Goal: Task Accomplishment & Management: Use online tool/utility

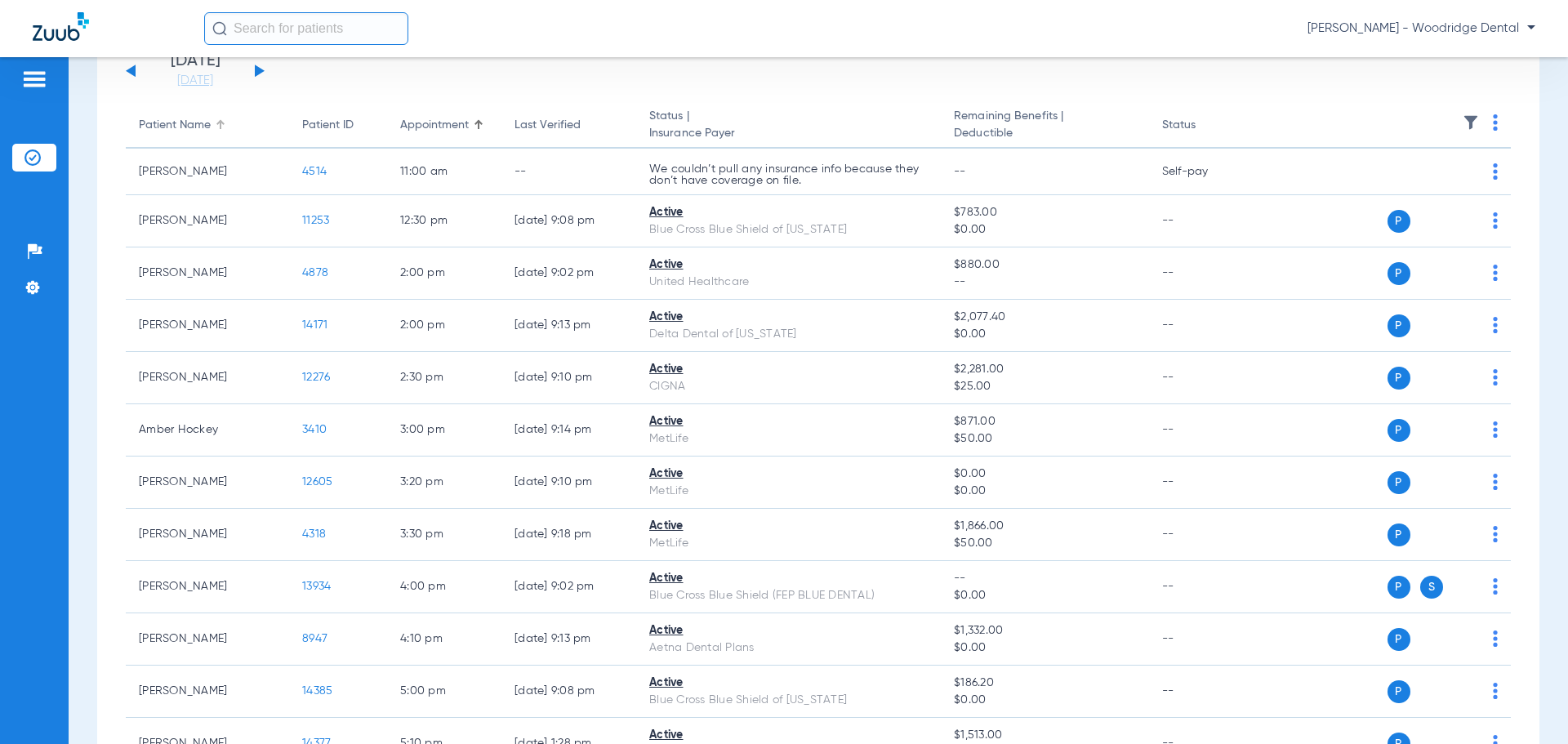
scroll to position [82, 0]
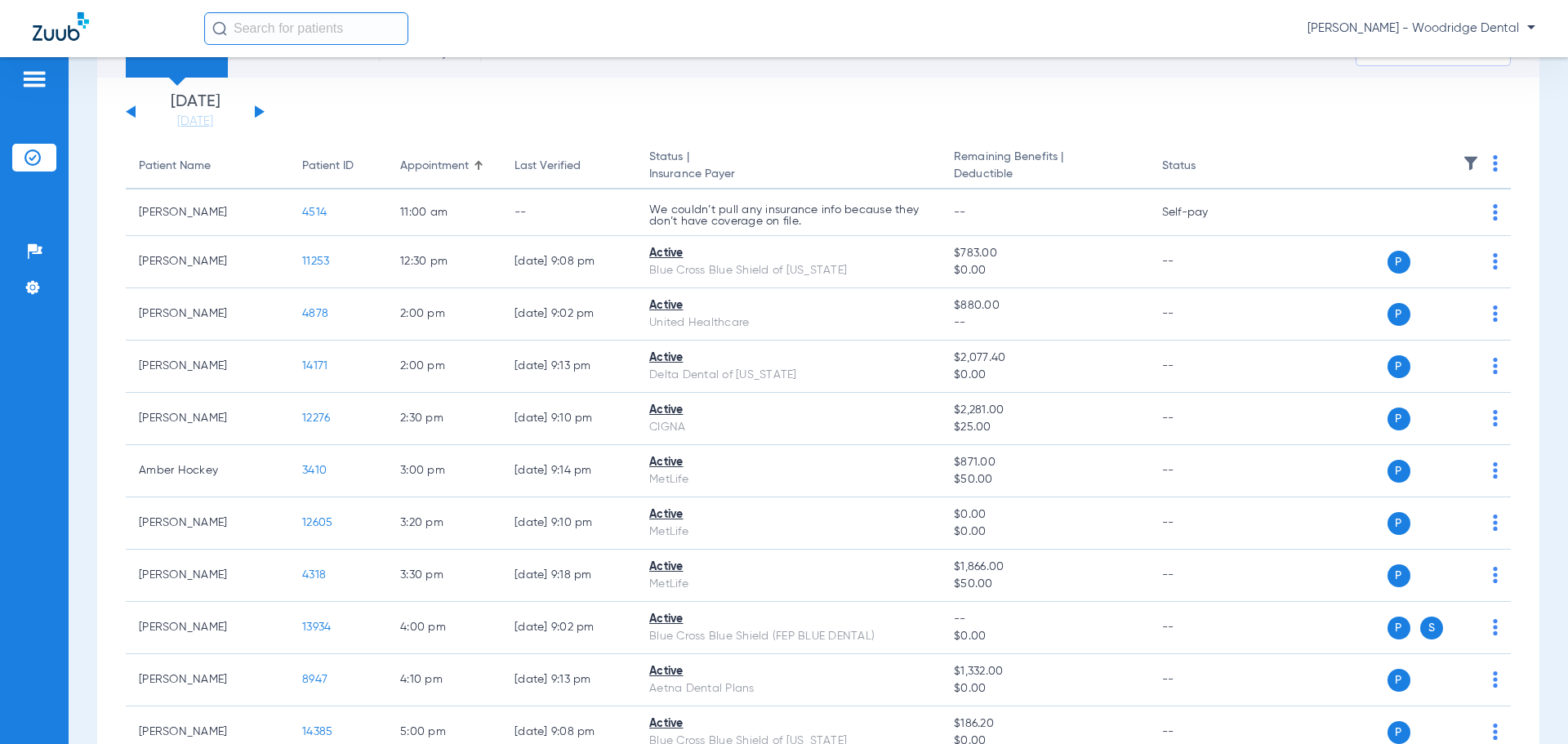
click at [259, 112] on button at bounding box center [260, 111] width 10 height 13
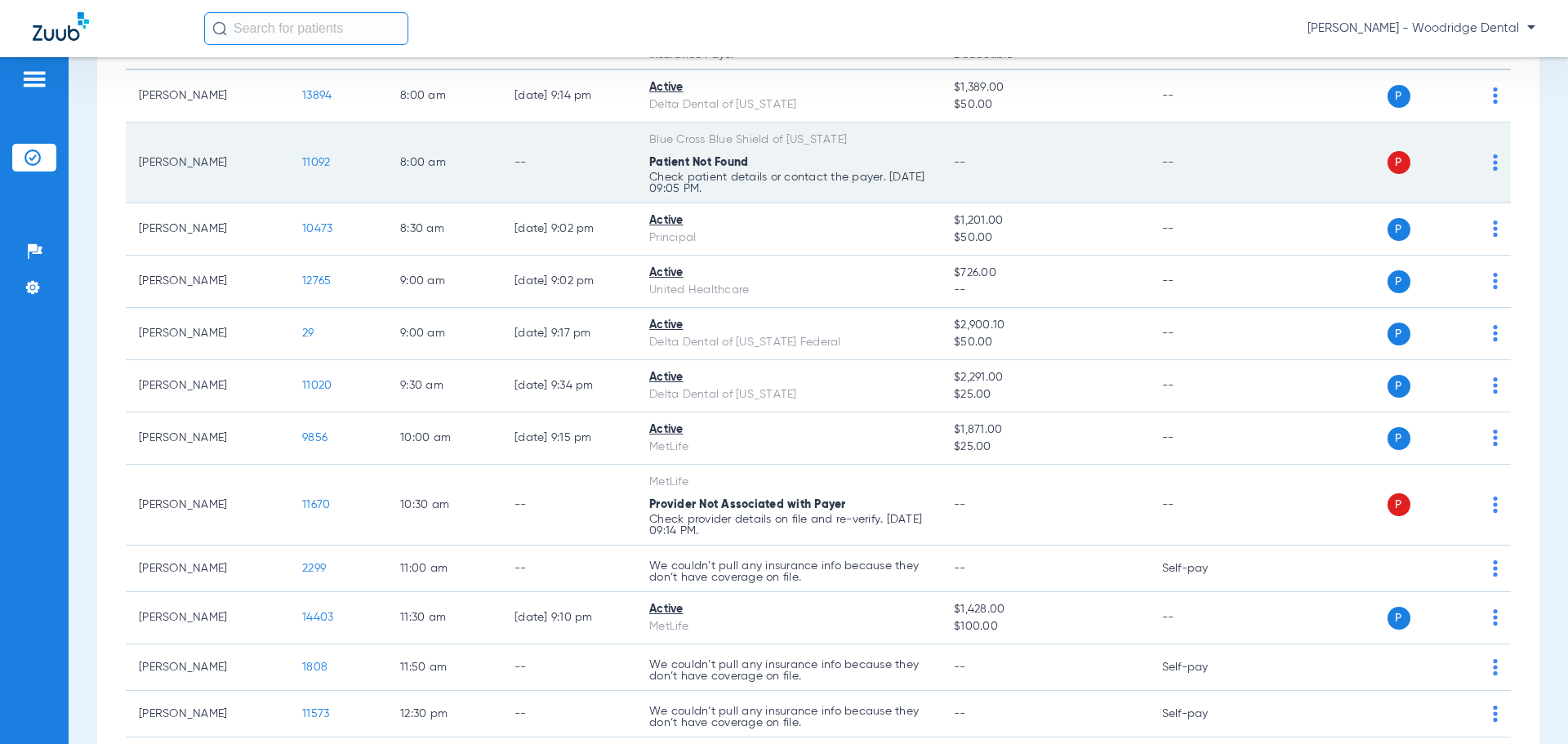
scroll to position [163, 0]
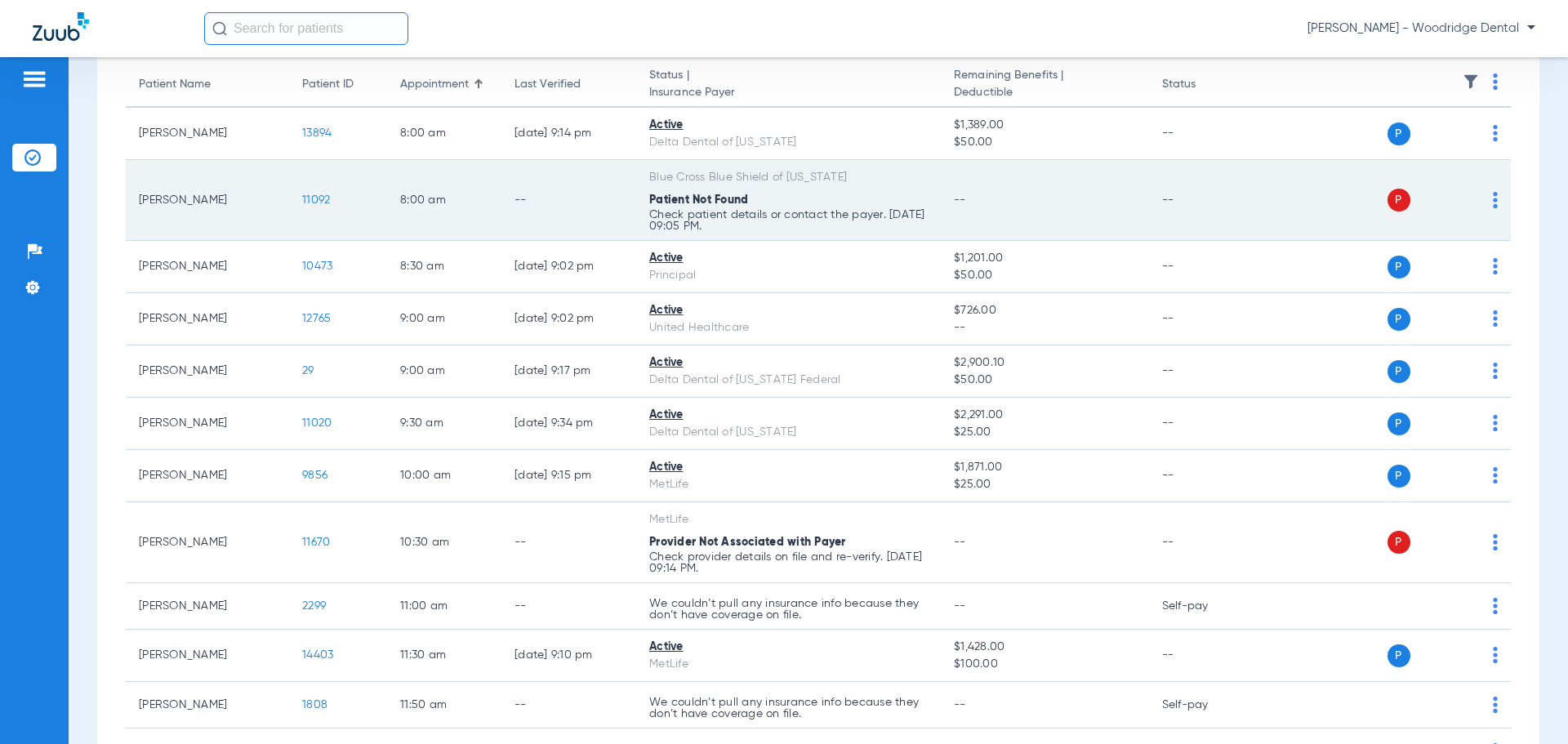
click at [308, 197] on span "11092" at bounding box center [315, 200] width 28 height 12
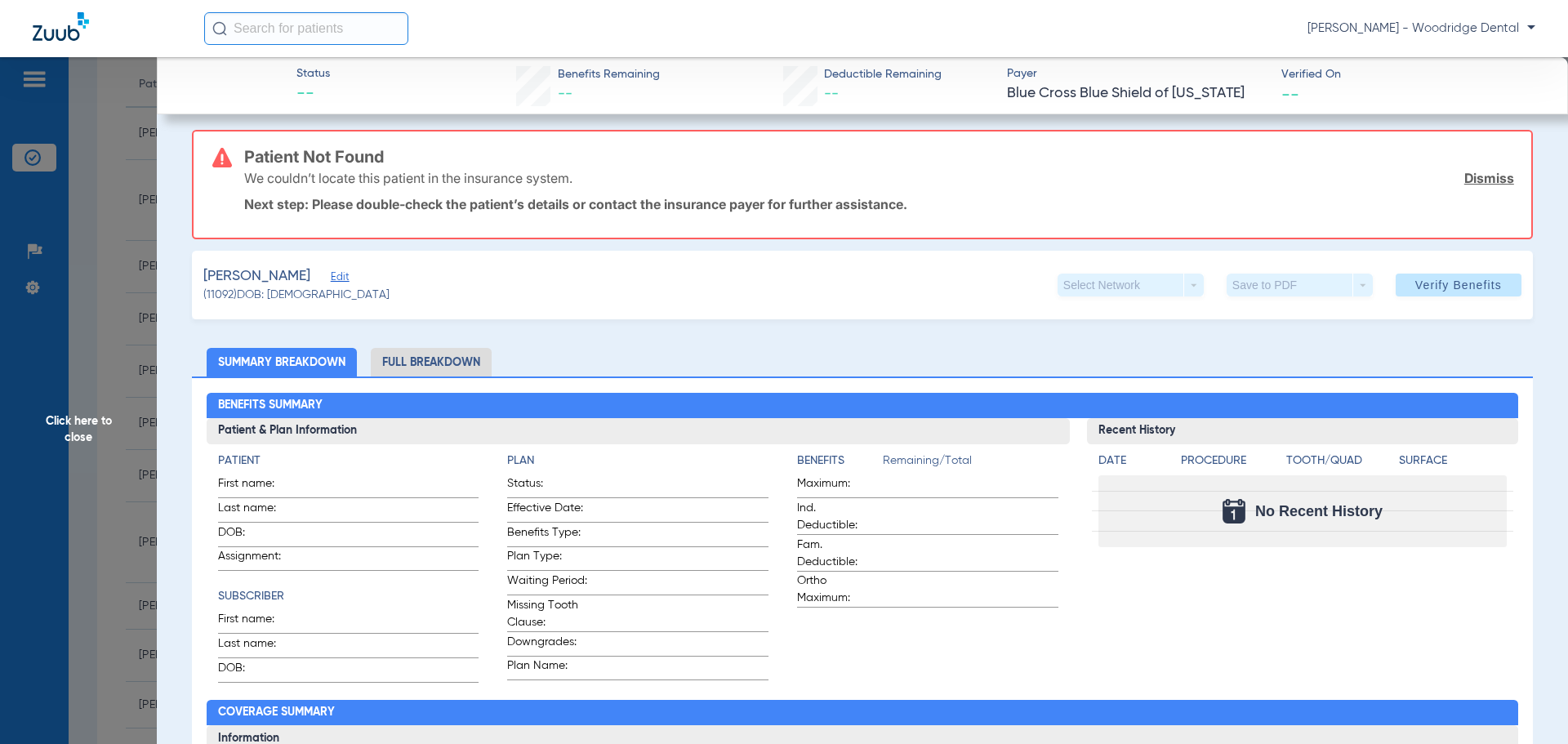
scroll to position [0, 0]
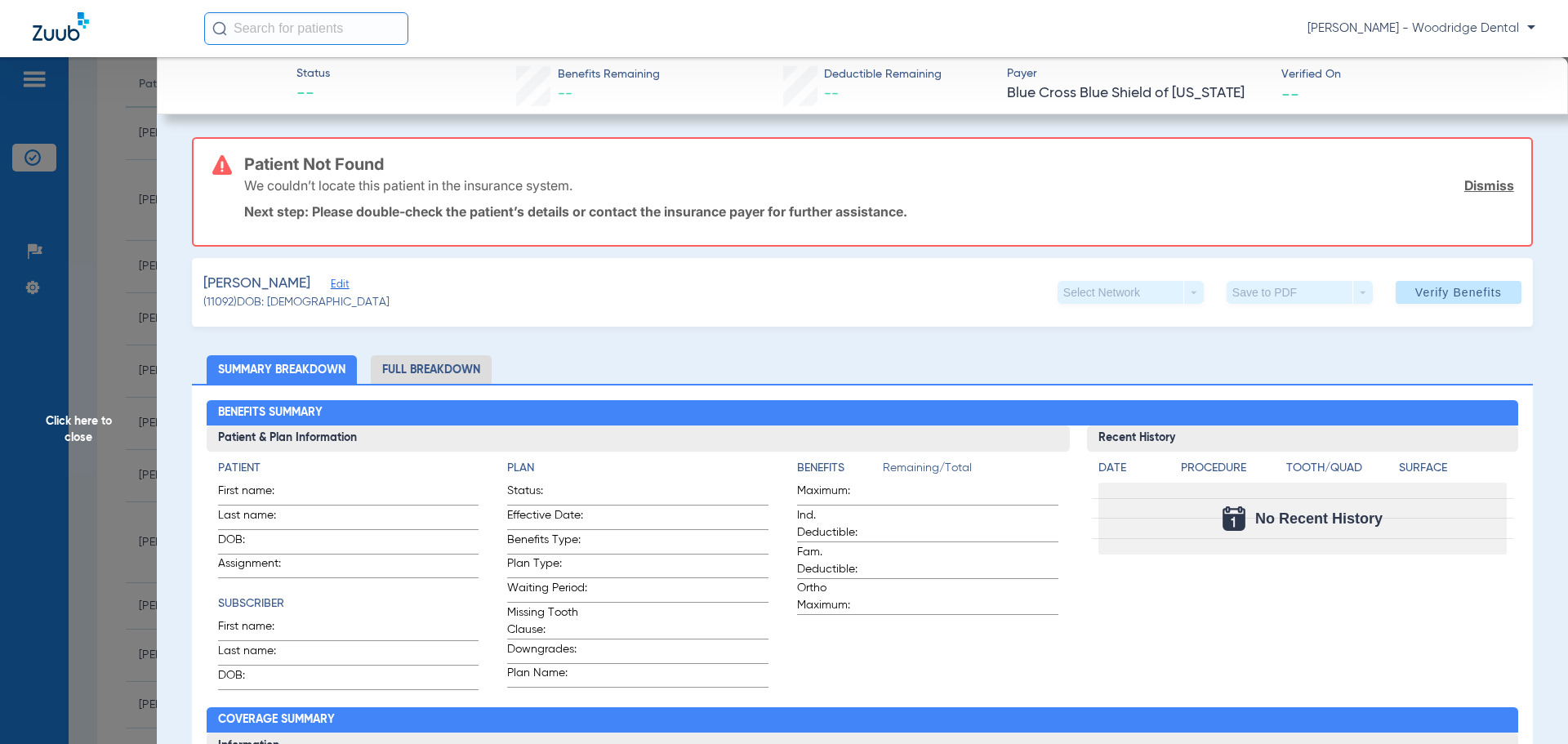
click at [87, 420] on span "Click here to close" at bounding box center [78, 429] width 157 height 744
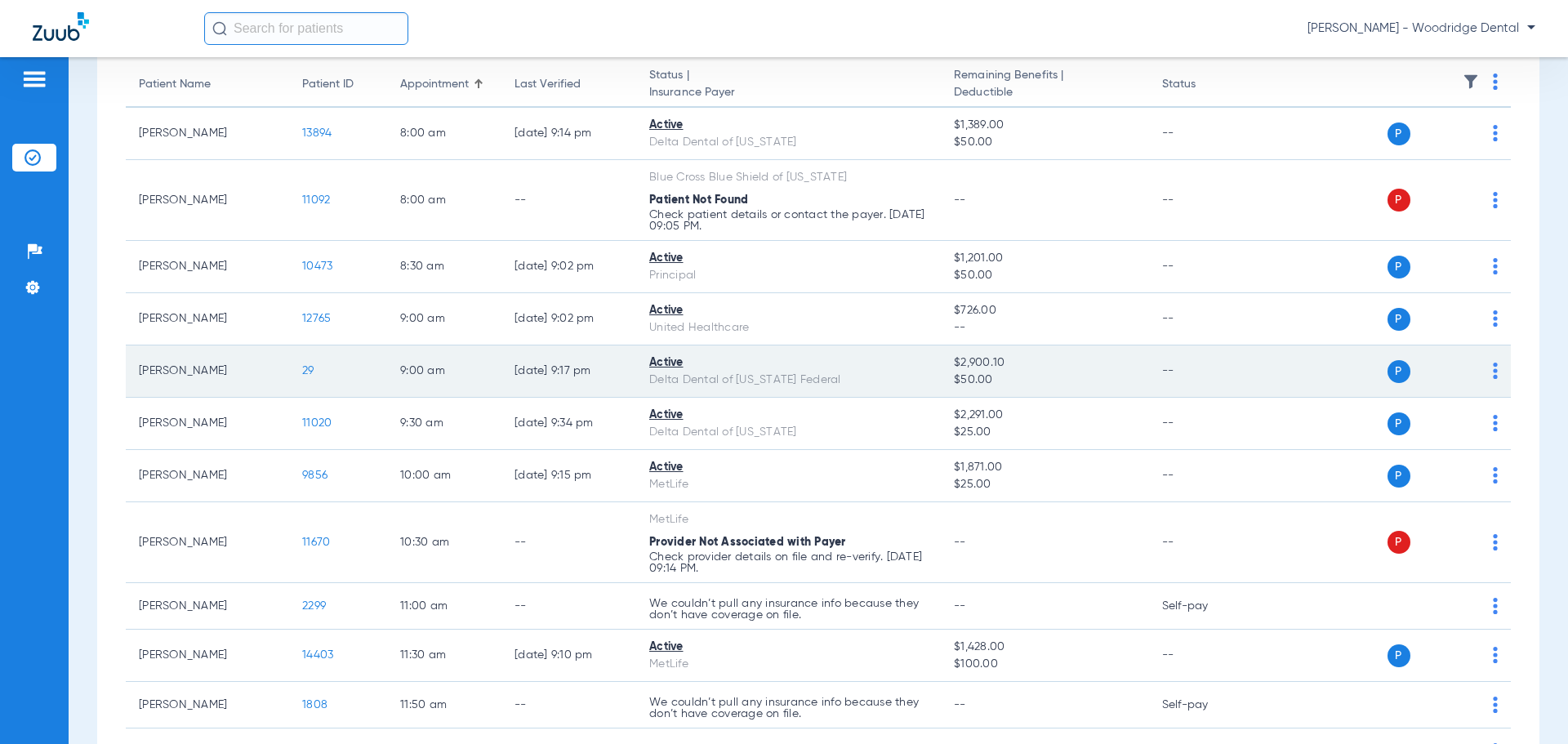
click at [307, 370] on span "29" at bounding box center [308, 371] width 13 height 12
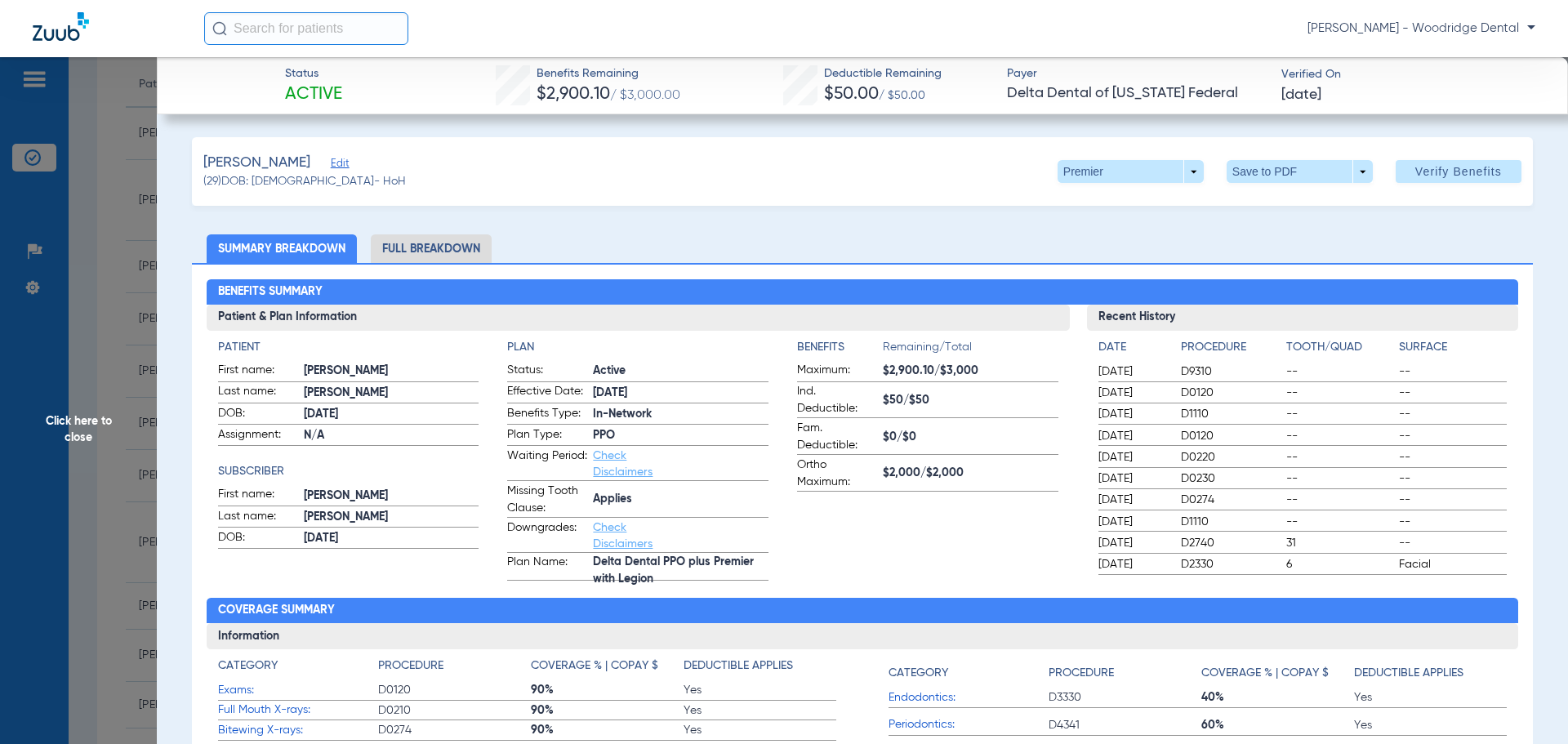
click at [438, 245] on li "Full Breakdown" at bounding box center [431, 249] width 121 height 29
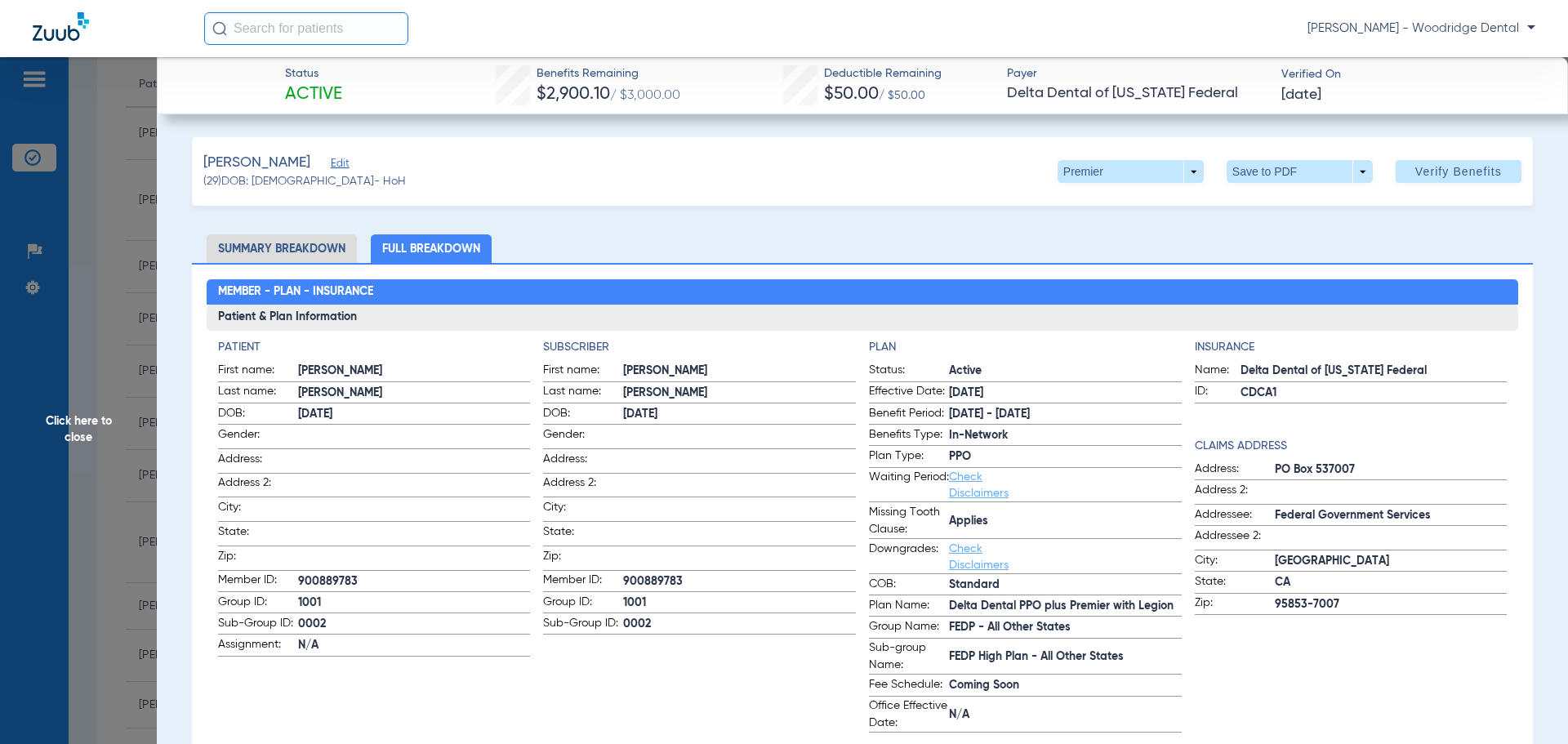
click at [670, 577] on span "900889783" at bounding box center [739, 582] width 233 height 17
copy span "900889783"
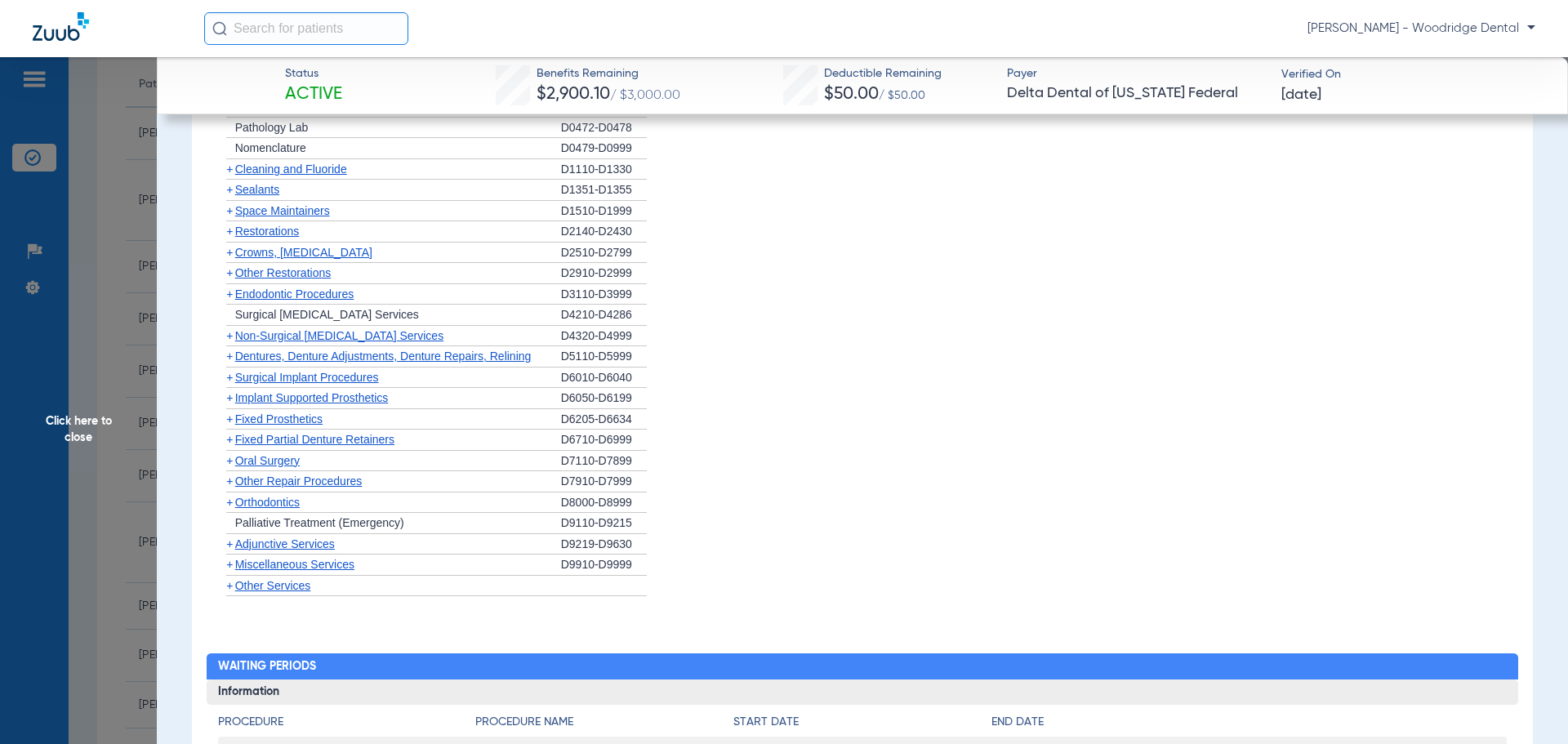
scroll to position [1388, 0]
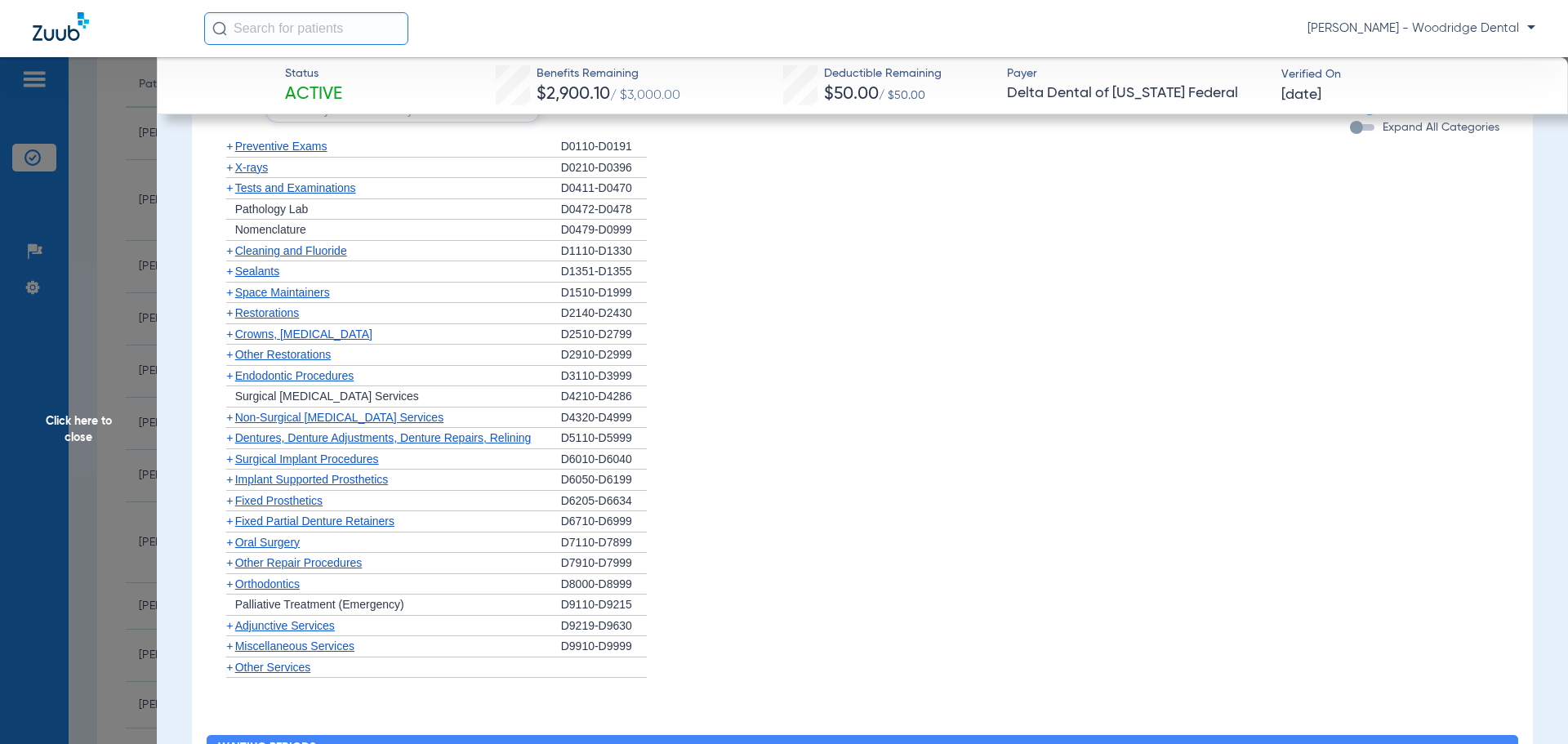
click at [257, 335] on span "Crowns, [MEDICAL_DATA]" at bounding box center [304, 335] width 137 height 13
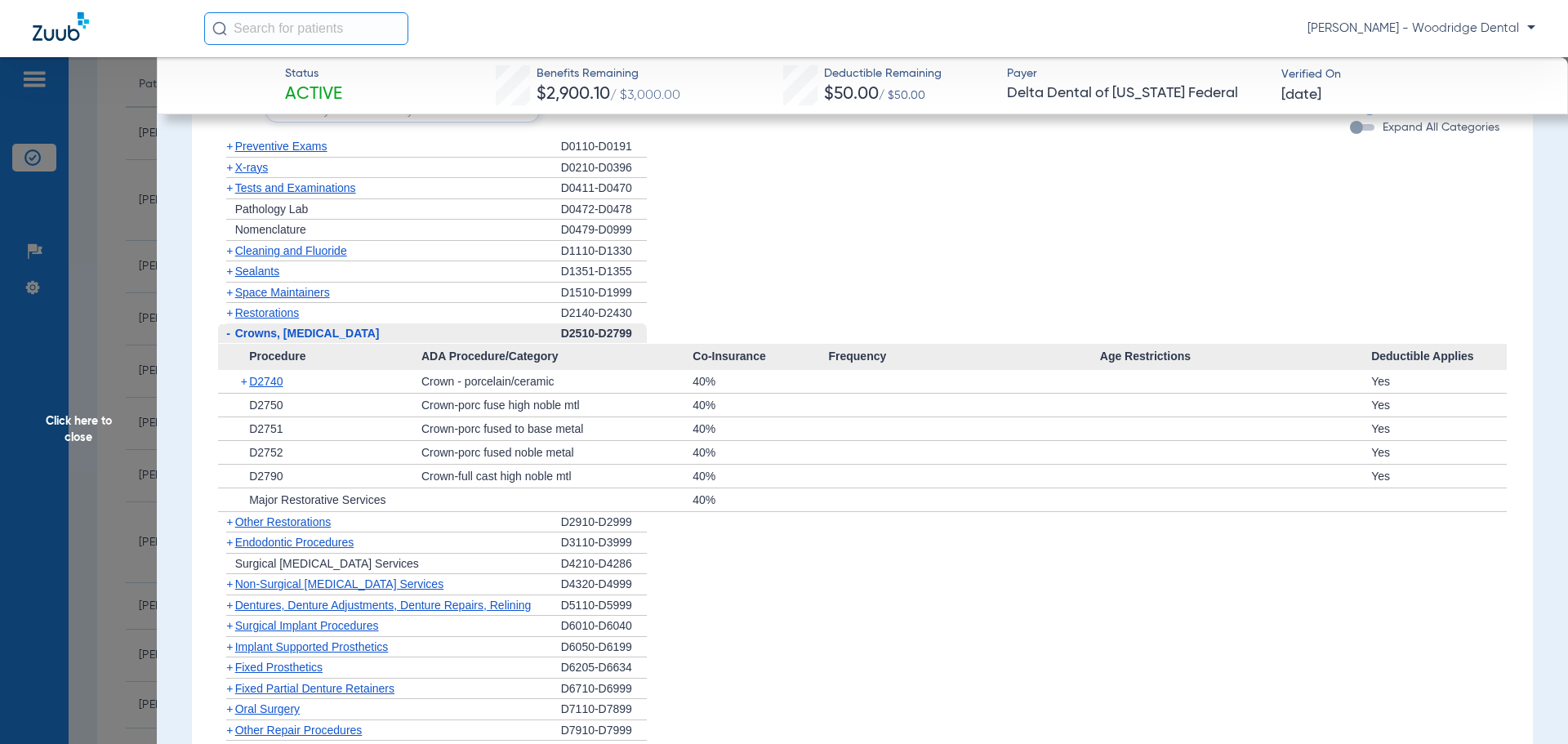
click at [229, 330] on span "-" at bounding box center [228, 334] width 4 height 13
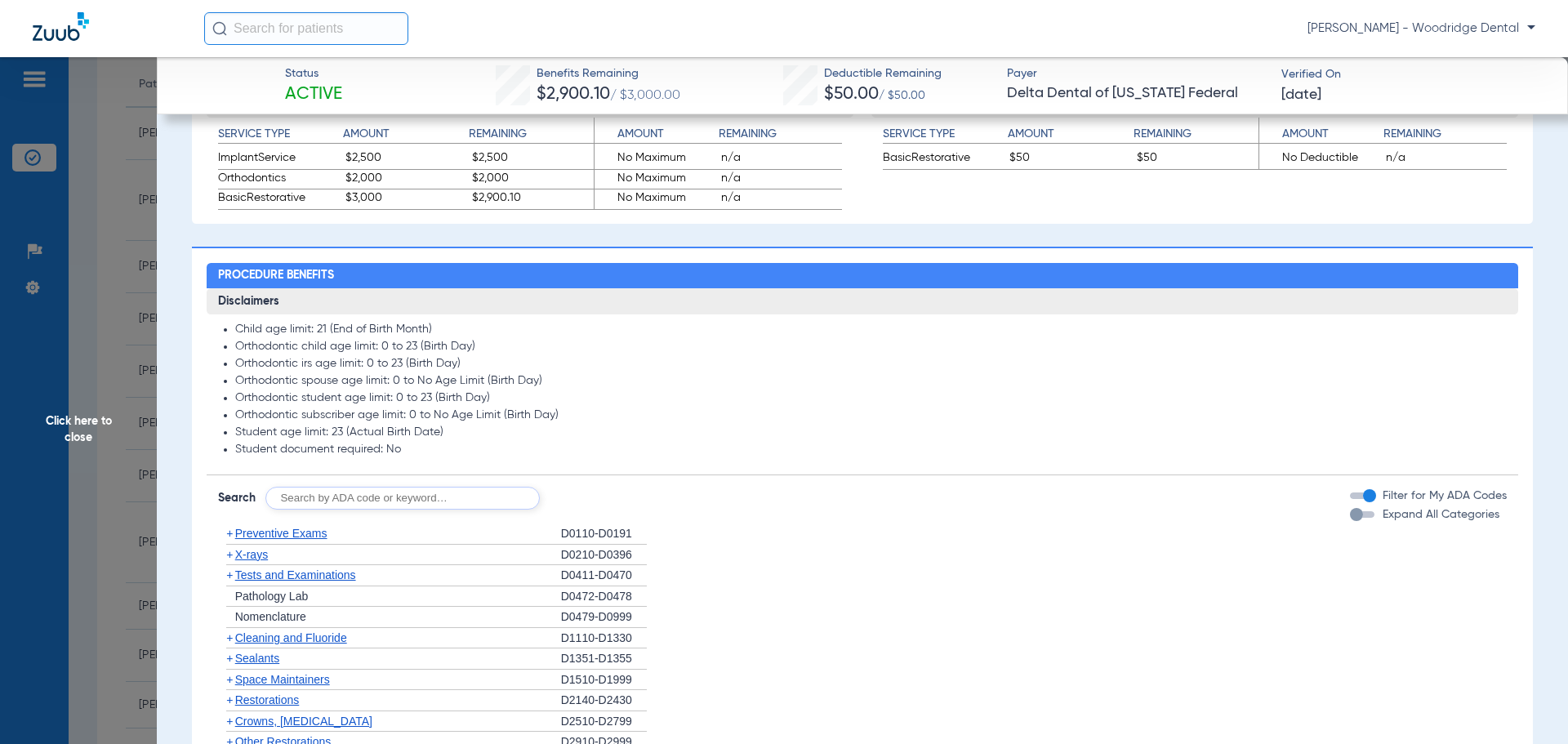
scroll to position [1153, 0]
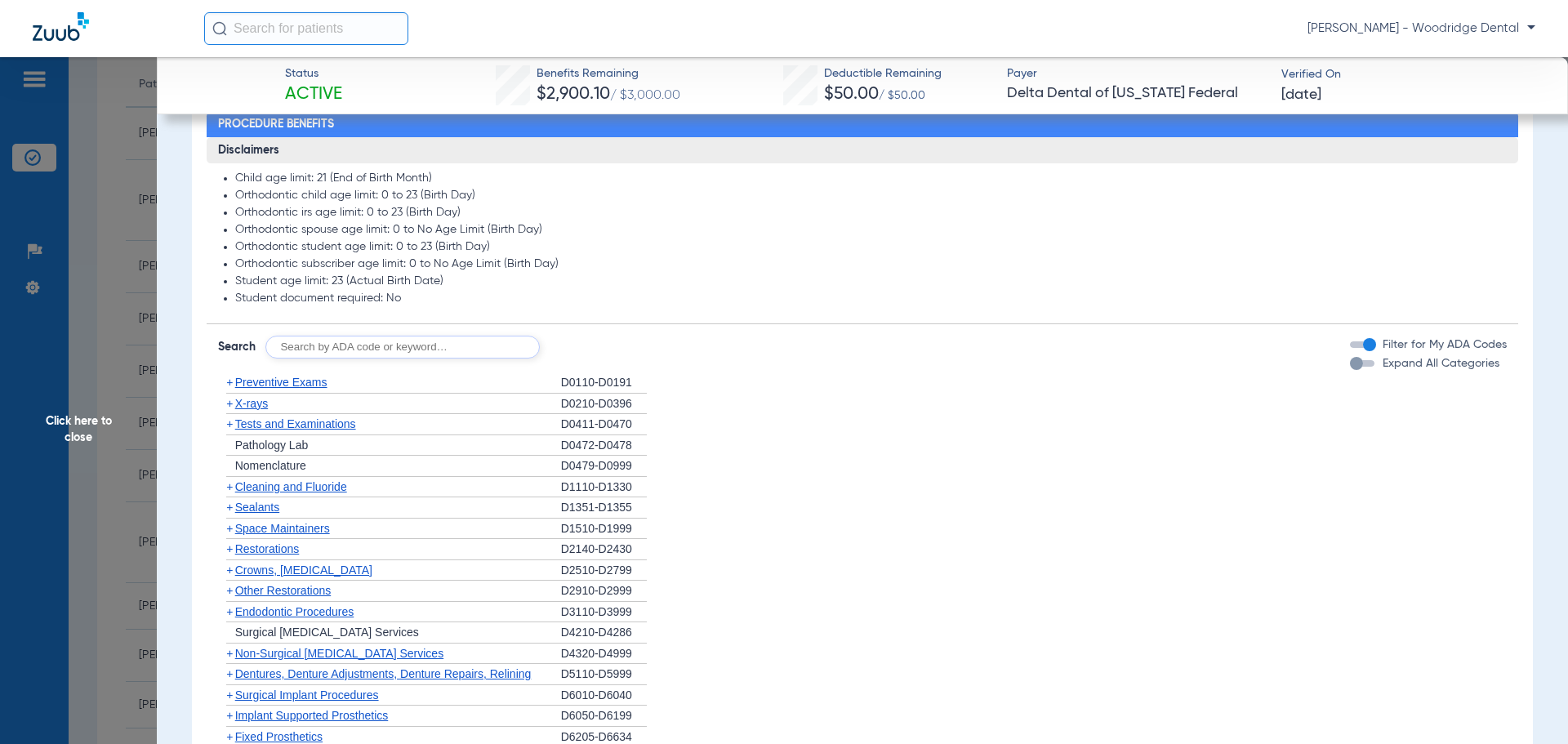
click at [231, 409] on span "+" at bounding box center [230, 404] width 7 height 13
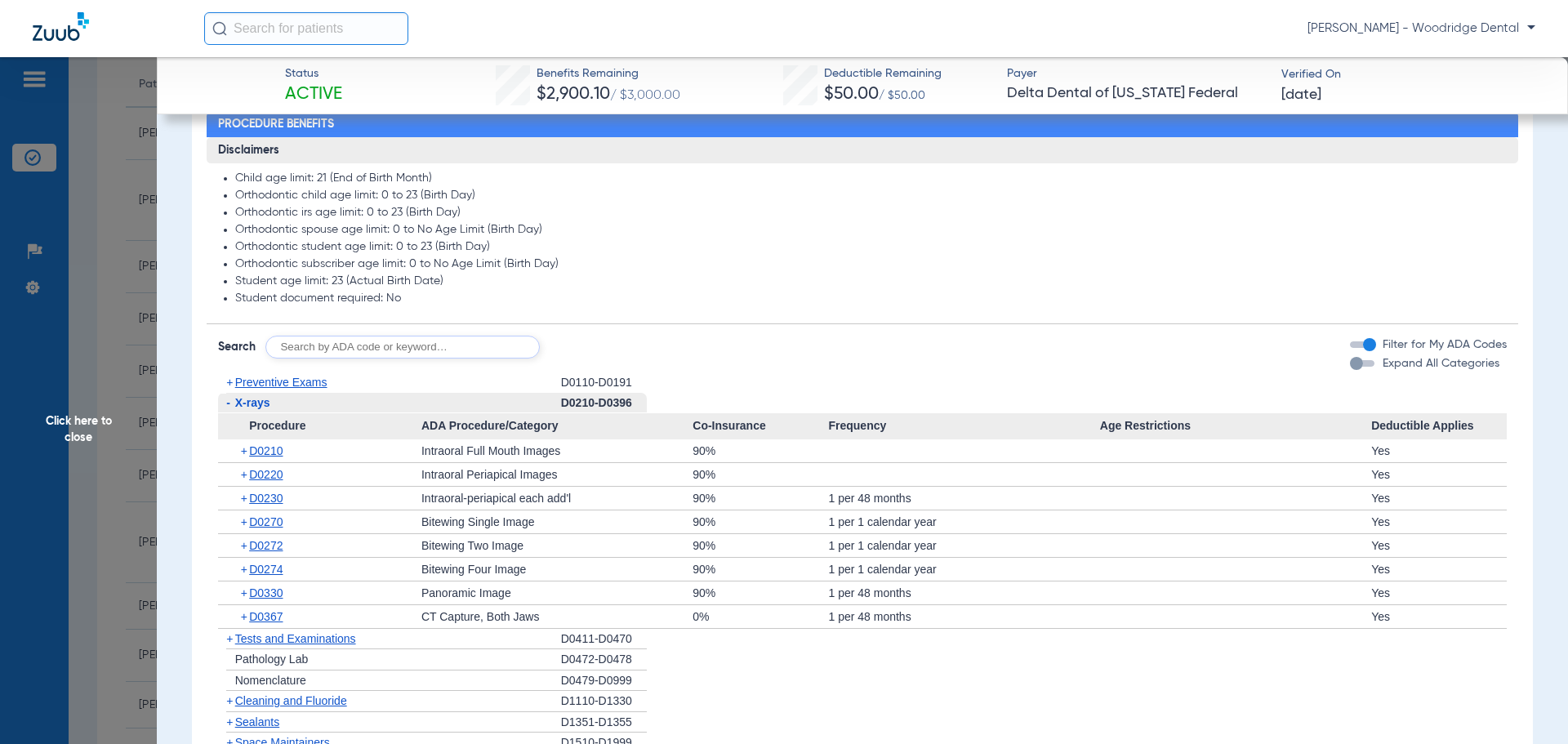
click at [226, 404] on span "-" at bounding box center [228, 403] width 4 height 13
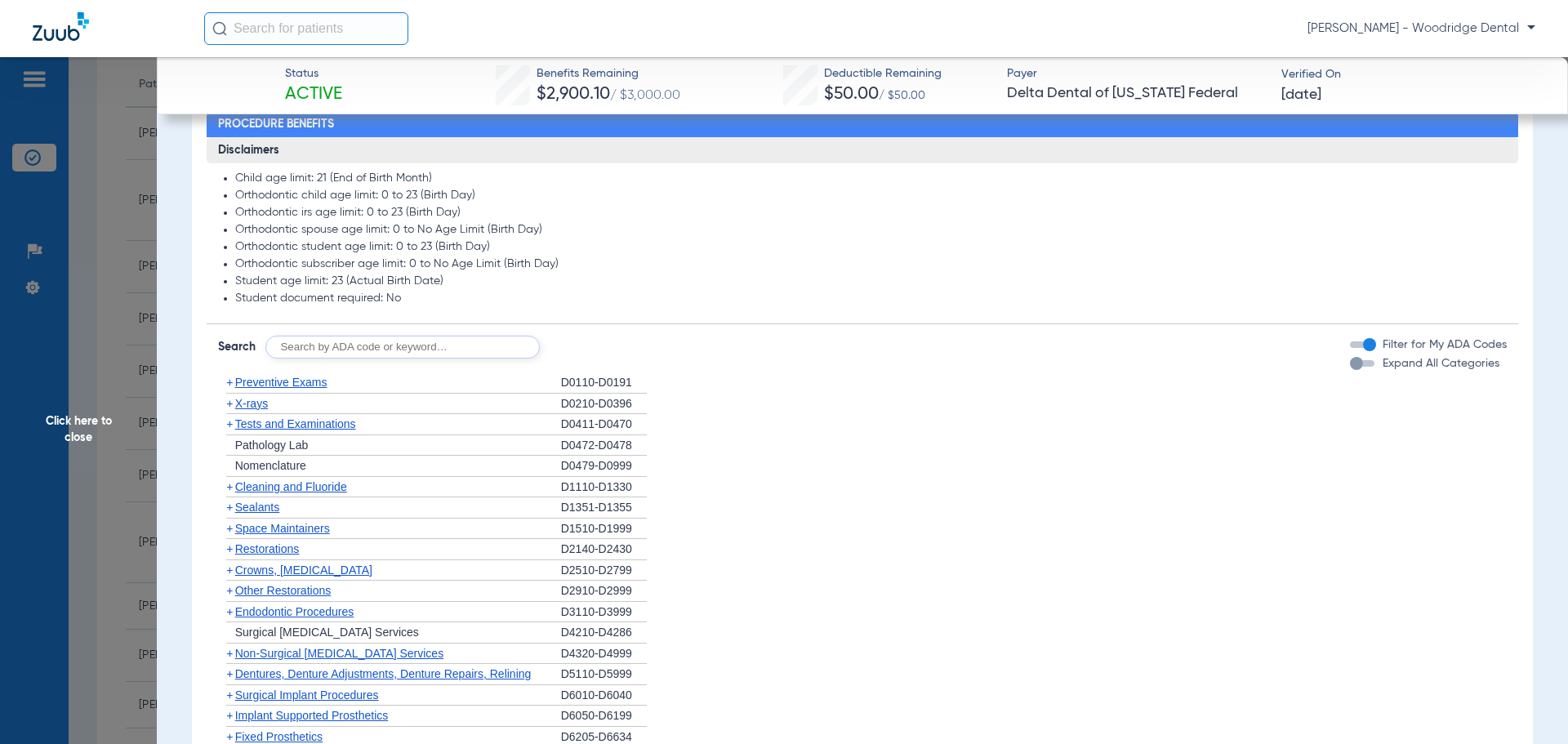
click at [229, 428] on span "+" at bounding box center [230, 424] width 7 height 13
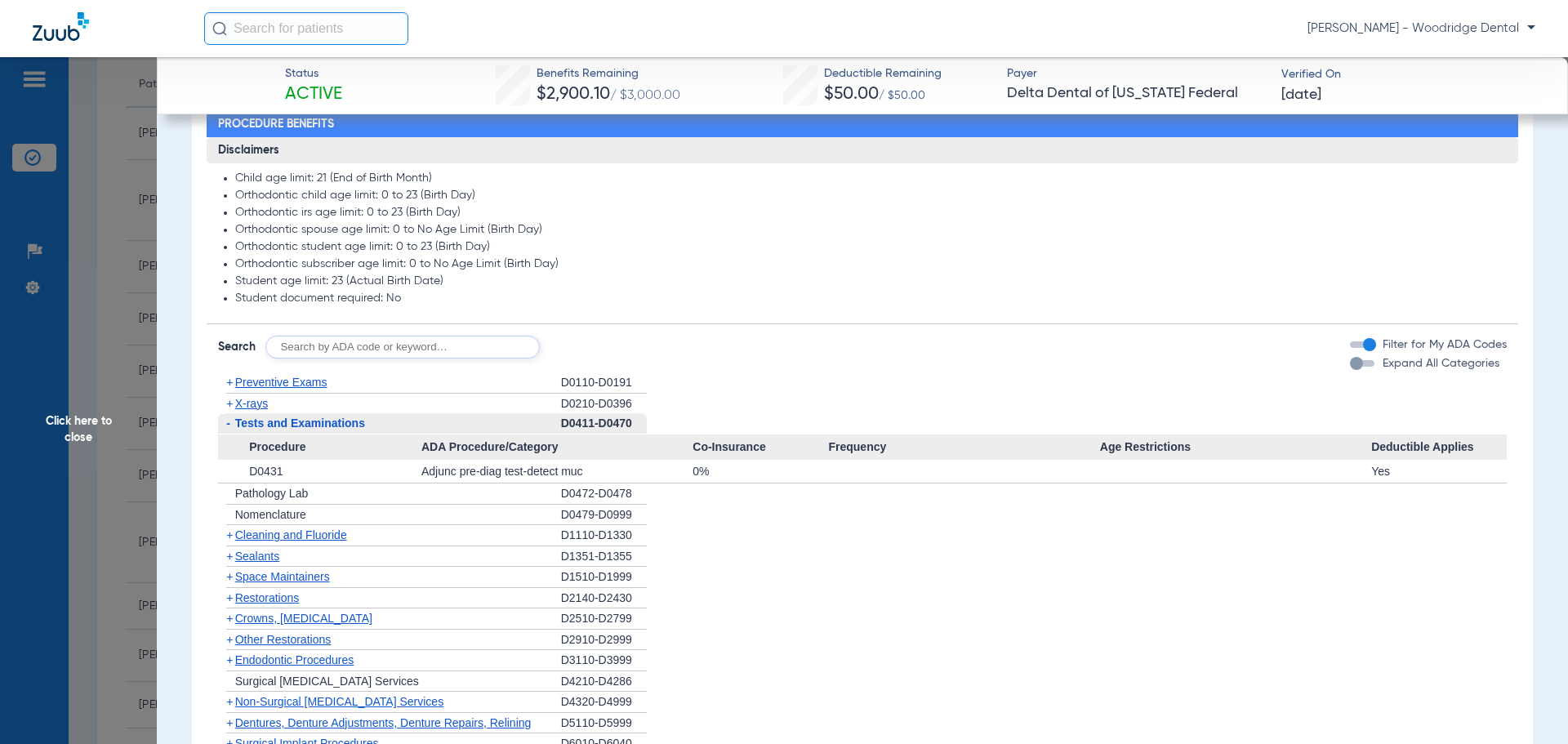
click at [229, 532] on span "+" at bounding box center [230, 535] width 7 height 13
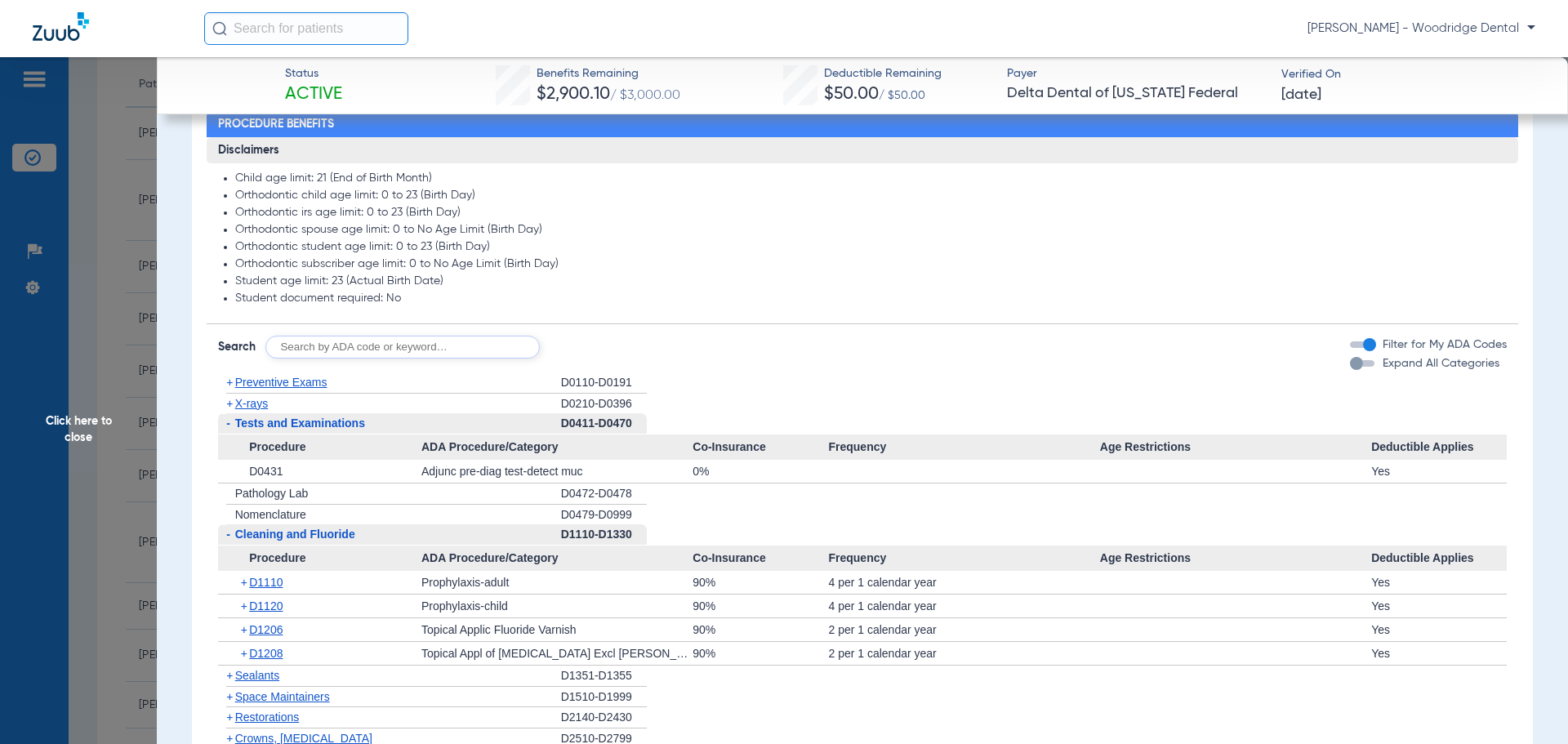
click at [229, 675] on span "+" at bounding box center [230, 676] width 7 height 13
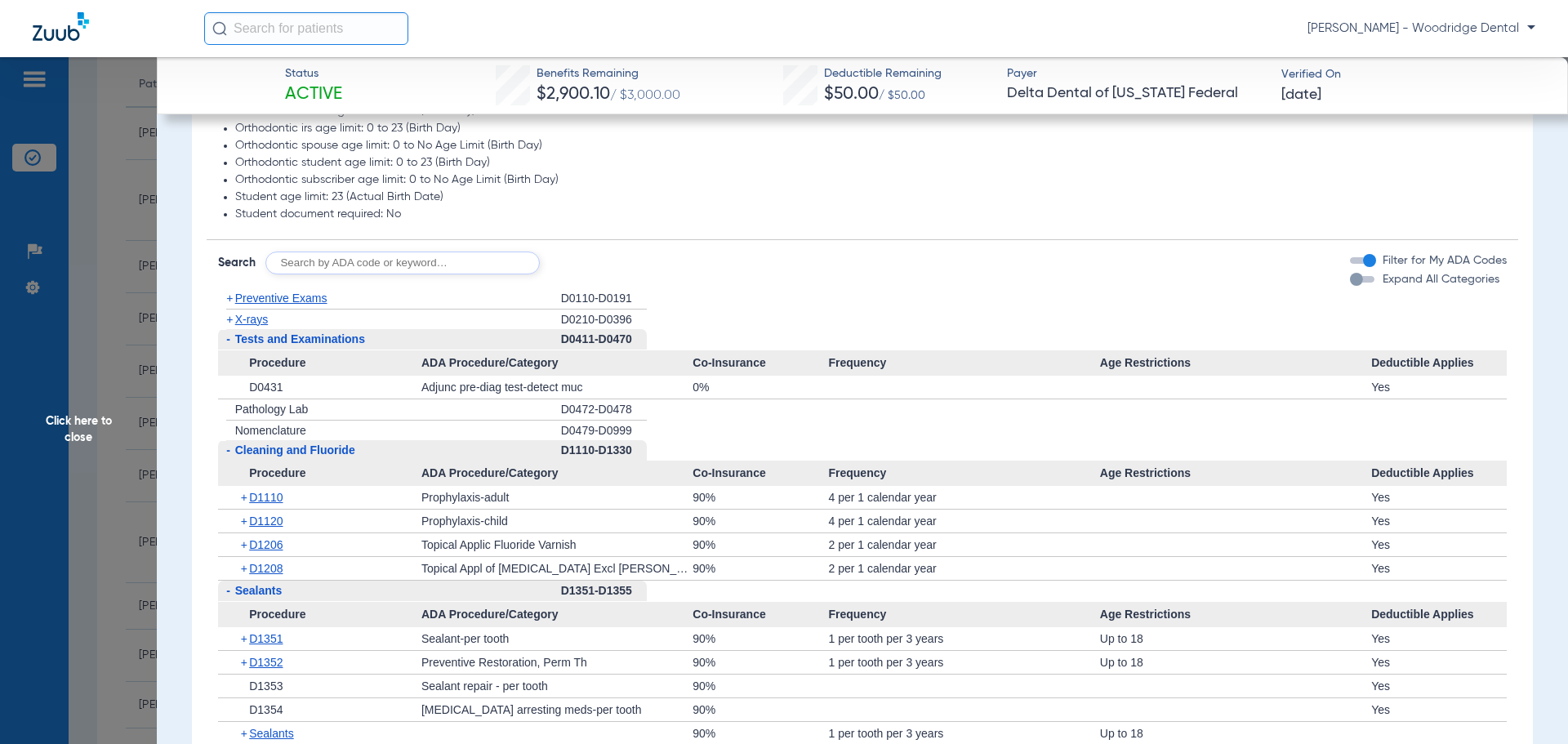
scroll to position [1397, 0]
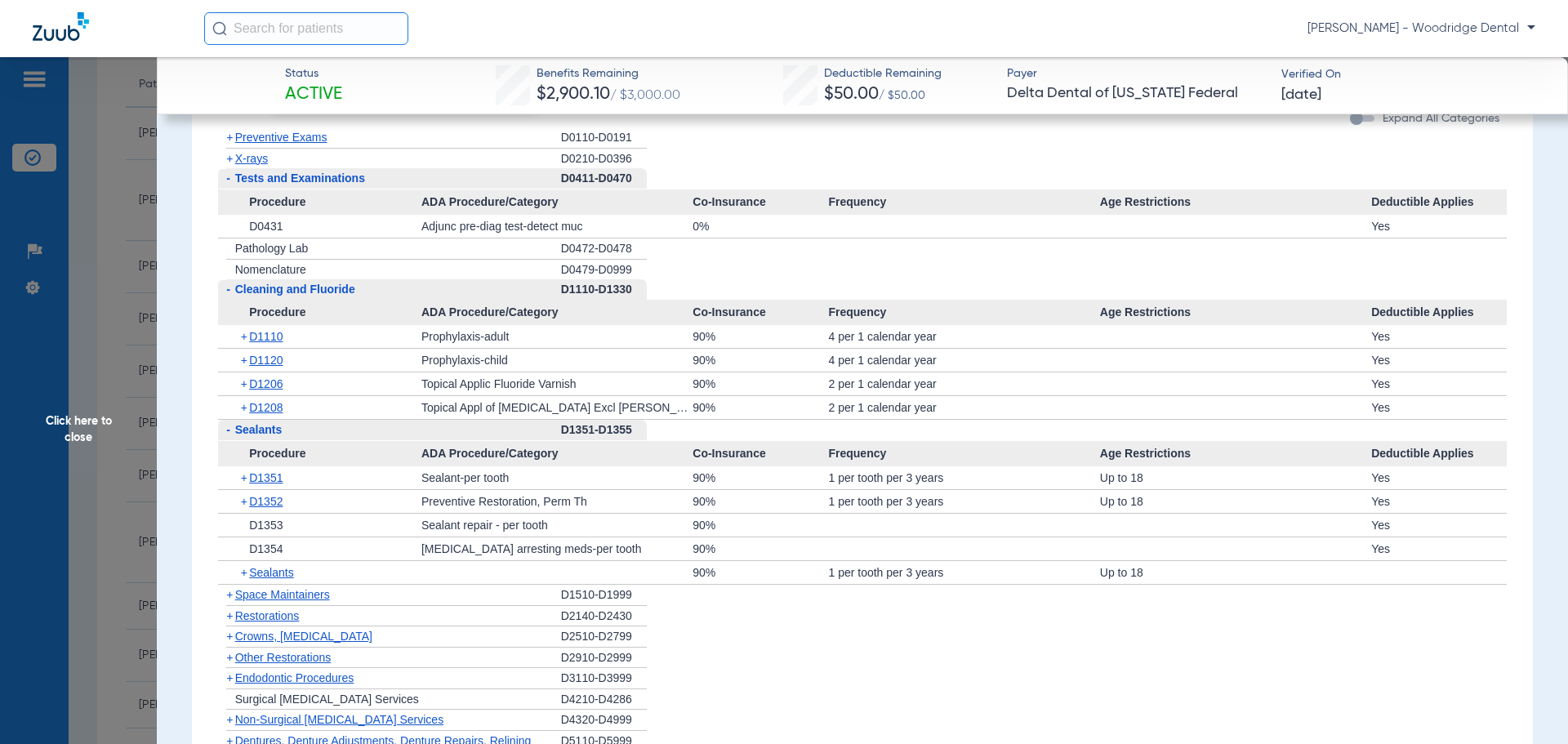
click at [228, 611] on span "+" at bounding box center [230, 616] width 7 height 13
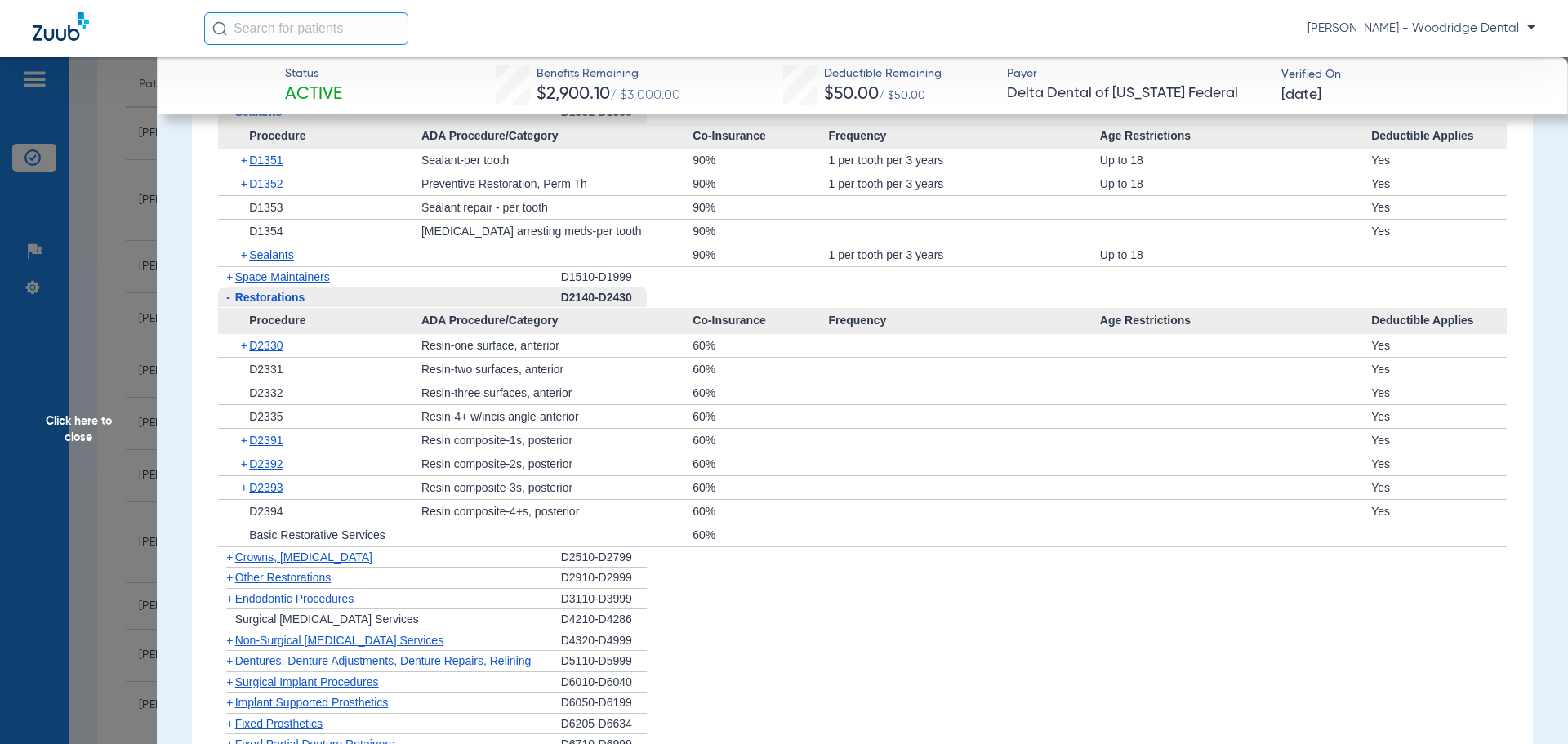
scroll to position [1724, 0]
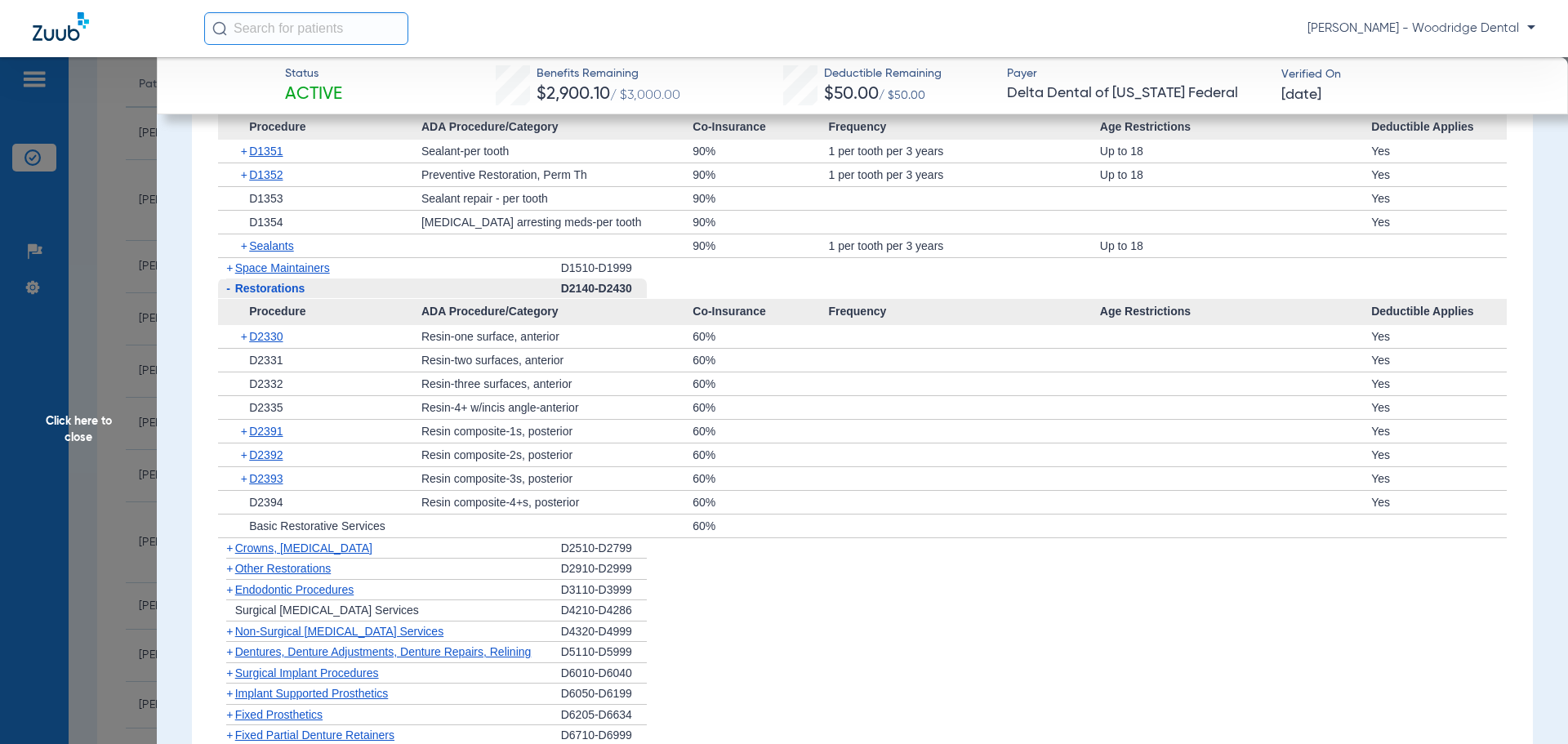
click at [226, 548] on span "+" at bounding box center [230, 548] width 7 height 13
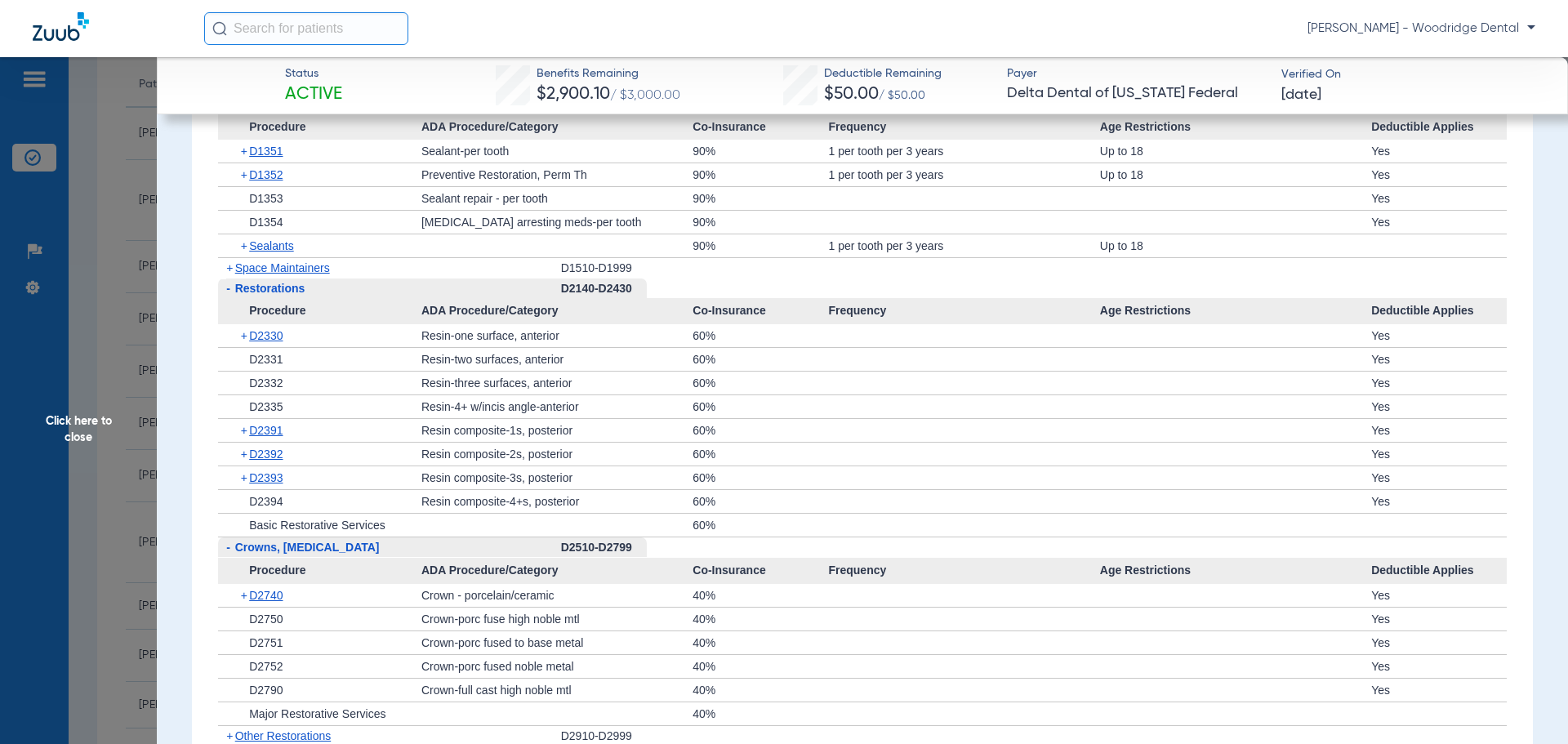
click at [245, 596] on span "+" at bounding box center [245, 595] width 9 height 23
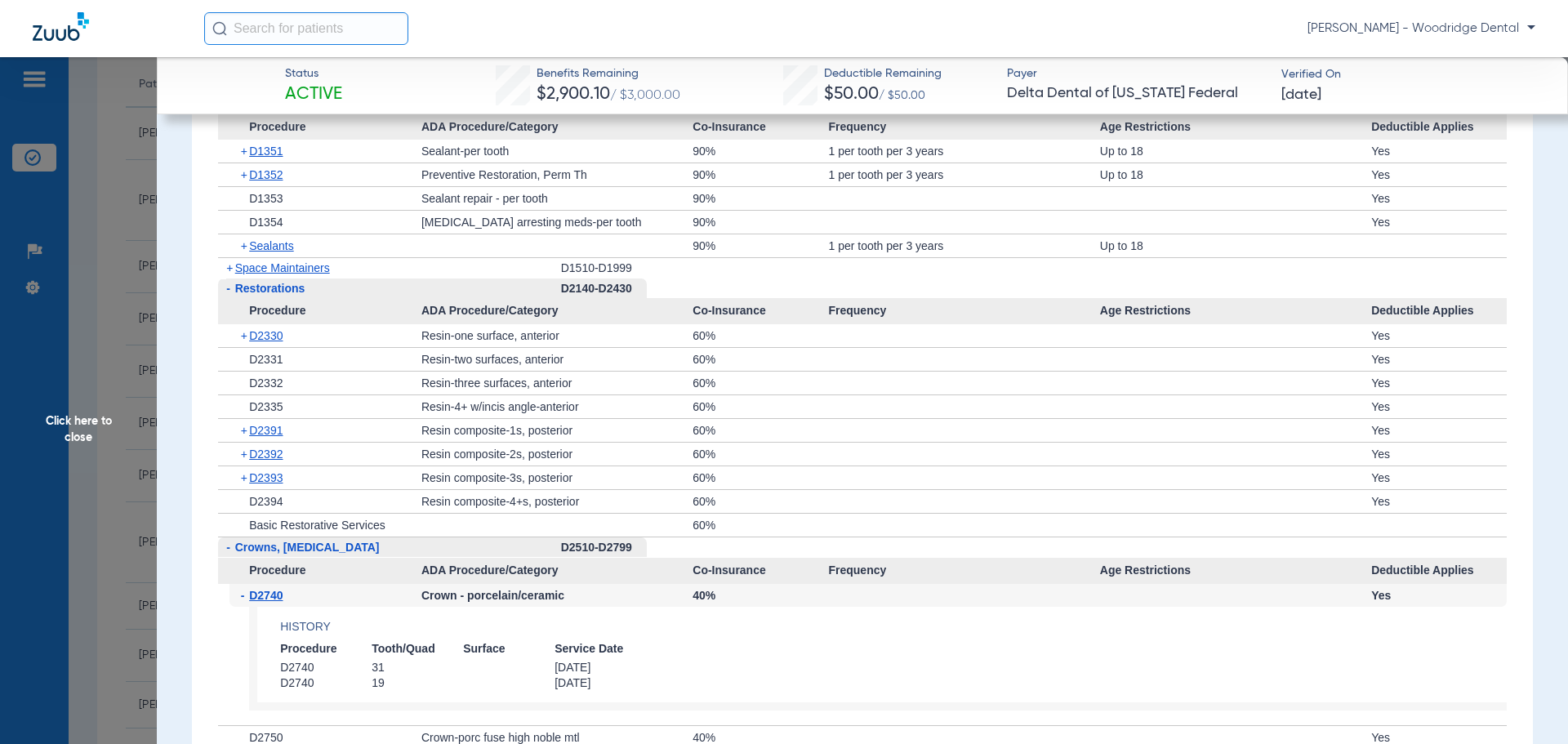
click at [245, 596] on span "-" at bounding box center [245, 595] width 9 height 23
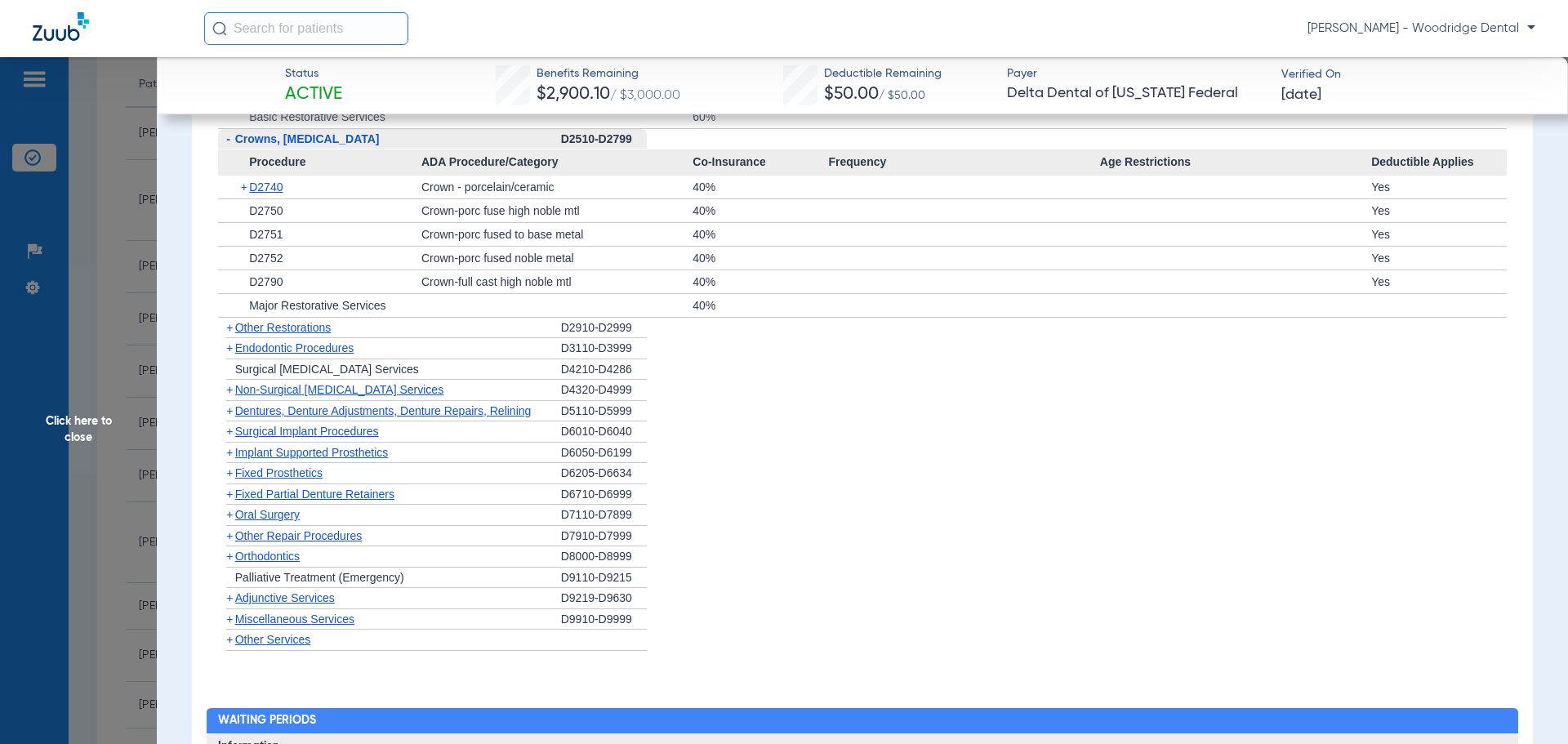
scroll to position [2214, 0]
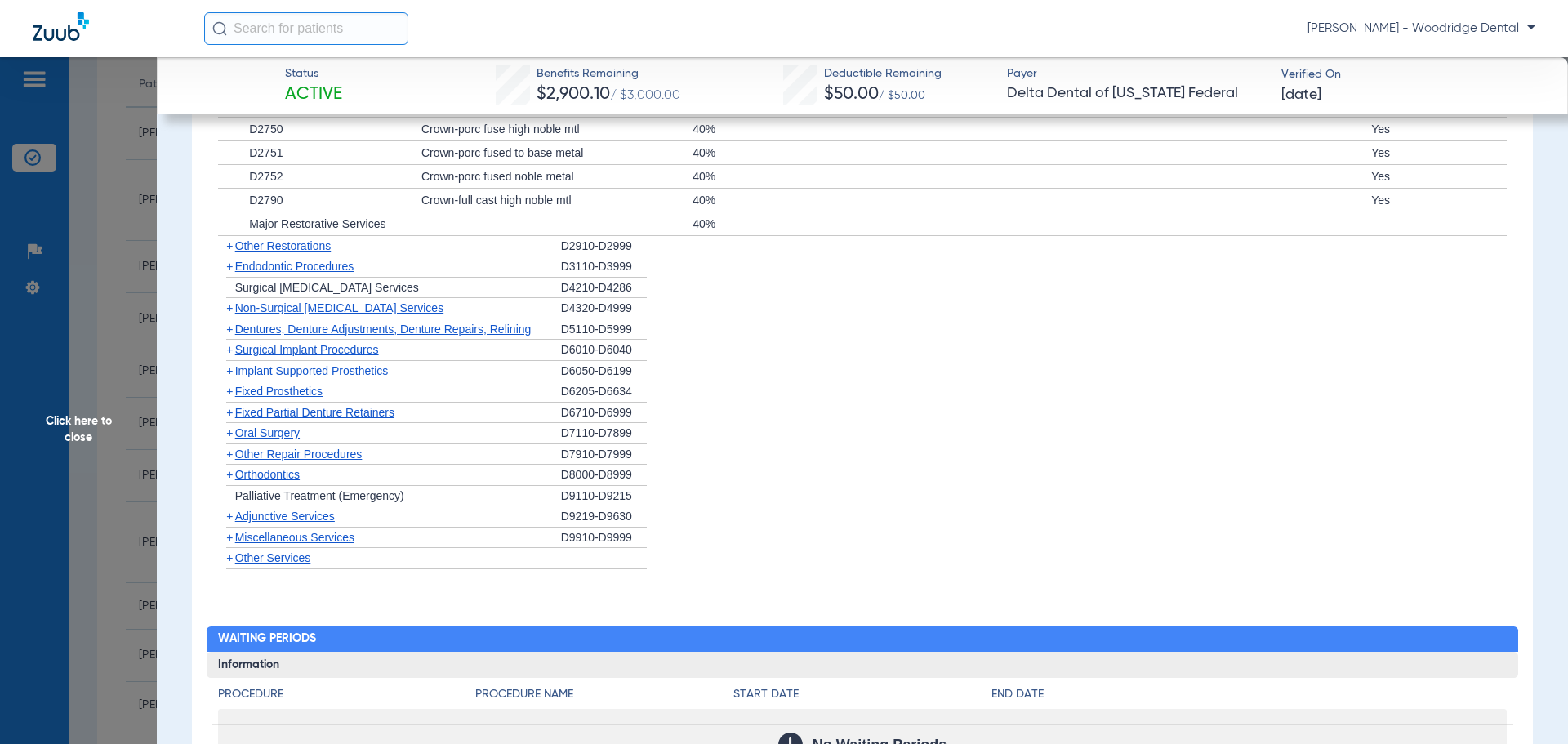
click at [228, 312] on span "+" at bounding box center [230, 308] width 7 height 13
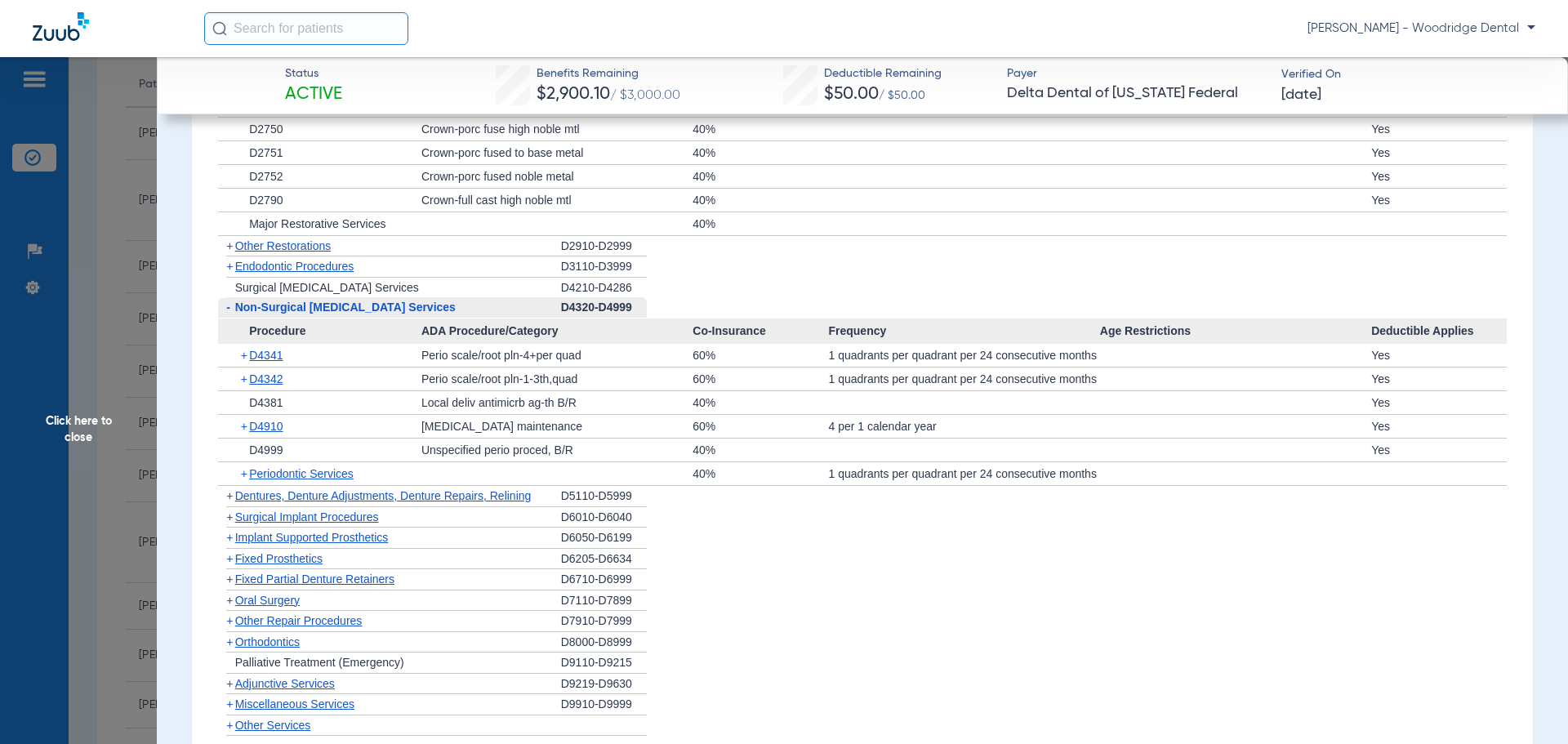
click at [245, 474] on span "+" at bounding box center [245, 473] width 9 height 23
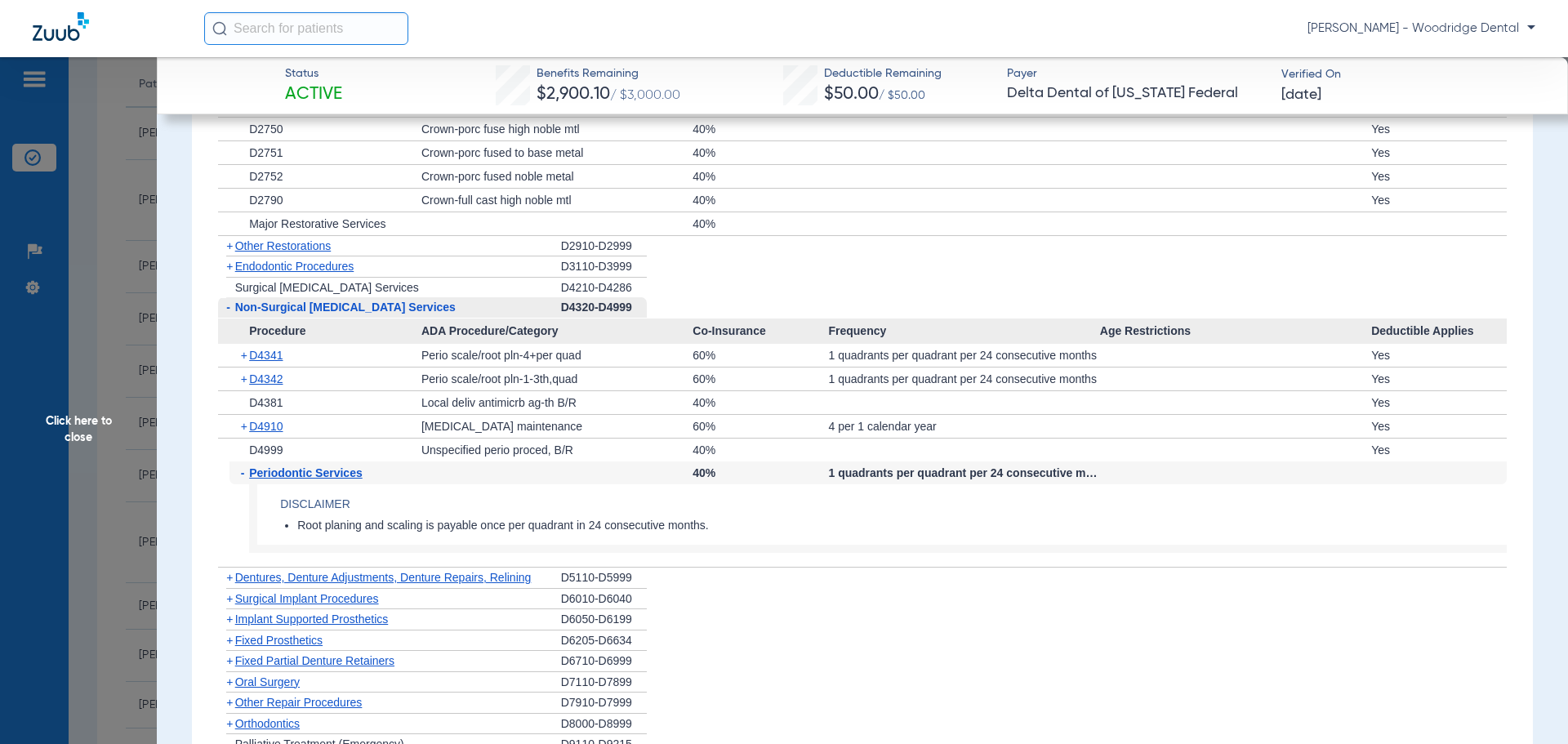
click at [228, 683] on span "+" at bounding box center [230, 682] width 7 height 13
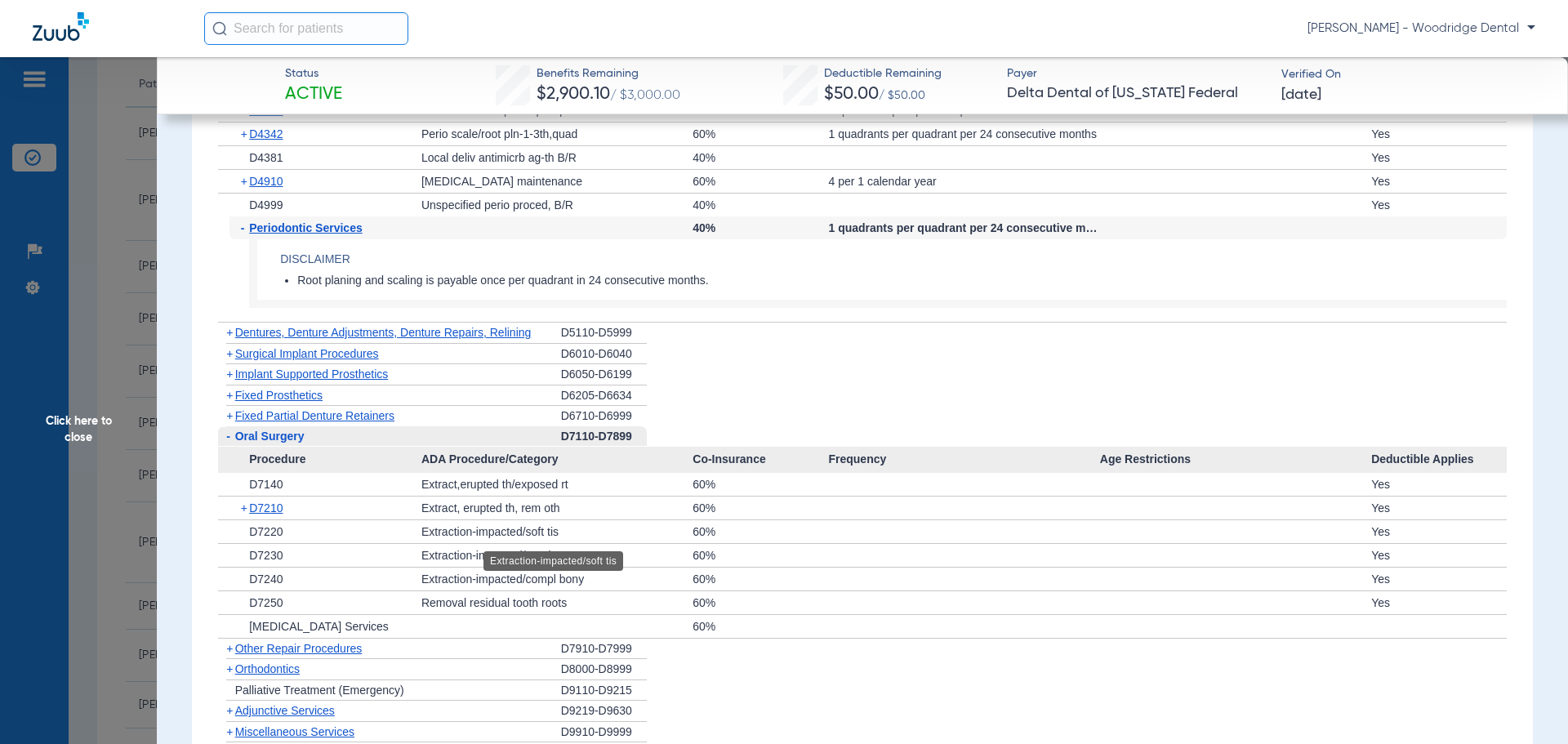
scroll to position [2541, 0]
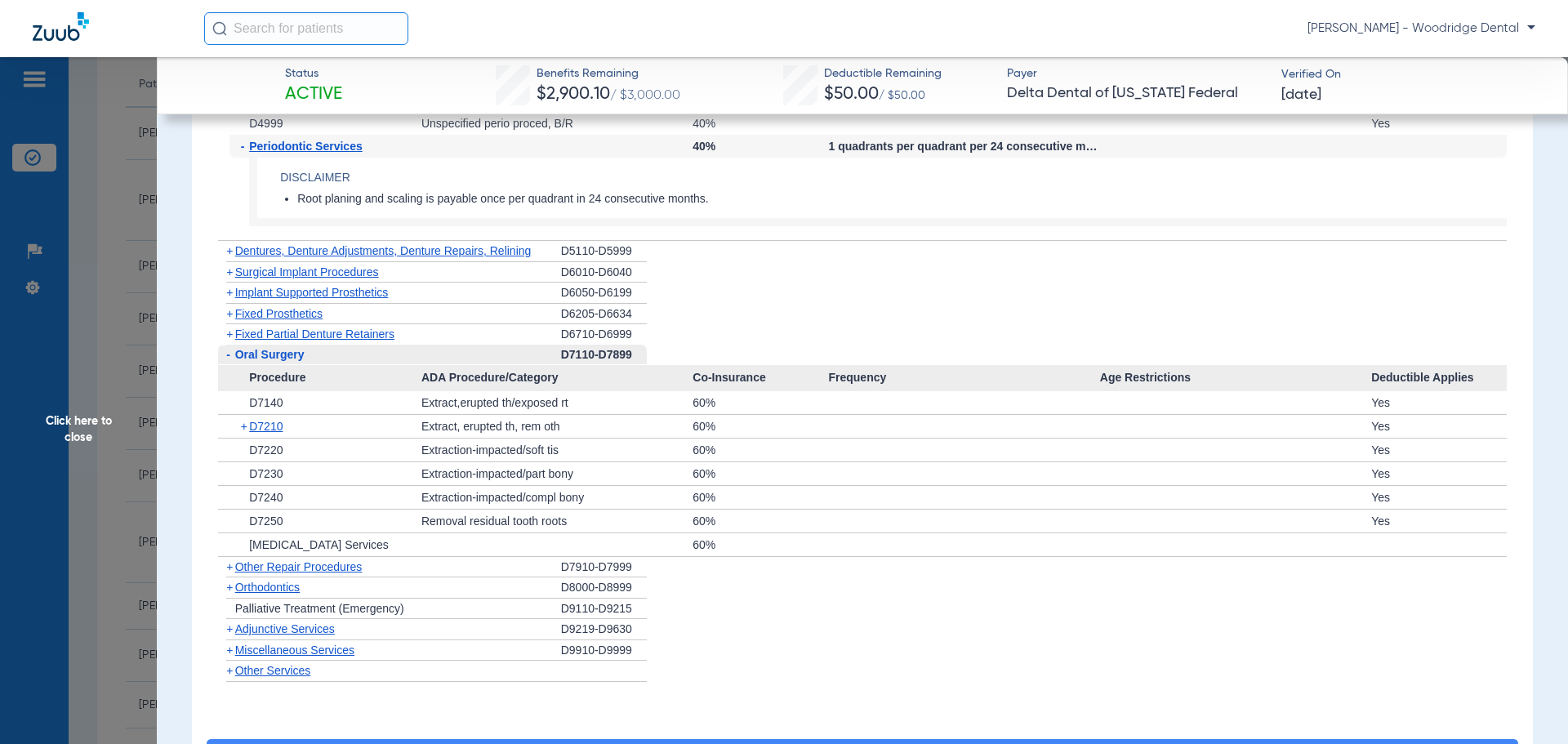
click at [229, 586] on span "+" at bounding box center [230, 588] width 7 height 13
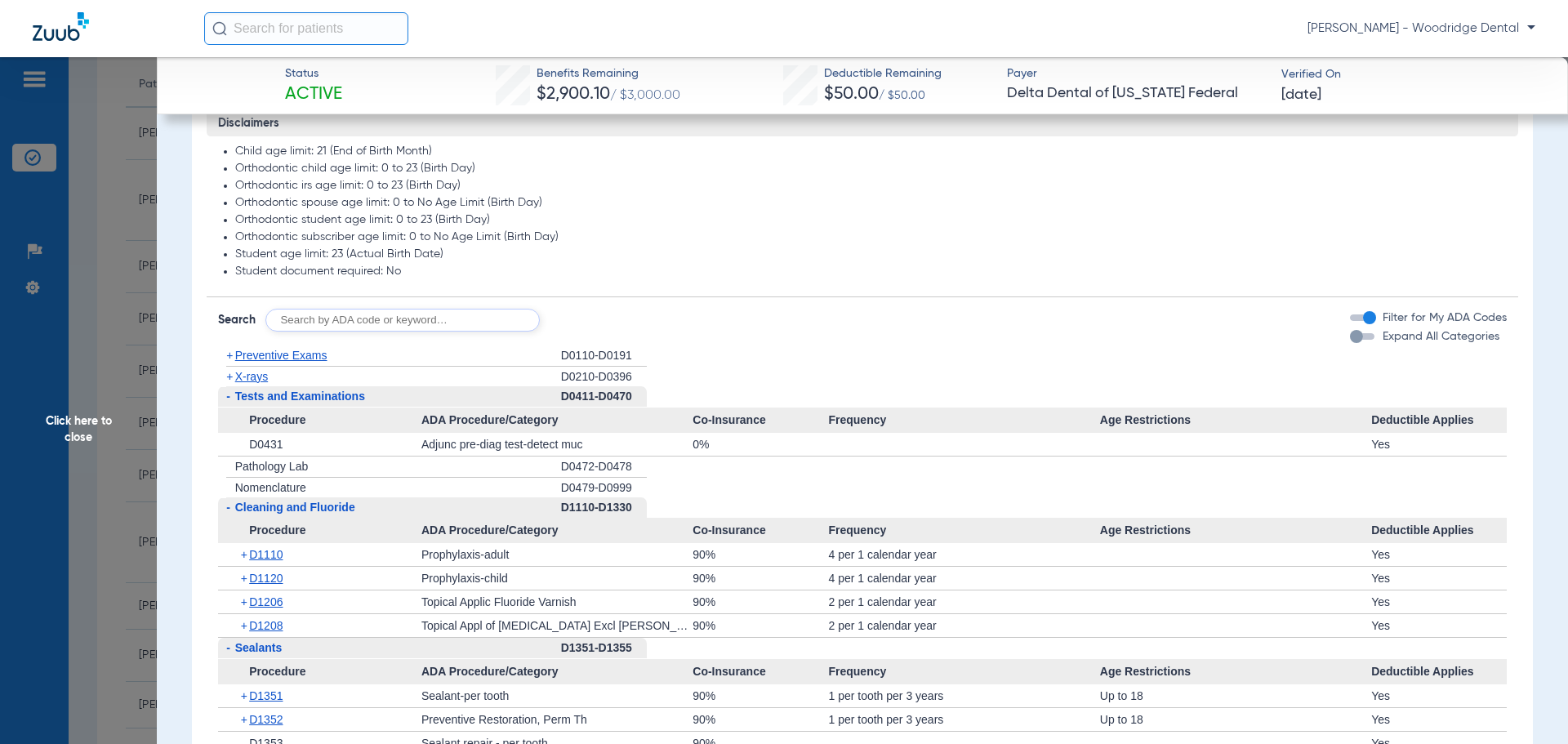
scroll to position [907, 0]
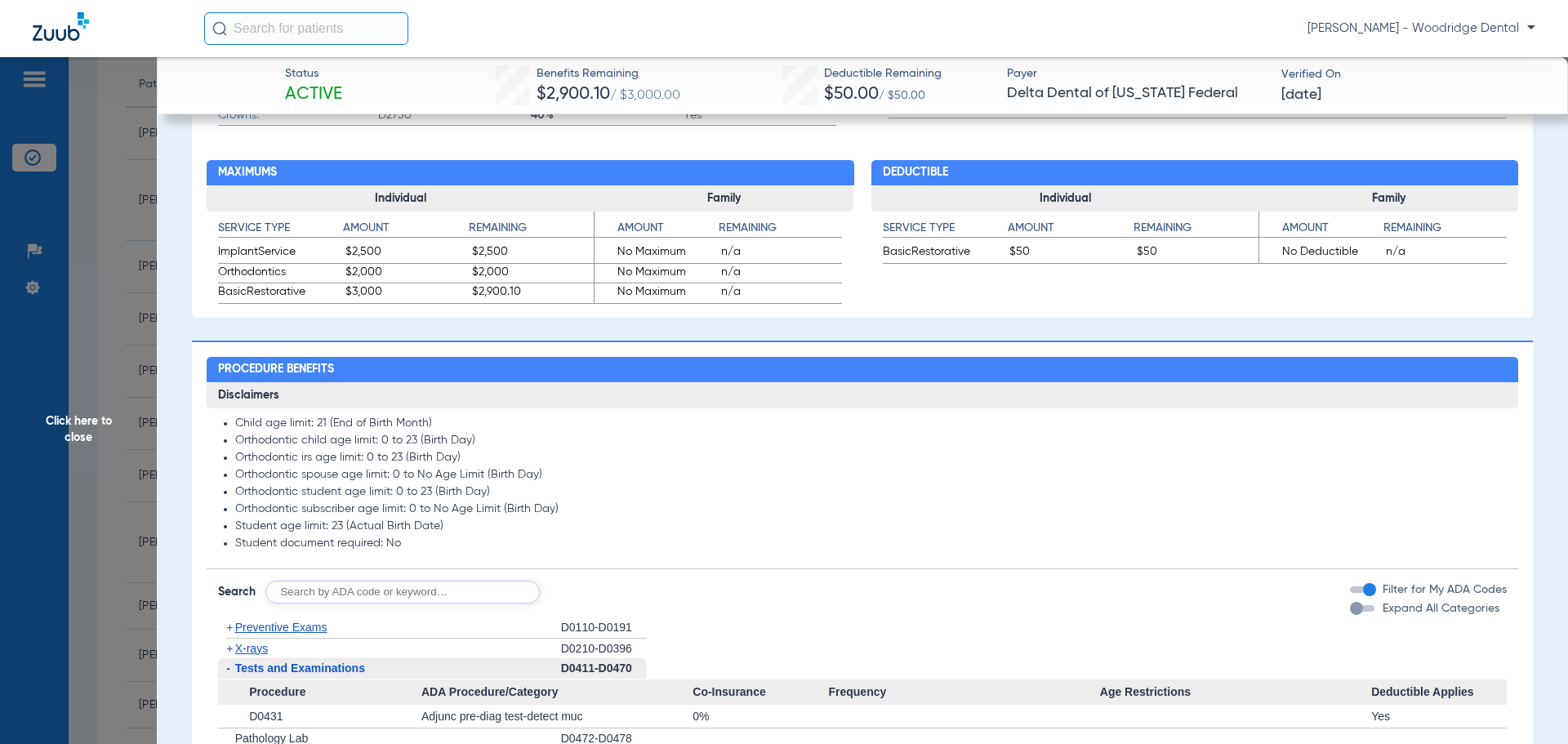
click at [498, 594] on input "text" at bounding box center [403, 592] width 274 height 23
type input "2991, 7953, 8090, 9944"
click button "Search" at bounding box center [600, 592] width 65 height 23
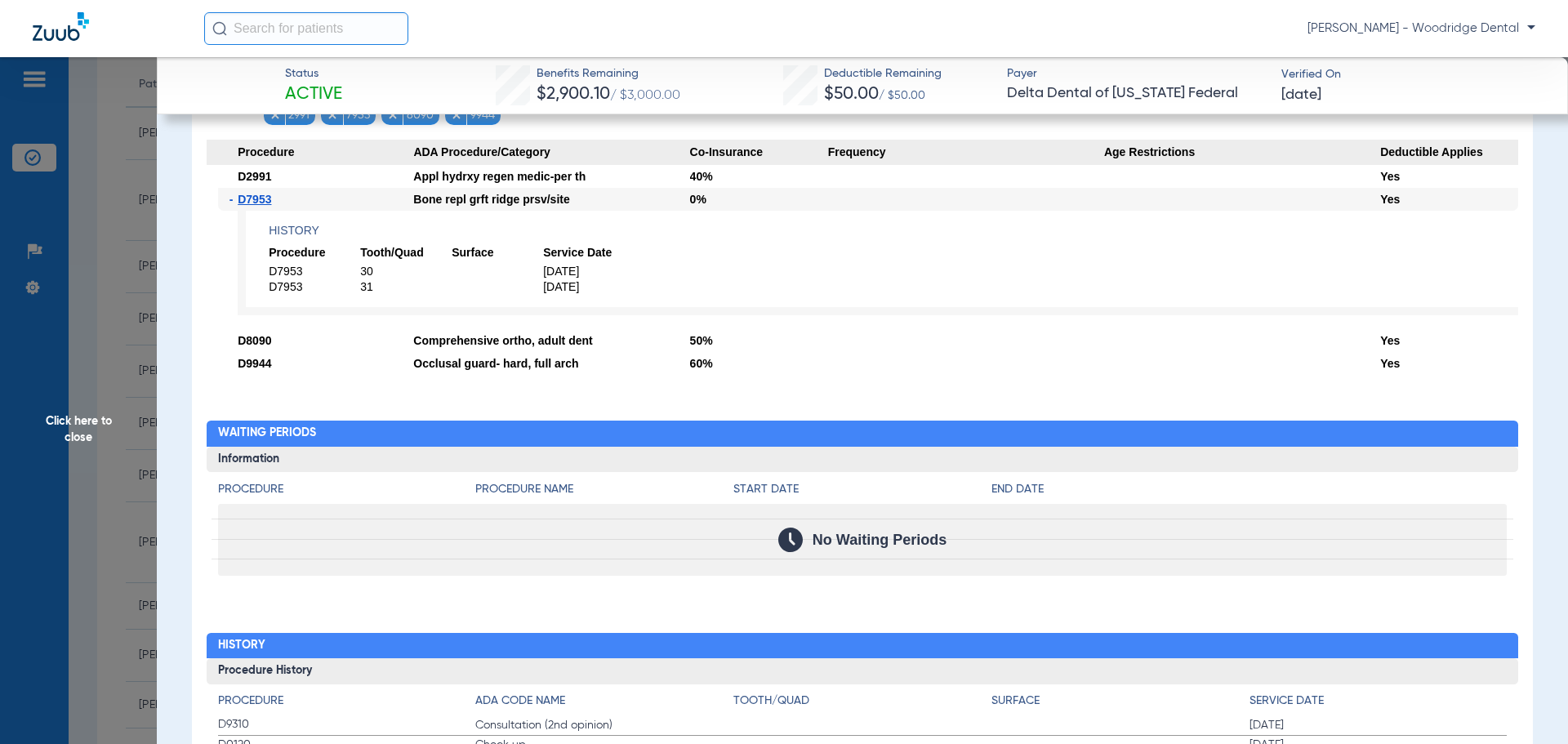
scroll to position [1234, 0]
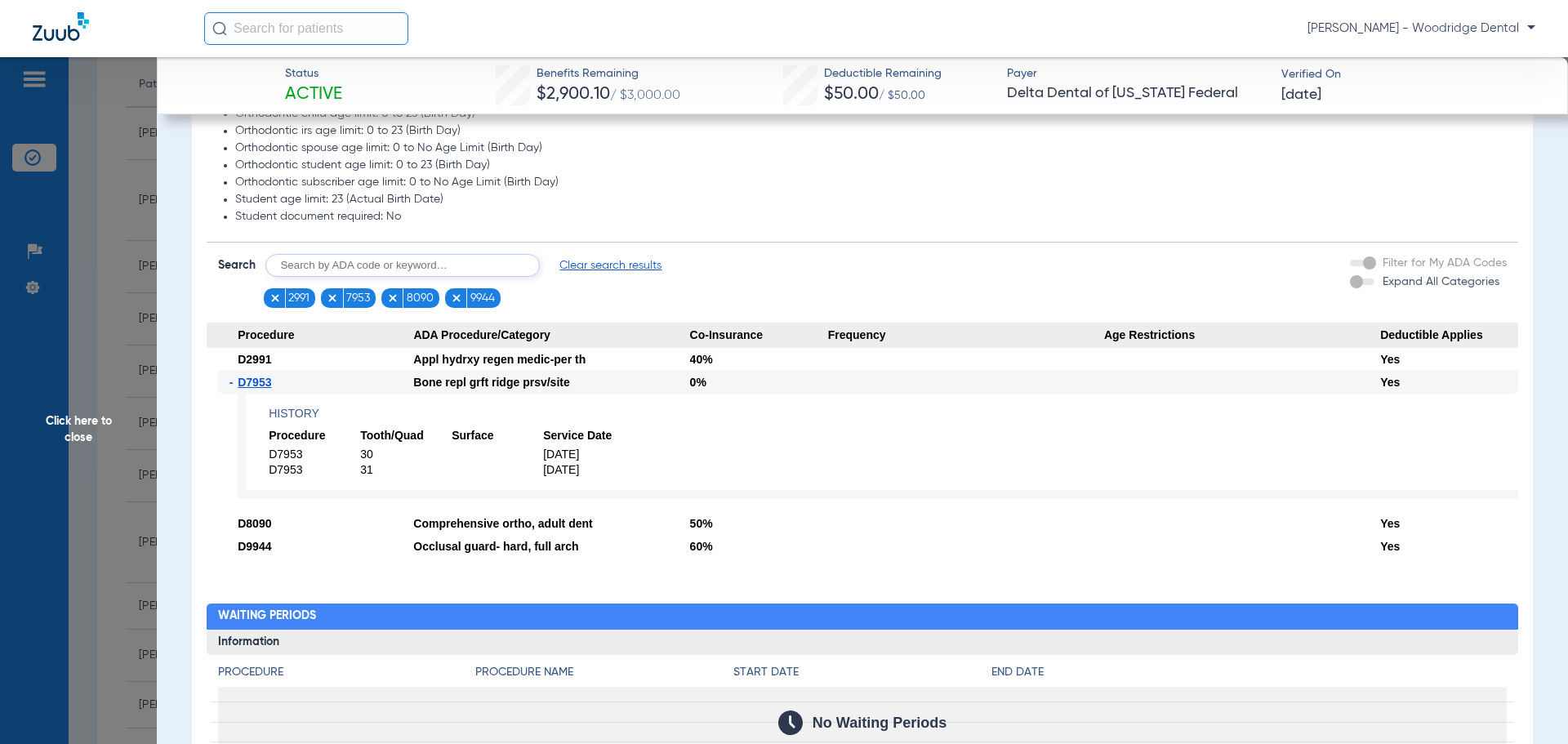
click at [75, 424] on span "Click here to close" at bounding box center [78, 429] width 157 height 744
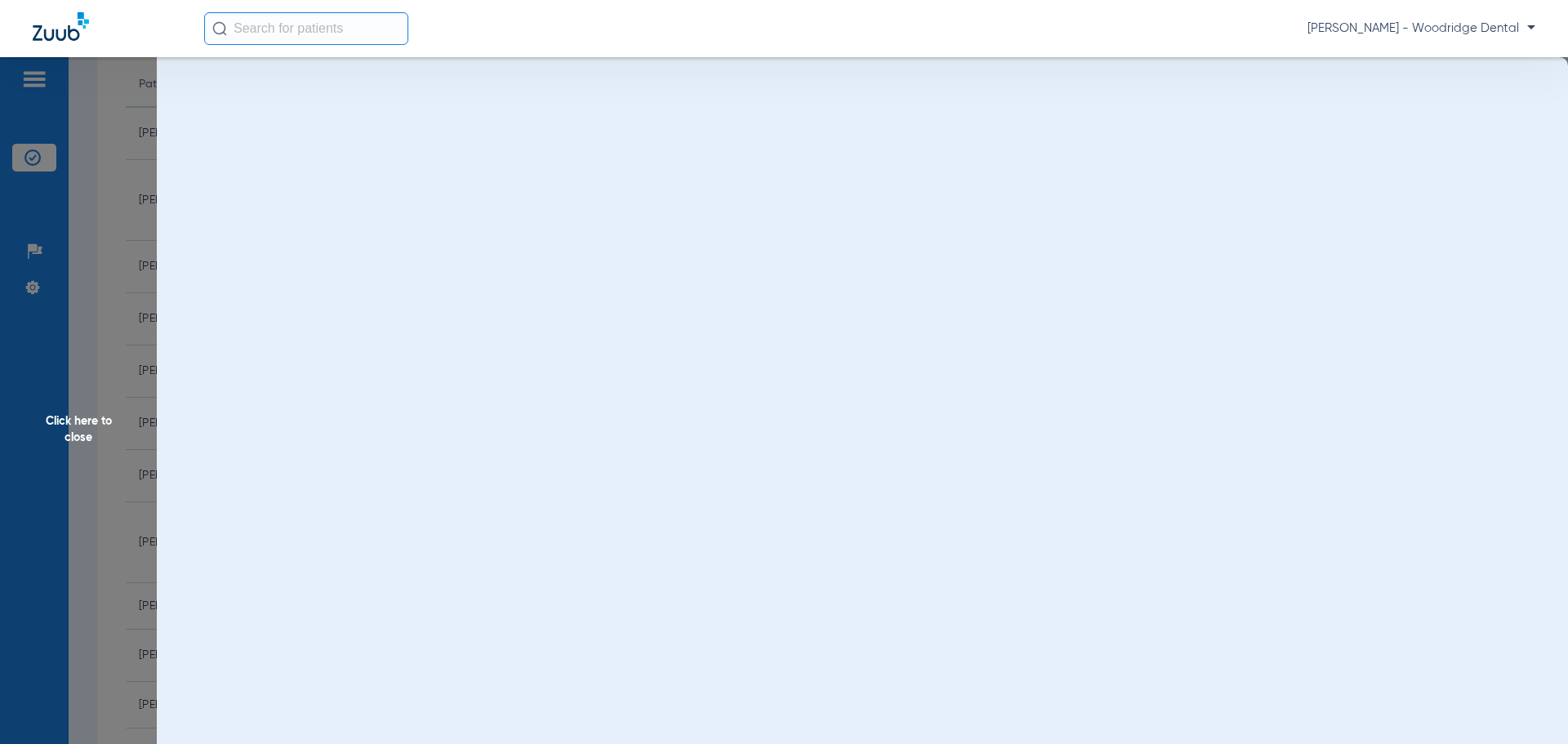
scroll to position [0, 0]
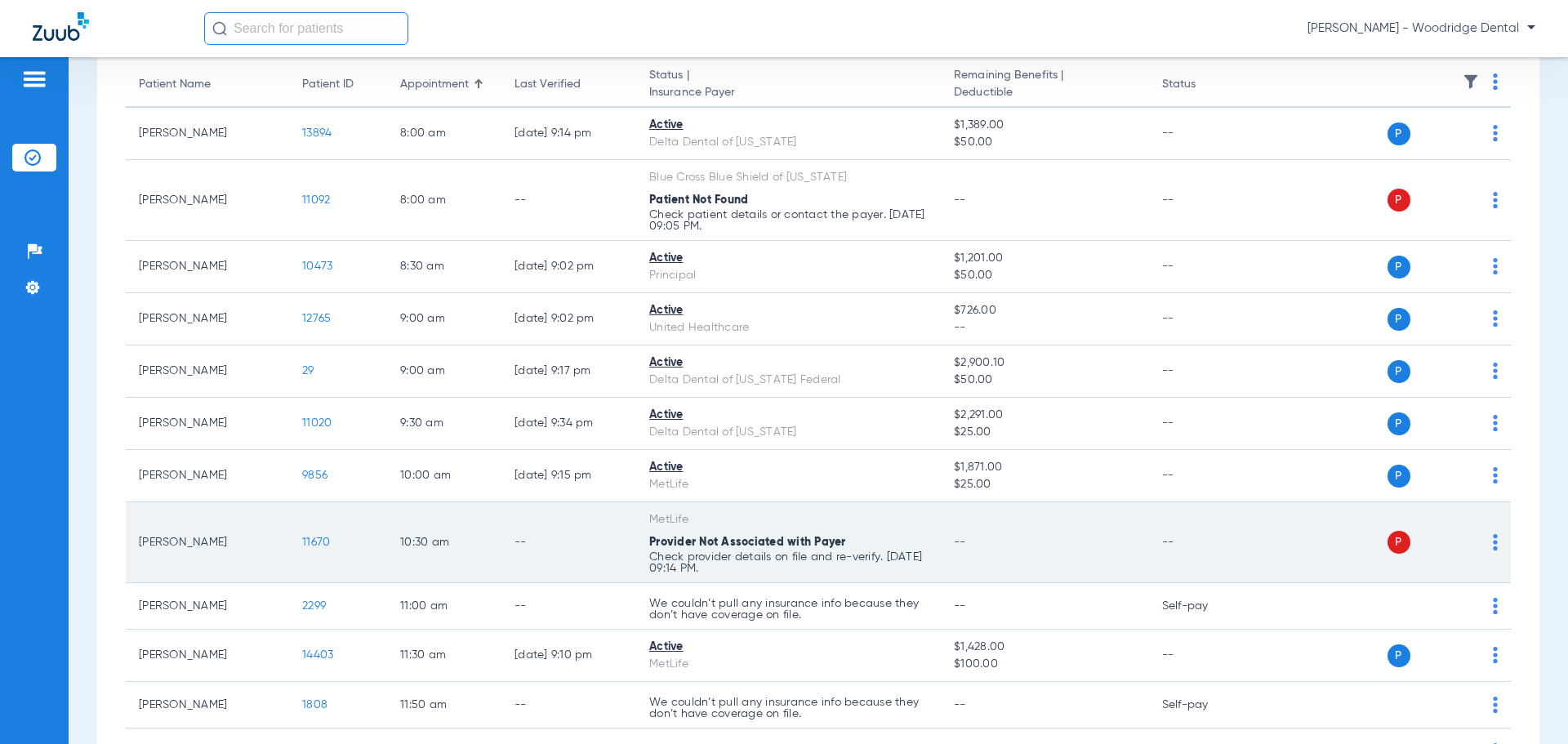
click at [319, 543] on span "11670" at bounding box center [315, 542] width 28 height 12
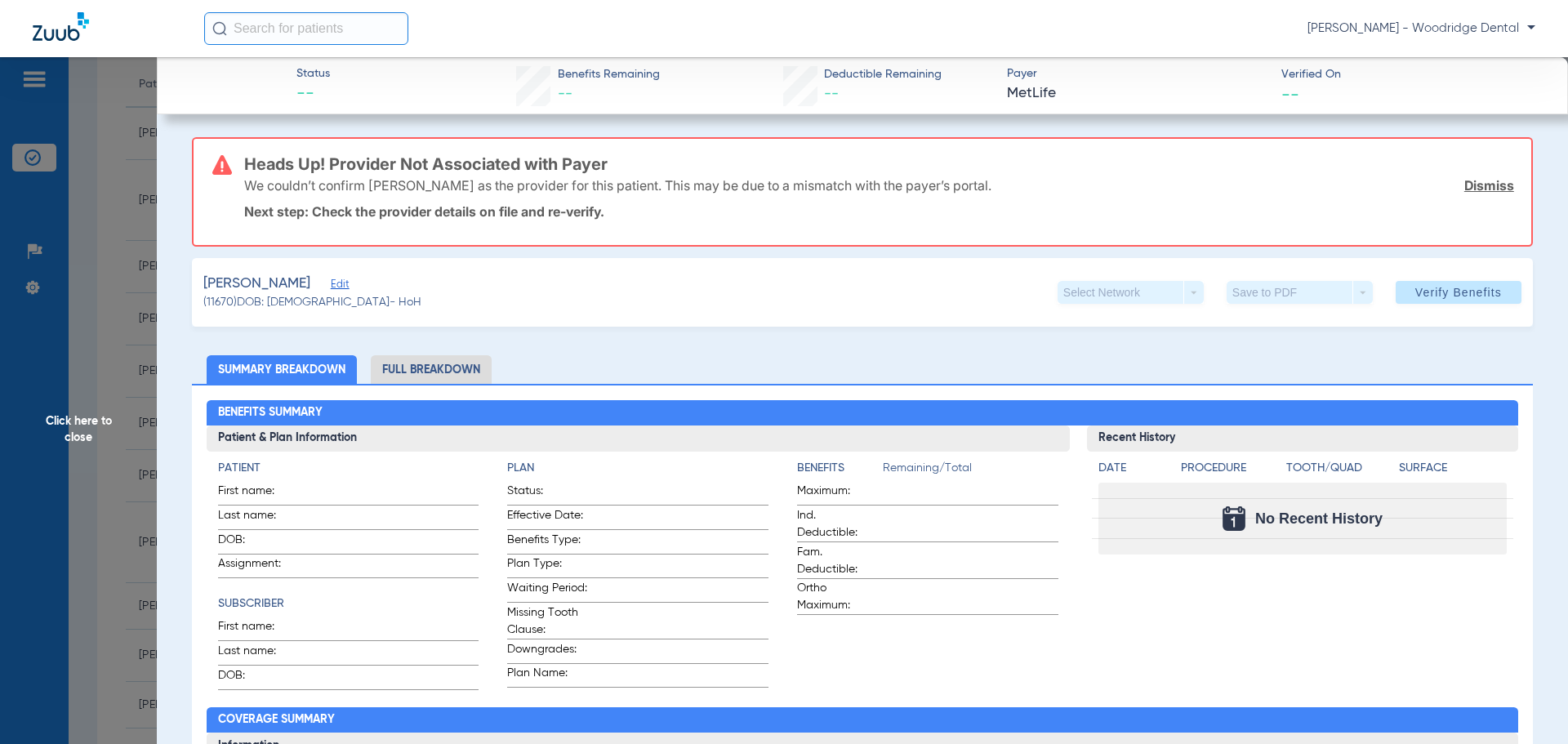
click at [71, 430] on span "Click here to close" at bounding box center [78, 429] width 157 height 744
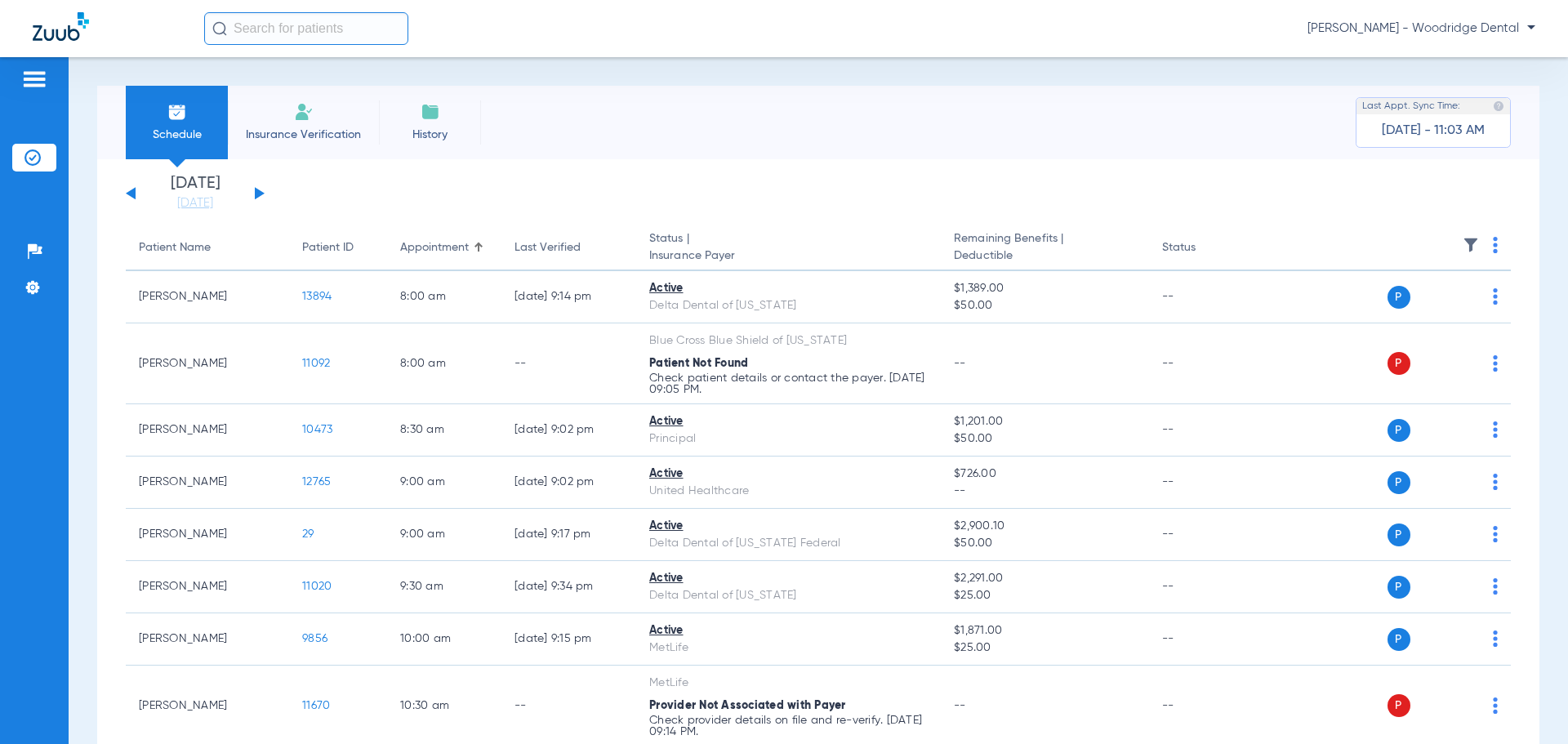
click at [299, 137] on span "Insurance Verification" at bounding box center [304, 135] width 127 height 16
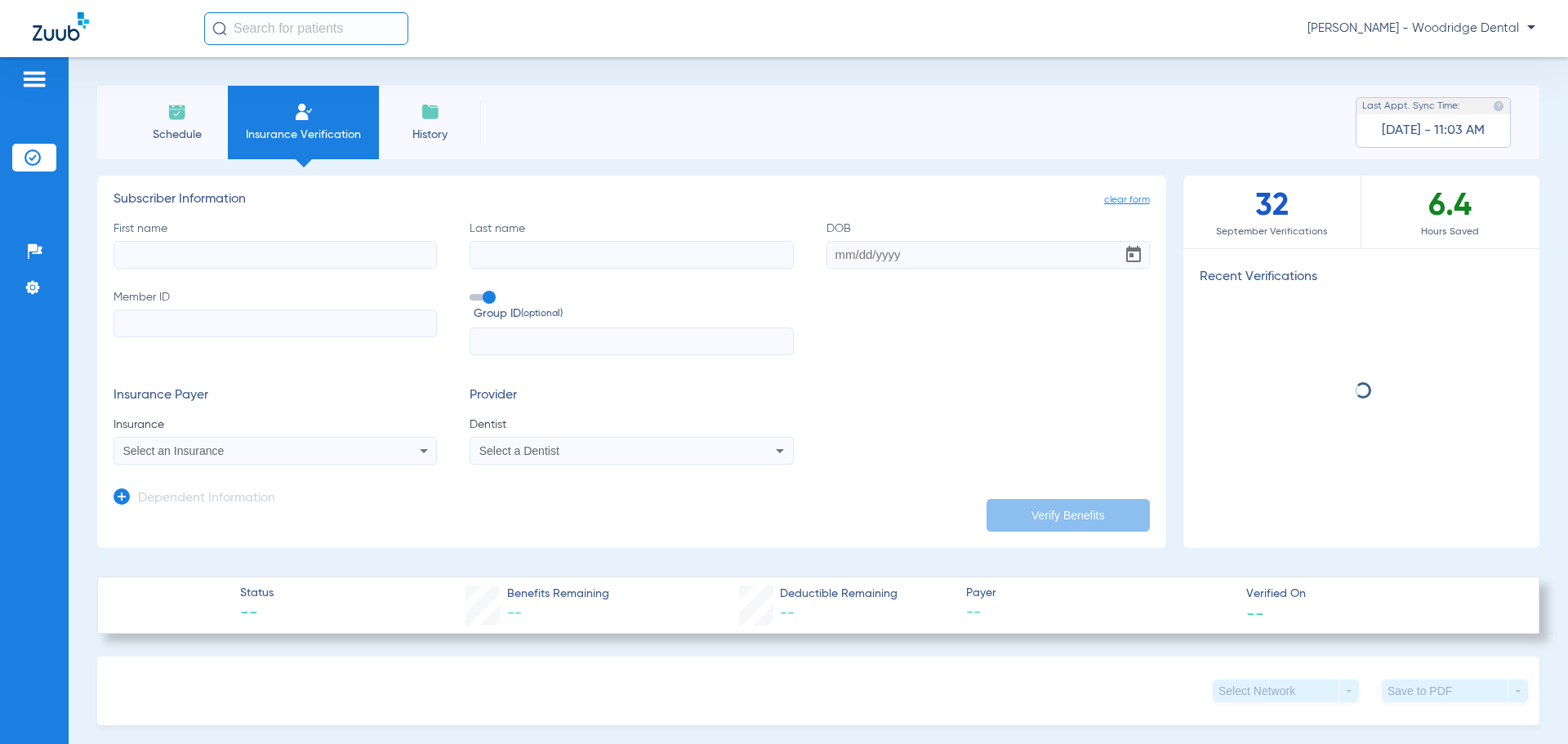
click at [294, 248] on input "First name" at bounding box center [275, 255] width 324 height 28
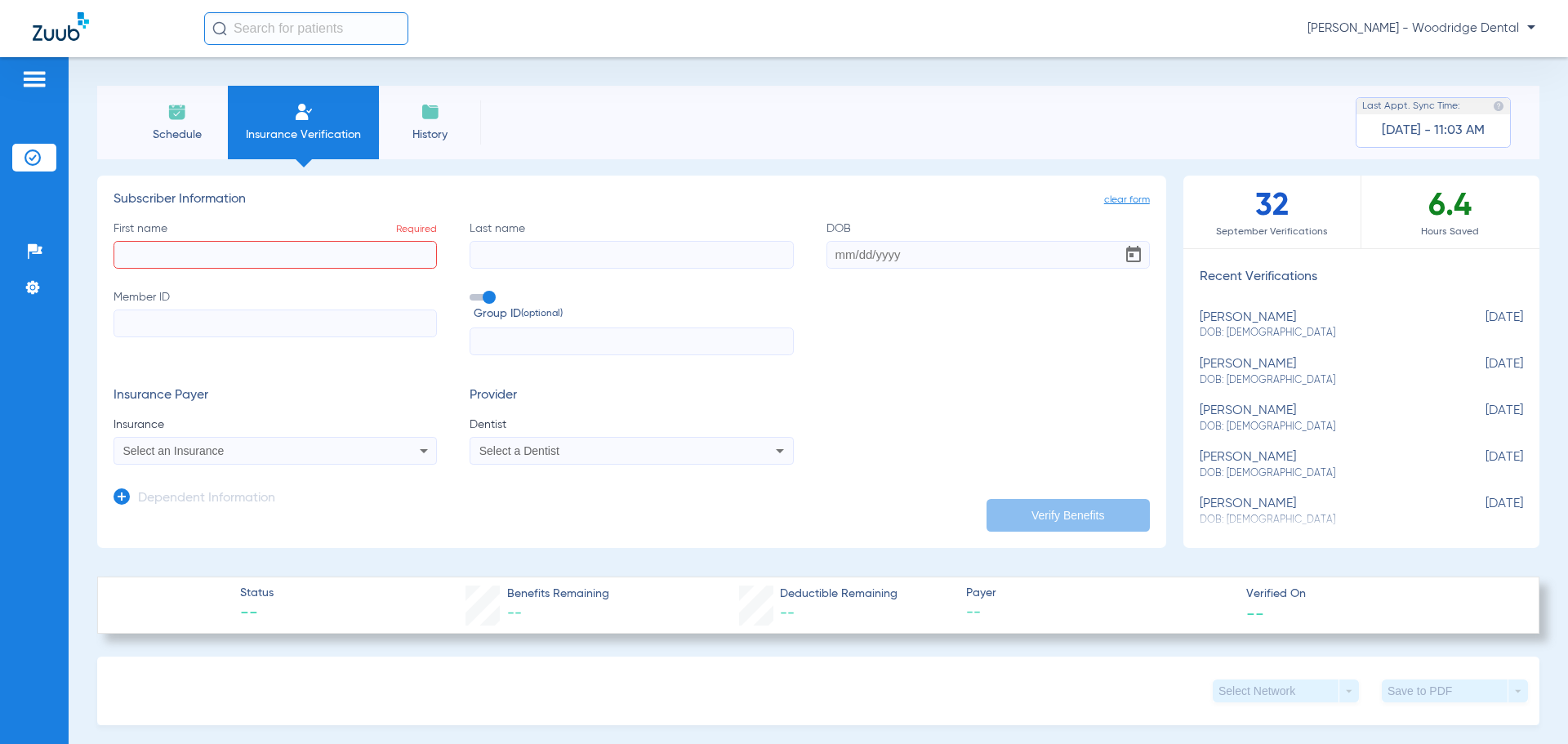
click at [277, 248] on input "First name Required" at bounding box center [275, 255] width 324 height 28
click at [288, 265] on input "First name Required" at bounding box center [275, 255] width 324 height 28
type input "l"
type input "laura"
type input "brozek"
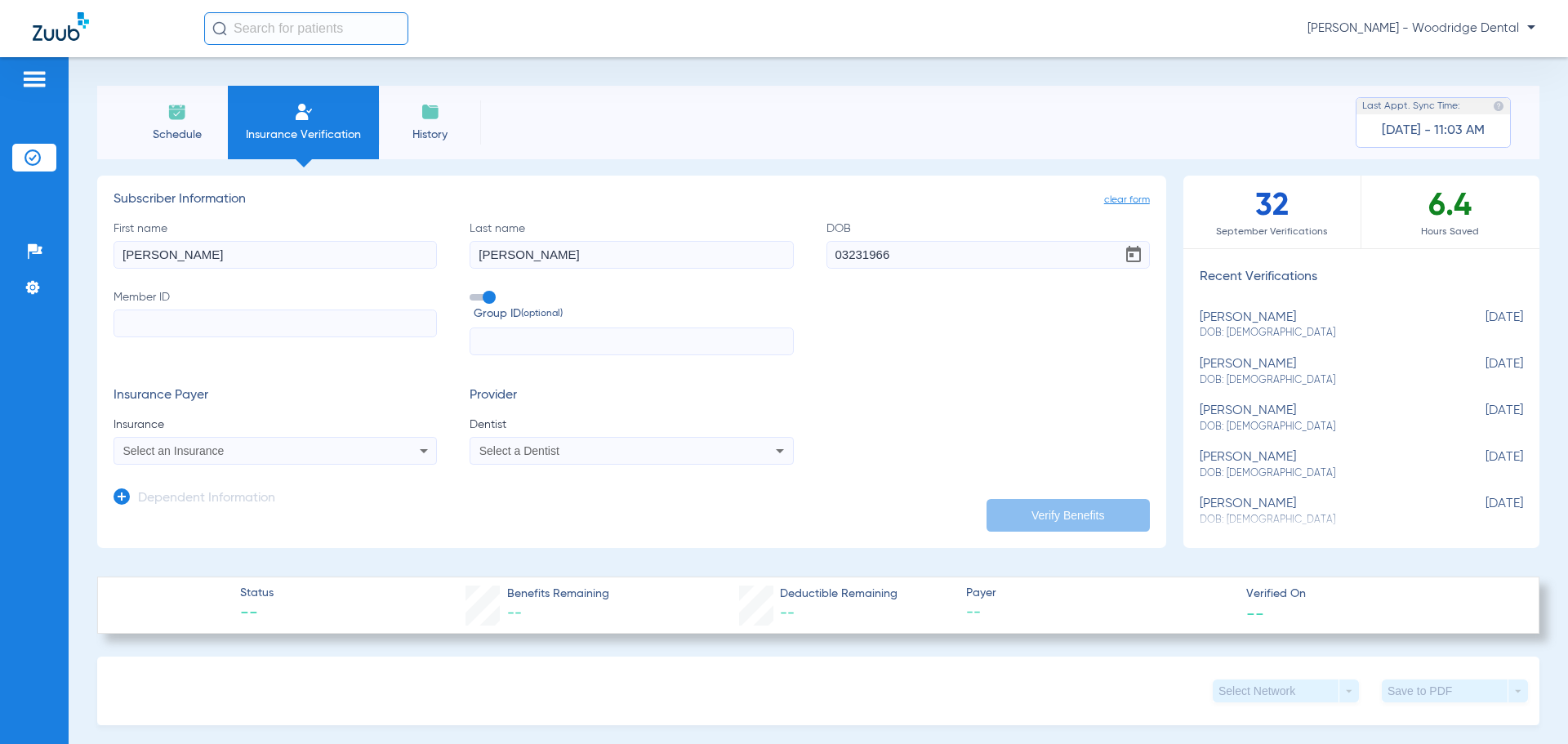
type input "03/23/1966"
click at [274, 321] on input "Member ID" at bounding box center [275, 323] width 324 height 28
type input "325685709"
click at [420, 451] on icon at bounding box center [424, 451] width 8 height 4
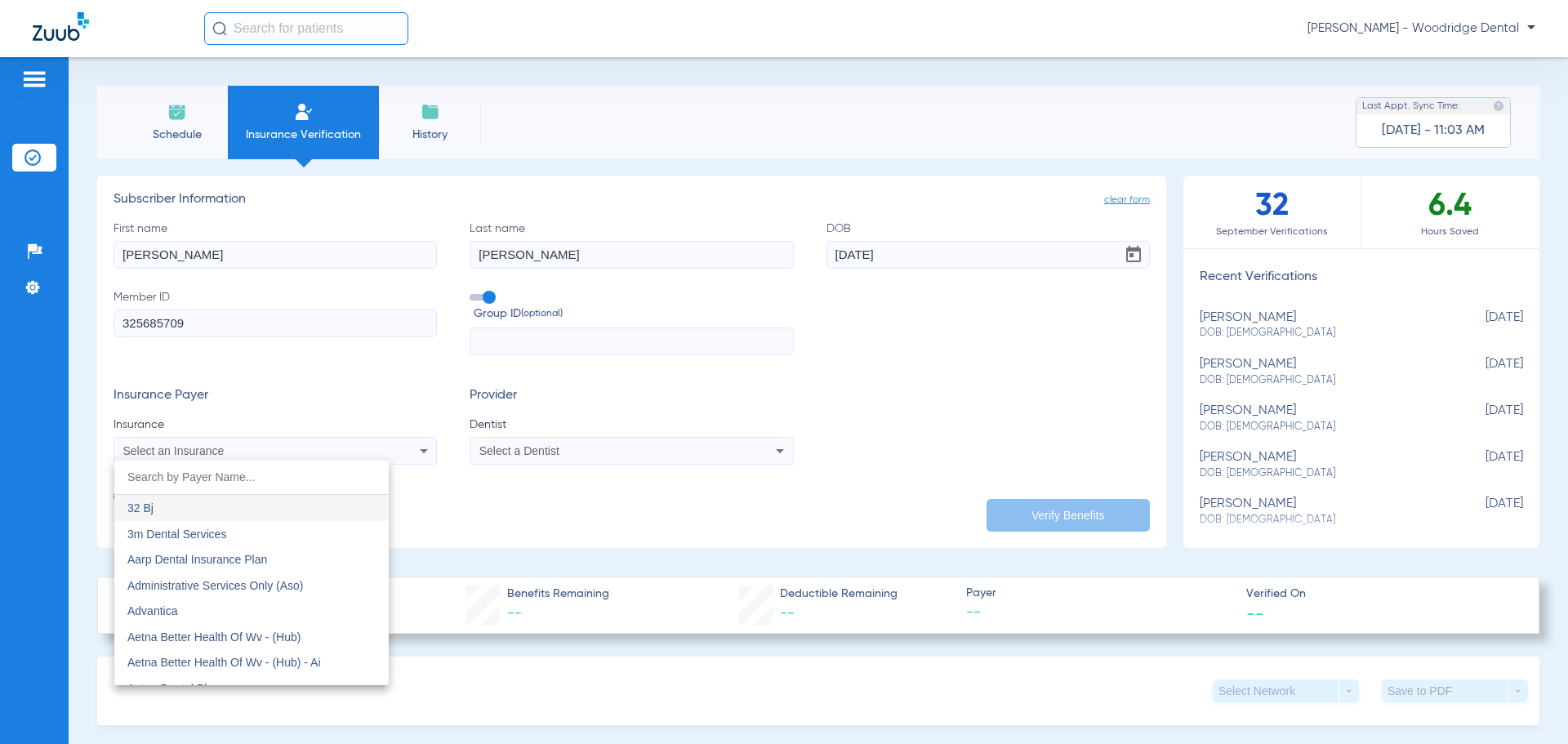
click at [263, 481] on input "dropdown search" at bounding box center [251, 478] width 274 height 34
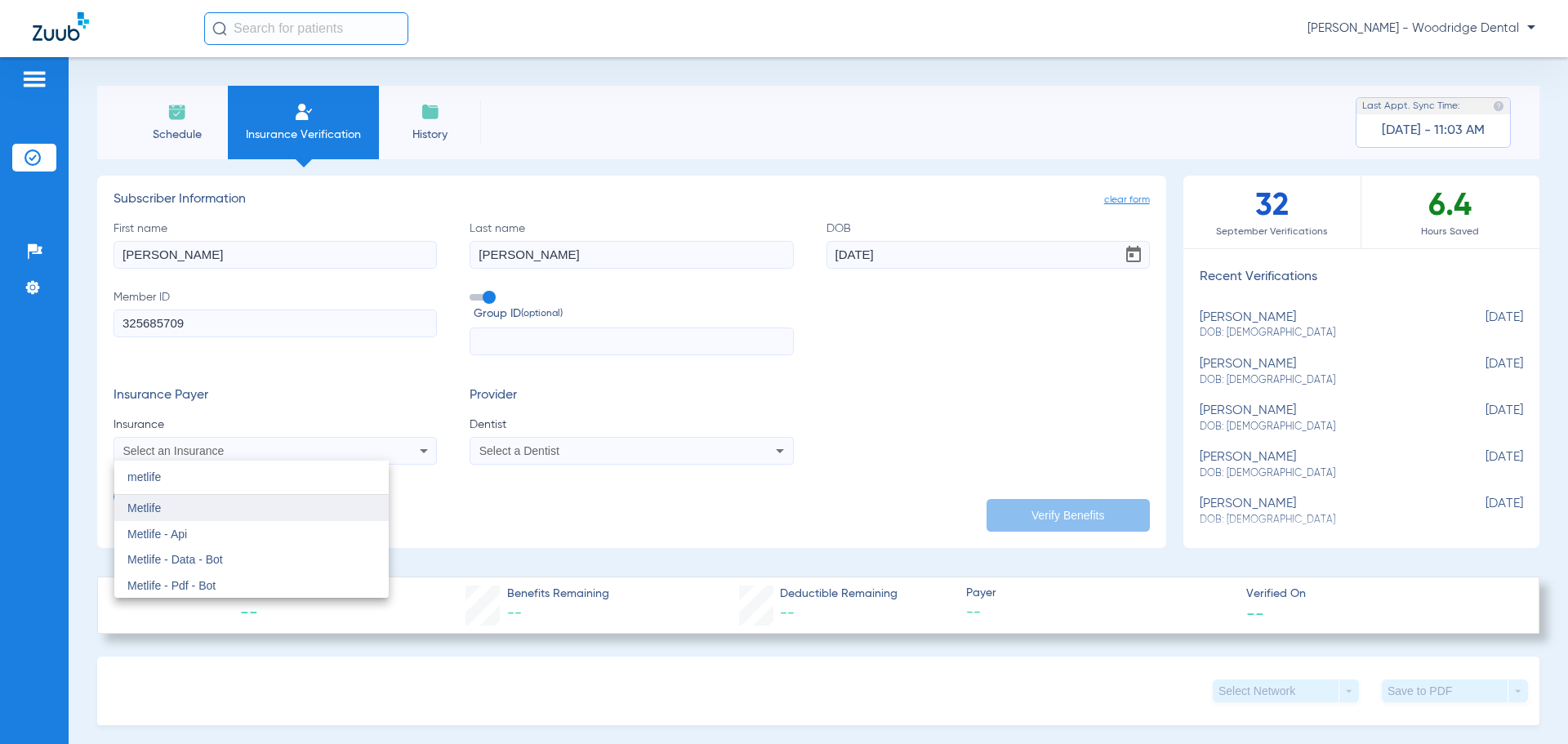
type input "metlife"
click at [225, 509] on mat-option "Metlife" at bounding box center [251, 508] width 274 height 26
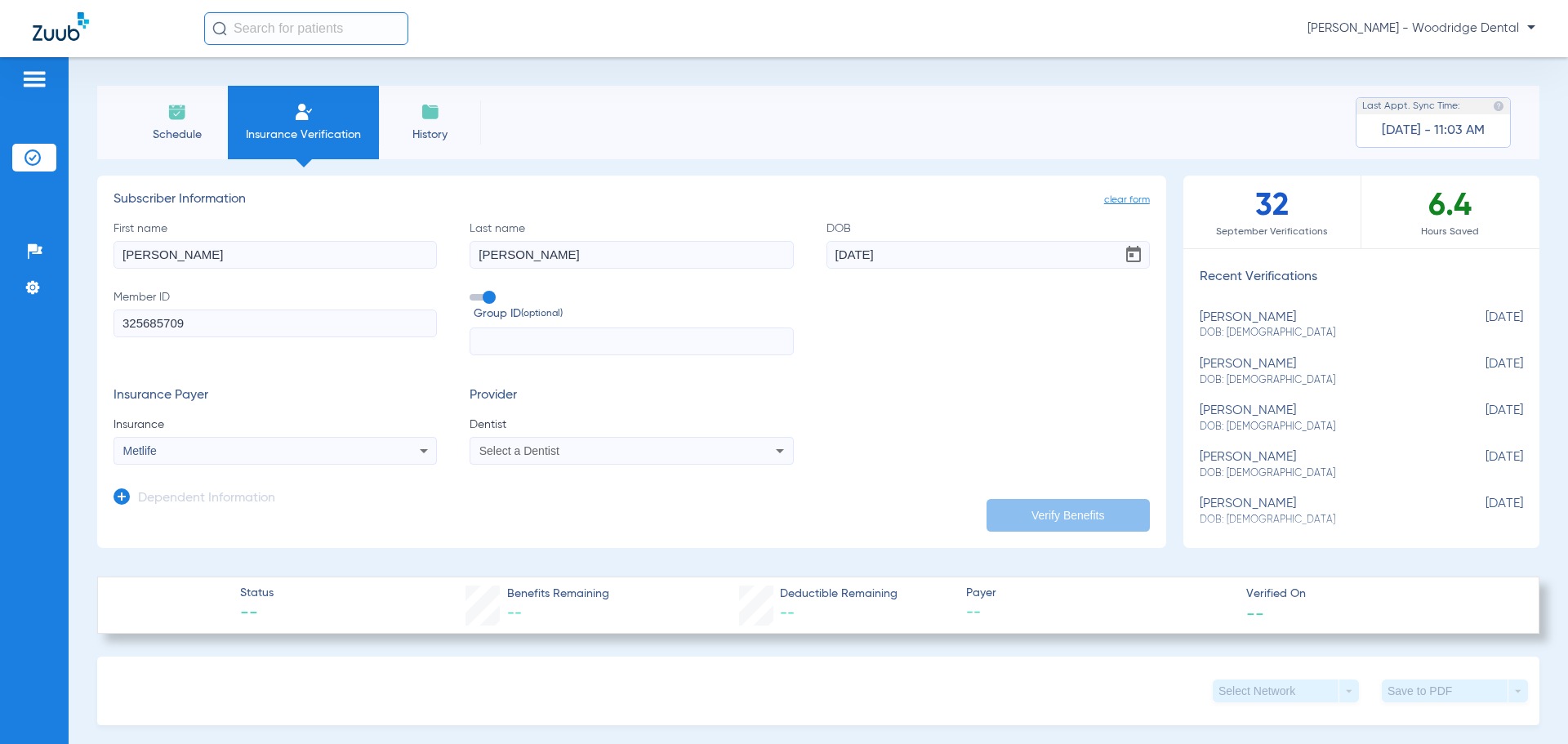
click at [571, 446] on div "Select a Dentist" at bounding box center [601, 451] width 244 height 12
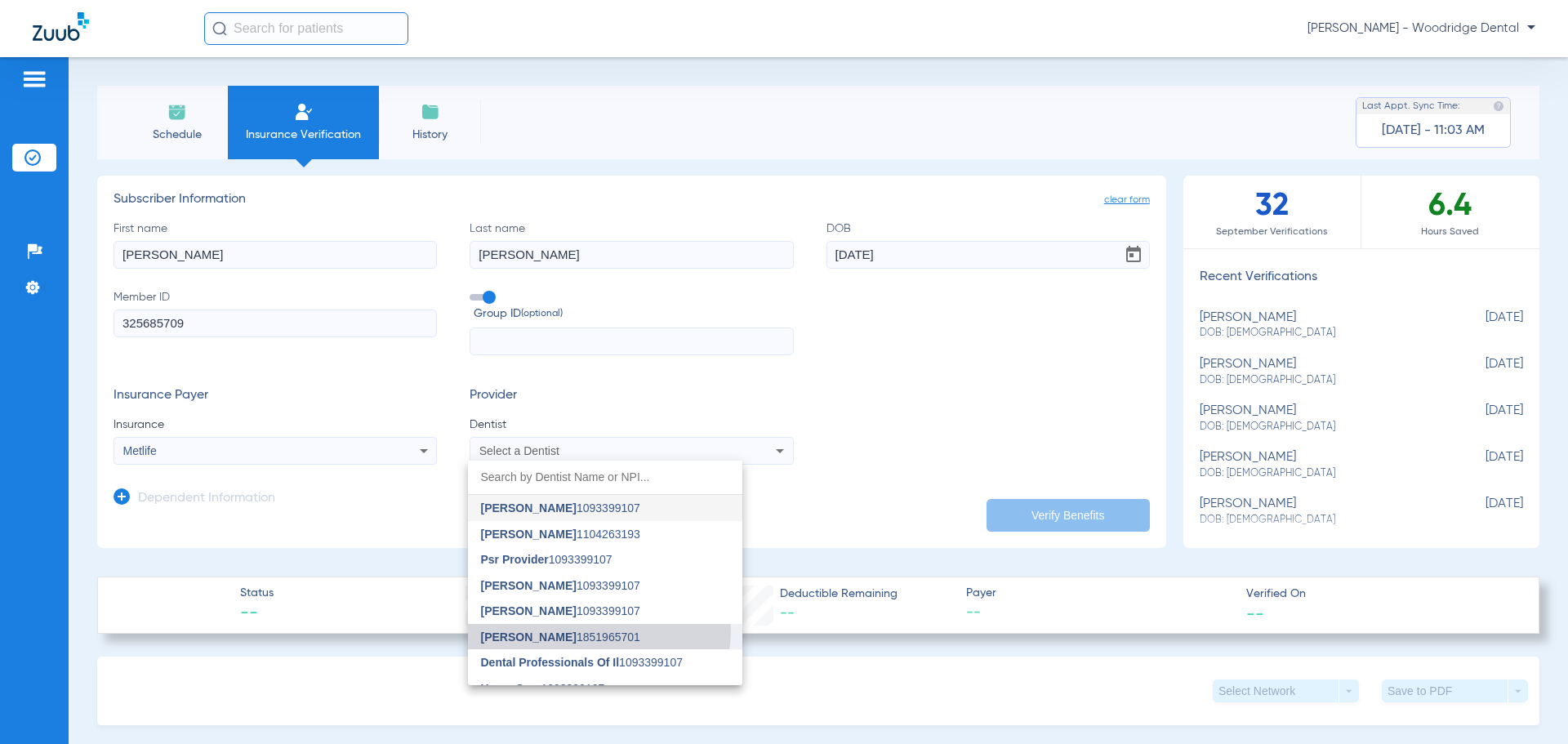
click at [595, 631] on span "[PERSON_NAME] 1851965701" at bounding box center [560, 637] width 159 height 12
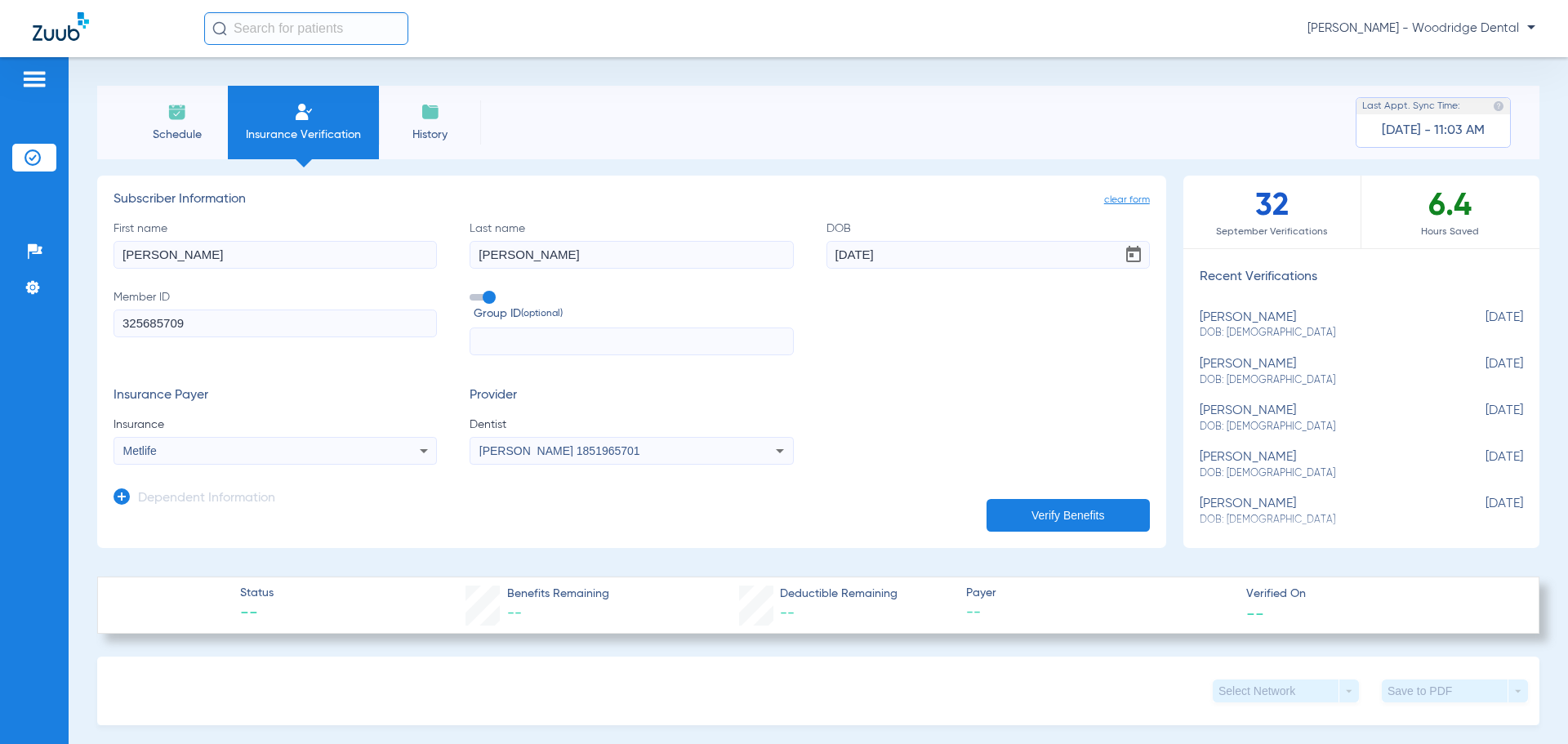
click at [1031, 506] on button "Verify Benefits" at bounding box center [1068, 515] width 163 height 33
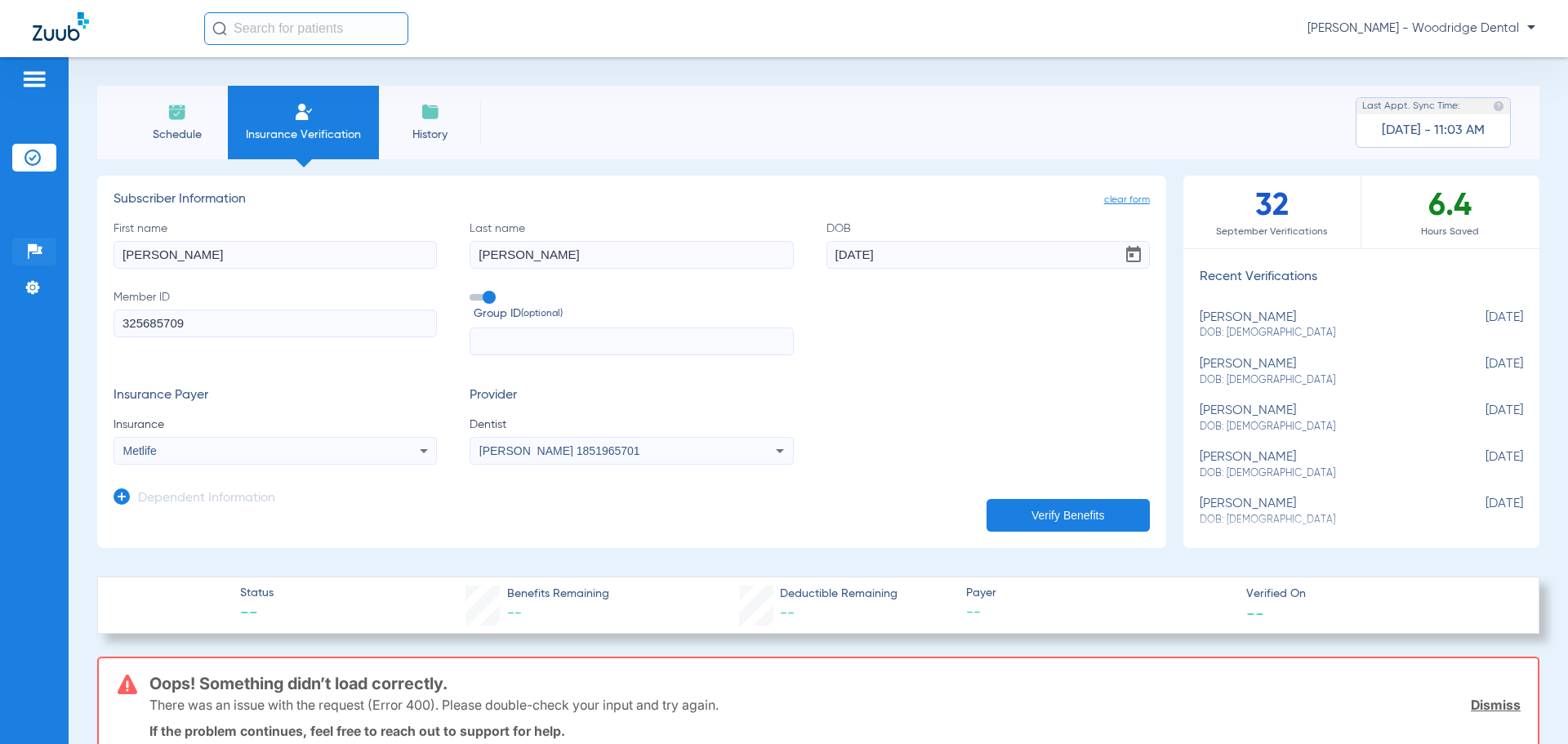
drag, startPoint x: 330, startPoint y: 257, endPoint x: 51, endPoint y: 248, distance: 279.1
click at [51, 248] on div "Patients Insurance Verification Setup Help Center Settings Schedule Insurance V…" at bounding box center [784, 429] width 1568 height 744
type input "jeffrey"
type input "04/01/1966"
click at [1027, 521] on button "Verify Benefits" at bounding box center [1068, 515] width 163 height 33
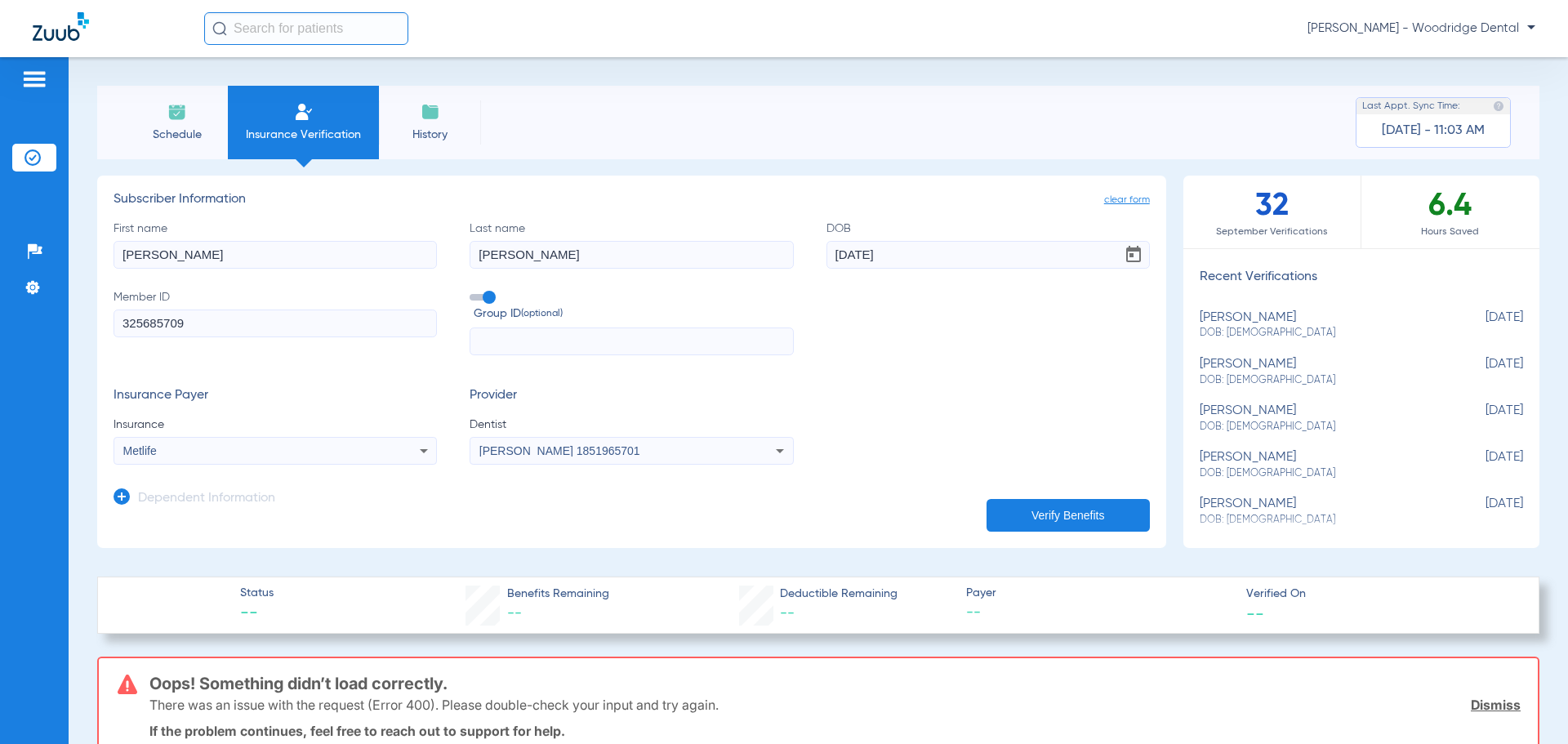
drag, startPoint x: 260, startPoint y: 242, endPoint x: -115, endPoint y: 226, distance: 375.3
click at [0, 226] on html "Jennifer Pincuspy - Woodridge Dental Patients Insurance Verification Setup Help…" at bounding box center [784, 372] width 1568 height 744
type input "laura"
drag, startPoint x: 916, startPoint y: 256, endPoint x: 785, endPoint y: 268, distance: 131.5
click at [785, 268] on div "First name laura Last name brozek DOB 04/01/1966 Member ID 325685709 Group ID (…" at bounding box center [631, 288] width 1037 height 135
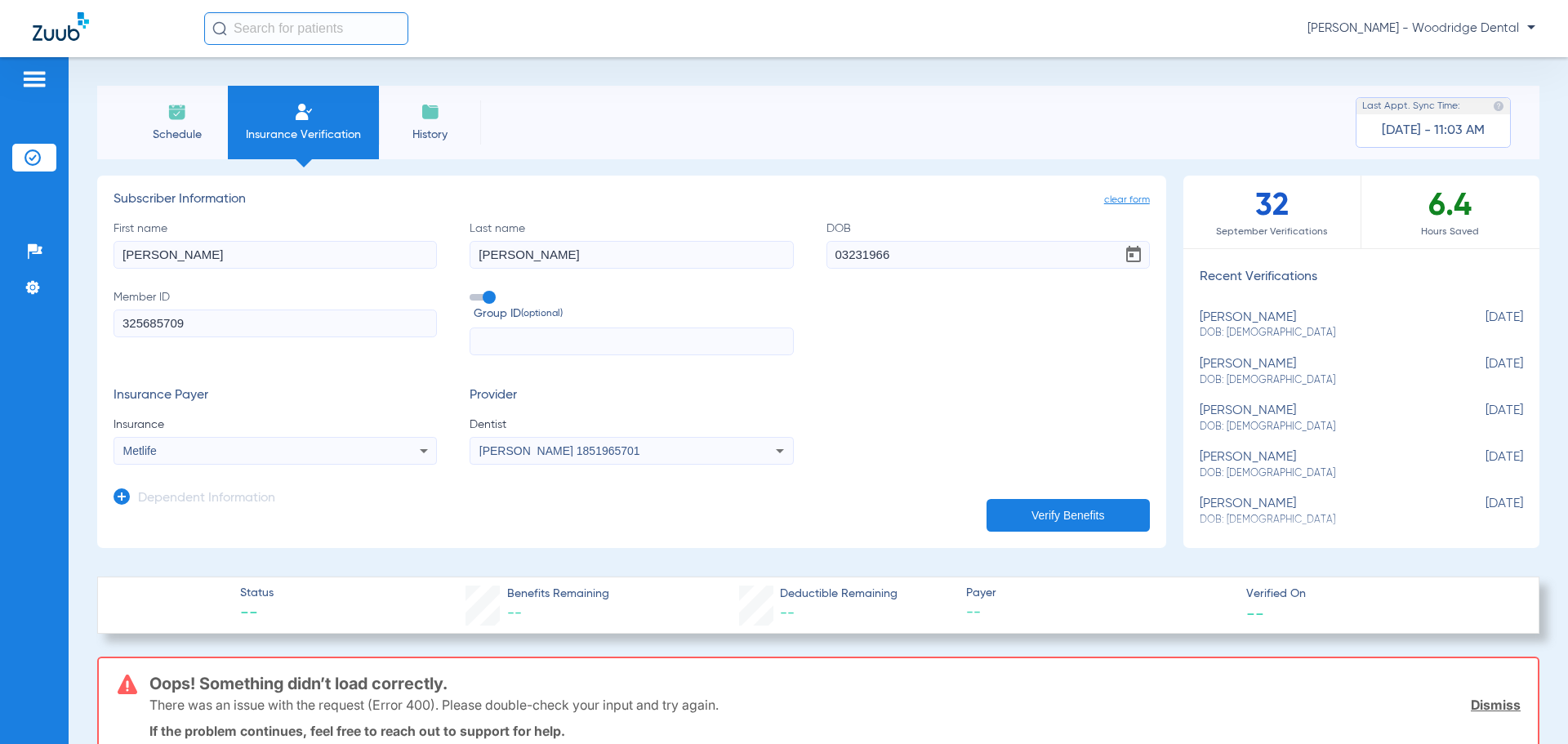
type input "03/23/1966"
click at [1073, 509] on button "Verify Benefits" at bounding box center [1068, 515] width 163 height 33
drag, startPoint x: 287, startPoint y: 314, endPoint x: 49, endPoint y: 309, distance: 238.1
click at [49, 309] on div "Patients Insurance Verification Setup Help Center Settings Schedule Insurance V…" at bounding box center [784, 429] width 1568 height 744
click at [393, 381] on form "First name laura Last name brozek DOB 03/23/1966 Member ID Required Group ID (o…" at bounding box center [631, 342] width 1037 height 245
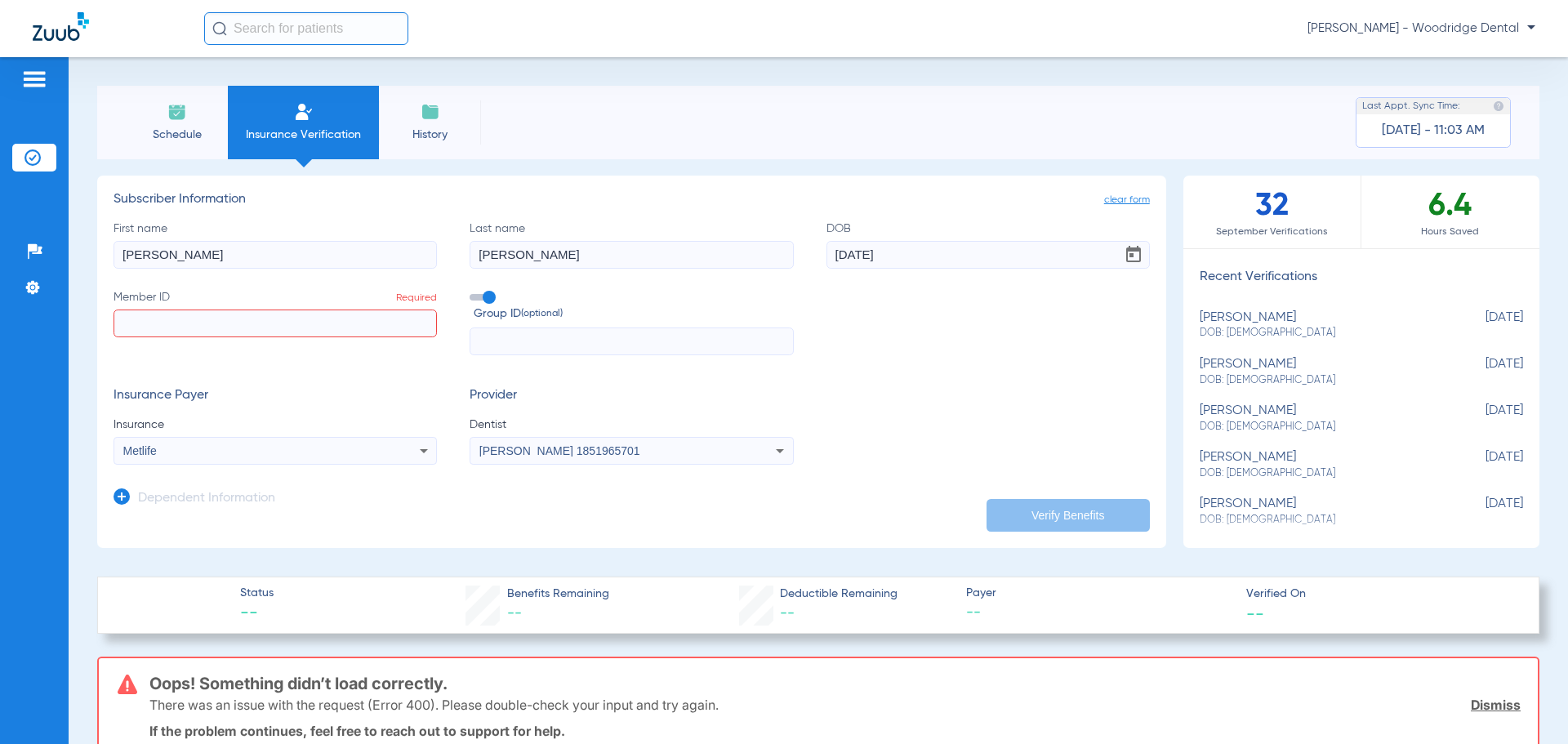
click at [354, 326] on input "Member ID Required" at bounding box center [275, 323] width 324 height 28
type input "325685709"
click at [1039, 508] on button "Verify Benefits" at bounding box center [1068, 515] width 163 height 33
click at [779, 450] on icon at bounding box center [779, 451] width 19 height 19
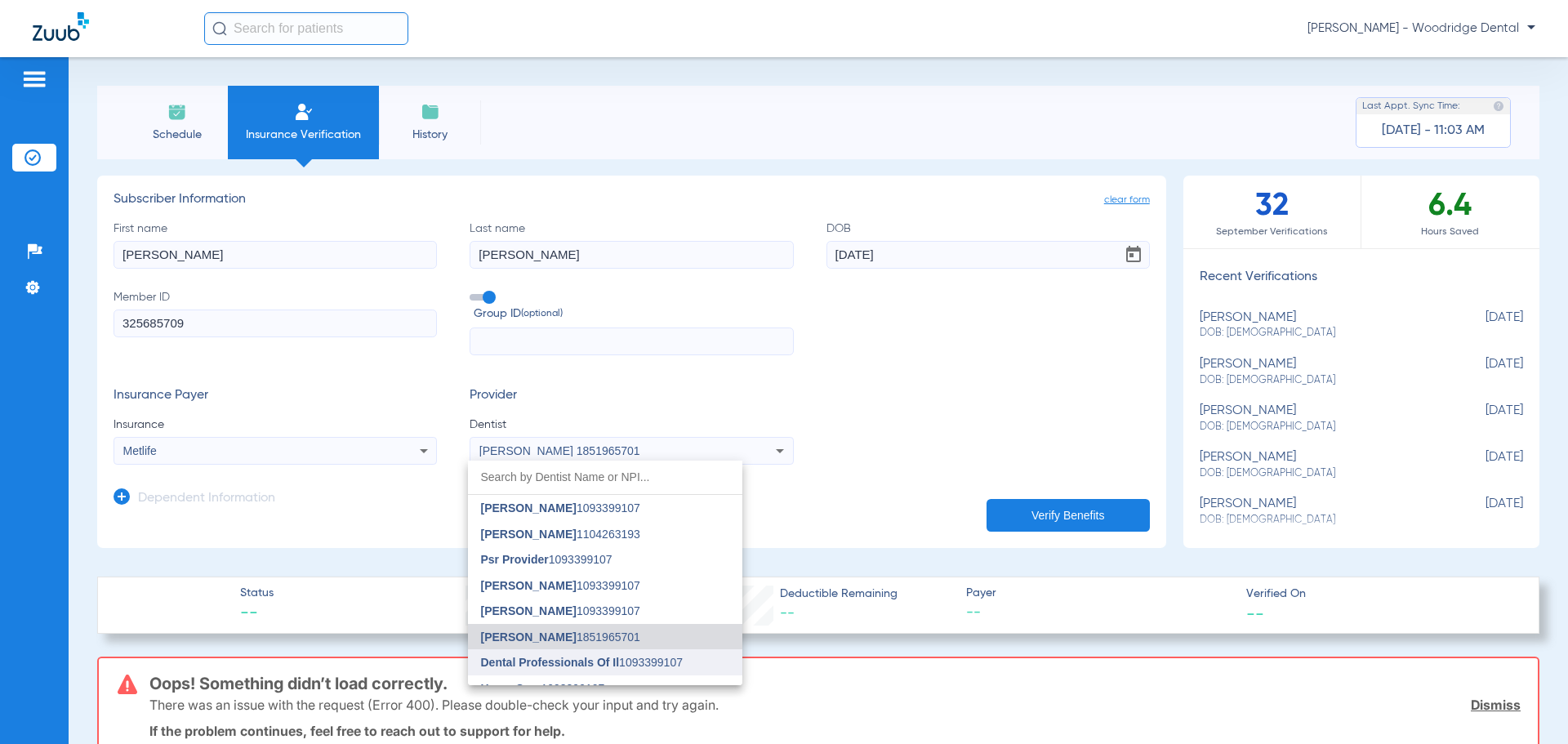
click at [674, 666] on span "Dental Professionals Of Il 1093399107" at bounding box center [582, 662] width 202 height 12
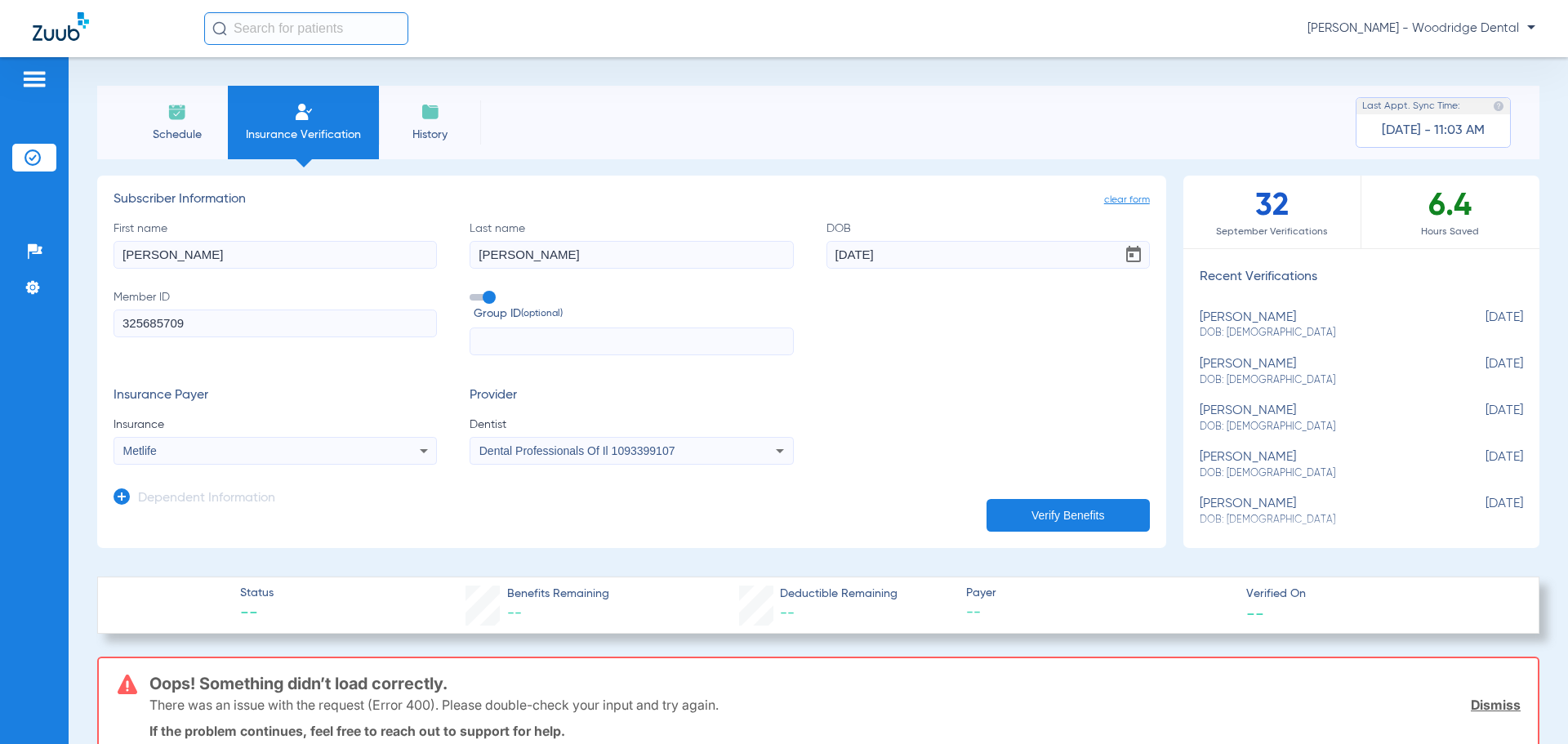
click at [1027, 517] on button "Verify Benefits" at bounding box center [1068, 515] width 163 height 33
click at [770, 446] on icon at bounding box center [779, 451] width 19 height 19
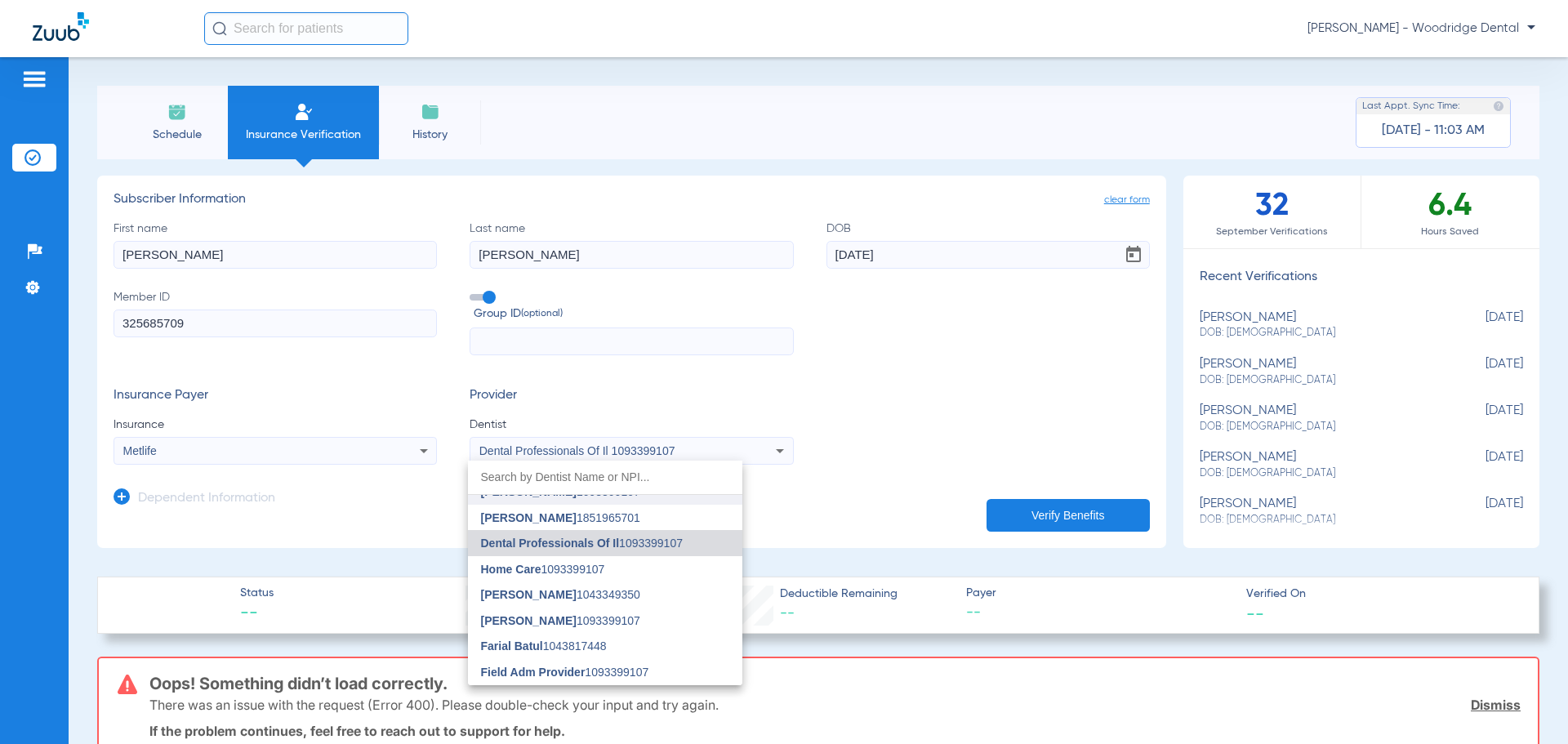
scroll to position [82, 0]
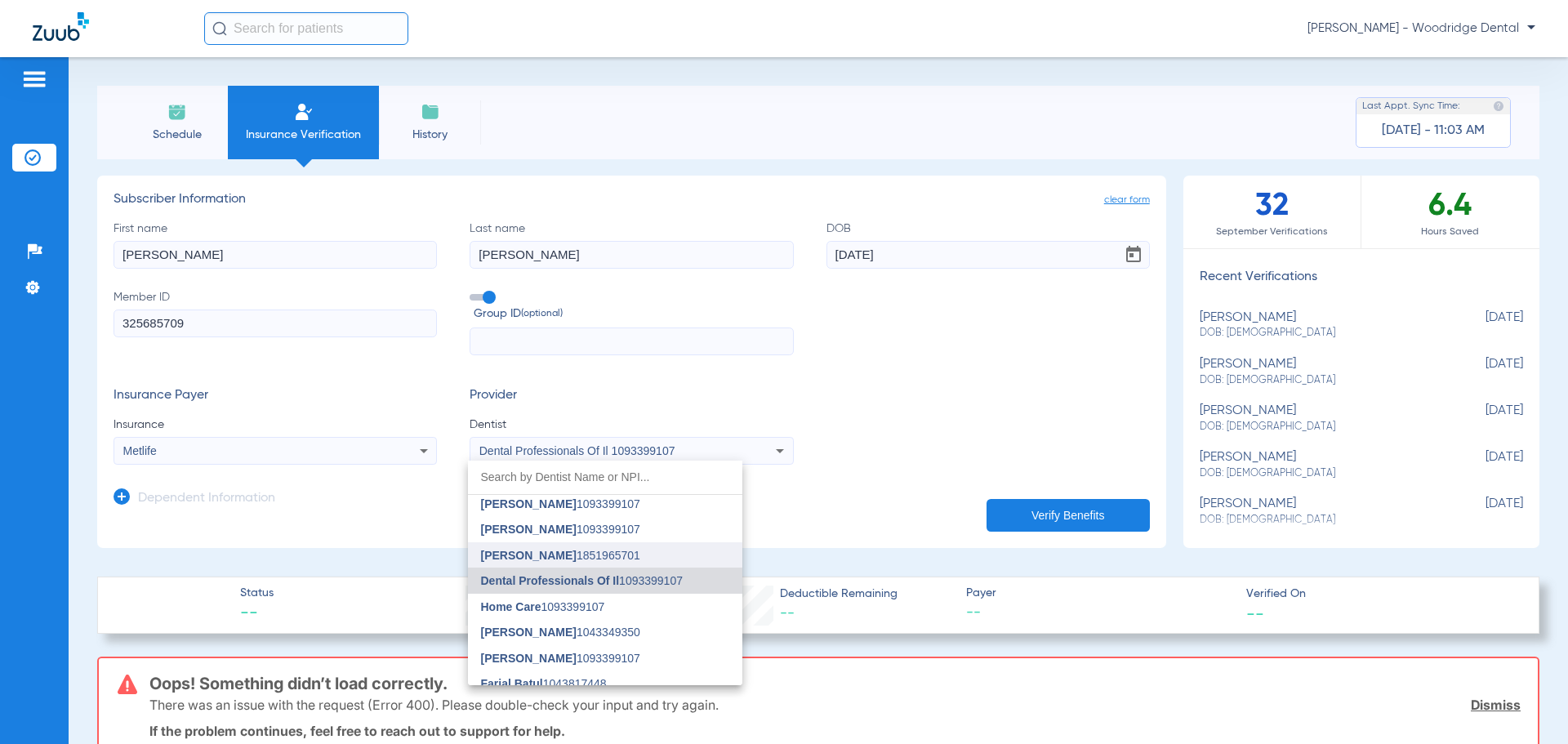
click at [614, 556] on mat-option "[PERSON_NAME] 1851965701" at bounding box center [605, 555] width 274 height 26
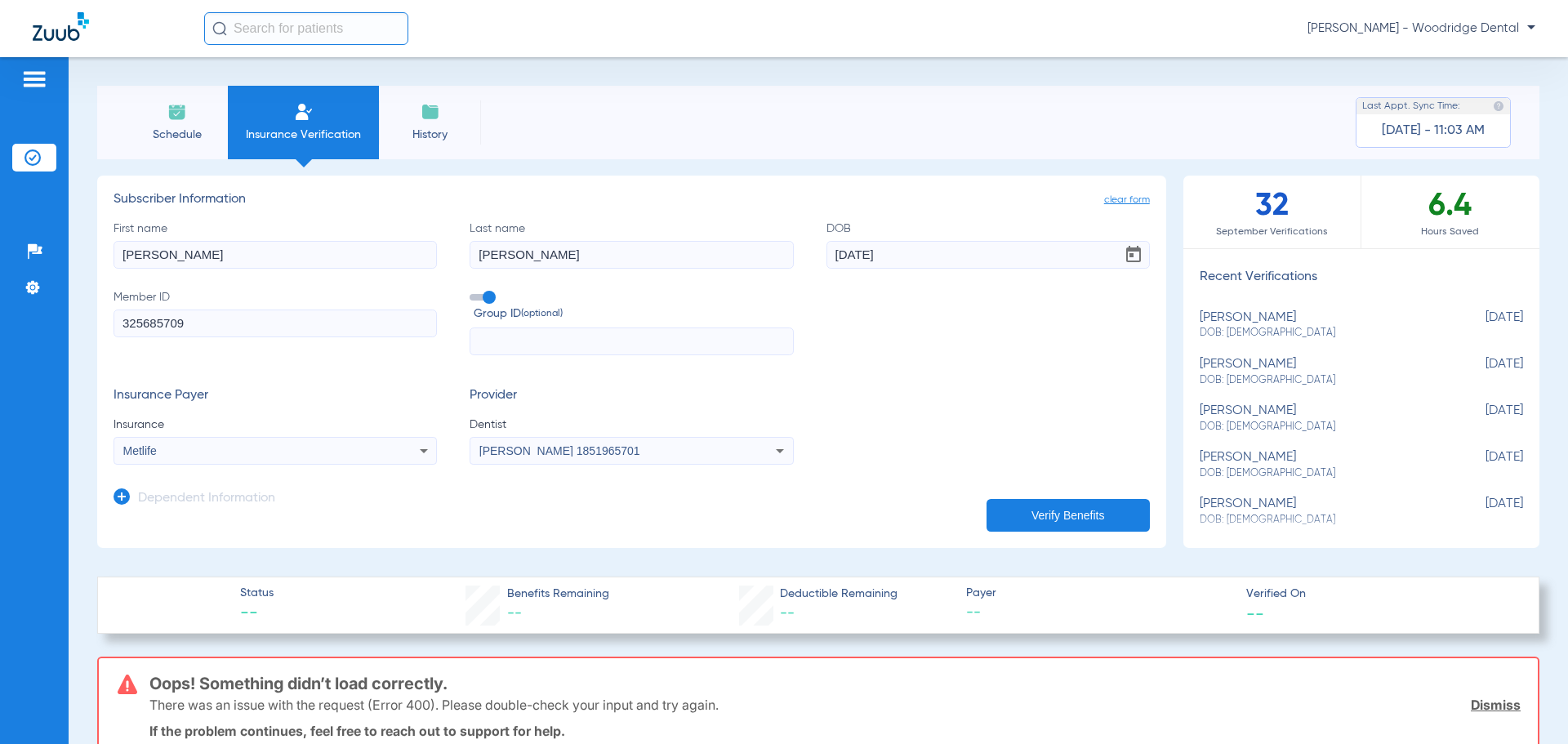
click at [1034, 510] on button "Verify Benefits" at bounding box center [1068, 515] width 163 height 33
drag, startPoint x: -60, startPoint y: 236, endPoint x: -97, endPoint y: 235, distance: 37.0
click at [0, 235] on html "Jennifer Pincuspy - Woodridge Dental Patients Insurance Verification Setup Help…" at bounding box center [784, 372] width 1568 height 744
type input "Laura"
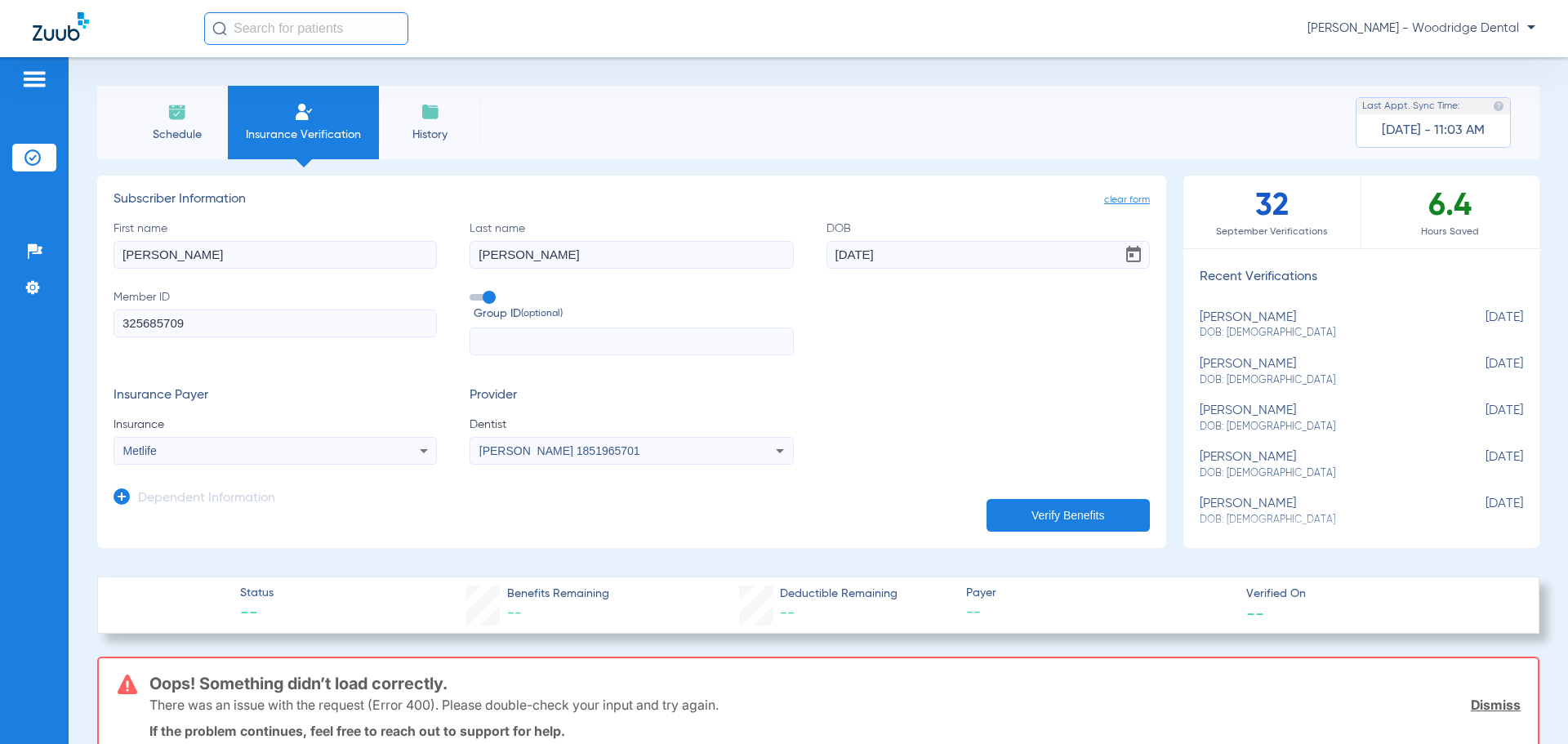
type input "Brozek"
click at [778, 449] on icon at bounding box center [779, 451] width 19 height 19
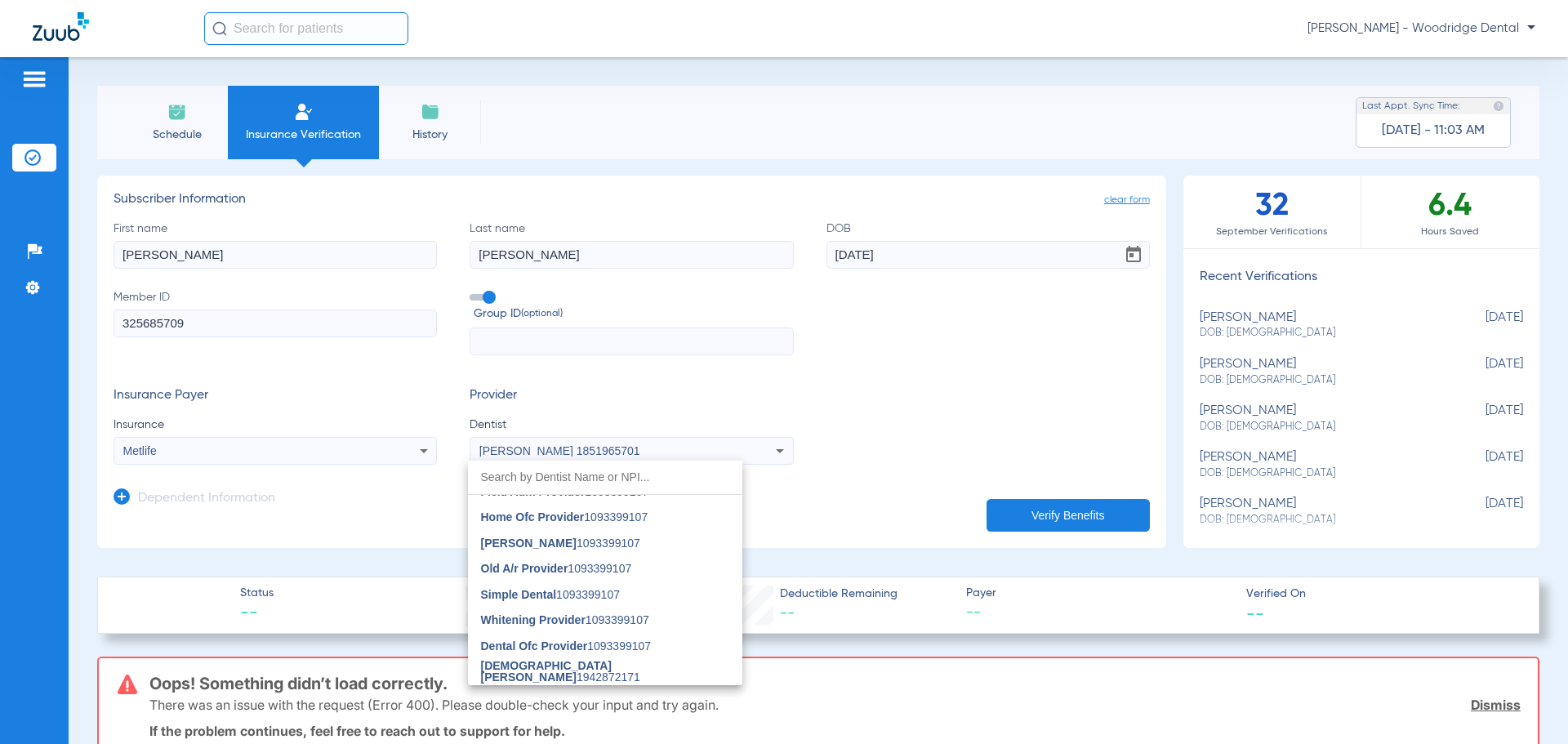
scroll to position [409, 0]
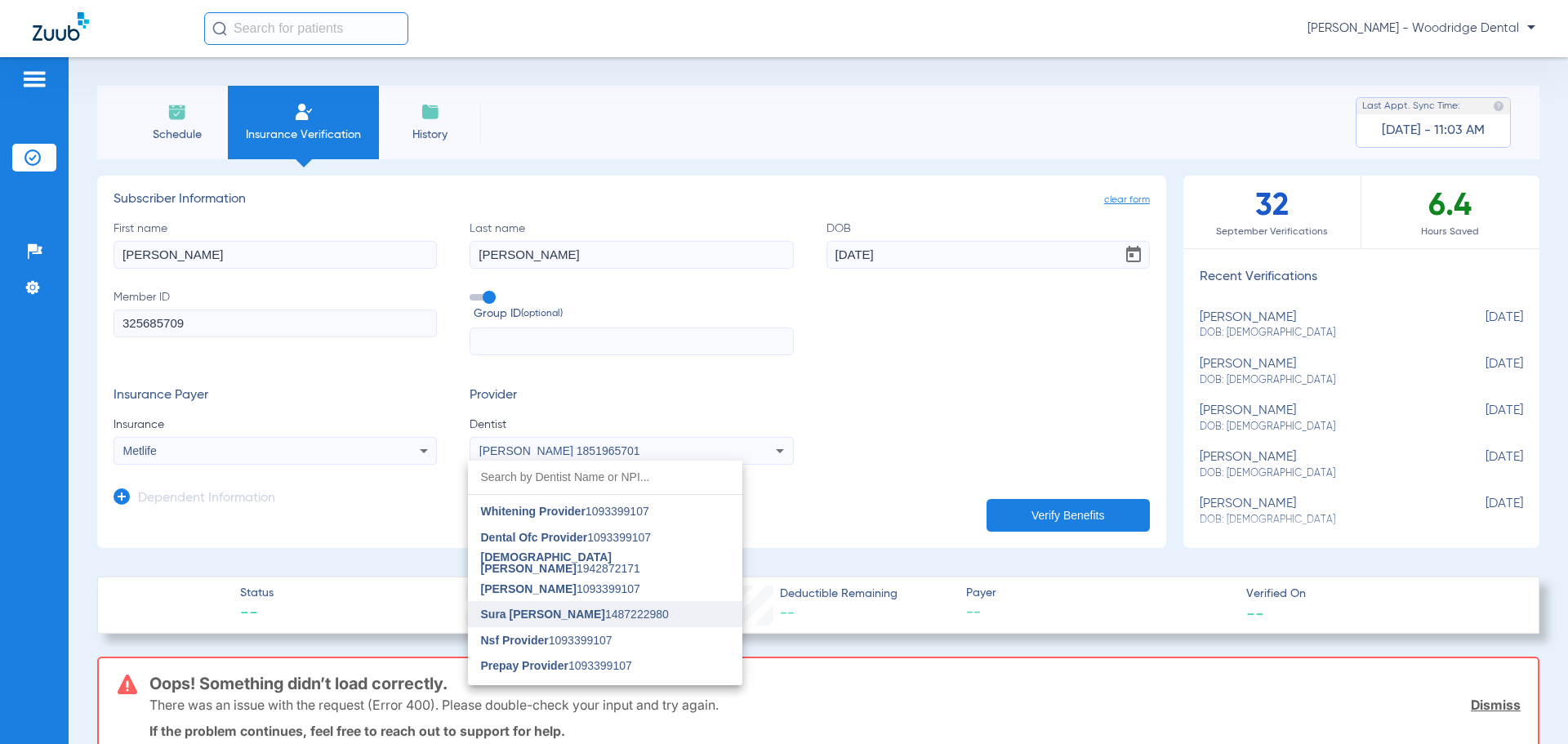
click at [610, 609] on span "Sura Al Saadi 1487222980" at bounding box center [574, 615] width 187 height 12
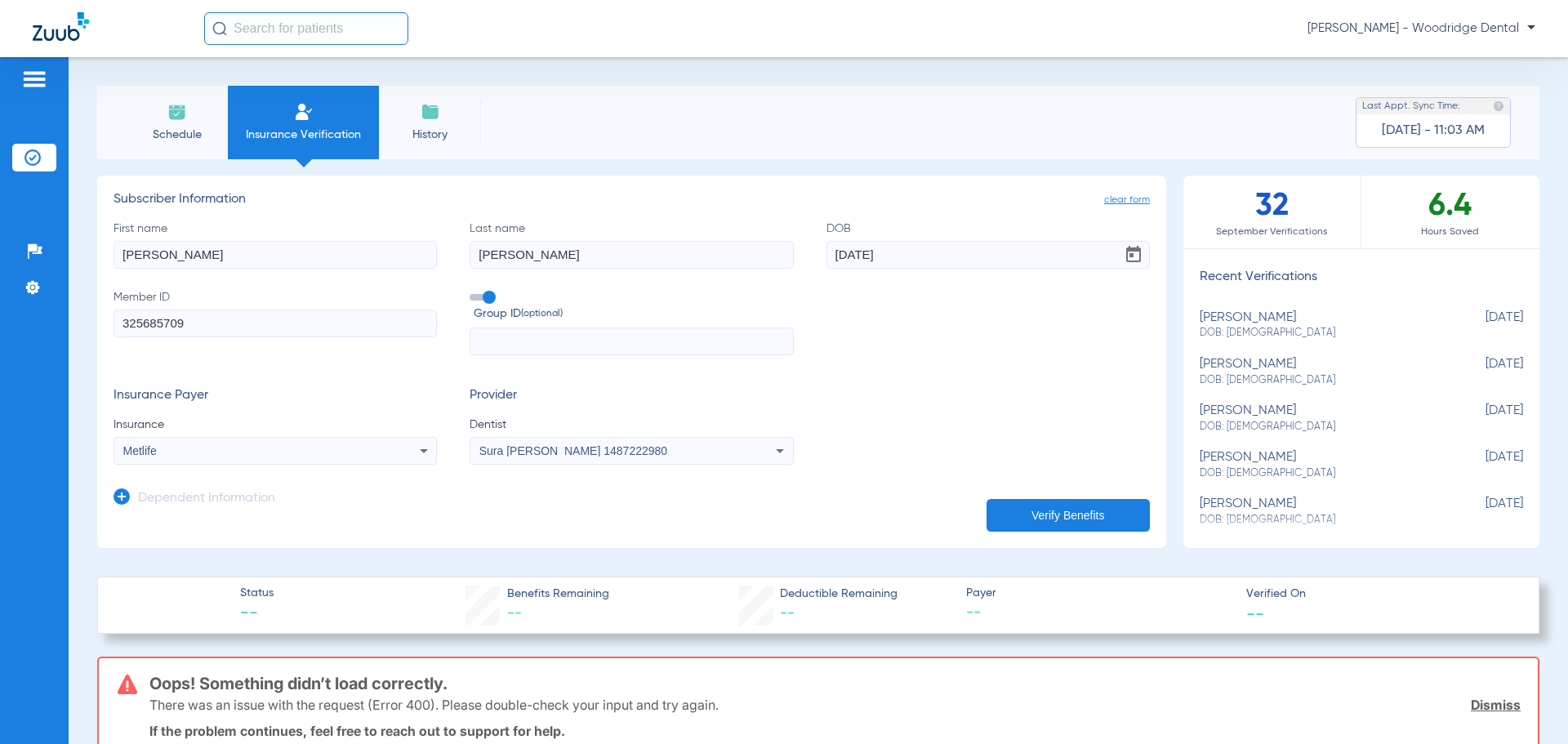
click at [1026, 520] on button "Verify Benefits" at bounding box center [1068, 515] width 163 height 33
click at [773, 448] on icon at bounding box center [779, 451] width 19 height 19
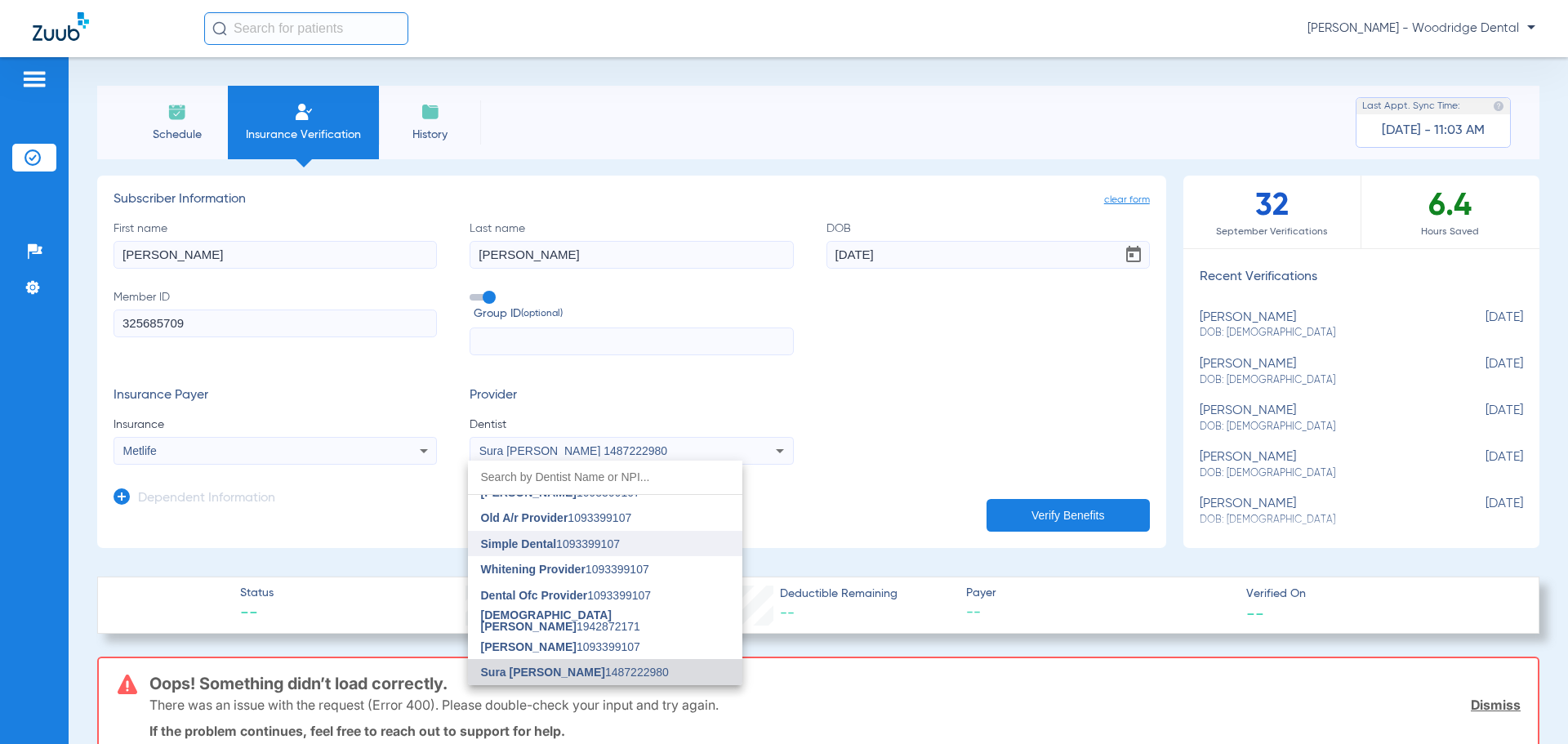
scroll to position [105, 0]
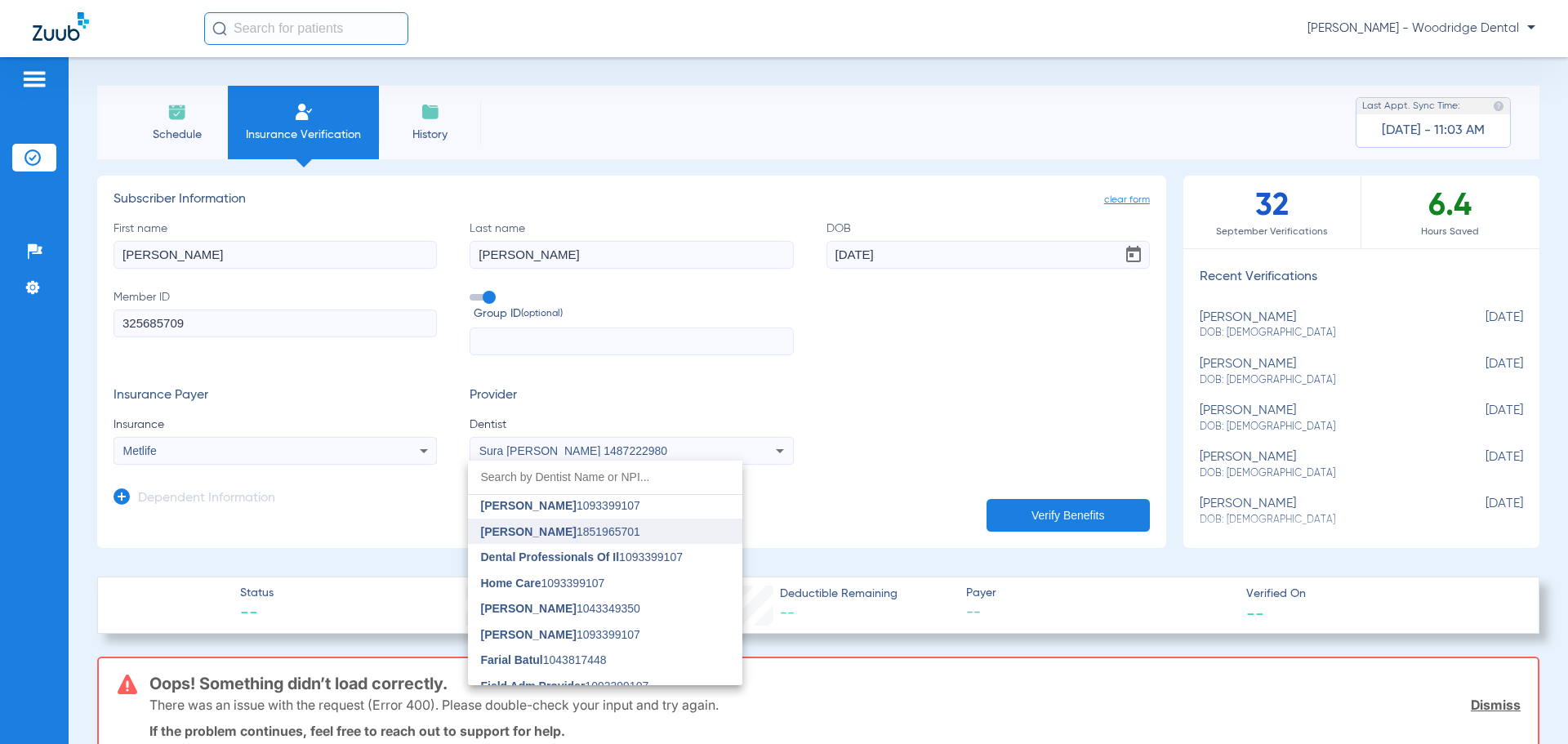
click at [646, 538] on mat-option "[PERSON_NAME] 1851965701" at bounding box center [605, 531] width 274 height 26
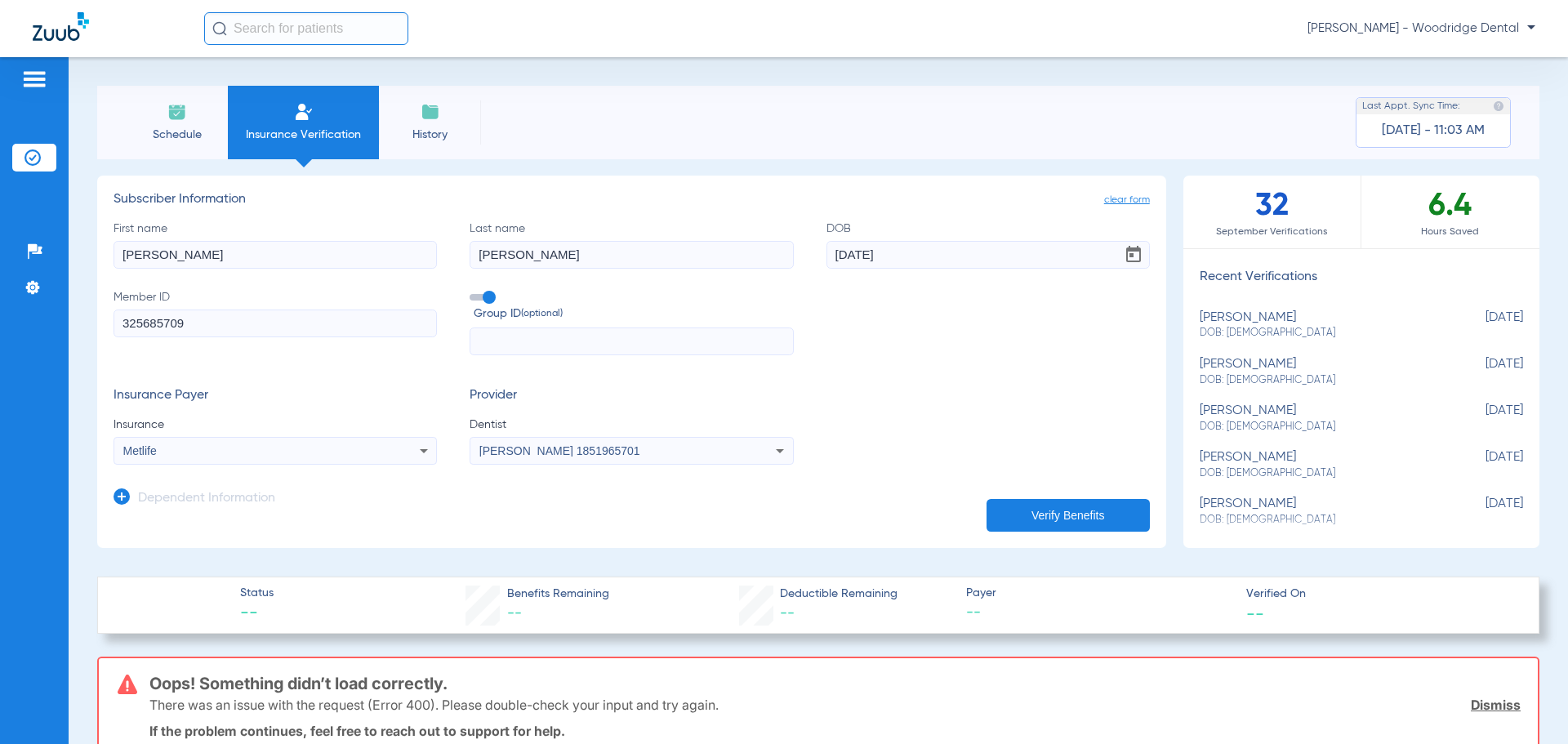
click at [1054, 513] on button "Verify Benefits" at bounding box center [1068, 515] width 163 height 33
click at [484, 294] on span at bounding box center [482, 298] width 24 height 7
click at [473, 292] on input "Group ID (optional)" at bounding box center [473, 292] width 0 height 0
click at [478, 298] on span at bounding box center [482, 298] width 24 height 7
click at [473, 292] on input "Group ID (optional)" at bounding box center [473, 292] width 0 height 0
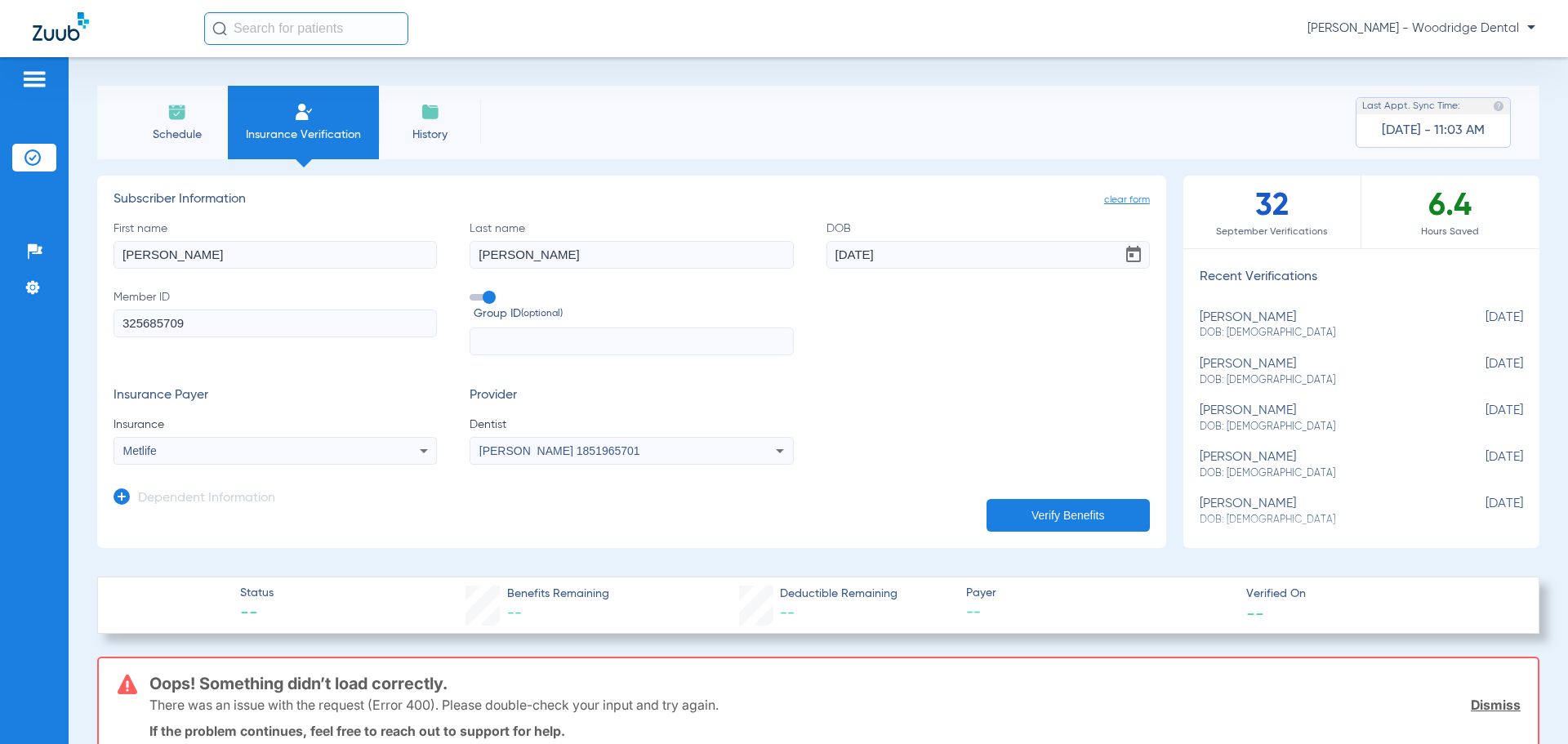
click at [507, 340] on input "text" at bounding box center [631, 341] width 324 height 28
click at [584, 337] on input "text" at bounding box center [631, 341] width 324 height 28
type input "245593"
click at [1043, 516] on button "Verify Benefits" at bounding box center [1068, 515] width 163 height 33
click at [119, 499] on icon at bounding box center [121, 496] width 16 height 16
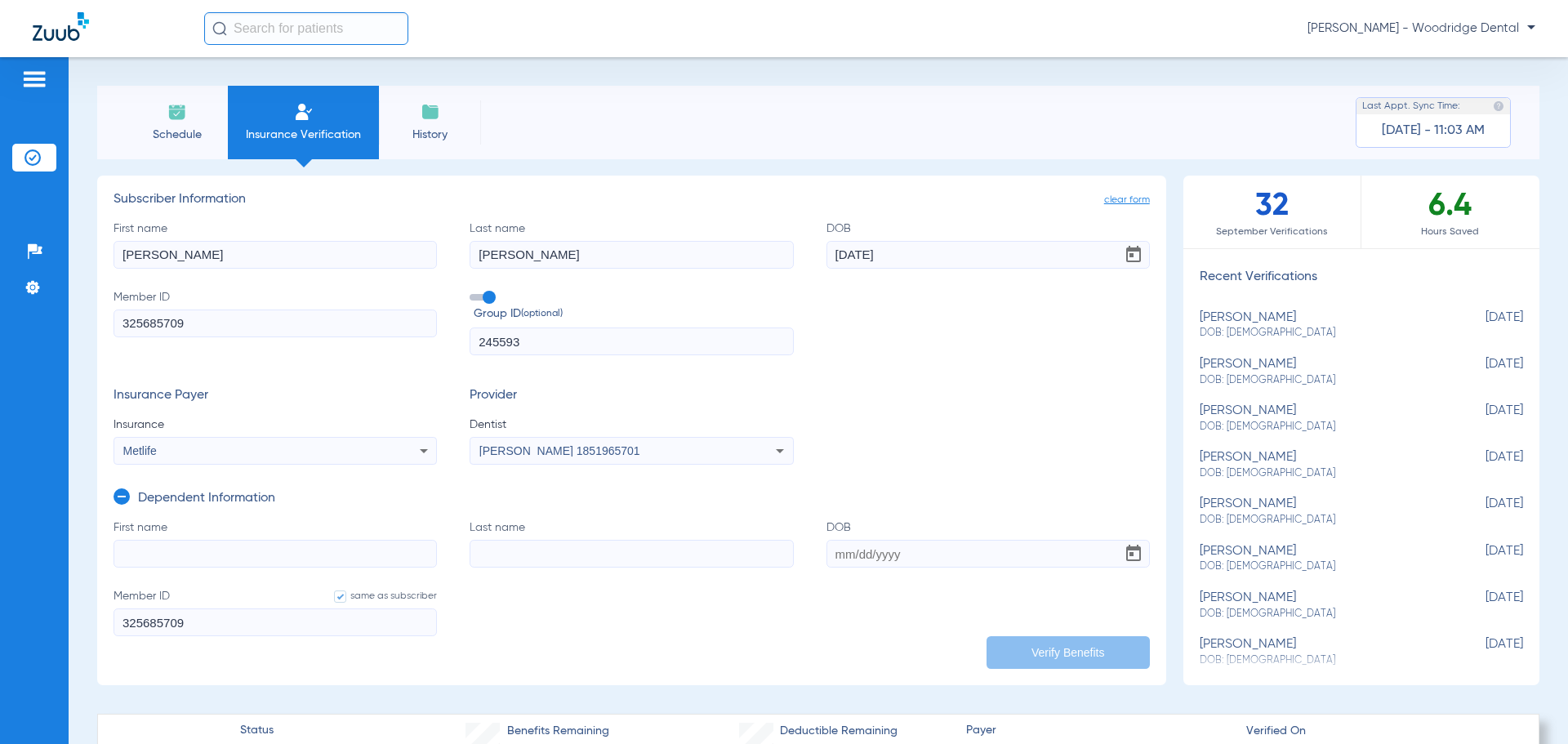
drag, startPoint x: 214, startPoint y: 261, endPoint x: -176, endPoint y: 237, distance: 390.7
click at [0, 237] on html "Jennifer Pincuspy - Woodridge Dental Patients Insurance Verification Setup Help…" at bounding box center [784, 372] width 1568 height 744
type input "J"
type input "Laura"
click at [124, 499] on icon at bounding box center [121, 496] width 16 height 16
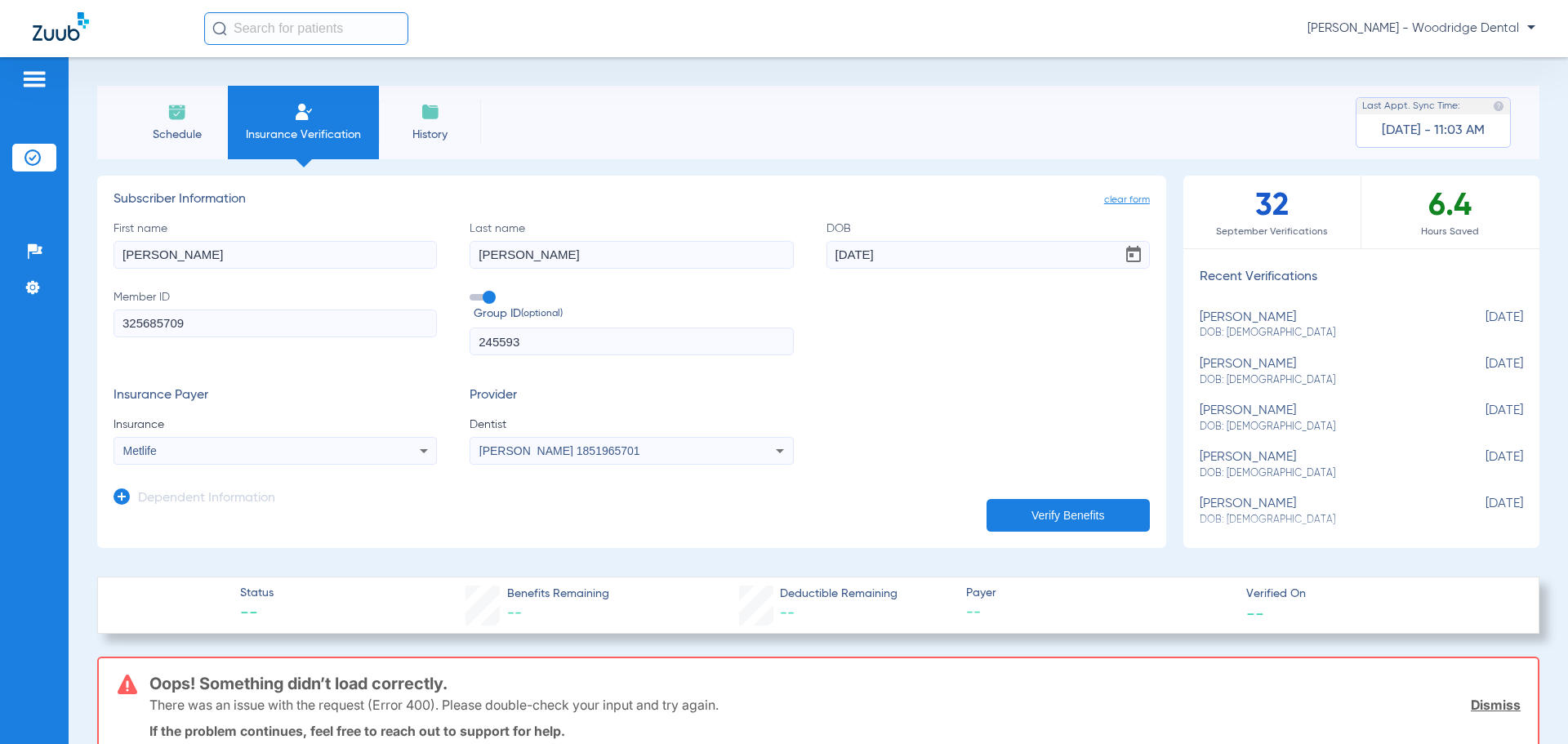
drag, startPoint x: 249, startPoint y: 325, endPoint x: -56, endPoint y: 307, distance: 305.5
click at [0, 307] on html "Jennifer Pincuspy - Woodridge Dental Patients Insurance Verification Setup Help…" at bounding box center [784, 372] width 1568 height 744
click at [217, 328] on input "Member ID Required" at bounding box center [275, 323] width 324 height 28
type input "325685709"
click at [1073, 509] on button "Verify Benefits" at bounding box center [1068, 515] width 163 height 33
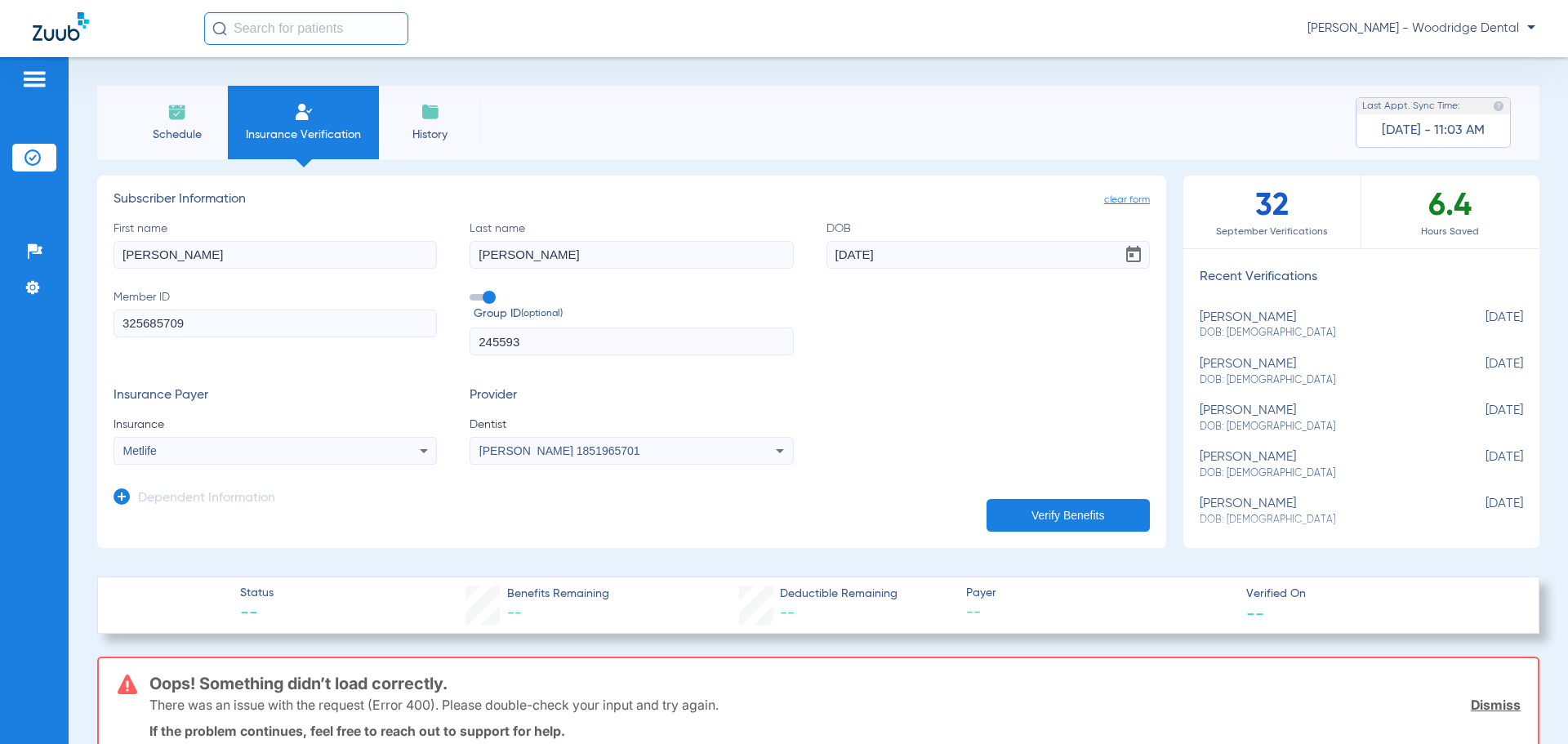
click at [178, 134] on span "Schedule" at bounding box center [177, 135] width 77 height 16
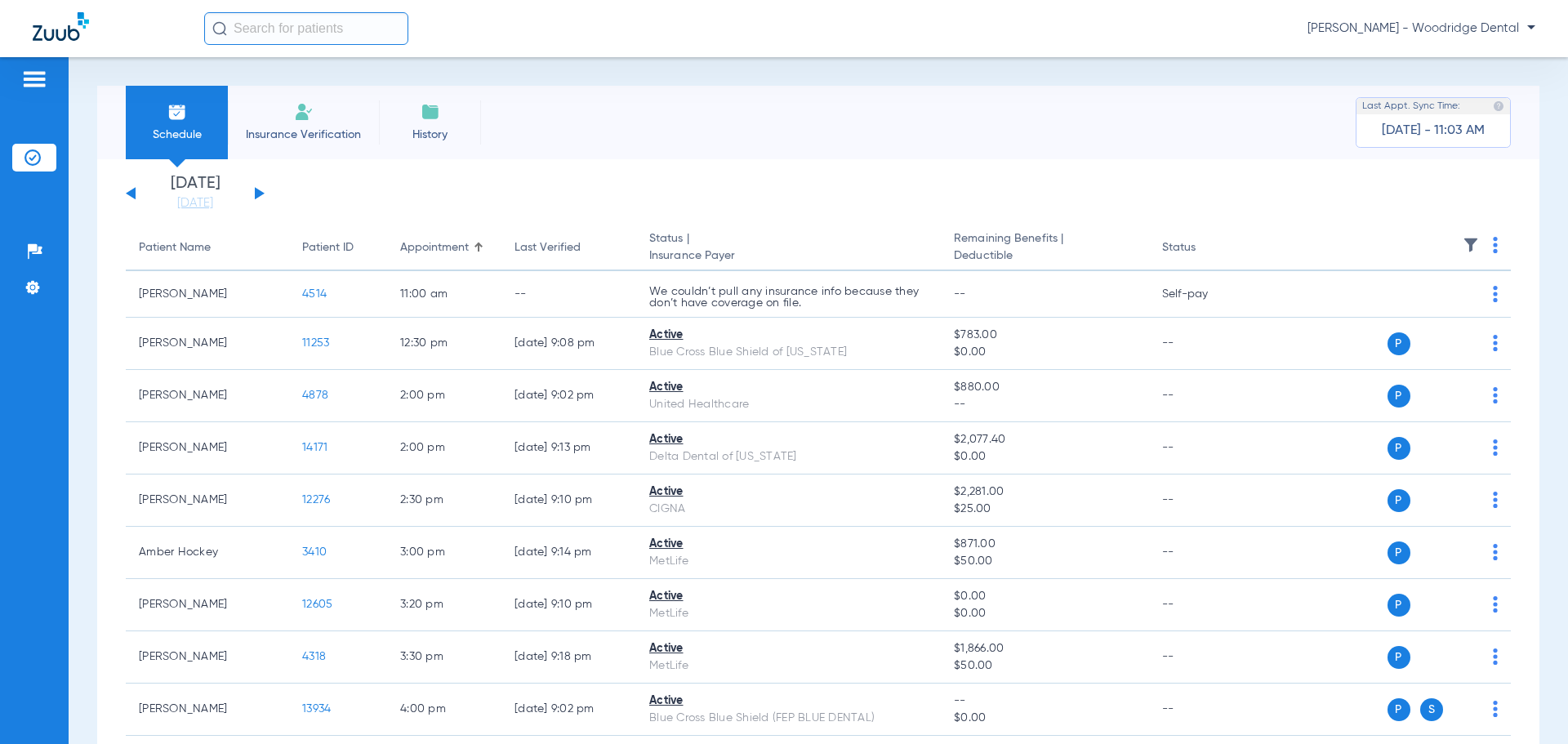
click at [256, 190] on button at bounding box center [260, 193] width 10 height 13
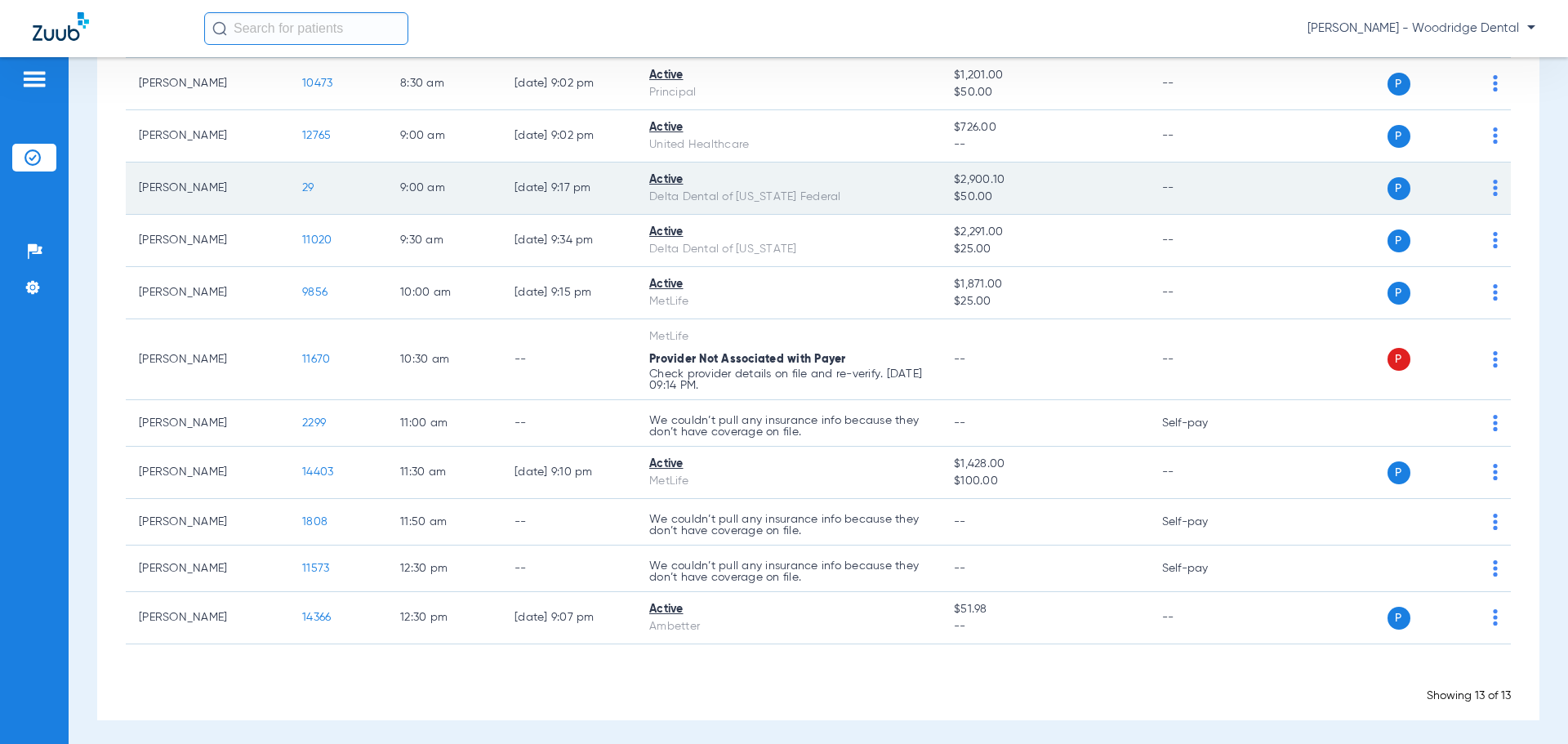
scroll to position [351, 0]
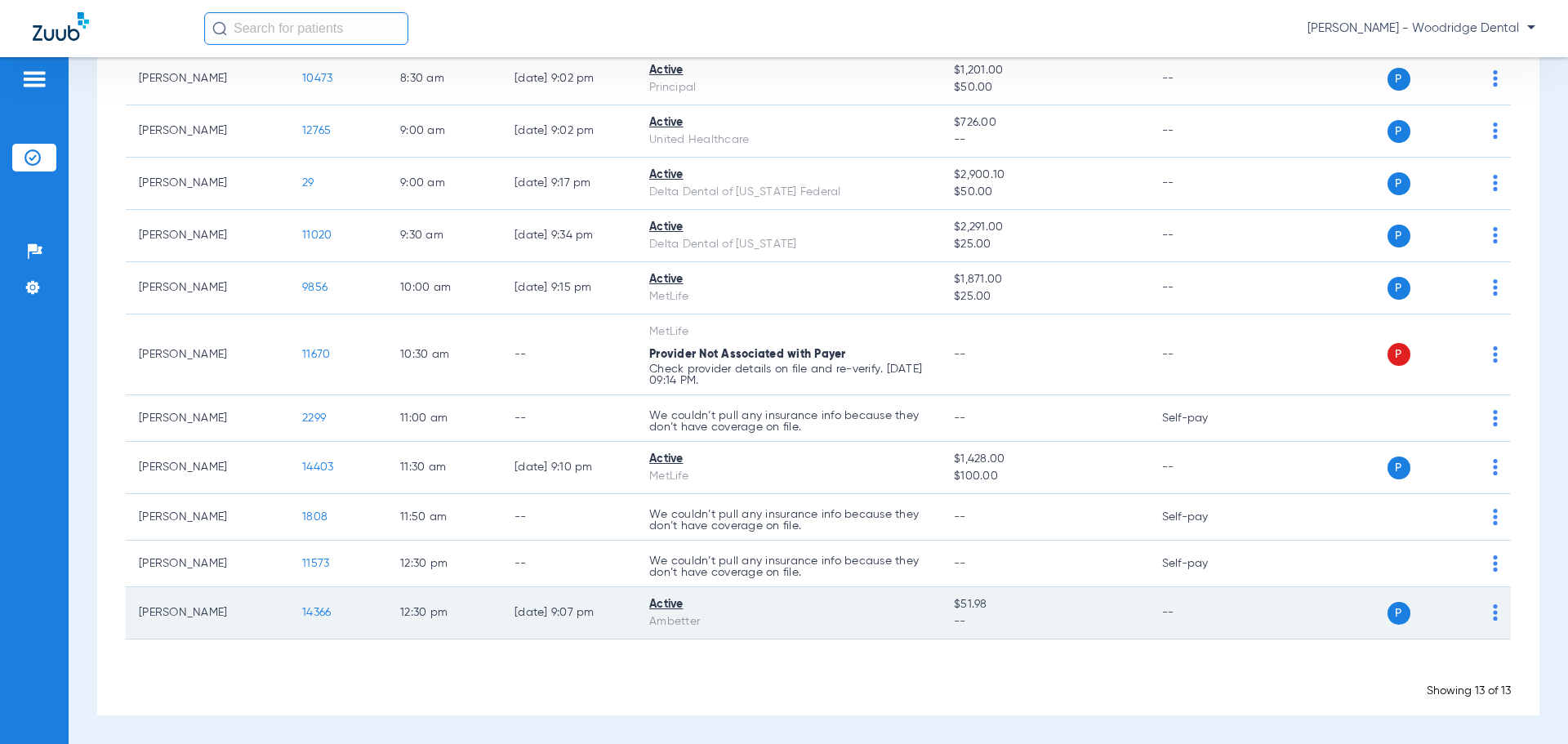
click at [320, 611] on span "14366" at bounding box center [316, 613] width 29 height 12
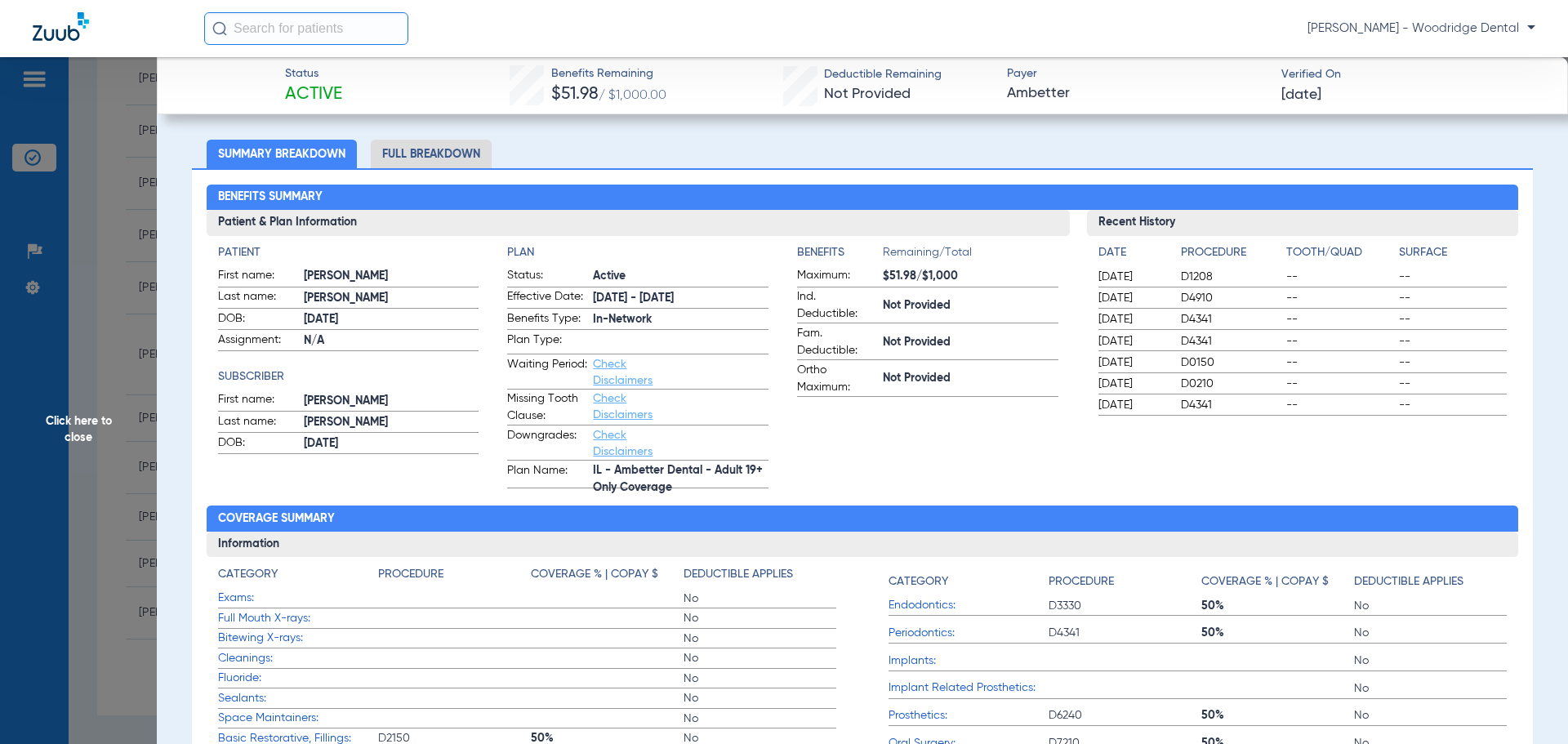
scroll to position [82, 0]
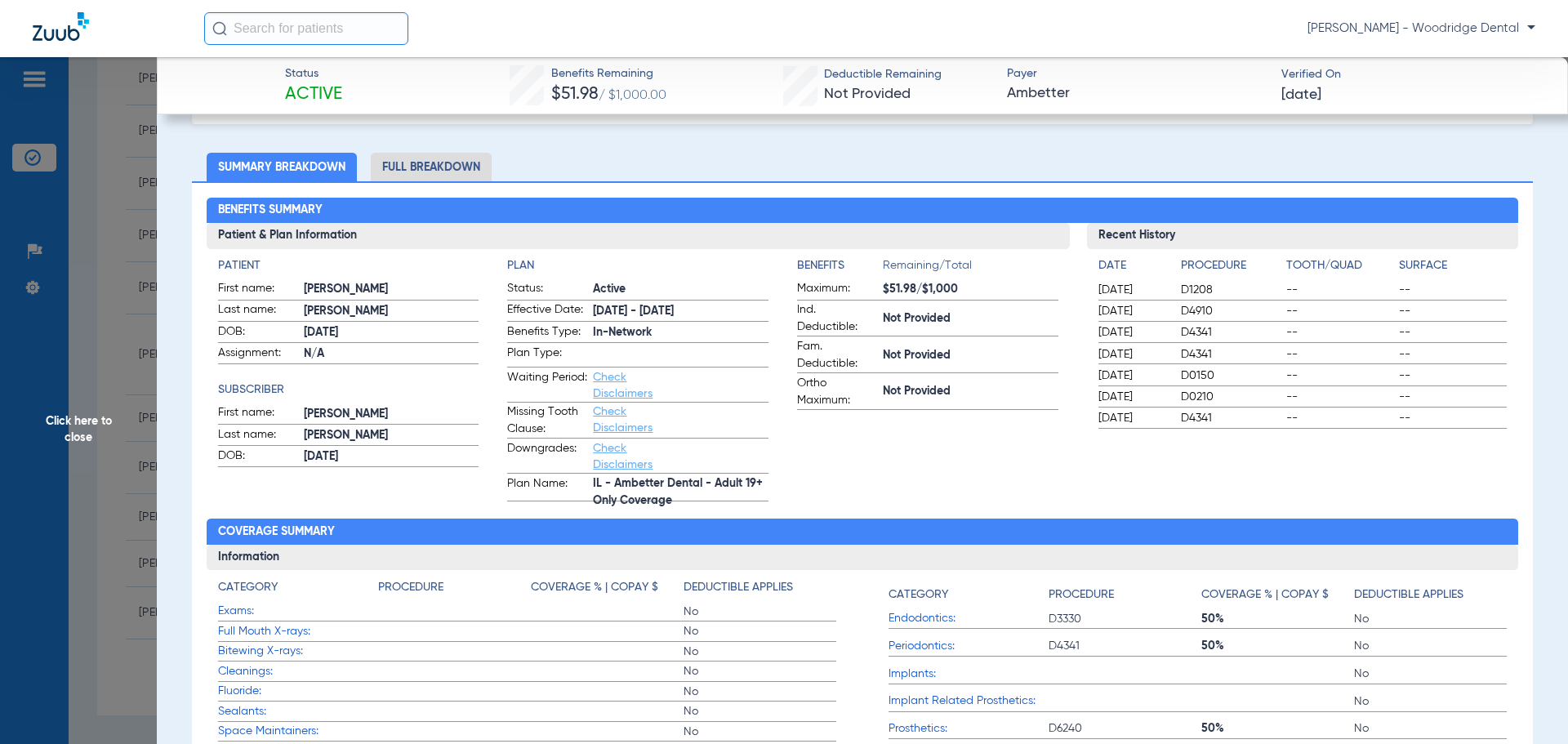
click at [437, 169] on li "Full Breakdown" at bounding box center [431, 167] width 121 height 29
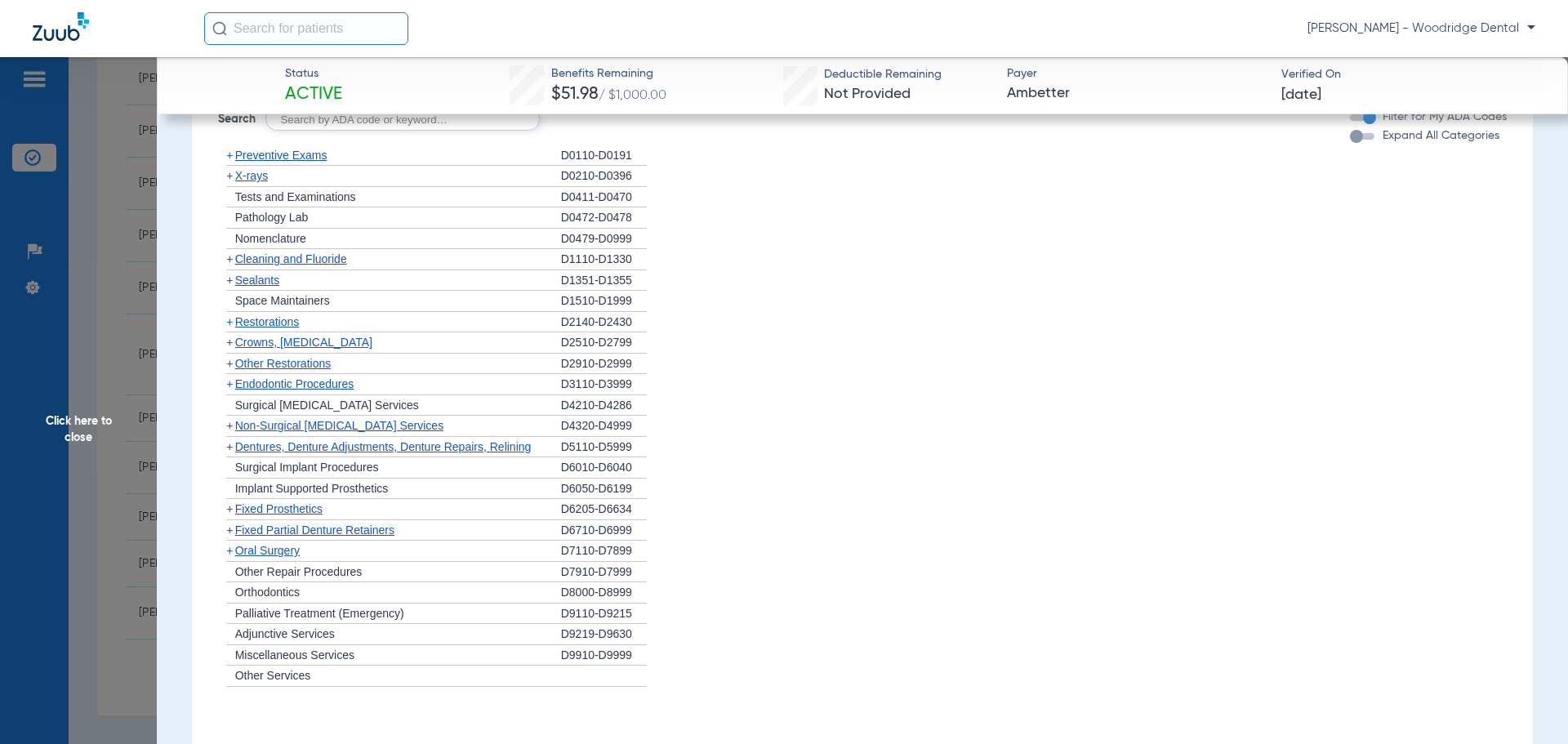
scroll to position [1306, 0]
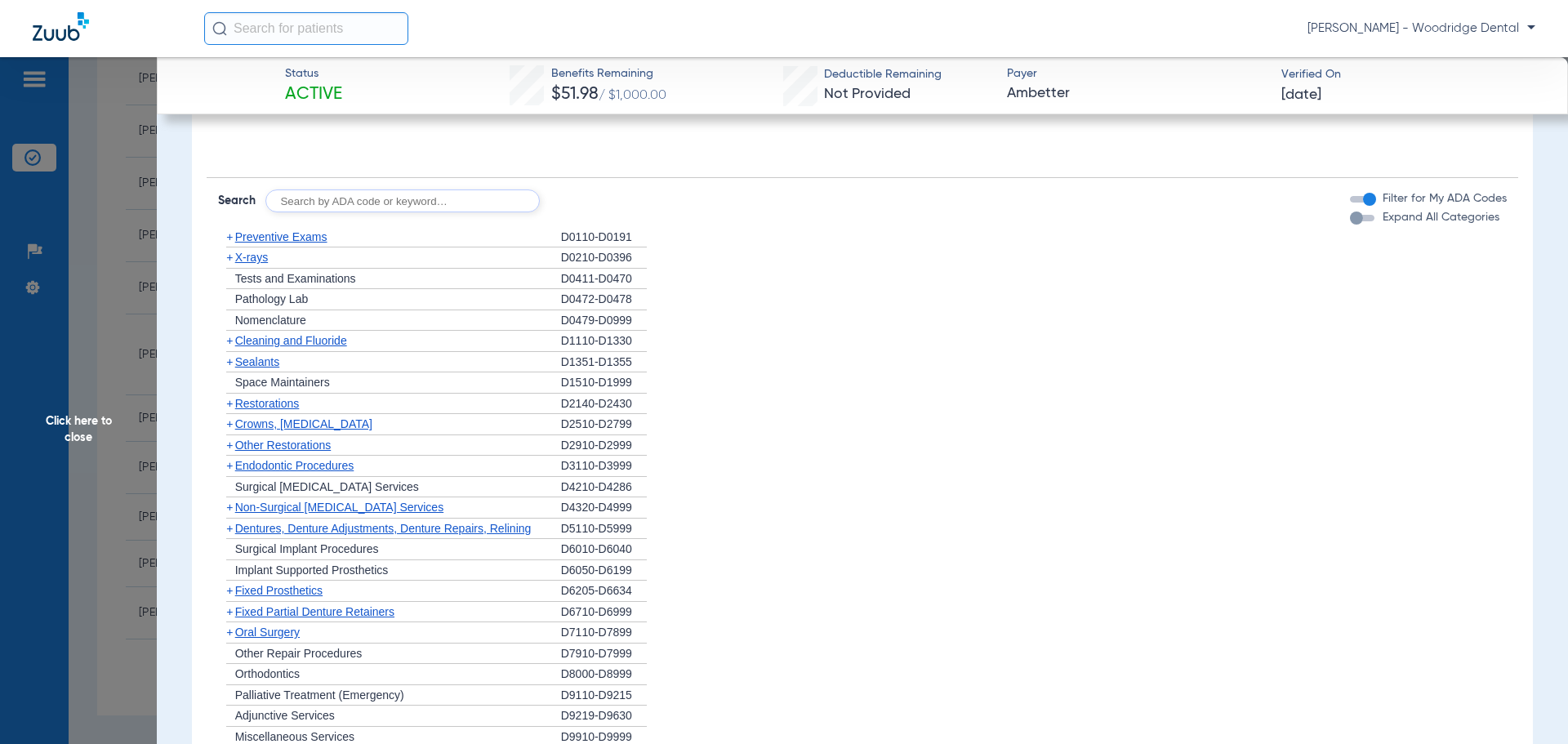
click at [230, 235] on span "+" at bounding box center [230, 237] width 7 height 13
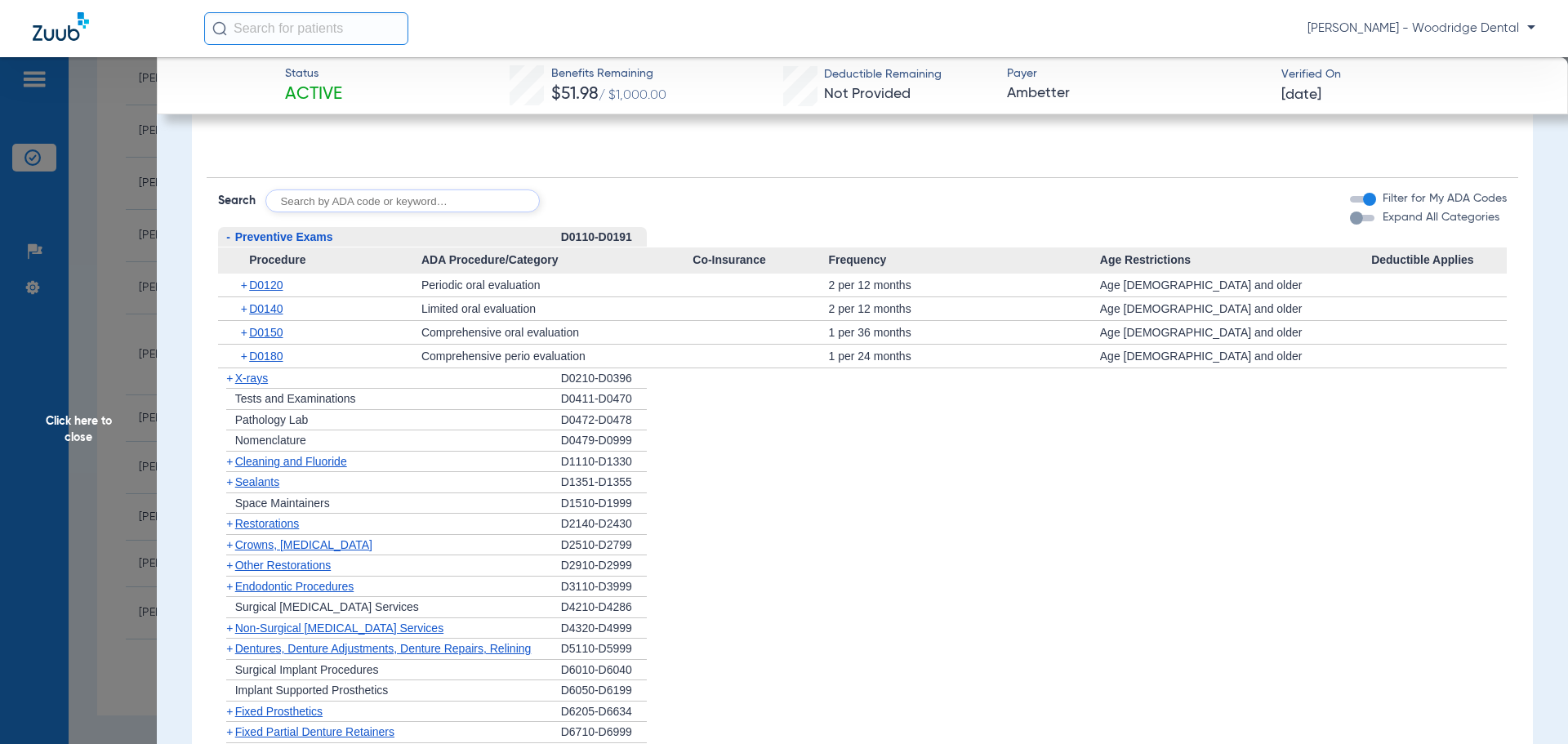
click at [230, 235] on span "-" at bounding box center [226, 237] width 17 height 20
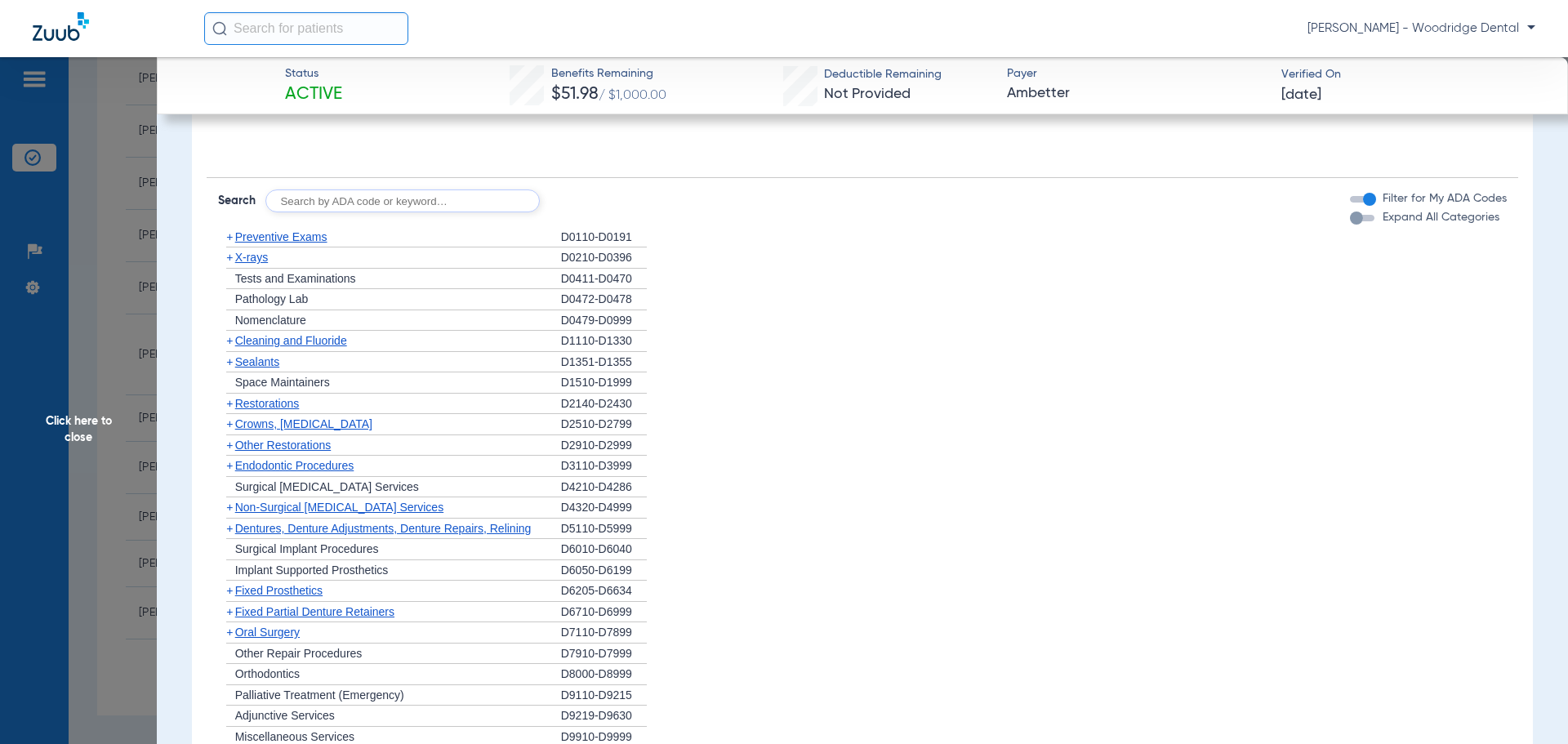
click at [228, 256] on span "+" at bounding box center [230, 257] width 7 height 13
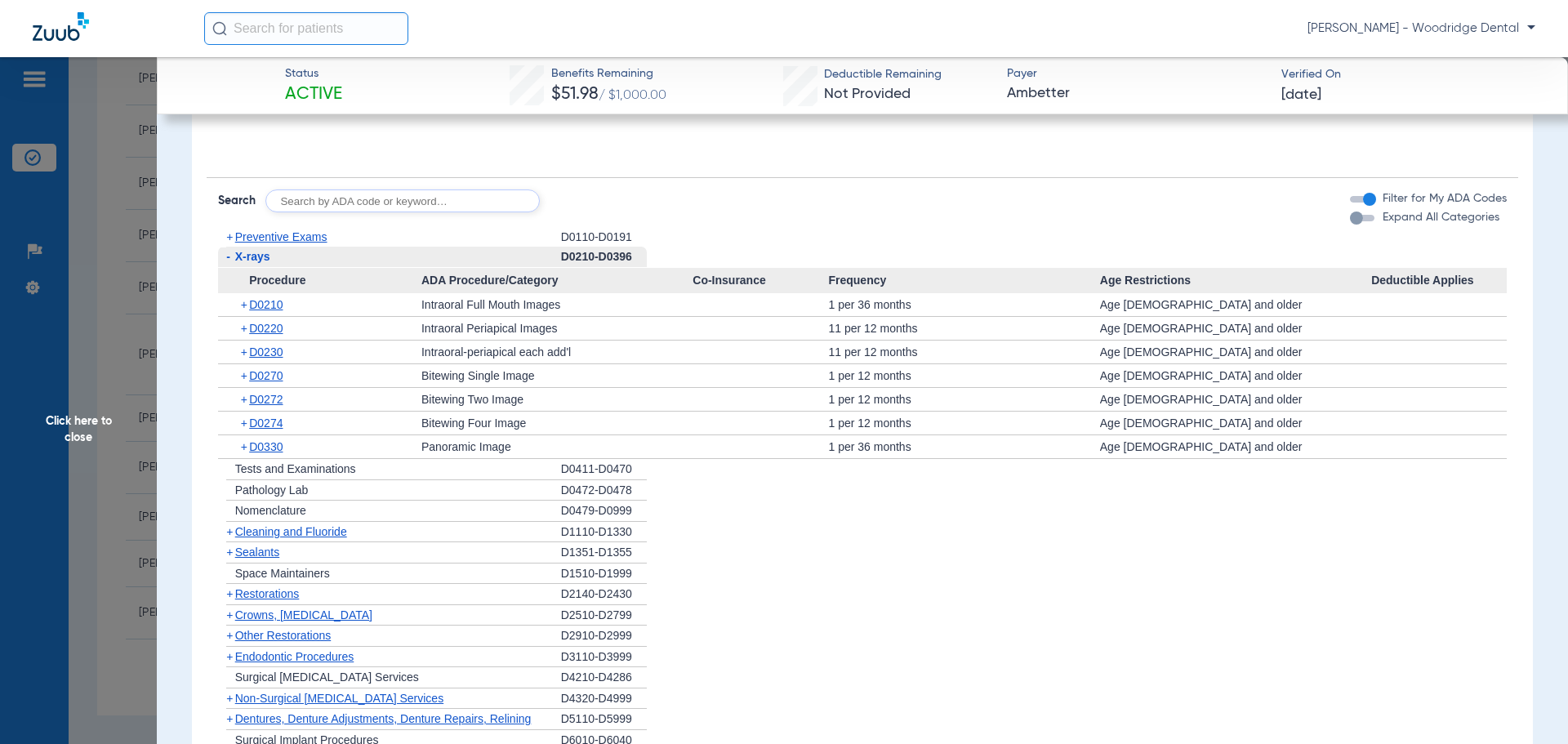
click at [228, 256] on span "-" at bounding box center [228, 256] width 4 height 13
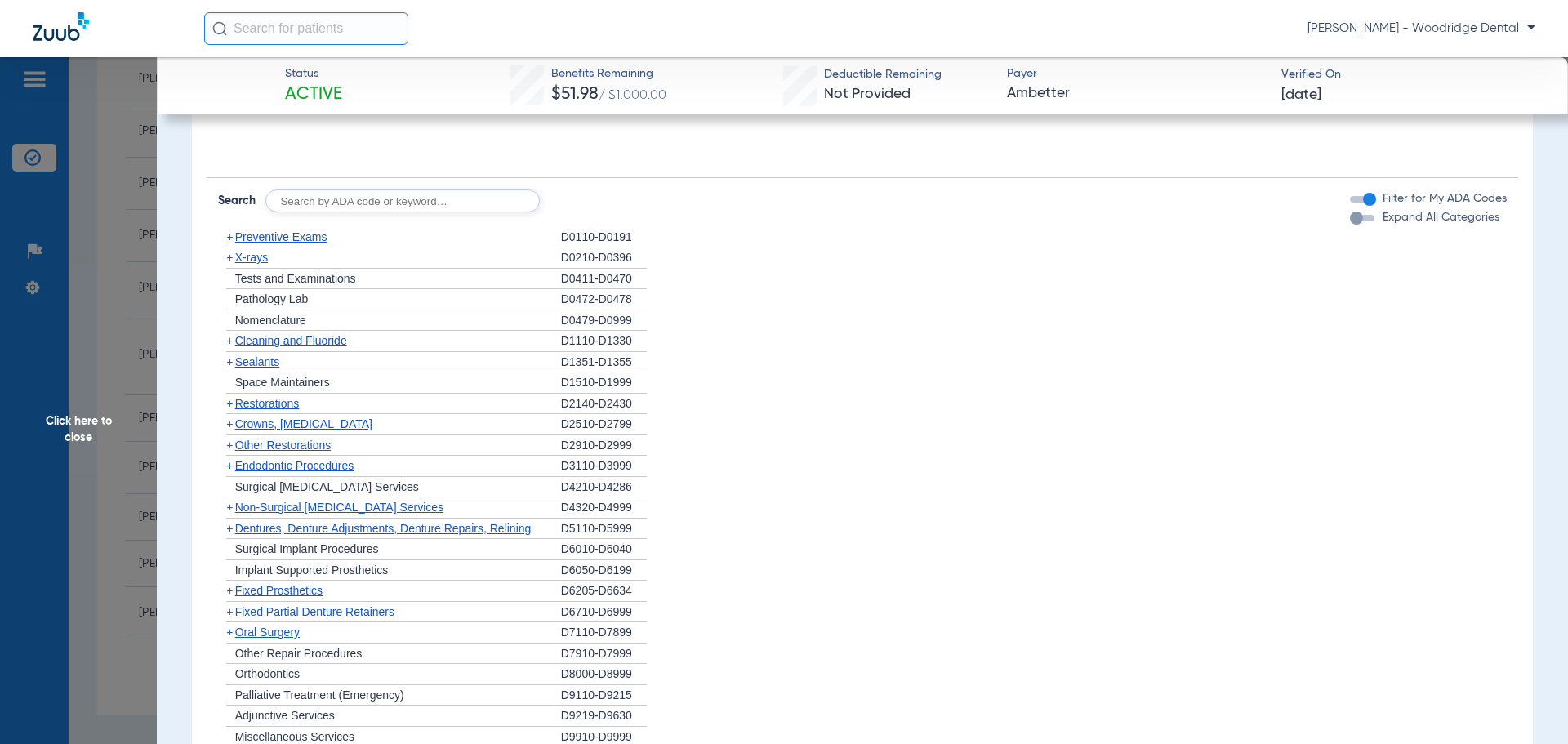
click at [331, 207] on input "text" at bounding box center [403, 200] width 274 height 23
type input "2991, 7953, 8090, 9944"
click at [613, 200] on button "Search" at bounding box center [600, 200] width 65 height 23
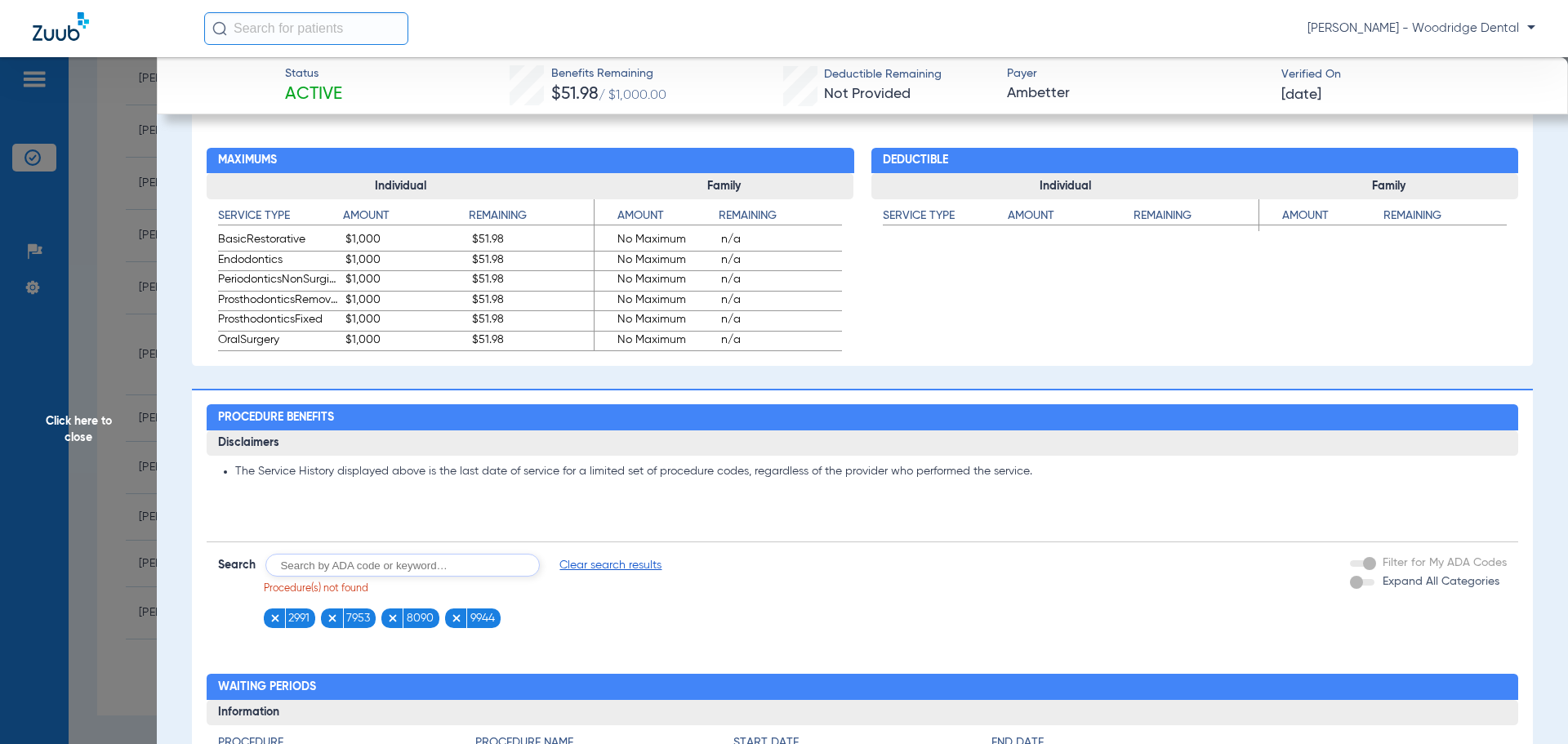
scroll to position [709, 0]
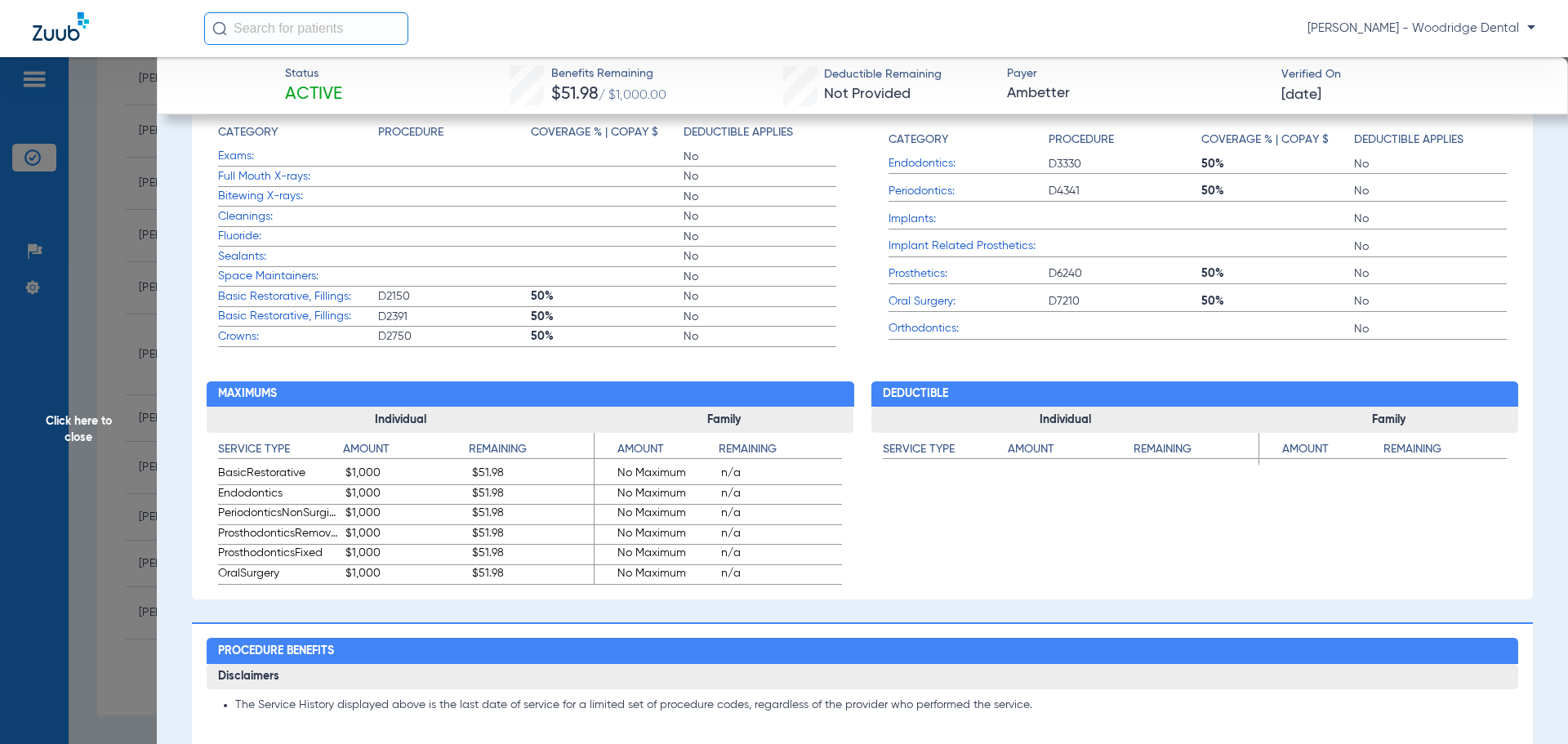
click at [83, 421] on span "Click here to close" at bounding box center [78, 429] width 157 height 744
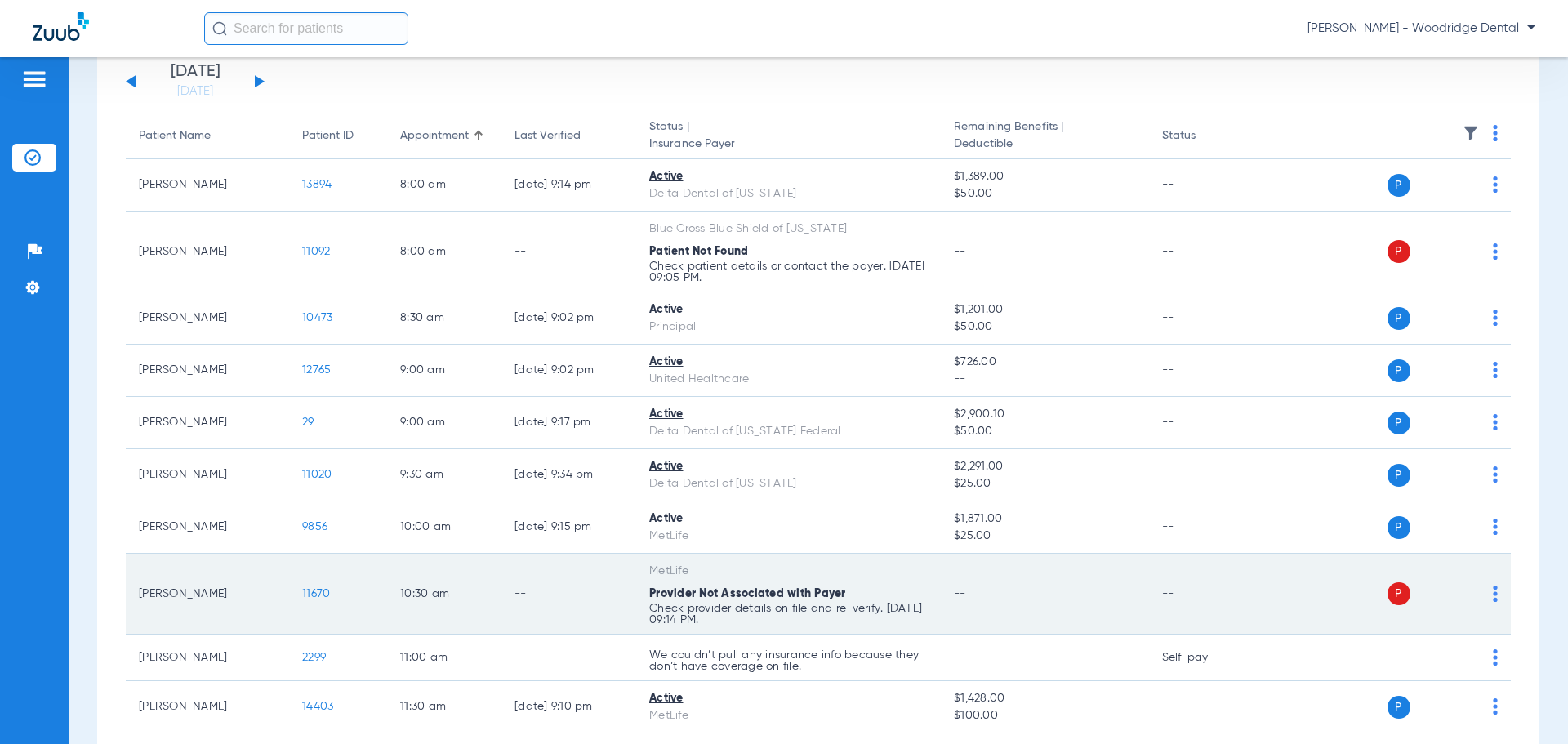
scroll to position [106, 0]
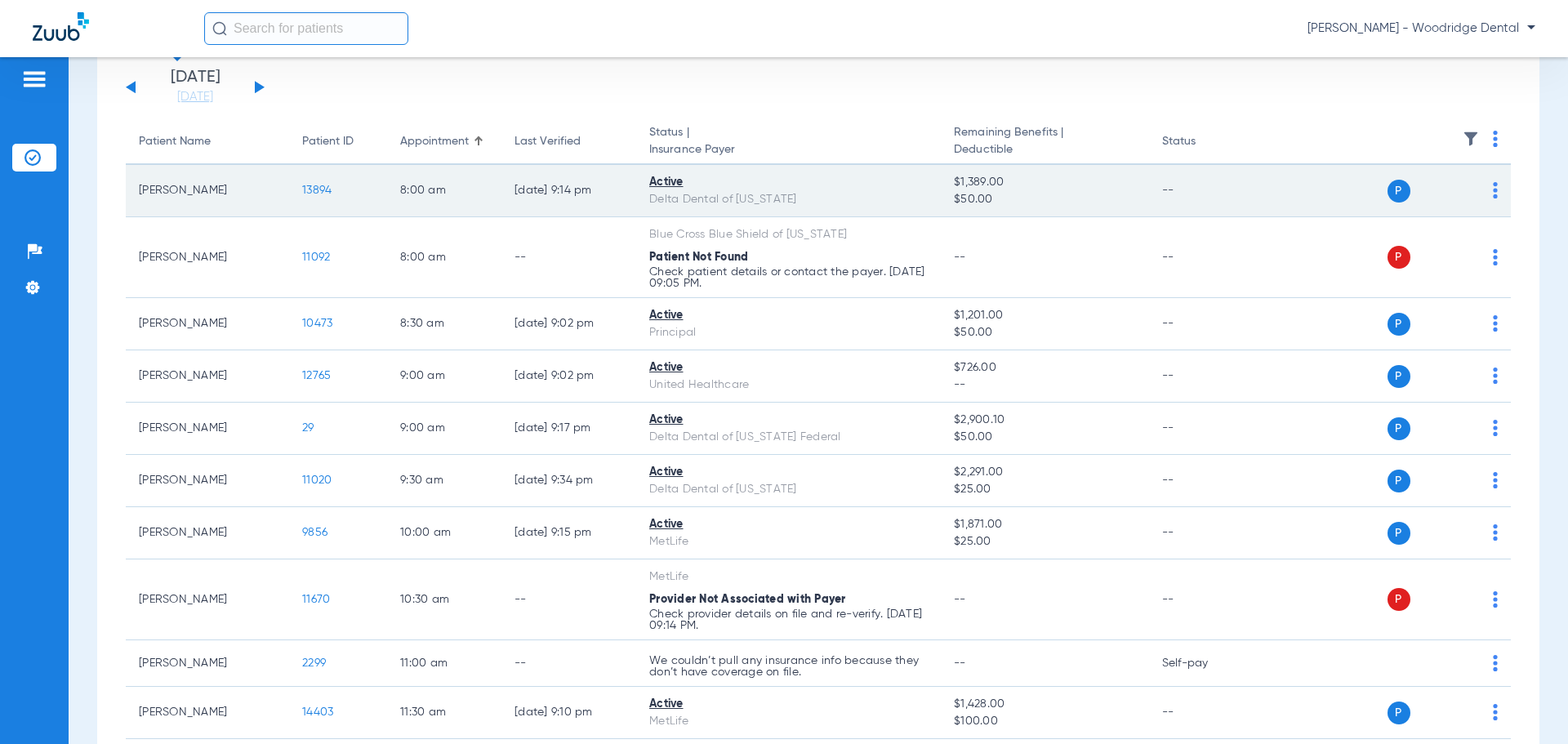
click at [321, 191] on span "13894" at bounding box center [316, 191] width 29 height 12
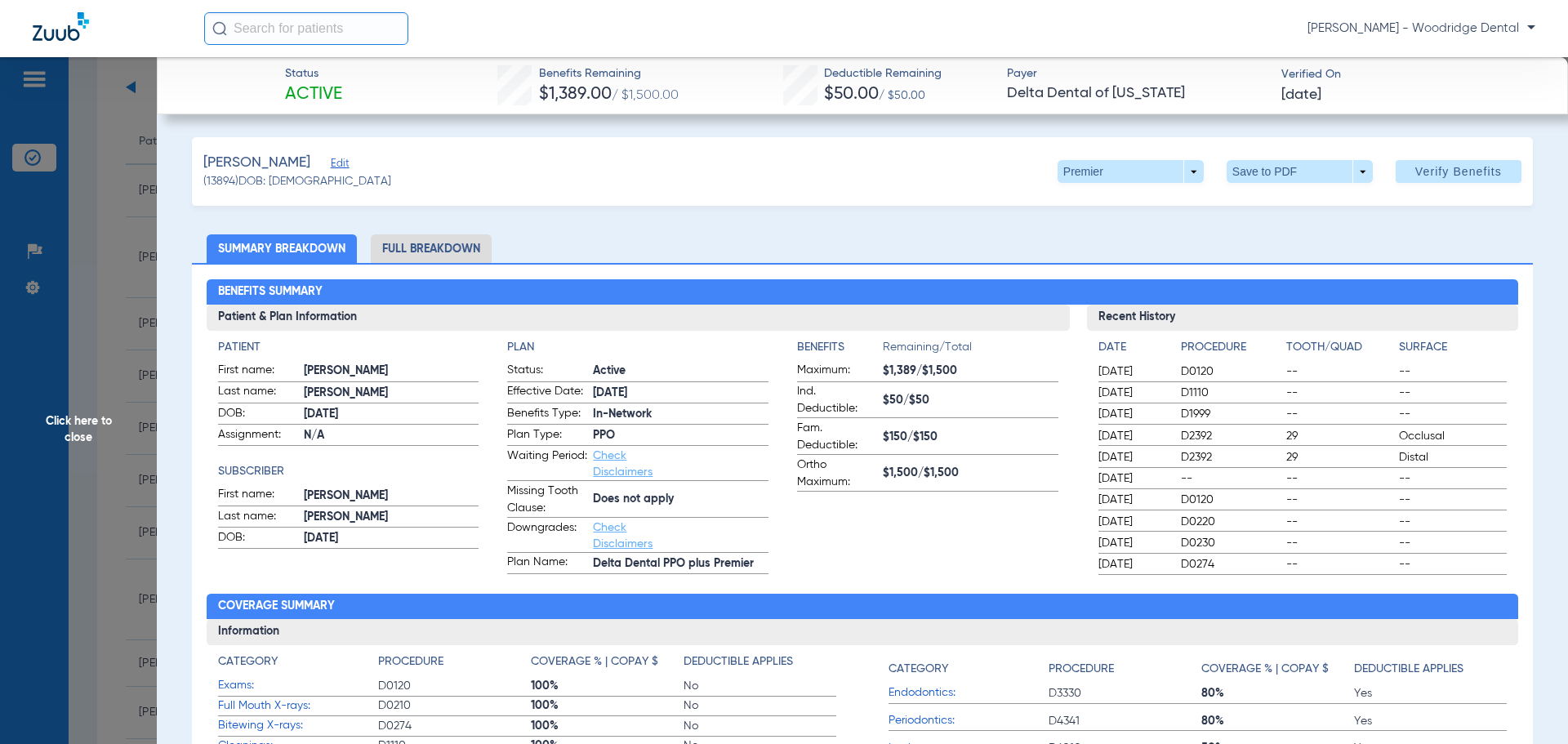
click at [442, 247] on li "Full Breakdown" at bounding box center [431, 249] width 121 height 29
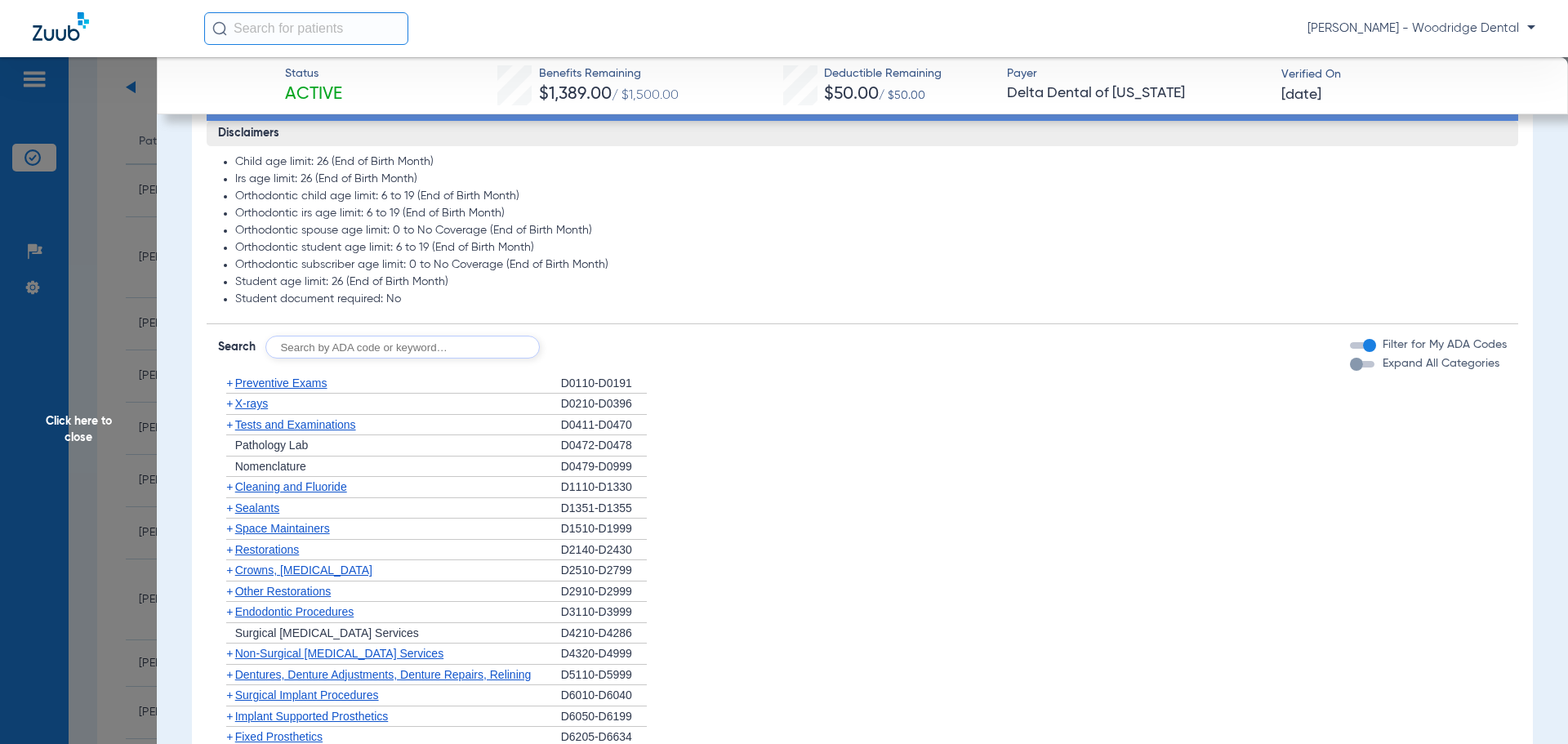
scroll to position [1306, 0]
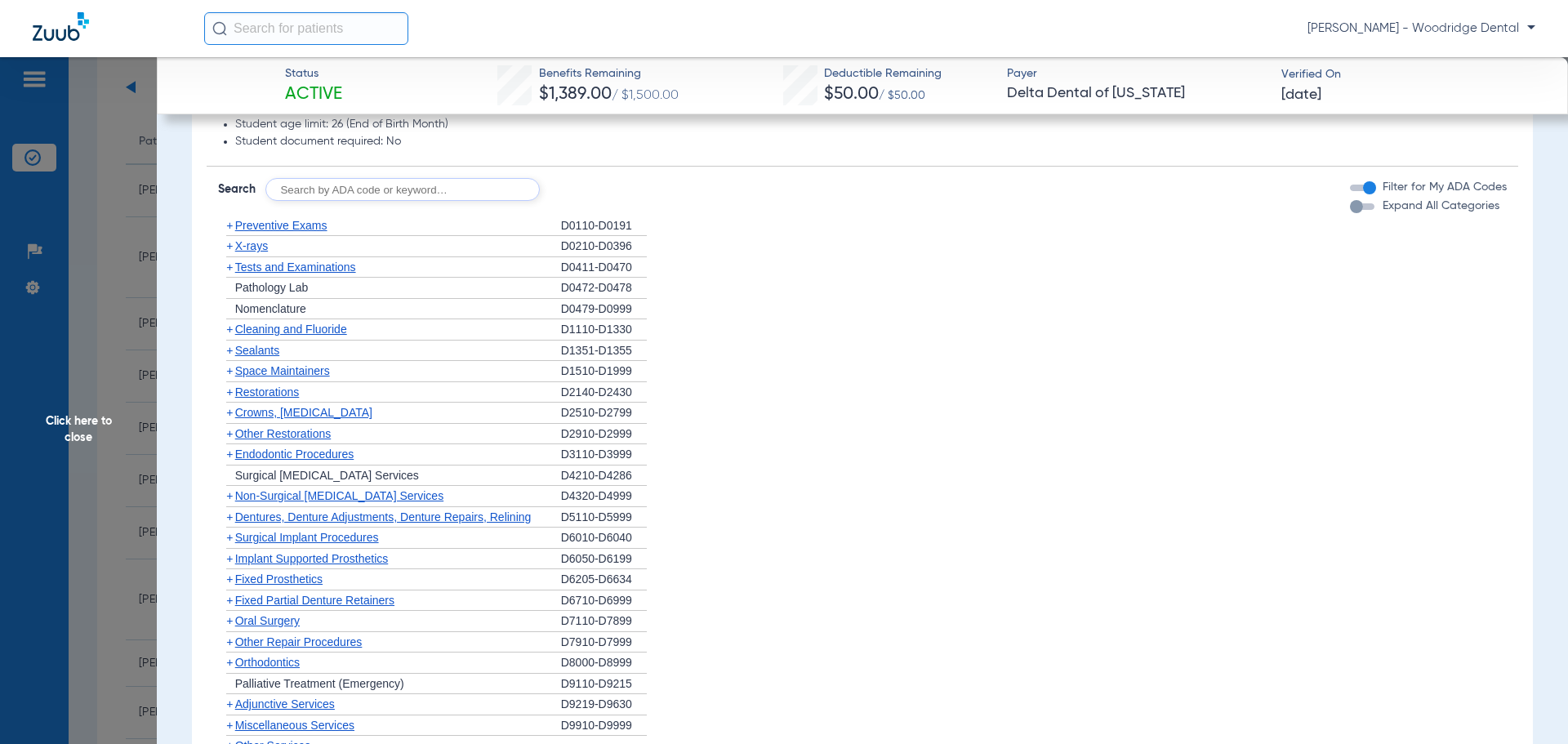
click at [383, 192] on input "text" at bounding box center [403, 189] width 274 height 23
type input "2991, 7953, 8090 ,9944"
click button "Search" at bounding box center [600, 189] width 65 height 23
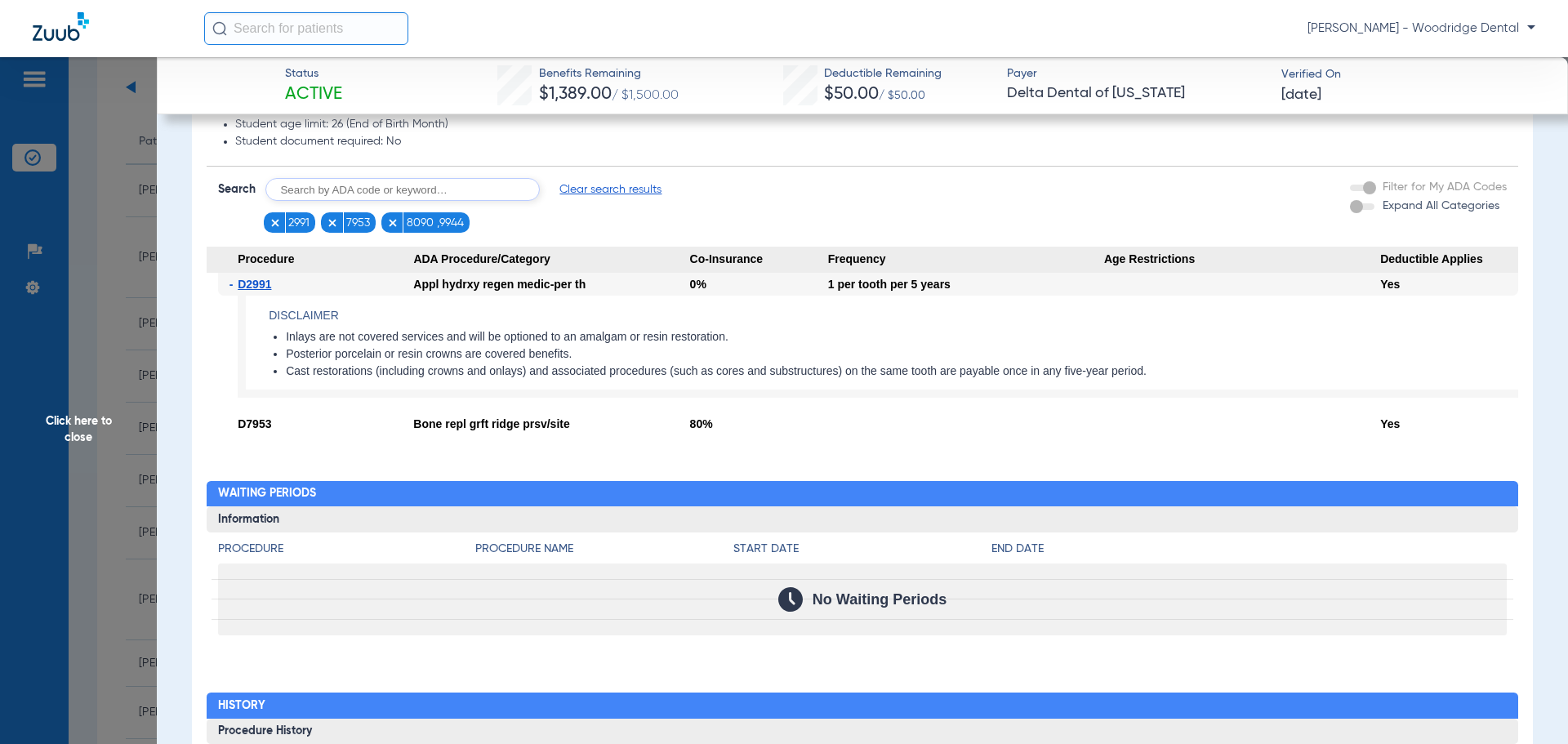
click at [416, 193] on input "text" at bounding box center [403, 189] width 274 height 23
type input "8090, 9944"
click button "Search" at bounding box center [600, 189] width 65 height 23
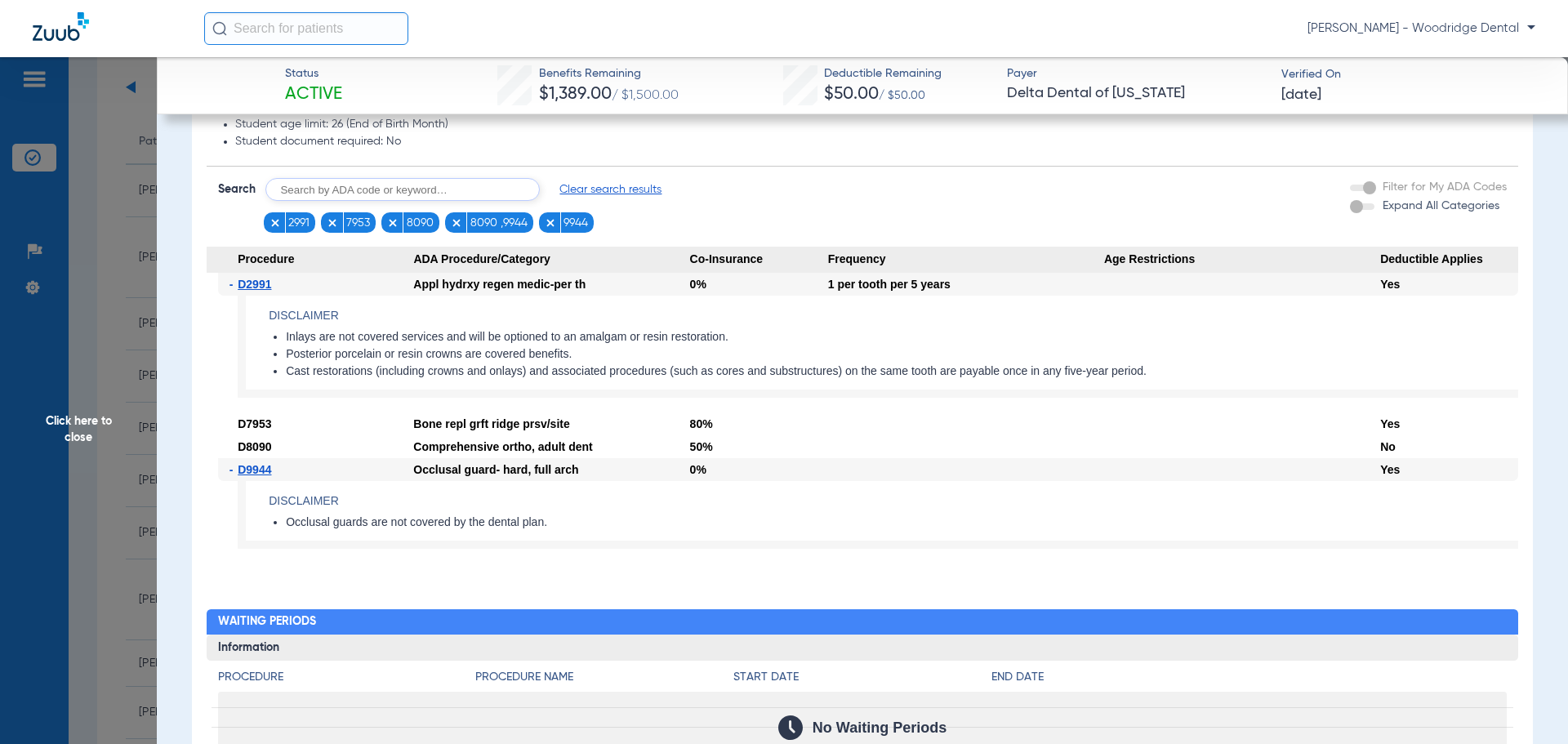
click at [69, 430] on span "Click here to close" at bounding box center [78, 429] width 157 height 744
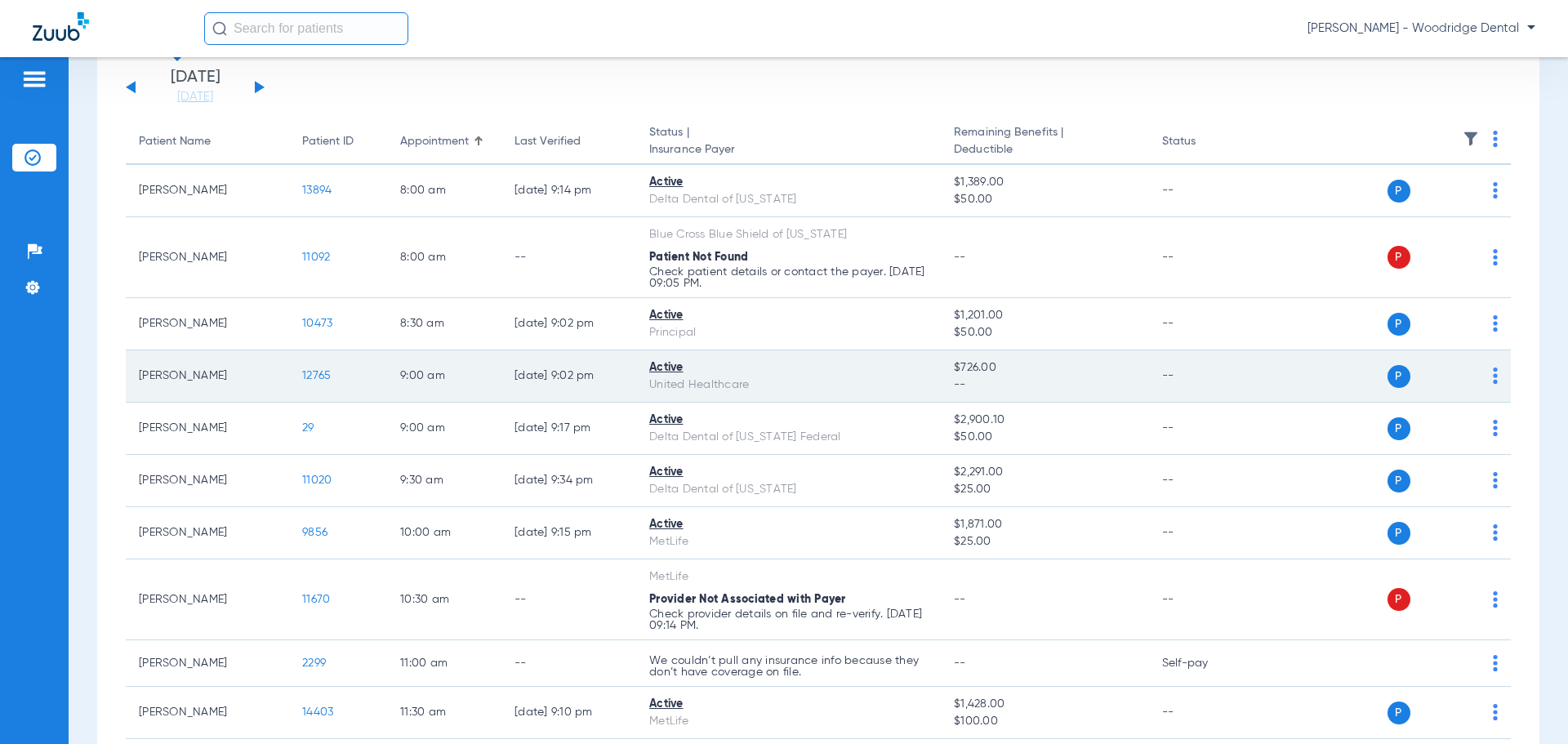
click at [311, 371] on span "12765" at bounding box center [316, 376] width 29 height 12
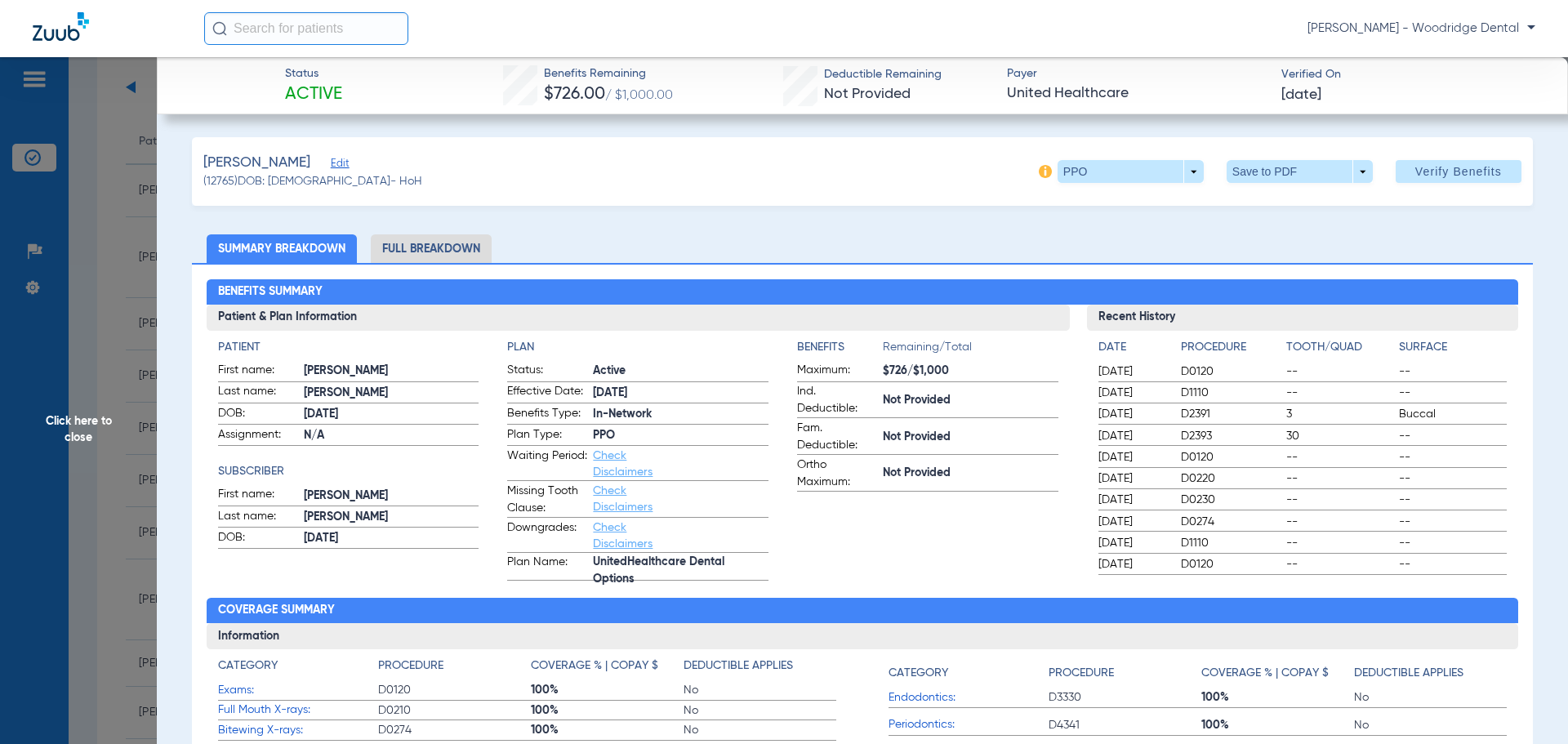
click at [453, 251] on li "Full Breakdown" at bounding box center [431, 249] width 121 height 29
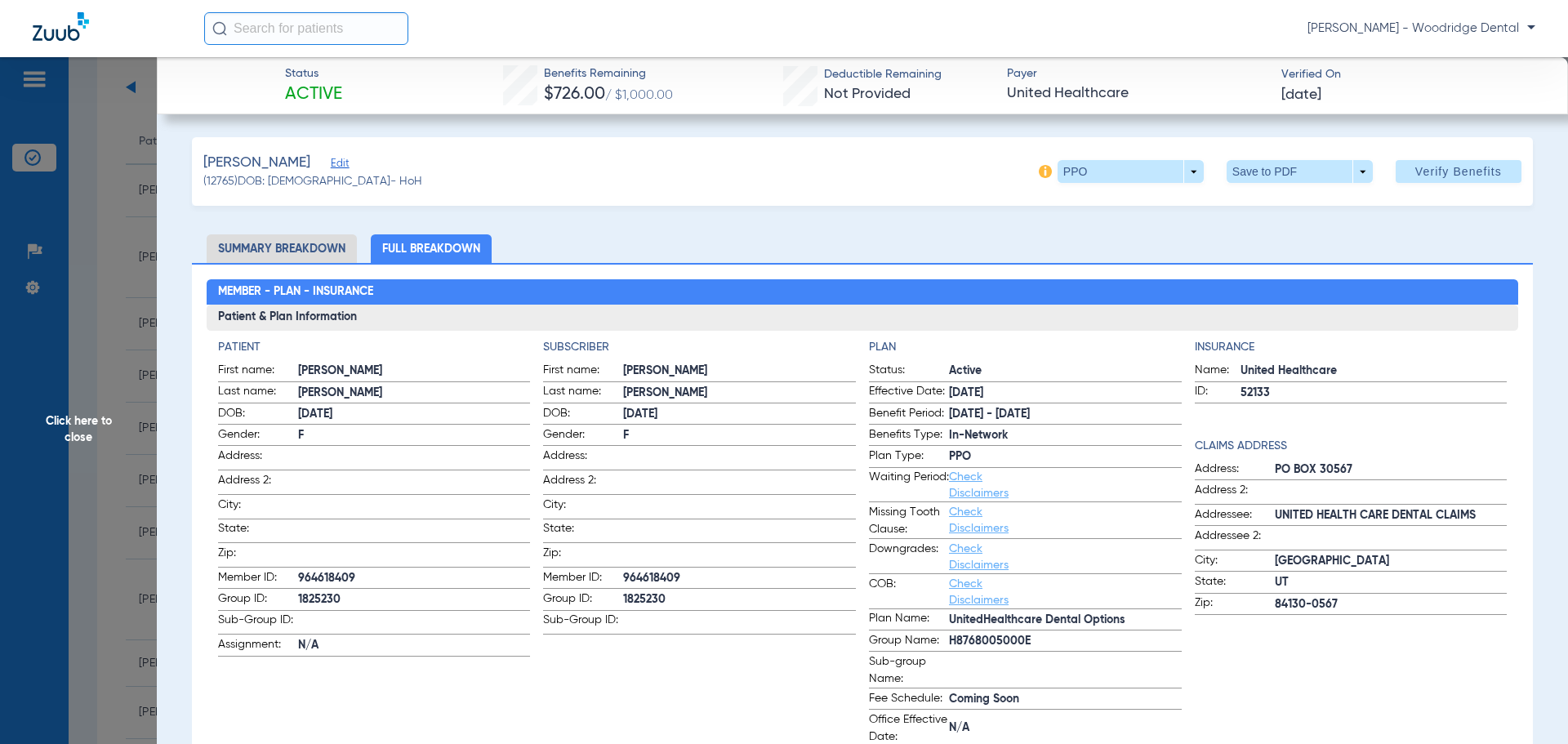
click at [638, 594] on span "1825230" at bounding box center [739, 599] width 233 height 17
copy span "1825230"
click at [1187, 174] on span at bounding box center [1131, 171] width 146 height 23
click at [1090, 244] on button "Out of Network" at bounding box center [1096, 236] width 102 height 33
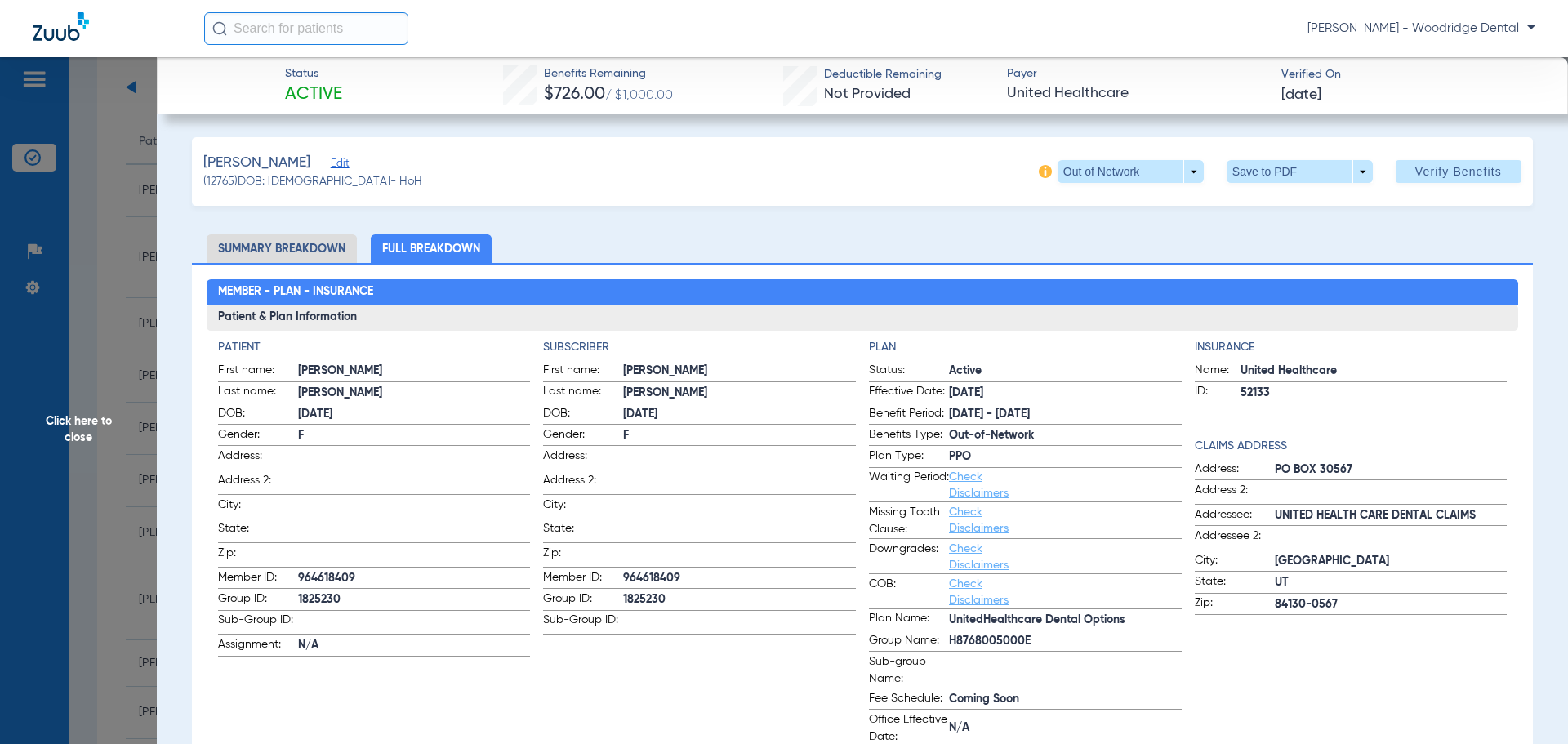
click at [1185, 180] on span at bounding box center [1131, 171] width 146 height 23
click at [1126, 205] on span "PPO" at bounding box center [1097, 204] width 76 height 12
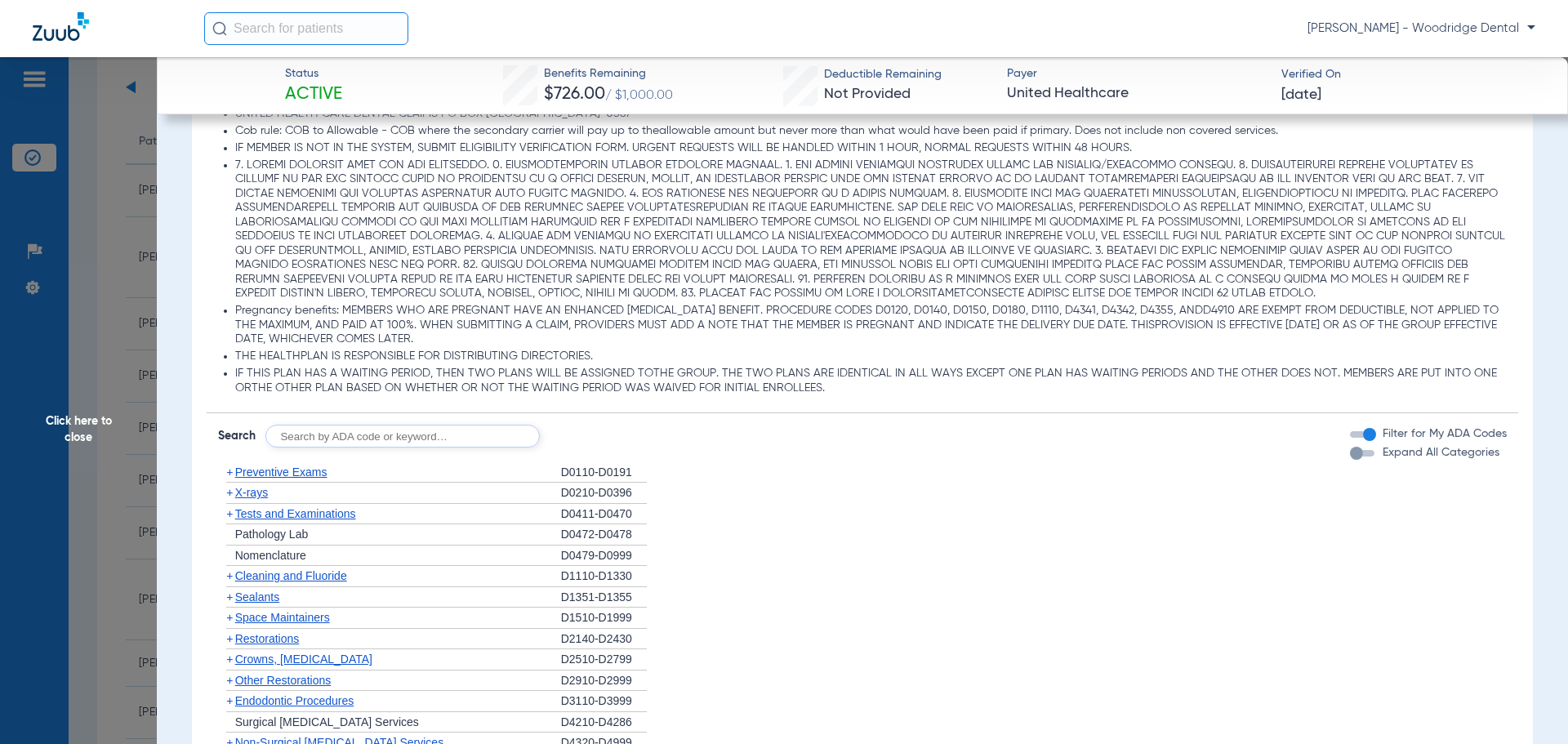
scroll to position [1552, 0]
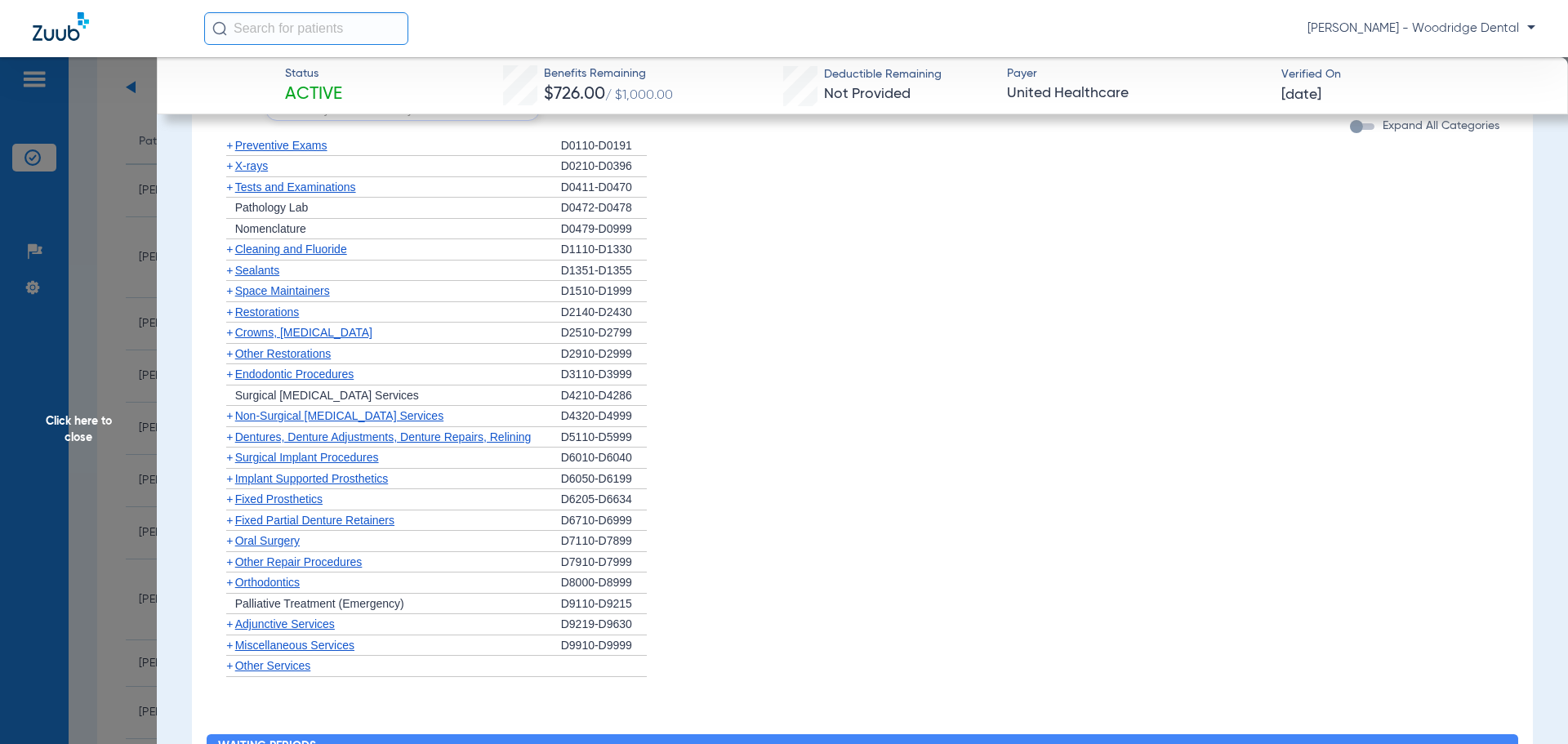
click at [284, 440] on span "Dentures, Denture Adjustments, Denture Repairs, Relining" at bounding box center [383, 437] width 297 height 13
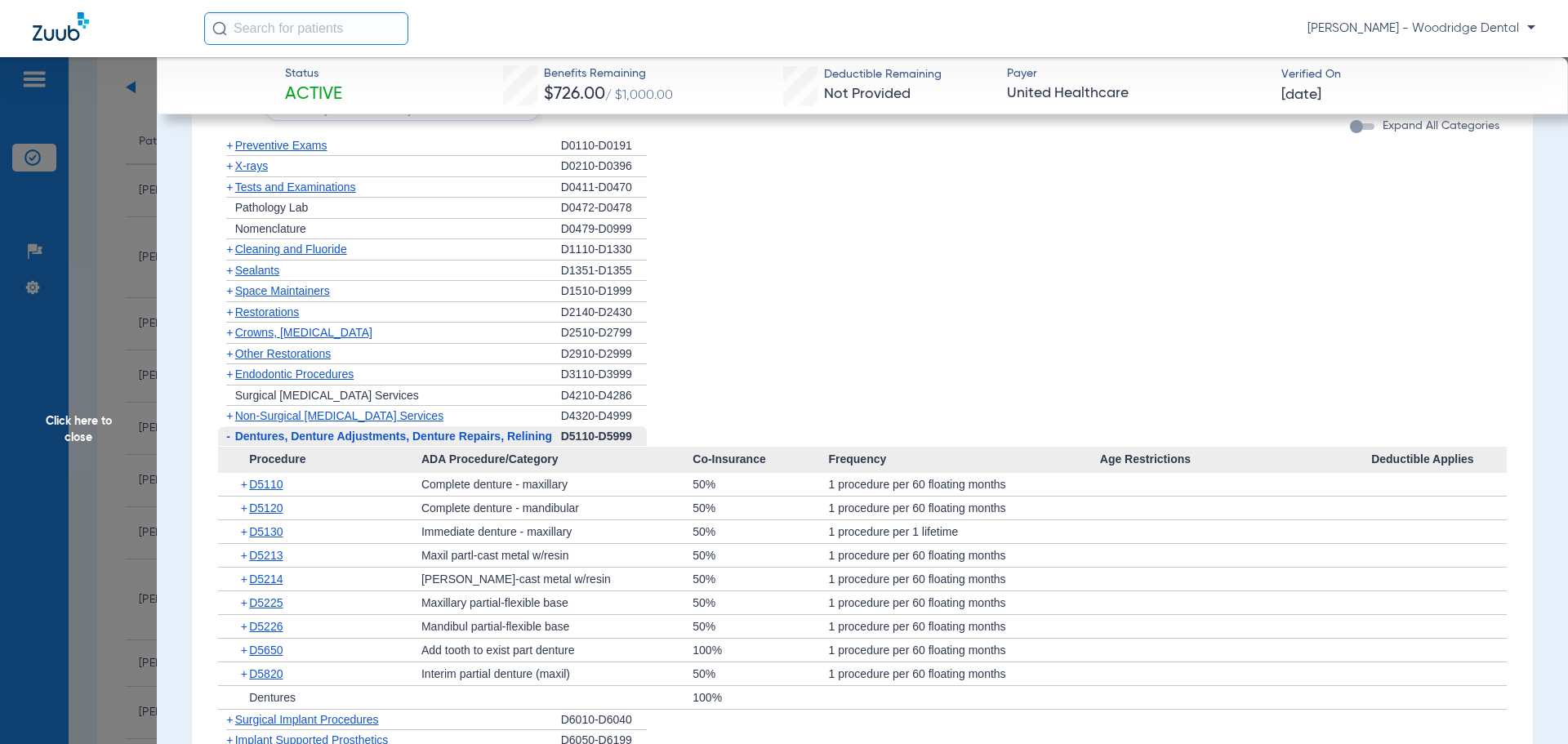
click at [228, 441] on span "-" at bounding box center [228, 436] width 4 height 13
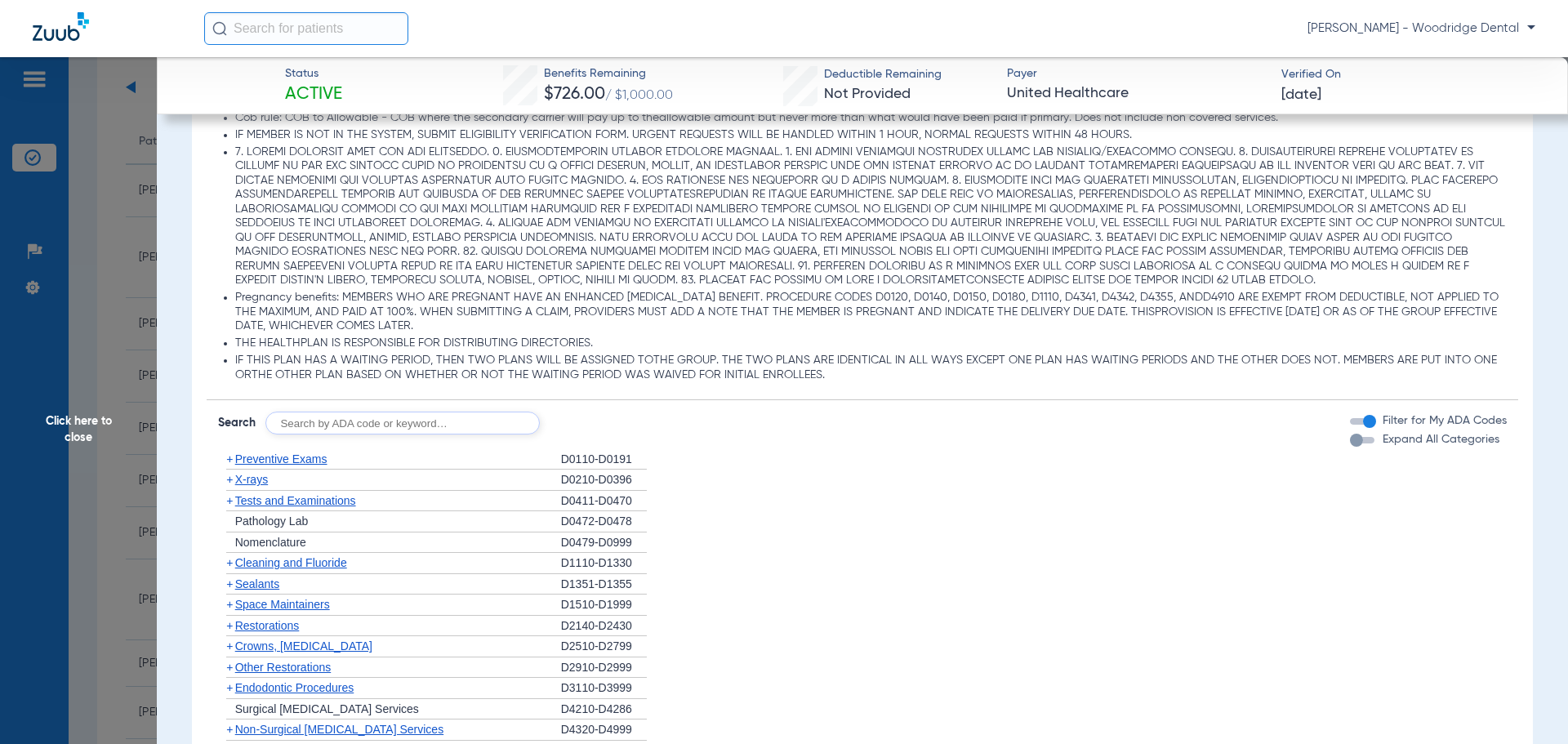
scroll to position [1470, 0]
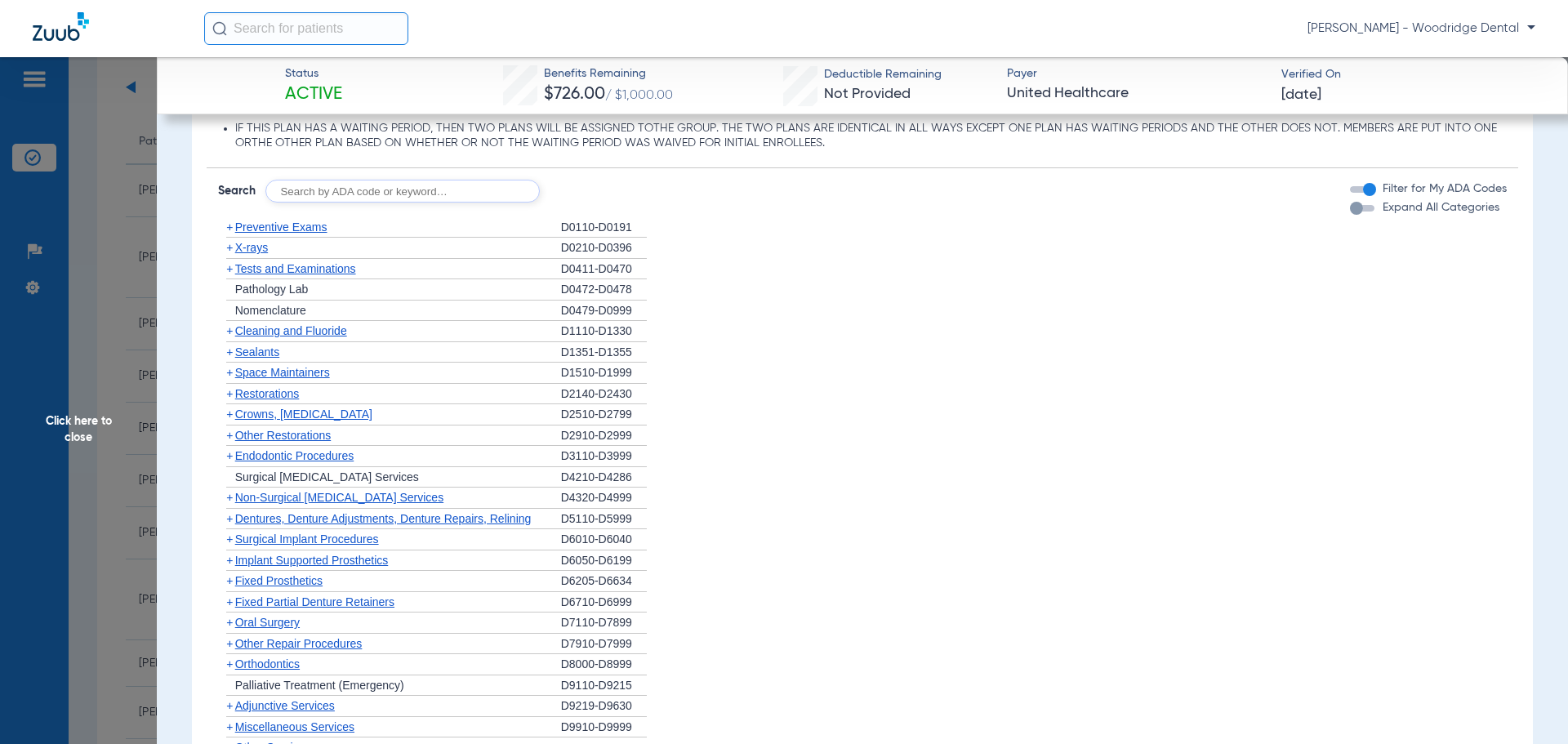
click at [388, 198] on input "text" at bounding box center [403, 191] width 274 height 23
type input "2991, 7953, 8090, 9944"
click button "Search" at bounding box center [600, 191] width 65 height 23
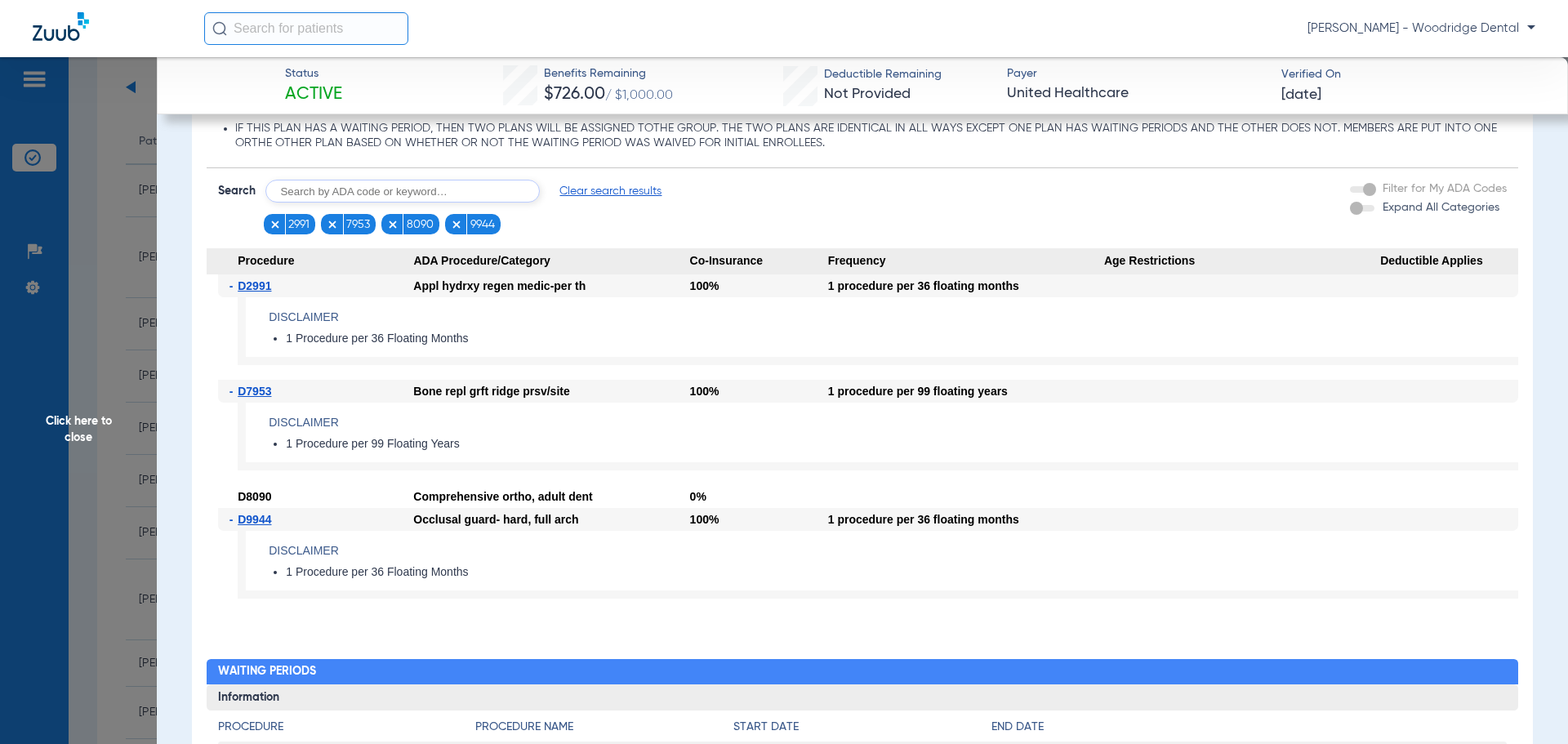
click at [84, 427] on span "Click here to close" at bounding box center [78, 429] width 157 height 744
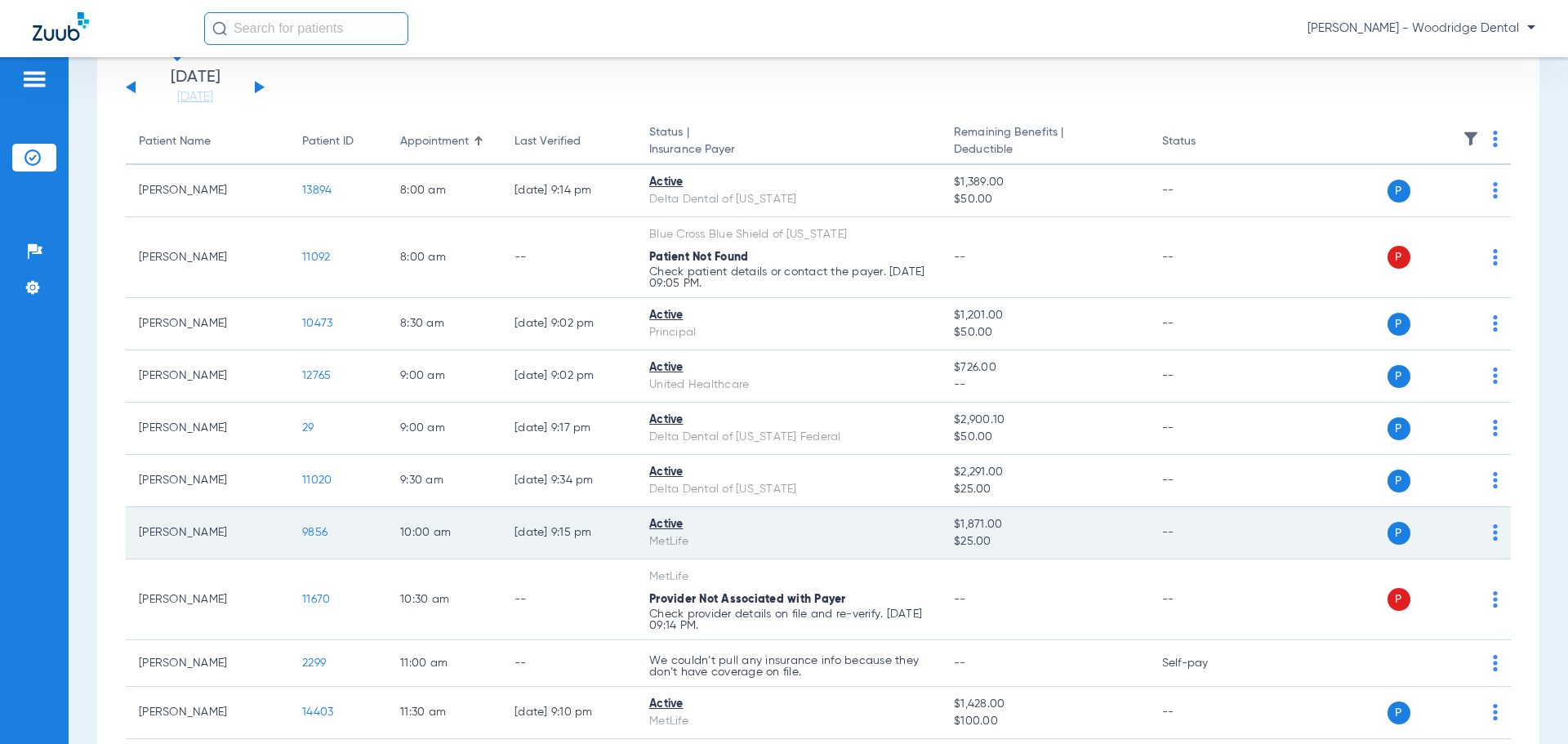
click at [313, 533] on span "9856" at bounding box center [314, 533] width 25 height 12
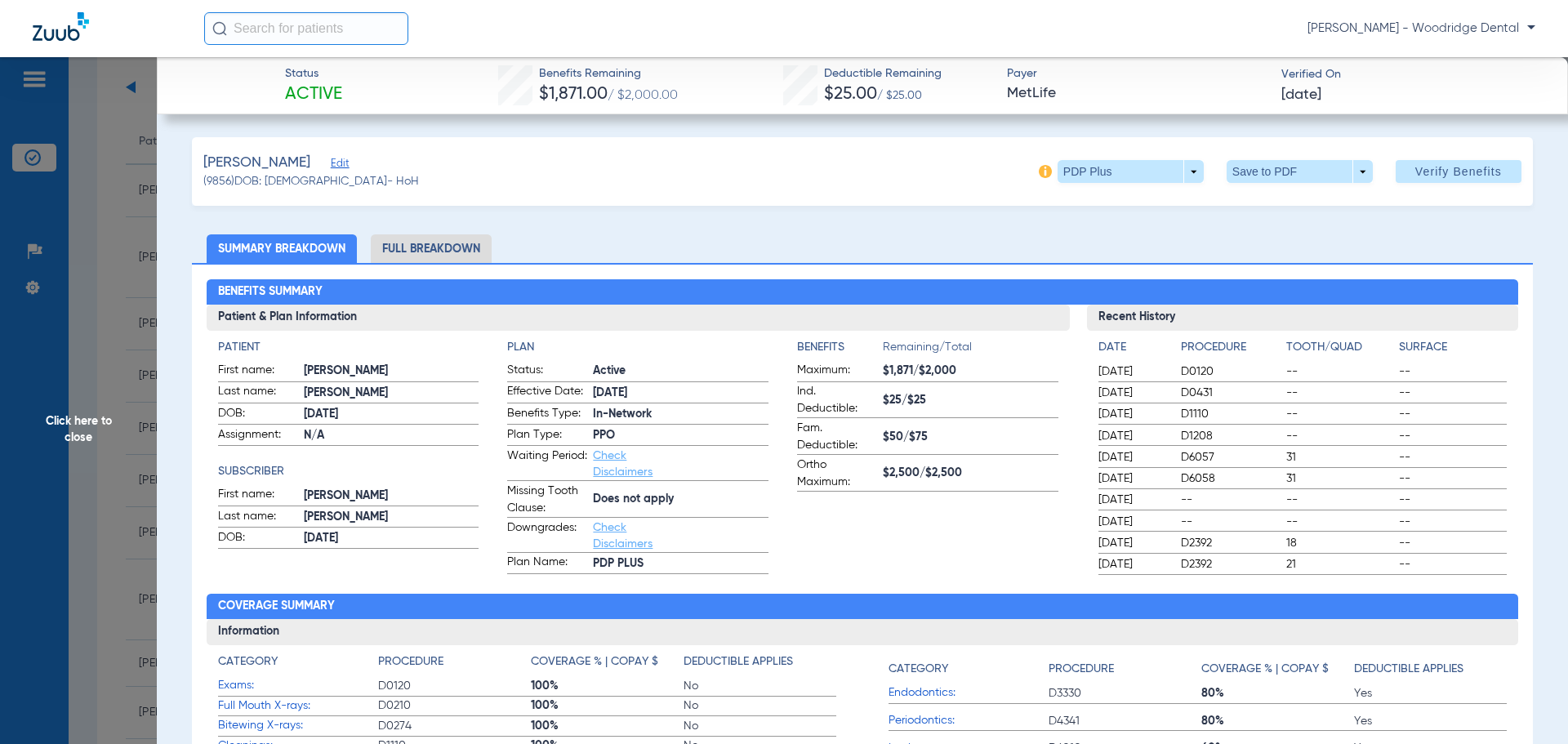
click at [451, 250] on li "Full Breakdown" at bounding box center [431, 249] width 121 height 29
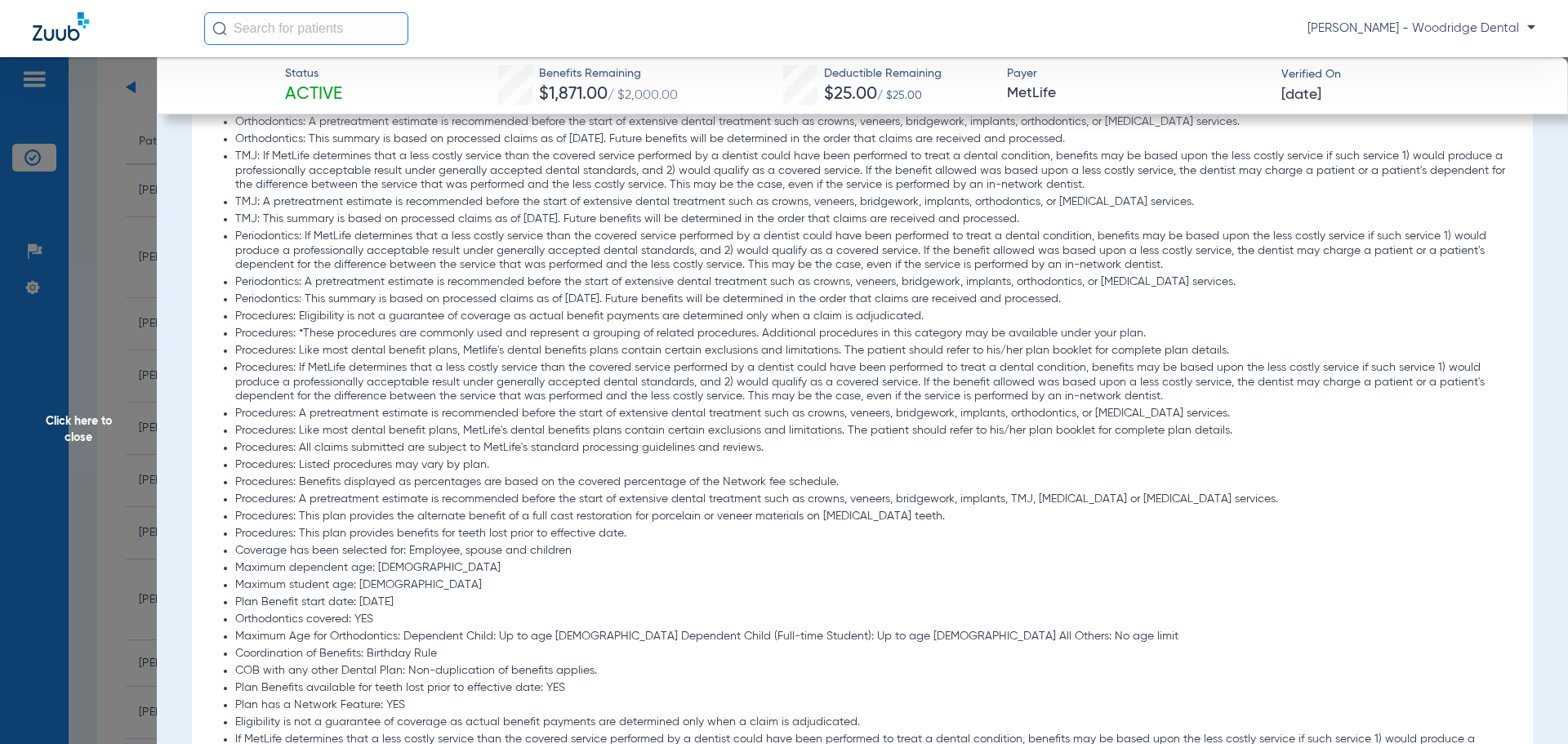
scroll to position [1960, 0]
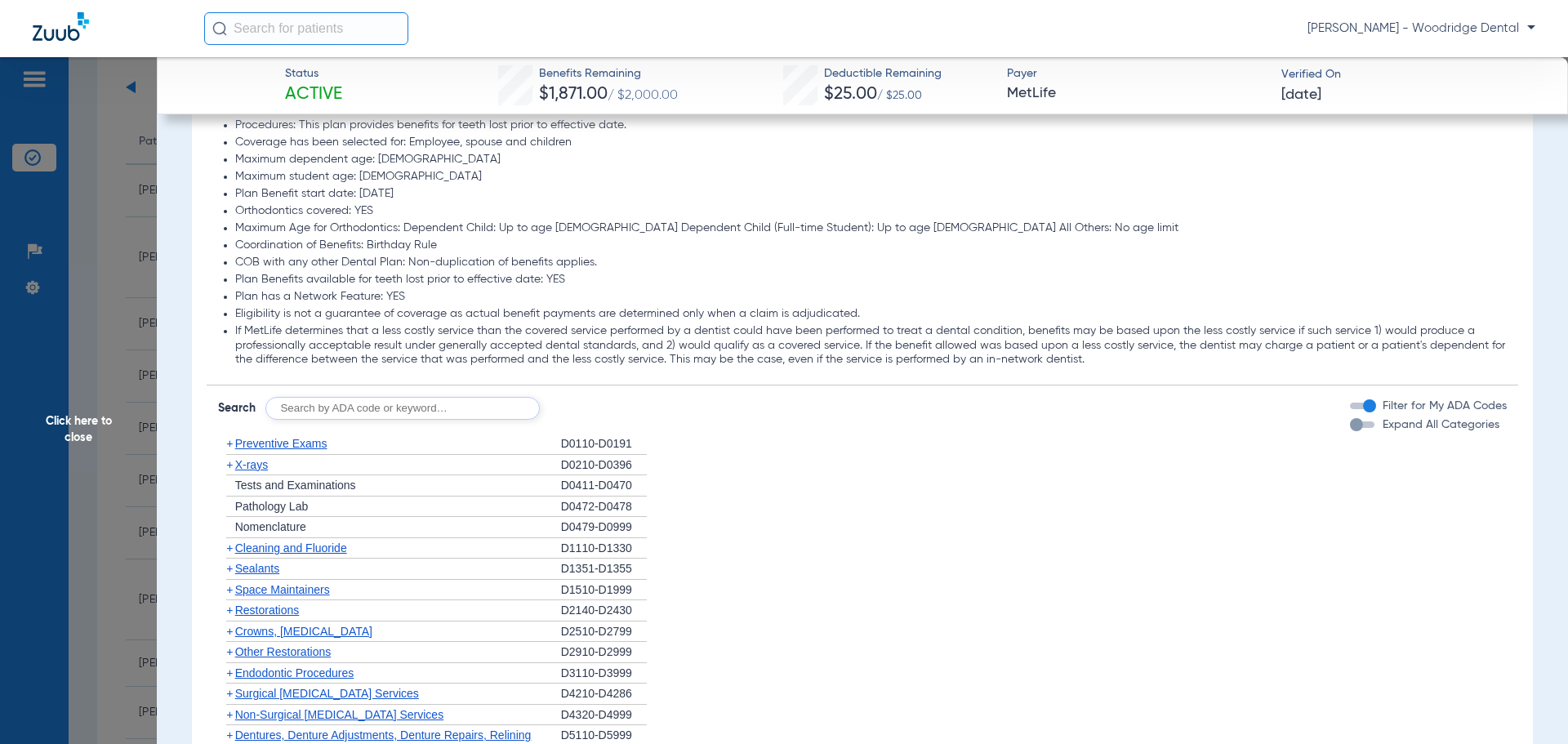
click at [387, 408] on input "text" at bounding box center [403, 408] width 274 height 23
type input "2991, 7953, 8090, 9944"
click button "Search" at bounding box center [600, 408] width 65 height 23
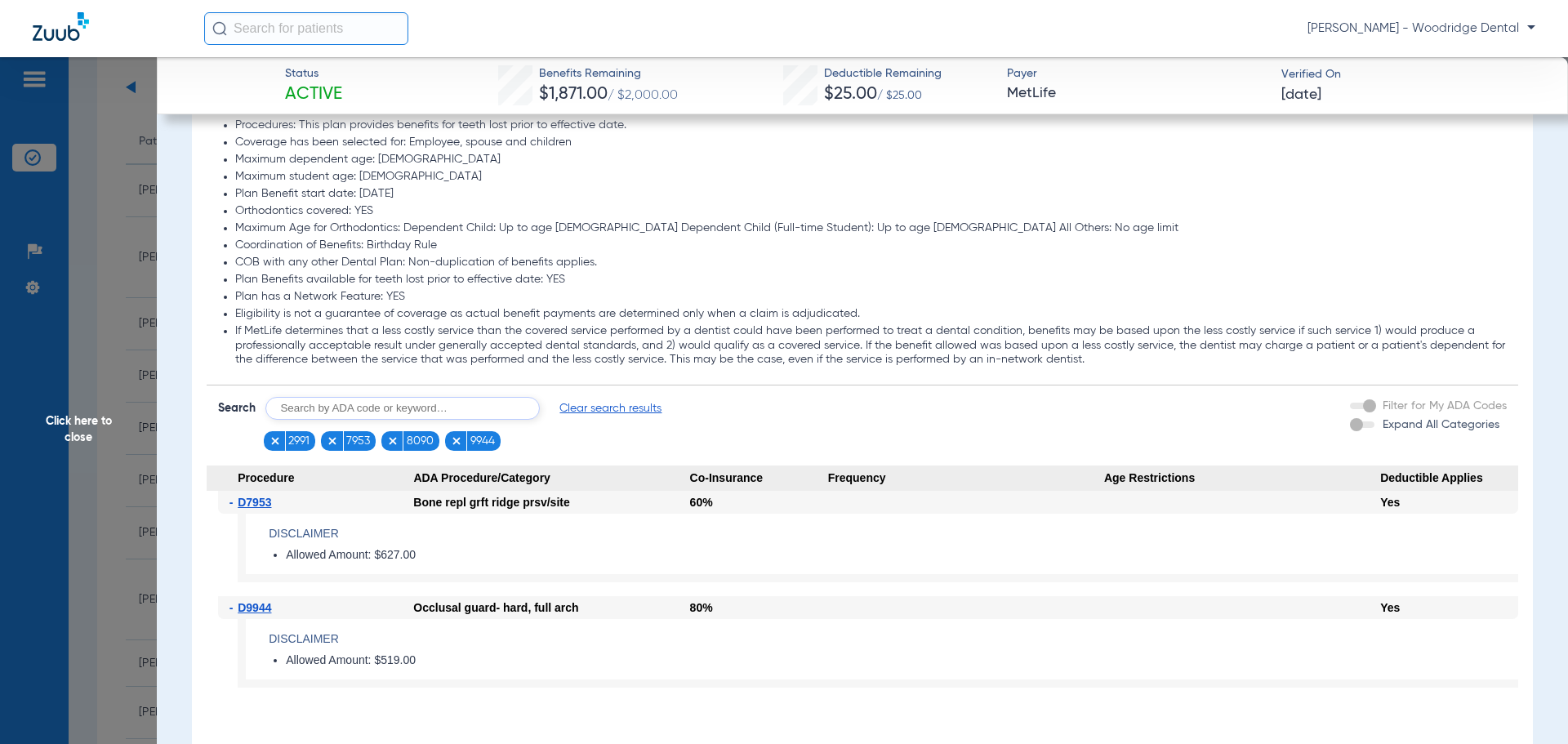
click at [598, 410] on span "Clear search results" at bounding box center [610, 408] width 102 height 16
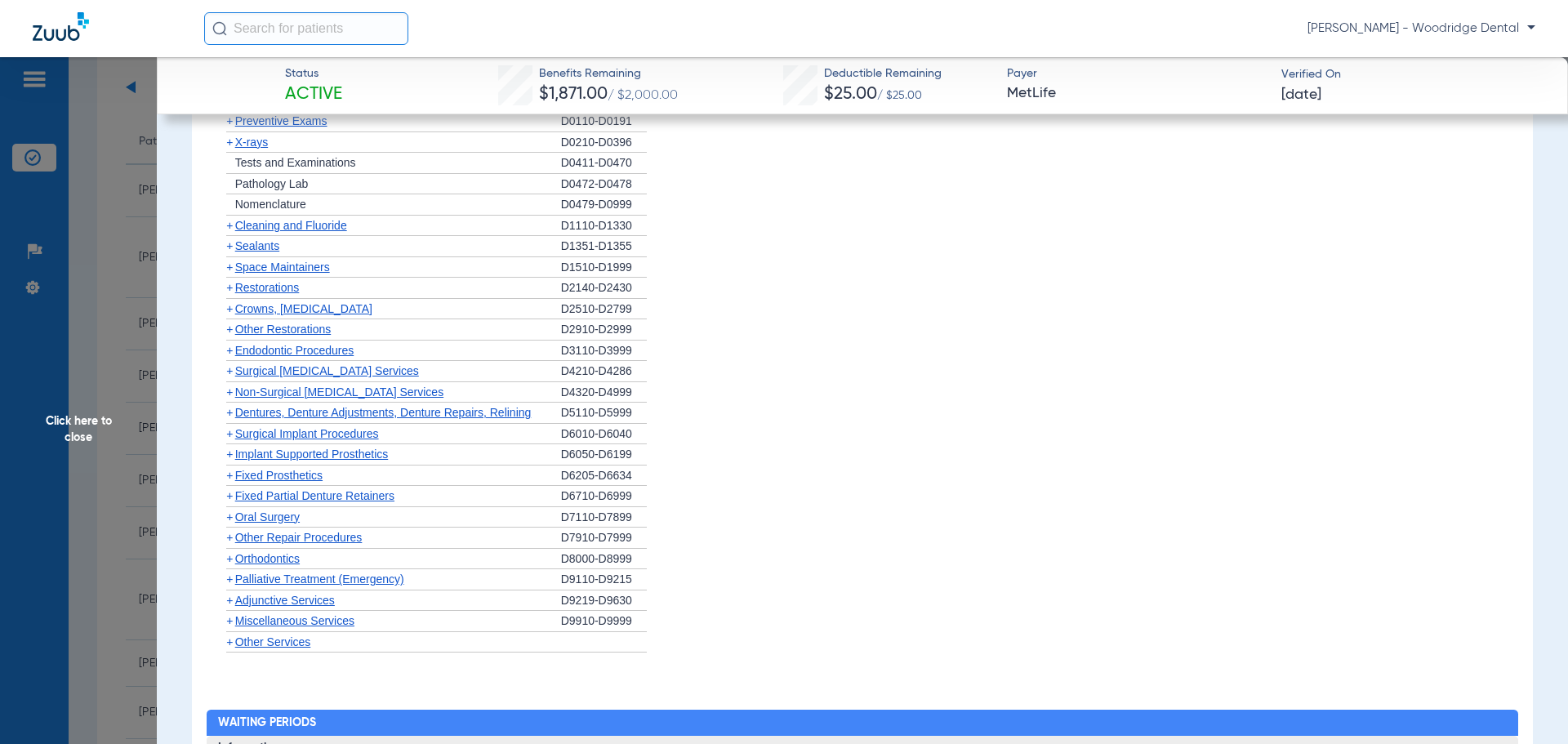
scroll to position [2287, 0]
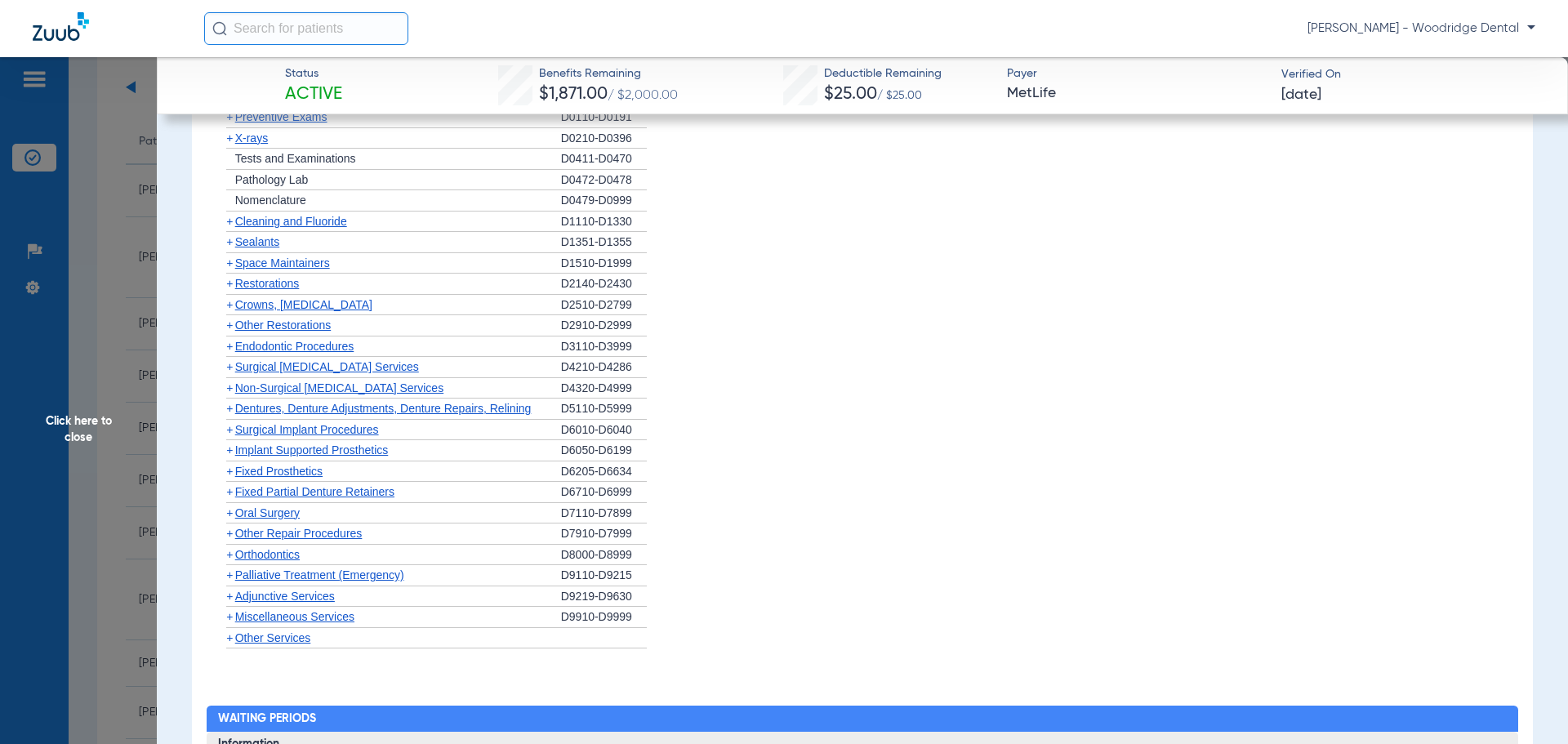
click at [256, 388] on span "Non-Surgical [MEDICAL_DATA] Services" at bounding box center [340, 388] width 209 height 13
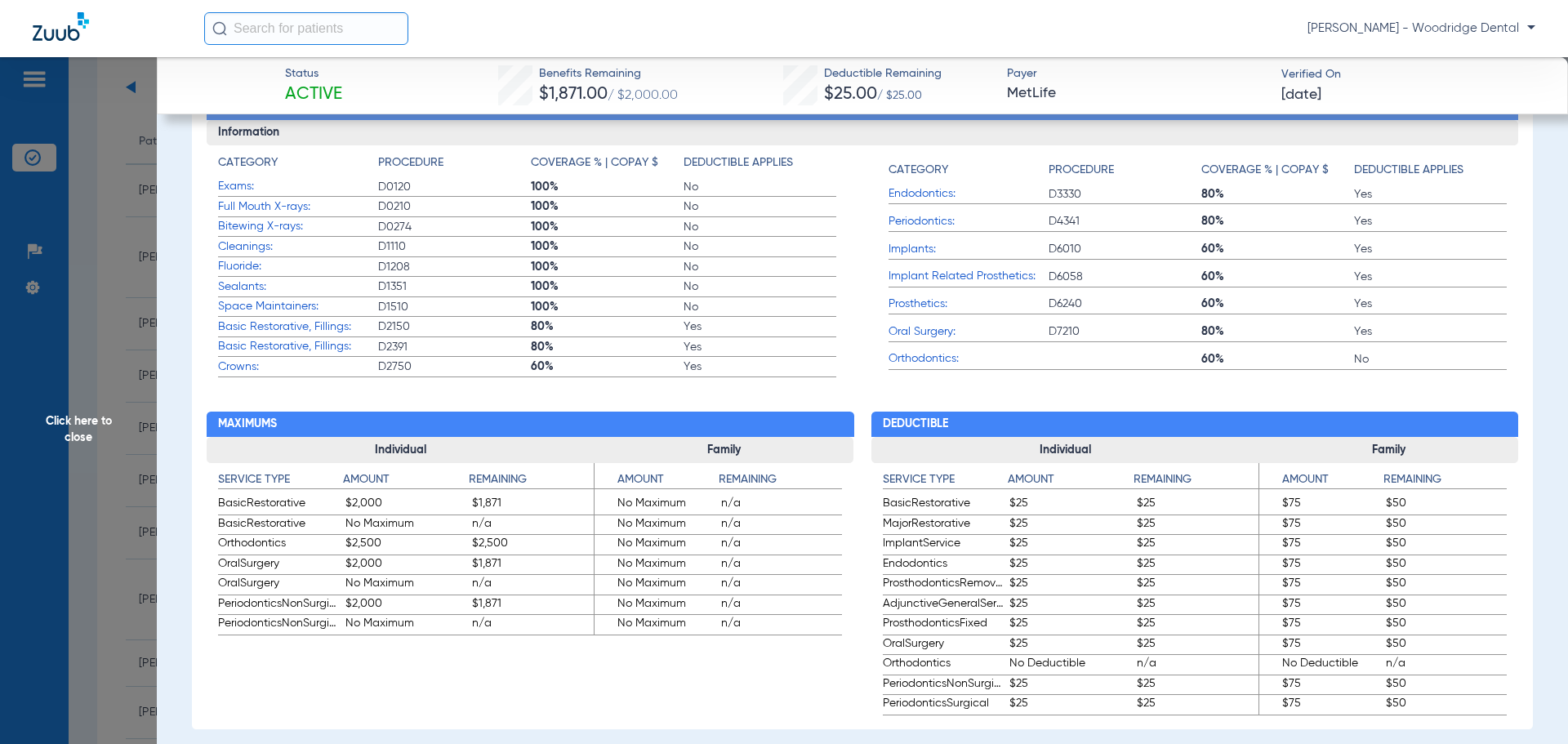
scroll to position [653, 0]
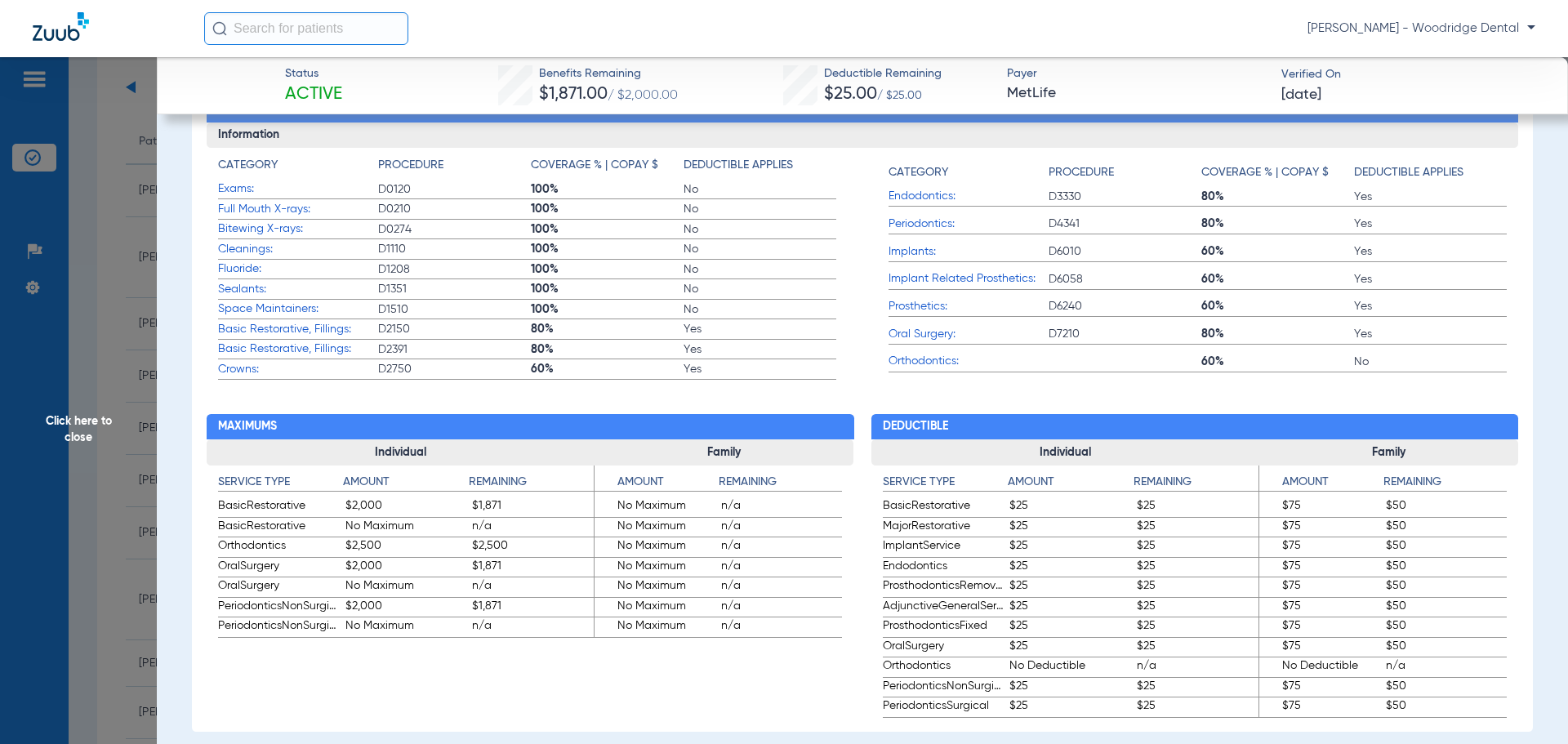
click at [82, 417] on span "Click here to close" at bounding box center [78, 429] width 157 height 744
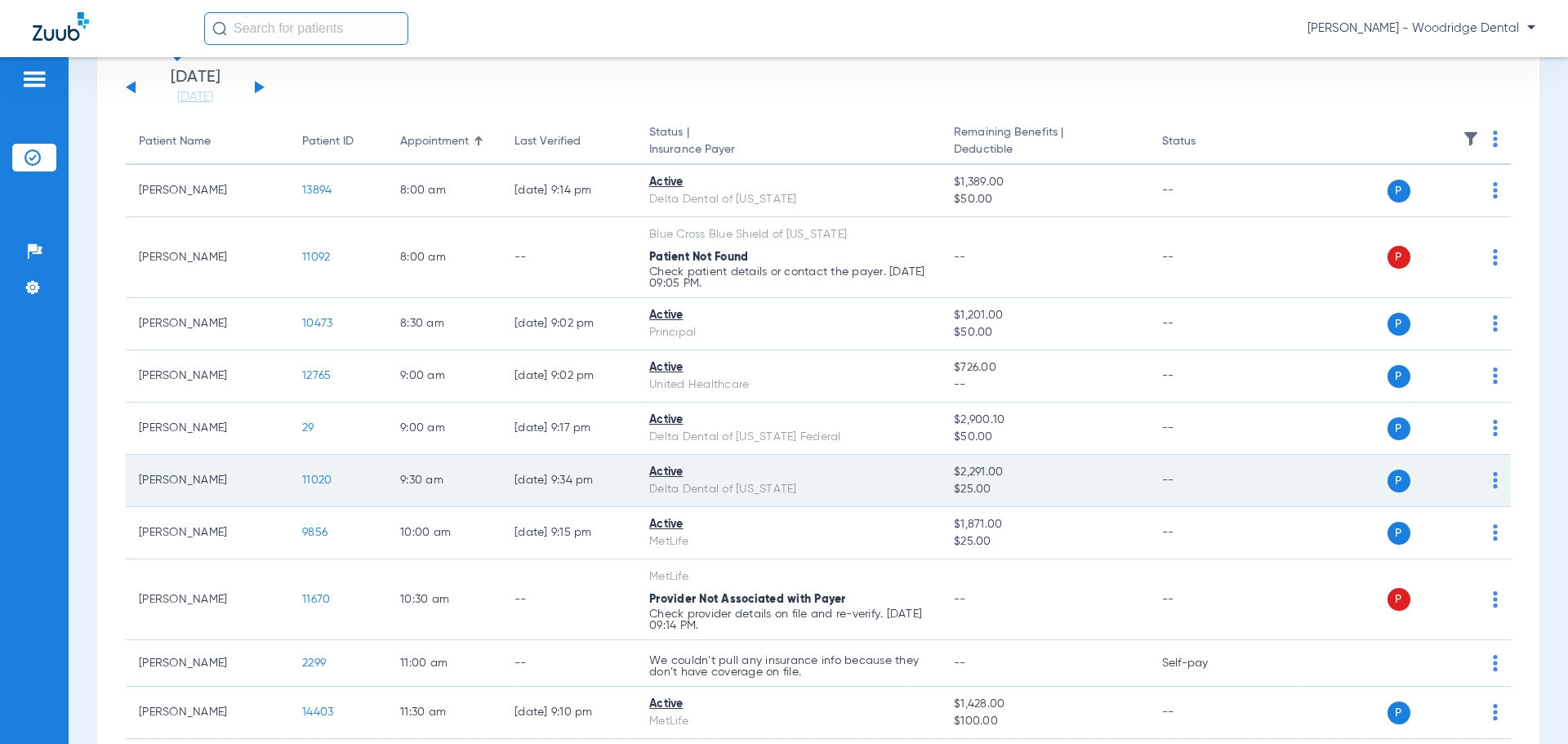
click at [307, 476] on span "11020" at bounding box center [316, 480] width 29 height 12
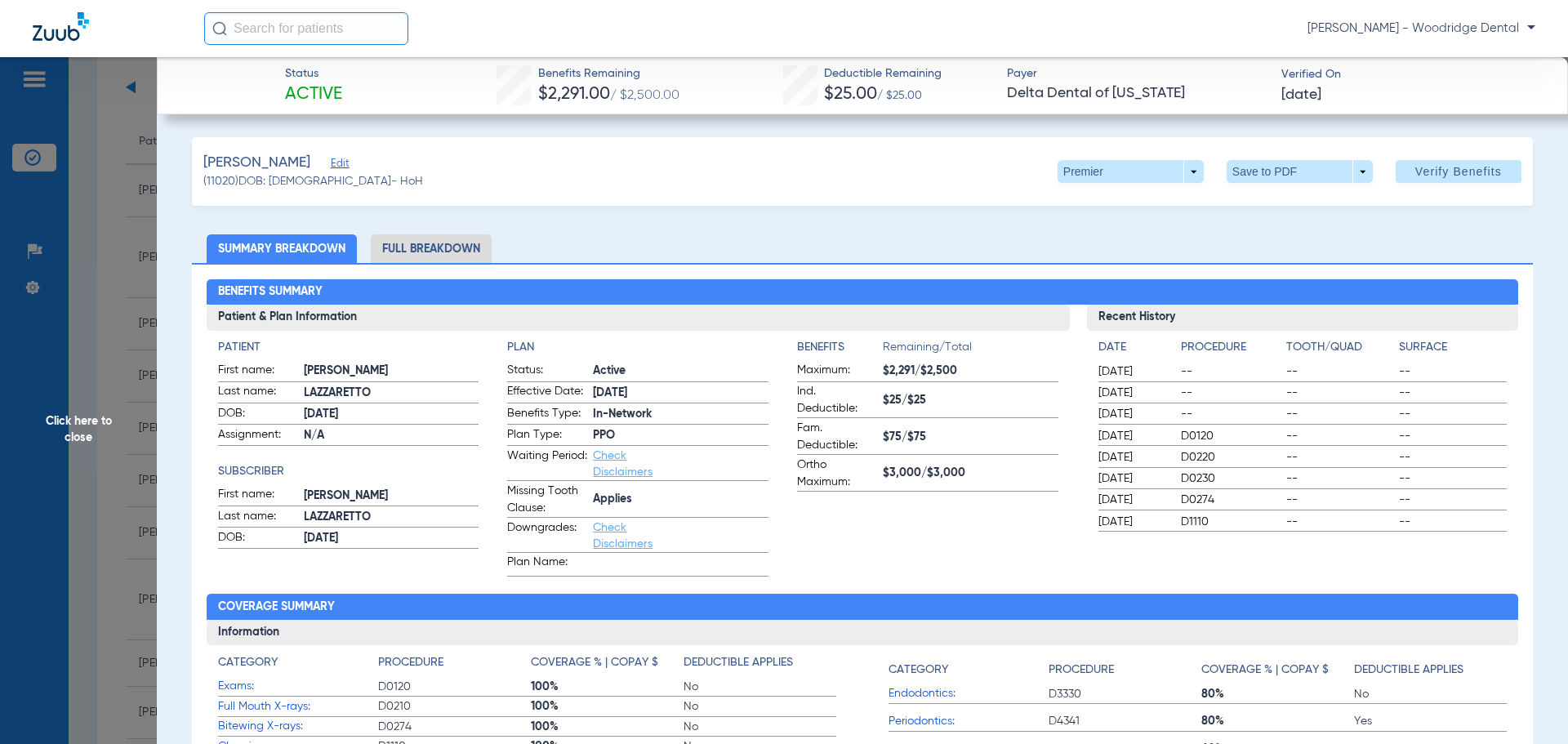
click at [446, 245] on li "Full Breakdown" at bounding box center [431, 249] width 121 height 29
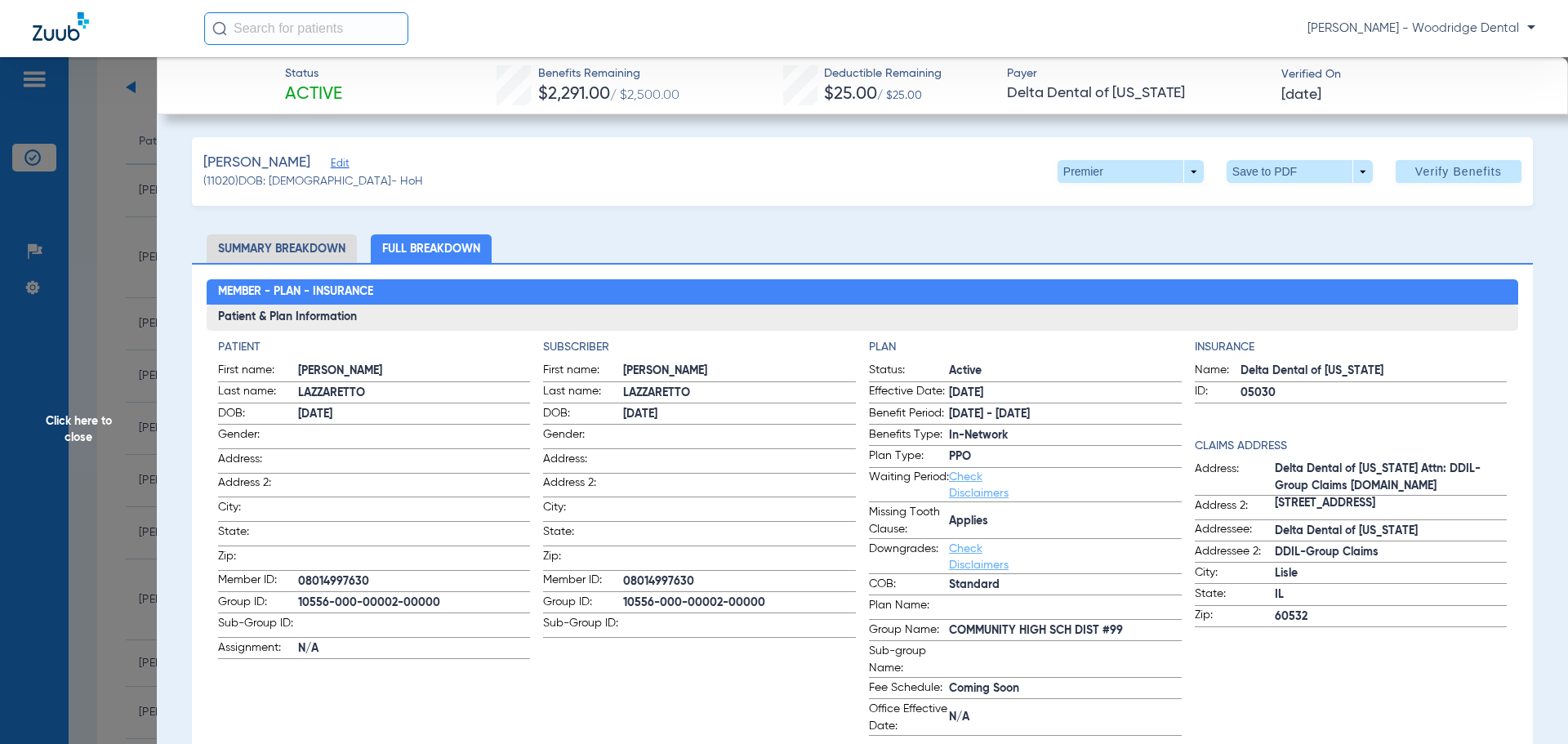
click at [751, 604] on span "10556-000-00002-00000" at bounding box center [739, 603] width 233 height 17
click at [653, 596] on span "10556-000-00002-00000" at bounding box center [739, 603] width 233 height 17
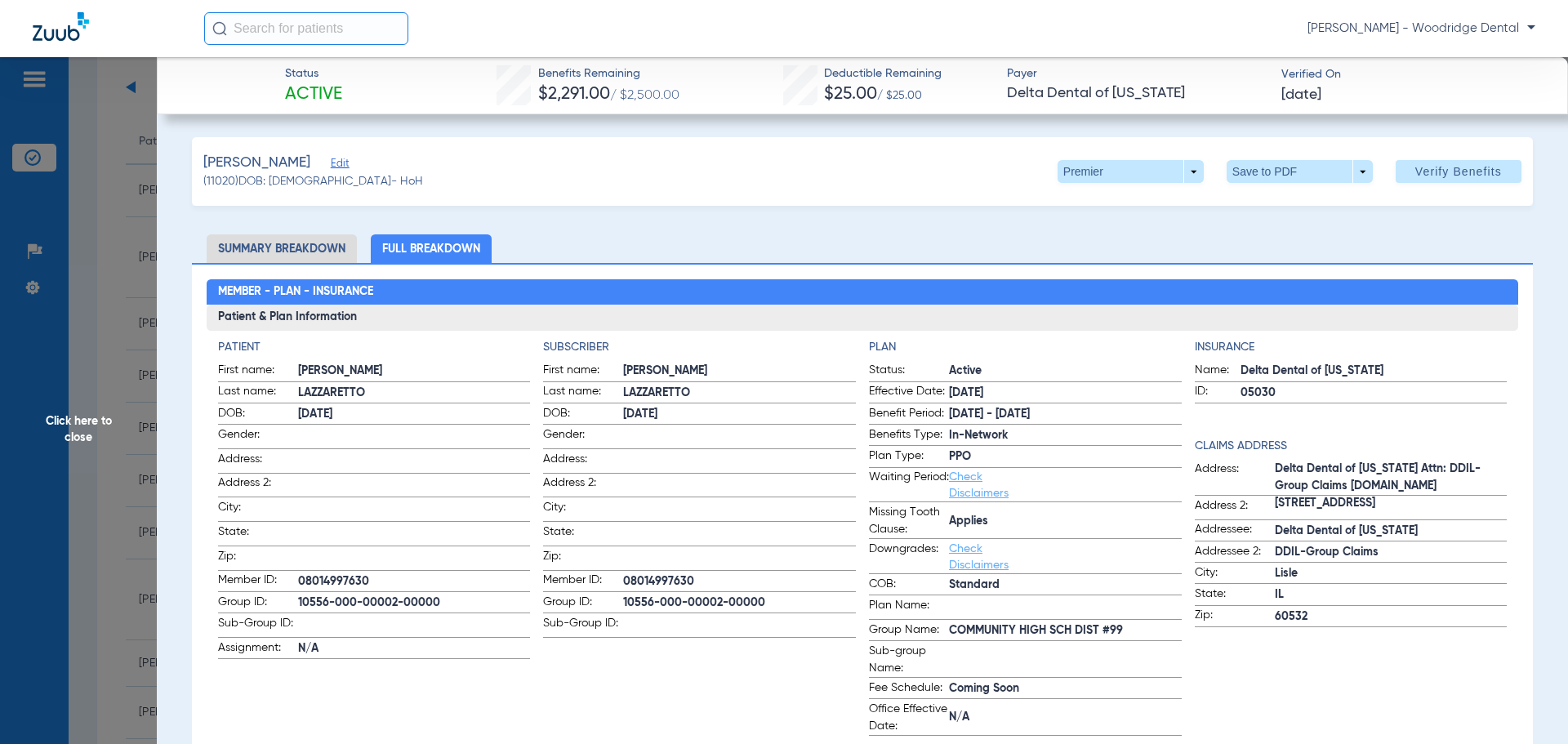
click at [653, 596] on span "10556-000-00002-00000" at bounding box center [739, 603] width 233 height 17
copy span "10556-000-00002-00000"
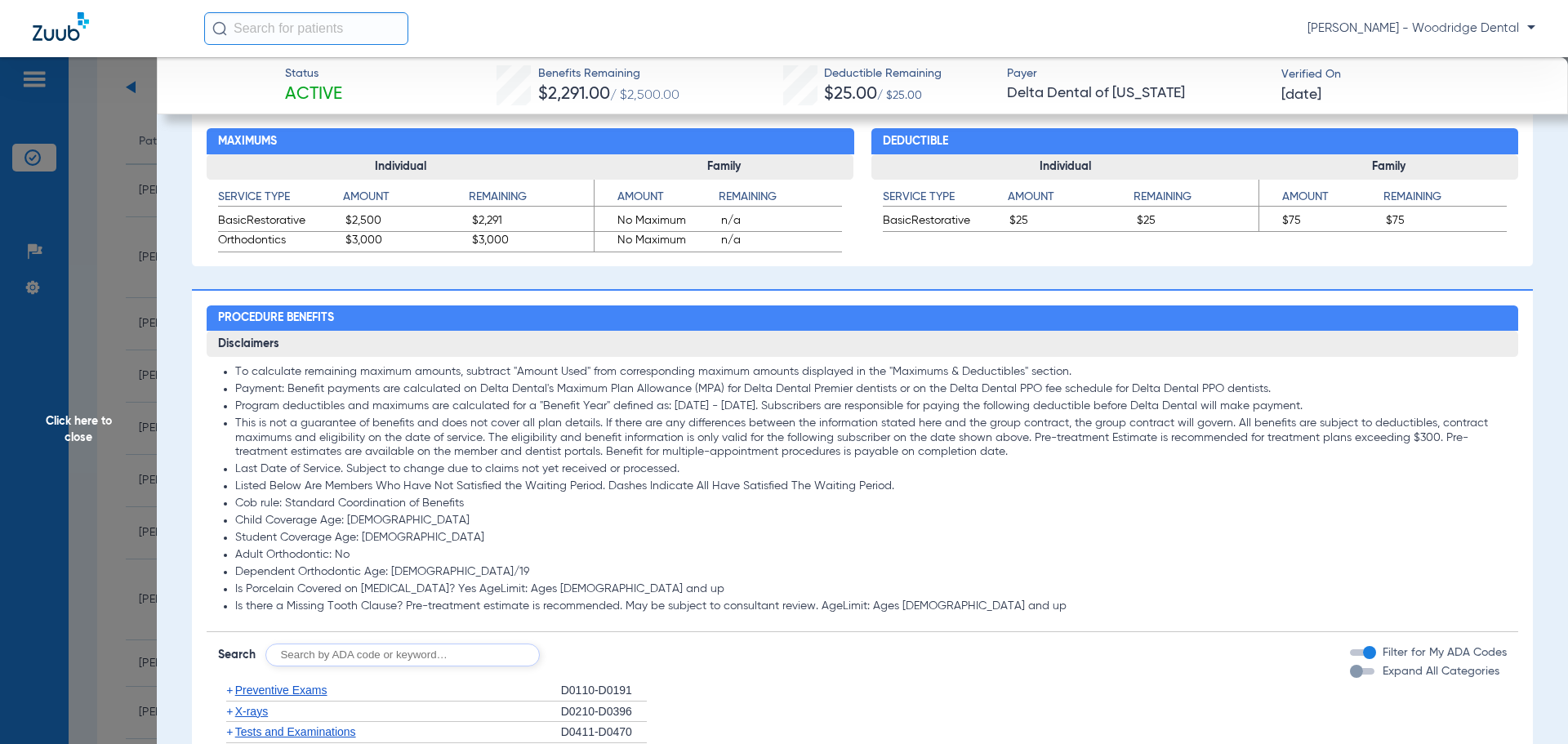
scroll to position [980, 0]
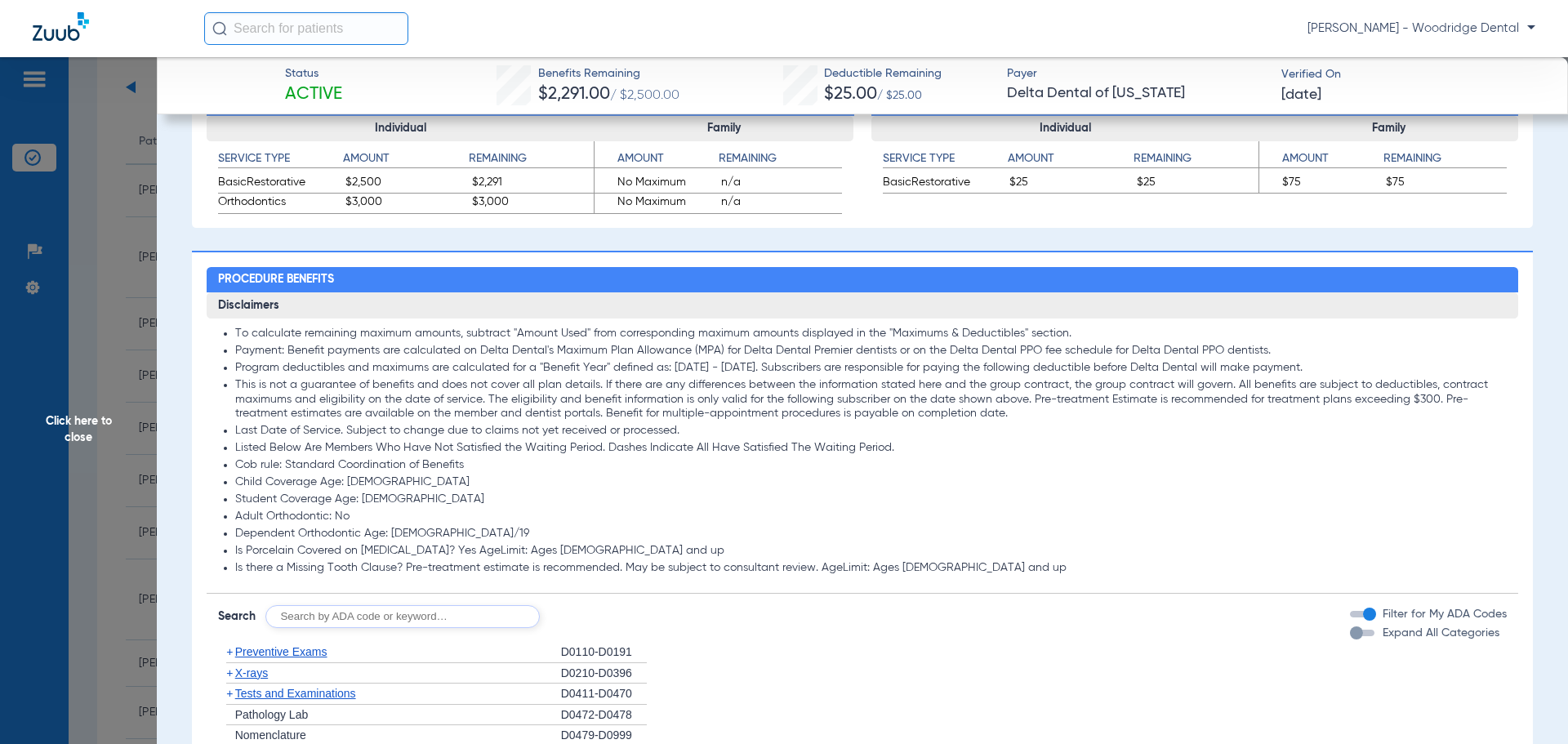
click at [397, 614] on input "text" at bounding box center [403, 616] width 274 height 23
type input "2991, 7953, 8090, 9944"
click at [617, 609] on button "Search" at bounding box center [600, 616] width 65 height 23
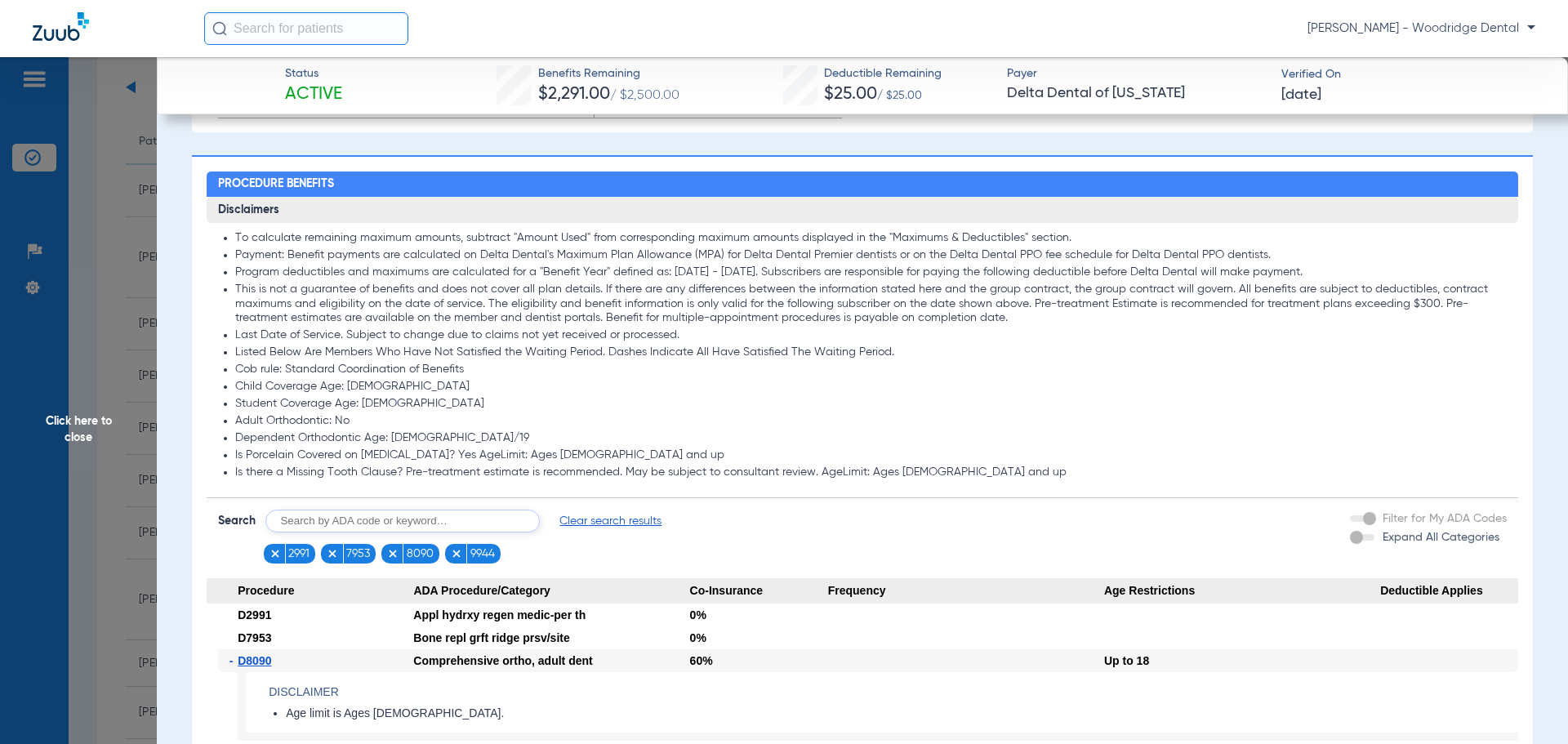
scroll to position [1225, 0]
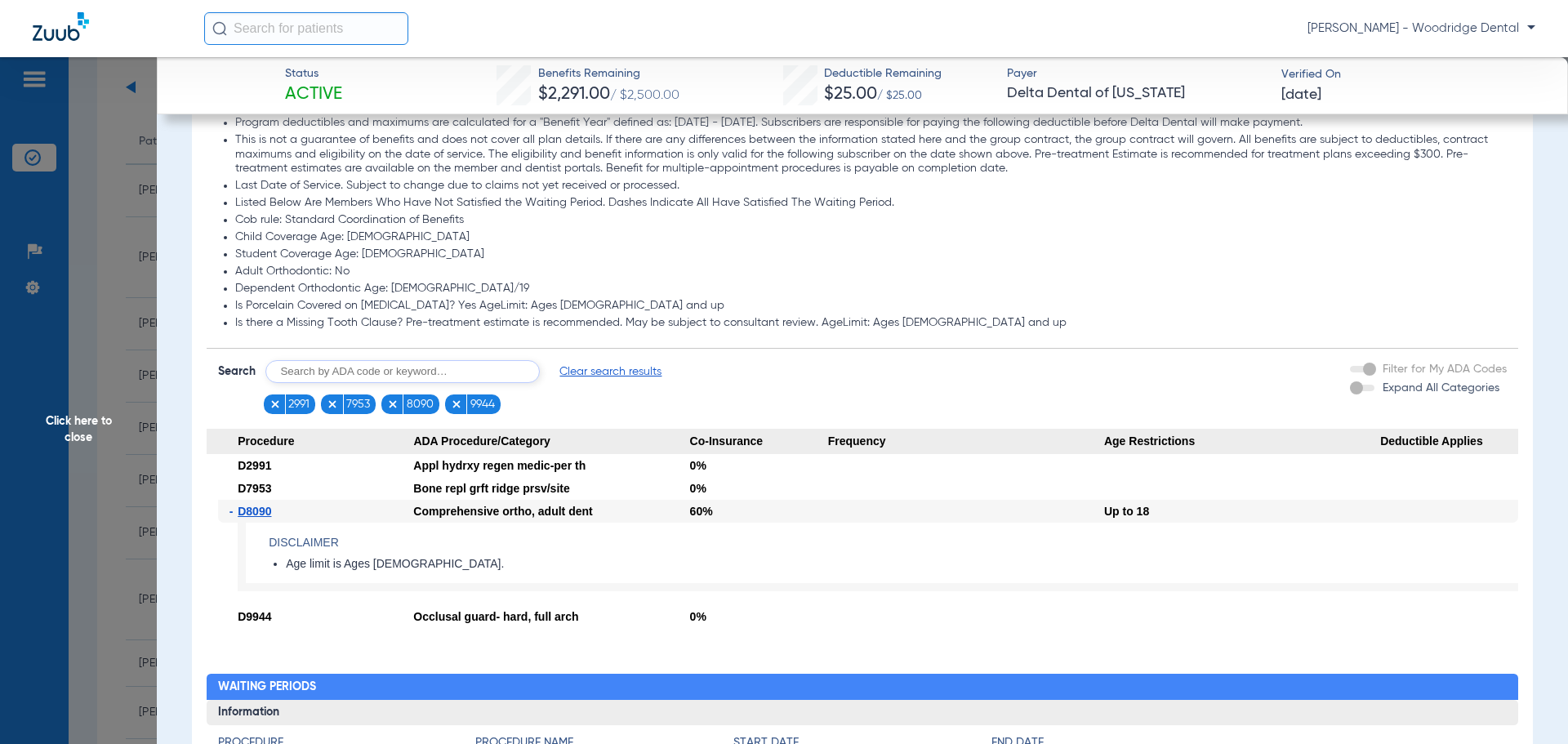
click at [71, 435] on span "Click here to close" at bounding box center [78, 429] width 157 height 744
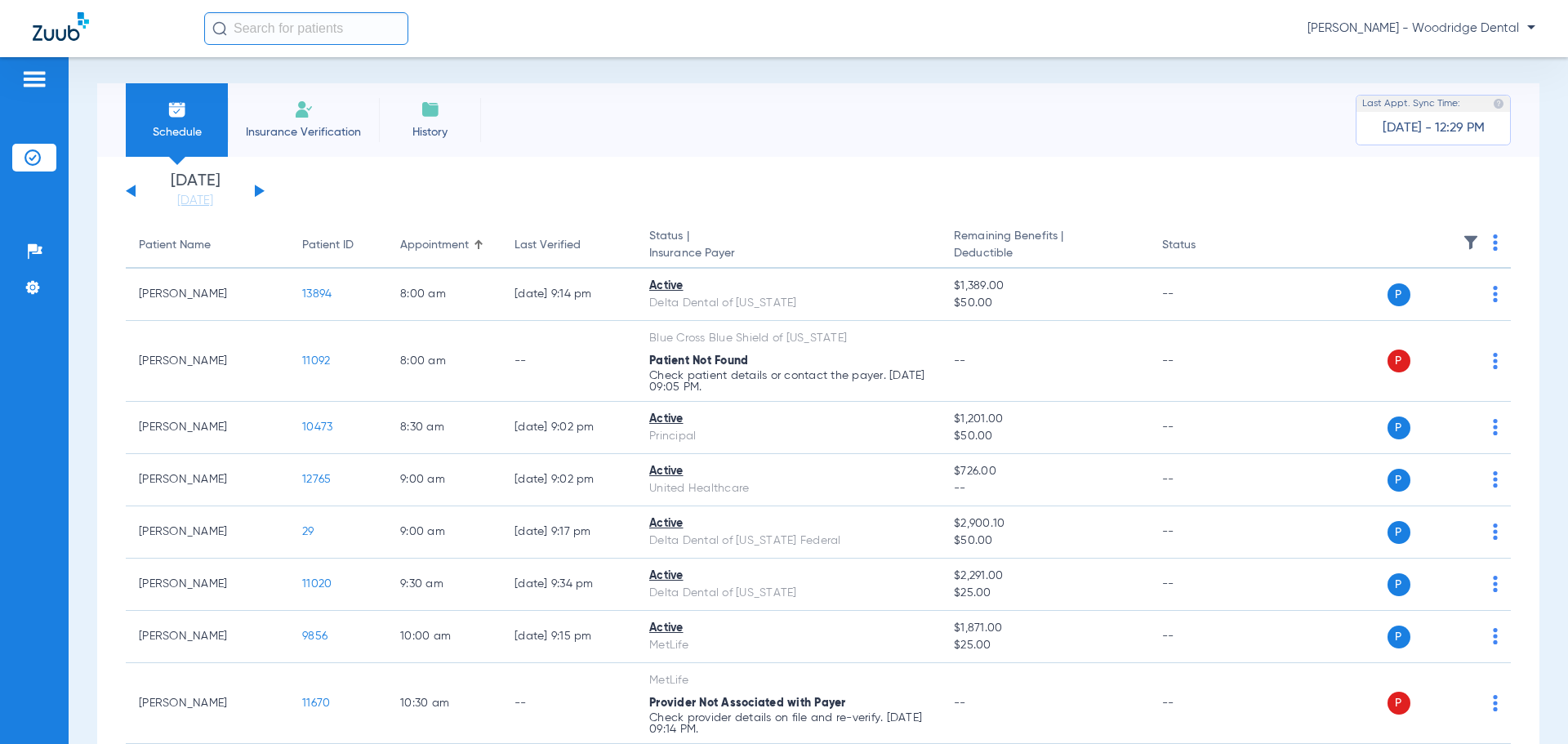
scroll to position [0, 0]
click at [291, 124] on li "Insurance Verification" at bounding box center [304, 122] width 151 height 73
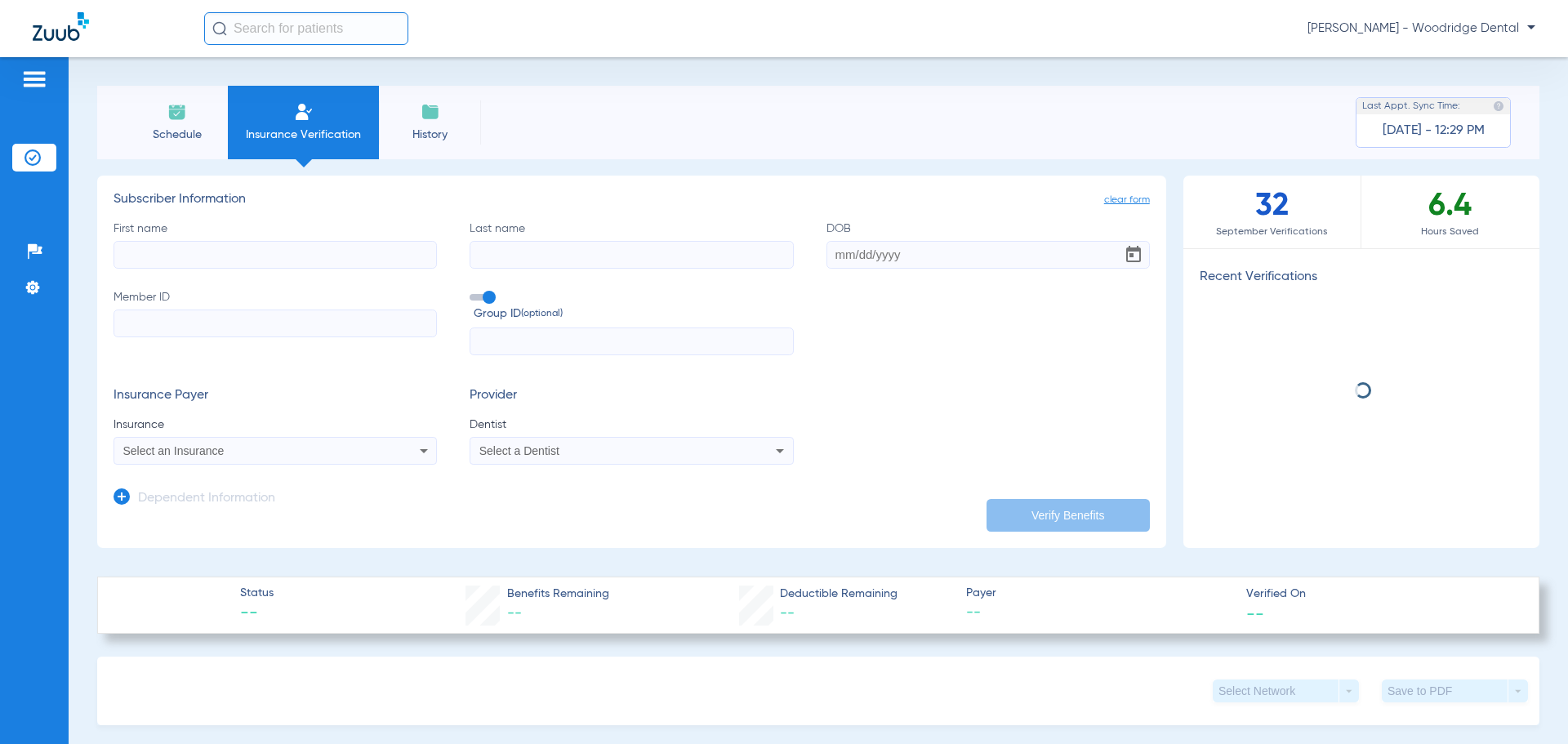
click at [339, 261] on input "First name" at bounding box center [275, 255] width 324 height 28
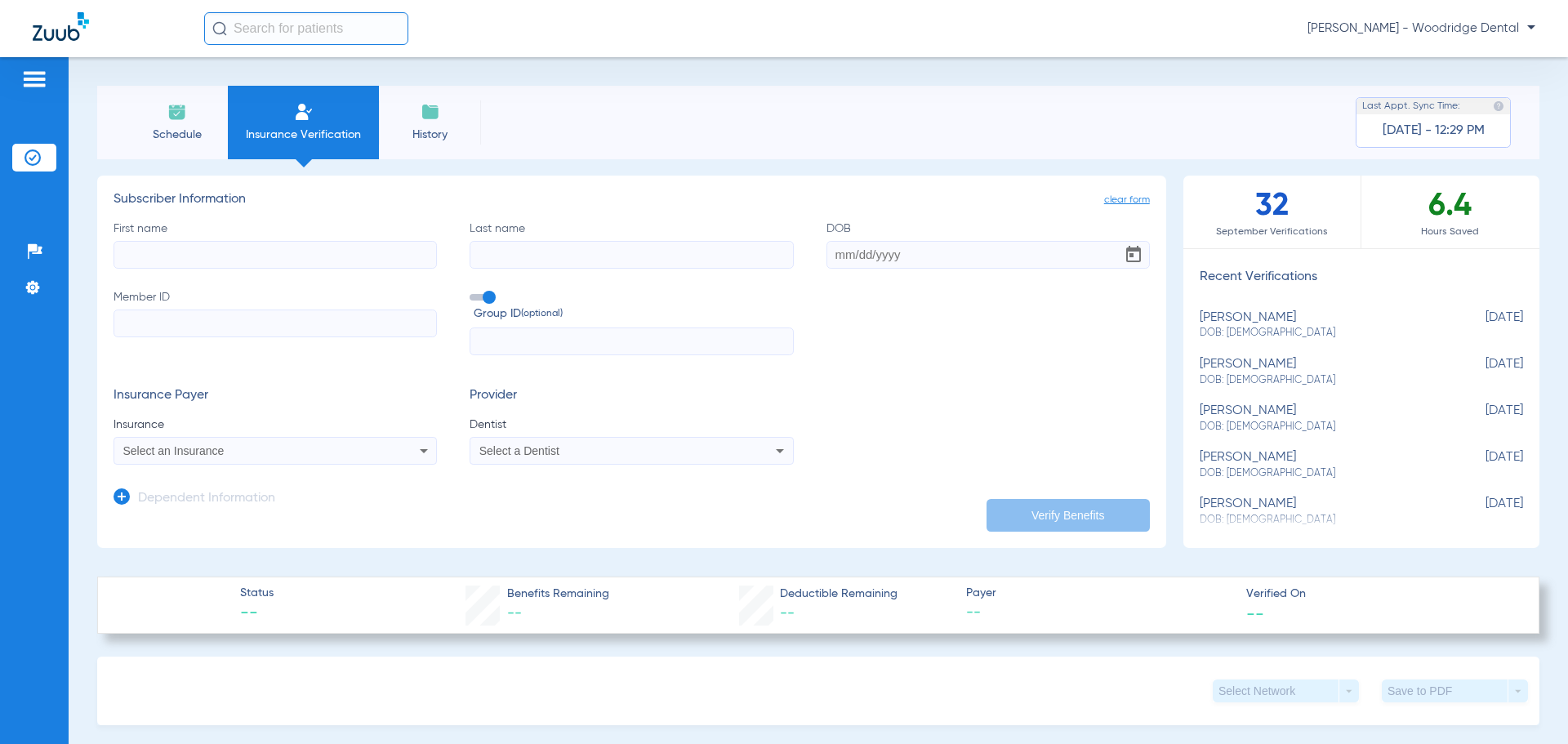
type input "k"
type input "[PERSON_NAME]"
type input "[DATE]"
click at [330, 325] on input "Member ID" at bounding box center [275, 323] width 324 height 28
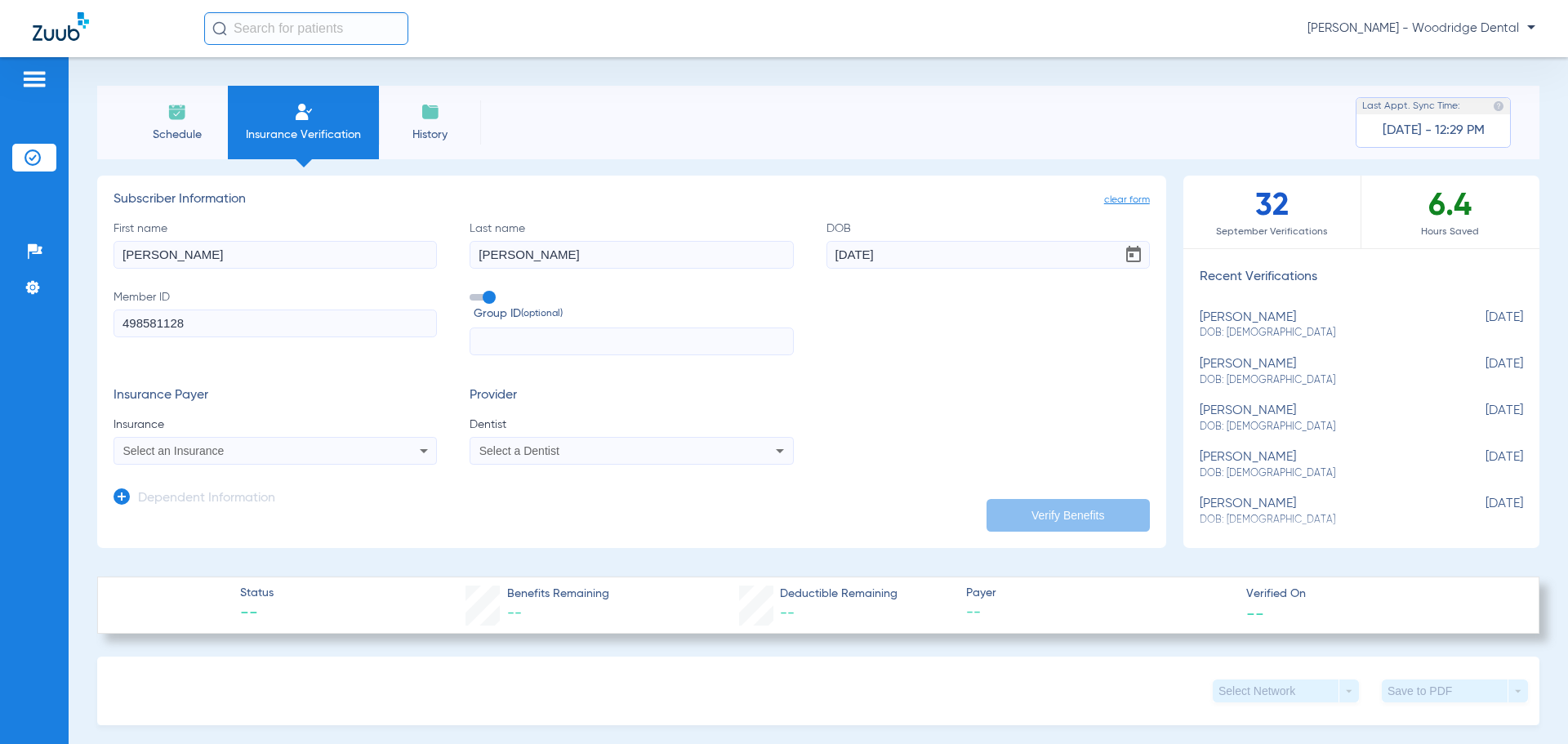
type input "498581128"
click at [328, 444] on div "Select an Insurance" at bounding box center [275, 451] width 322 height 19
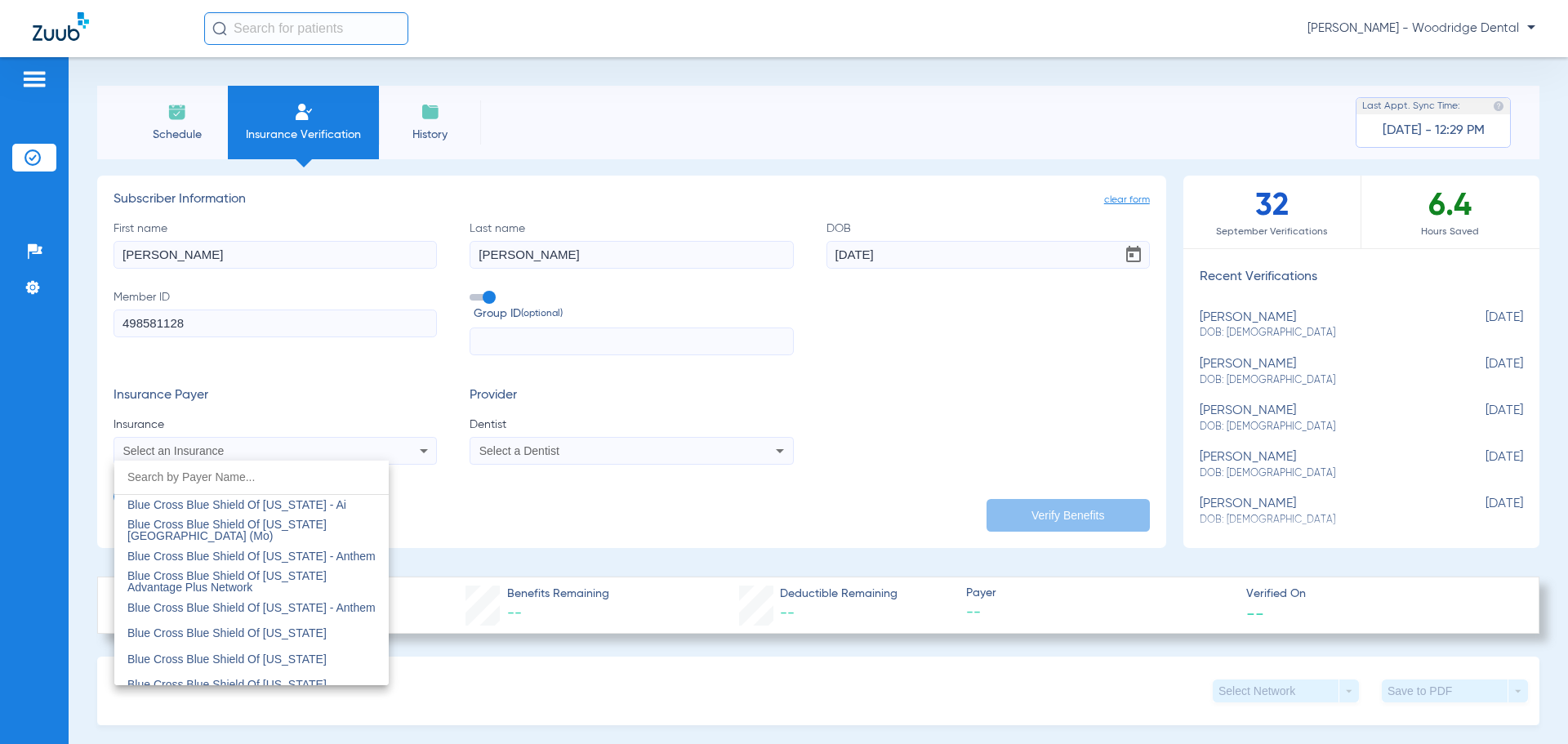
scroll to position [1388, 0]
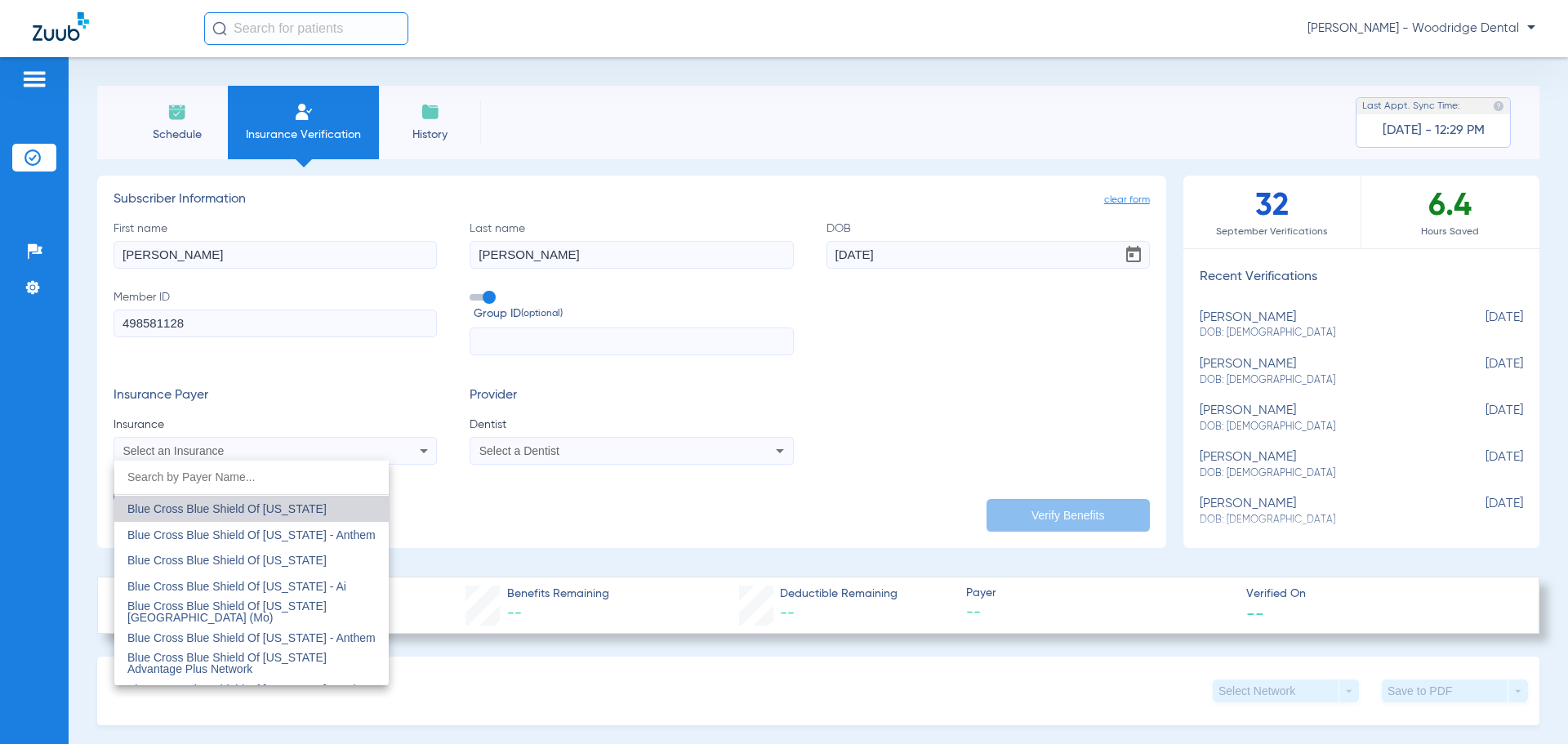
click at [303, 511] on mat-option "Blue Cross Blue Shield Of [US_STATE]" at bounding box center [251, 509] width 274 height 26
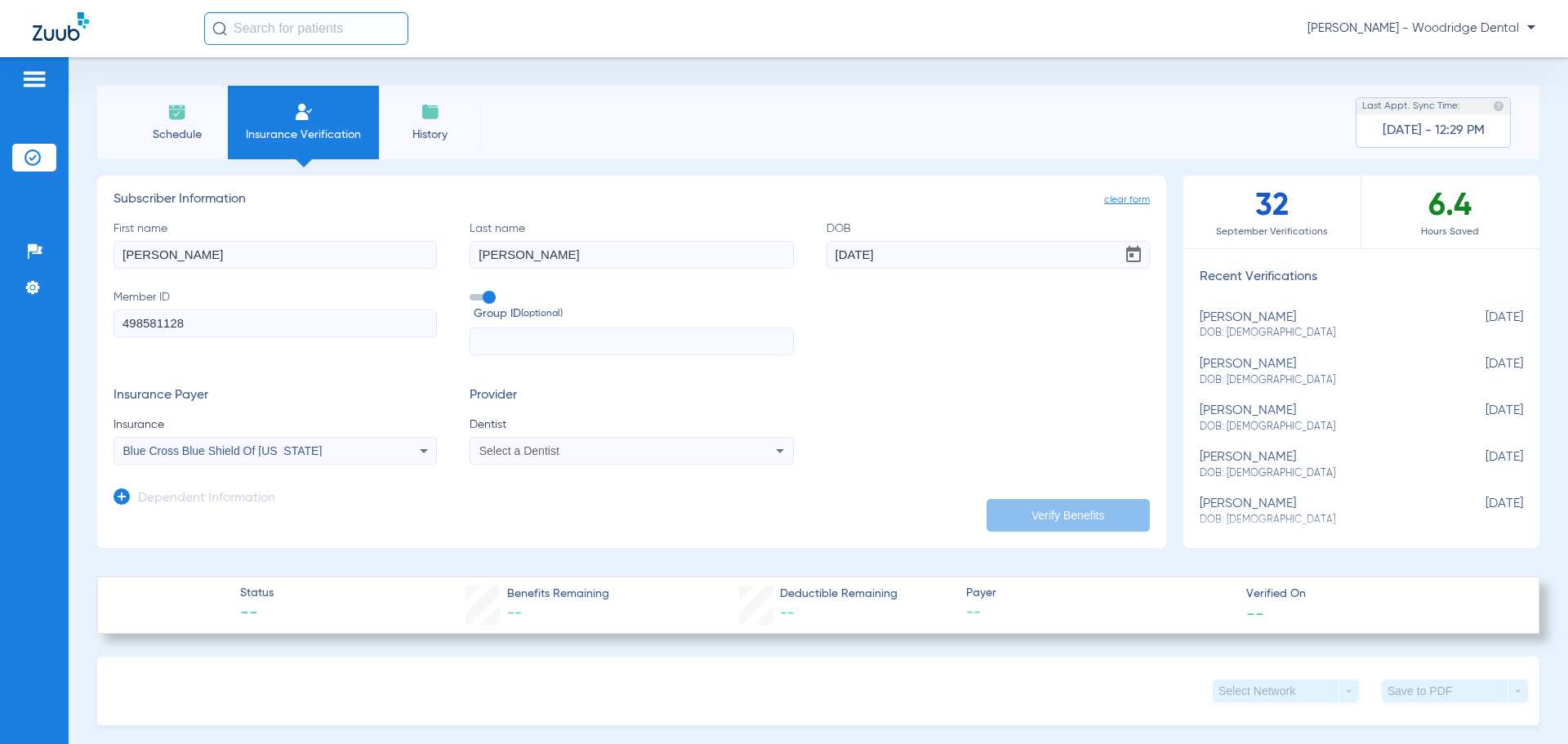
click at [514, 452] on span "Select a Dentist" at bounding box center [519, 451] width 80 height 13
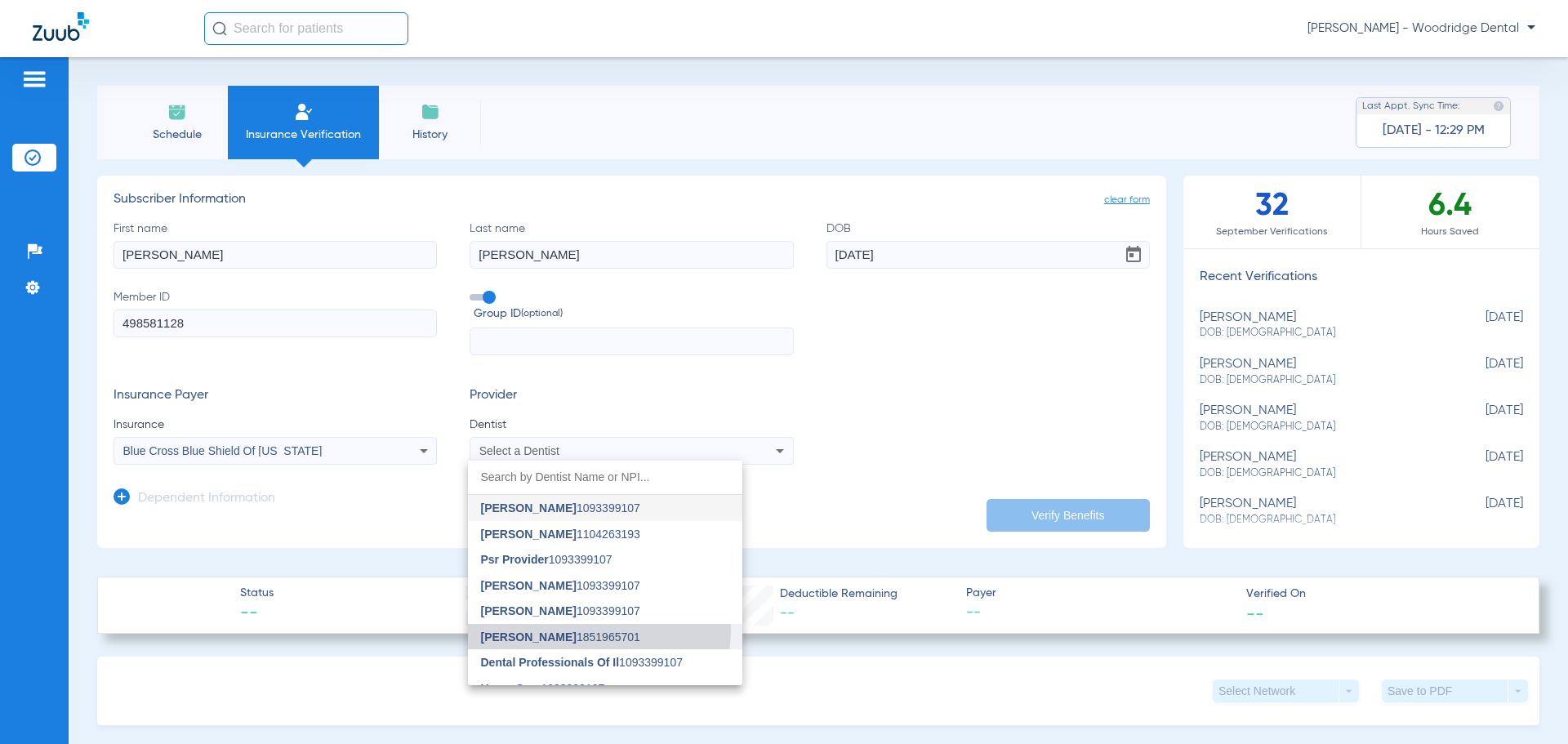
click at [573, 629] on mat-option "[PERSON_NAME] 1851965701" at bounding box center [605, 636] width 274 height 26
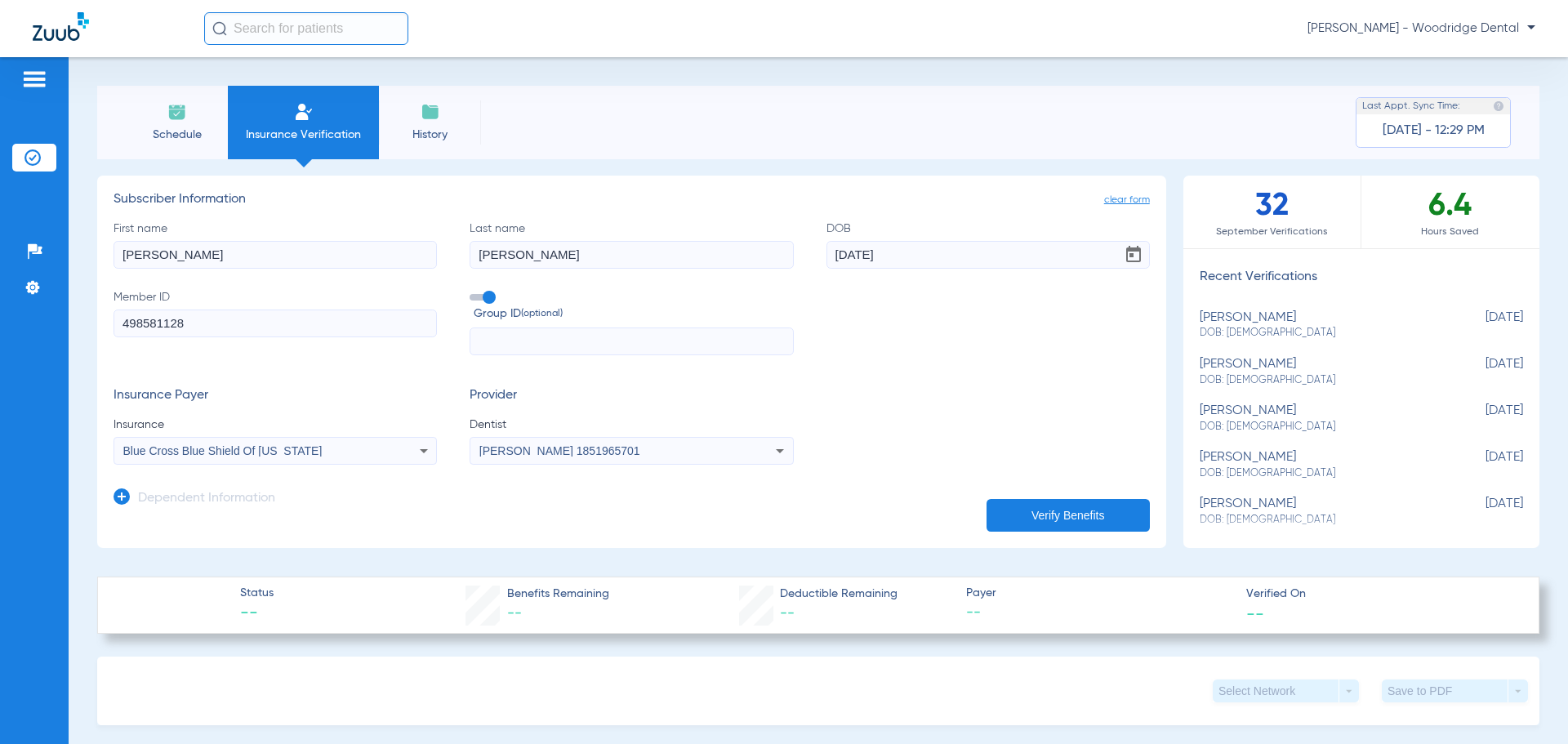
click at [1053, 520] on button "Verify Benefits" at bounding box center [1068, 515] width 163 height 33
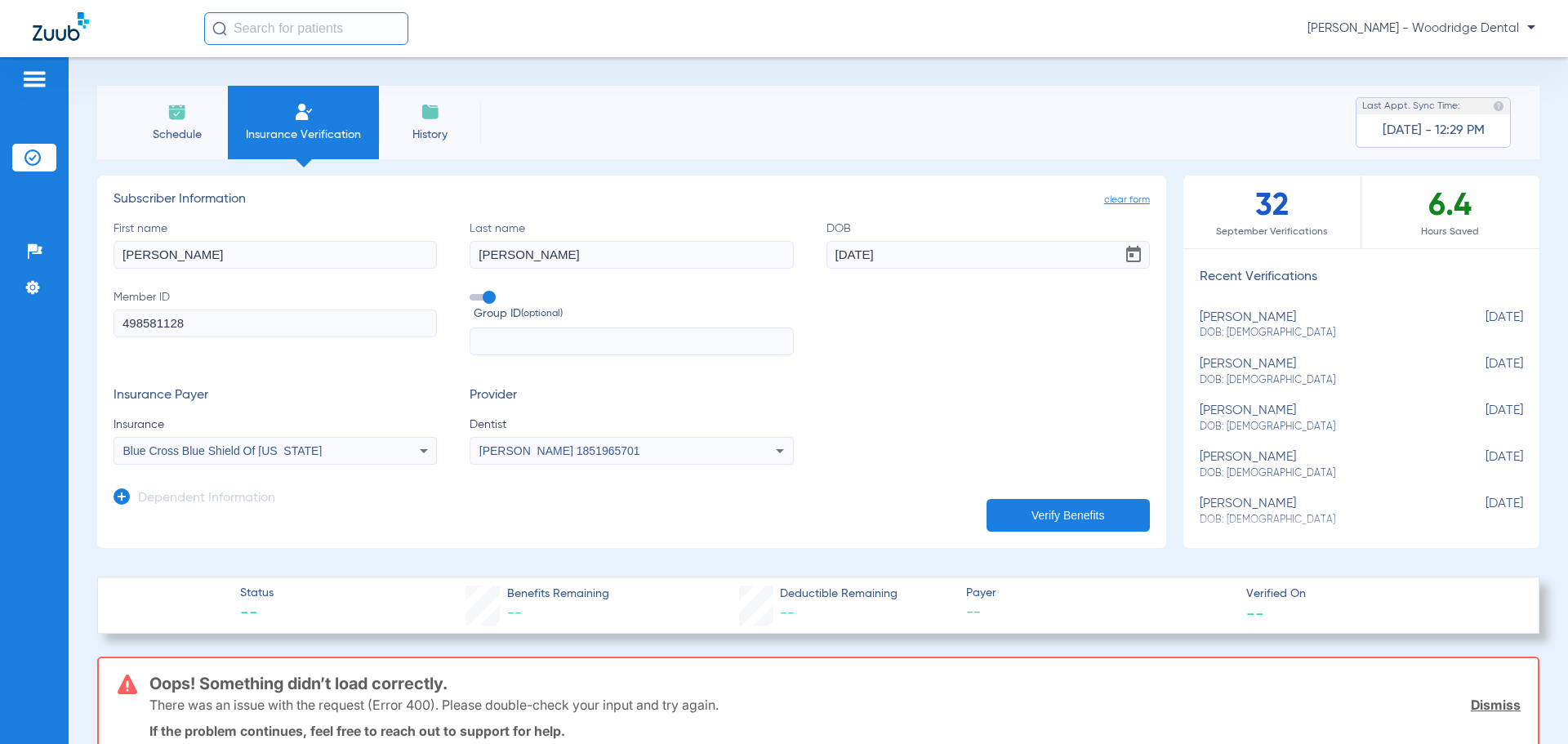
click at [423, 447] on icon at bounding box center [423, 451] width 19 height 19
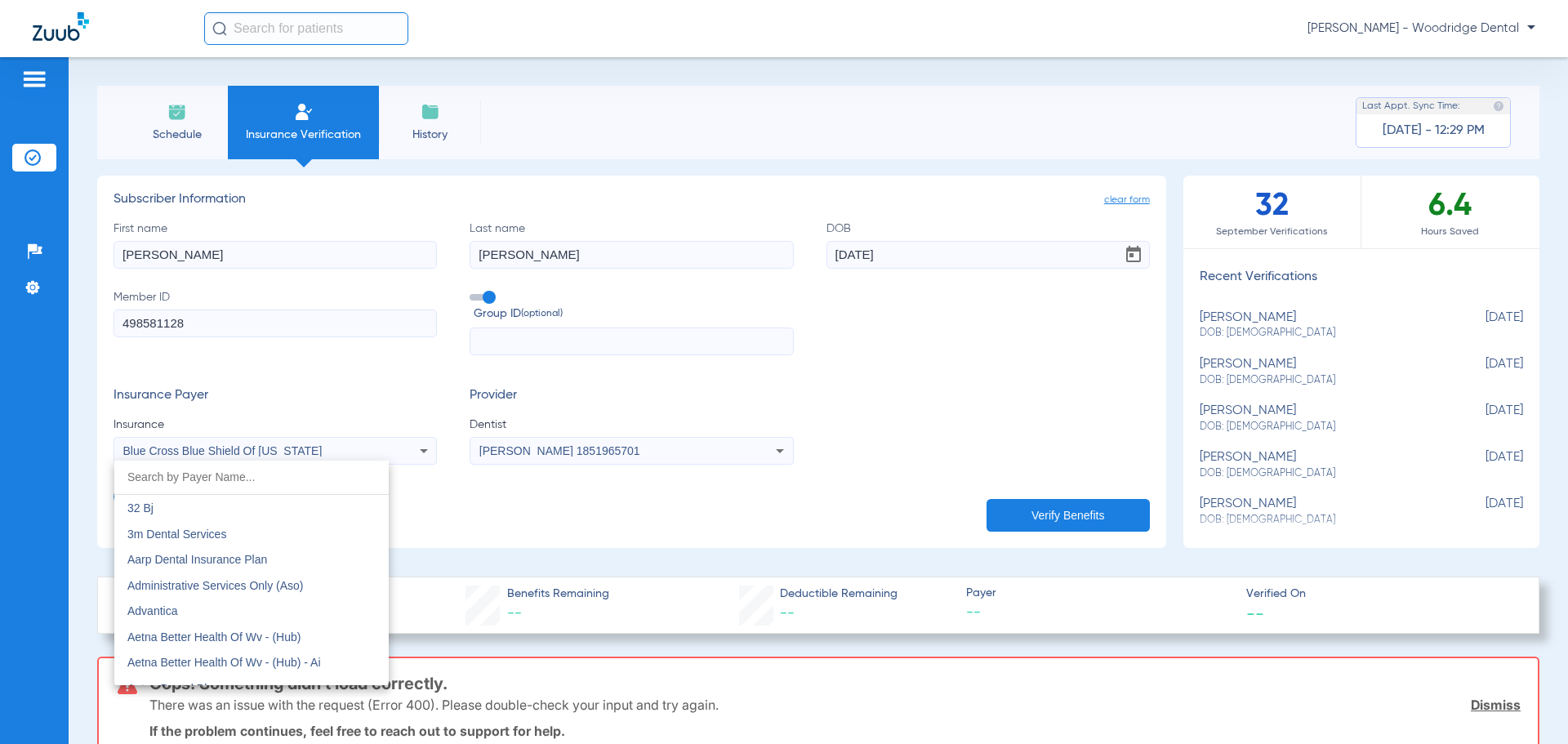
scroll to position [1225, 0]
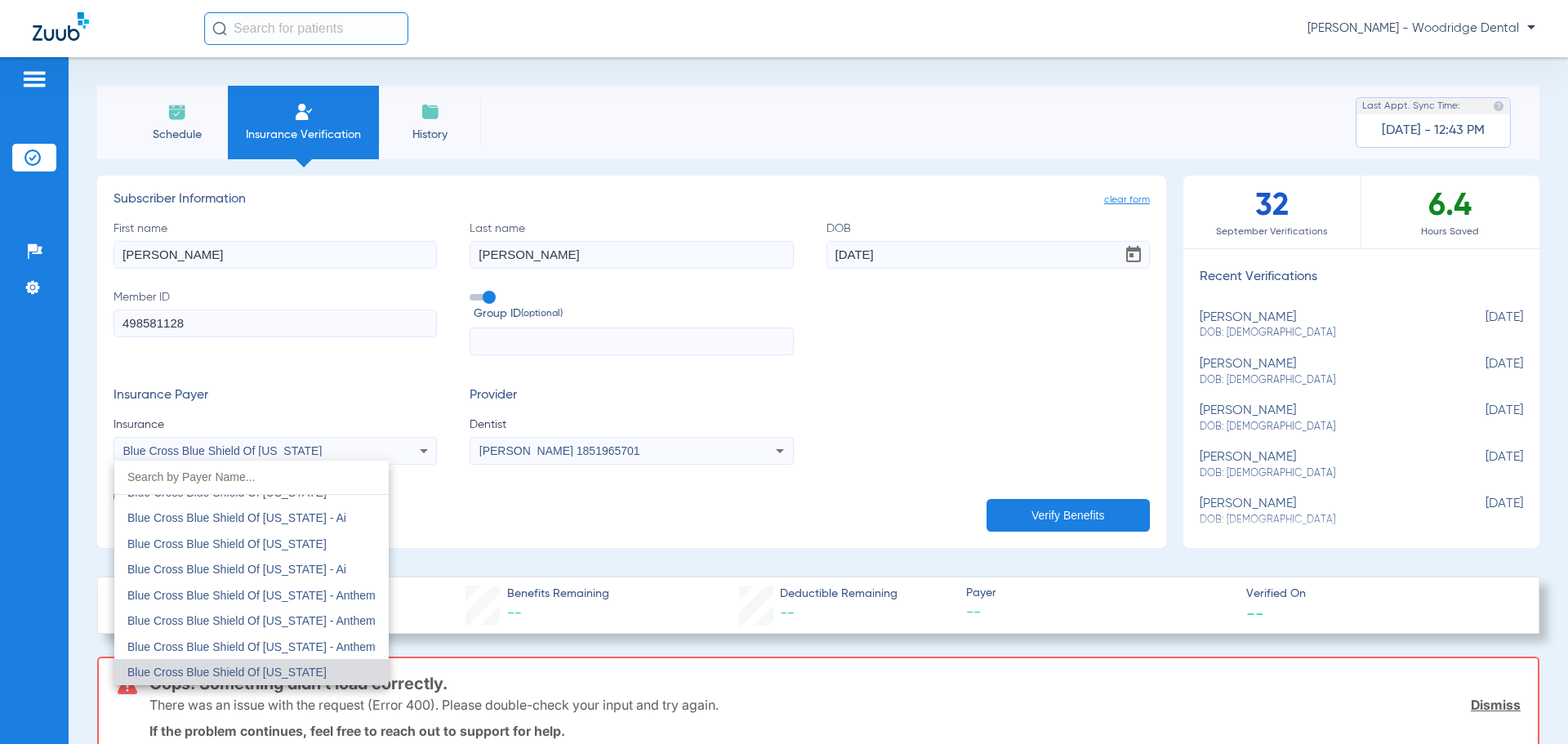
click at [270, 392] on div at bounding box center [784, 372] width 1568 height 744
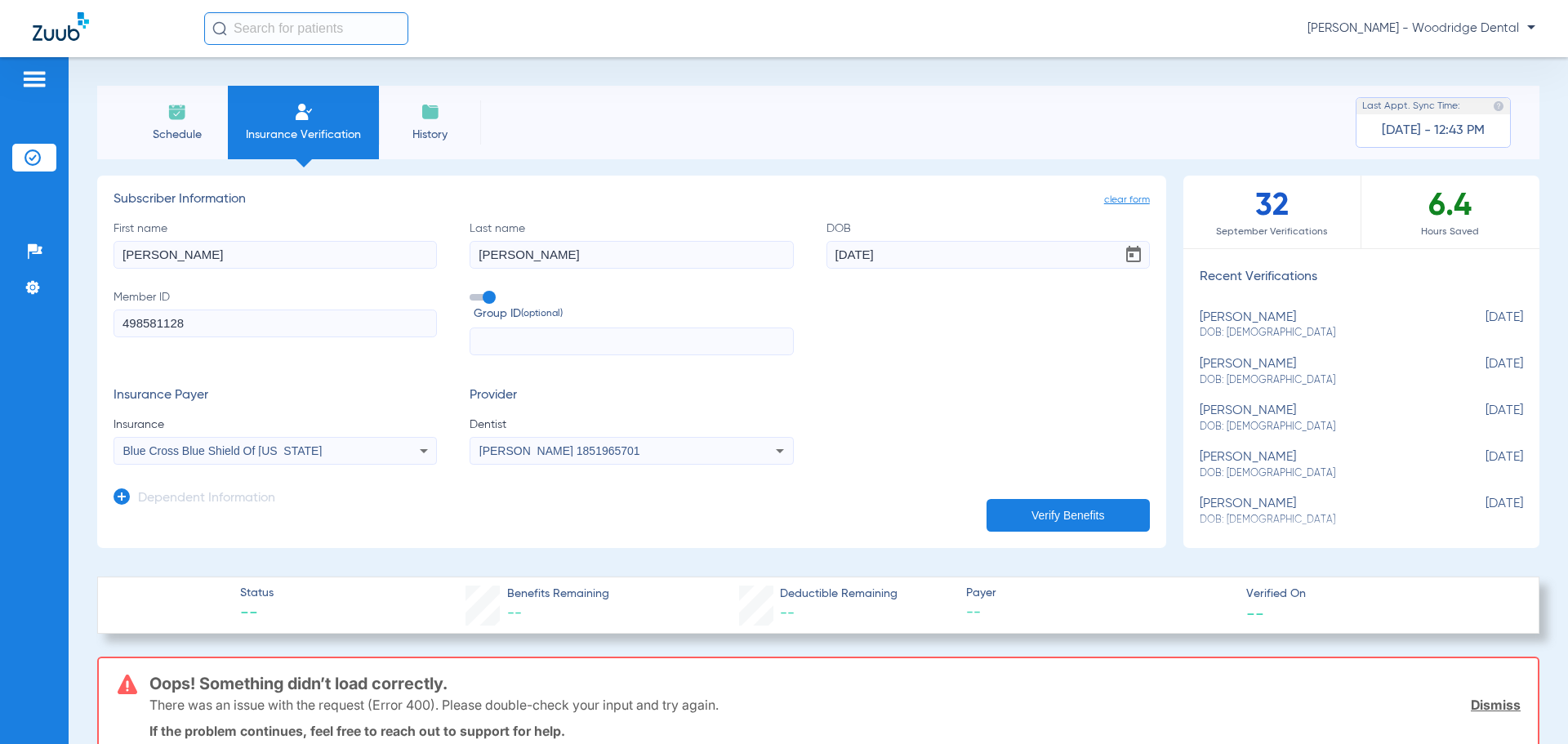
click at [162, 124] on li "Schedule" at bounding box center [177, 122] width 102 height 73
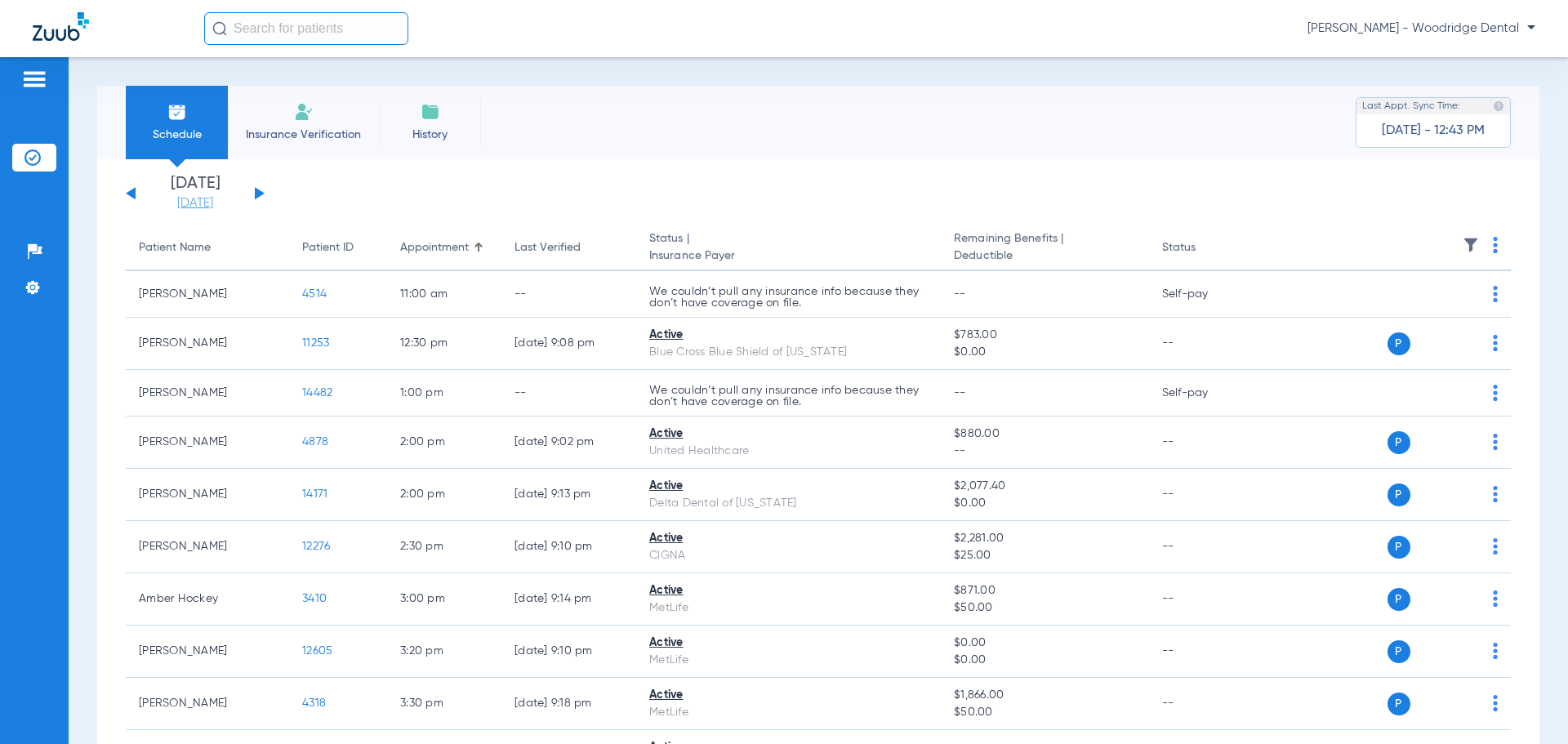
click at [188, 207] on link "[DATE]" at bounding box center [195, 203] width 98 height 16
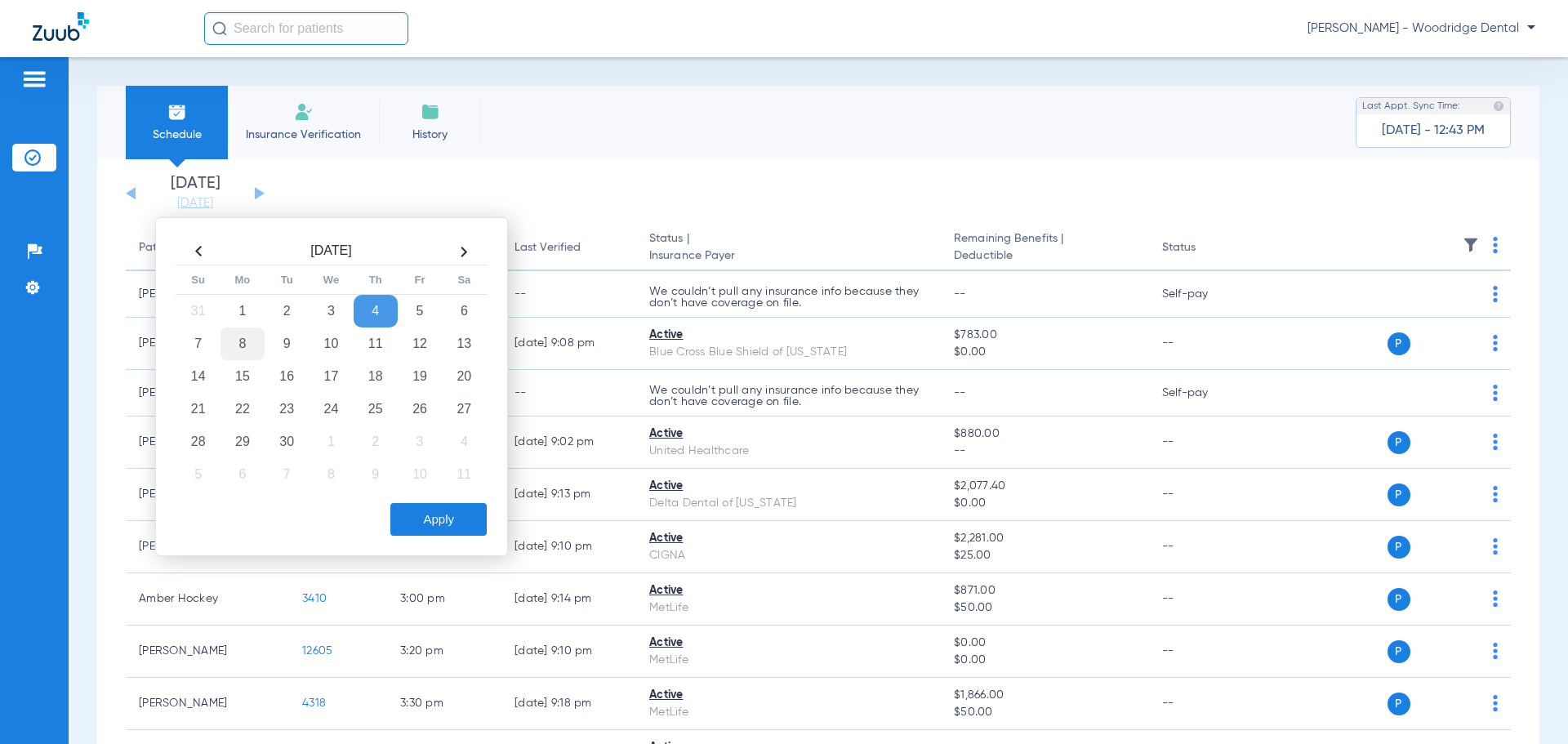
click at [251, 346] on td "8" at bounding box center [242, 344] width 44 height 33
click at [443, 527] on button "Apply" at bounding box center [438, 519] width 97 height 33
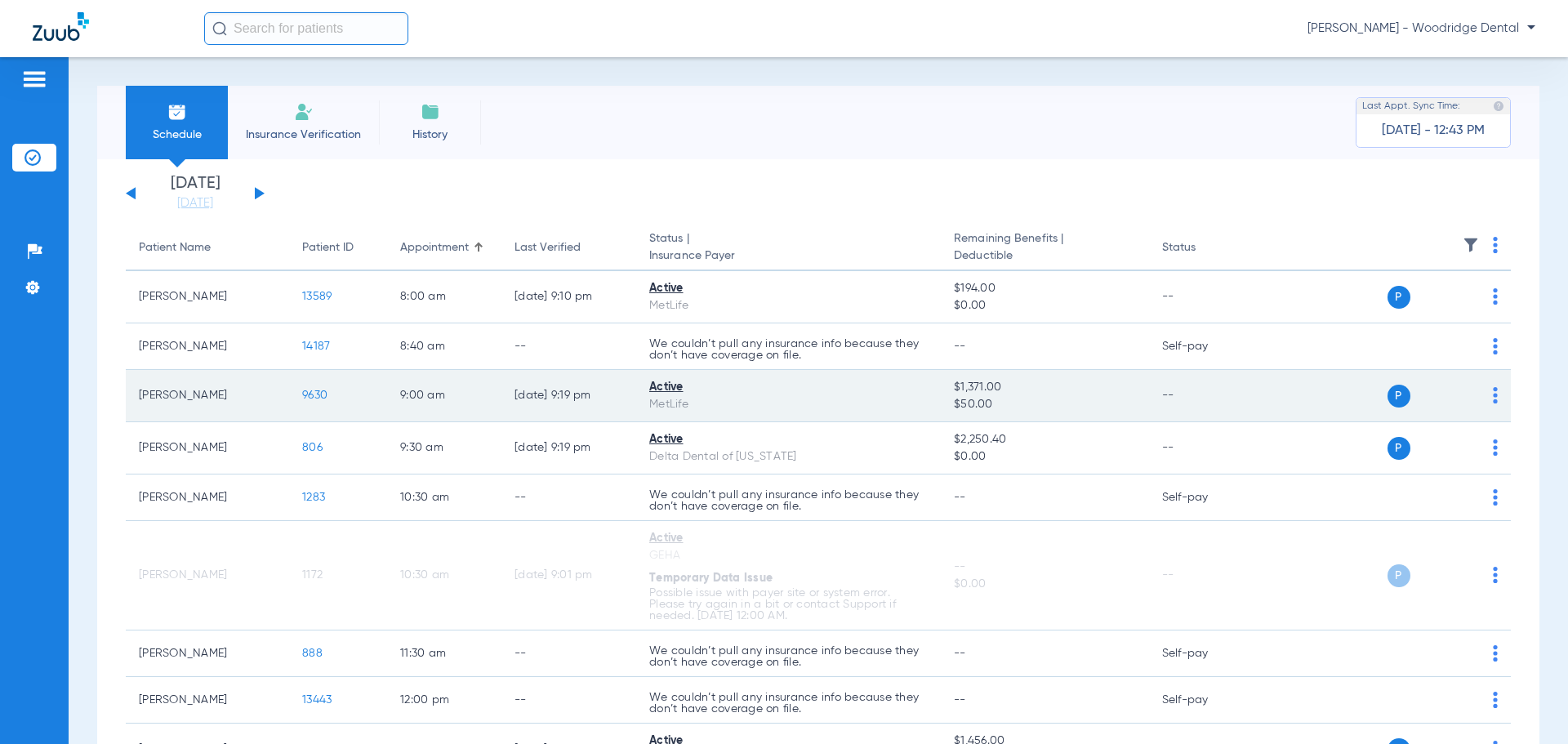
click at [315, 395] on span "9630" at bounding box center [314, 395] width 25 height 12
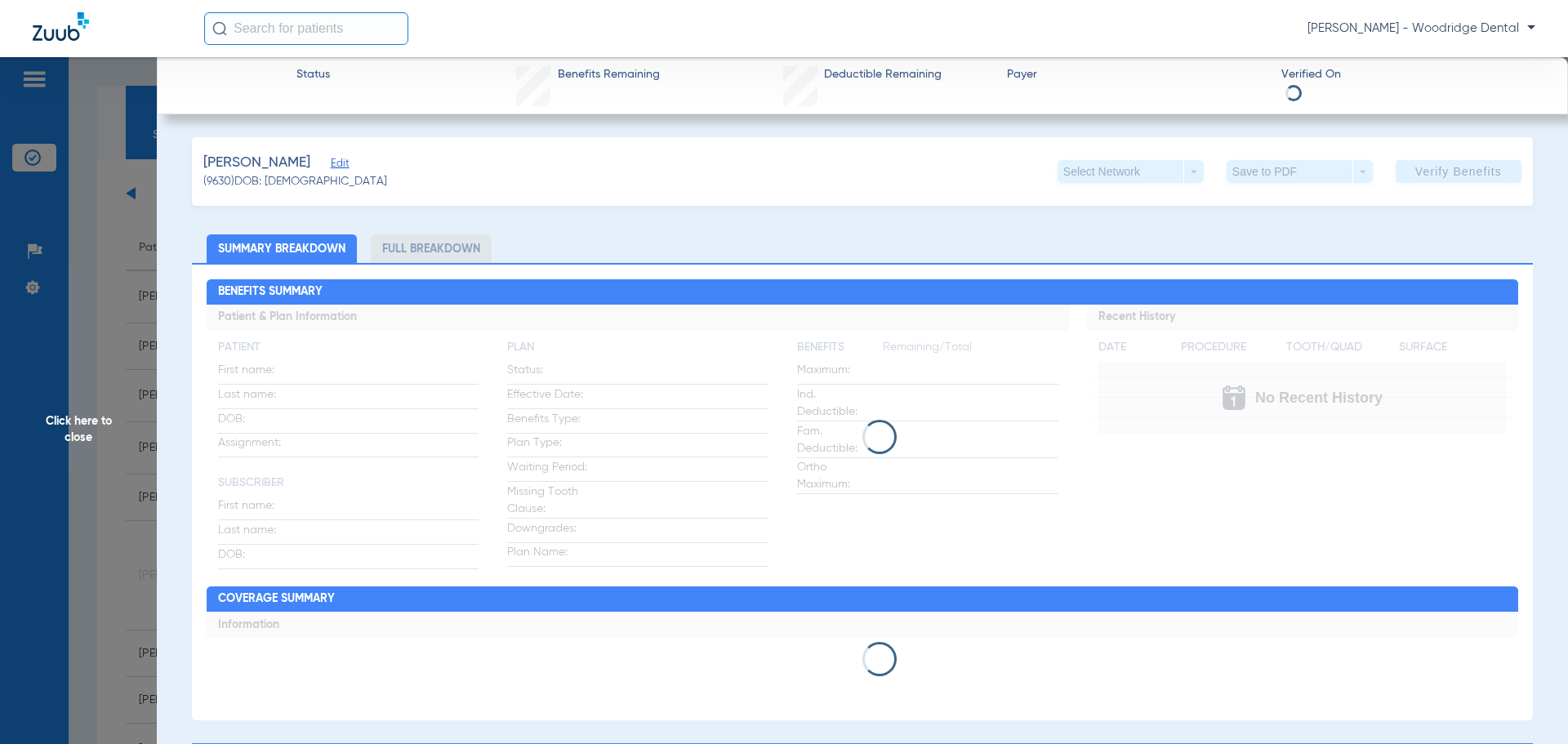
click at [441, 251] on li "Full Breakdown" at bounding box center [431, 249] width 121 height 29
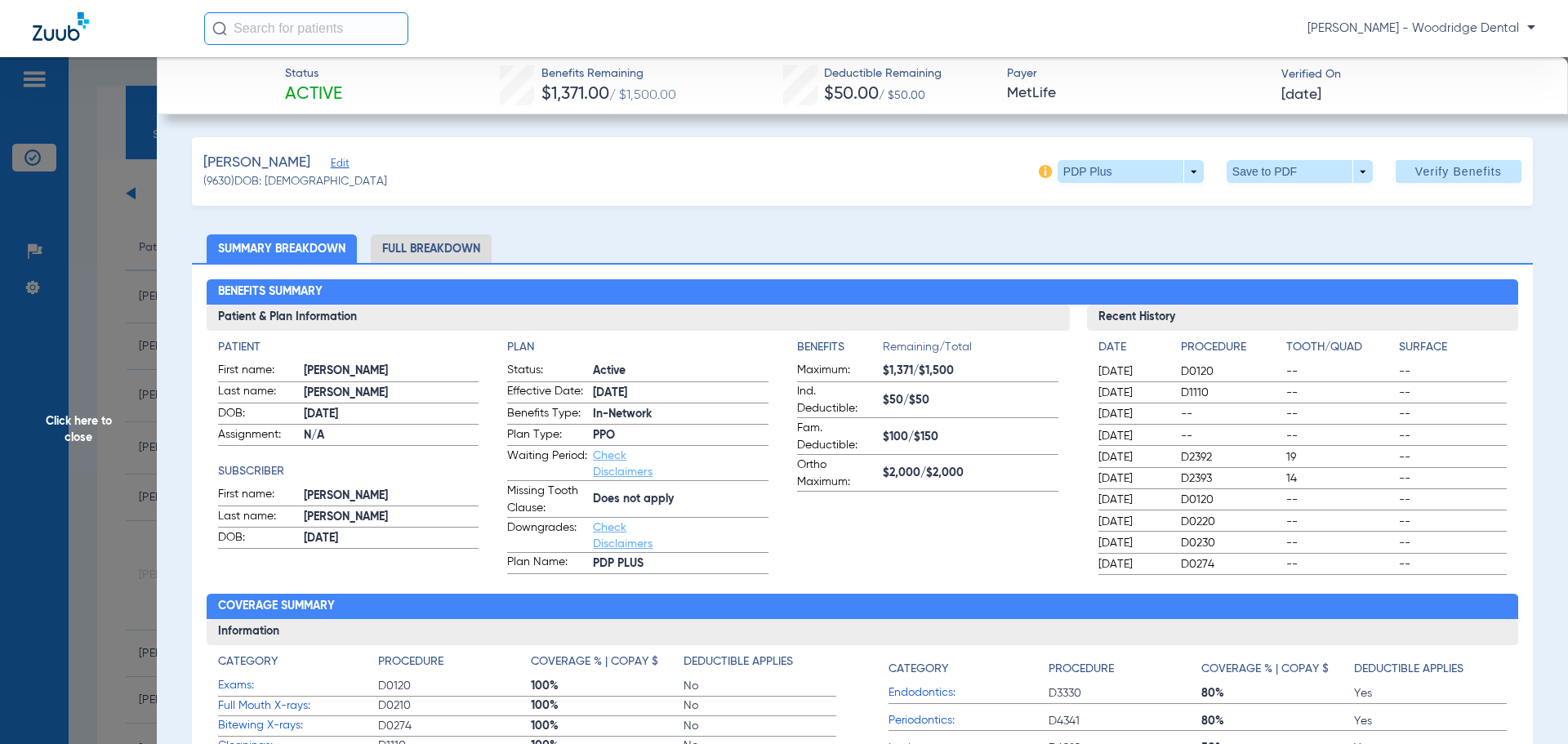
click at [449, 249] on li "Full Breakdown" at bounding box center [431, 249] width 121 height 29
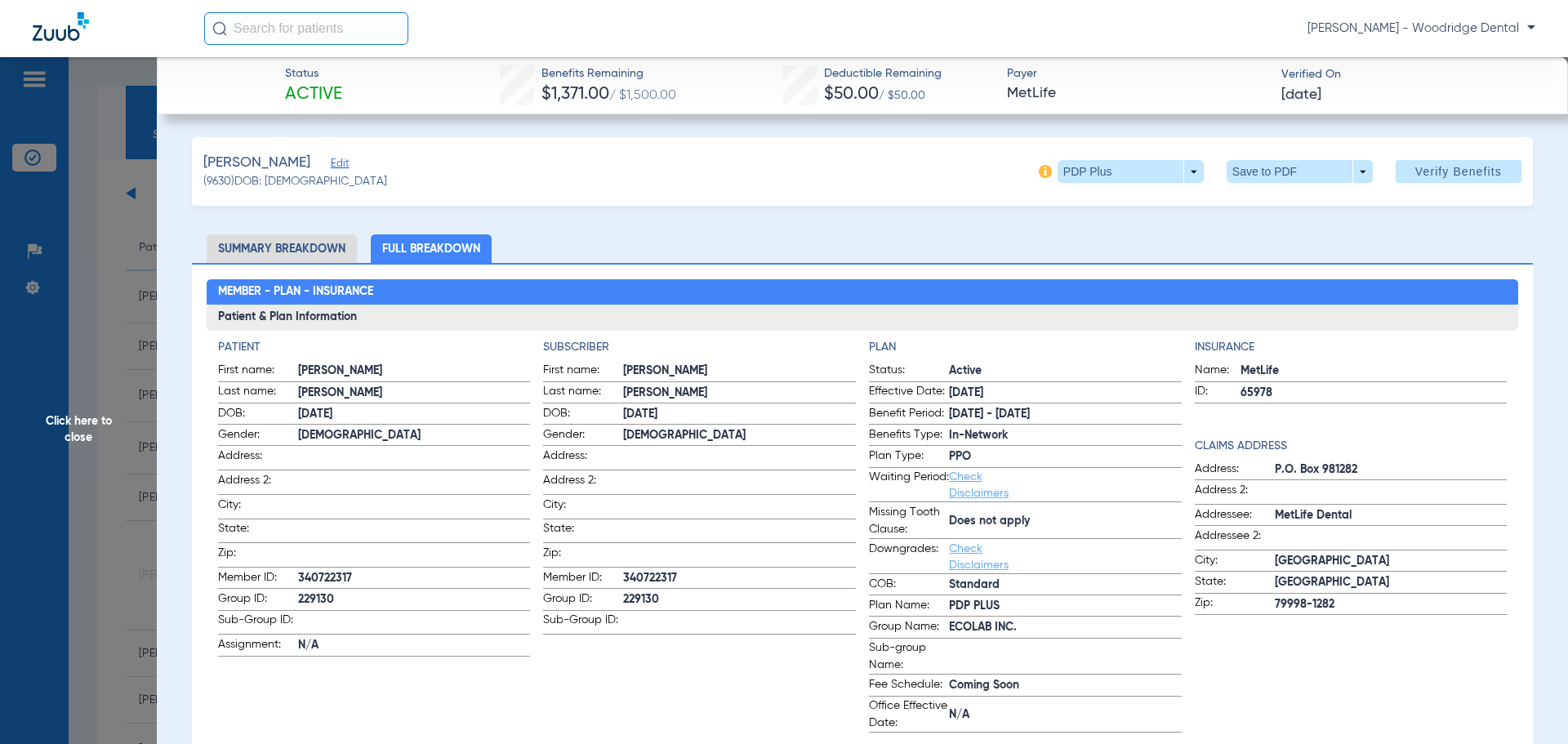
click at [450, 243] on li "Full Breakdown" at bounding box center [431, 249] width 121 height 29
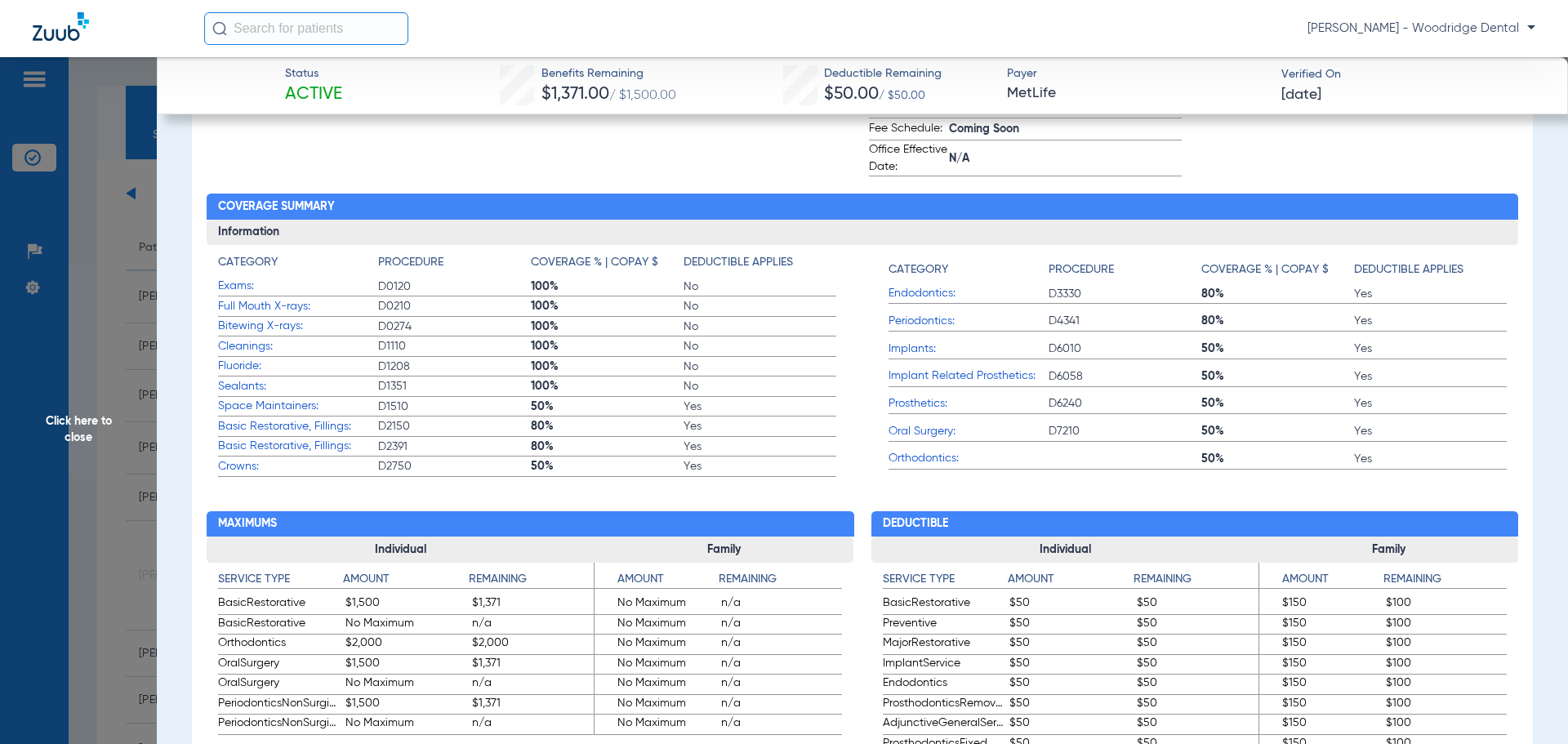
scroll to position [572, 0]
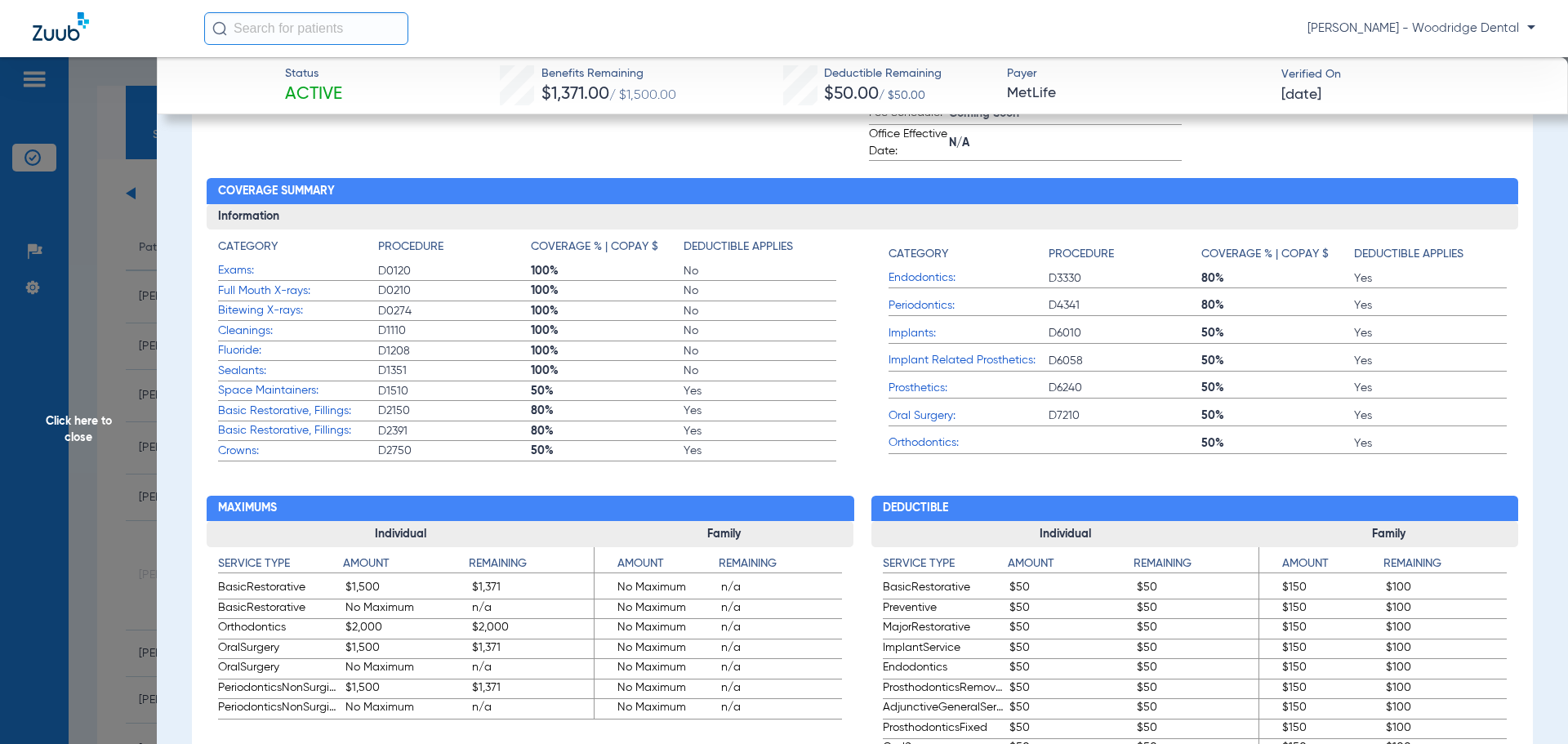
click at [87, 419] on span "Click here to close" at bounding box center [78, 429] width 157 height 744
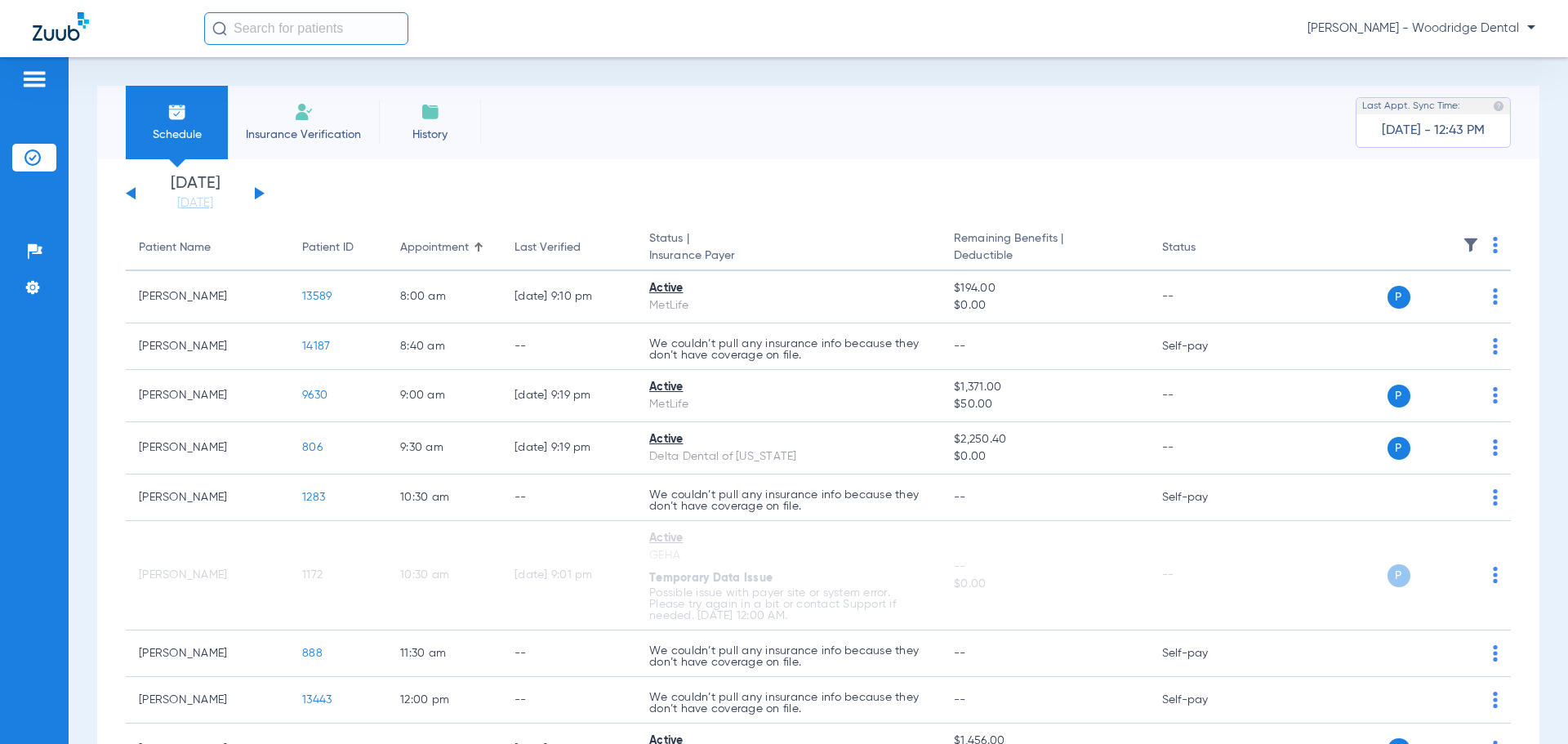
click at [329, 25] on input "text" at bounding box center [306, 29] width 204 height 33
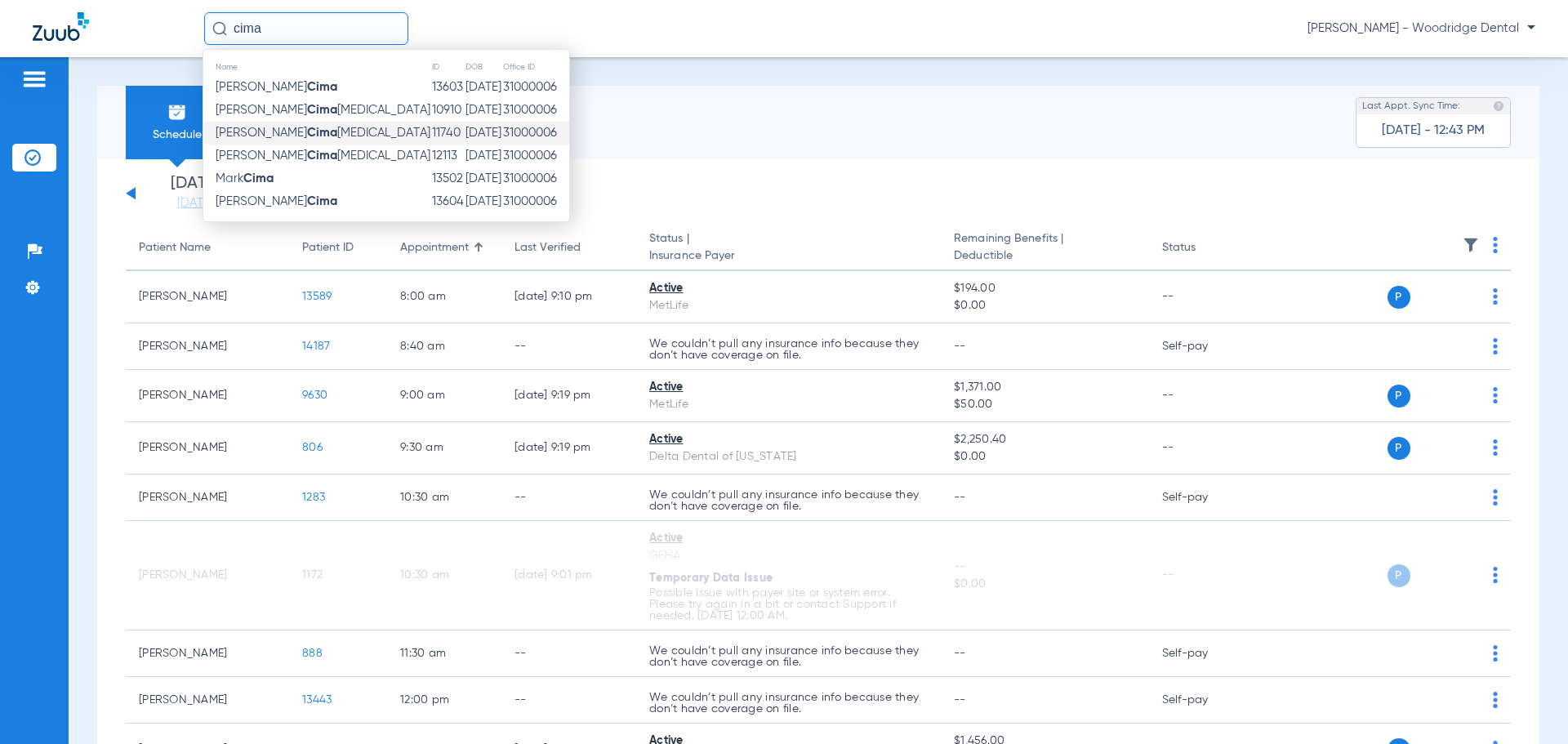
type input "cima"
click at [280, 132] on span "Marie Cima glia" at bounding box center [322, 133] width 214 height 13
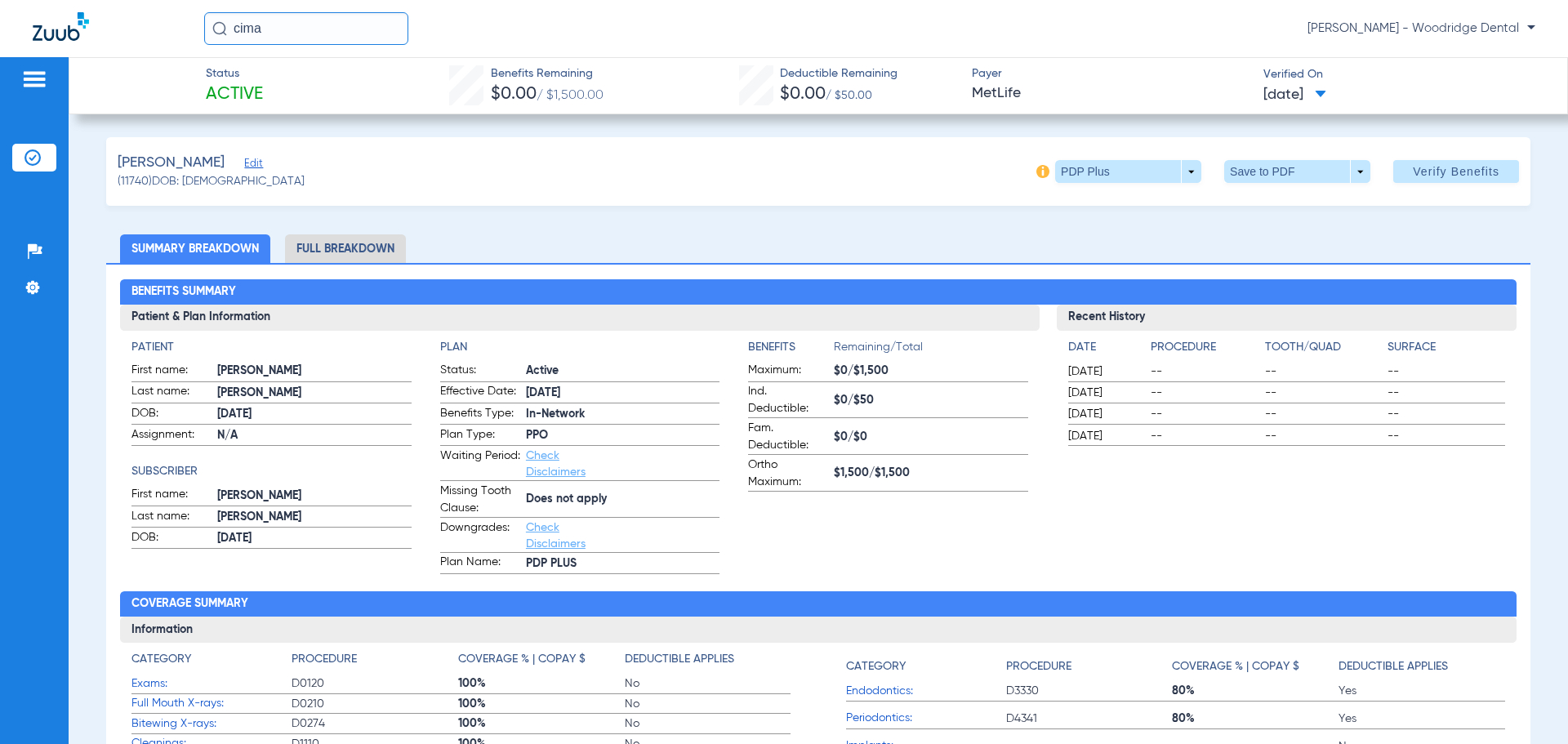
click at [344, 246] on li "Full Breakdown" at bounding box center [346, 249] width 121 height 29
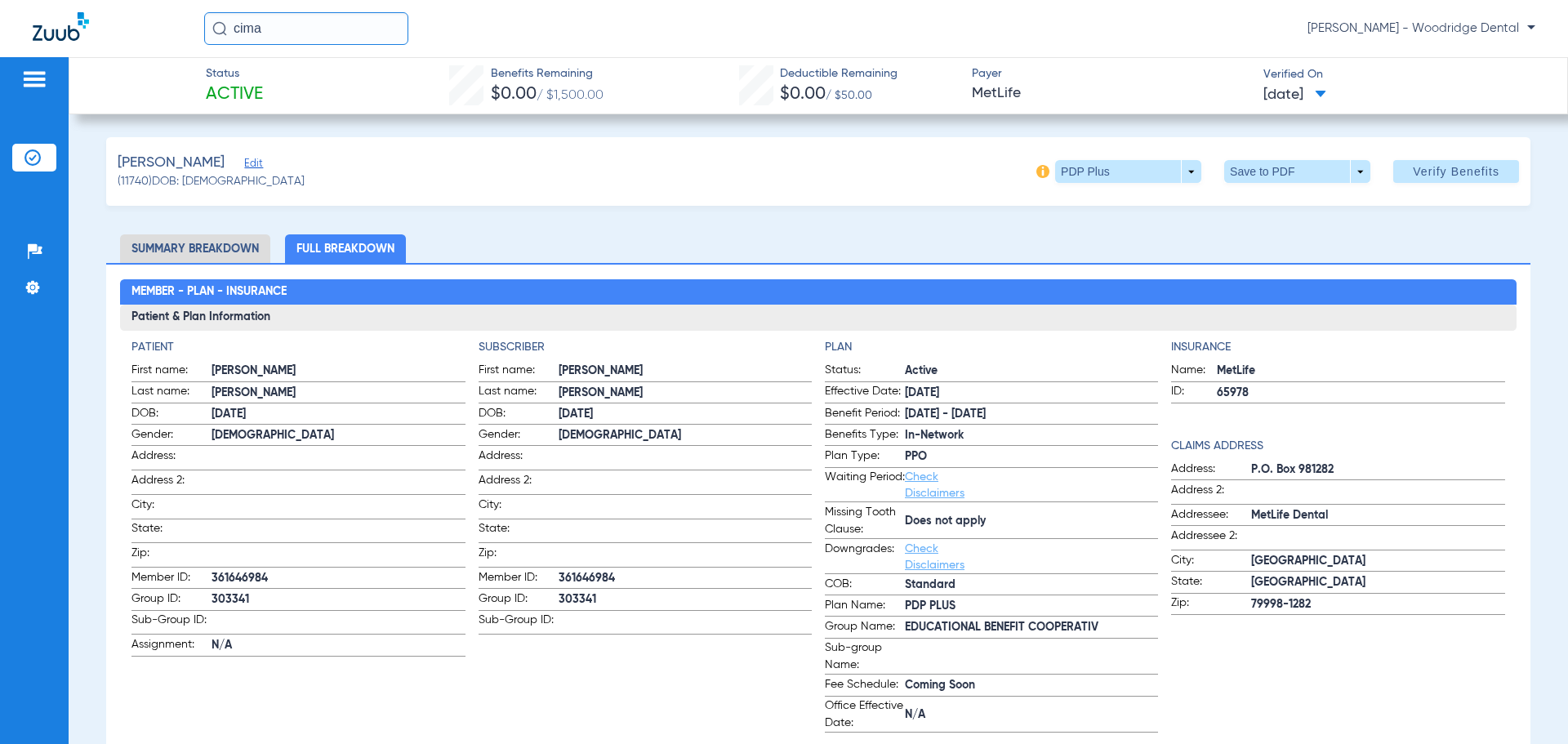
click at [32, 64] on div "Patients Insurance Verification Setup Help Center Settings" at bounding box center [34, 429] width 69 height 744
click at [32, 71] on img at bounding box center [34, 79] width 26 height 19
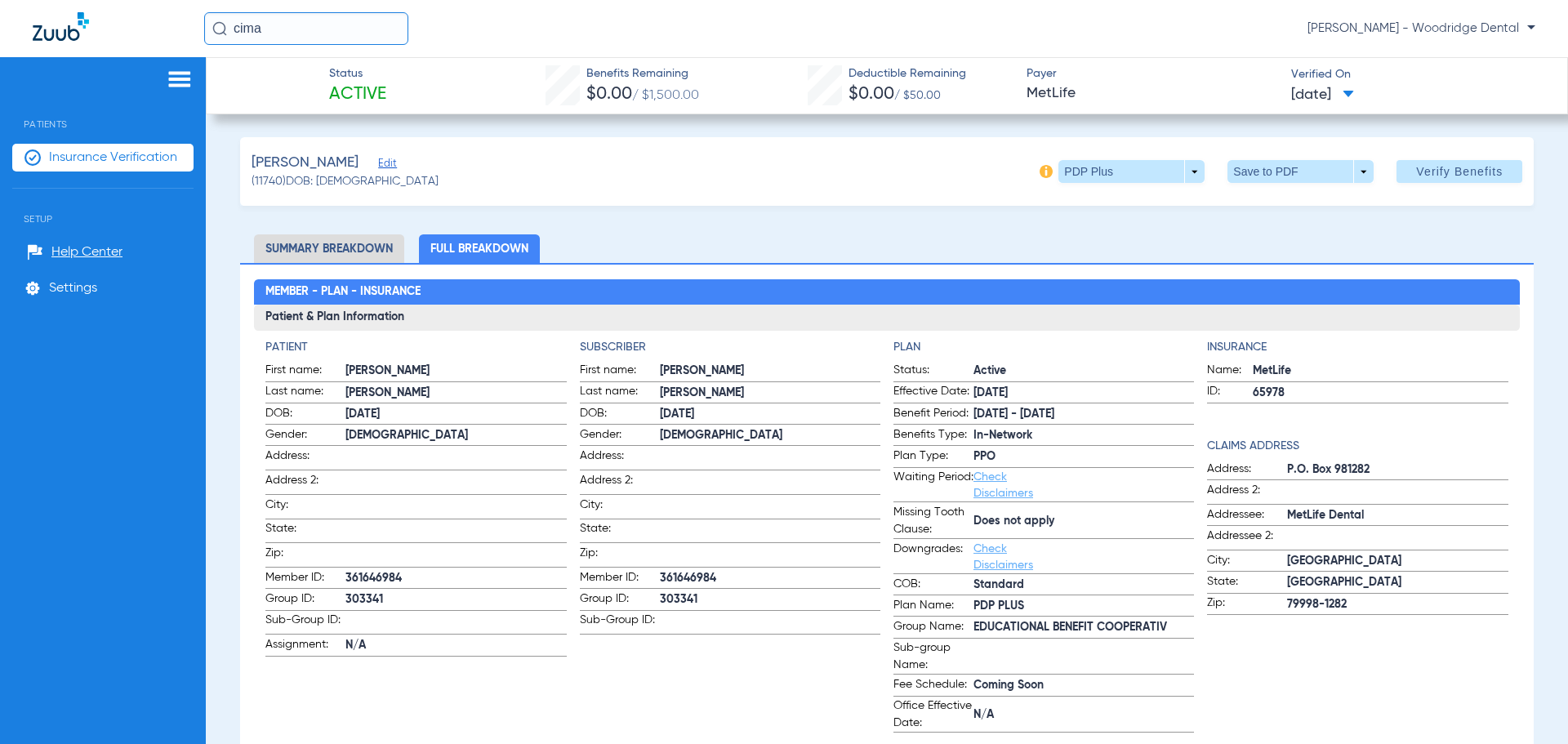
click at [176, 79] on img at bounding box center [179, 79] width 26 height 19
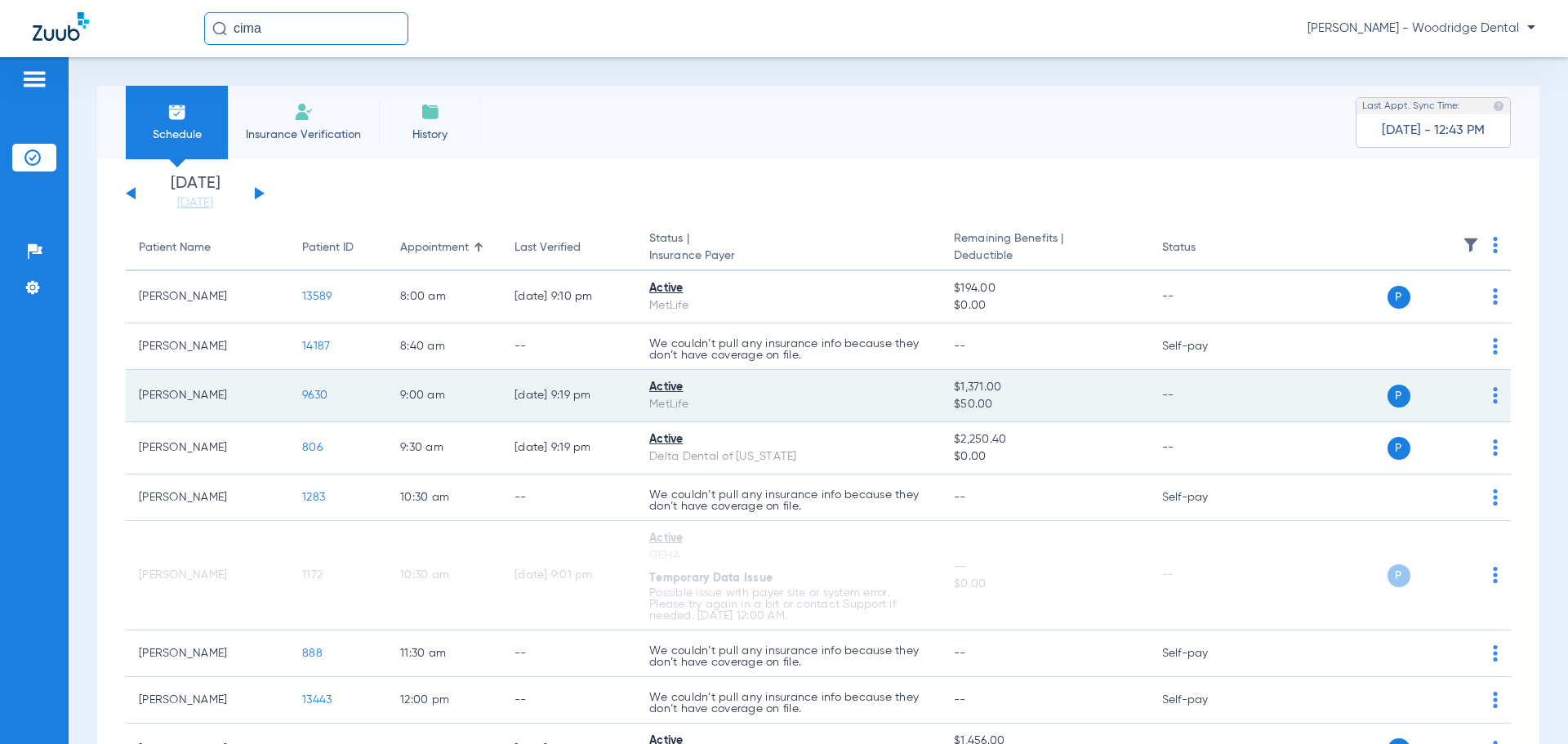
click at [306, 398] on span "9630" at bounding box center [314, 395] width 25 height 12
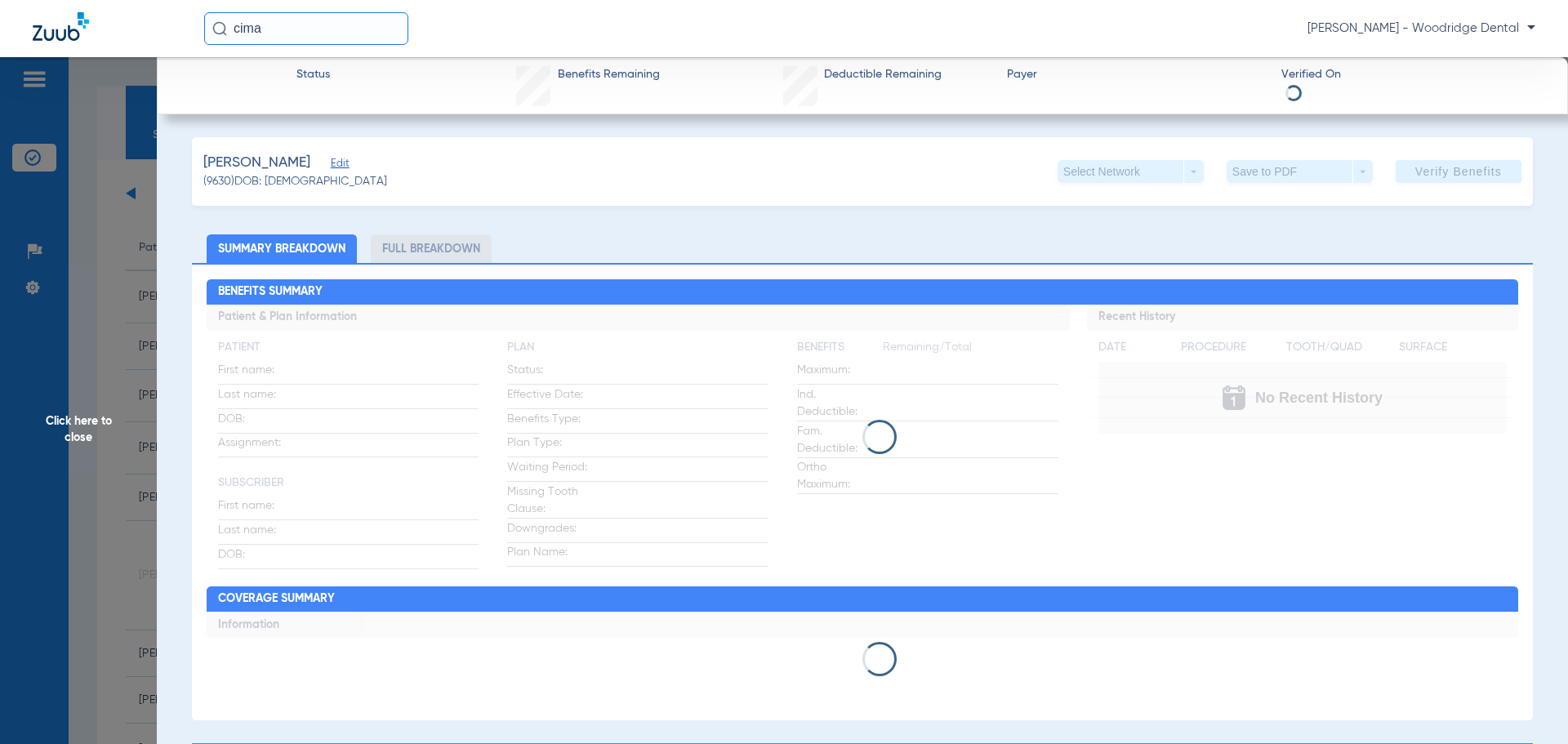
click at [470, 245] on li "Full Breakdown" at bounding box center [431, 249] width 121 height 29
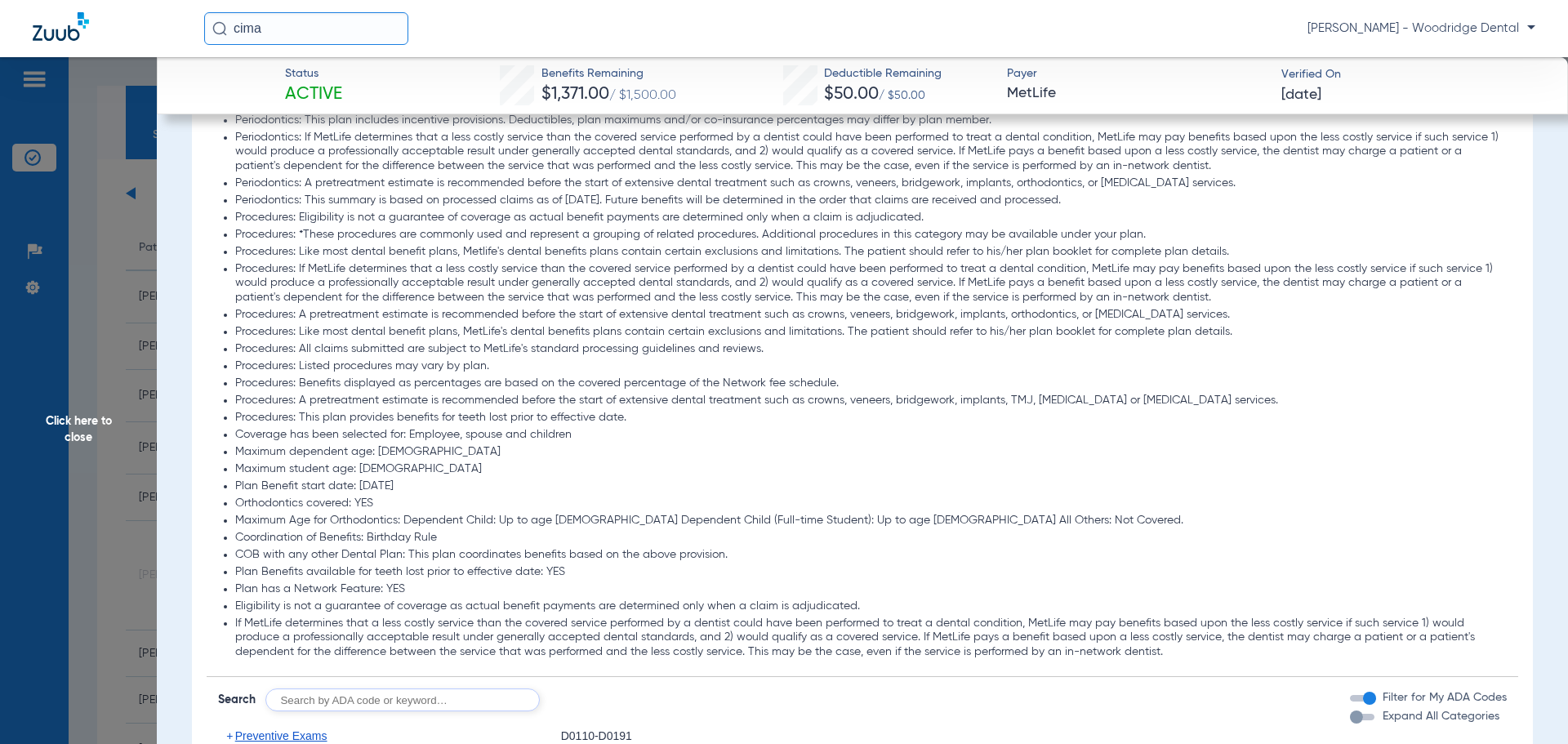
scroll to position [1552, 0]
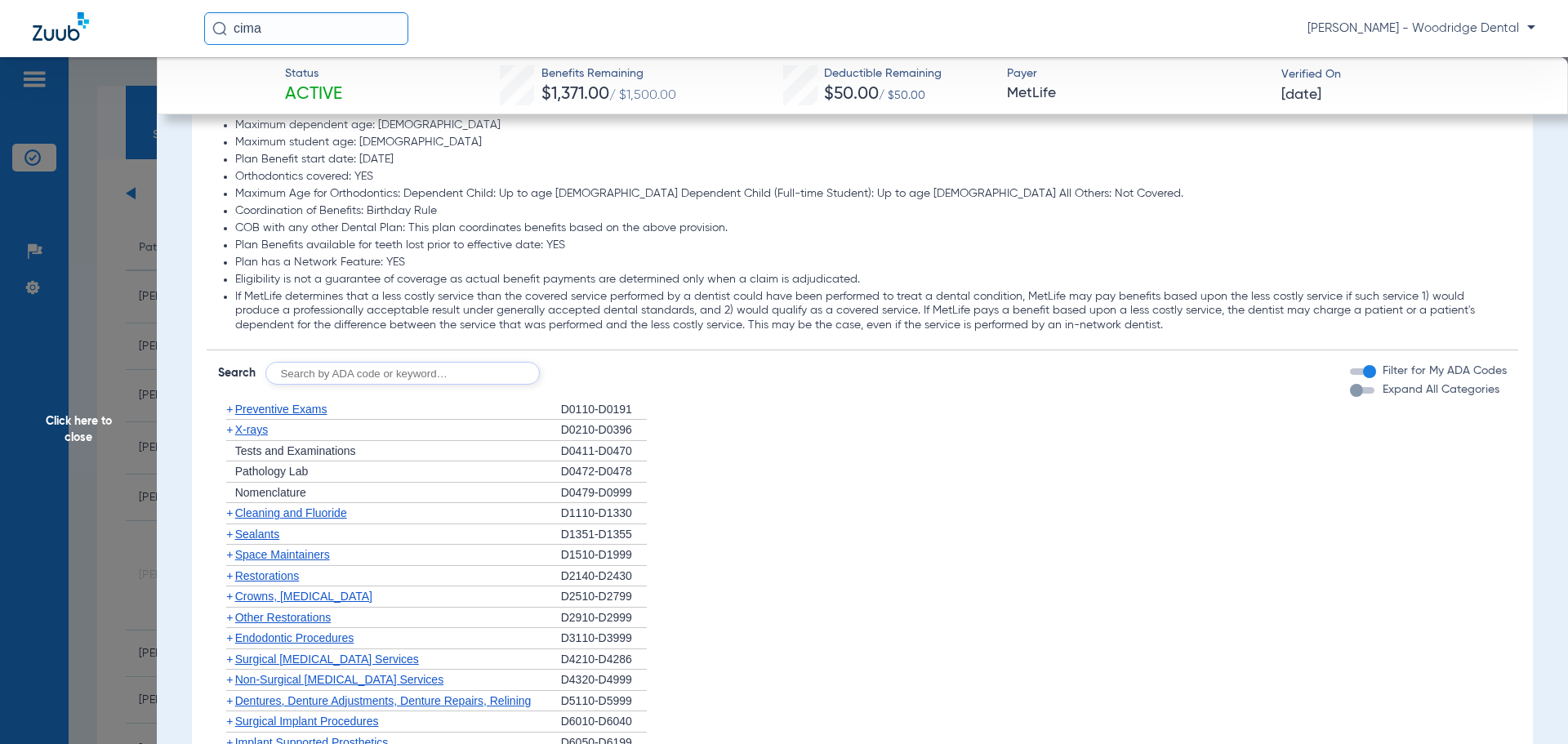
click at [425, 371] on input "text" at bounding box center [403, 372] width 274 height 23
click at [305, 375] on input "2991,7953, 8090, 9944" at bounding box center [403, 372] width 274 height 23
click at [308, 373] on input "2991,7953, 8090, 9944" at bounding box center [403, 372] width 274 height 23
type input "2991, 7953, 8090, 9944"
click at [594, 372] on button "Search" at bounding box center [600, 372] width 65 height 23
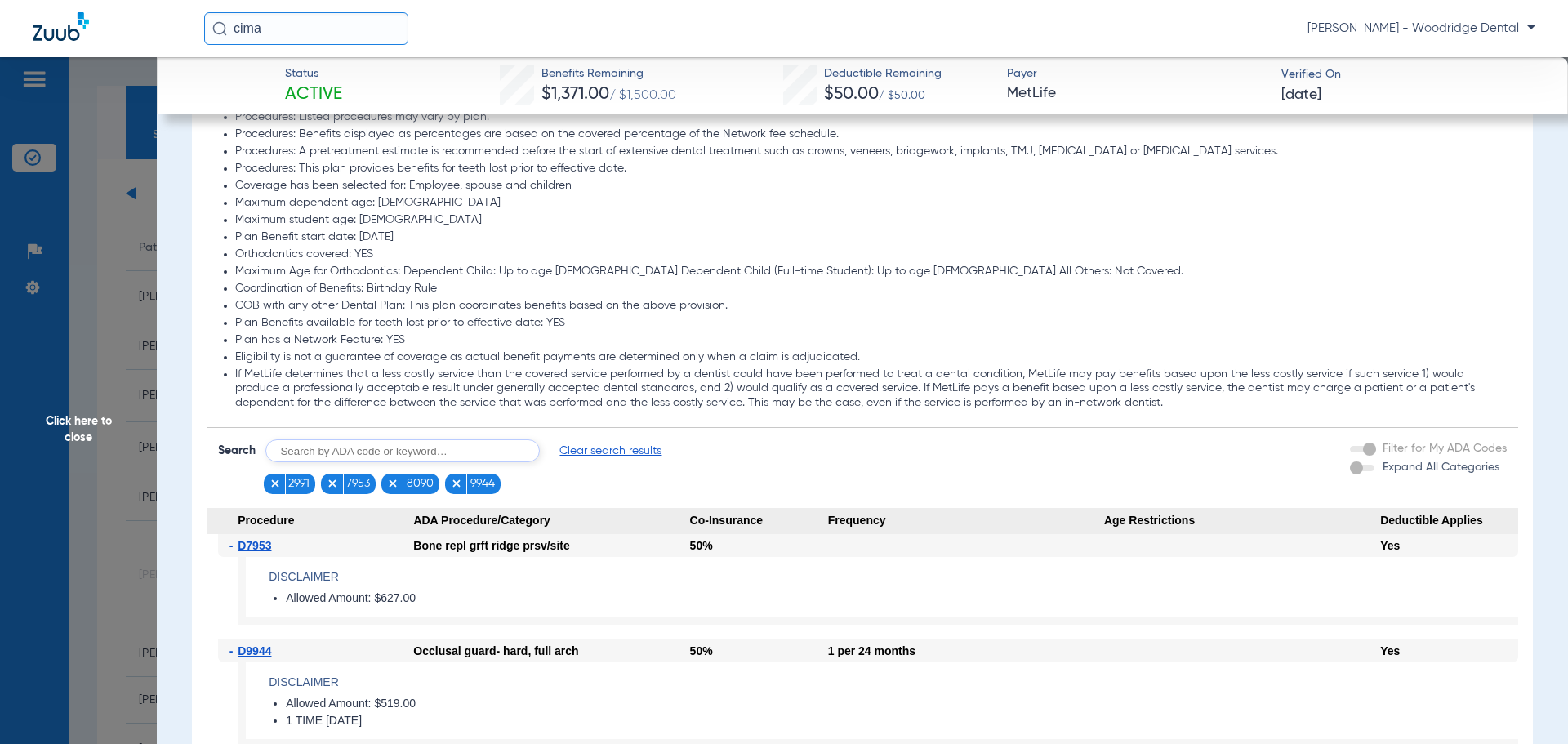
scroll to position [1633, 0]
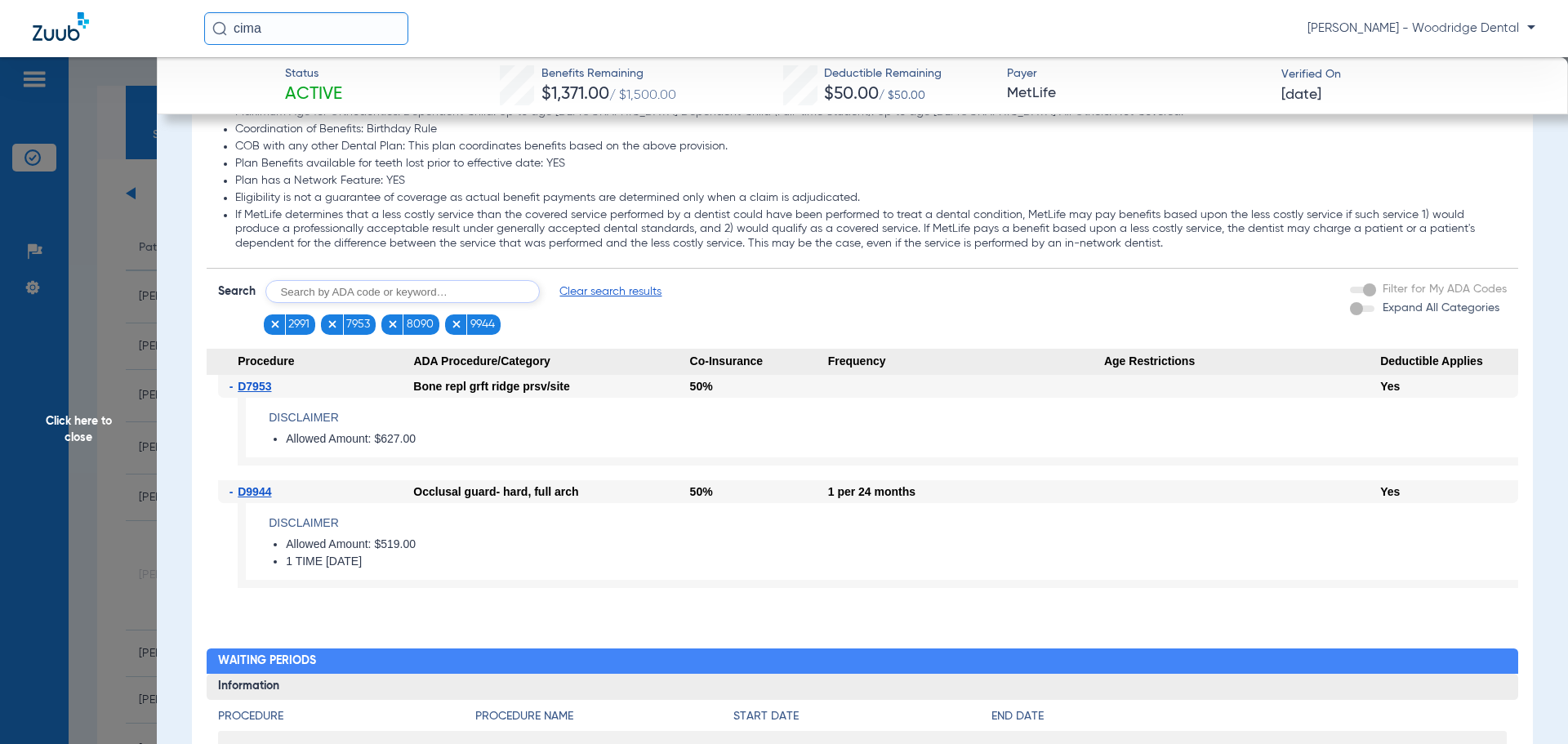
click at [604, 294] on span "Clear search results" at bounding box center [610, 291] width 102 height 16
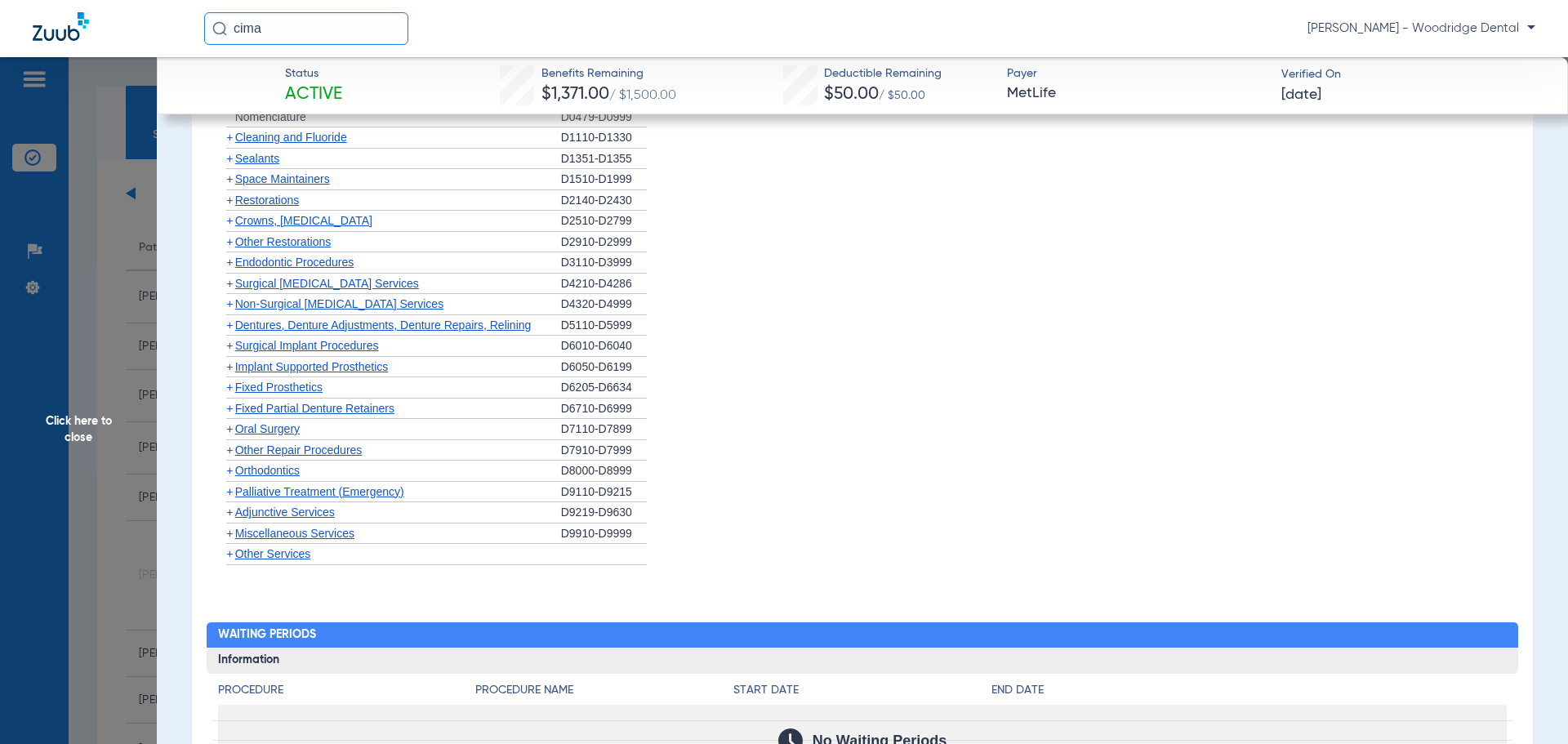
scroll to position [1960, 0]
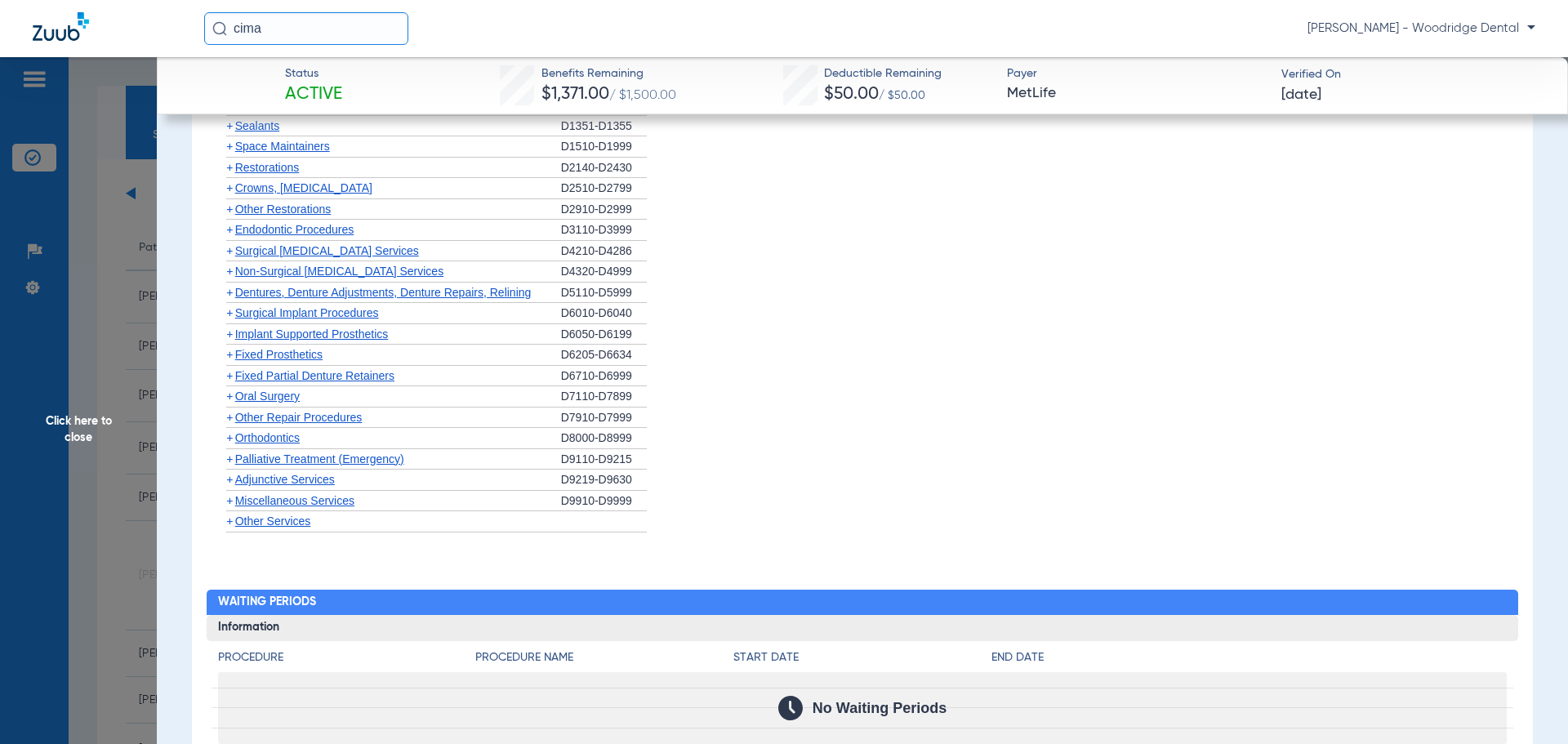
click at [284, 393] on span "Oral Surgery" at bounding box center [267, 396] width 65 height 13
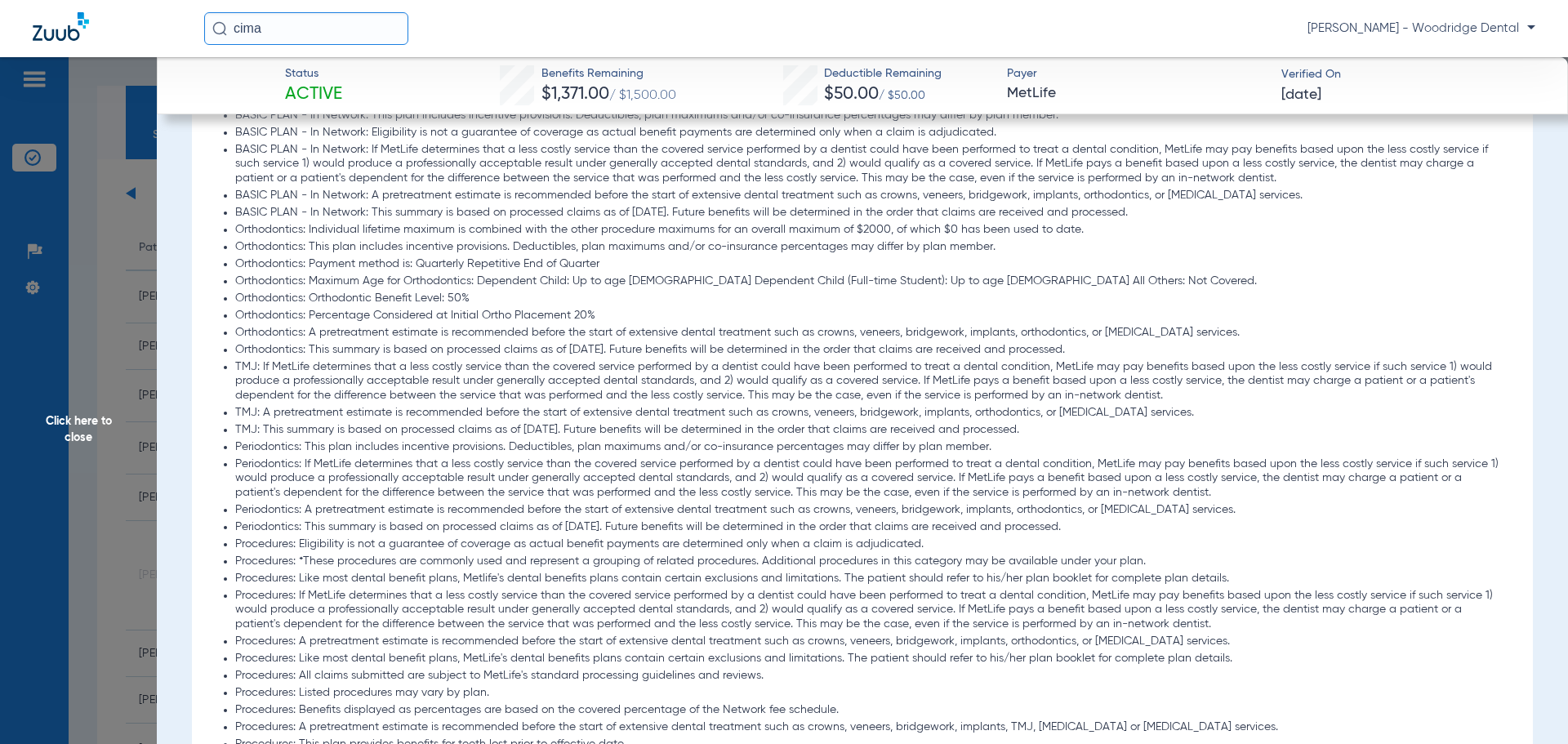
scroll to position [409, 0]
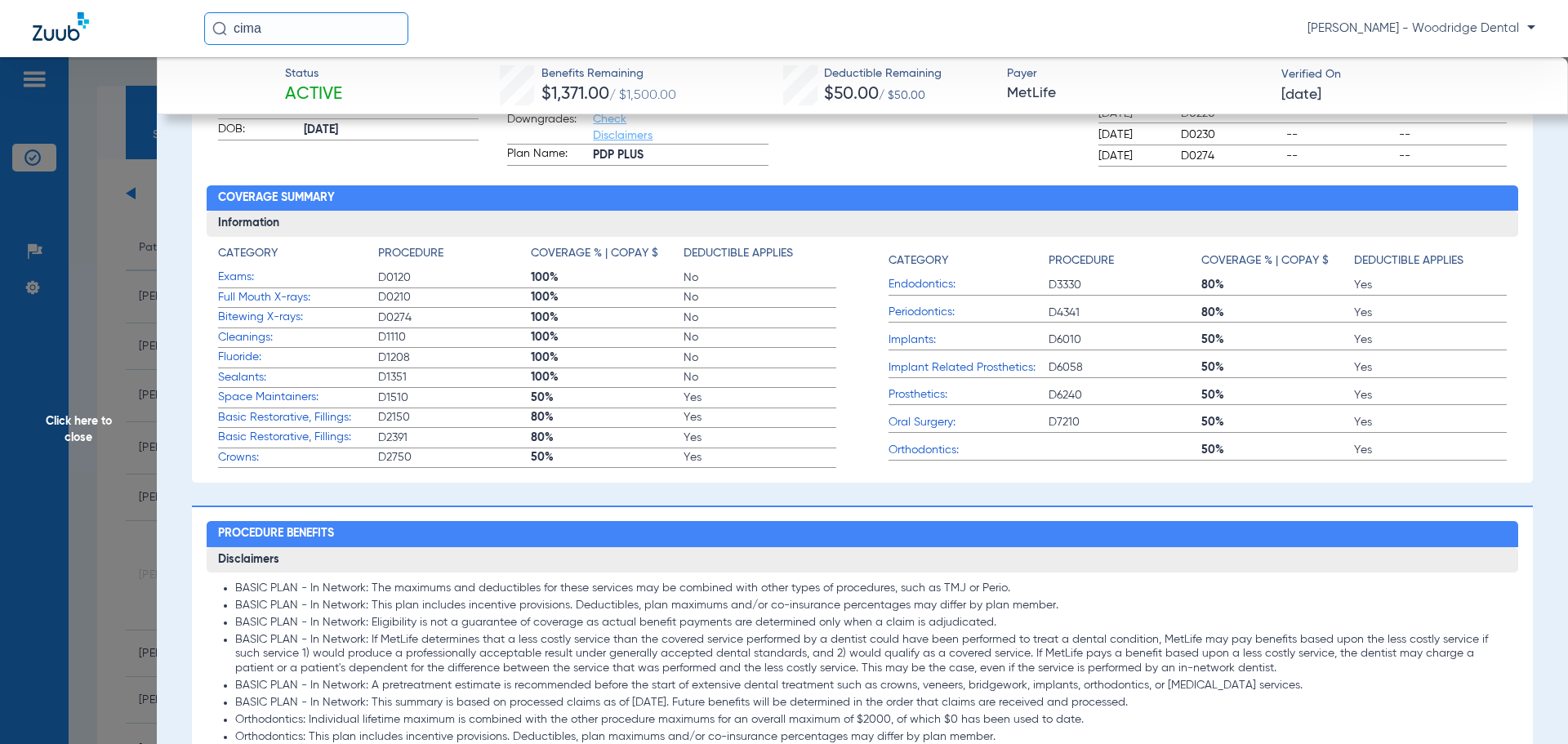
click at [66, 425] on span "Click here to close" at bounding box center [78, 429] width 157 height 744
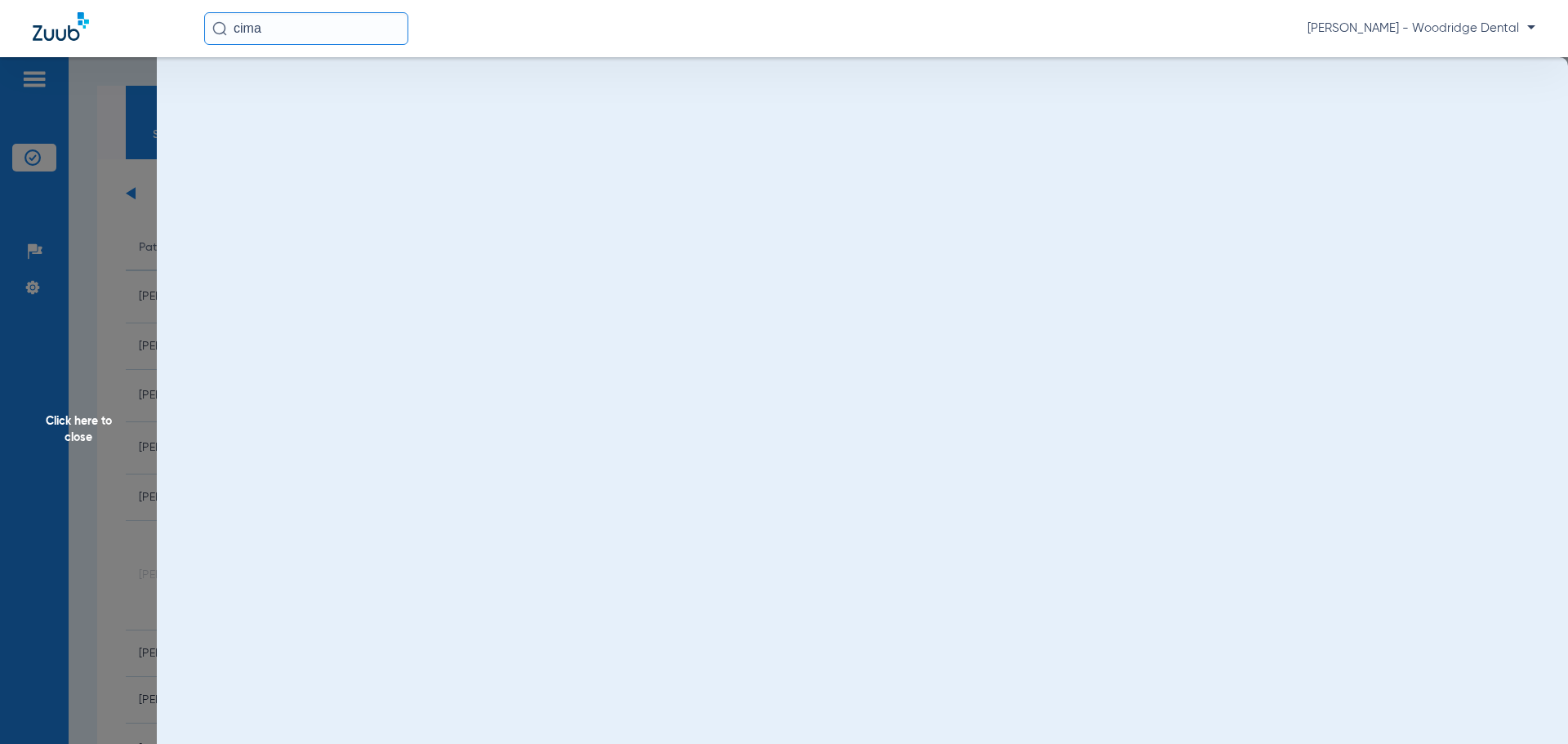
scroll to position [0, 0]
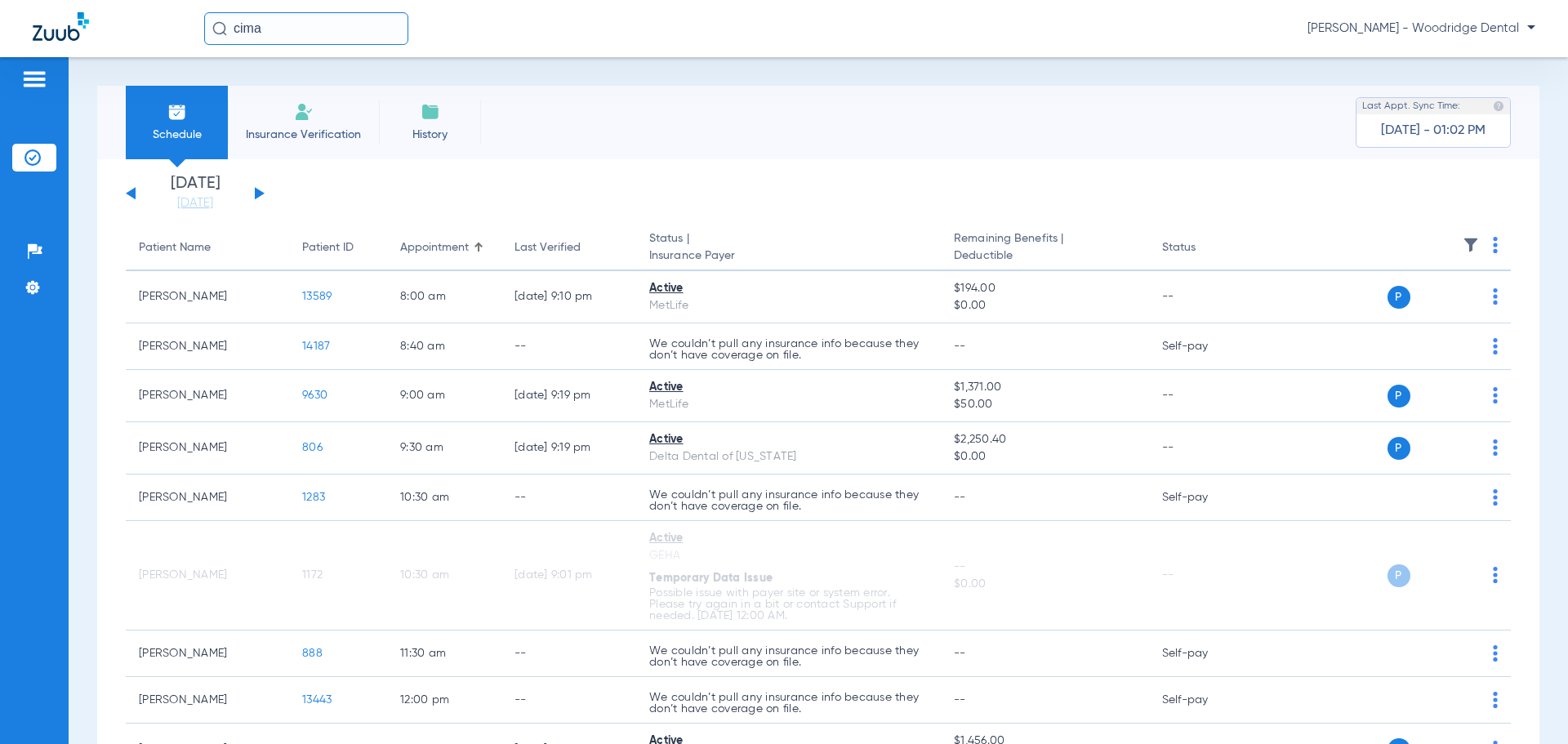
click at [299, 143] on li "Insurance Verification" at bounding box center [304, 122] width 151 height 73
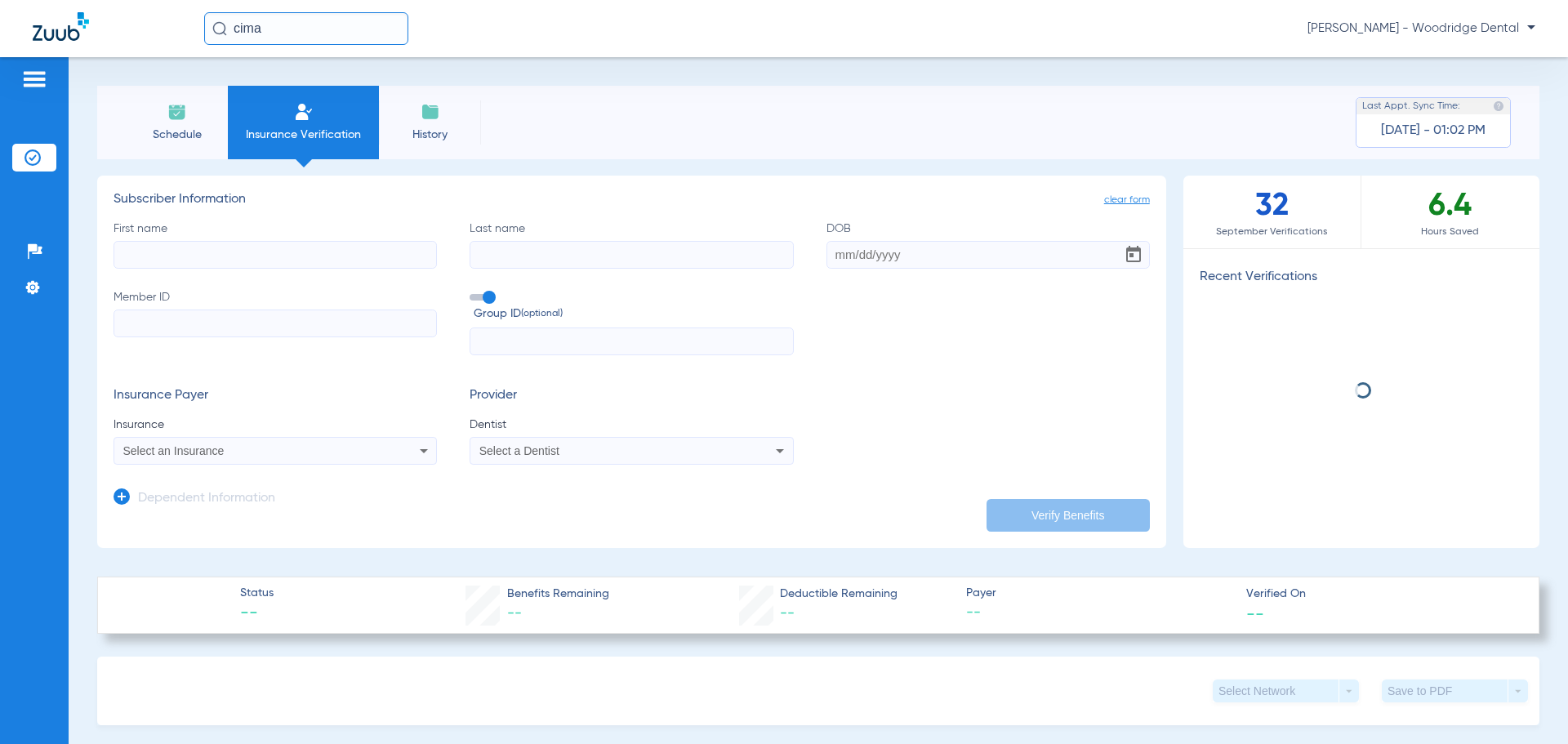
click at [265, 256] on input "First name" at bounding box center [275, 255] width 324 height 28
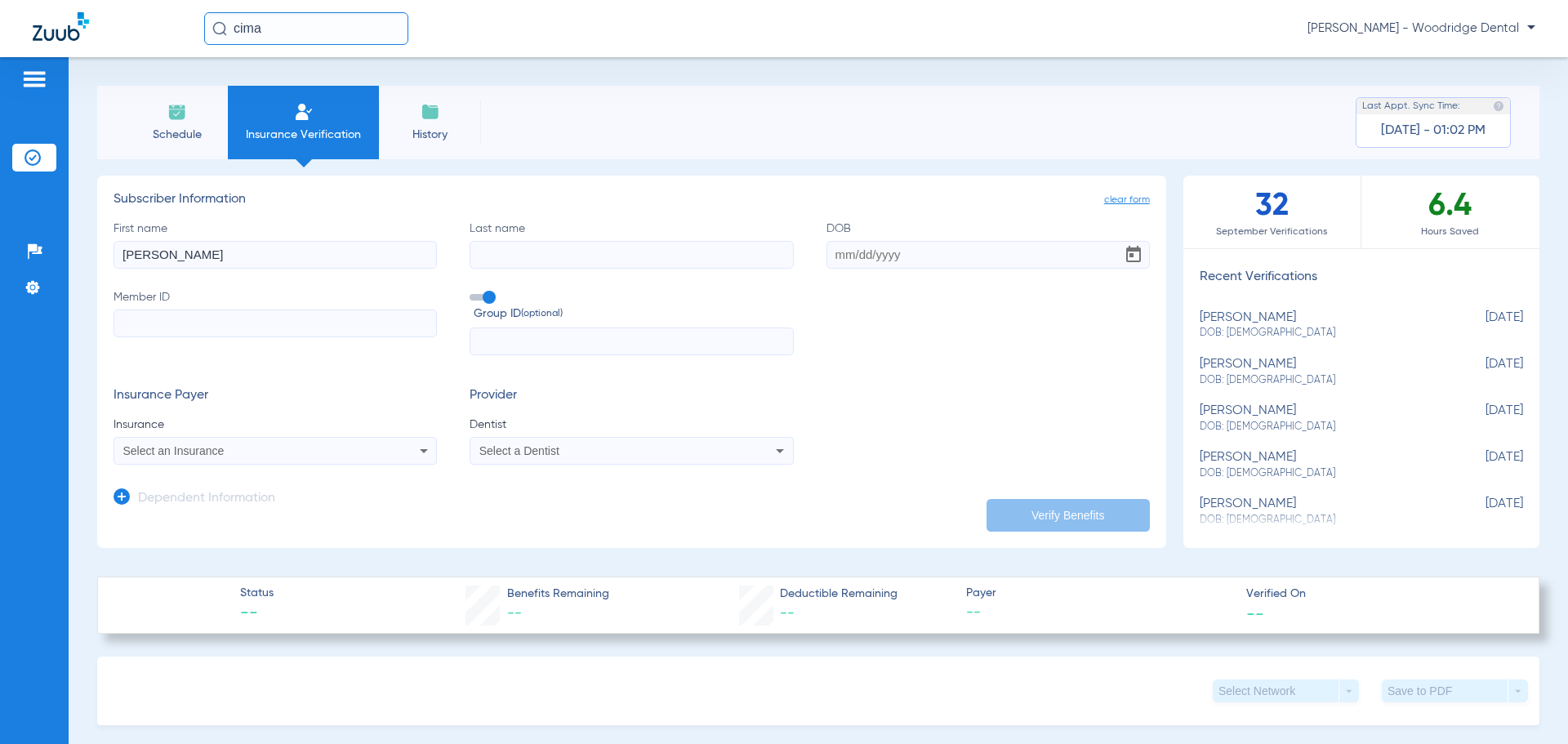
type input "[PERSON_NAME]"
type input "[DATE]"
click at [353, 323] on input "Member ID" at bounding box center [275, 323] width 324 height 28
type input "804177006"
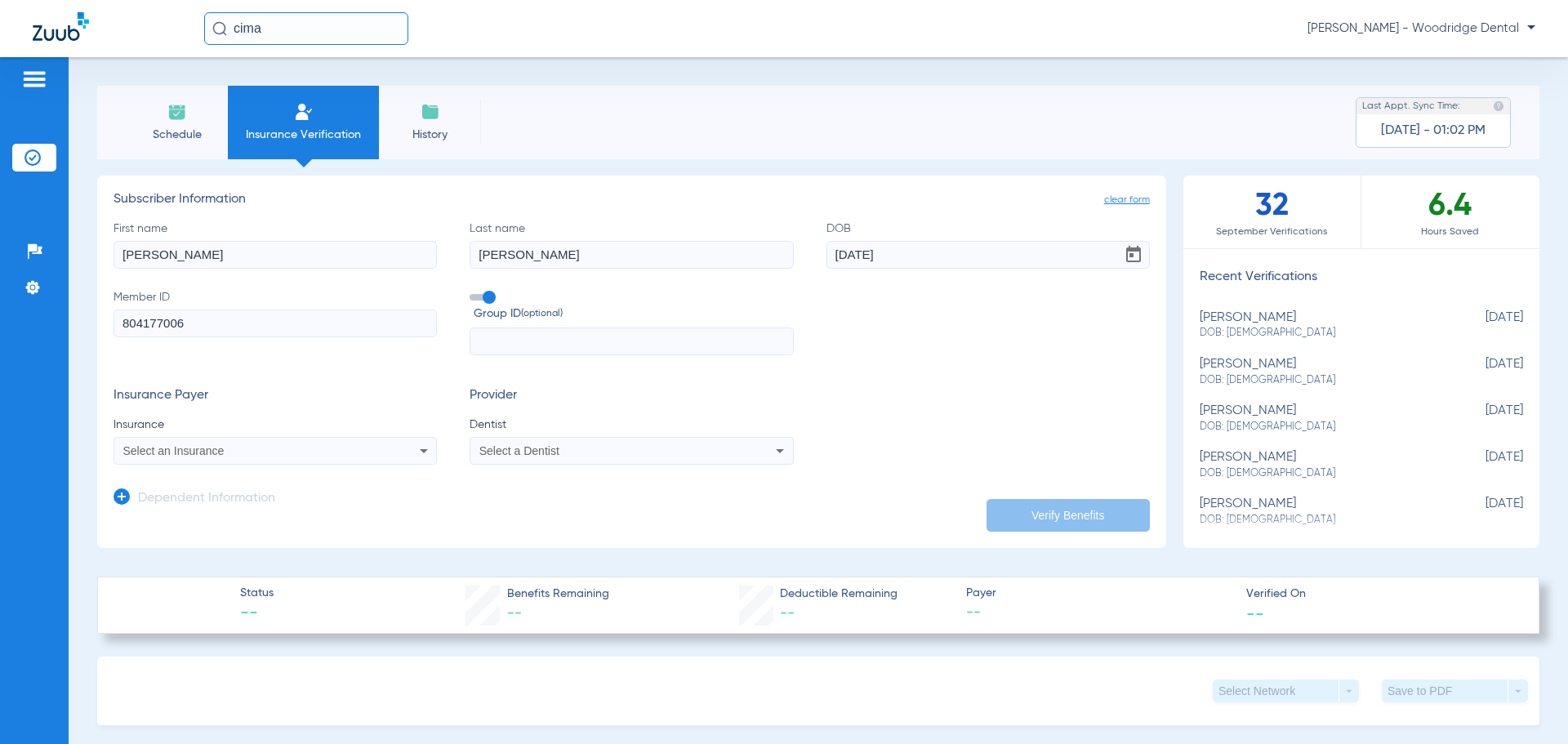
click at [311, 457] on div "Select an Insurance" at bounding box center [275, 451] width 322 height 19
type input "blue cross blue shield of il"
click at [564, 451] on div "Select a Dentist" at bounding box center [601, 451] width 244 height 12
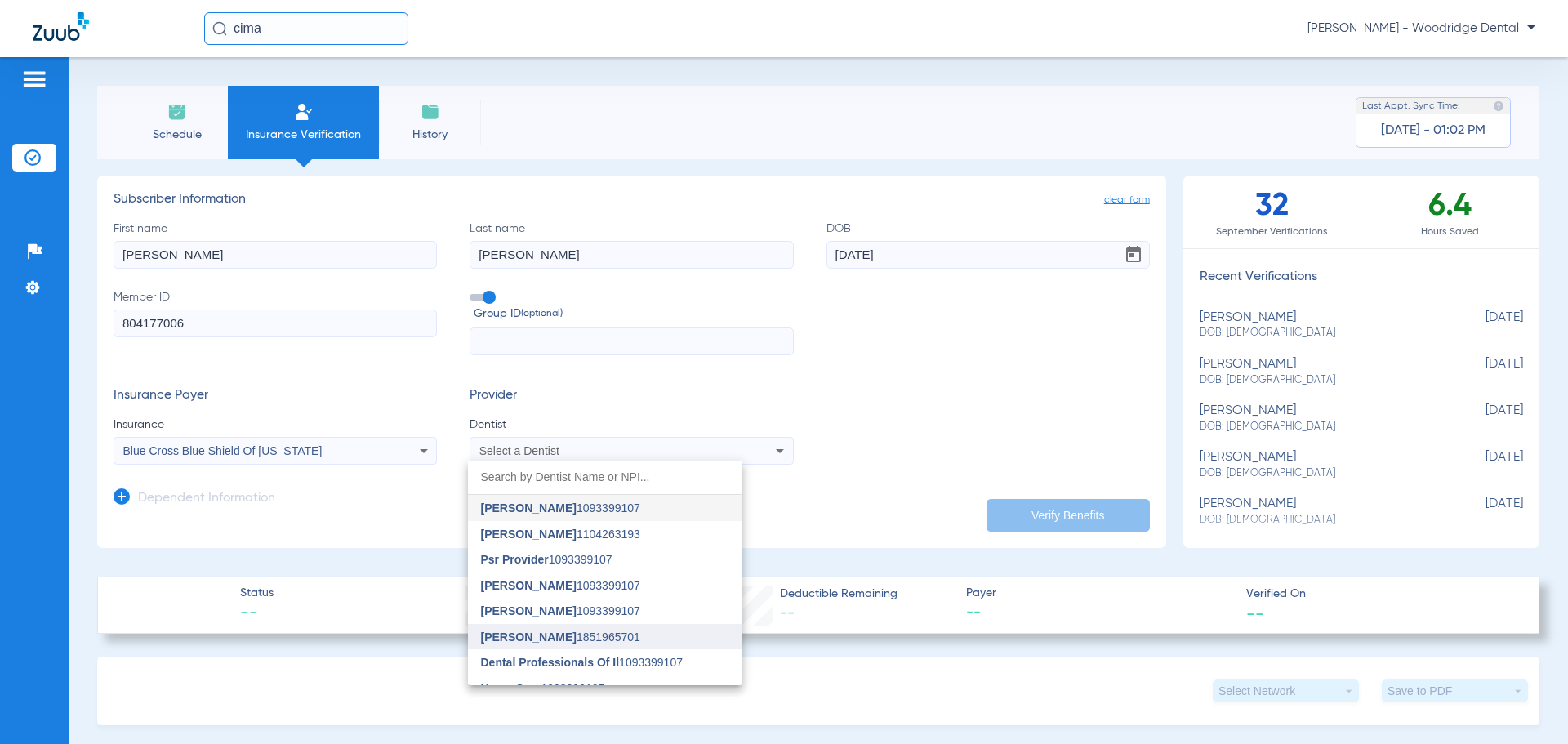
click at [581, 631] on span "[PERSON_NAME] 1851965701" at bounding box center [560, 637] width 159 height 12
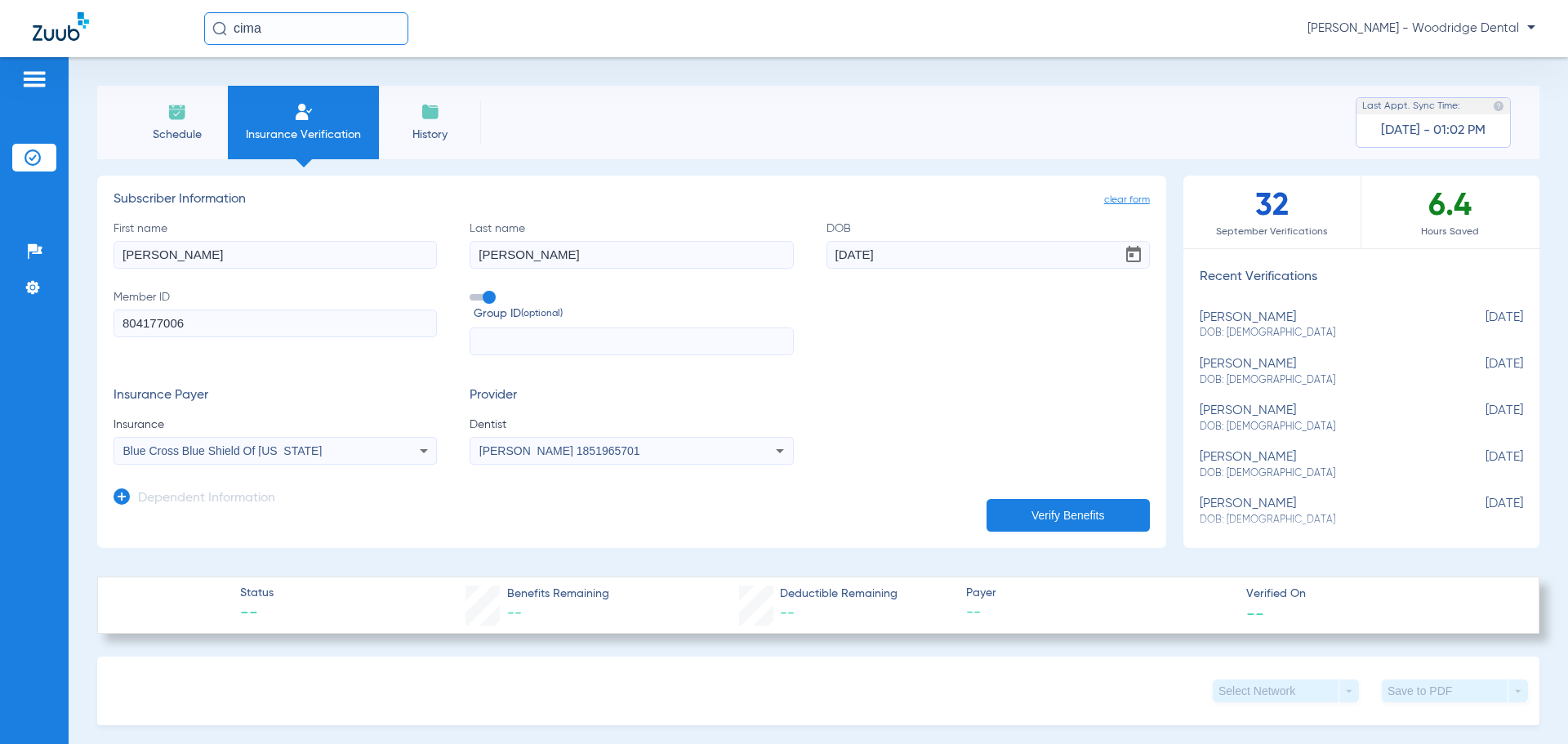
click at [1079, 509] on button "Verify Benefits" at bounding box center [1068, 515] width 163 height 33
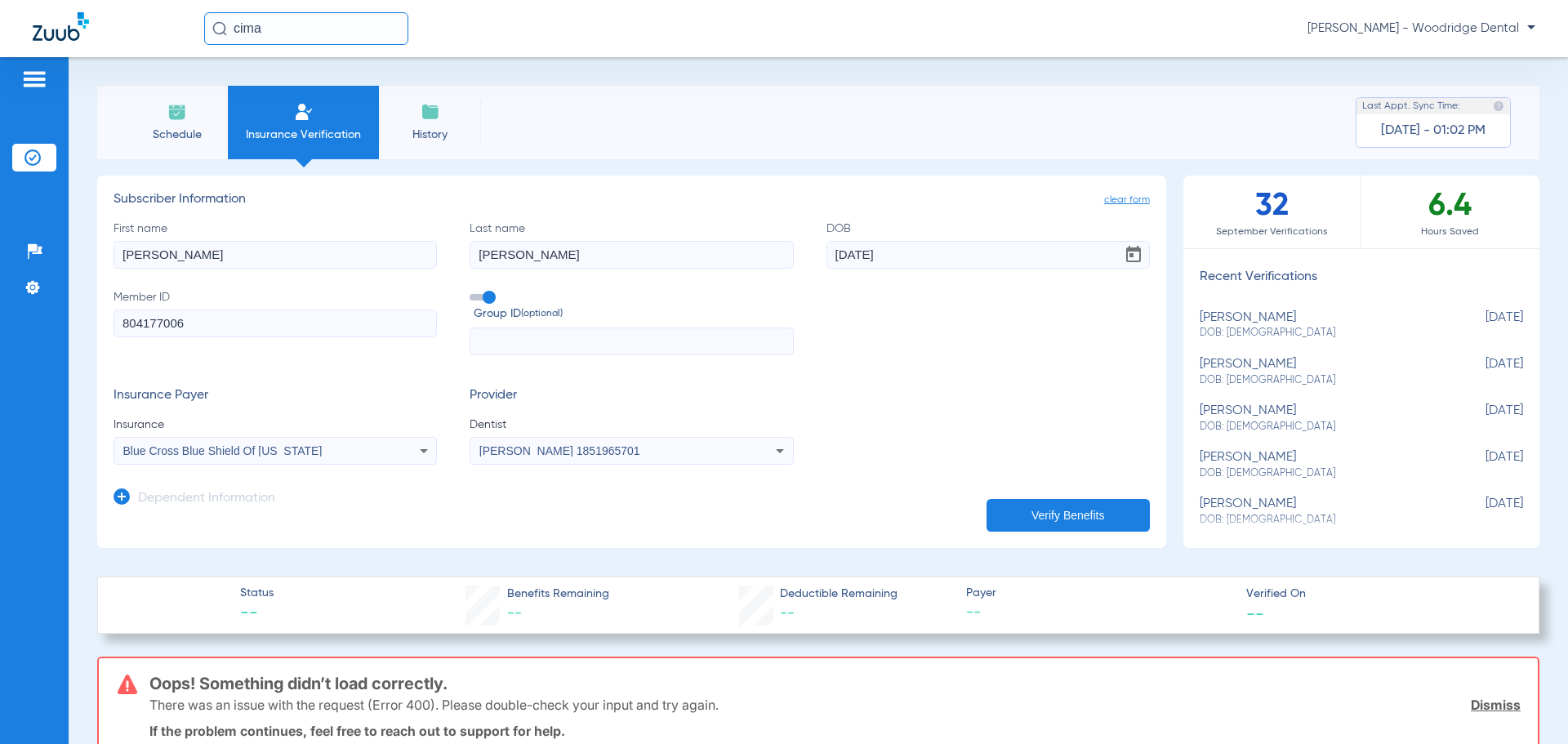
click at [200, 328] on input "804177006" at bounding box center [275, 323] width 324 height 28
type input "xod804177006"
click at [1079, 518] on button "Verify Benefits" at bounding box center [1068, 515] width 163 height 33
click at [168, 116] on img at bounding box center [177, 111] width 19 height 19
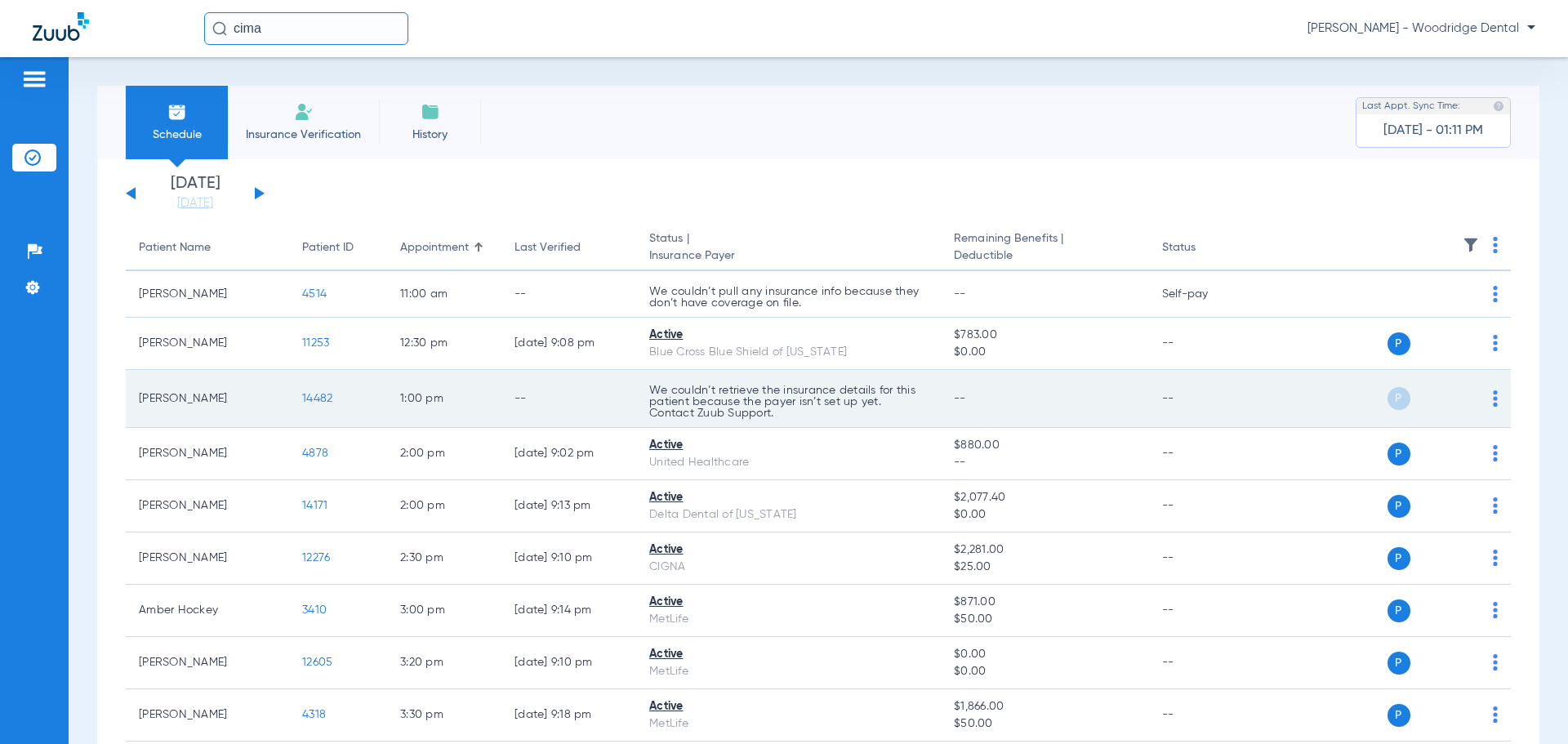
click at [317, 395] on span "14482" at bounding box center [317, 398] width 30 height 12
click at [1480, 398] on div "P S" at bounding box center [1379, 398] width 240 height 23
click at [1487, 403] on td "P S" at bounding box center [1386, 398] width 252 height 58
click at [1480, 403] on div "P S" at bounding box center [1379, 398] width 240 height 23
click at [1493, 398] on img at bounding box center [1496, 398] width 5 height 16
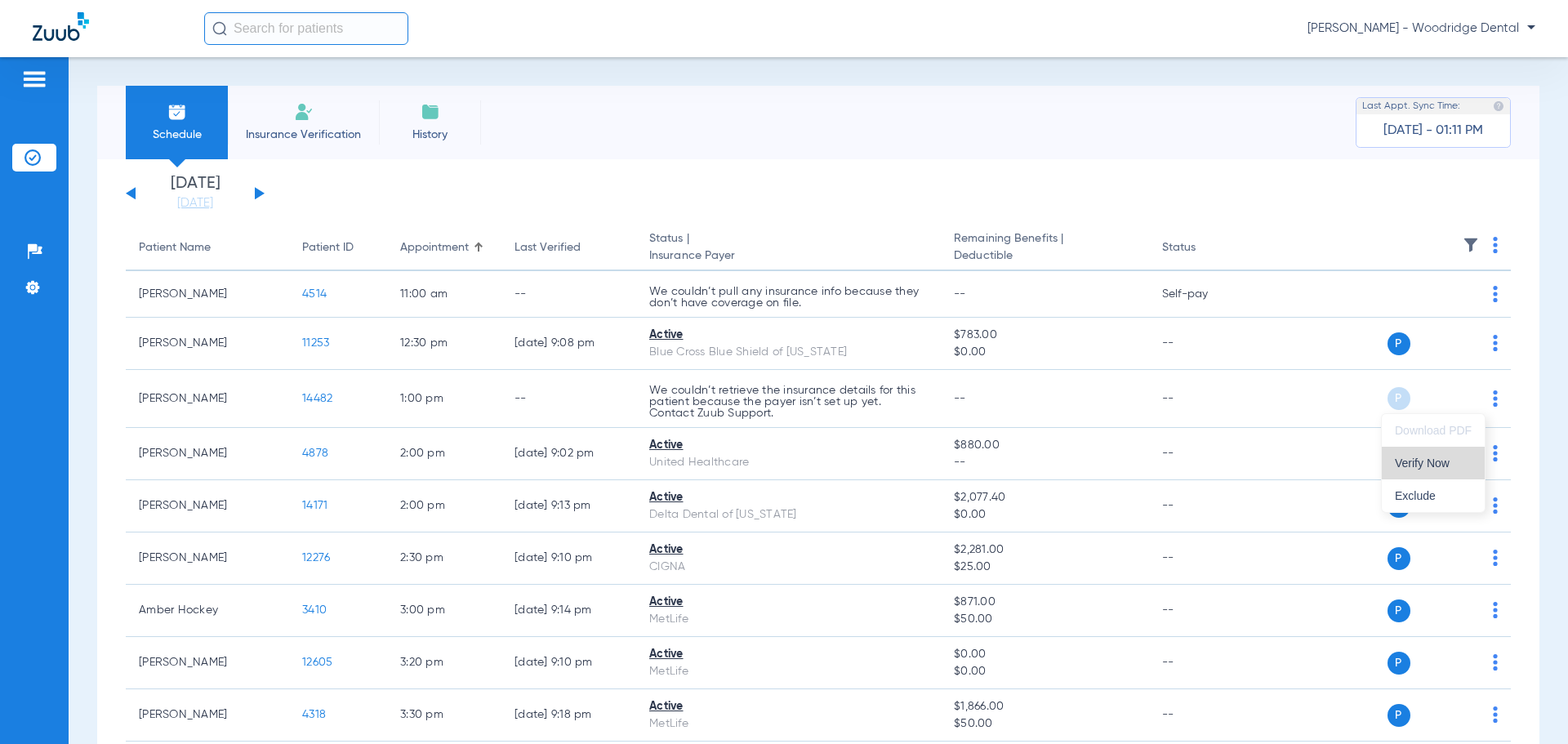
click at [1433, 464] on span "Verify Now" at bounding box center [1433, 463] width 77 height 12
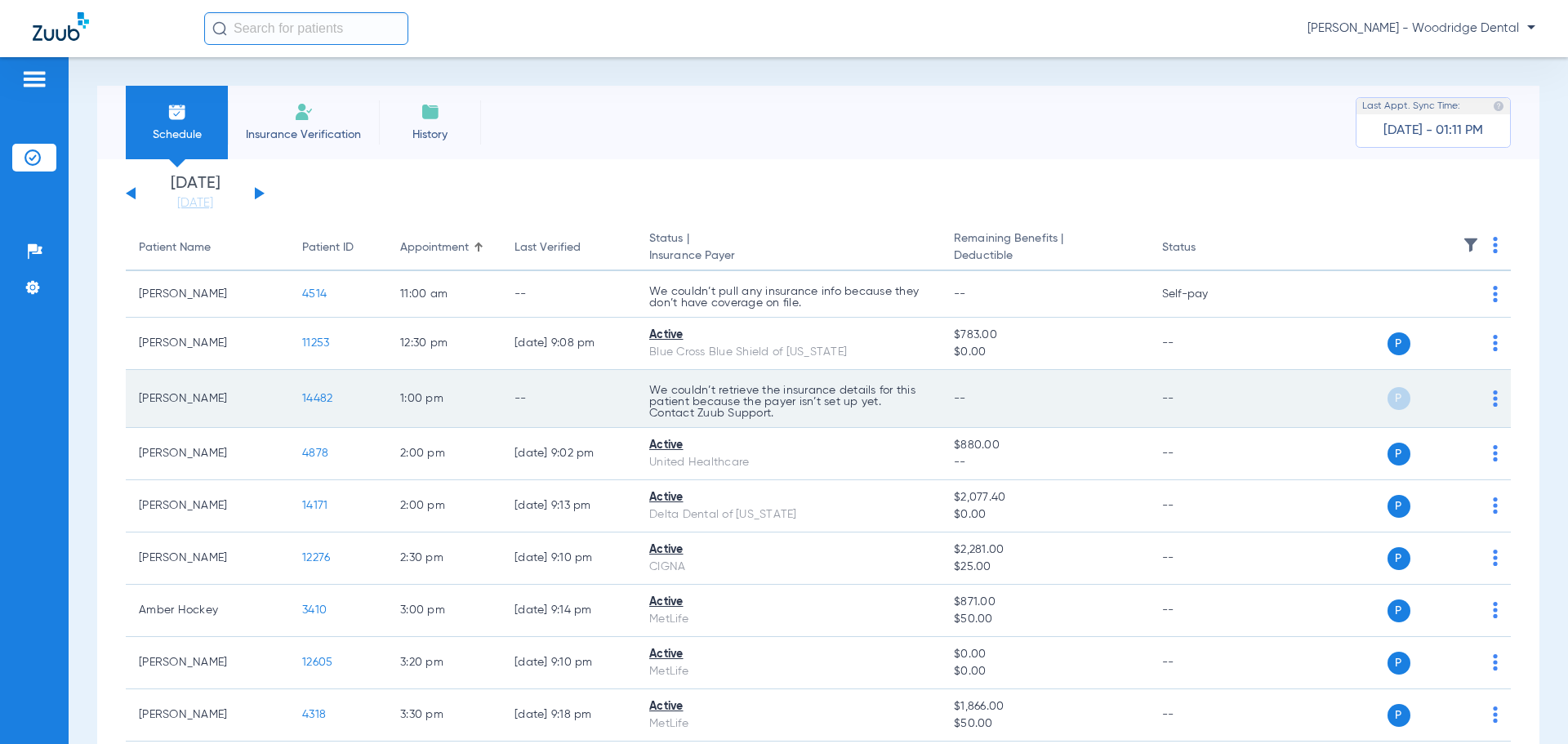
click at [318, 398] on span "14482" at bounding box center [317, 398] width 30 height 12
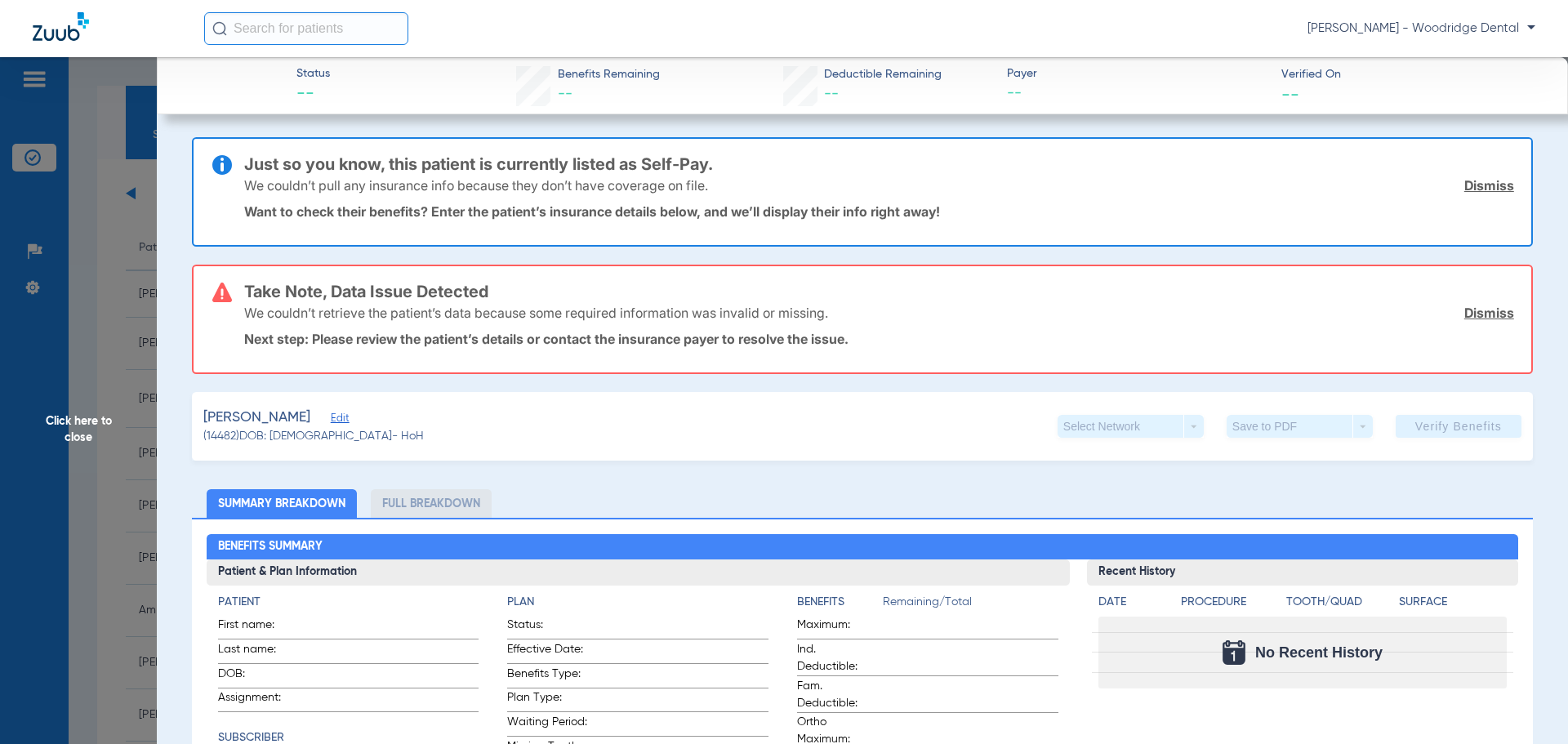
click at [418, 507] on li "Full Breakdown" at bounding box center [431, 504] width 121 height 29
click at [90, 419] on span "Click here to close" at bounding box center [78, 429] width 157 height 744
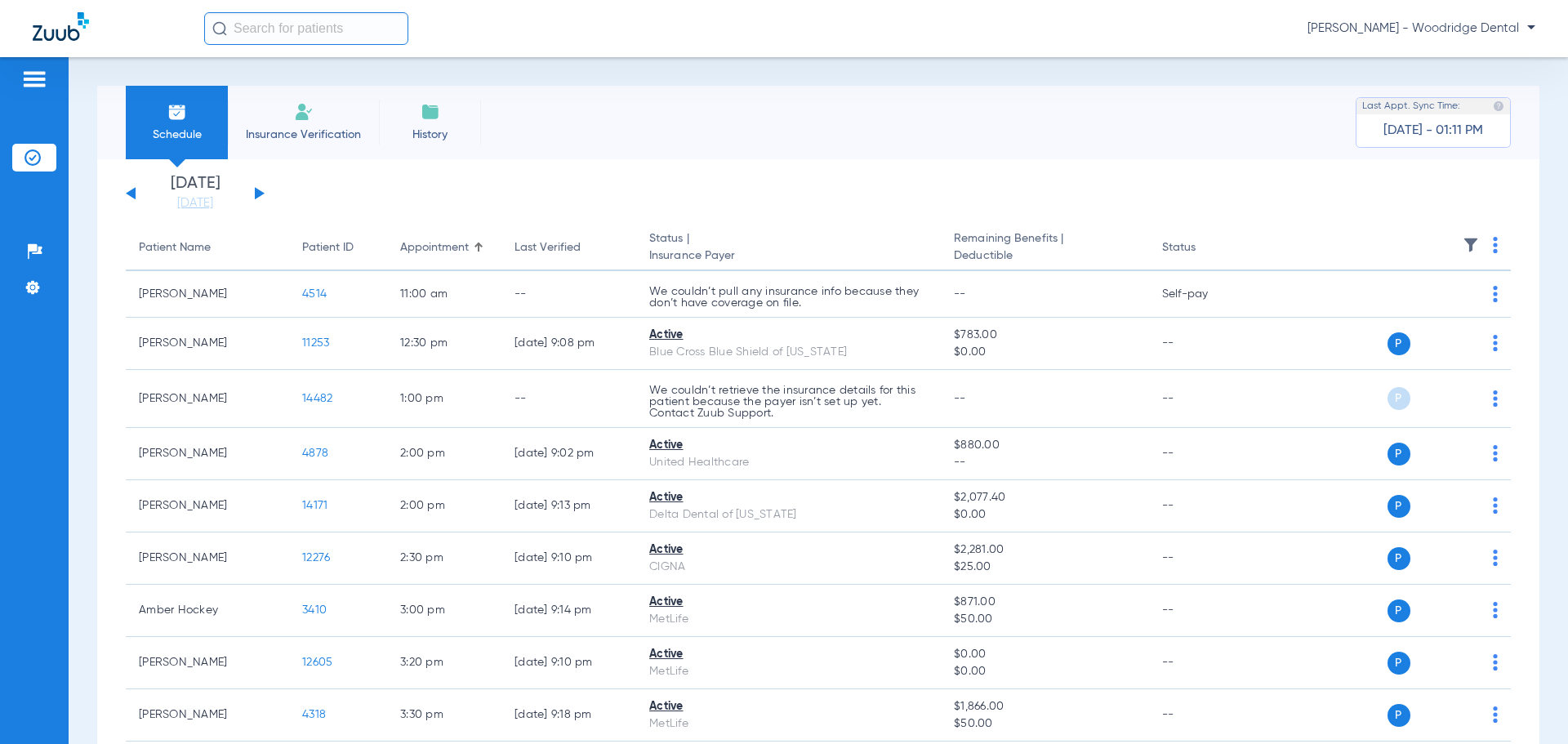
click at [304, 138] on span "Insurance Verification" at bounding box center [304, 135] width 127 height 16
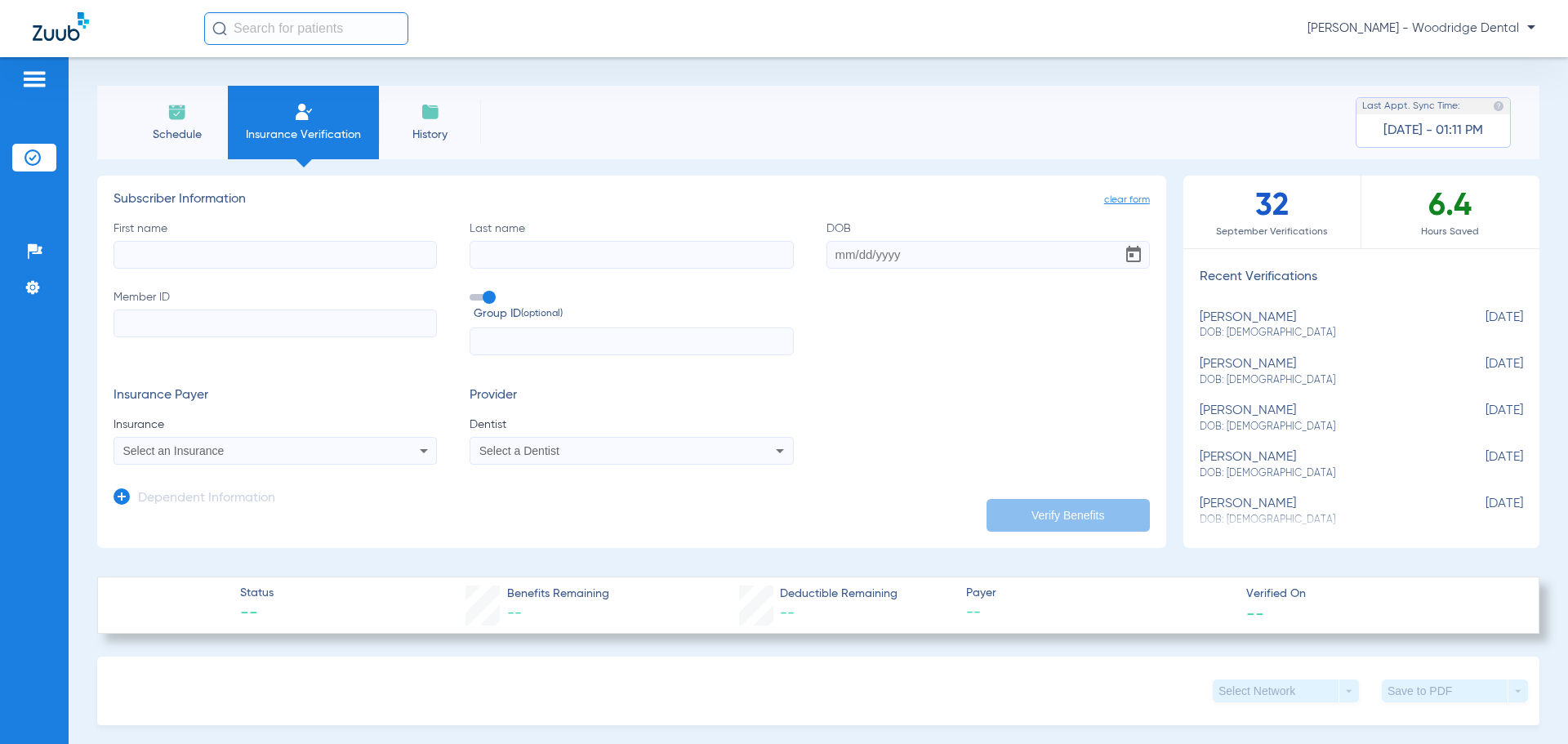
click at [277, 257] on input "First name" at bounding box center [275, 255] width 324 height 28
type input "[PERSON_NAME]"
type input "[DATE]"
click at [251, 323] on input "Member ID" at bounding box center [275, 323] width 324 height 28
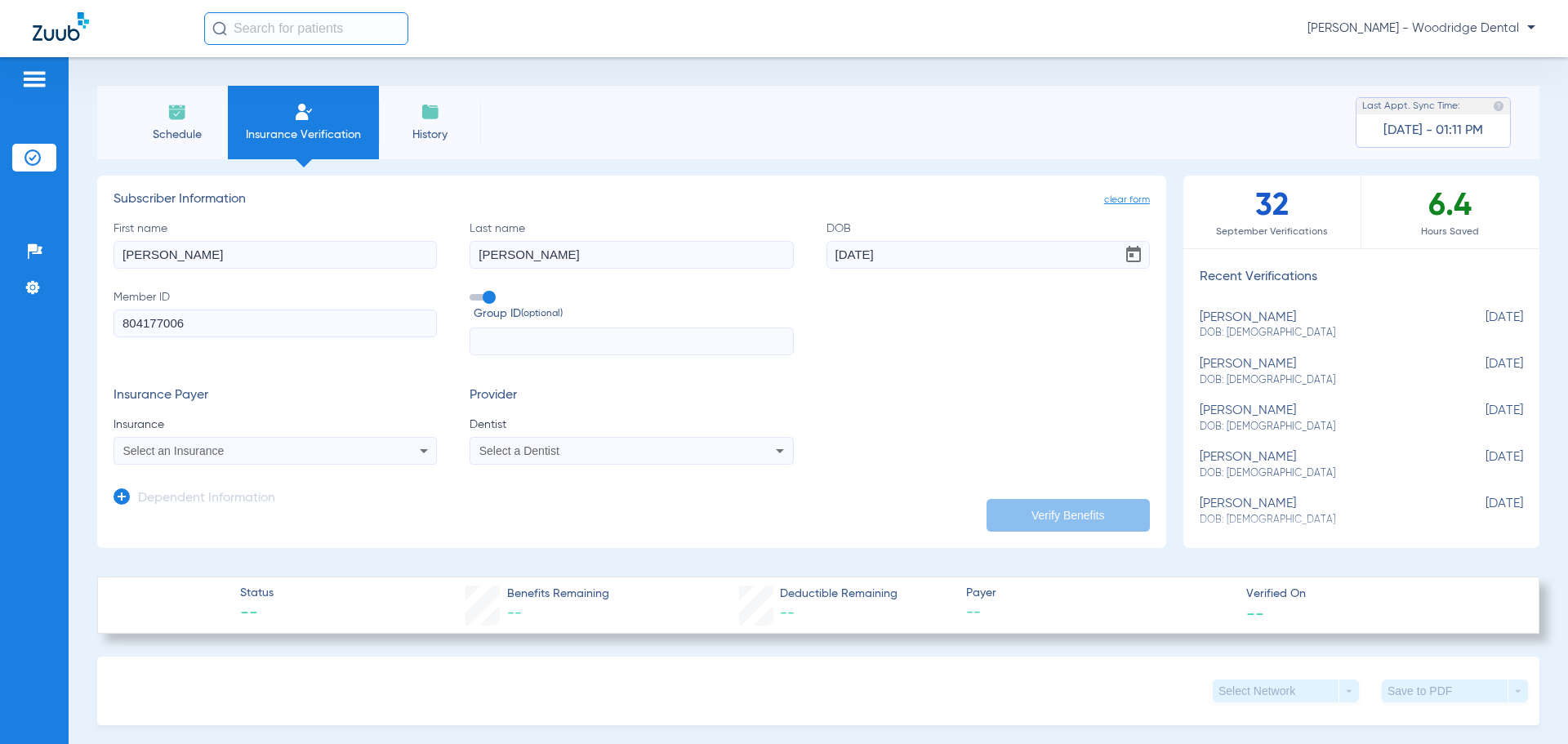
type input "804177006"
click at [237, 452] on div "Select an Insurance" at bounding box center [245, 451] width 244 height 12
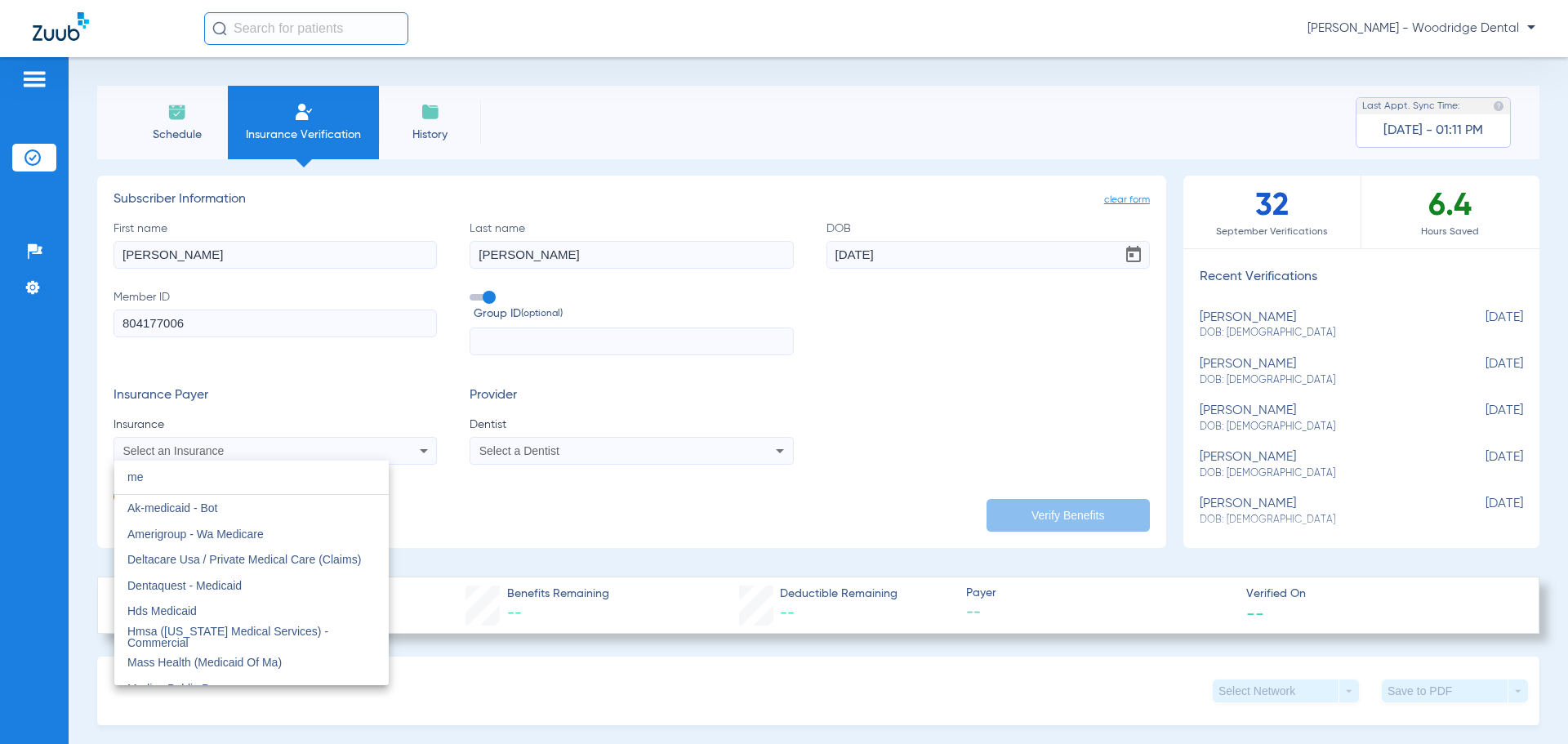
type input "m"
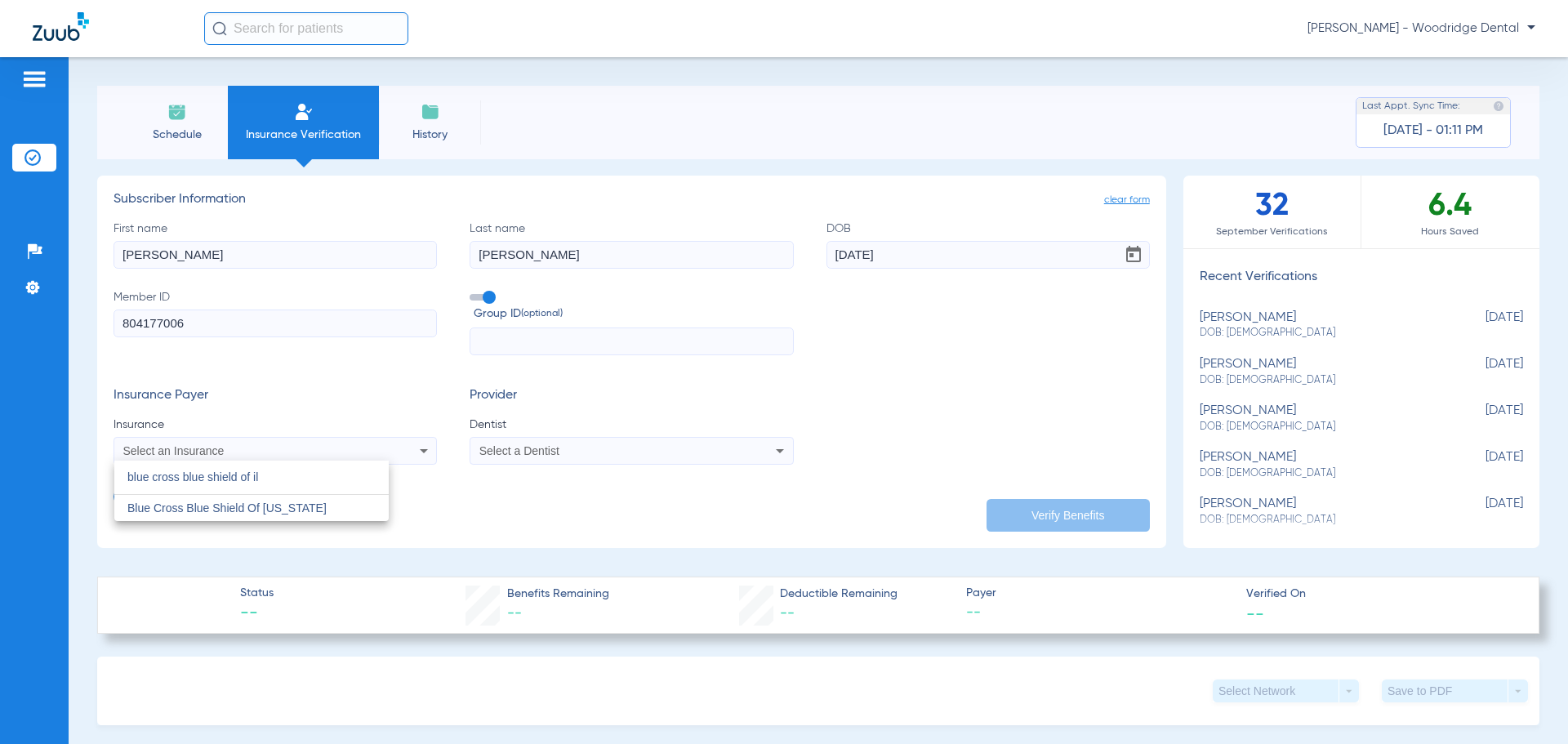
type input "blue cross blue shield of il"
click at [362, 442] on div at bounding box center [784, 372] width 1568 height 744
click at [353, 444] on div "Select an Insurance" at bounding box center [275, 451] width 322 height 19
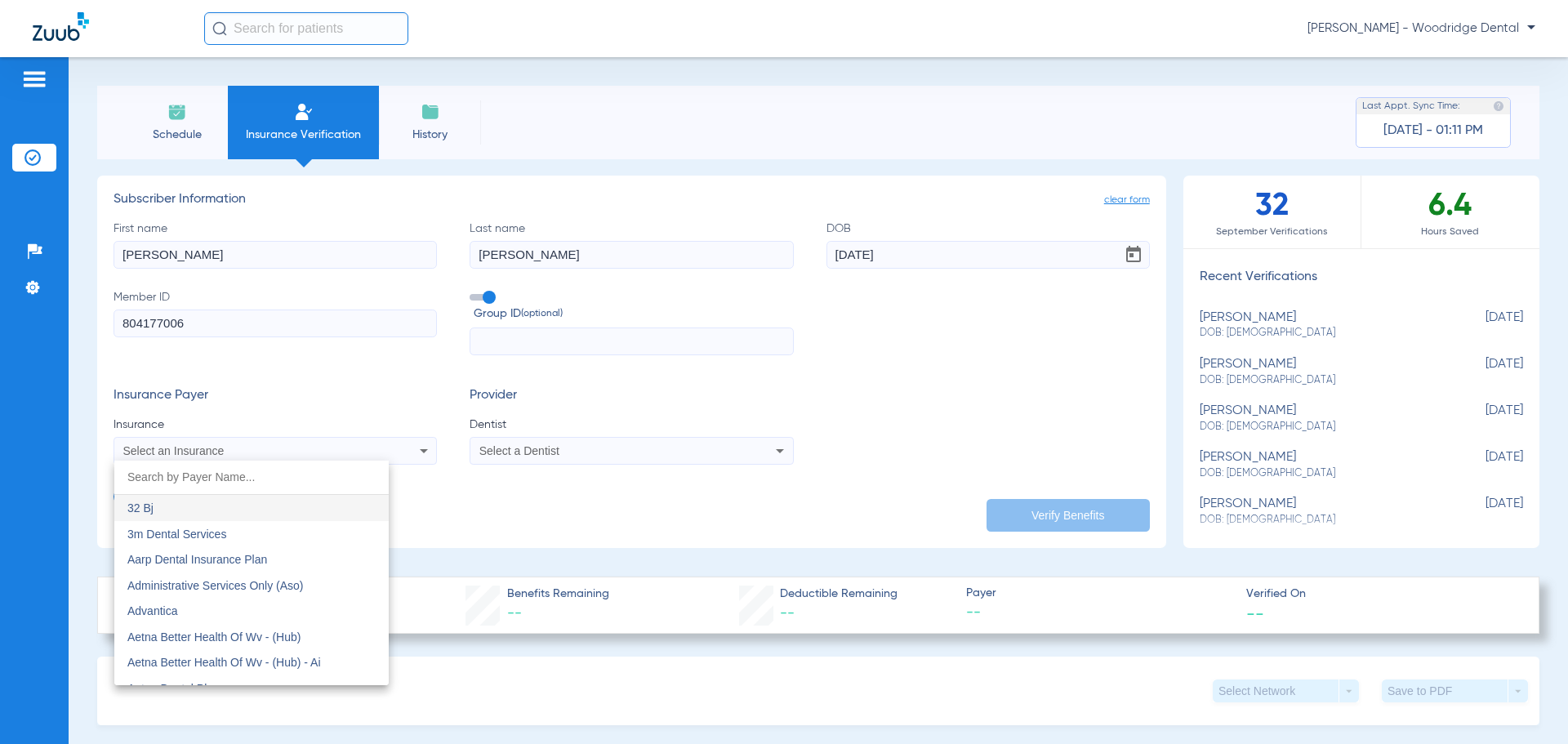
click at [261, 476] on input "dropdown search" at bounding box center [251, 478] width 274 height 34
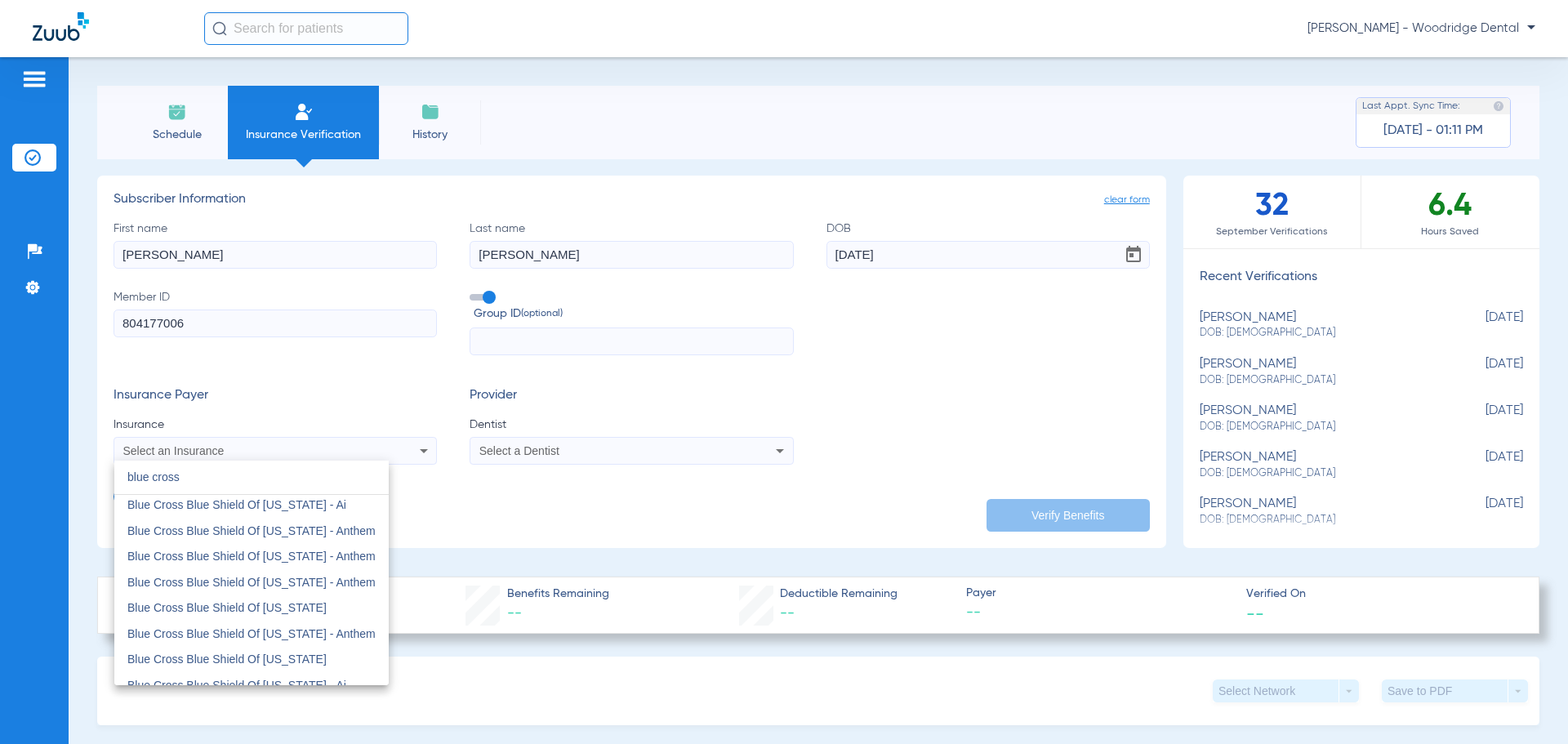
scroll to position [245, 0]
type input "blue cross"
click at [214, 567] on span "Blue Cross Blue Shield Of [US_STATE]" at bounding box center [227, 572] width 199 height 13
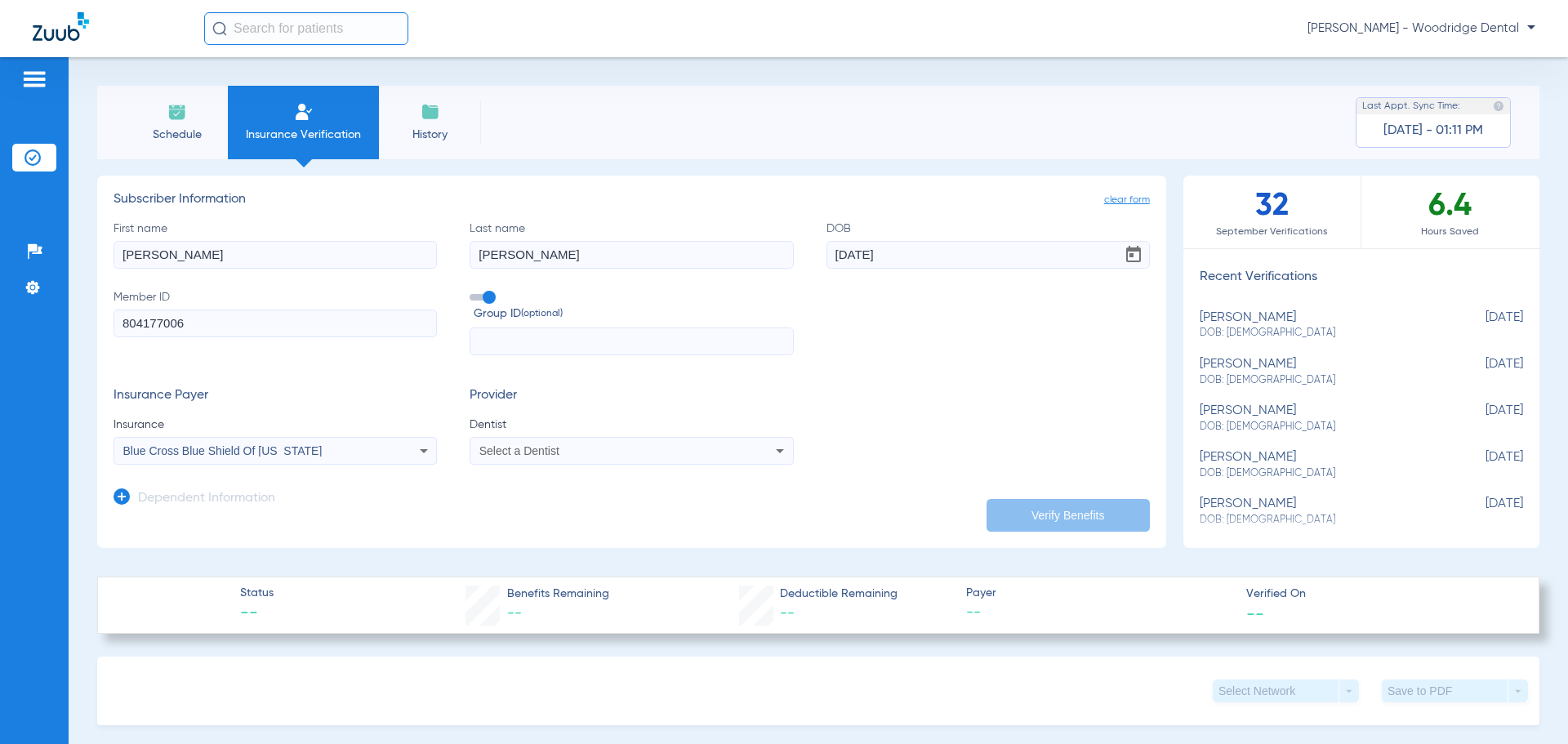
click at [531, 451] on span "Select a Dentist" at bounding box center [519, 451] width 80 height 13
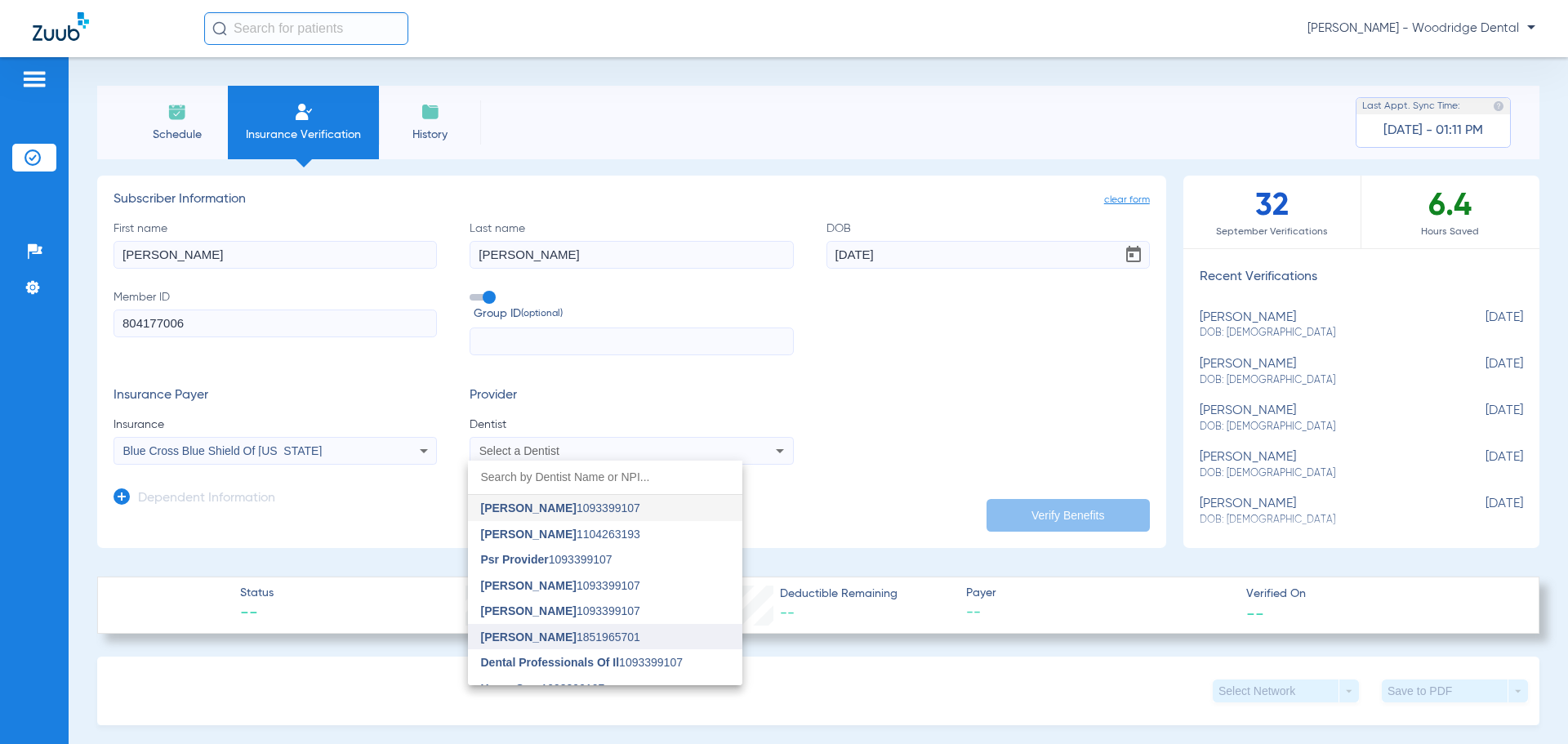
click at [579, 631] on span "[PERSON_NAME] 1851965701" at bounding box center [560, 637] width 159 height 12
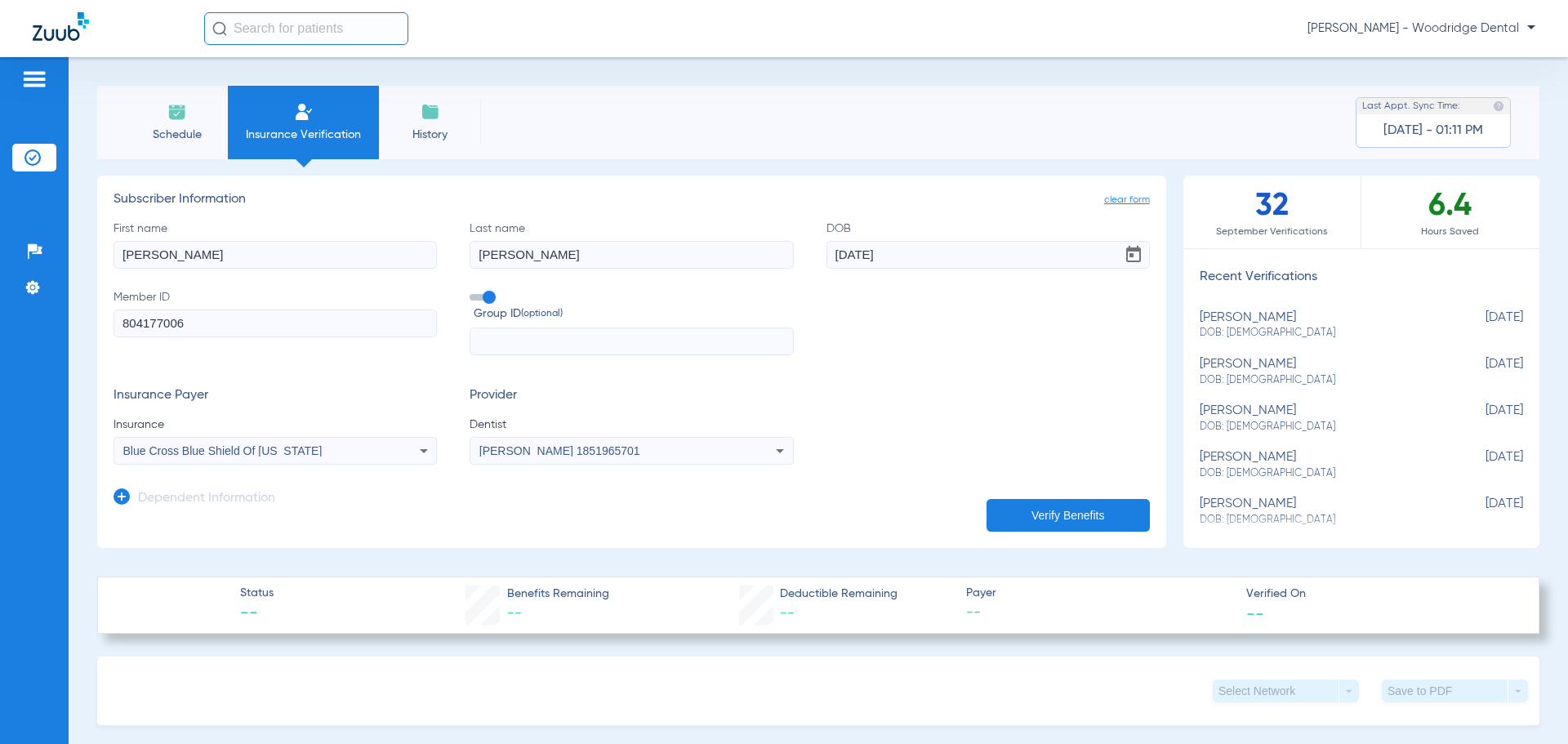
click at [1060, 511] on button "Verify Benefits" at bounding box center [1068, 515] width 163 height 33
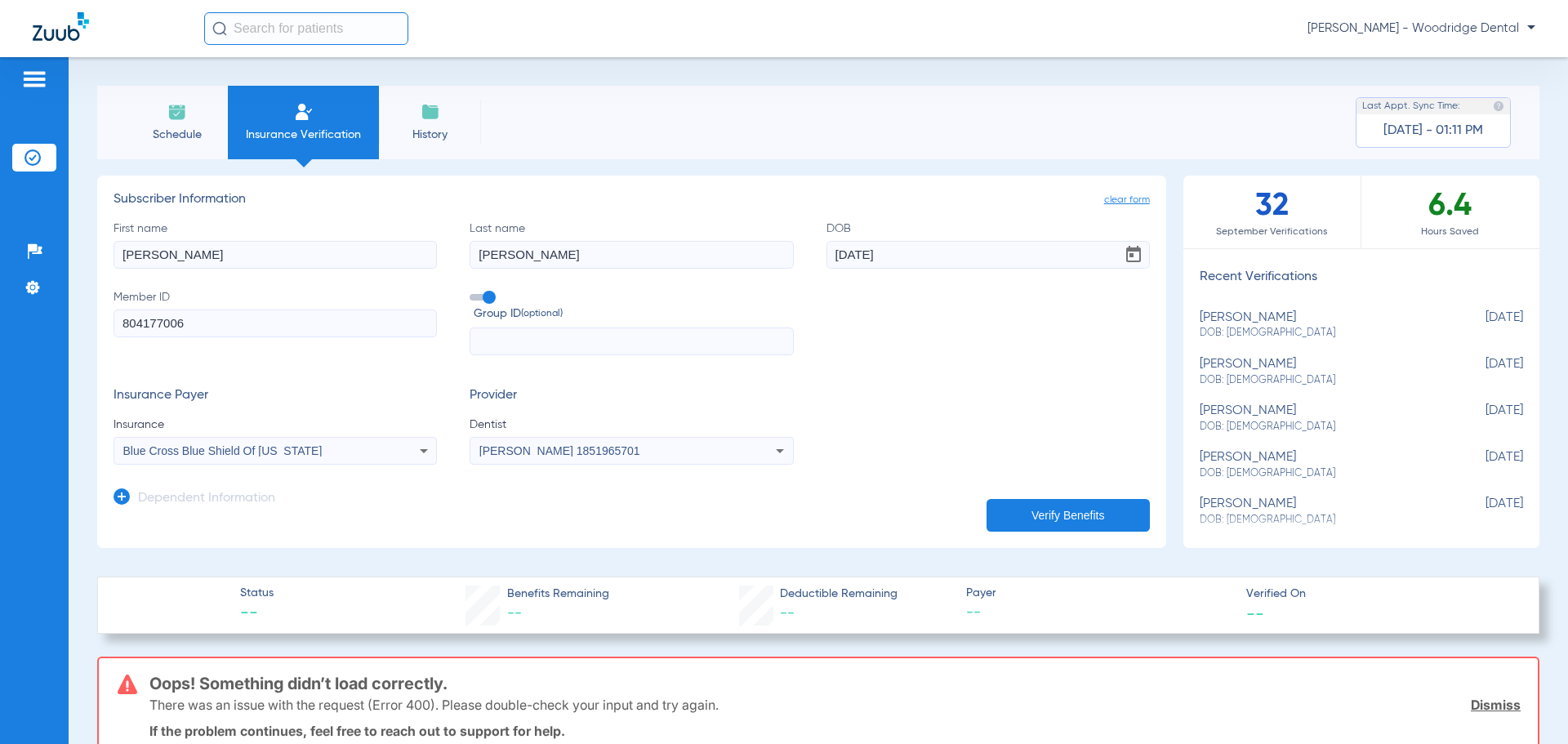
click at [34, 79] on img at bounding box center [34, 79] width 26 height 19
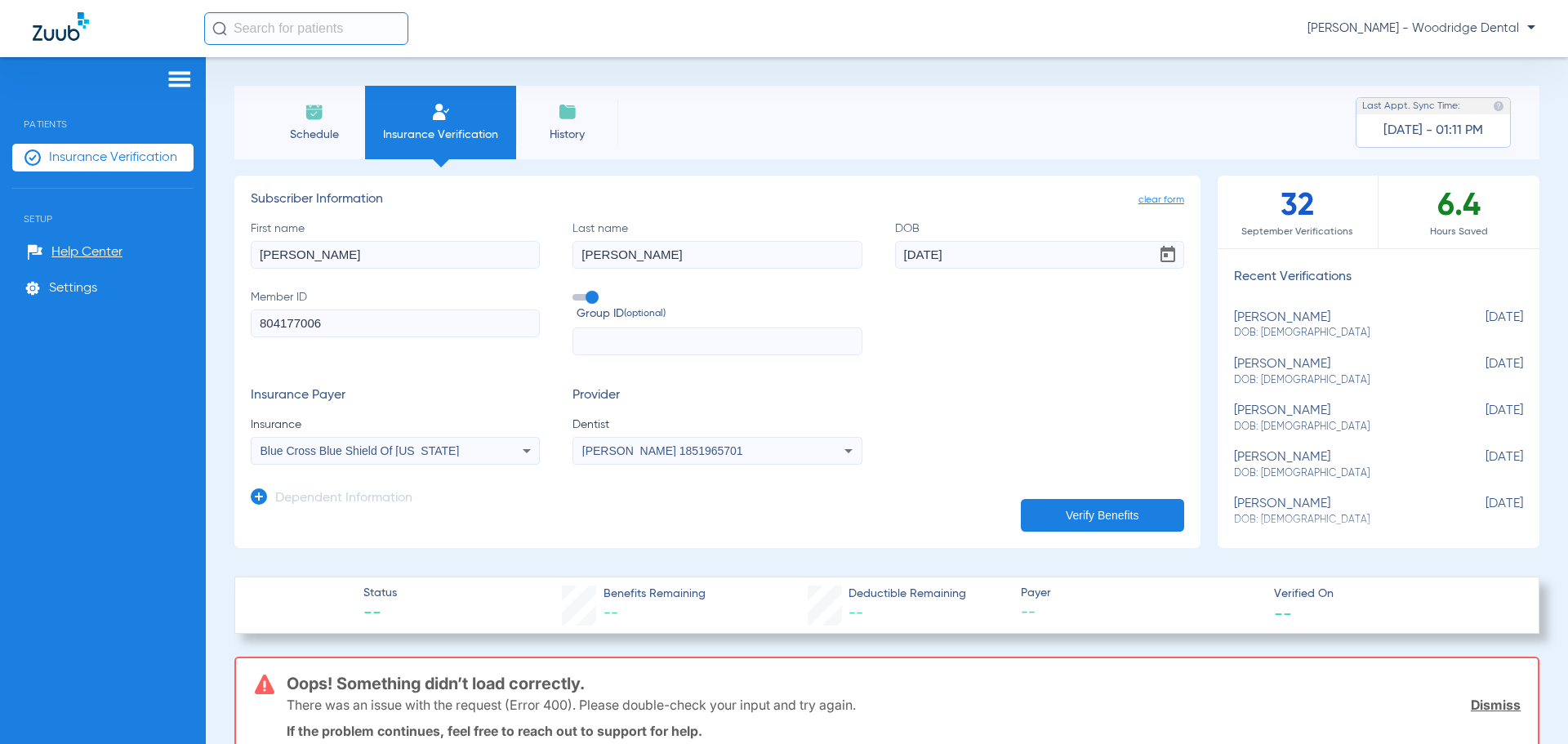
click at [301, 124] on li "Schedule" at bounding box center [314, 122] width 102 height 73
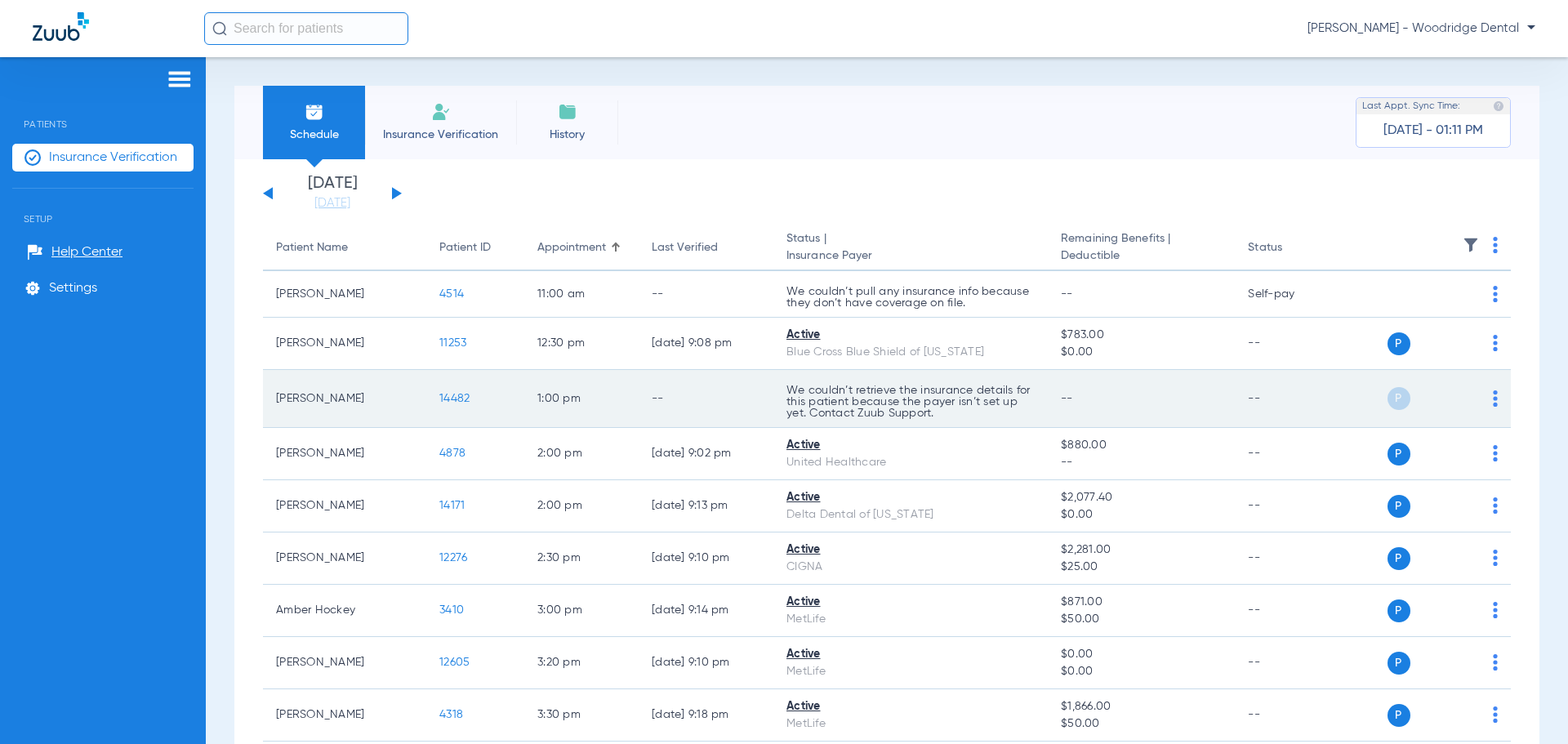
click at [460, 397] on span "14482" at bounding box center [455, 398] width 30 height 12
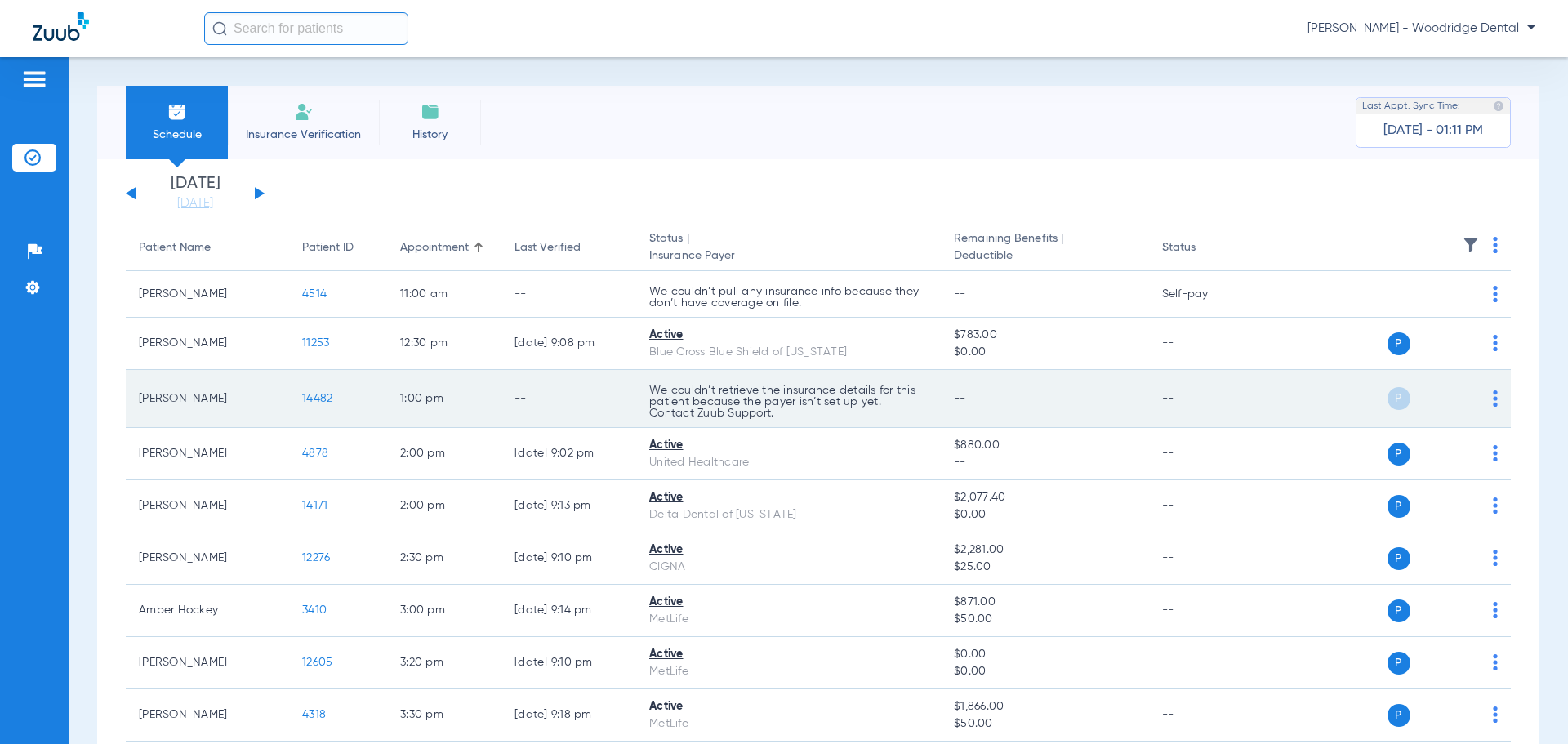
click at [311, 398] on span "14482" at bounding box center [317, 398] width 30 height 12
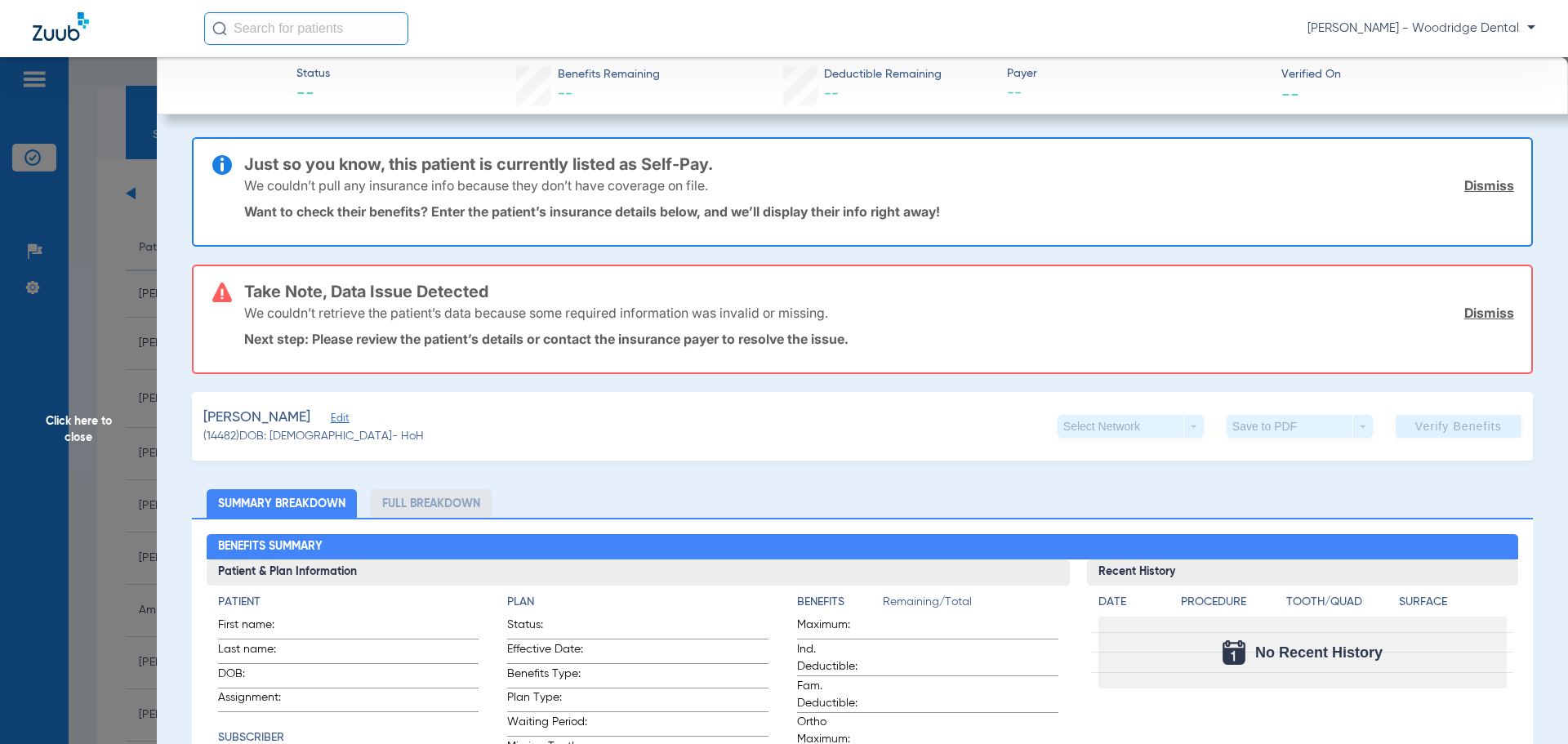
click at [67, 424] on span "Click here to close" at bounding box center [78, 429] width 157 height 744
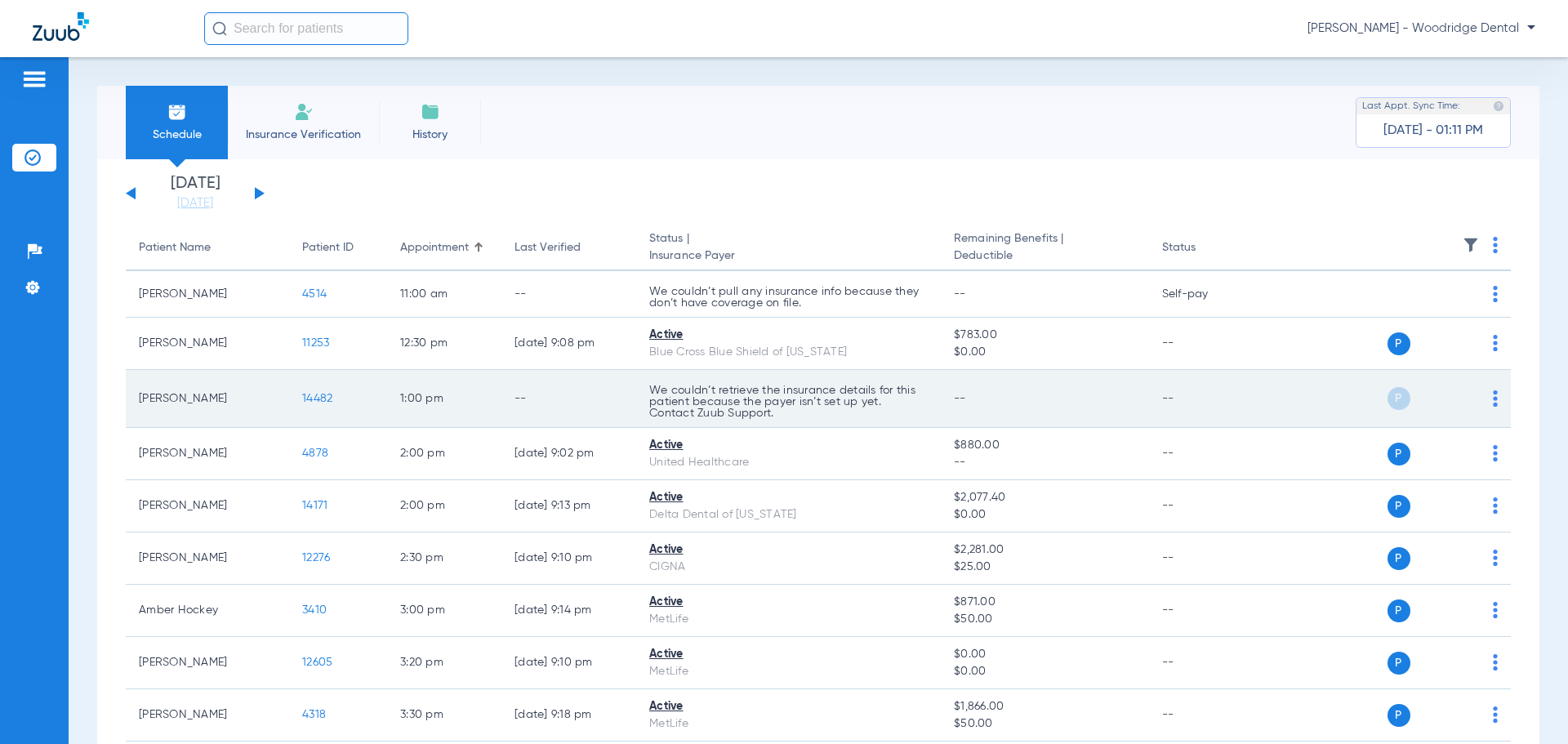
click at [314, 393] on span "14482" at bounding box center [317, 398] width 30 height 12
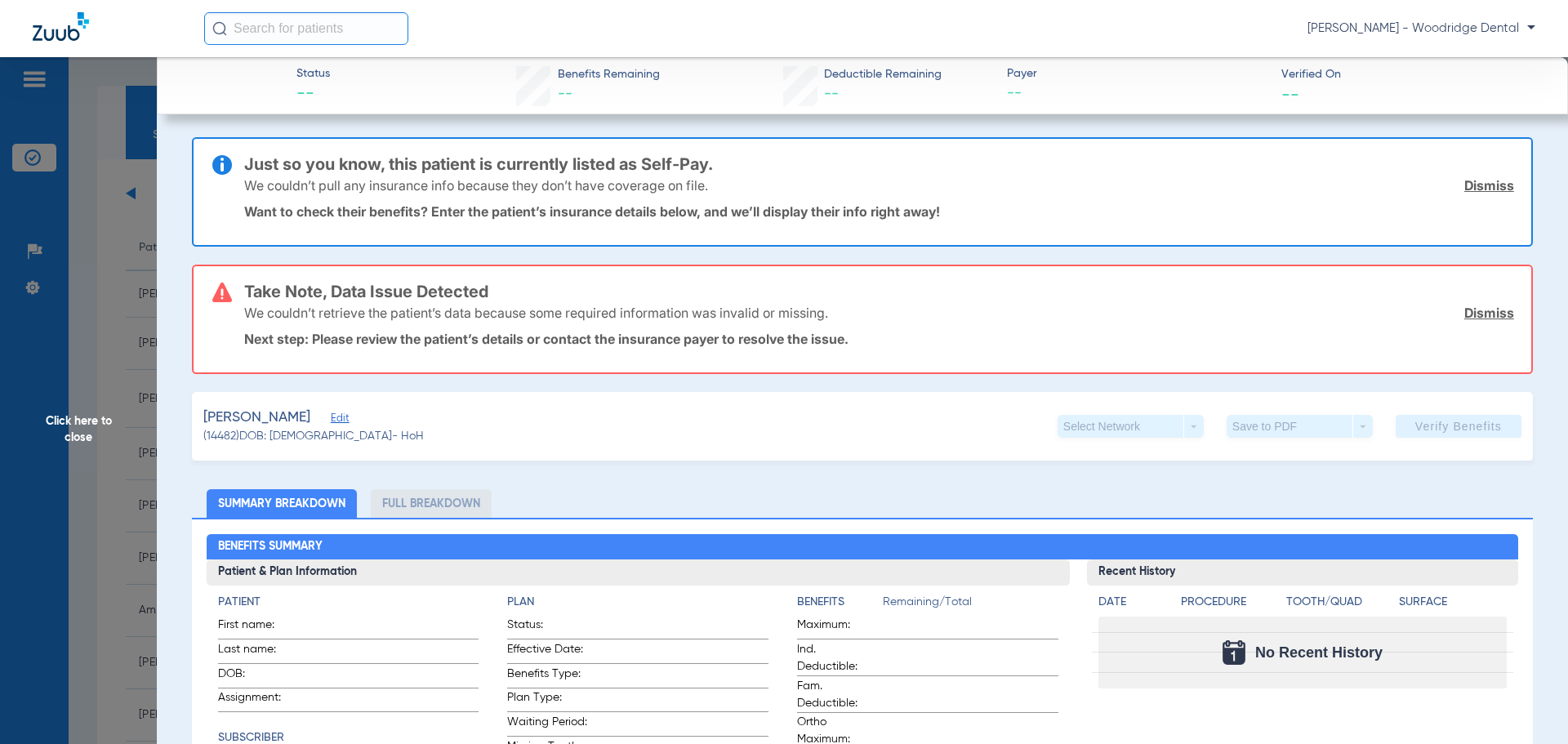
click at [82, 429] on span "Click here to close" at bounding box center [78, 429] width 157 height 744
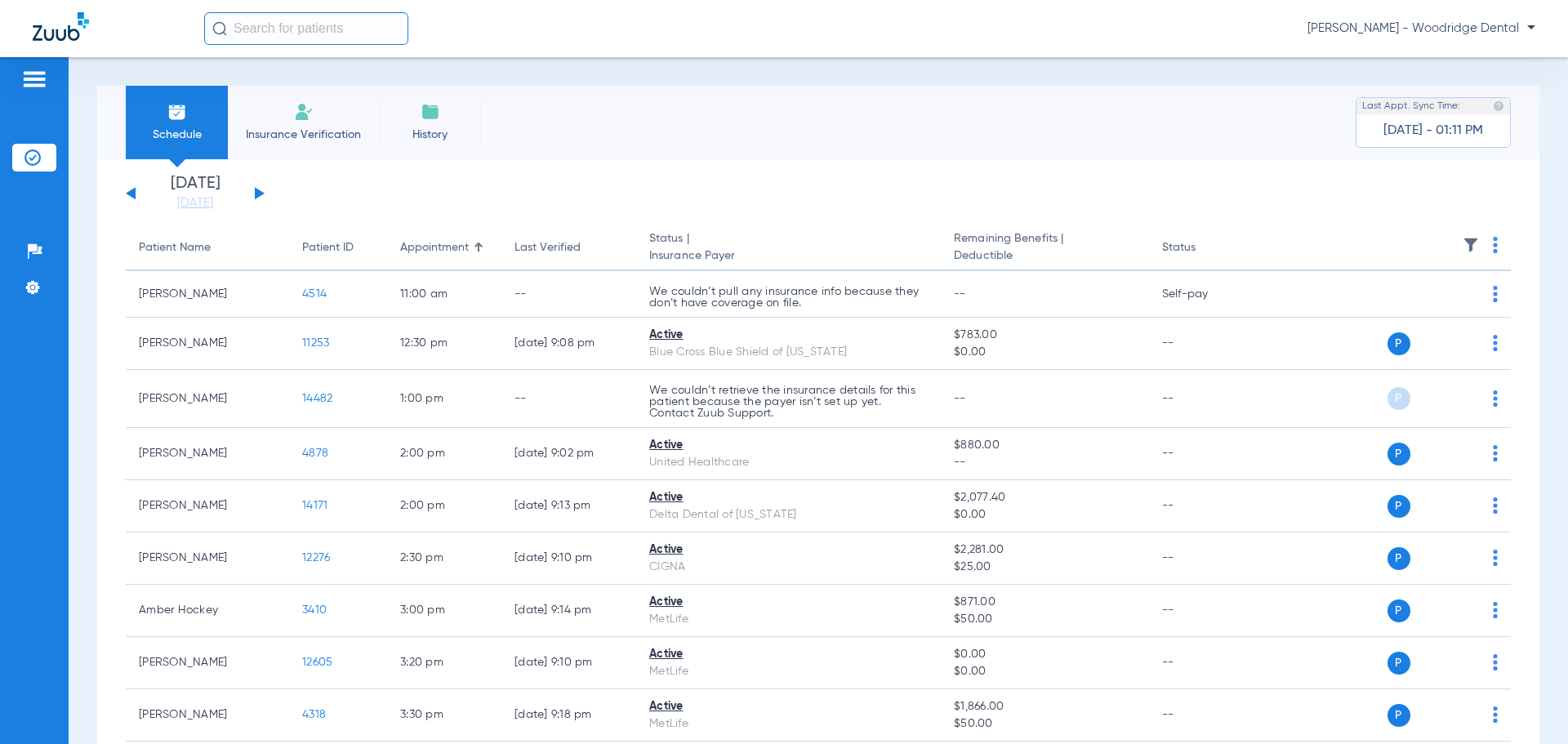
click at [277, 127] on span "Insurance Verification" at bounding box center [304, 135] width 127 height 16
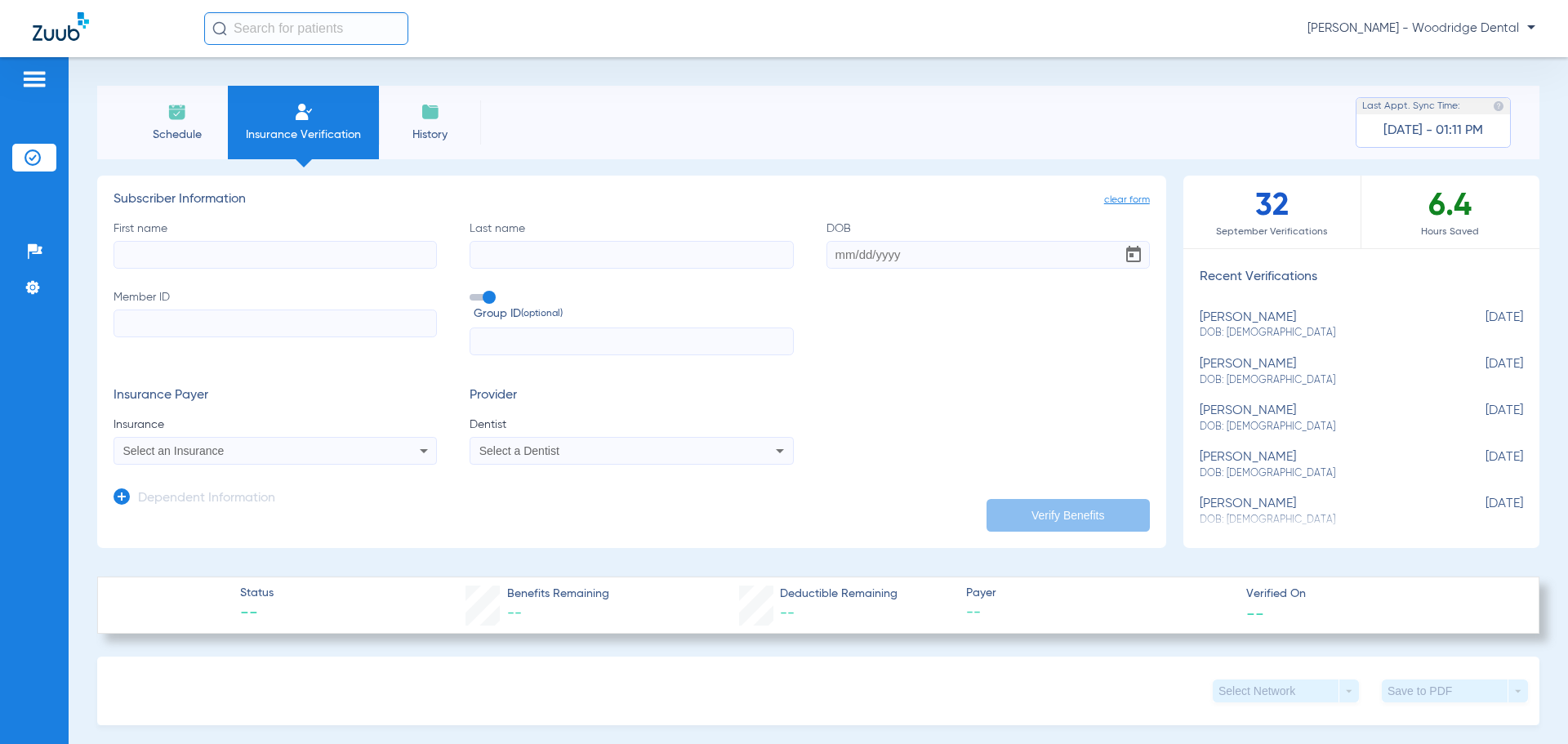
click at [322, 259] on input "First name" at bounding box center [275, 255] width 324 height 28
type input "[PERSON_NAME]"
type input "11/15/1961"
click at [292, 327] on input "Member ID" at bounding box center [275, 323] width 324 height 28
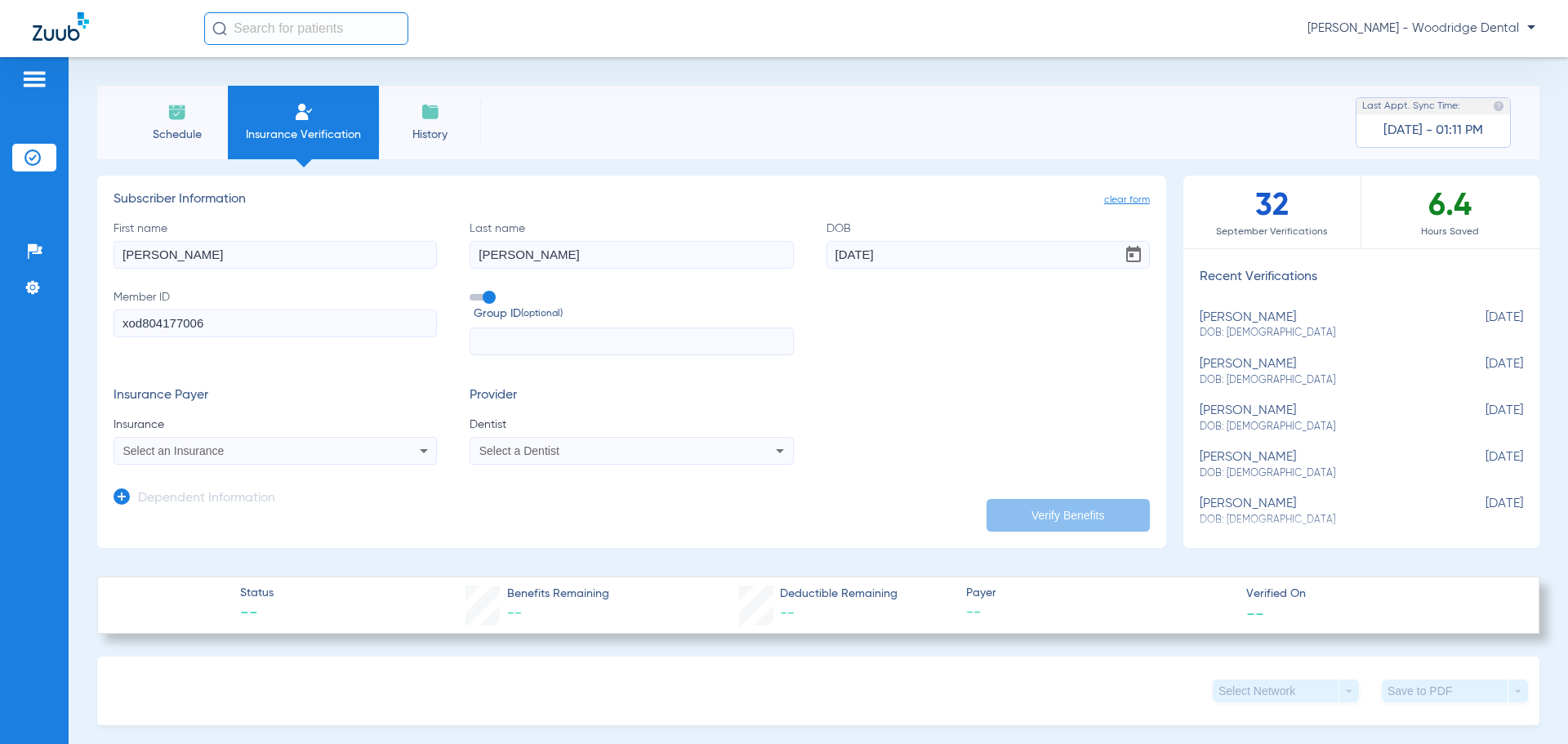
type input "xod804177006"
click at [493, 452] on span "Select a Dentist" at bounding box center [519, 451] width 80 height 13
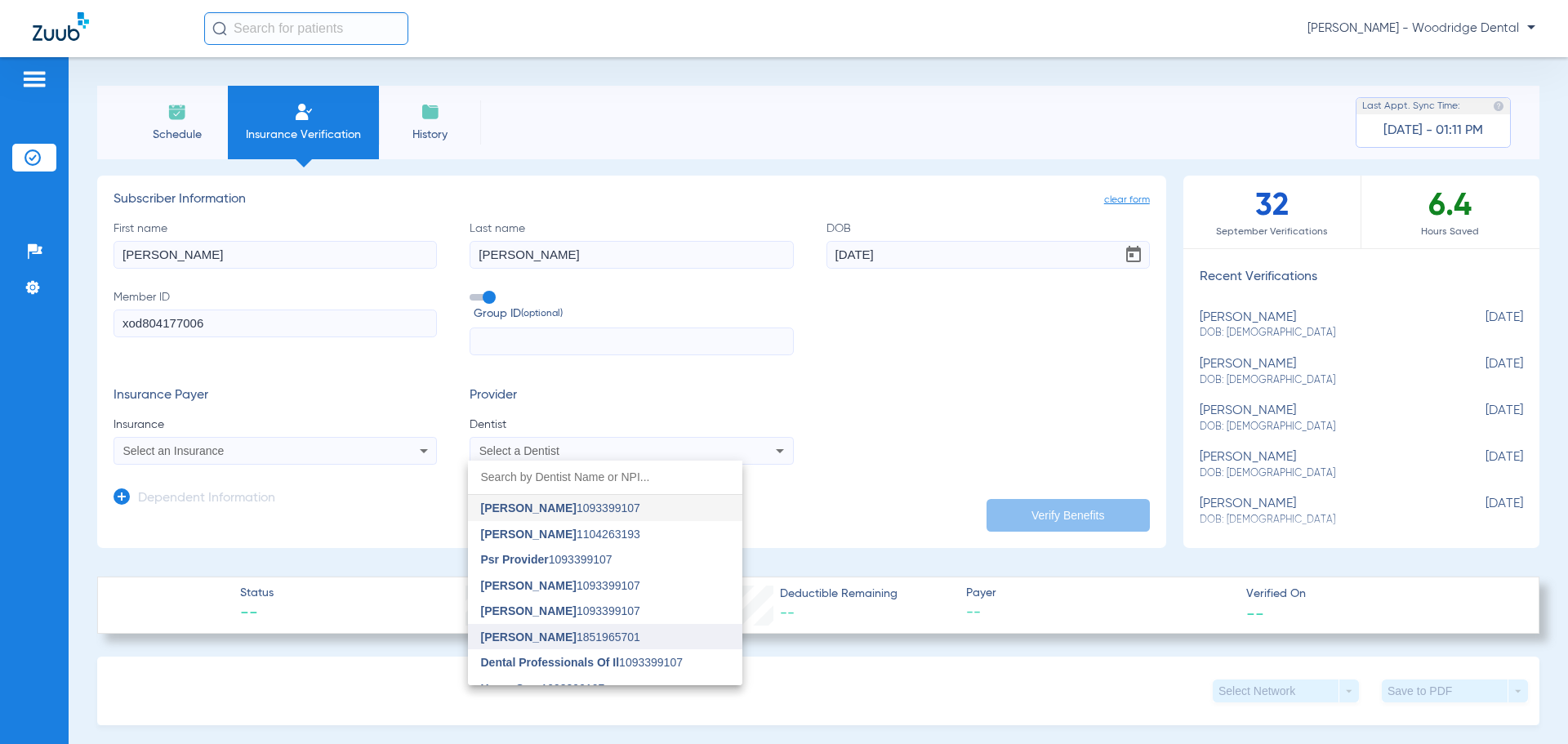
click at [548, 634] on span "[PERSON_NAME] 1851965701" at bounding box center [560, 637] width 159 height 12
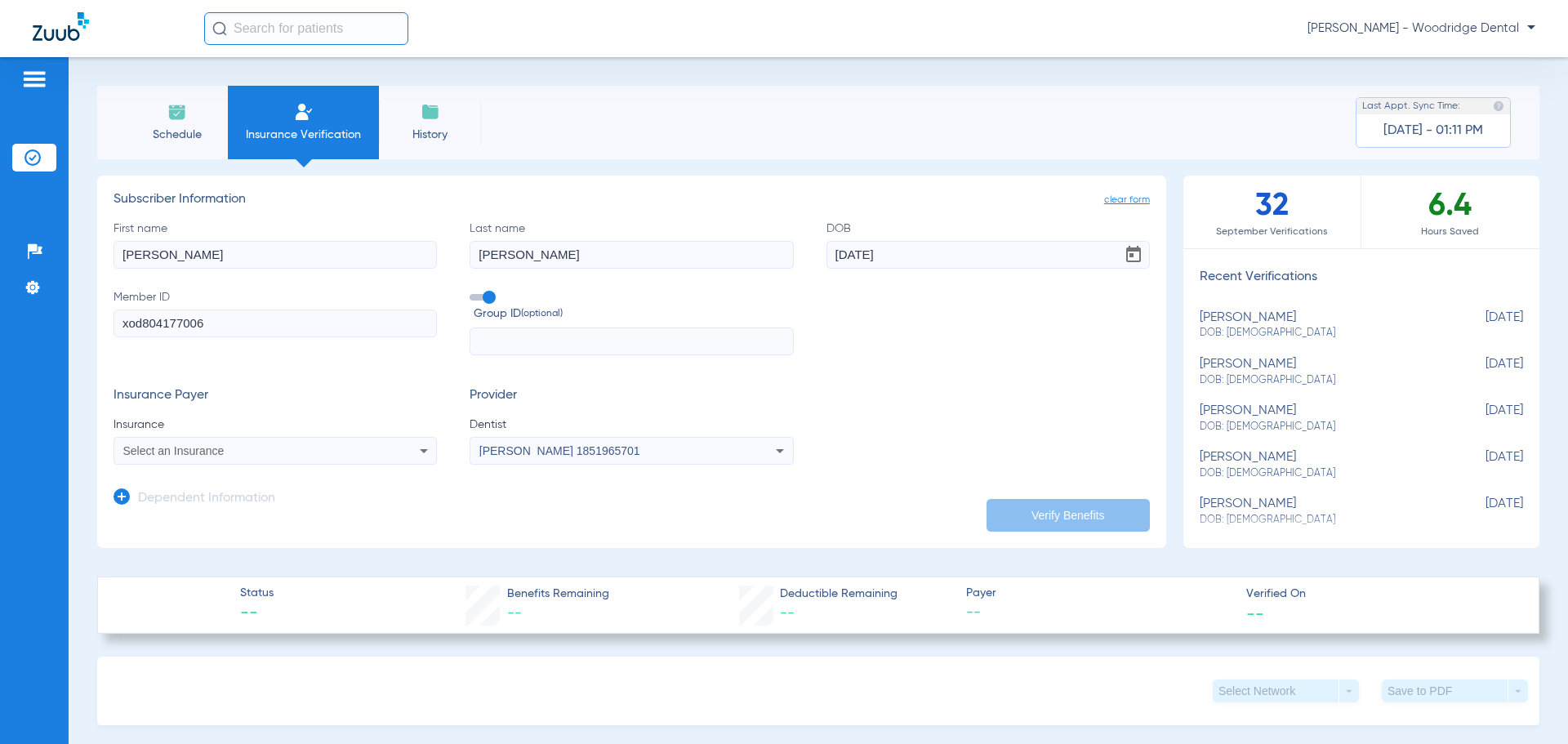
click at [419, 446] on icon at bounding box center [423, 451] width 19 height 19
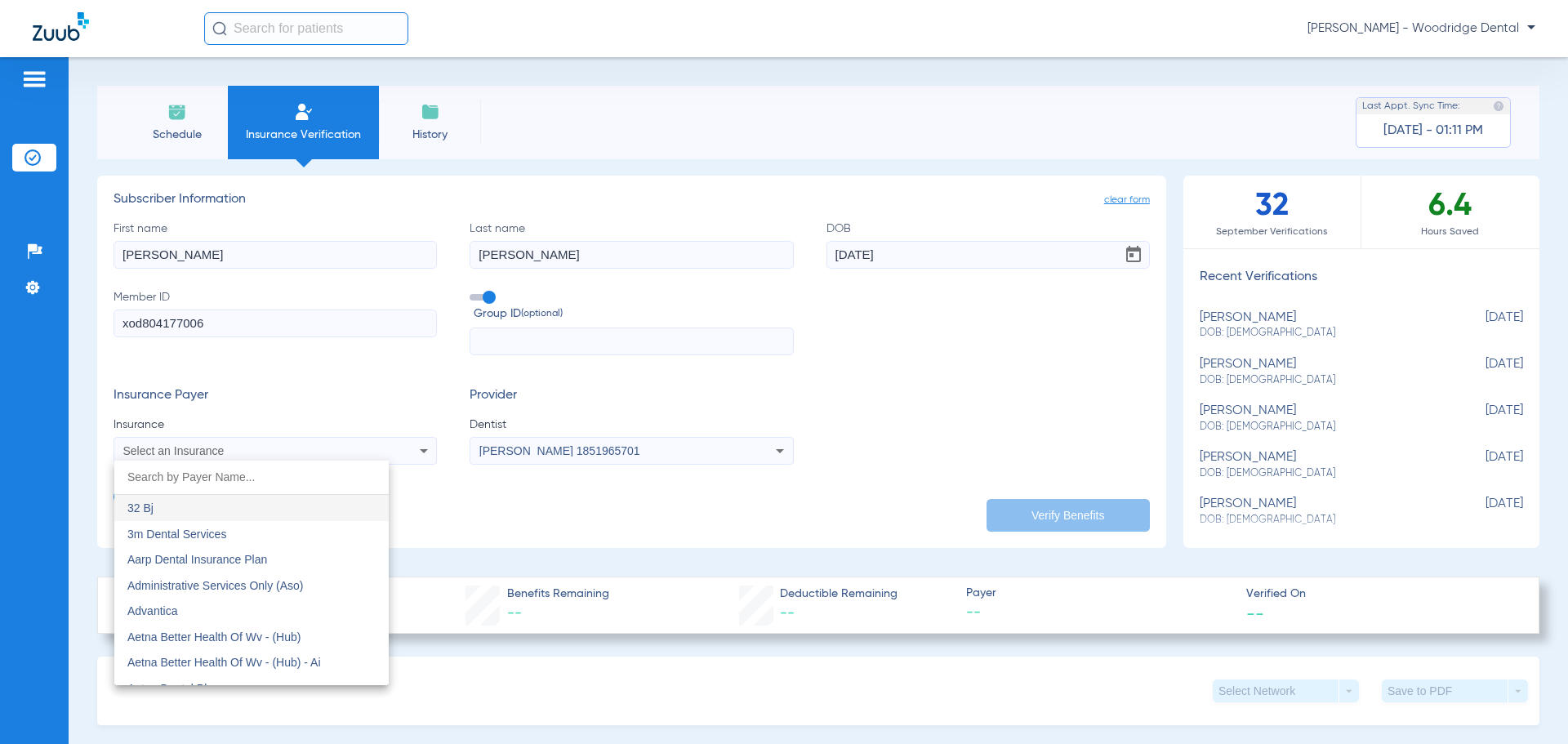
click at [285, 478] on input "dropdown search" at bounding box center [251, 478] width 274 height 34
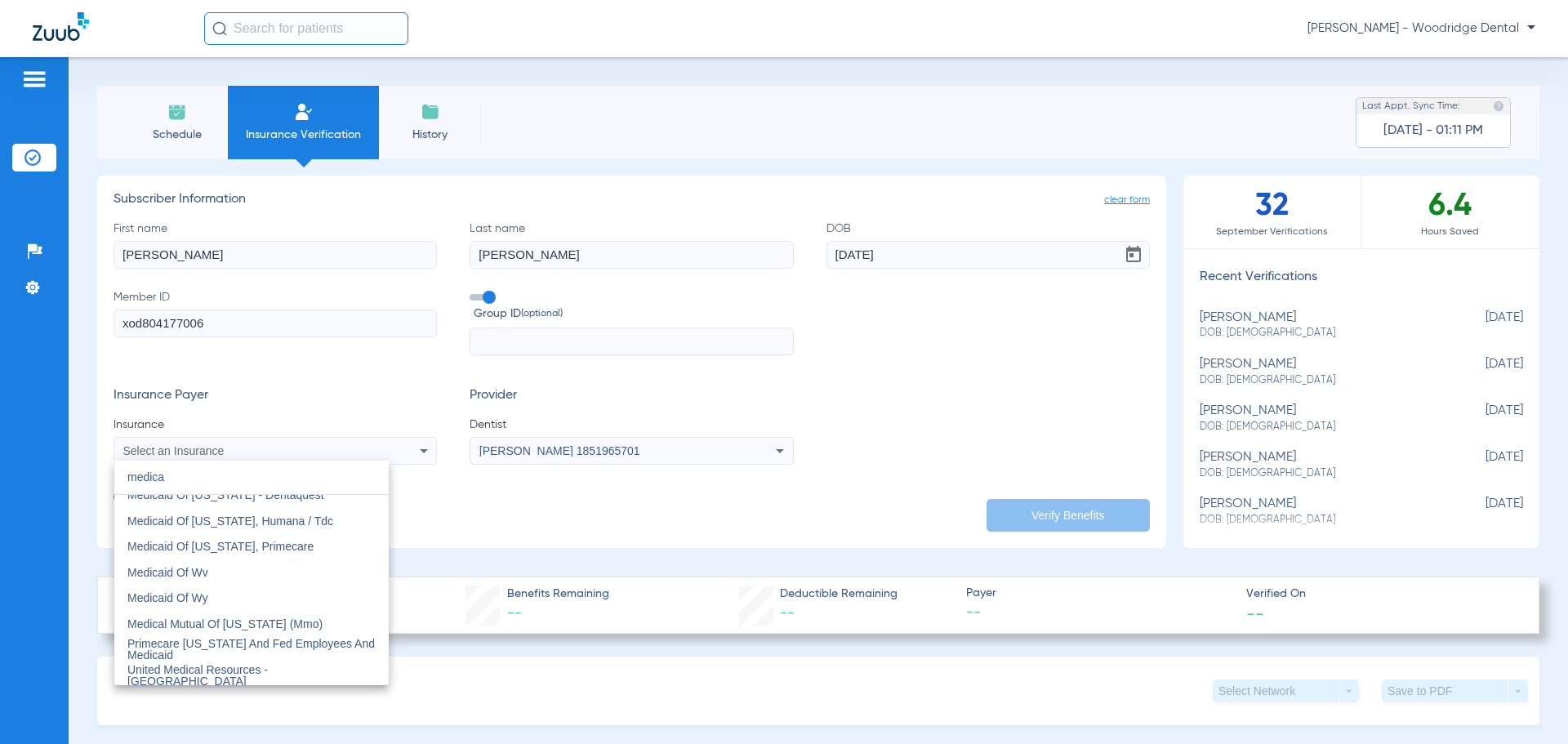
scroll to position [1456, 0]
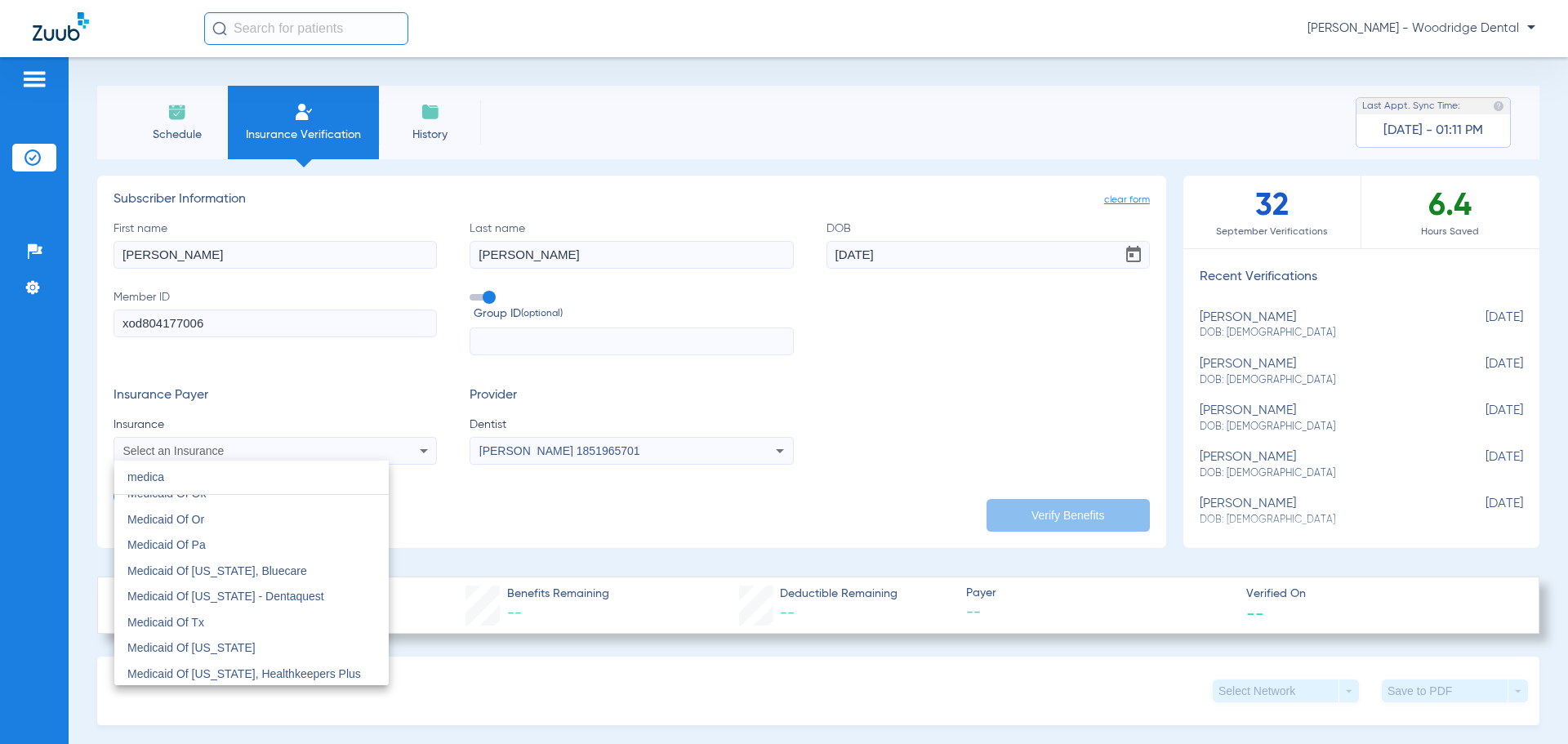
drag, startPoint x: 237, startPoint y: 478, endPoint x: 29, endPoint y: 474, distance: 208.0
click at [29, 474] on div "medica close Ak-medicaid - Bot Amerigroup - Wa Medicare Deltacare Usa / Private…" at bounding box center [784, 372] width 1568 height 744
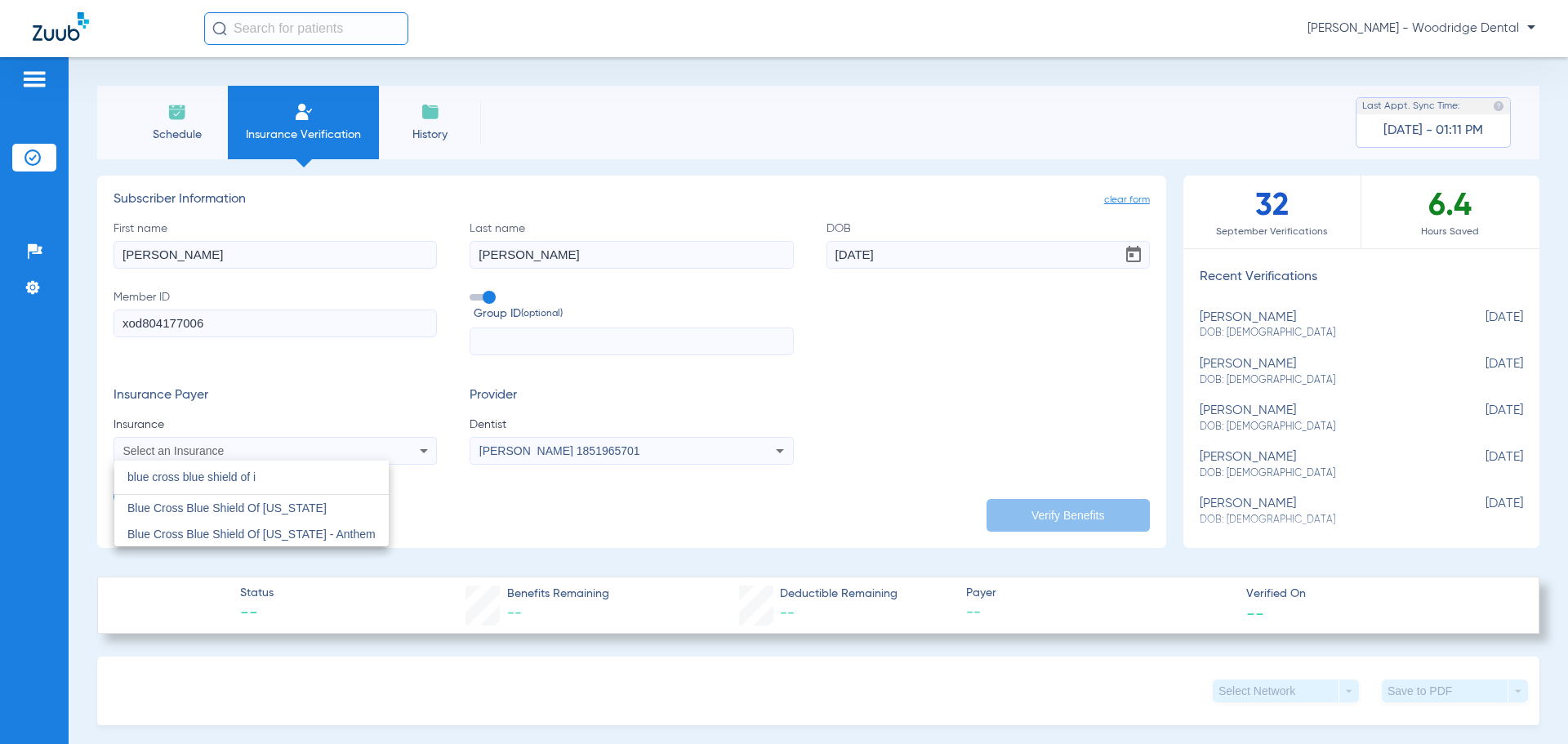
scroll to position [0, 0]
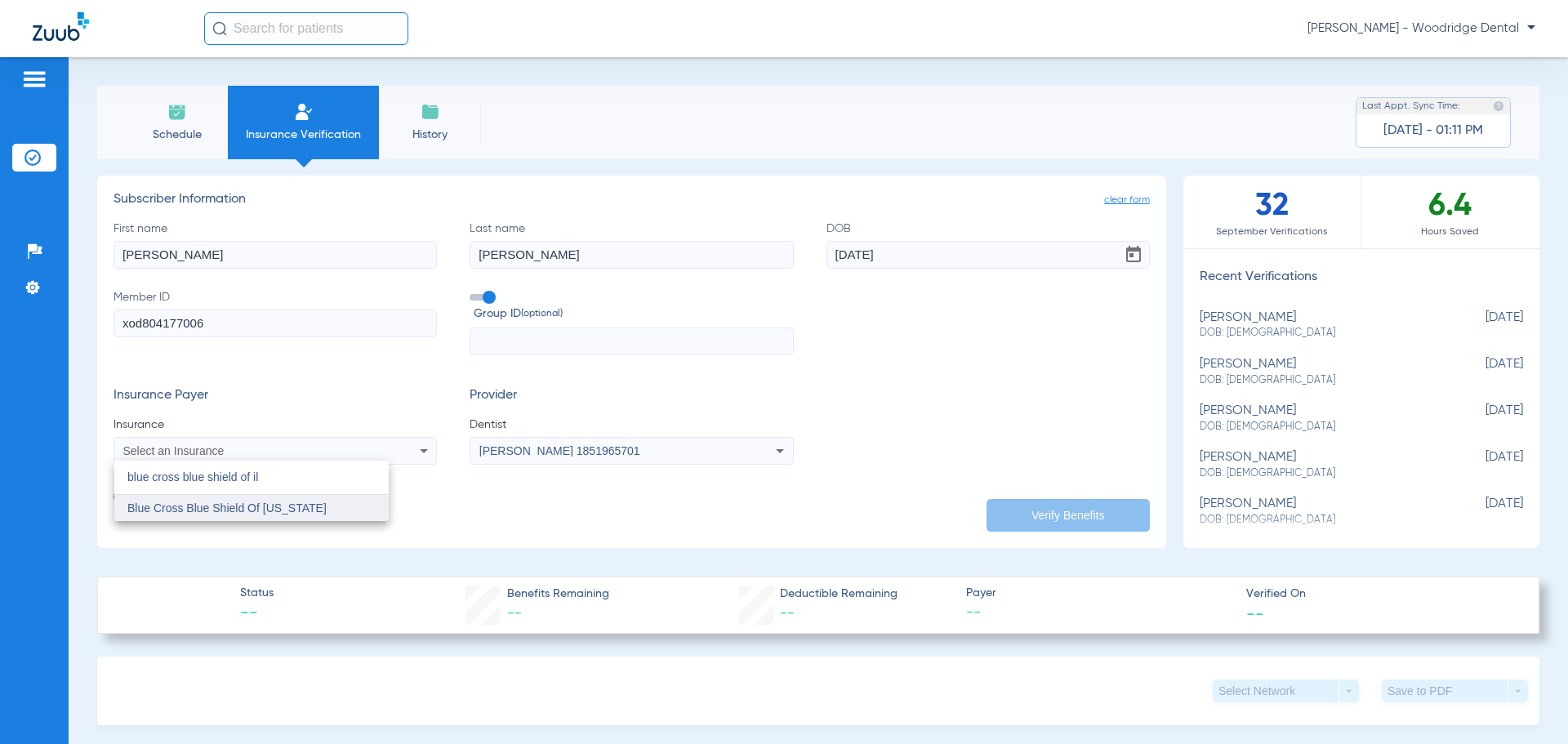
type input "blue cross blue shield of il"
click at [200, 507] on span "Blue Cross Blue Shield Of [US_STATE]" at bounding box center [227, 508] width 199 height 13
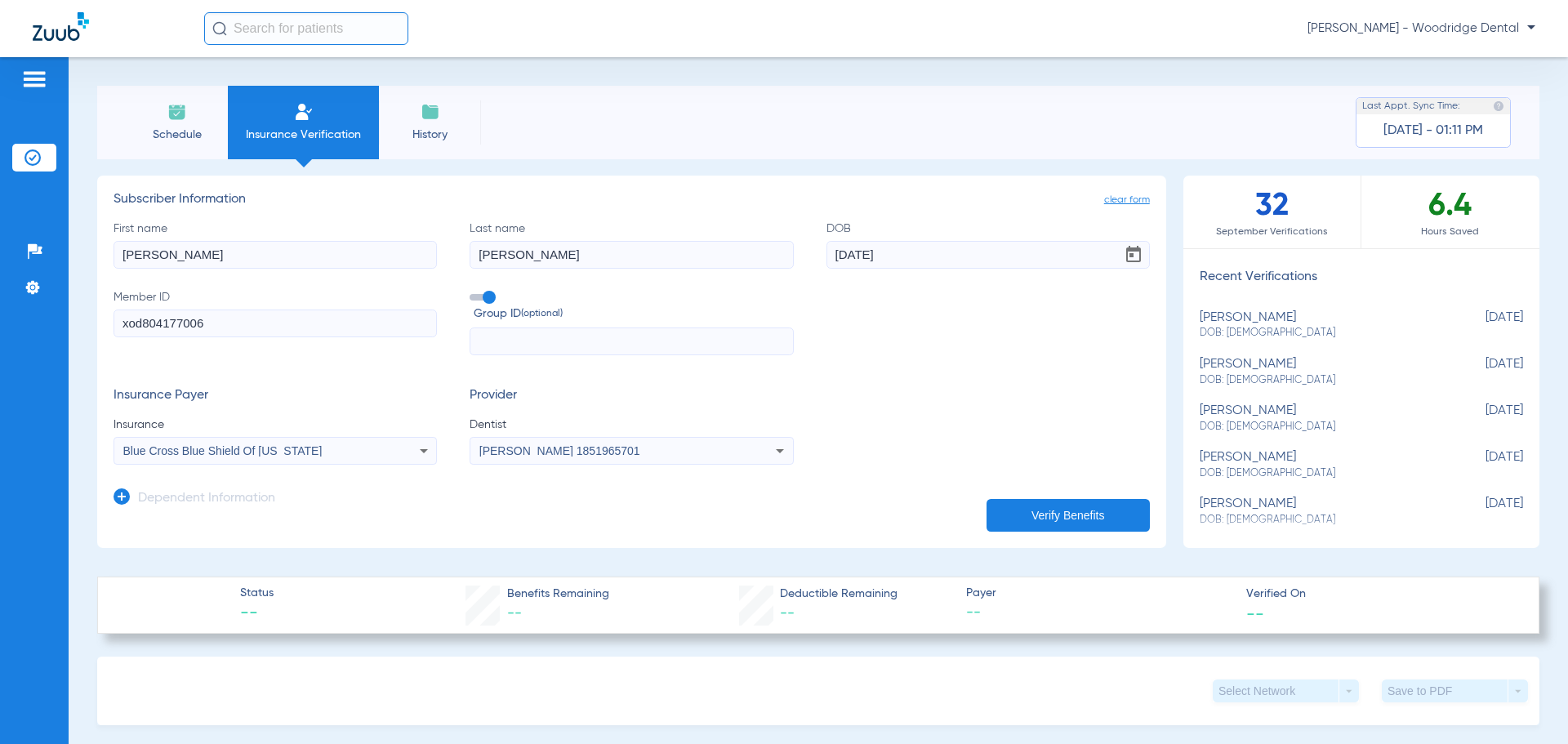
click at [548, 342] on input "text" at bounding box center [631, 341] width 324 height 28
drag, startPoint x: 525, startPoint y: 339, endPoint x: 444, endPoint y: 340, distance: 81.0
click at [444, 340] on div "First name diane Last name keeney DOB 11/15/1961 Member ID xod804177006 Group I…" at bounding box center [631, 288] width 1037 height 135
paste input "IL8634"
type input "IL8634"
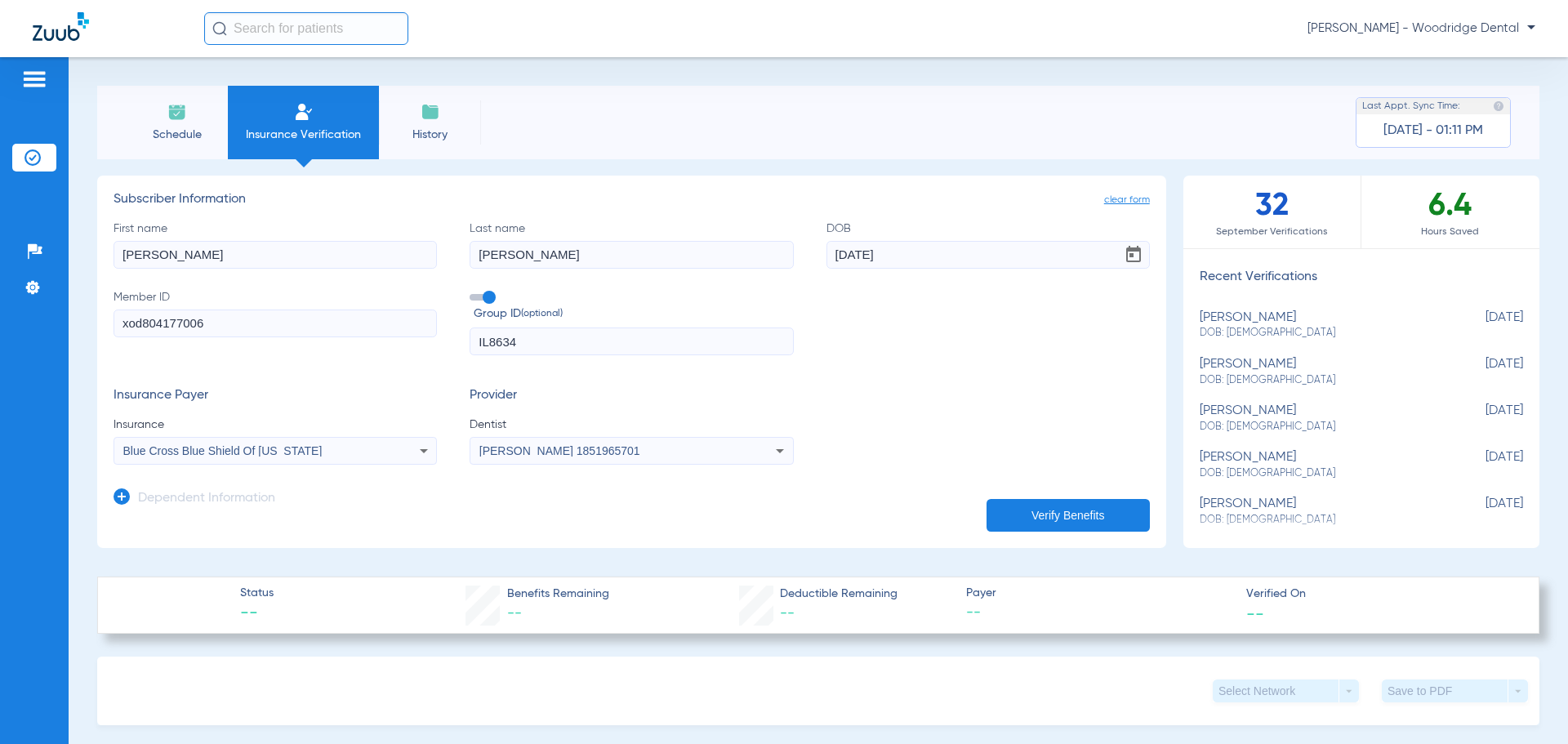
click at [1025, 517] on button "Verify Benefits" at bounding box center [1068, 515] width 163 height 33
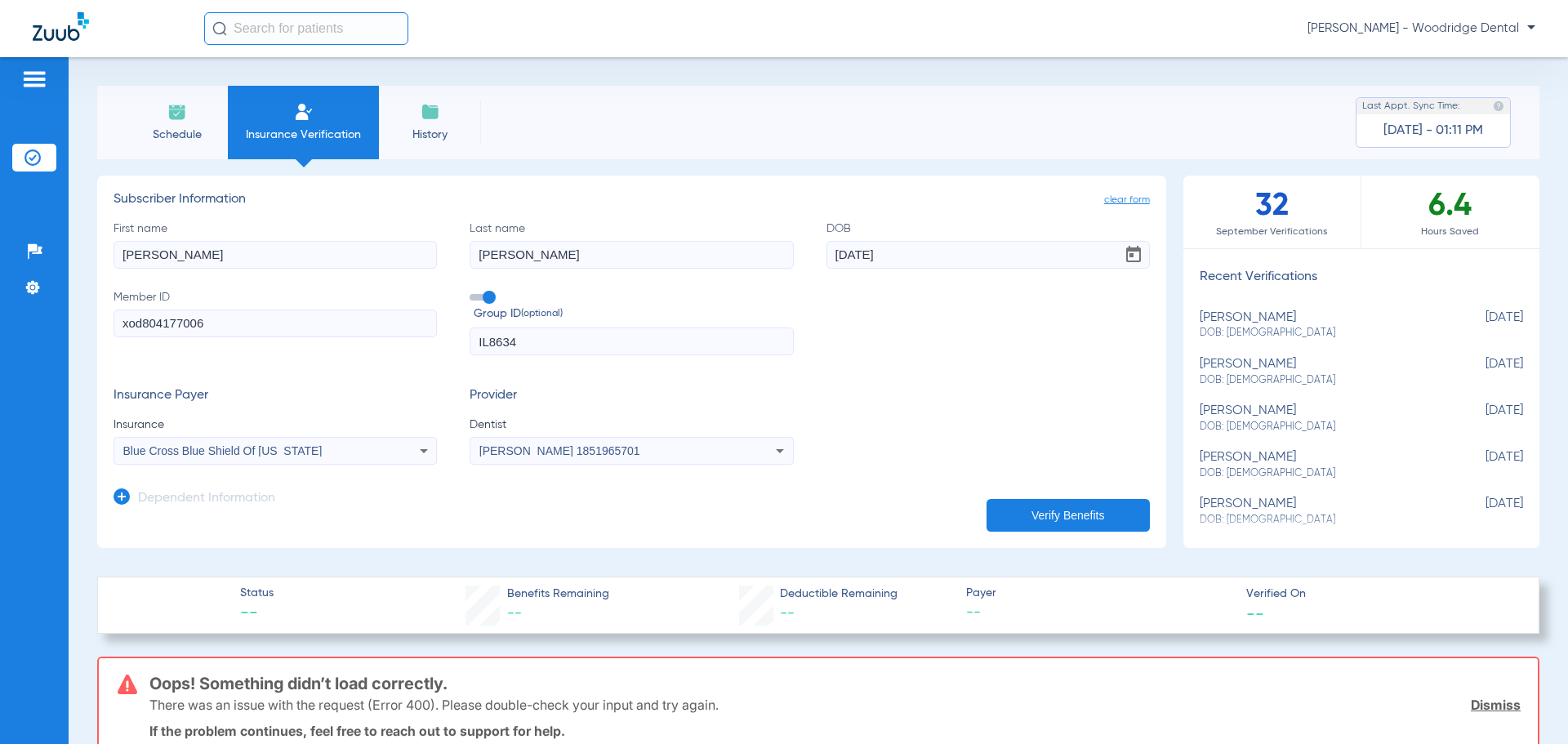
click at [178, 115] on img at bounding box center [177, 111] width 19 height 19
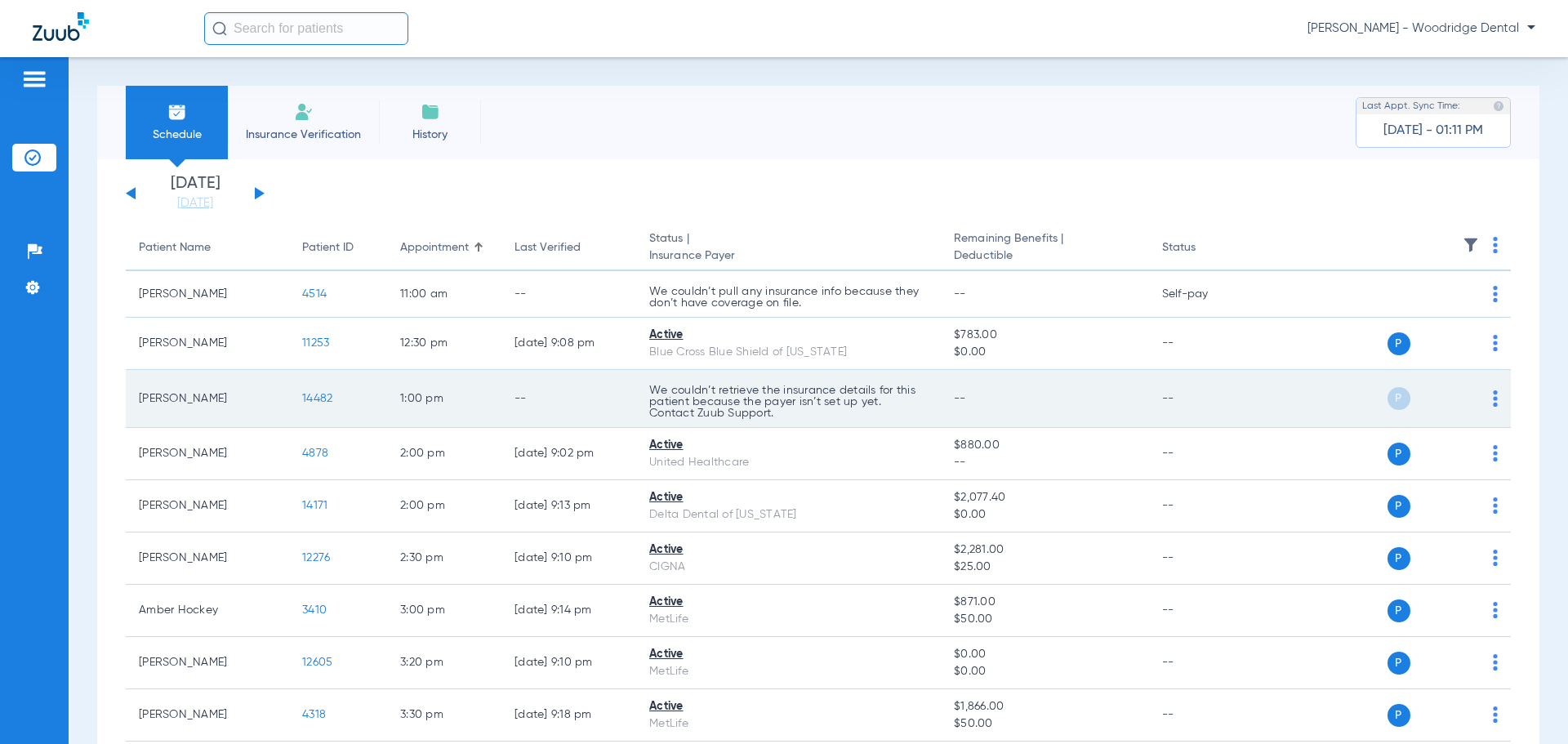
drag, startPoint x: 1484, startPoint y: 395, endPoint x: 1290, endPoint y: 411, distance: 194.7
click at [1290, 411] on td "P S" at bounding box center [1386, 398] width 252 height 58
click at [1477, 394] on div "P S" at bounding box center [1379, 398] width 240 height 23
click at [1493, 395] on img at bounding box center [1496, 398] width 5 height 16
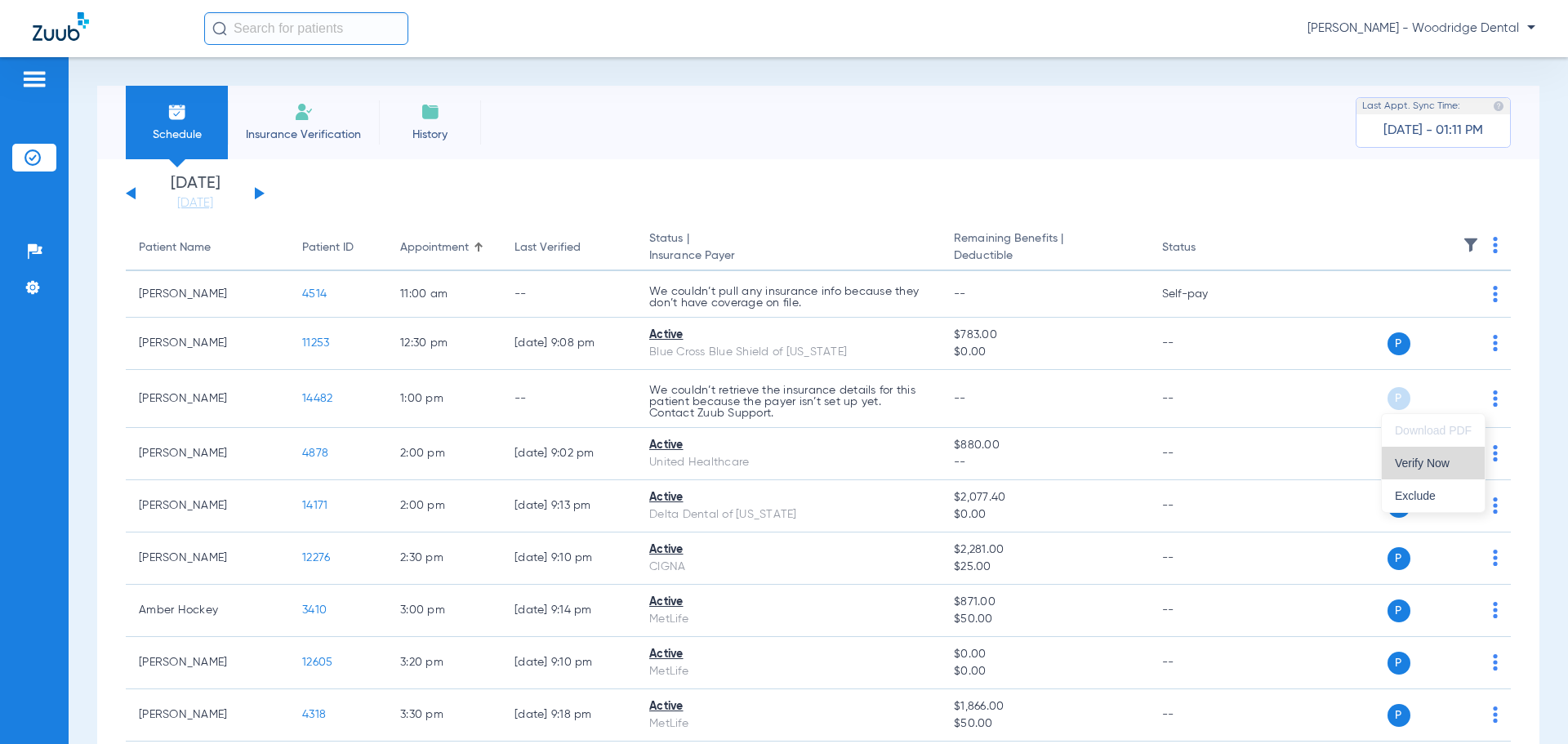
click at [1442, 465] on span "Verify Now" at bounding box center [1433, 463] width 77 height 12
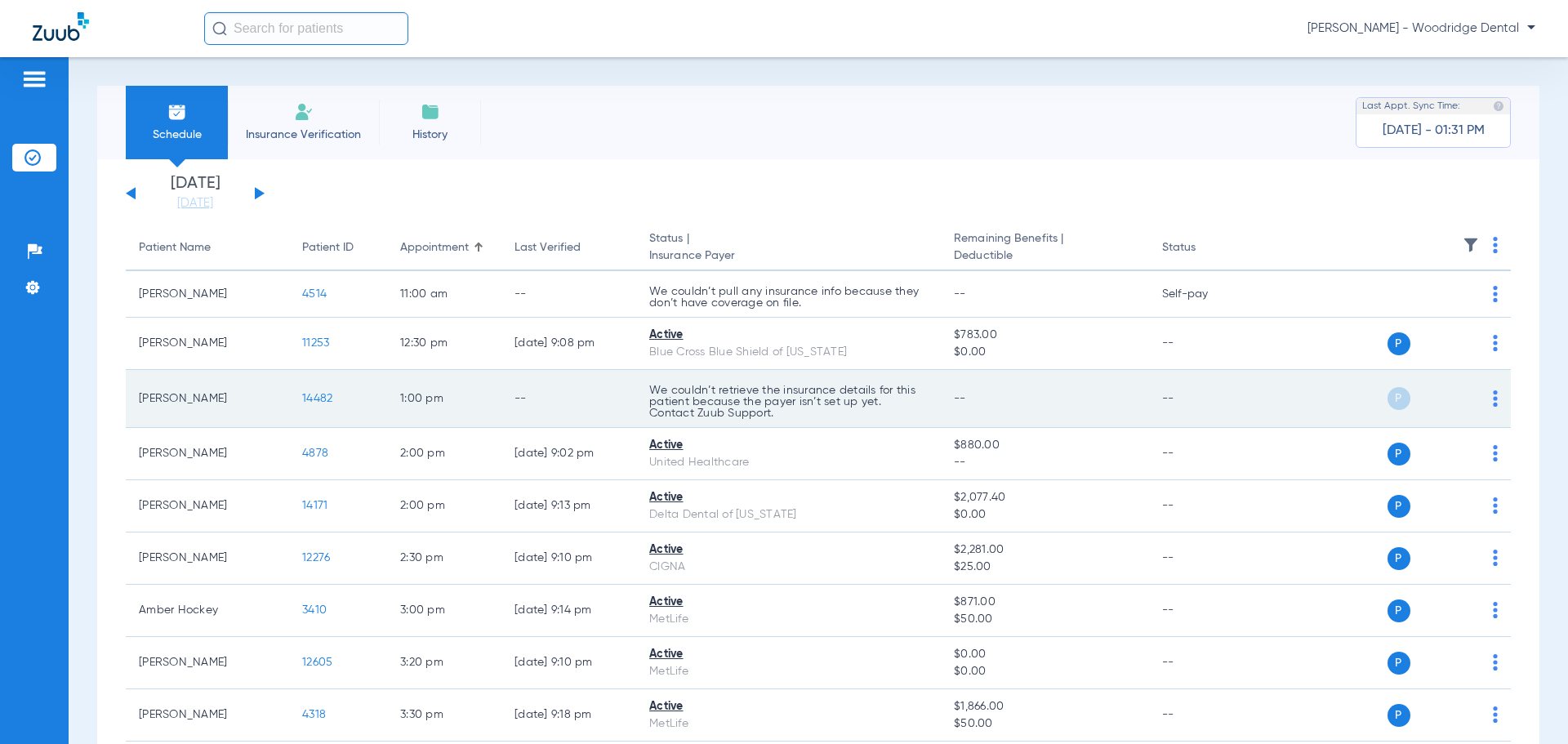
drag, startPoint x: 1484, startPoint y: 395, endPoint x: 1278, endPoint y: 404, distance: 206.2
click at [1278, 404] on div "P S" at bounding box center [1379, 398] width 240 height 23
click at [1493, 404] on img at bounding box center [1496, 398] width 5 height 16
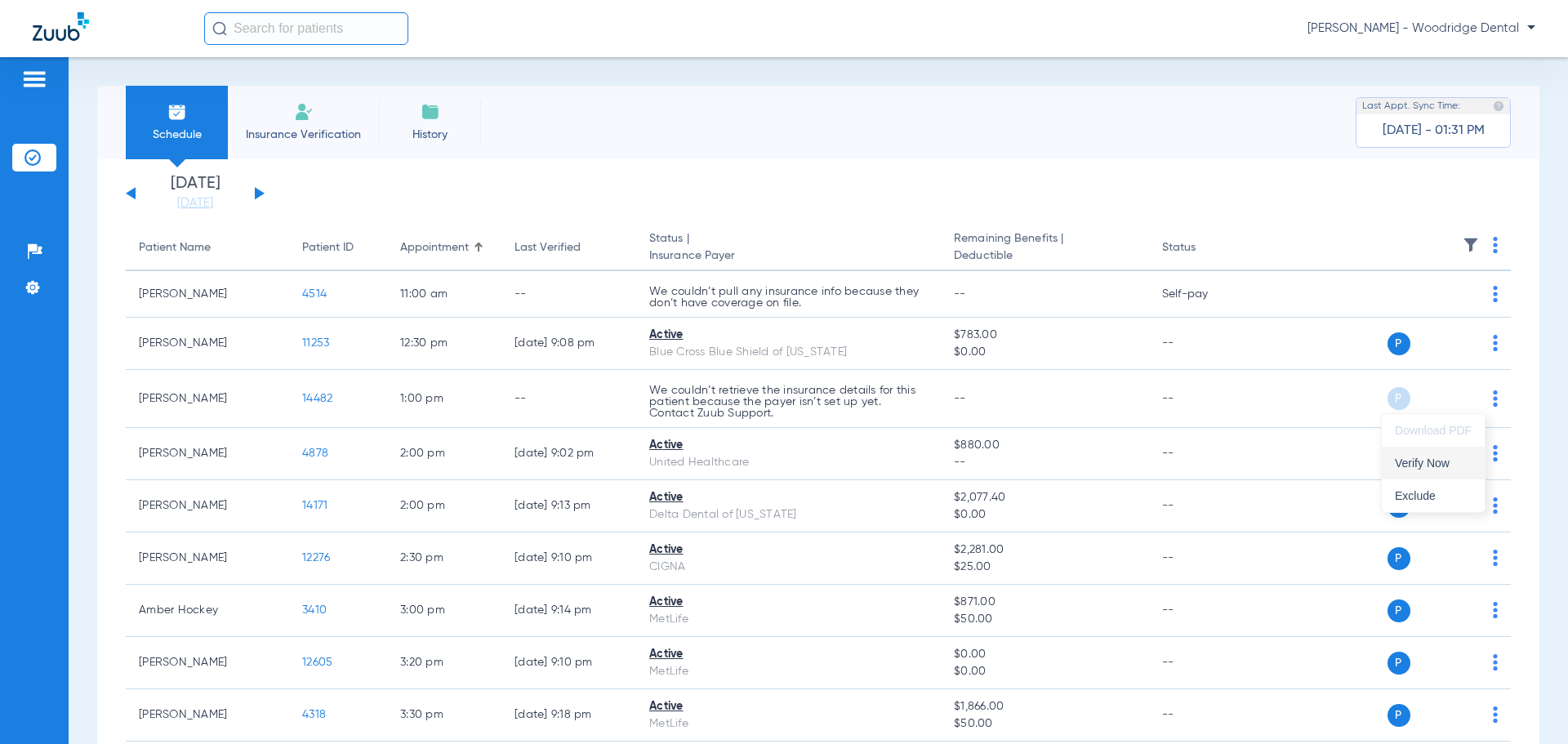
click at [1454, 462] on span "Verify Now" at bounding box center [1433, 463] width 77 height 12
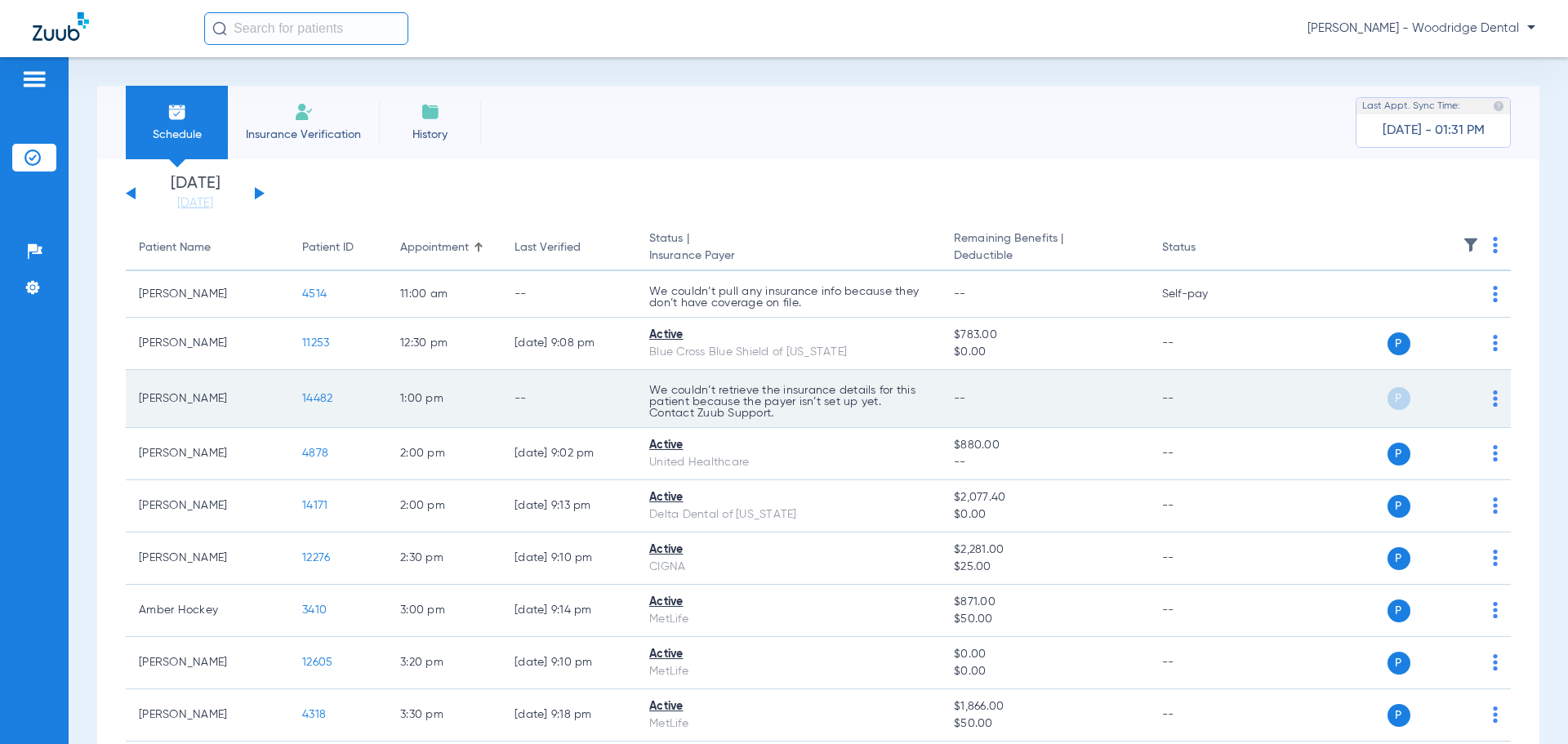
click at [309, 393] on span "14482" at bounding box center [317, 398] width 30 height 12
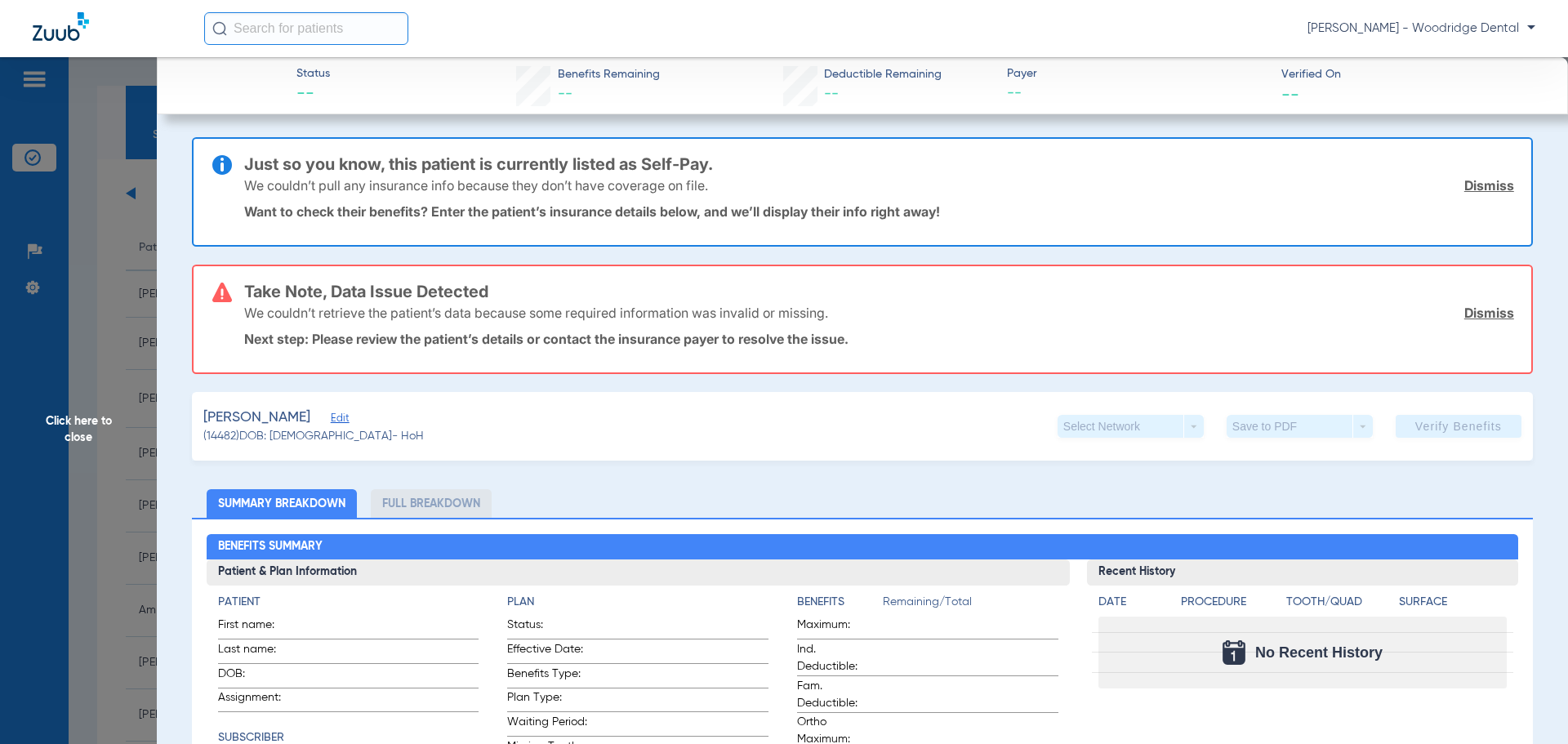
click at [80, 417] on span "Click here to close" at bounding box center [78, 429] width 157 height 744
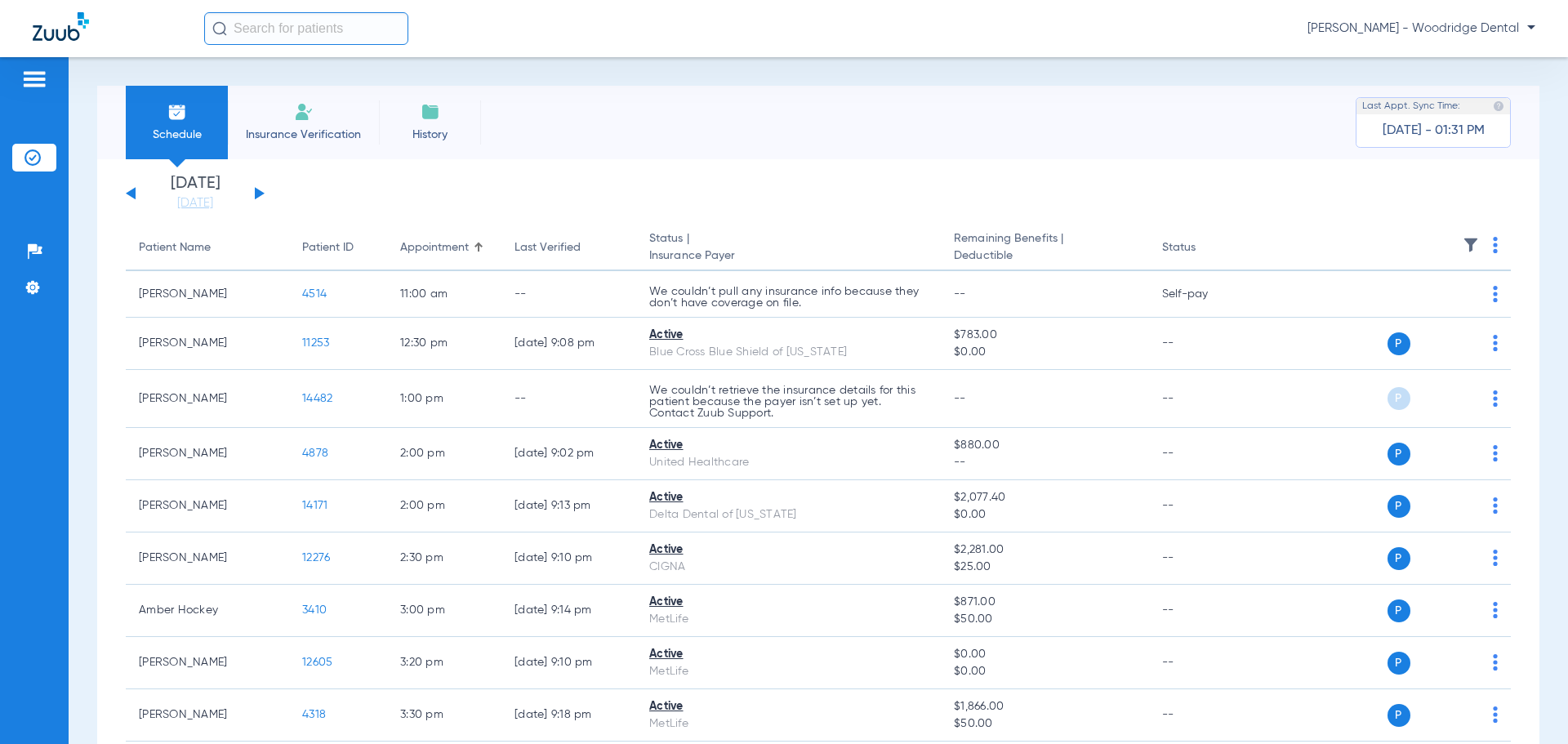
click at [286, 121] on li "Insurance Verification" at bounding box center [304, 122] width 151 height 73
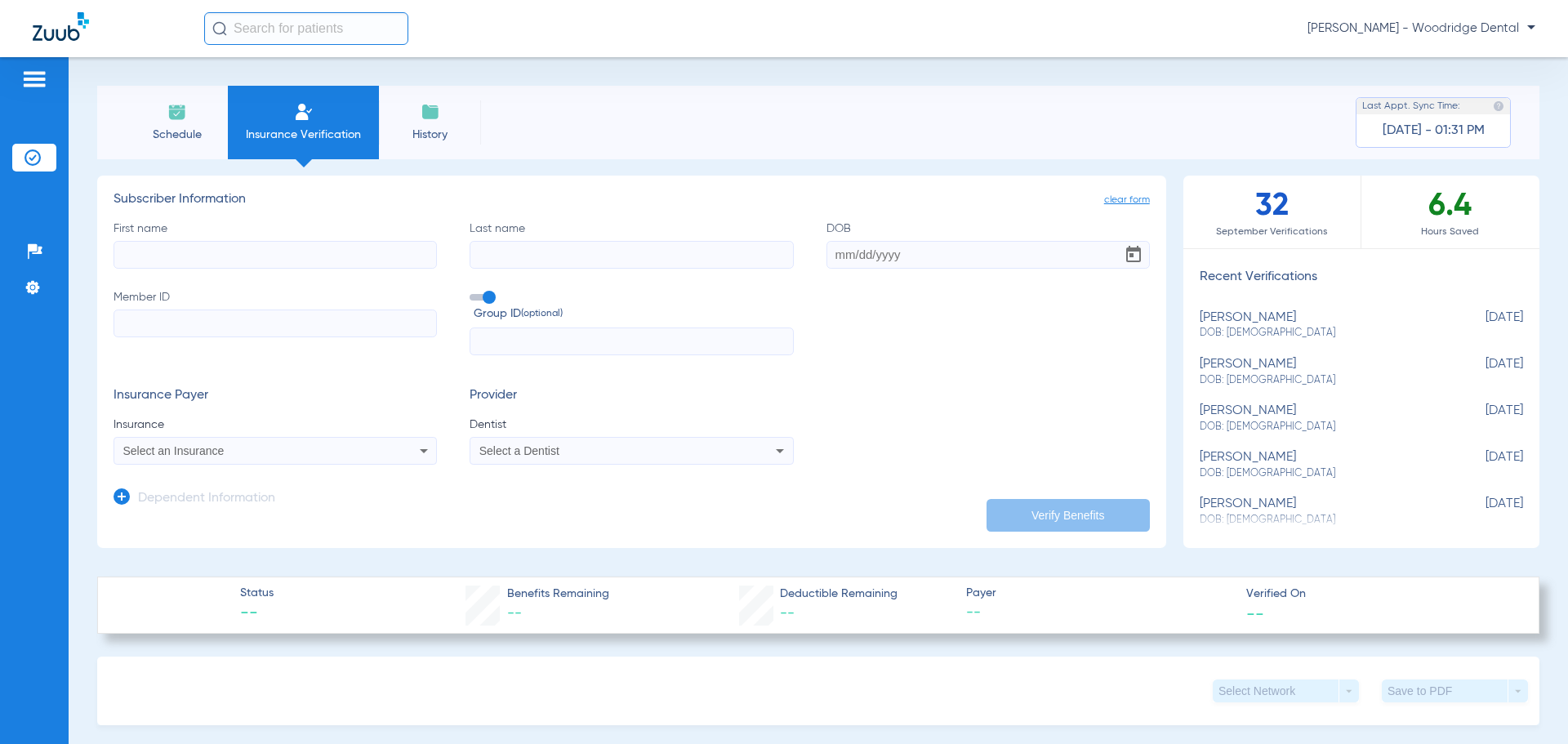
click at [260, 248] on input "First name" at bounding box center [275, 255] width 324 height 28
click at [186, 134] on span "Schedule" at bounding box center [177, 135] width 77 height 16
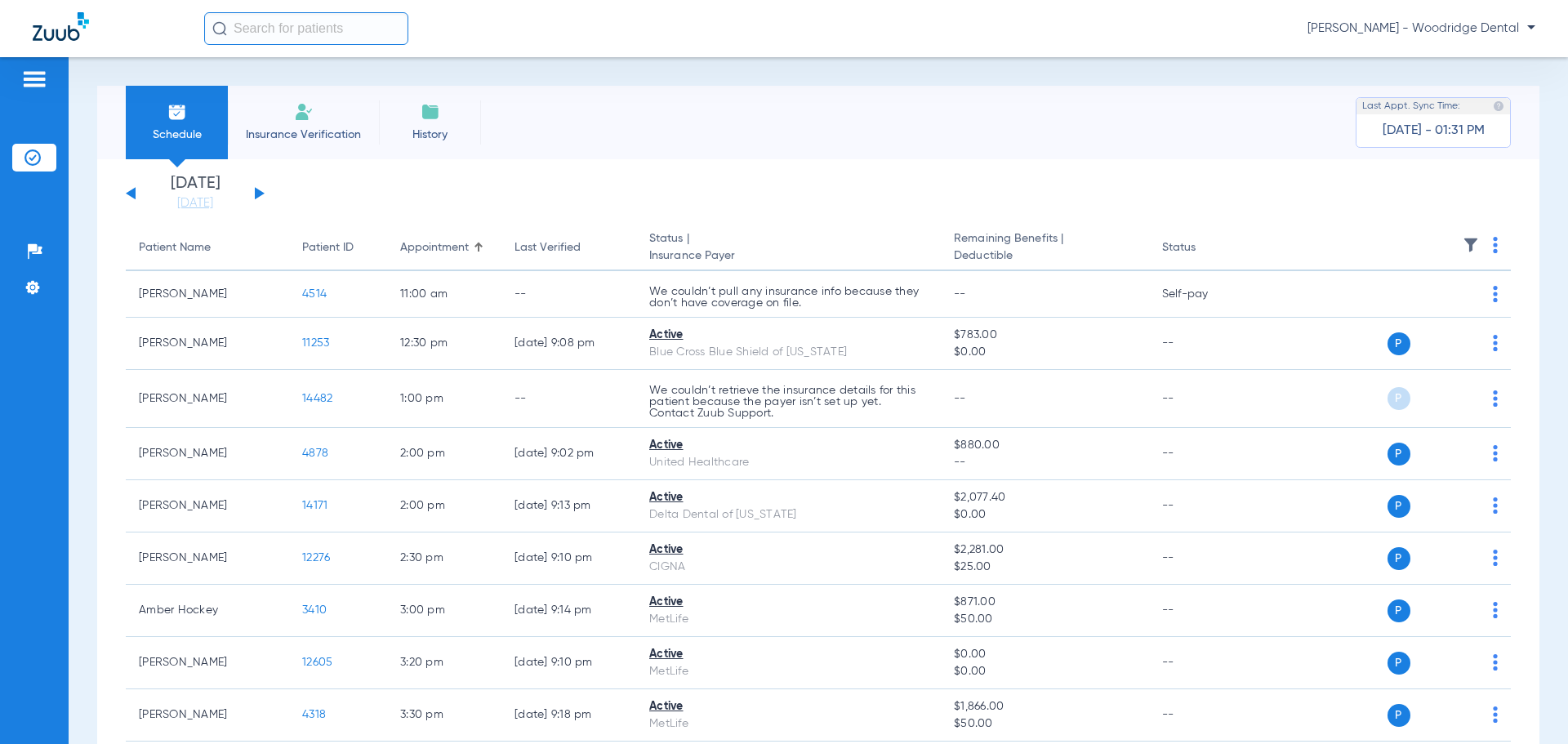
click at [287, 119] on li "Insurance Verification" at bounding box center [304, 122] width 151 height 73
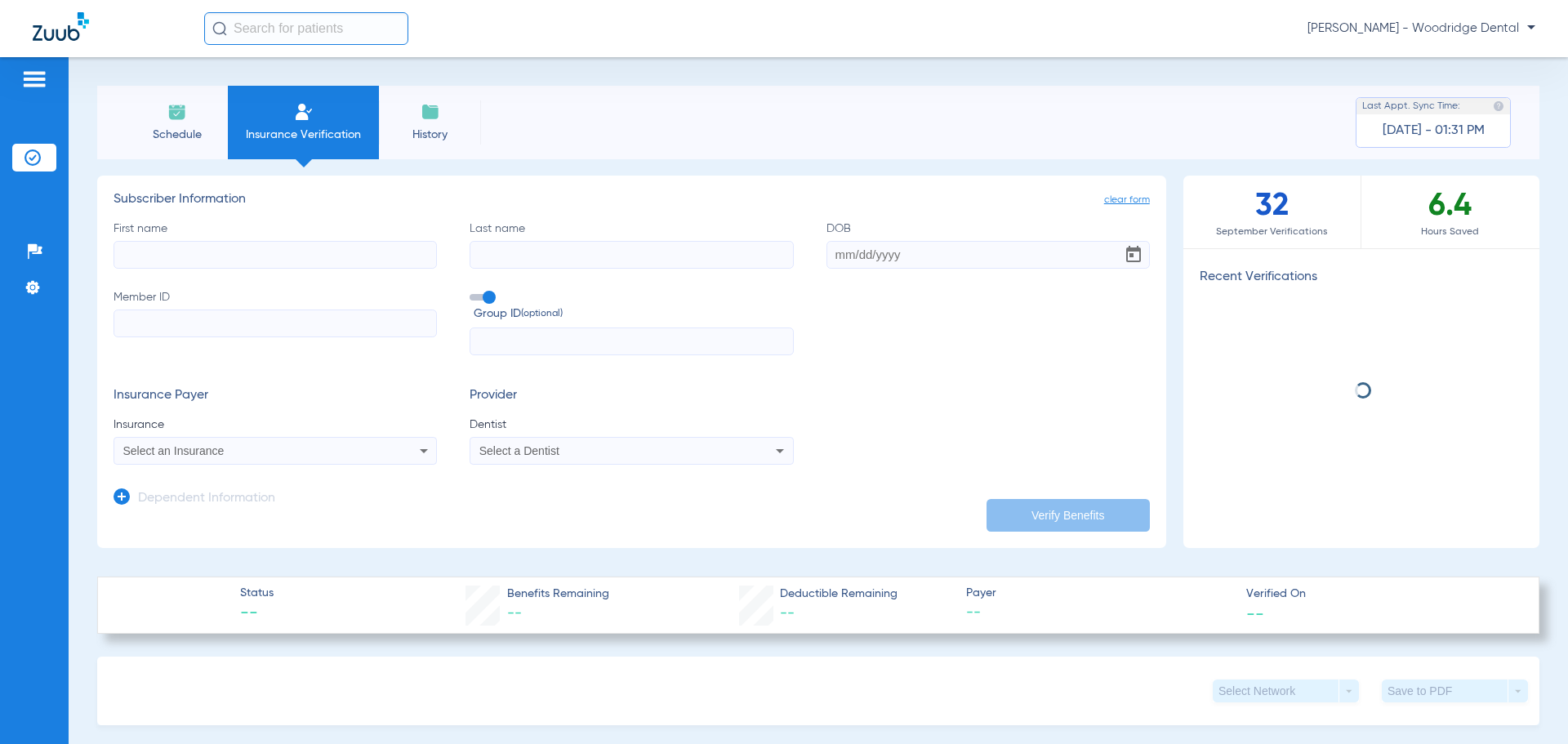
click at [233, 250] on input "First name" at bounding box center [275, 255] width 324 height 28
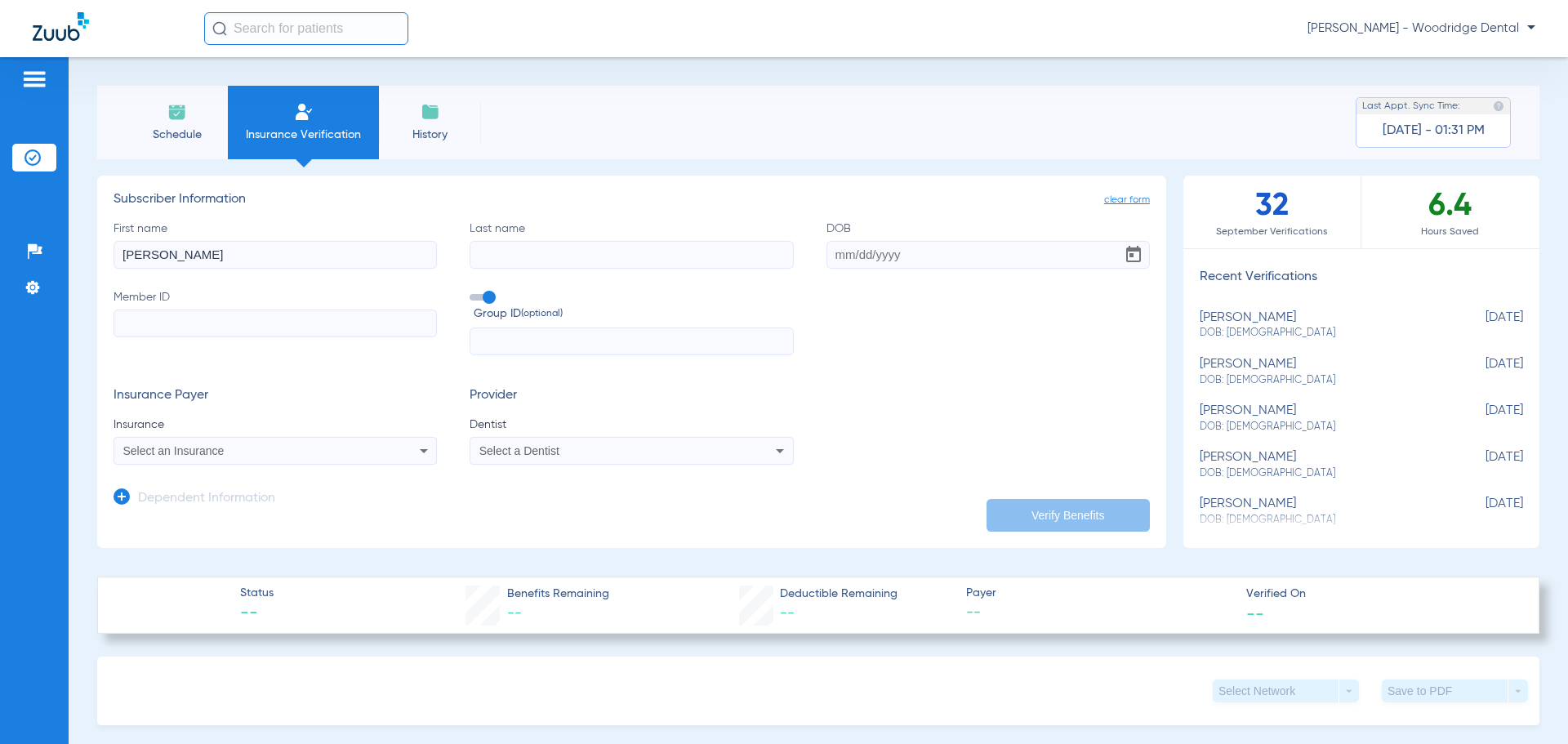
type input "[PERSON_NAME]"
click at [858, 258] on input "[DATE]" at bounding box center [988, 255] width 324 height 28
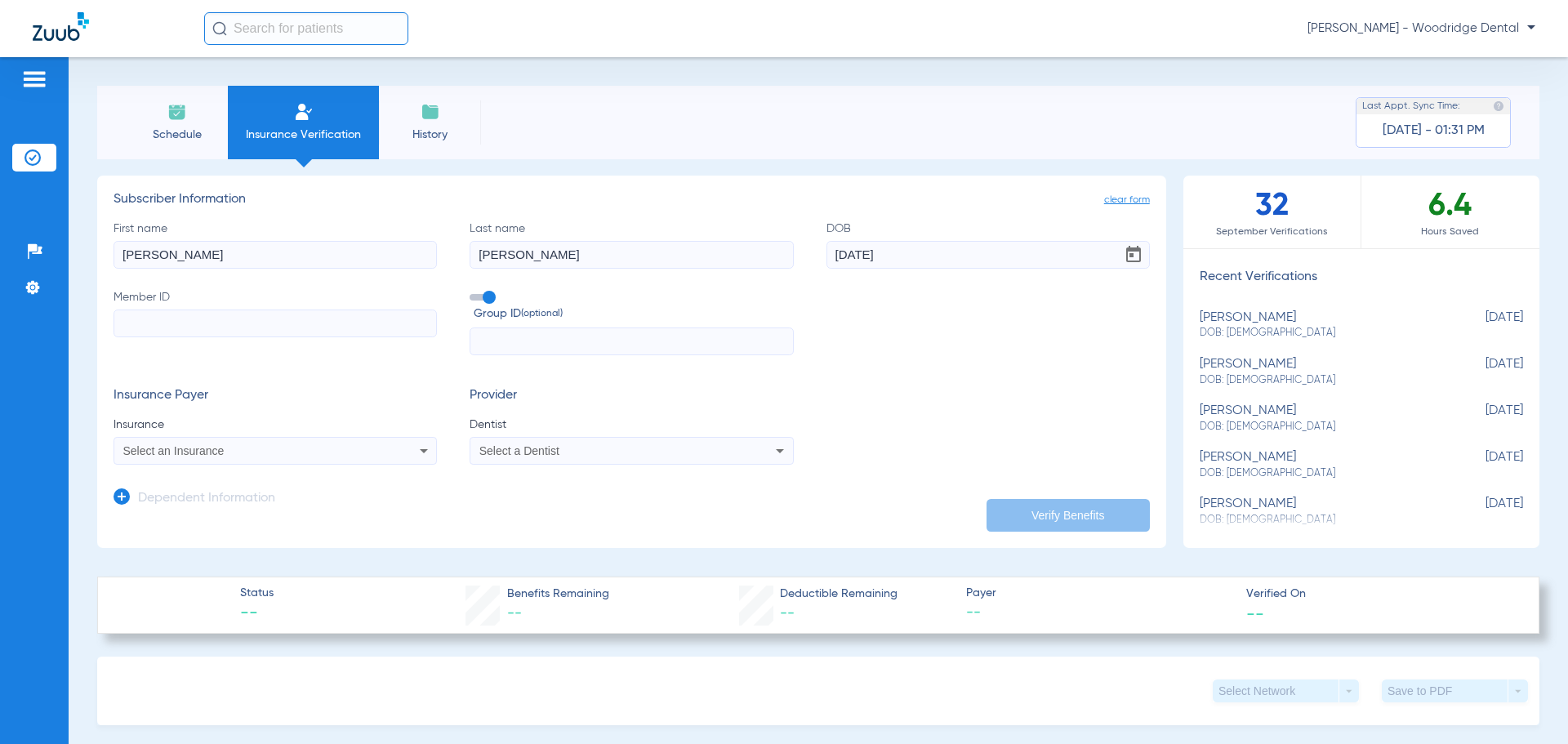
type input "[DATE]"
click at [258, 325] on input "Member ID" at bounding box center [275, 323] width 324 height 28
type input "804177006"
click at [299, 454] on div "Select an Insurance" at bounding box center [245, 451] width 244 height 12
type input "blue cross blue shield of il"
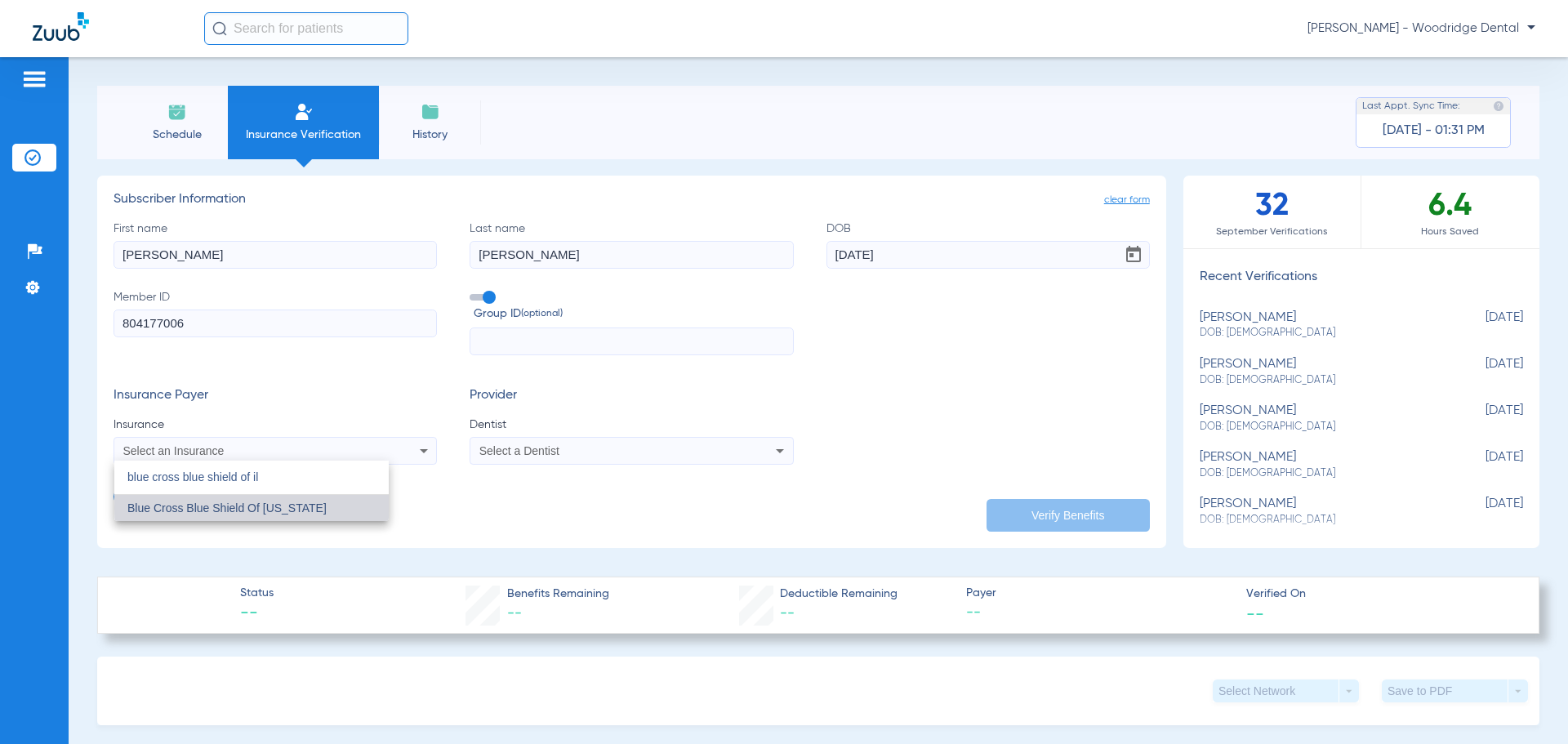
click at [339, 508] on mat-option "Blue Cross Blue Shield Of [US_STATE]" at bounding box center [251, 508] width 274 height 26
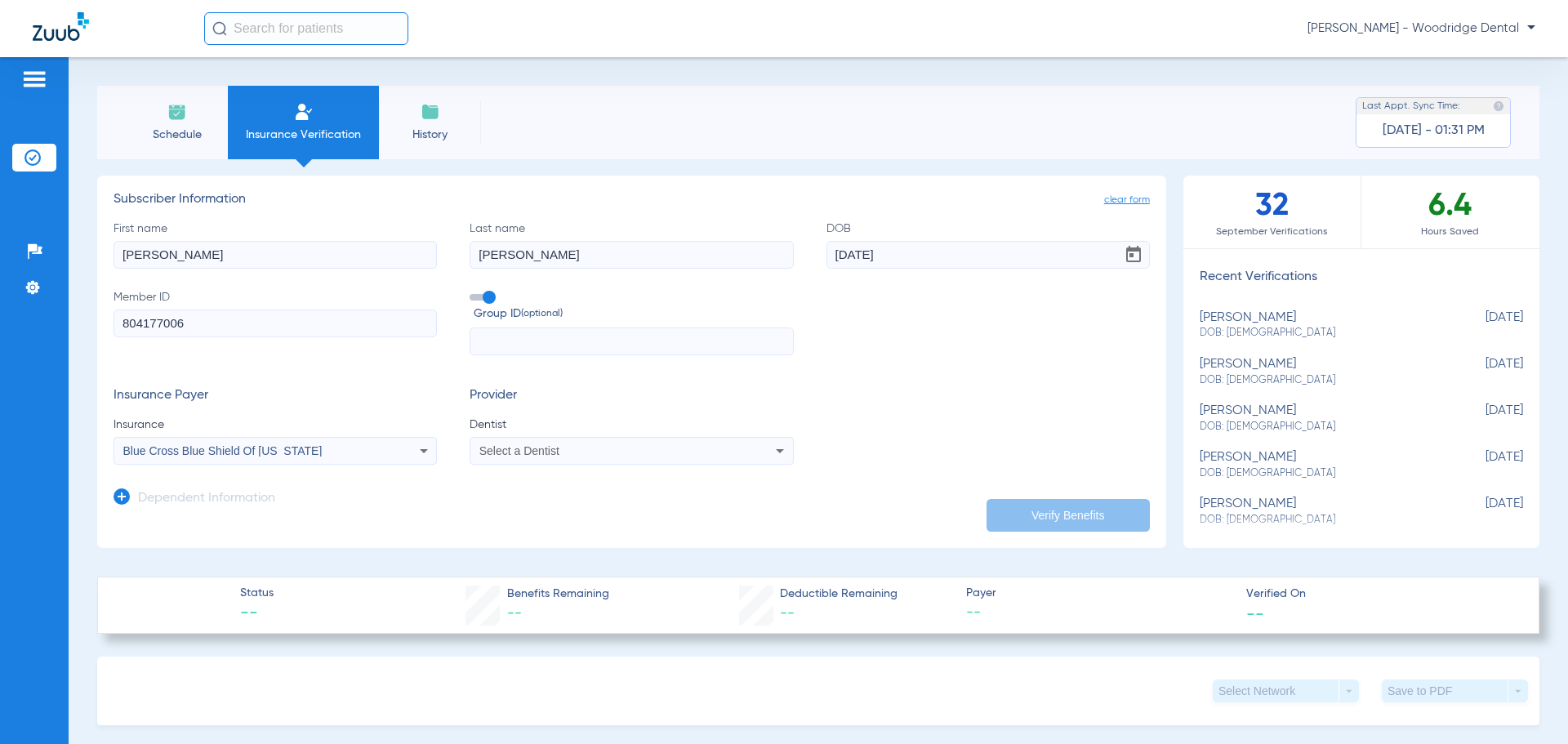
click at [492, 454] on span "Select a Dentist" at bounding box center [519, 451] width 80 height 13
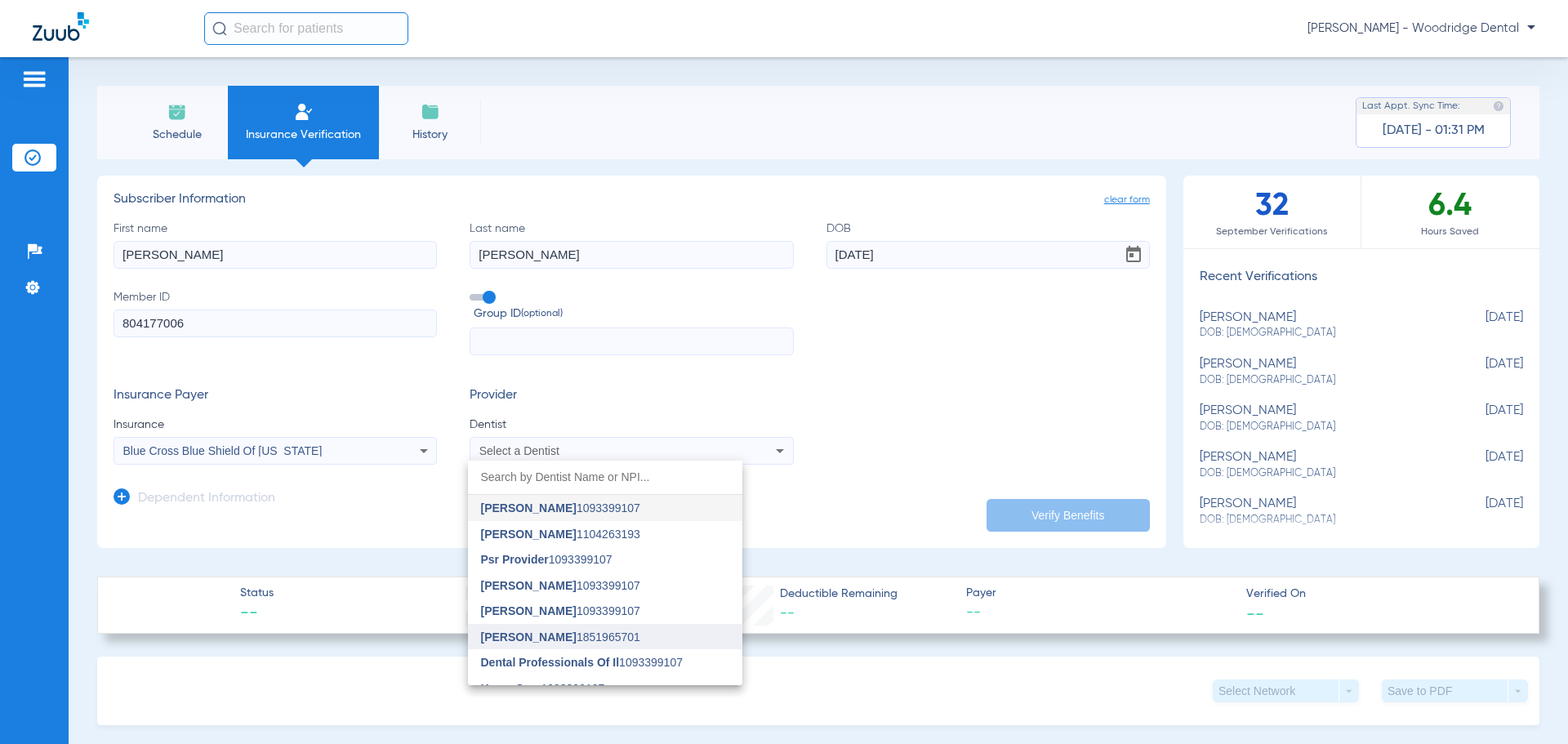
click at [571, 634] on span "[PERSON_NAME] 1851965701" at bounding box center [560, 637] width 159 height 12
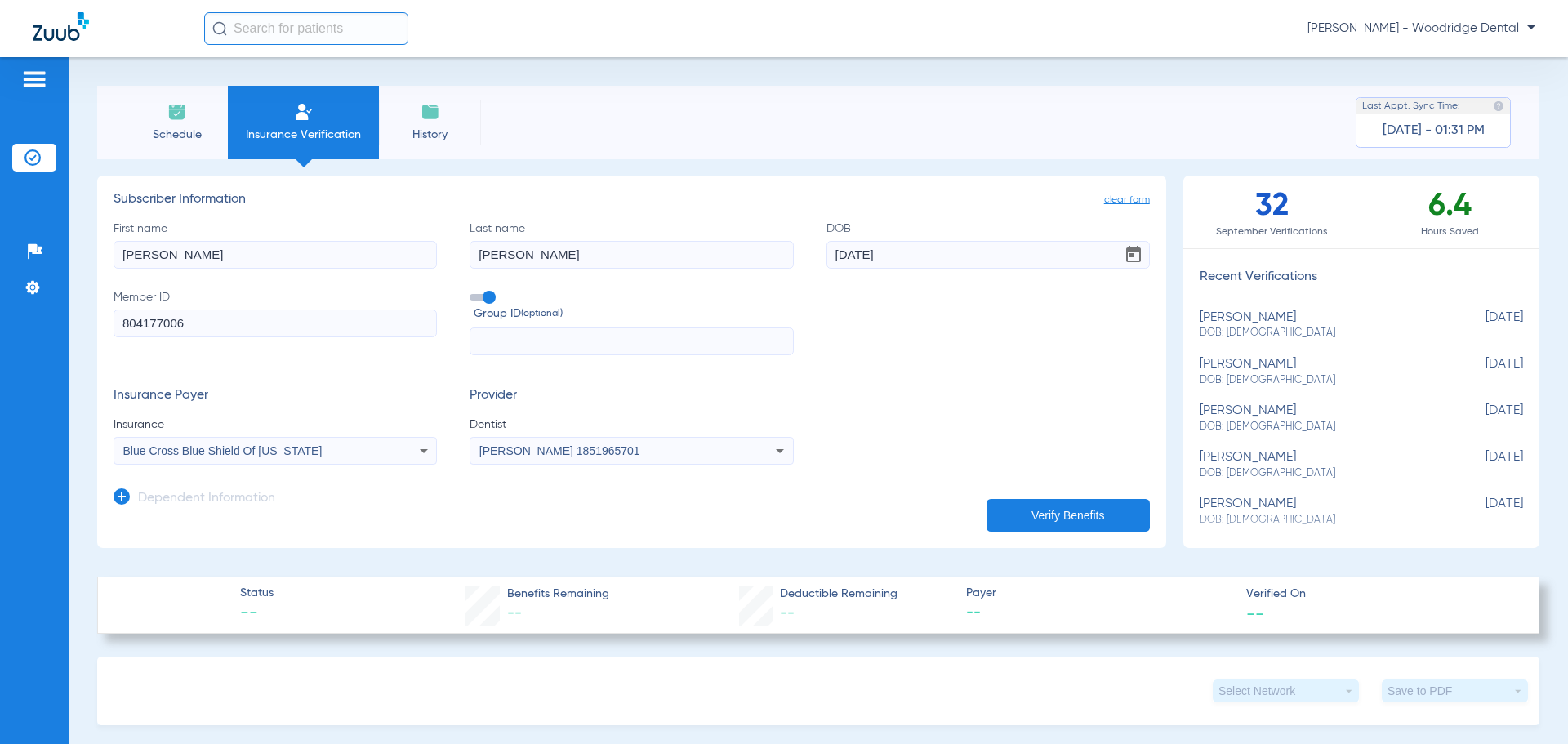
click at [1022, 516] on button "Verify Benefits" at bounding box center [1068, 515] width 163 height 33
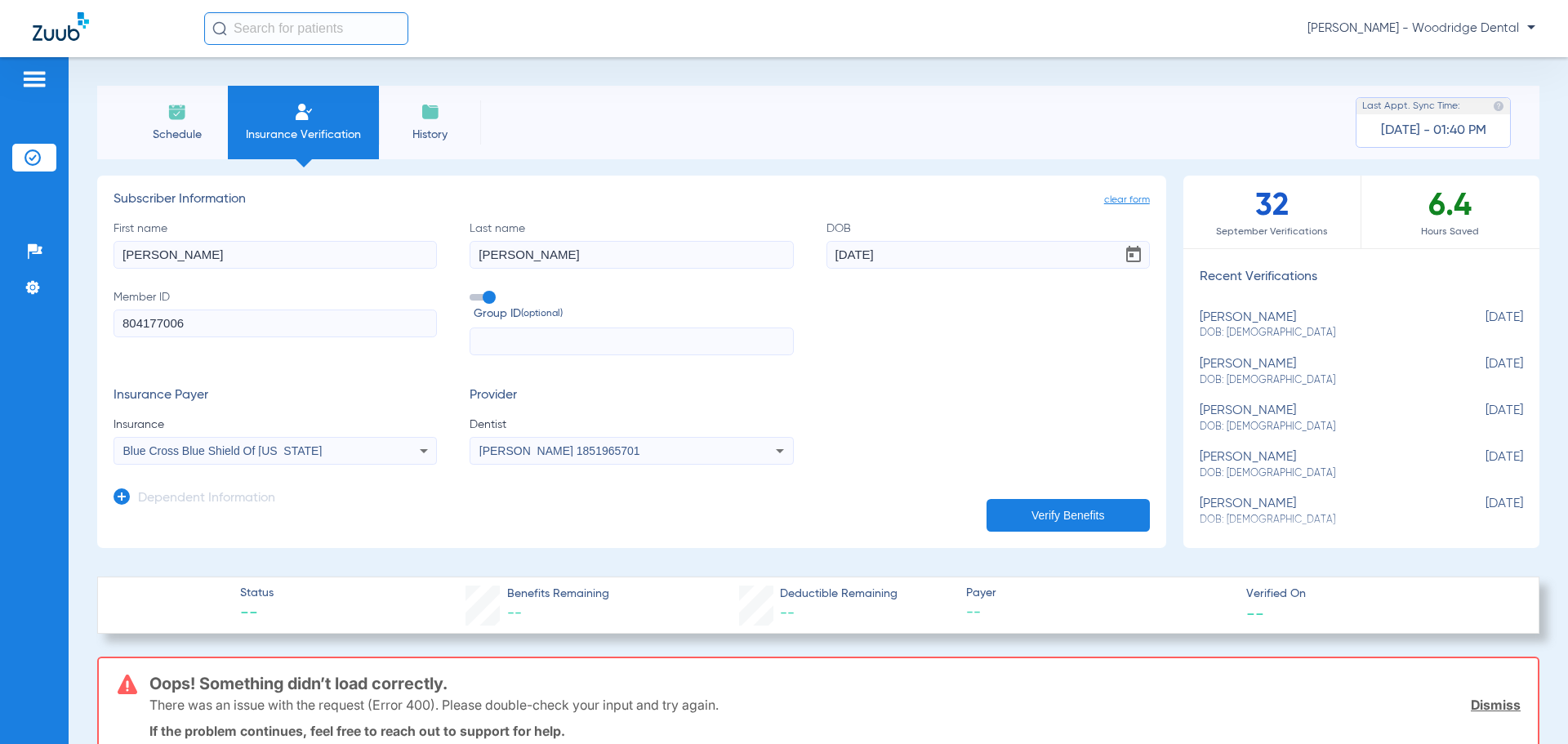
click at [189, 122] on li "Schedule" at bounding box center [177, 122] width 102 height 73
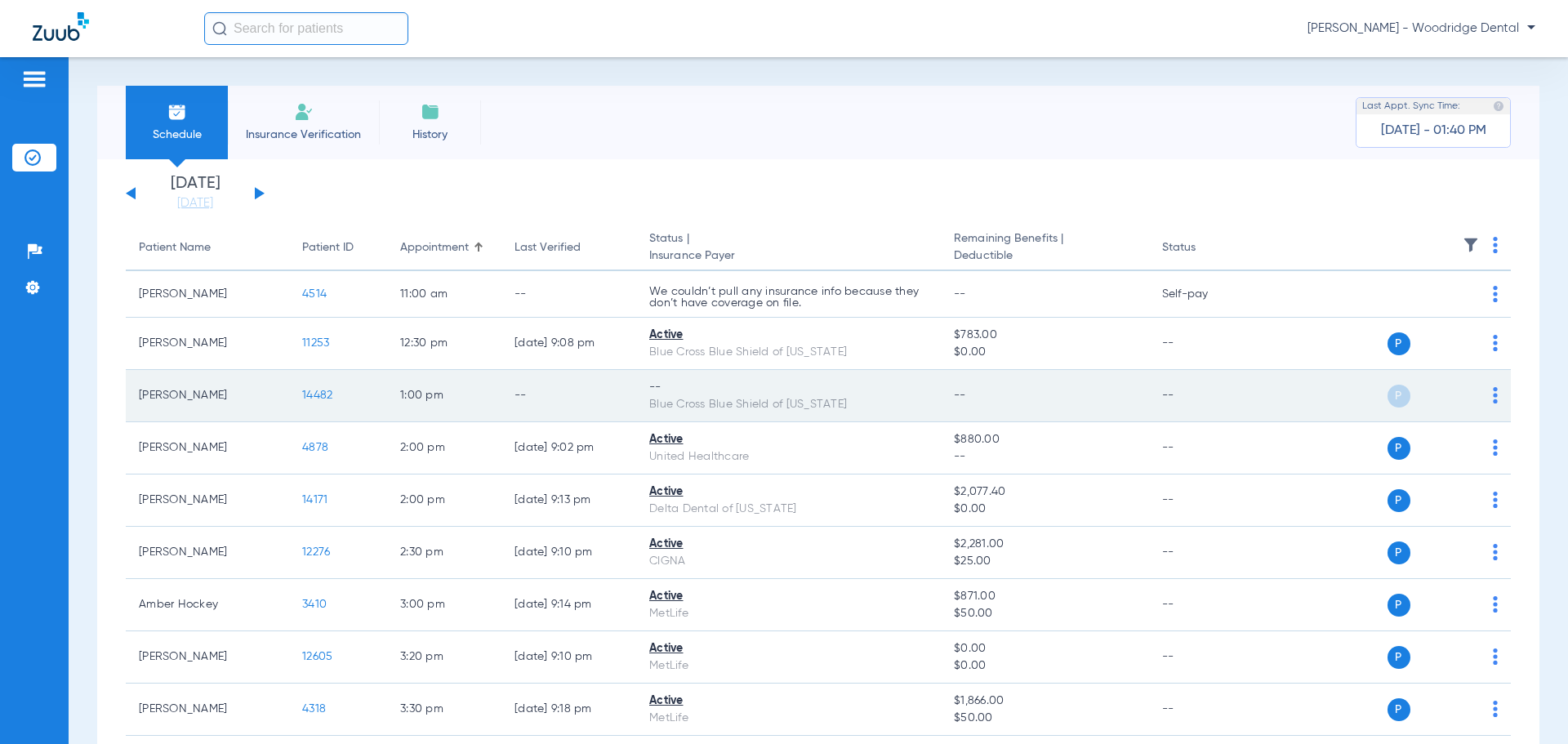
click at [320, 395] on span "14482" at bounding box center [317, 395] width 30 height 12
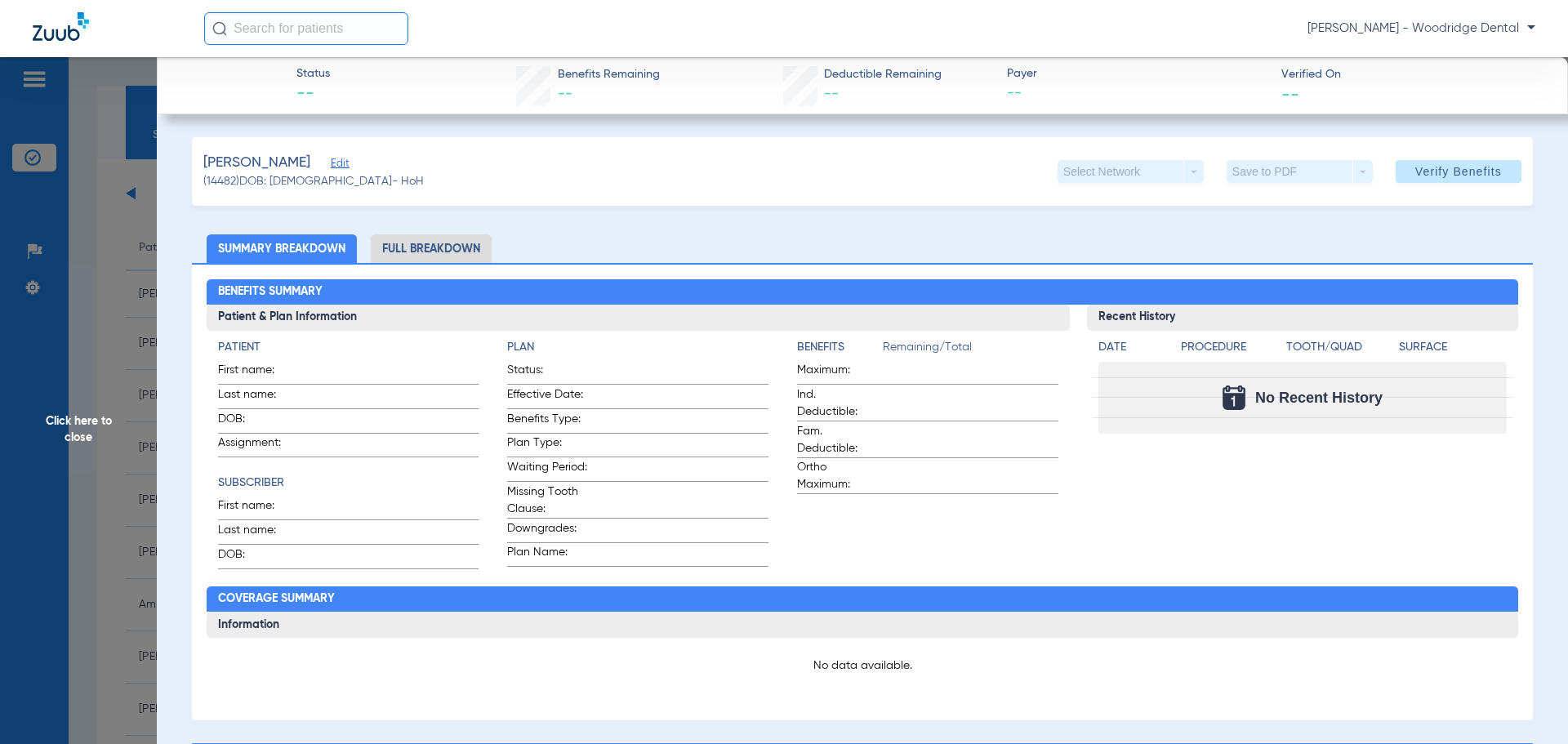
click at [469, 247] on li "Full Breakdown" at bounding box center [431, 249] width 121 height 29
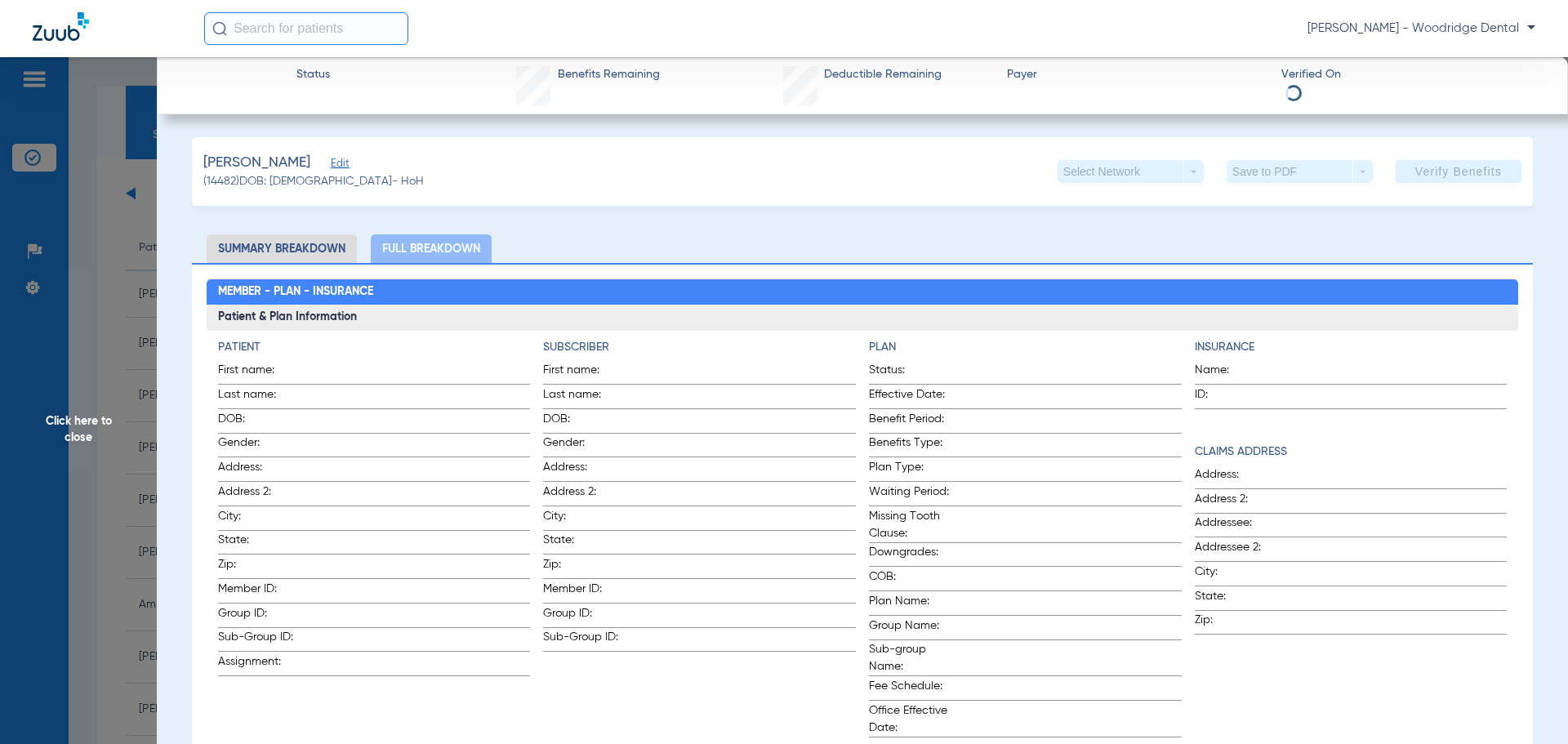
click at [330, 166] on span "Edit" at bounding box center [337, 165] width 14 height 15
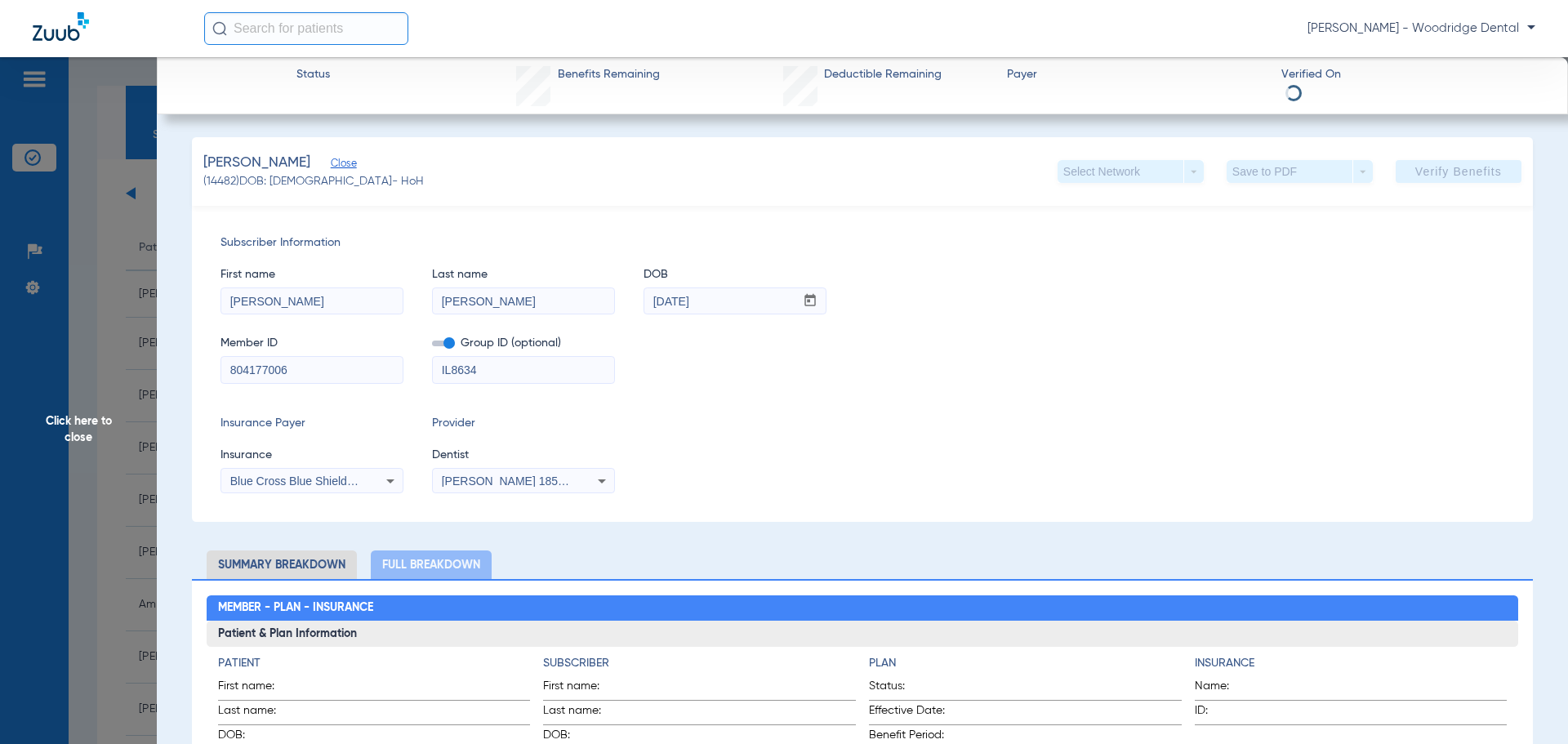
click at [912, 466] on div "Insurance Payer Insurance Blue Cross Blue Shield Of [US_STATE] Provider Dentist…" at bounding box center [862, 453] width 1284 height 78
click at [71, 424] on span "Click here to close" at bounding box center [78, 429] width 157 height 744
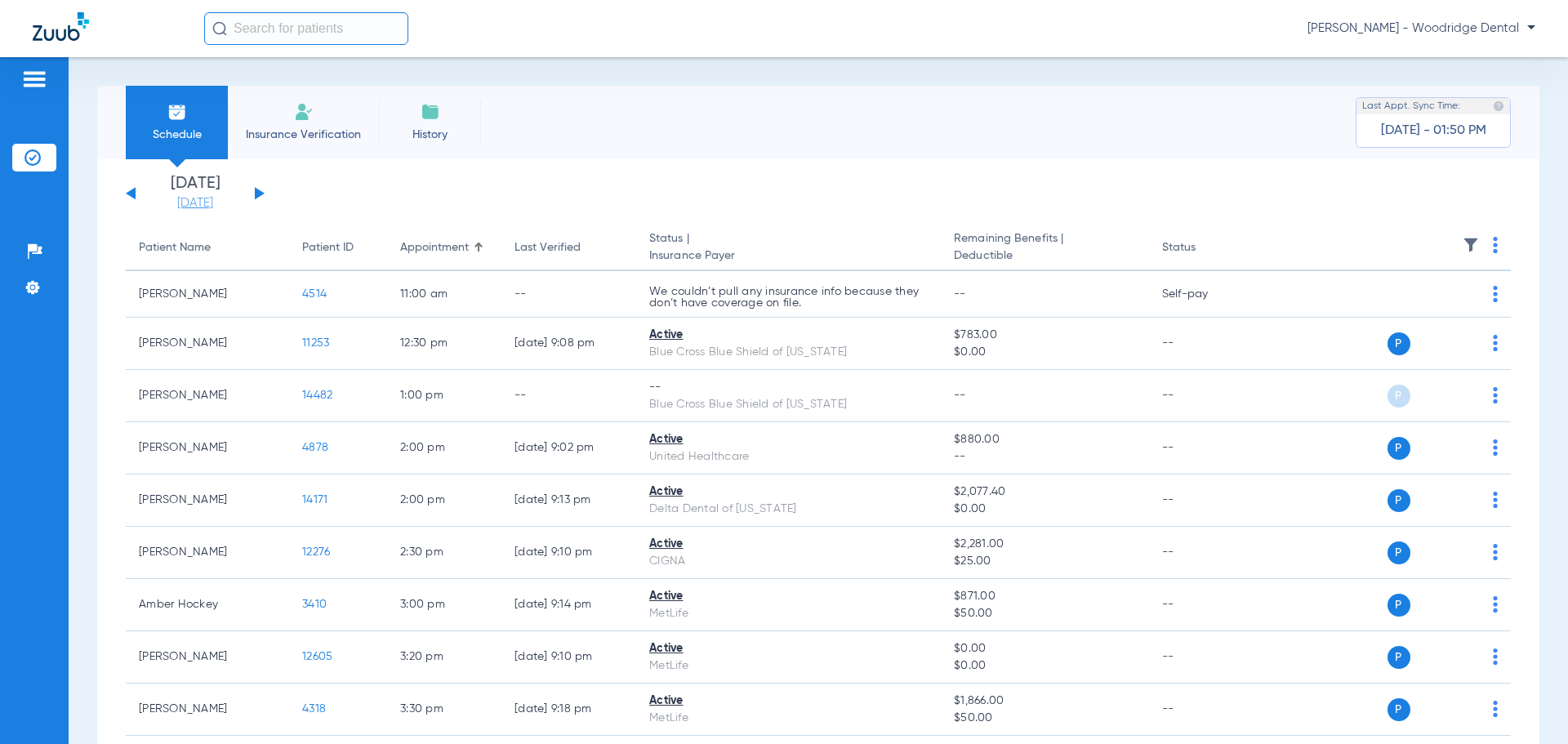
click at [209, 208] on link "[DATE]" at bounding box center [195, 203] width 98 height 16
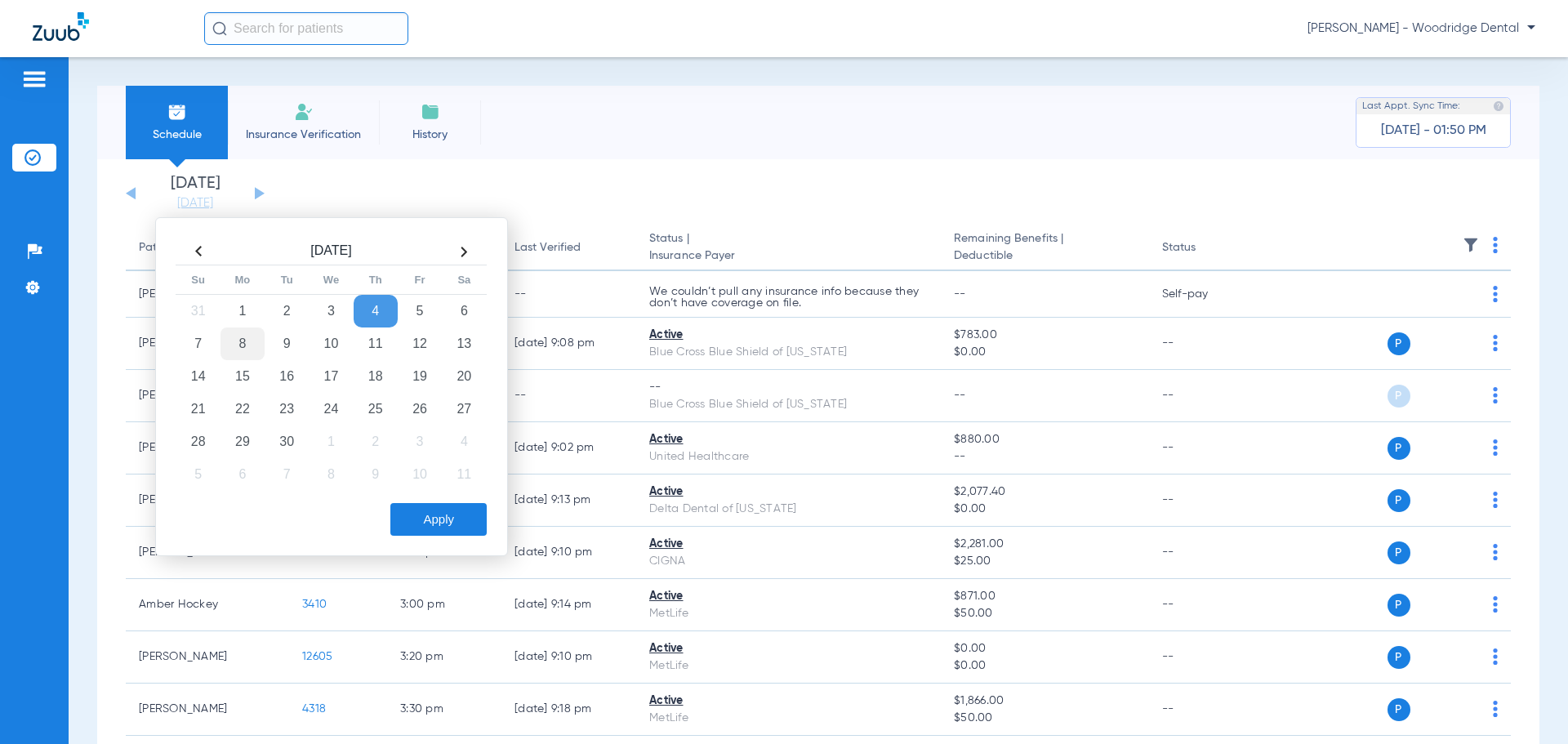
click at [235, 347] on td "8" at bounding box center [242, 344] width 44 height 33
click at [431, 522] on button "Apply" at bounding box center [438, 519] width 97 height 33
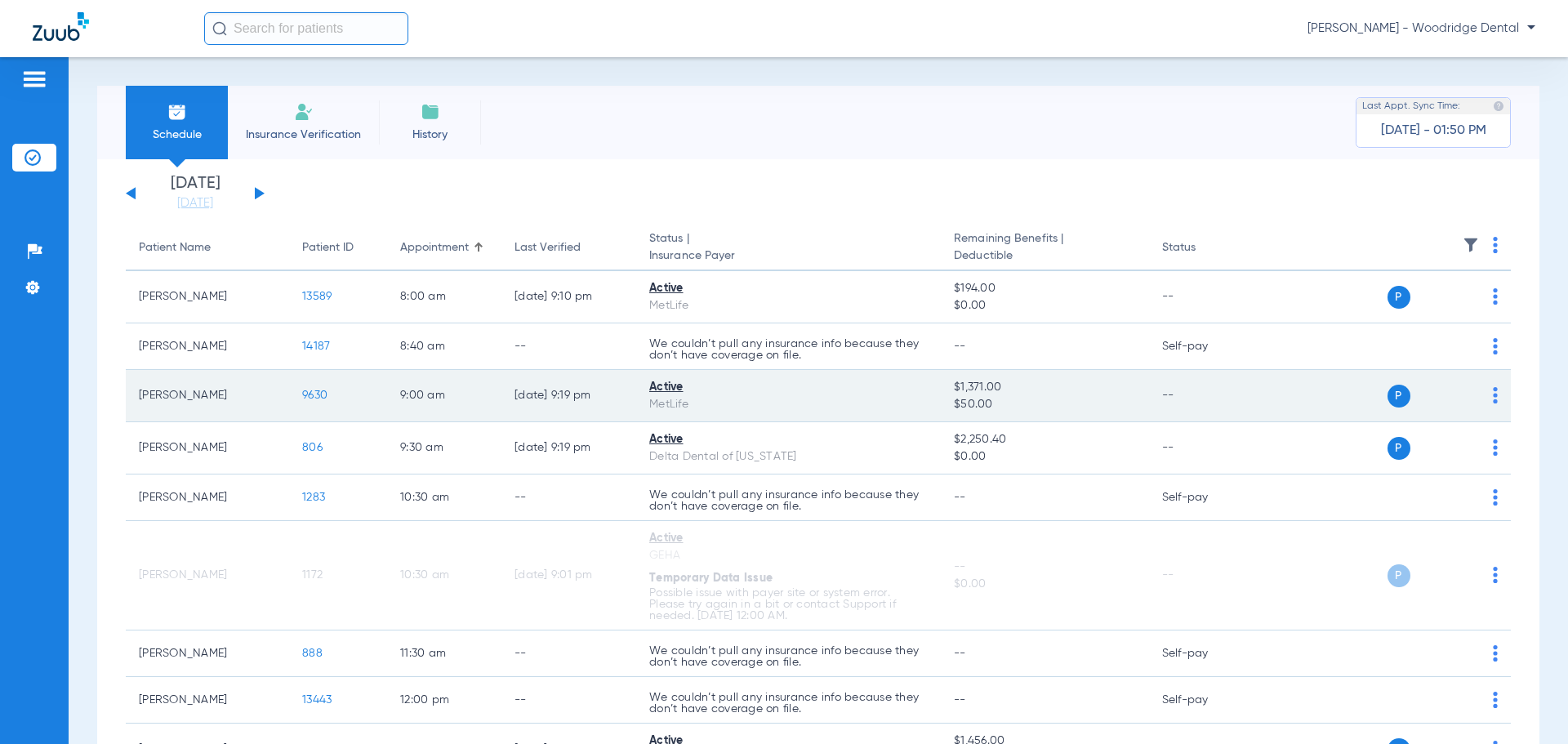
click at [310, 398] on span "9630" at bounding box center [314, 395] width 25 height 12
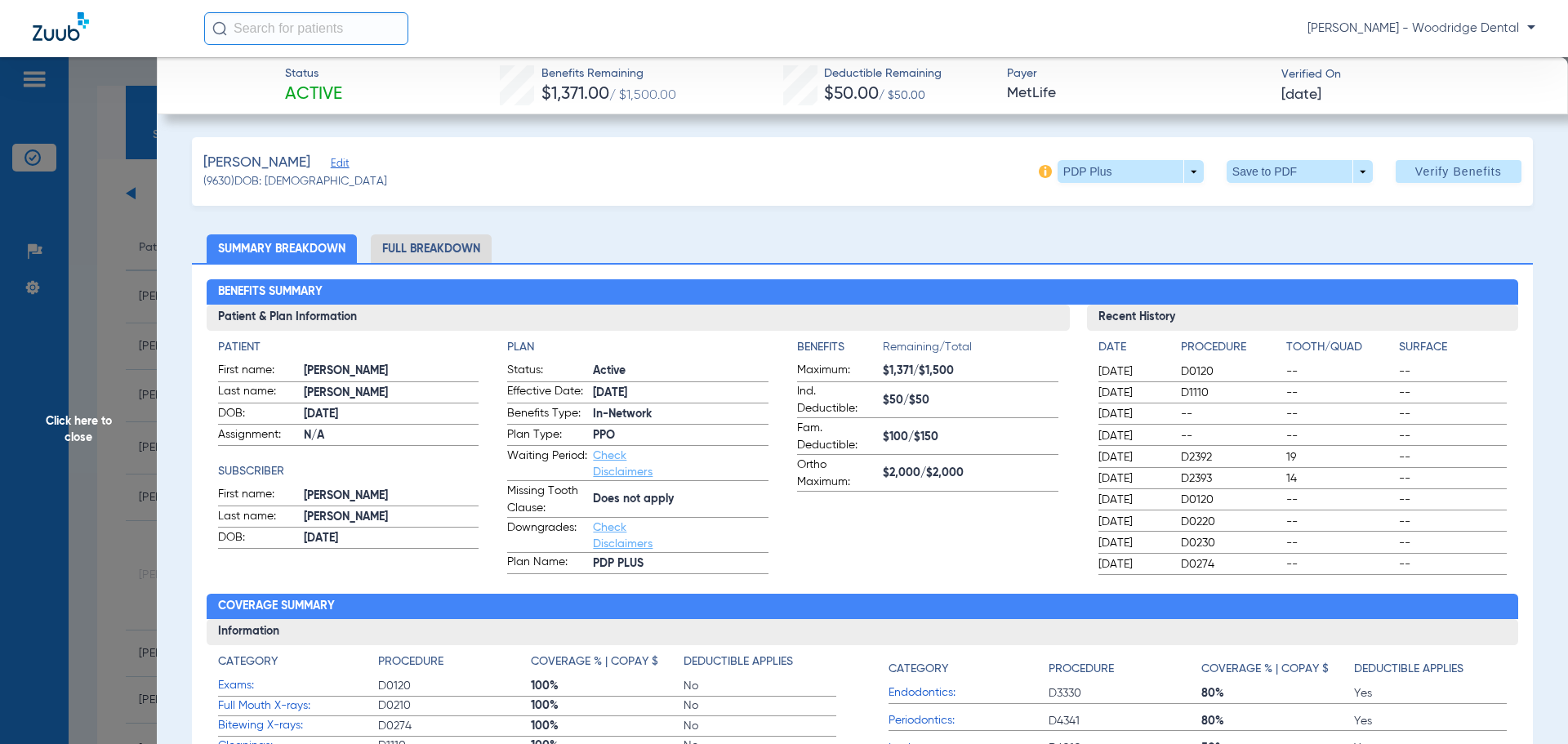
click at [87, 422] on span "Click here to close" at bounding box center [78, 429] width 157 height 744
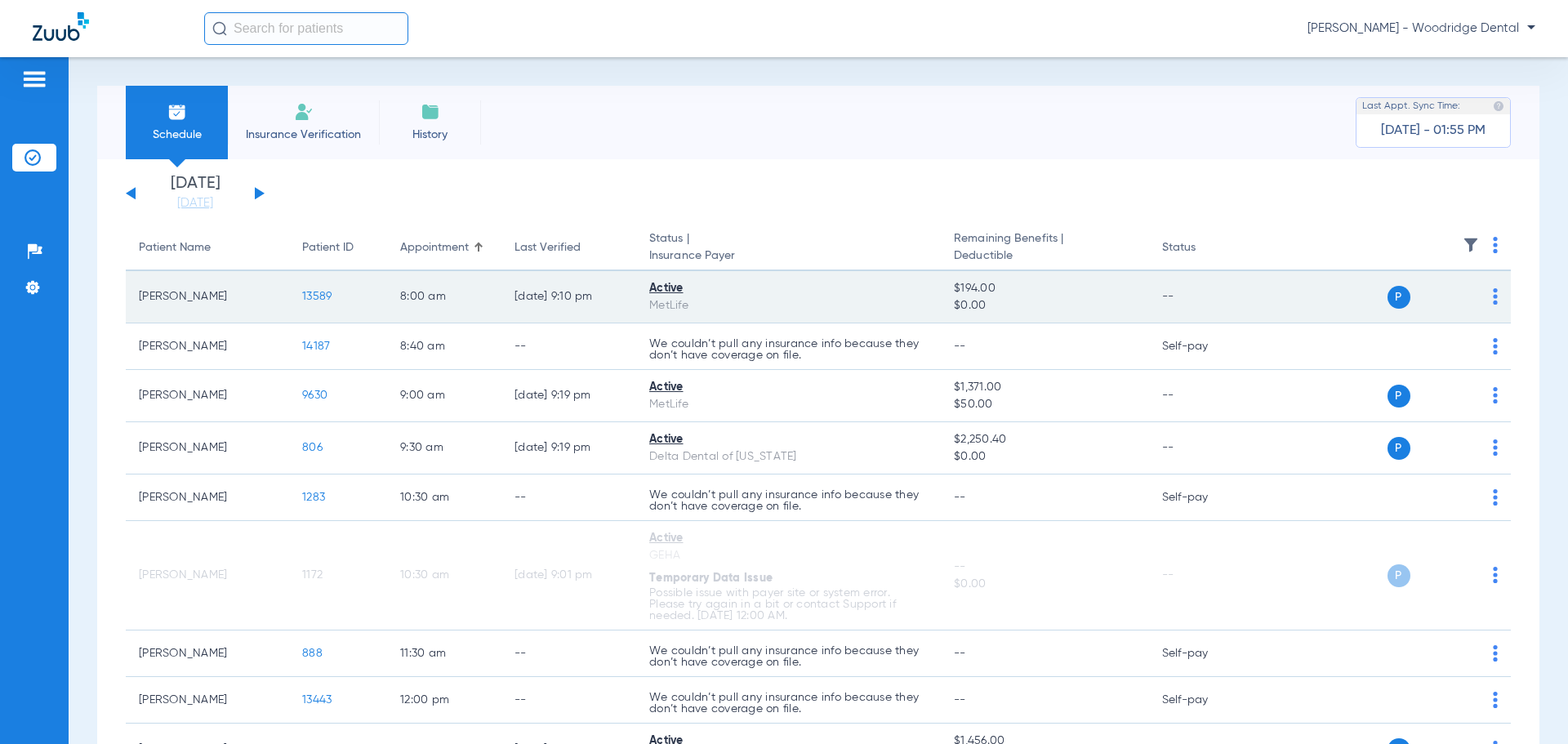
click at [323, 297] on span "13589" at bounding box center [316, 297] width 29 height 12
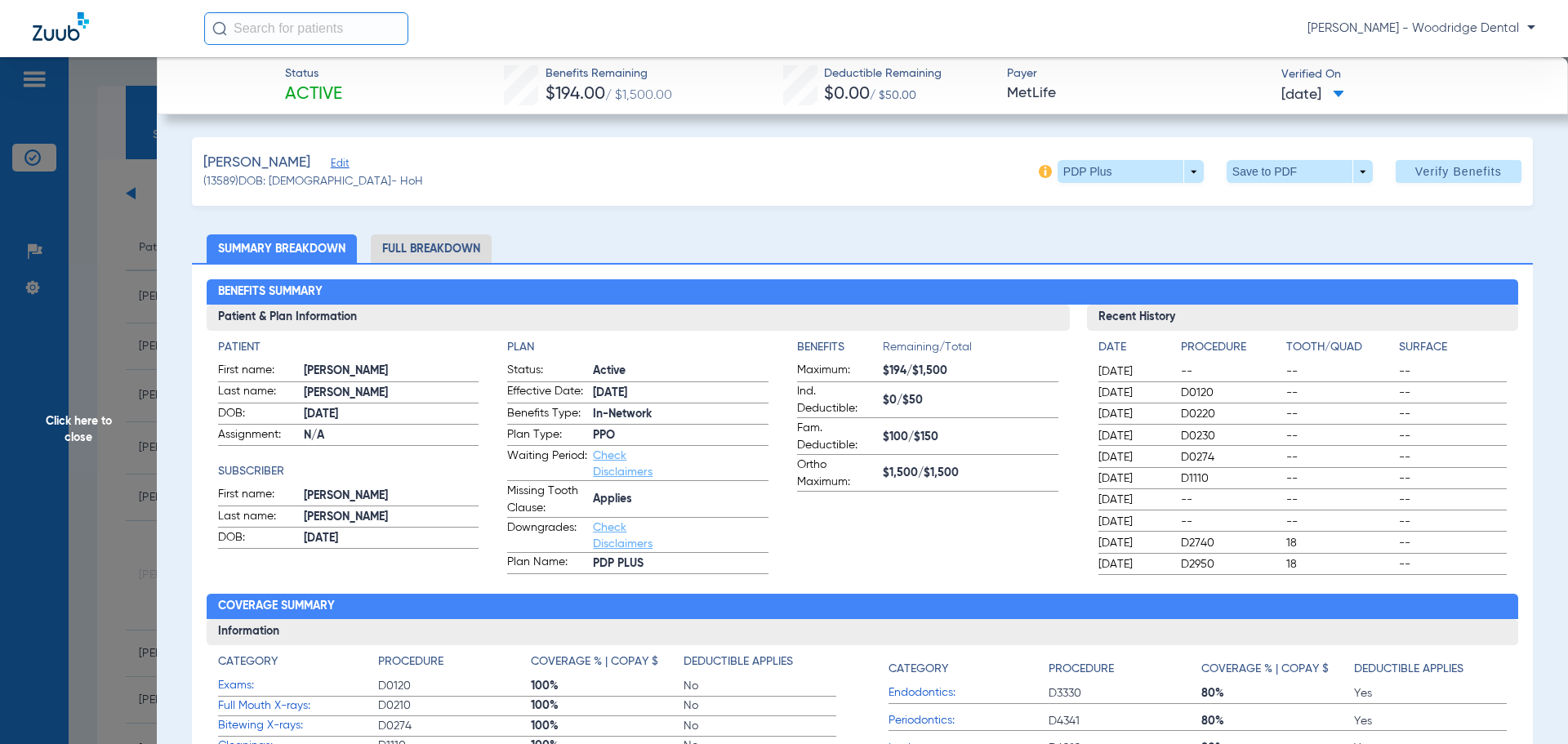
click at [433, 243] on li "Full Breakdown" at bounding box center [431, 249] width 121 height 29
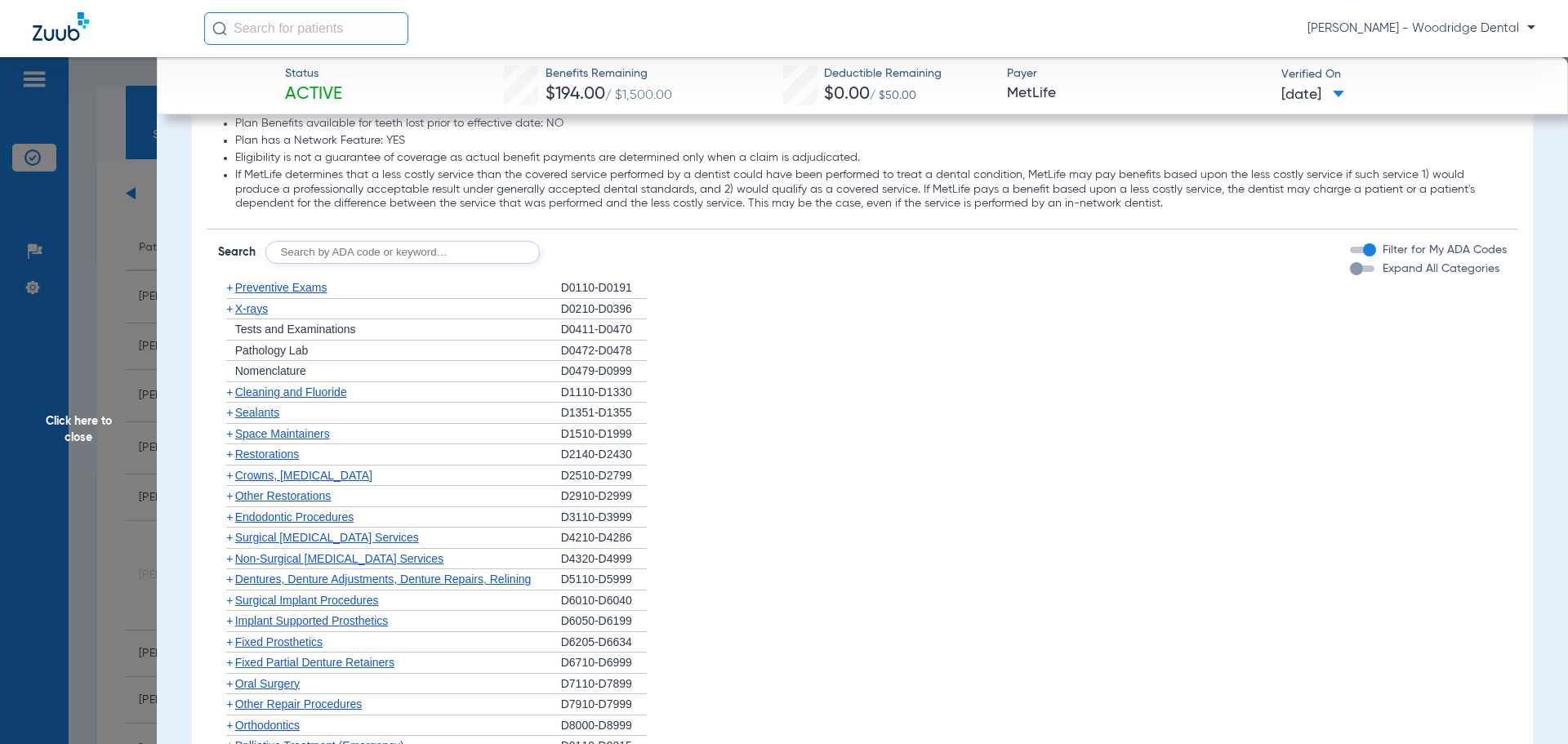
scroll to position [2041, 0]
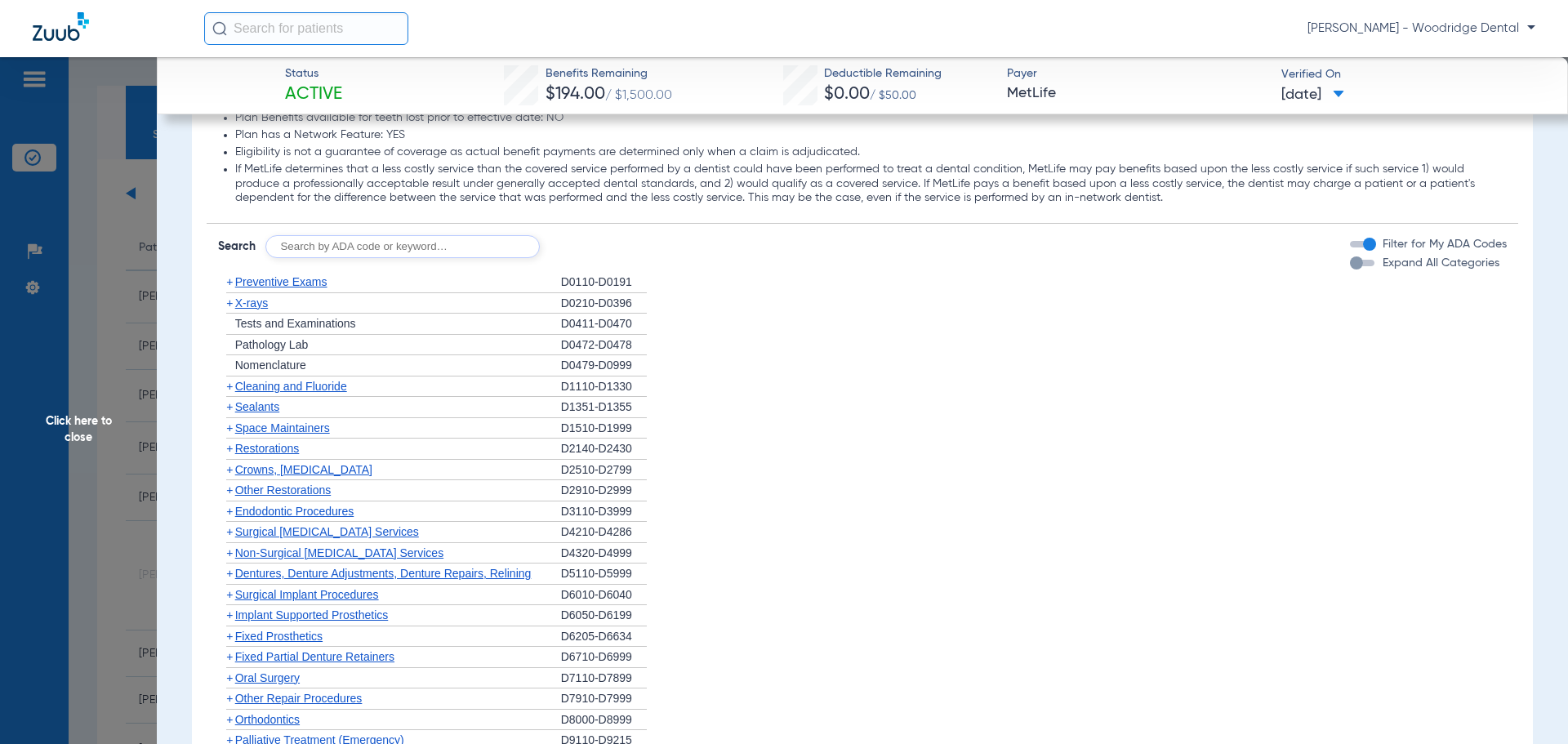
click at [406, 256] on input "text" at bounding box center [403, 246] width 274 height 23
type input "2991, 7953, 8090, 9944"
click button "Search" at bounding box center [600, 246] width 65 height 23
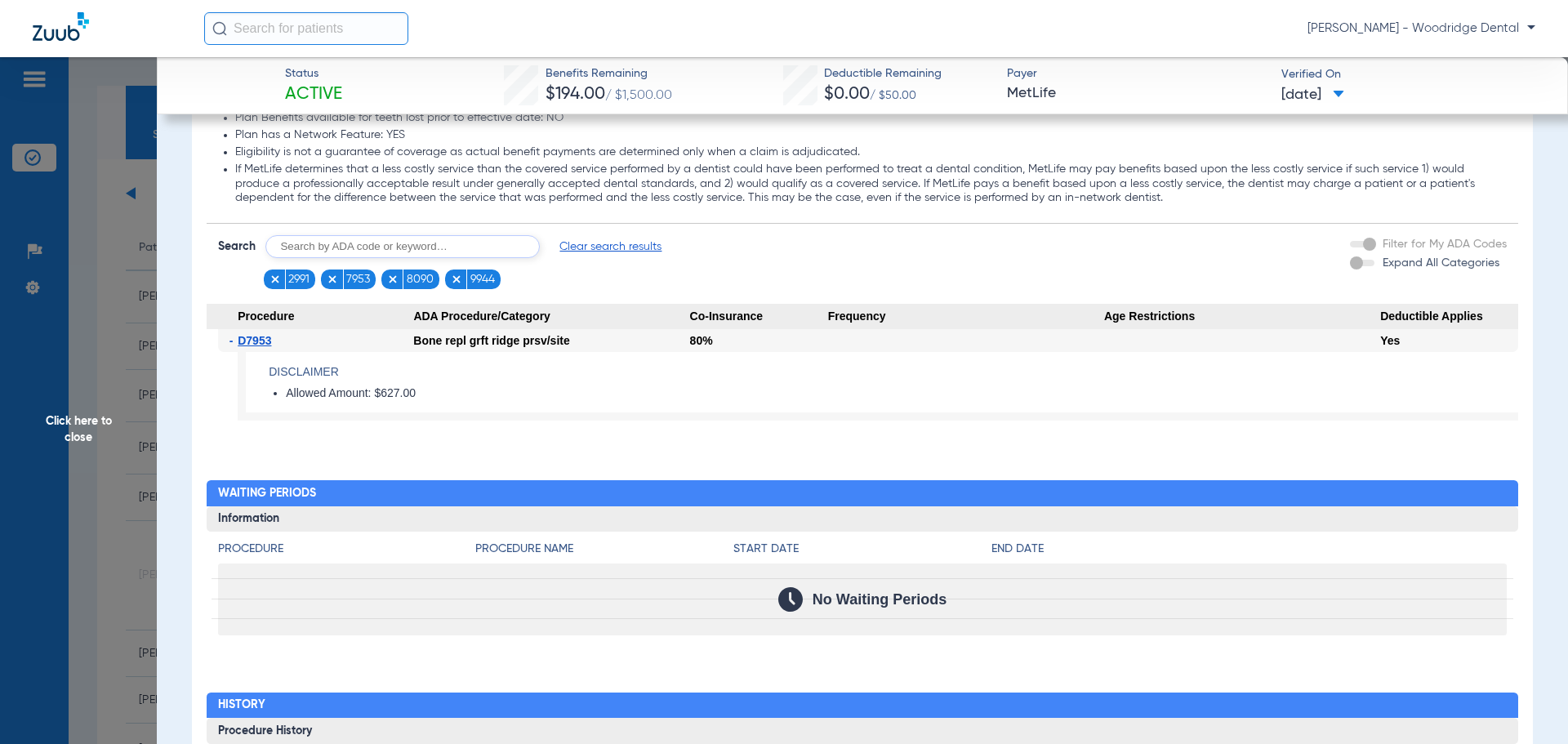
click at [87, 422] on span "Click here to close" at bounding box center [78, 429] width 157 height 744
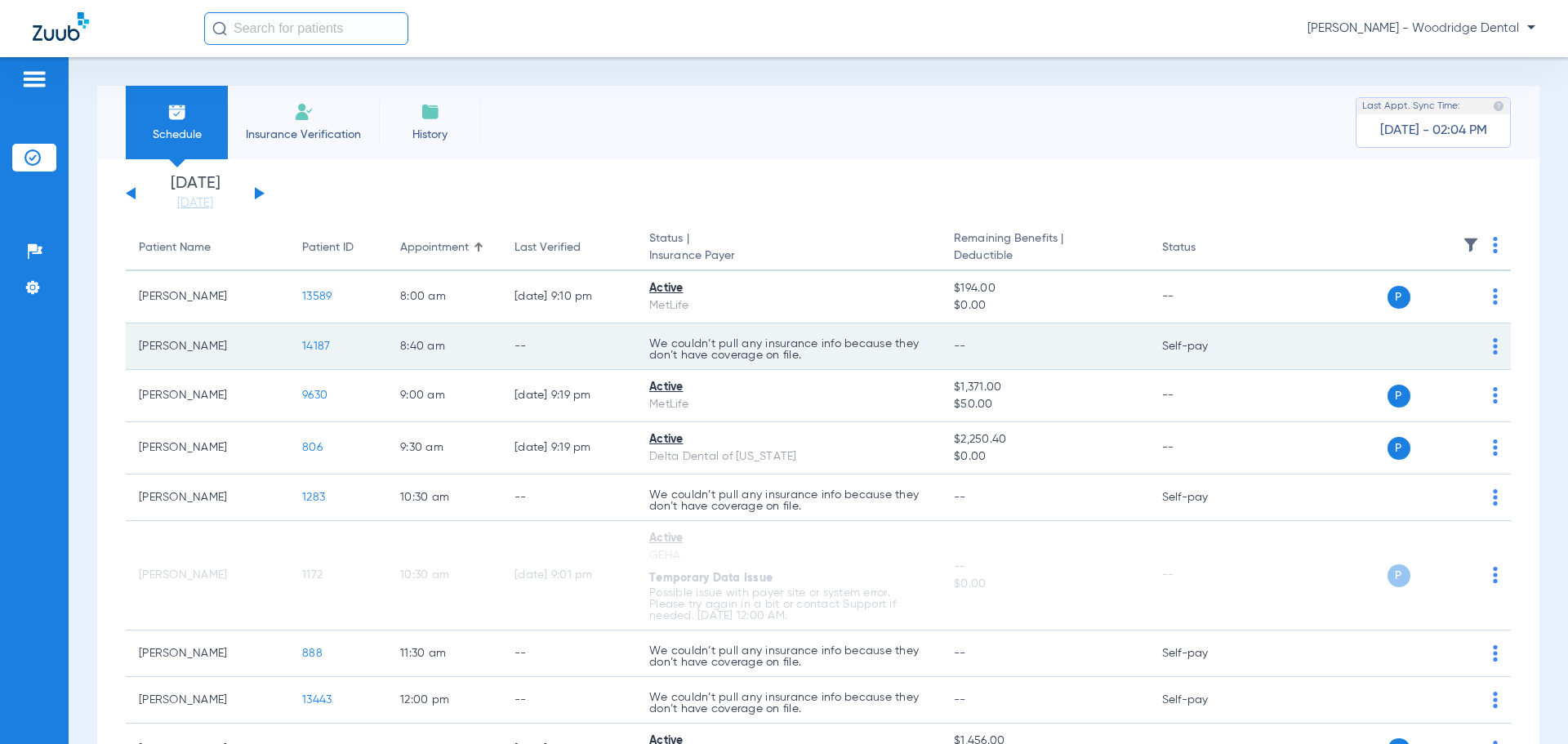
click at [316, 346] on span "14187" at bounding box center [315, 346] width 28 height 12
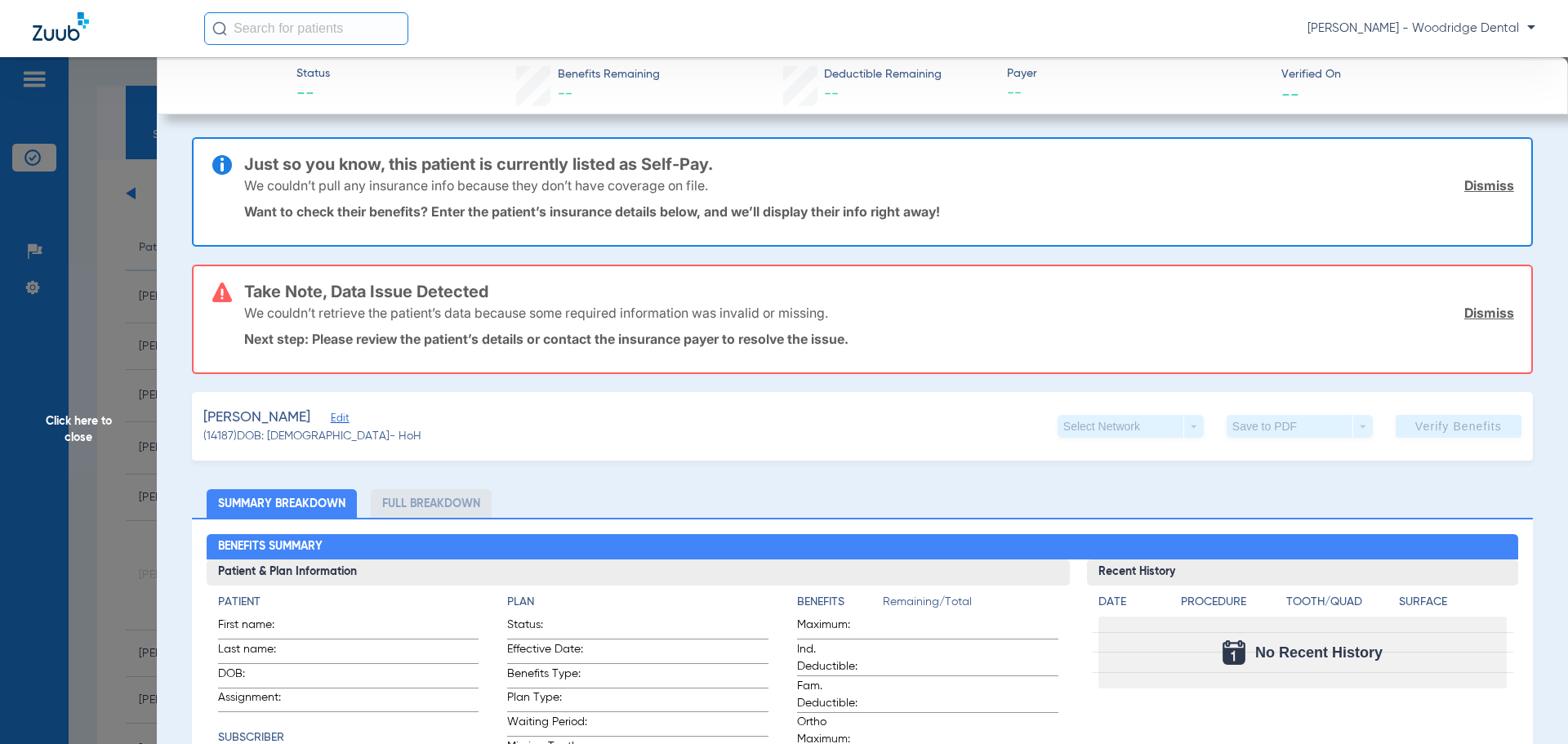
click at [83, 419] on span "Click here to close" at bounding box center [78, 429] width 157 height 744
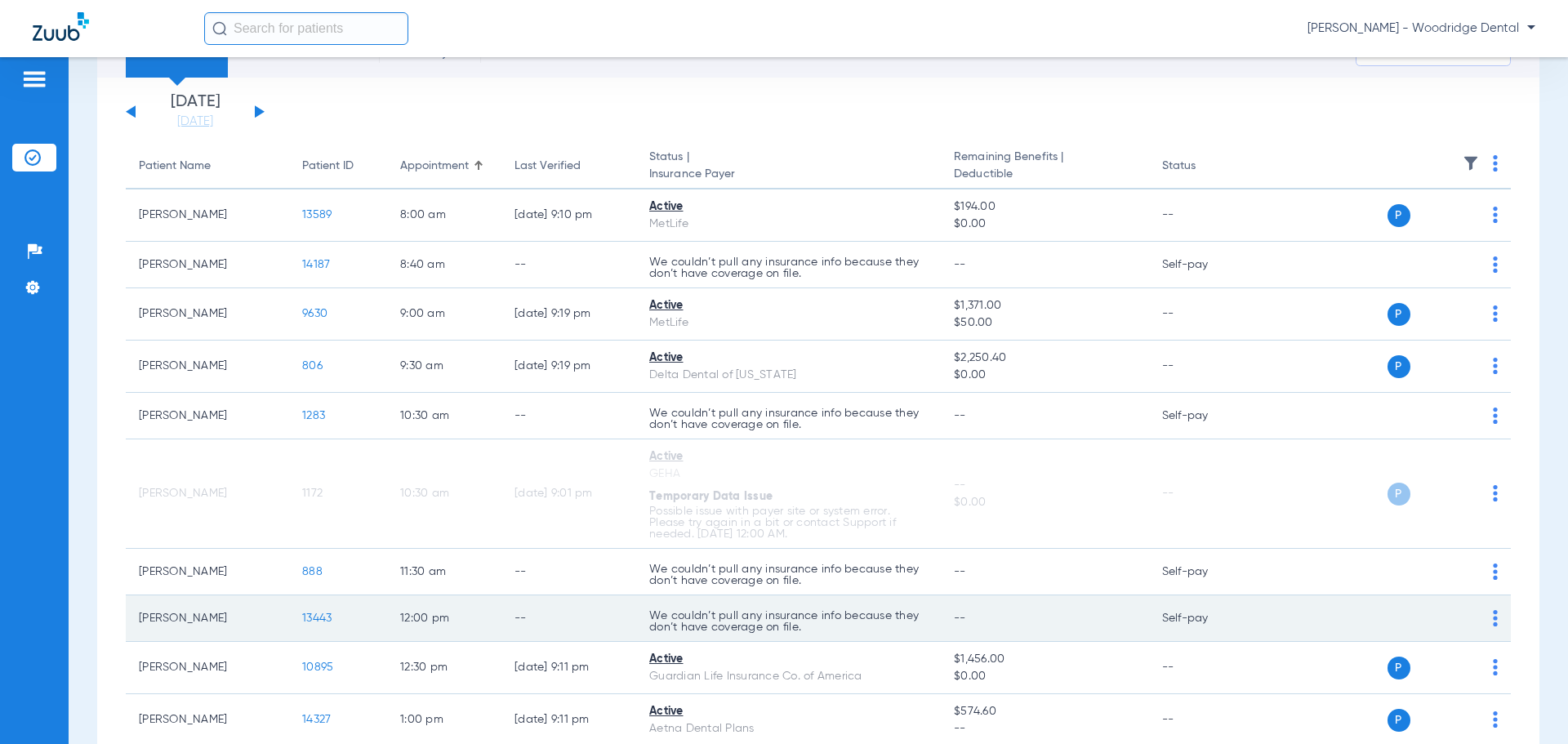
scroll to position [398, 0]
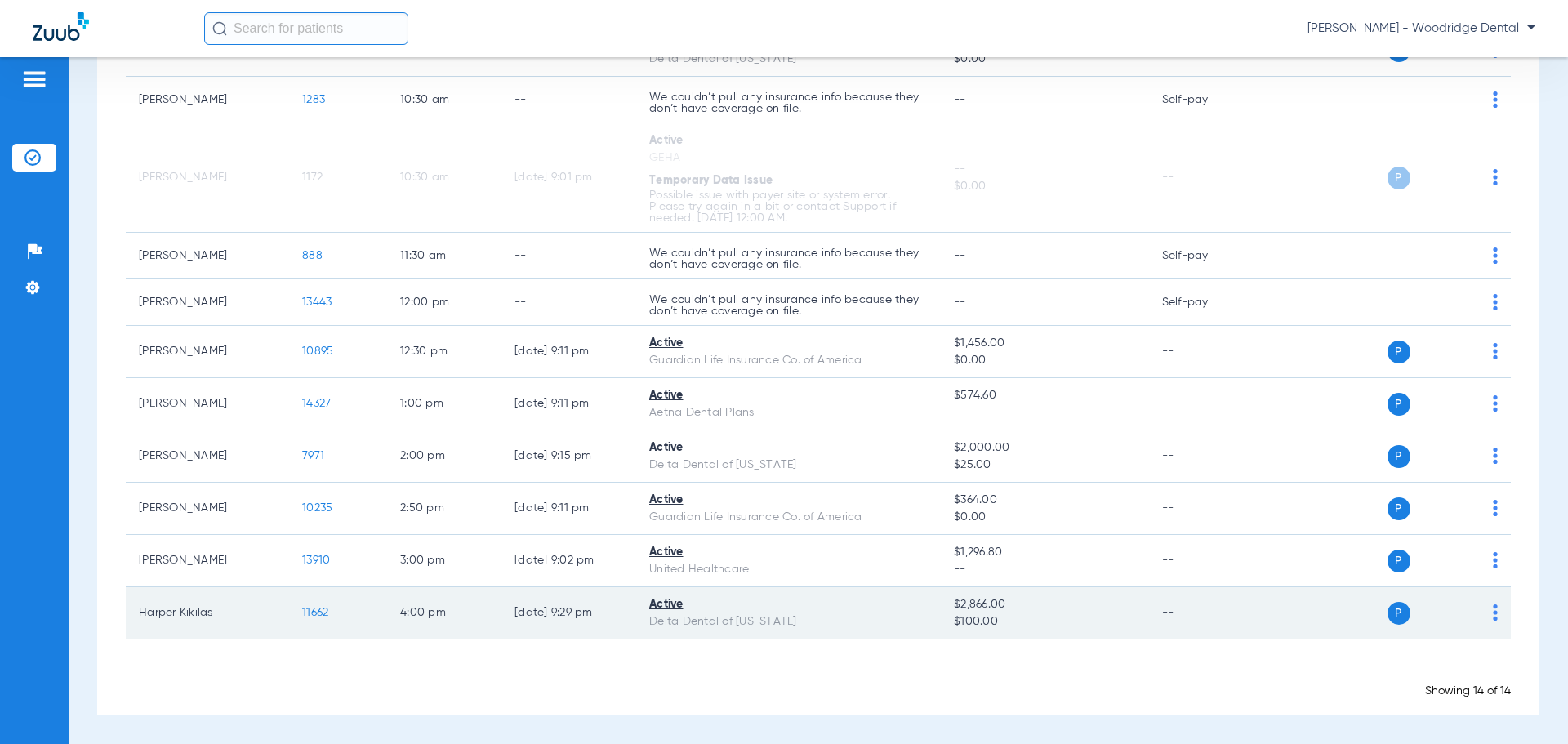
click at [309, 613] on span "11662" at bounding box center [314, 613] width 26 height 12
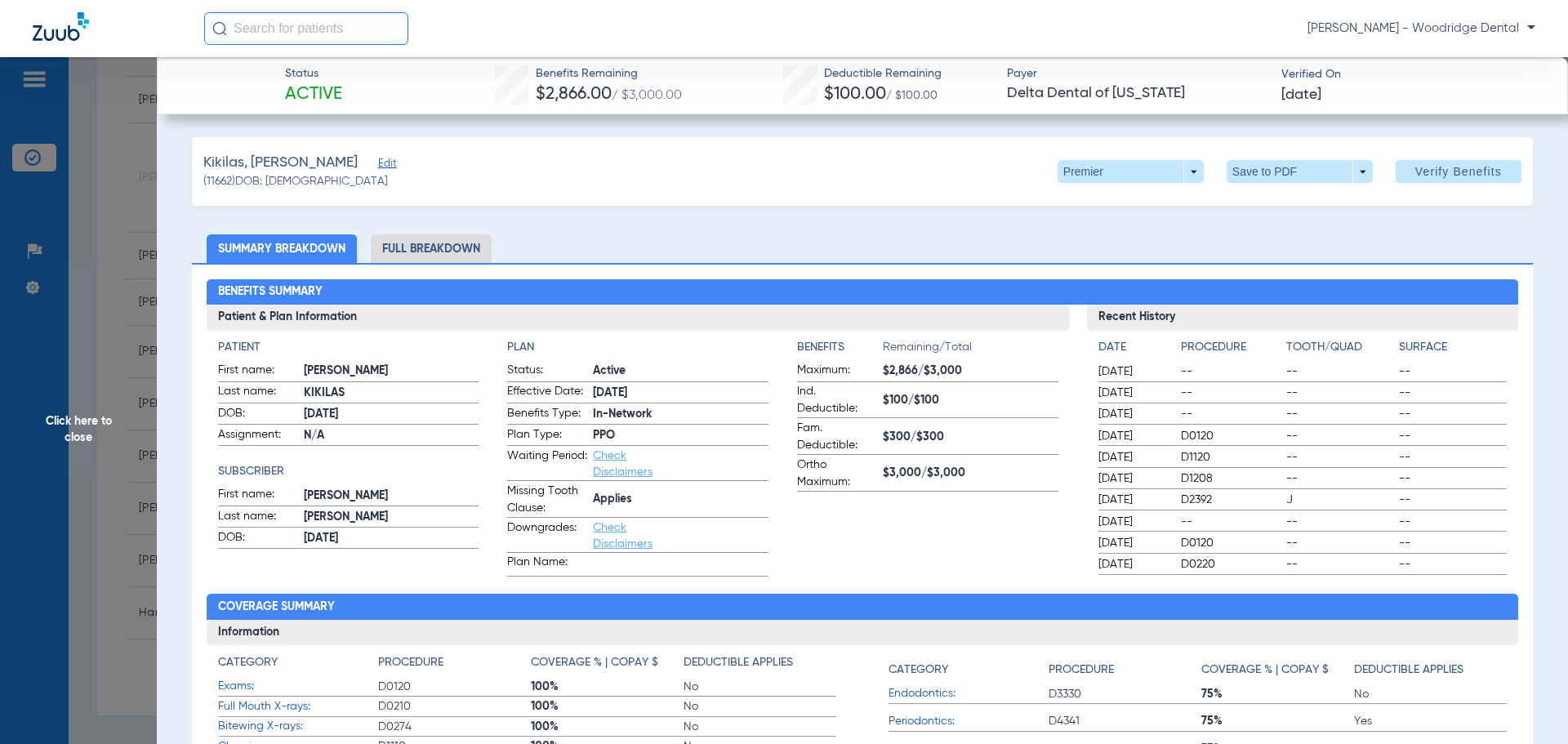
click at [439, 244] on li "Full Breakdown" at bounding box center [431, 249] width 121 height 29
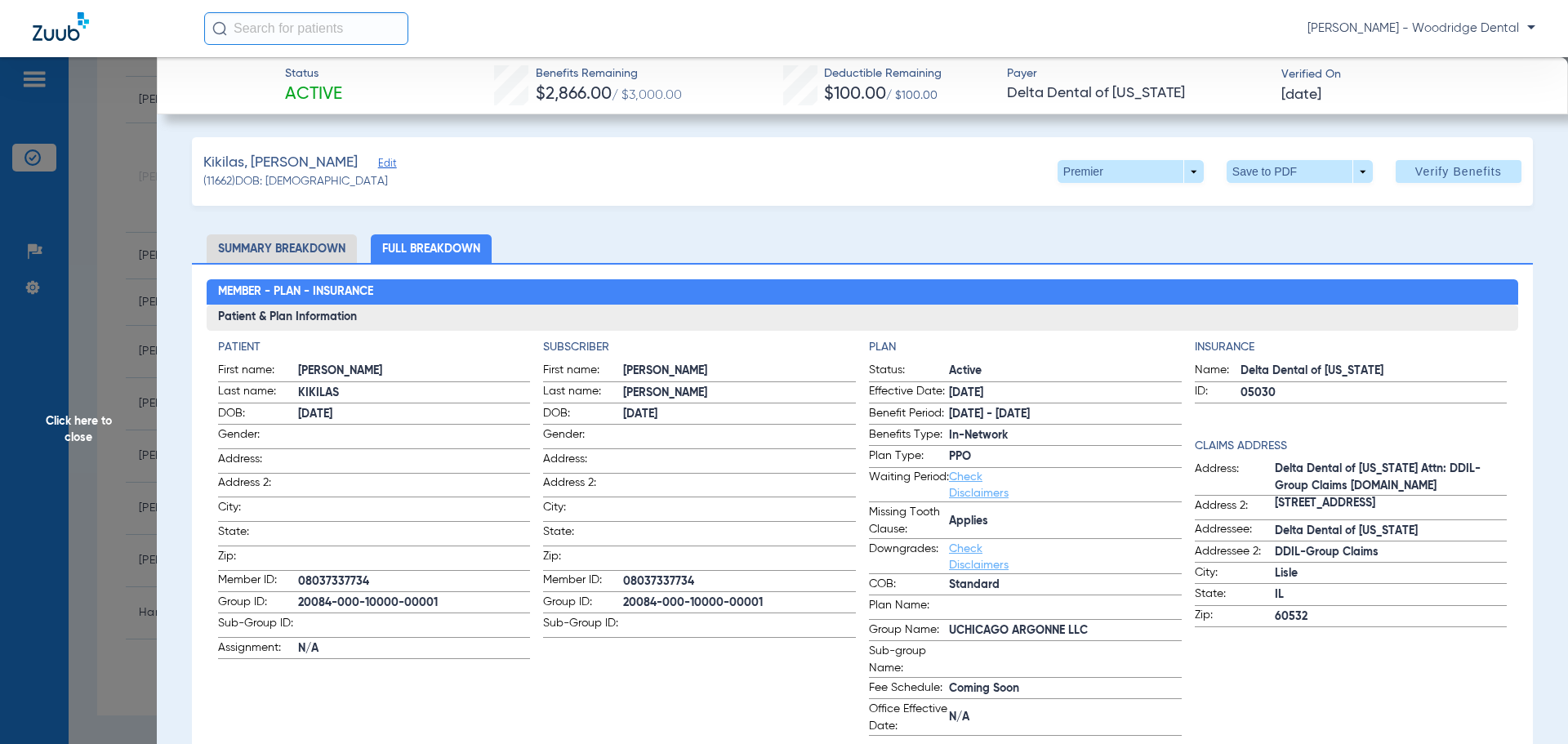
click at [670, 597] on span "20084-000-10000-00001" at bounding box center [739, 603] width 233 height 17
copy span "20084-000-10000-00001"
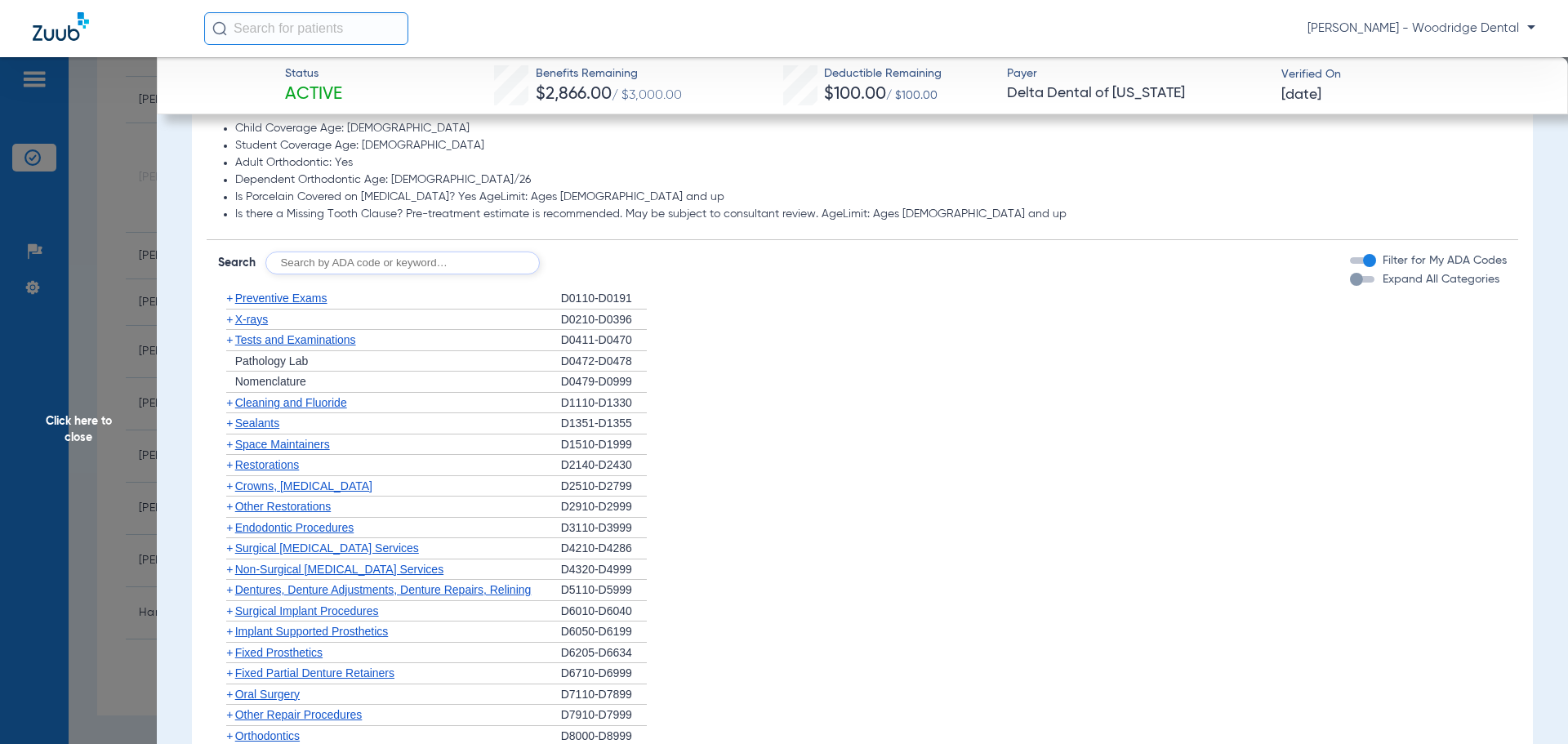
scroll to position [1388, 0]
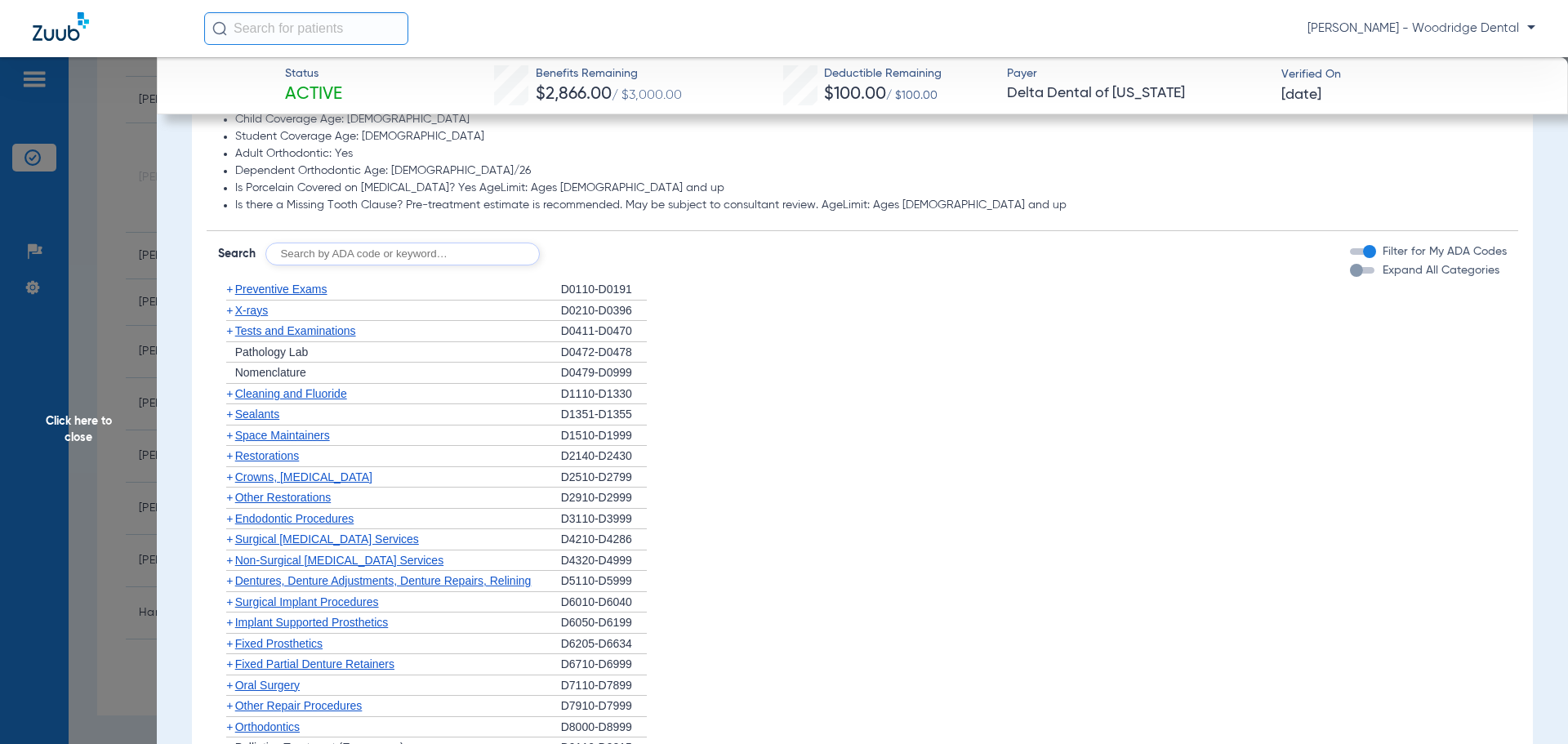
click at [388, 261] on input "text" at bounding box center [403, 253] width 274 height 23
type input "2991,7953, 8090, 9944"
click button "Search" at bounding box center [600, 253] width 65 height 23
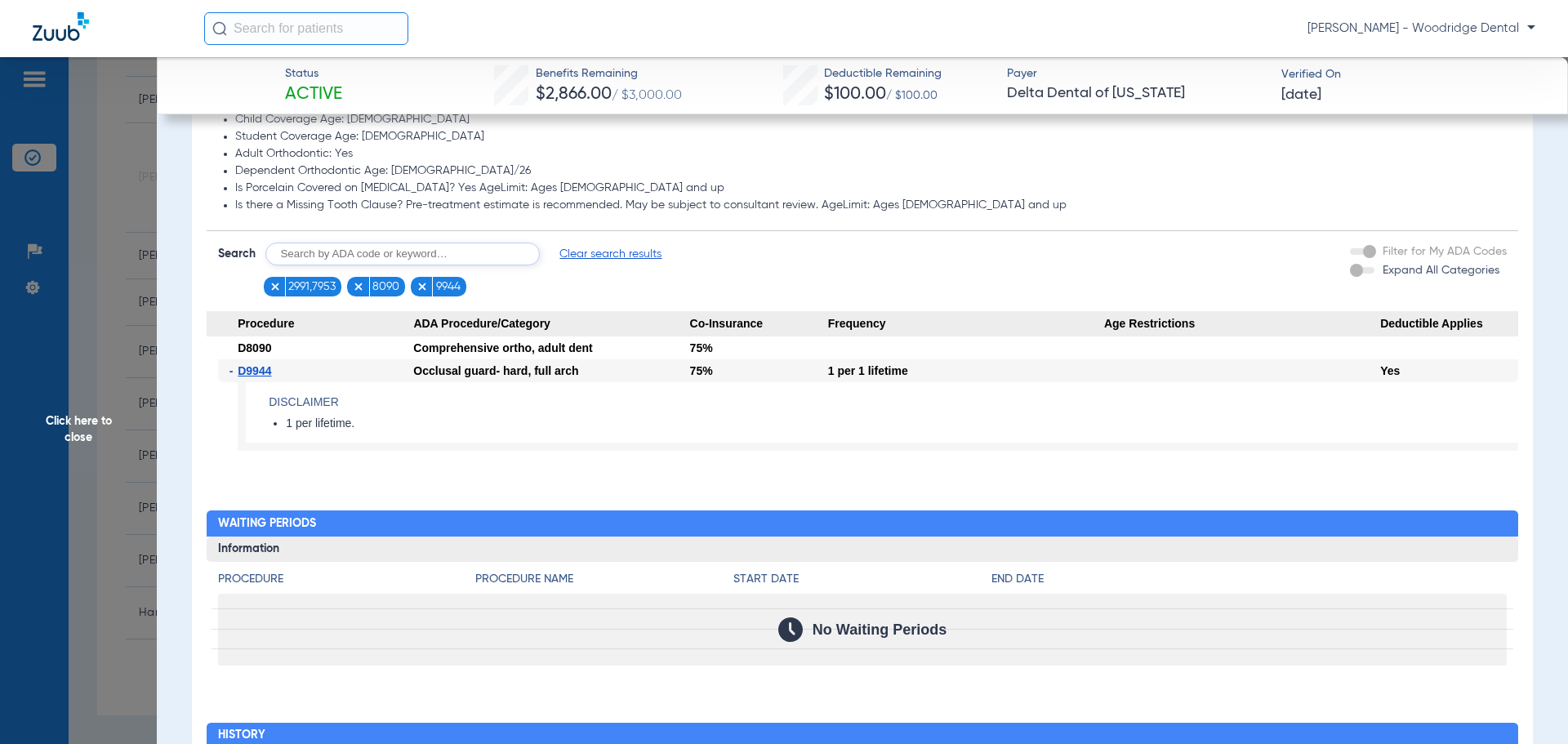
click at [457, 256] on input "text" at bounding box center [403, 253] width 274 height 23
type input "2991, 7953"
click button "Search" at bounding box center [600, 253] width 65 height 23
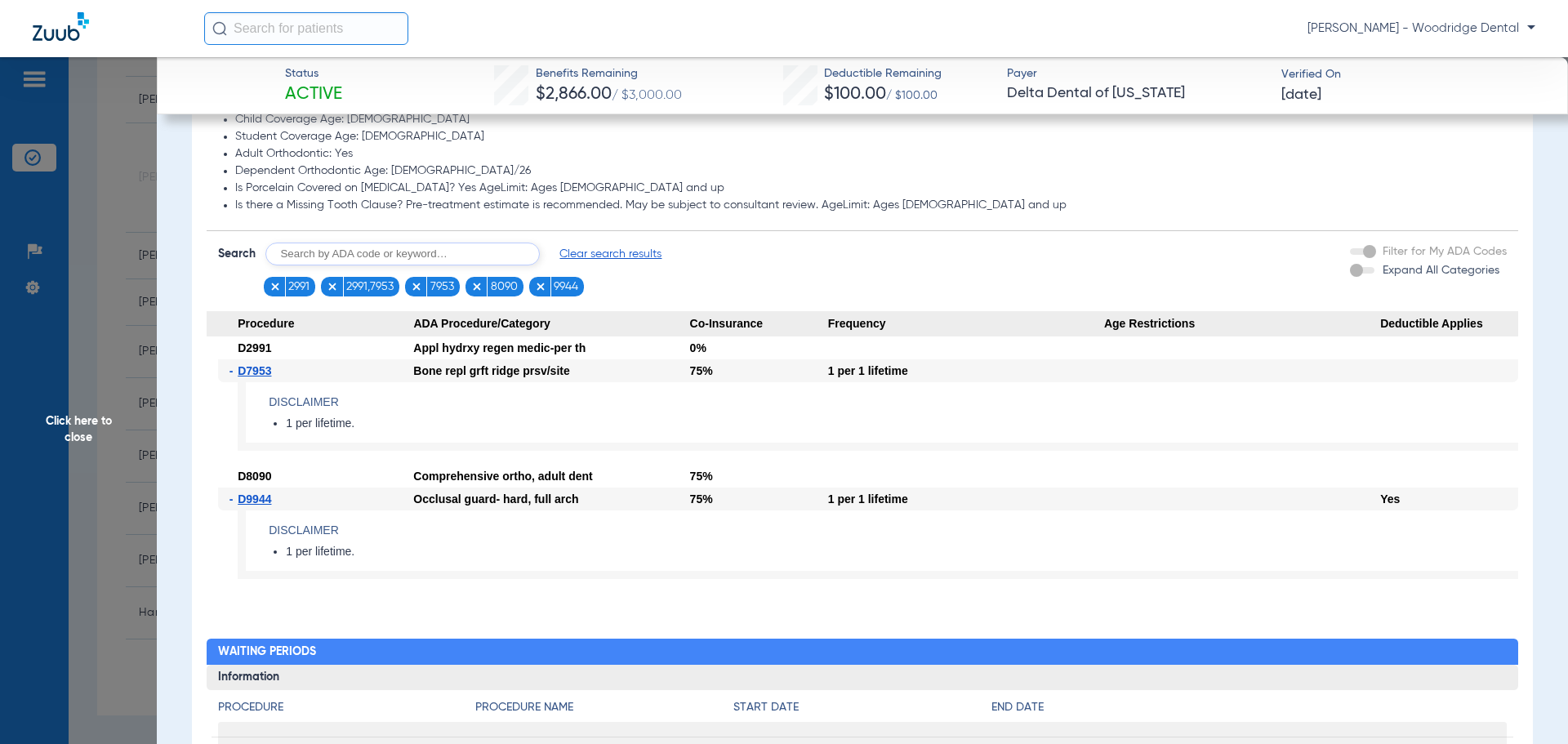
drag, startPoint x: 916, startPoint y: 501, endPoint x: 812, endPoint y: 502, distance: 104.0
click at [812, 502] on div "- D9944 Occlusal guard- hard, full arch 75% 1 per 1 lifetime Yes Disclaimer 1 p…" at bounding box center [863, 540] width 1312 height 105
copy div "1 per 1 lifetime"
click at [91, 426] on span "Click here to close" at bounding box center [78, 429] width 157 height 744
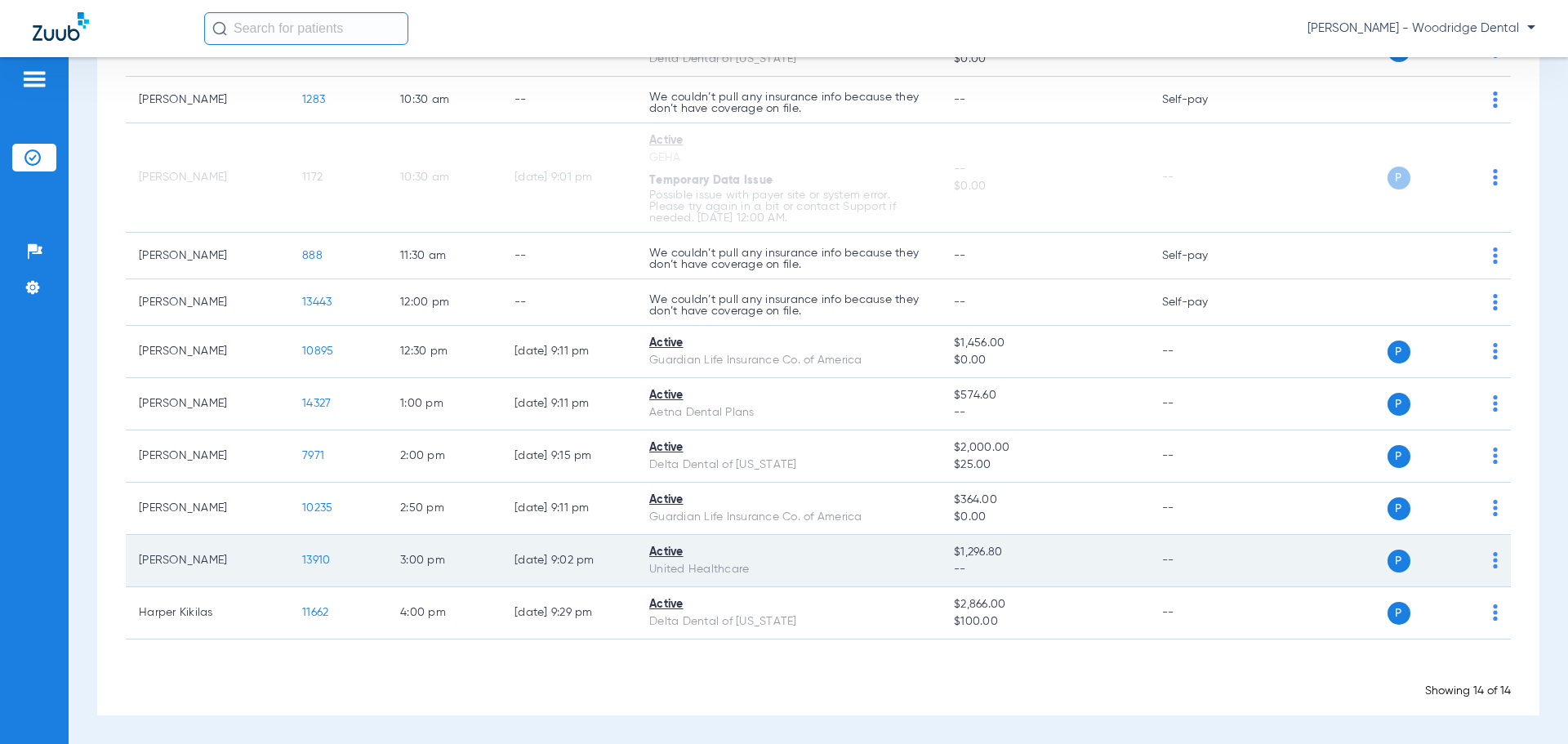
click at [330, 560] on span "13910" at bounding box center [315, 561] width 28 height 12
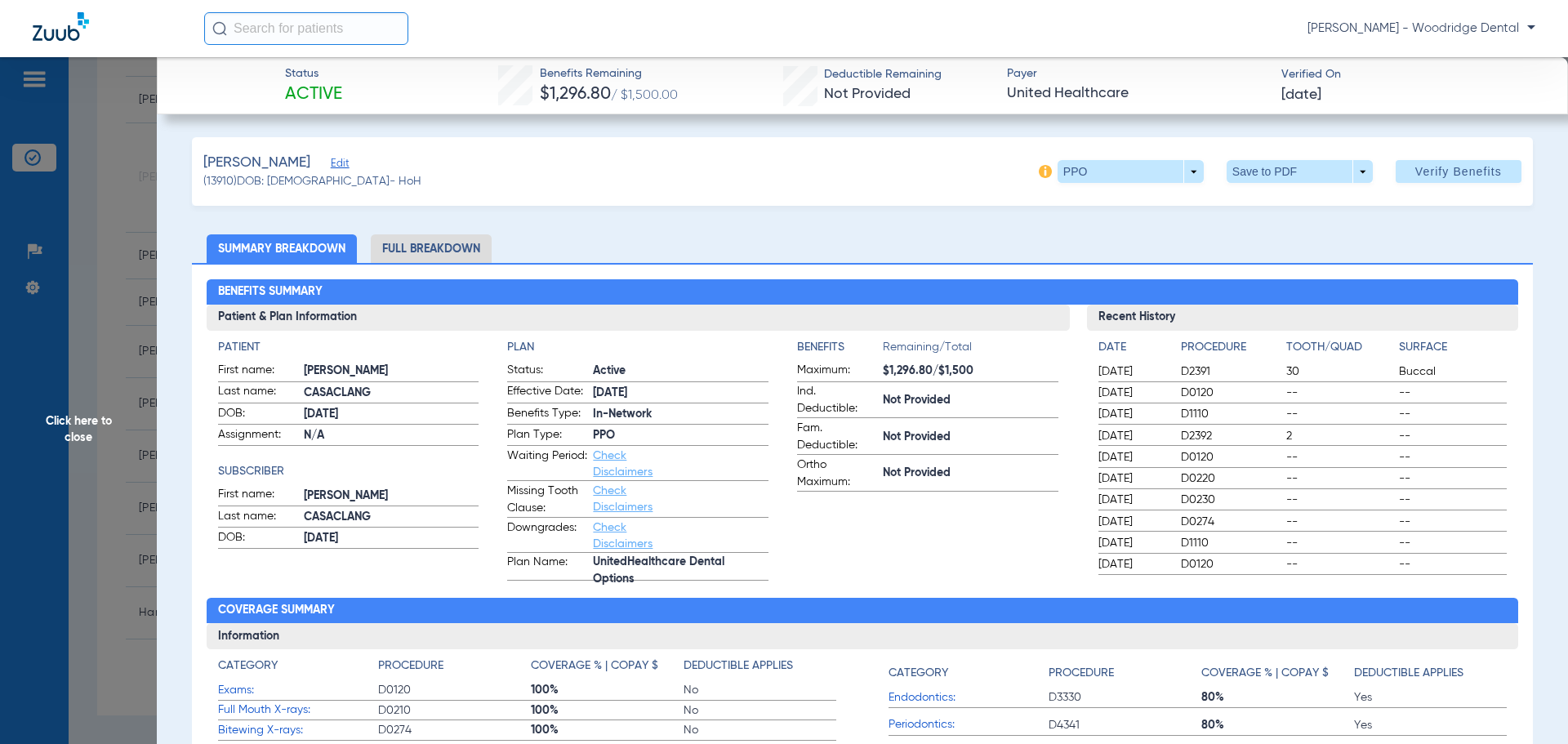
click at [434, 251] on li "Full Breakdown" at bounding box center [431, 249] width 121 height 29
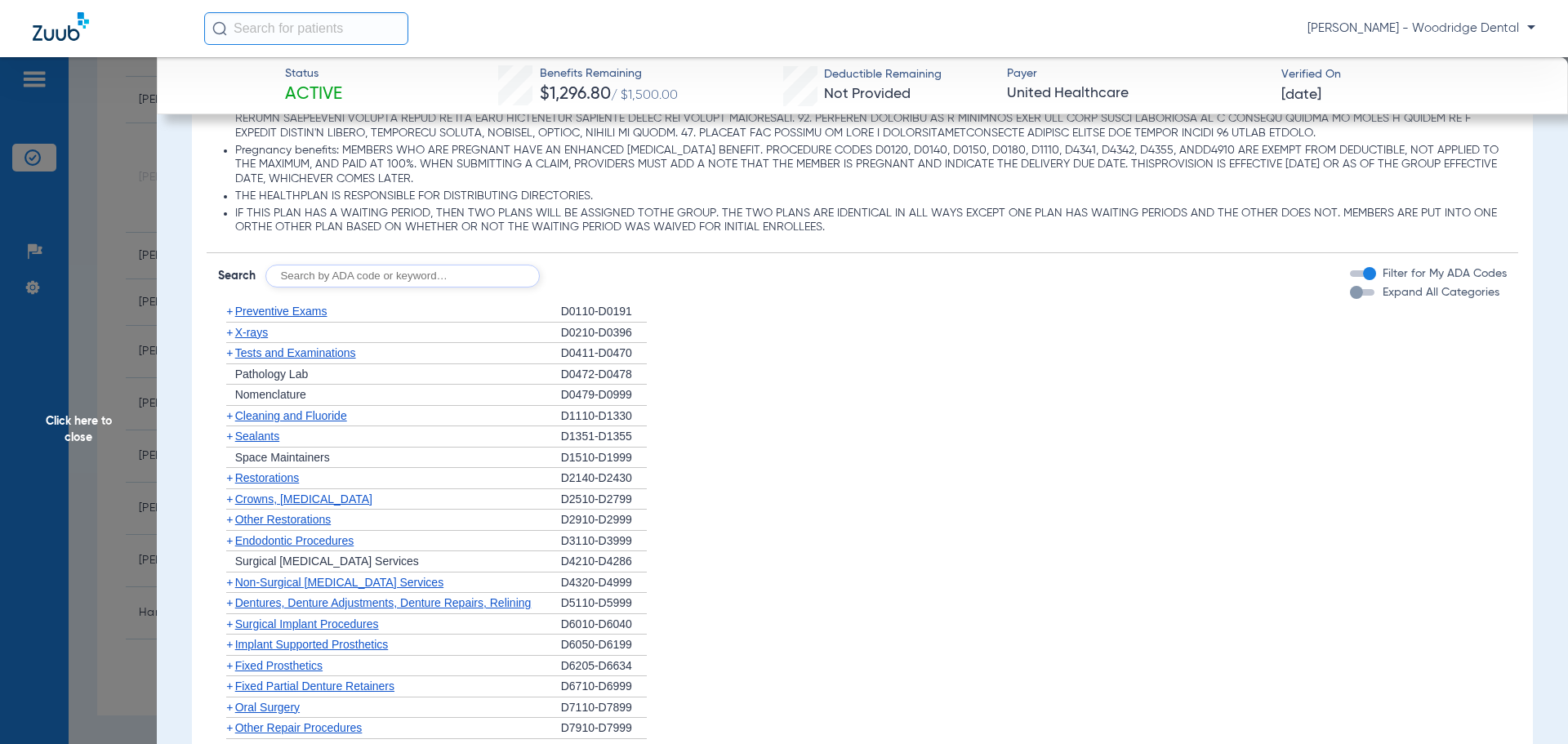
scroll to position [1552, 0]
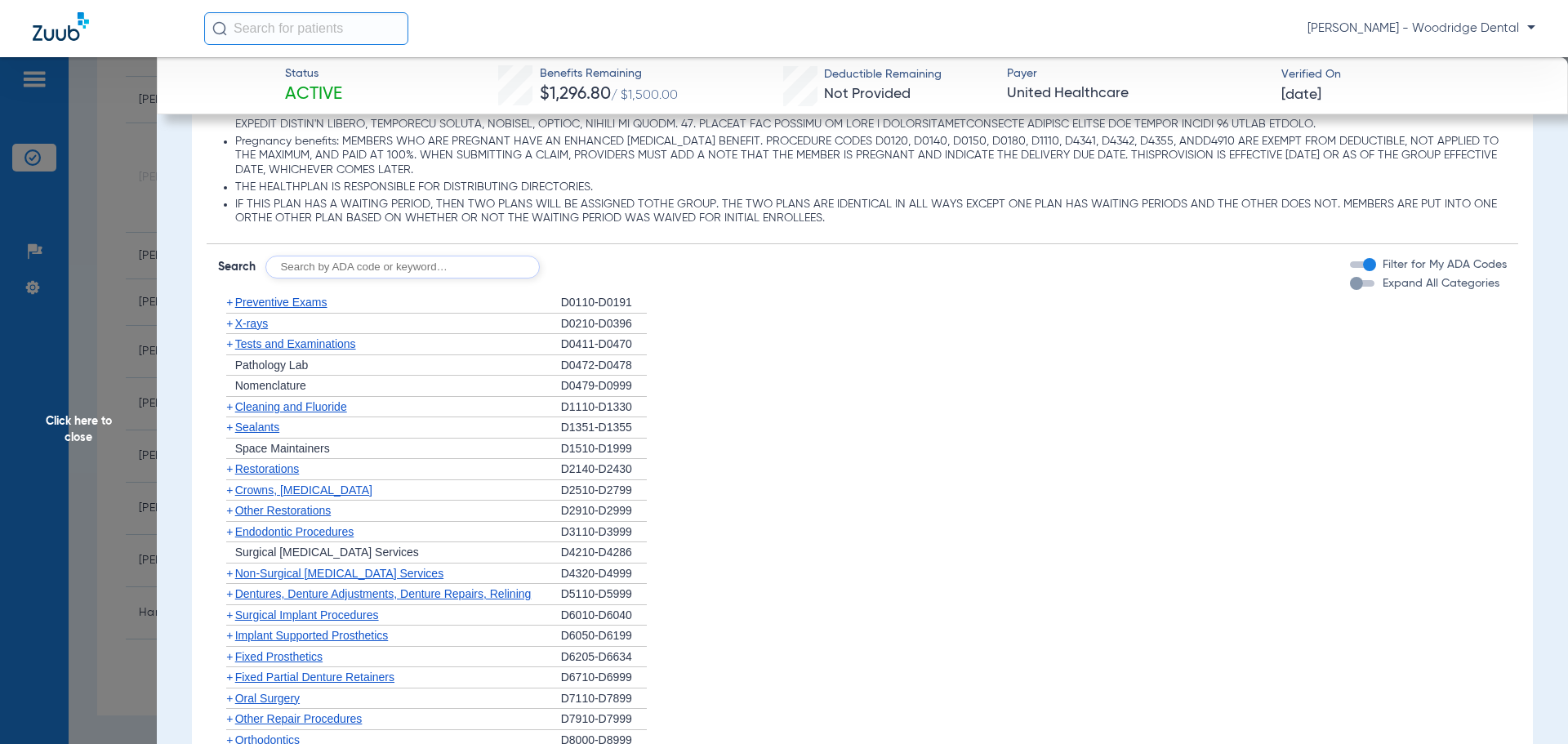
click at [345, 271] on input "text" at bounding box center [403, 266] width 274 height 23
type input "2991, 7953, 8090, 9944"
click button "Search" at bounding box center [600, 266] width 65 height 23
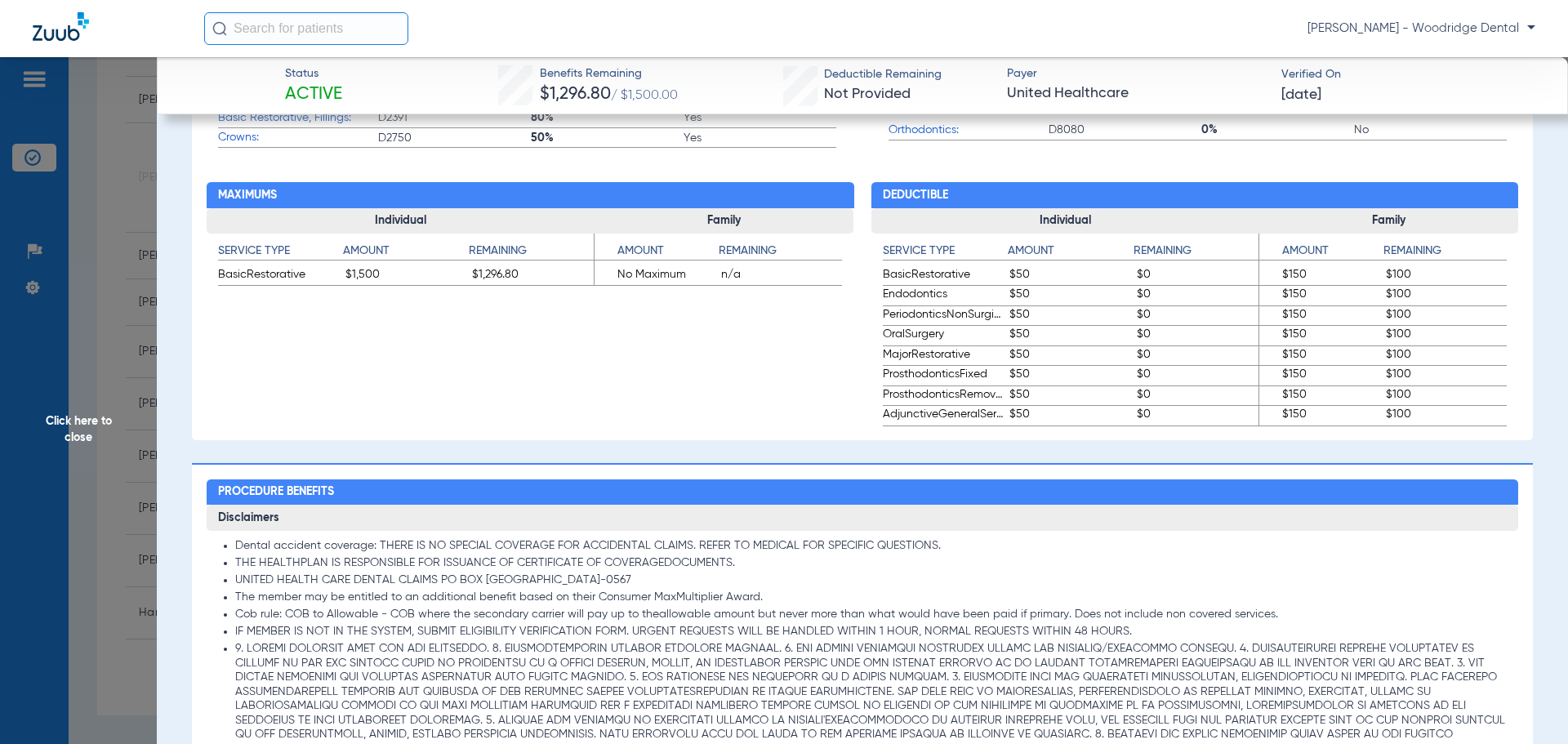
scroll to position [1225, 0]
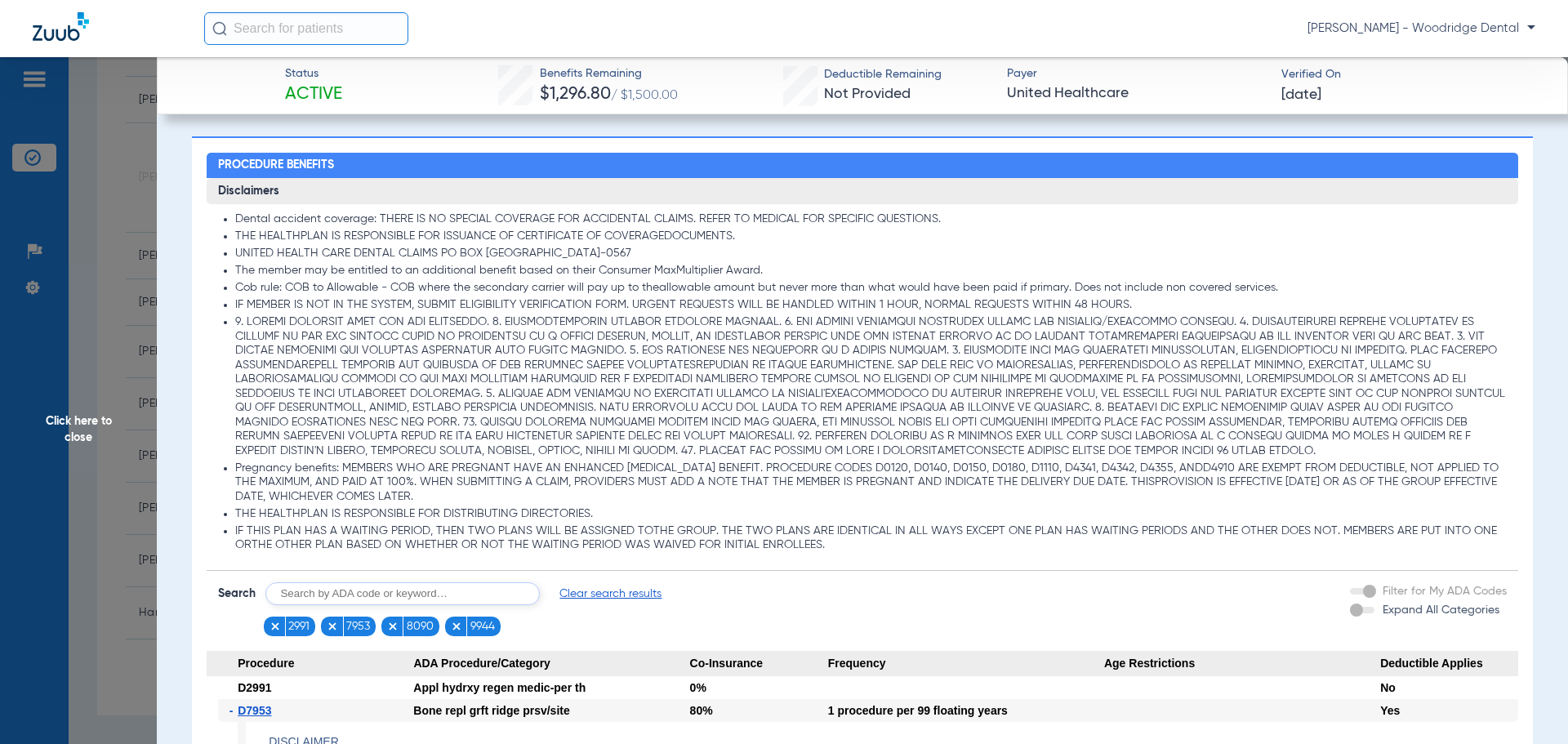
click at [626, 599] on span "Clear search results" at bounding box center [610, 593] width 102 height 16
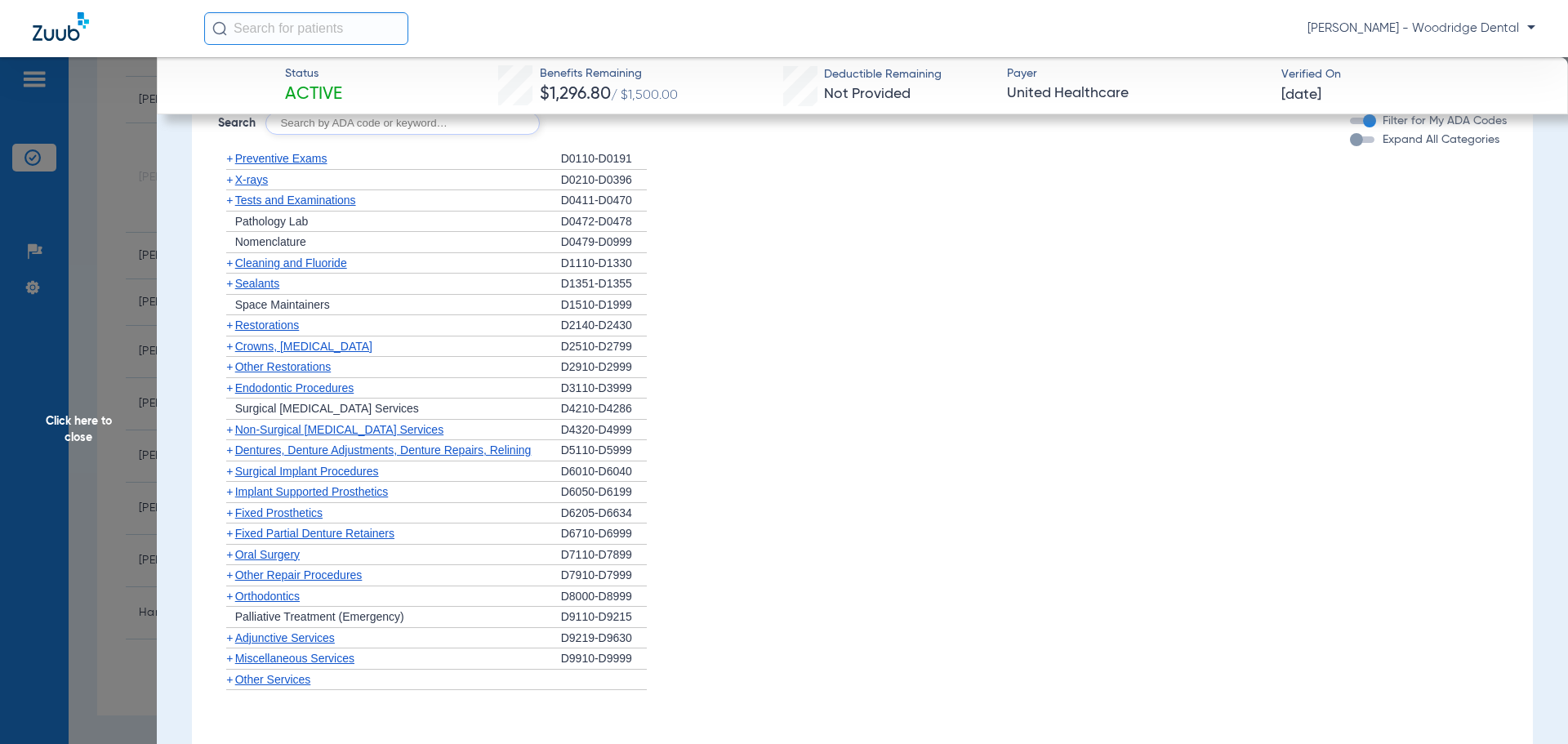
scroll to position [1701, 0]
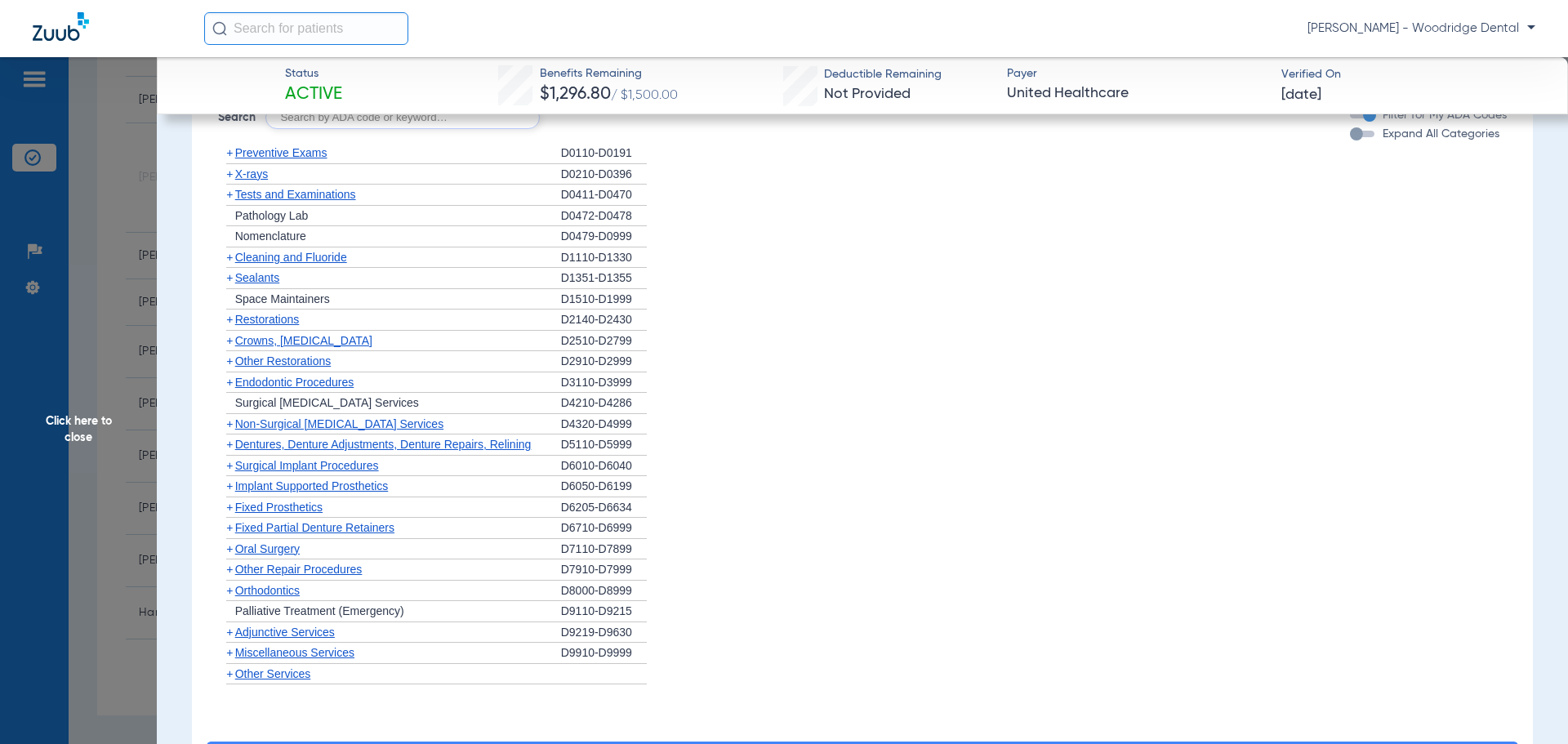
click at [272, 553] on span "Oral Surgery" at bounding box center [267, 549] width 65 height 13
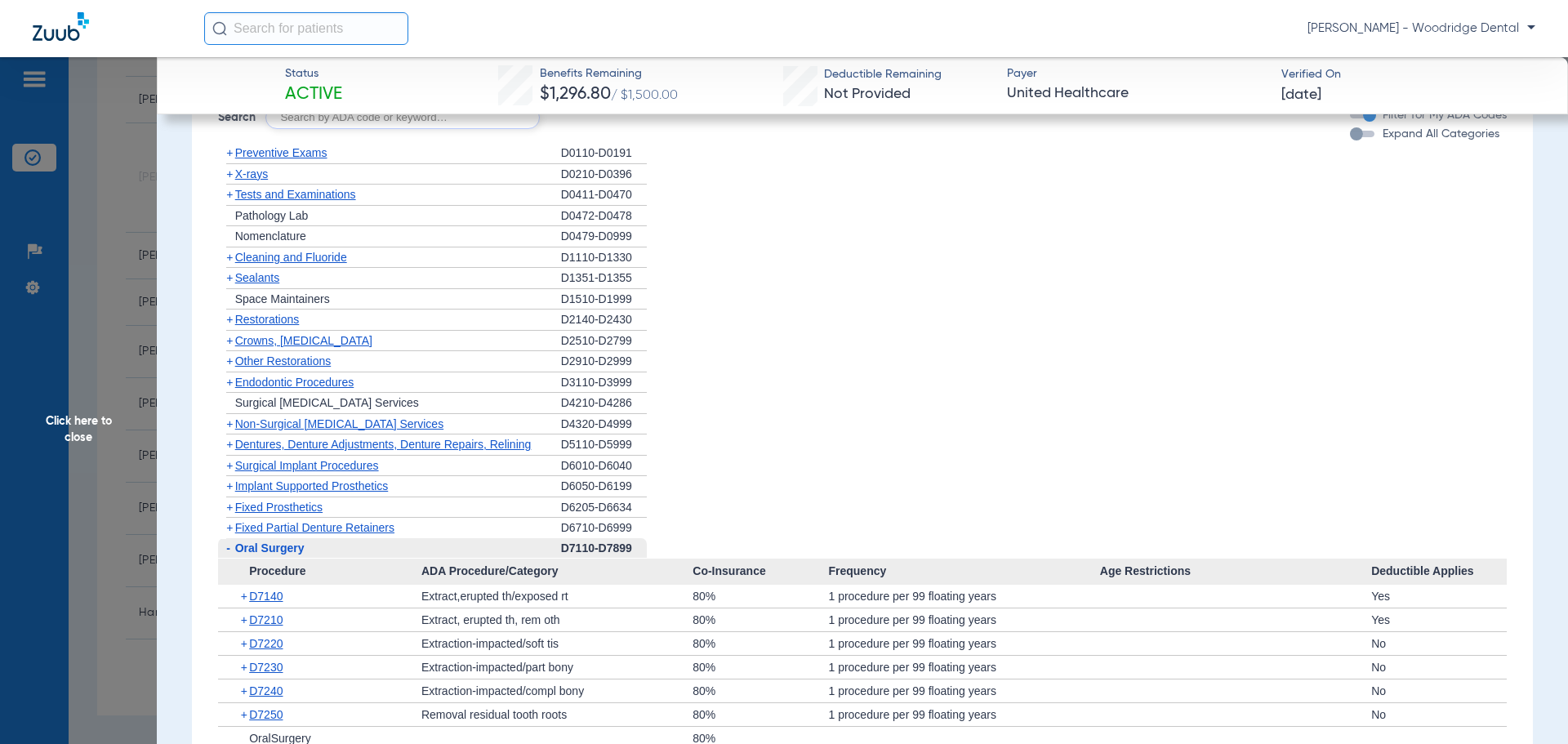
click at [245, 600] on span "+" at bounding box center [245, 595] width 9 height 23
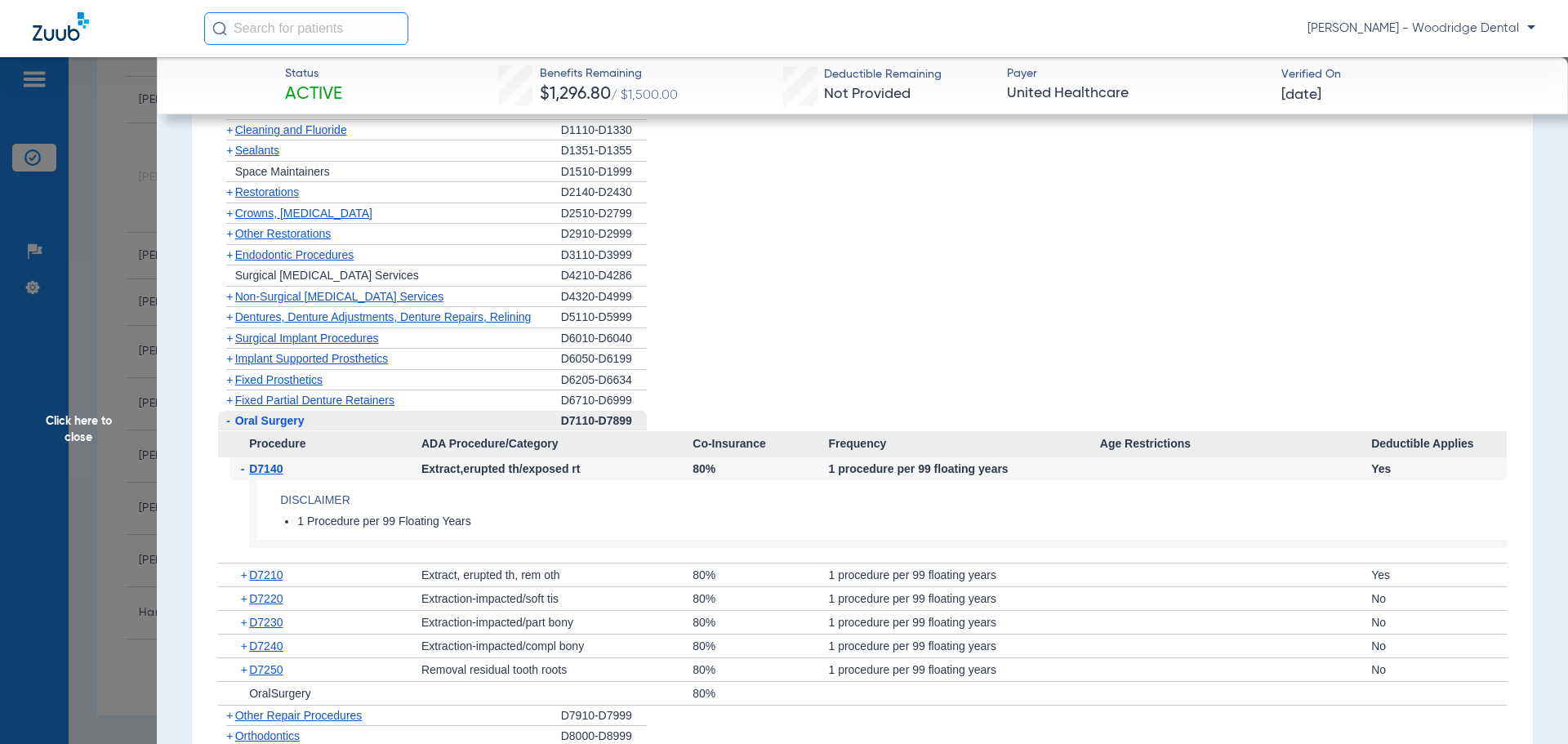
scroll to position [1865, 0]
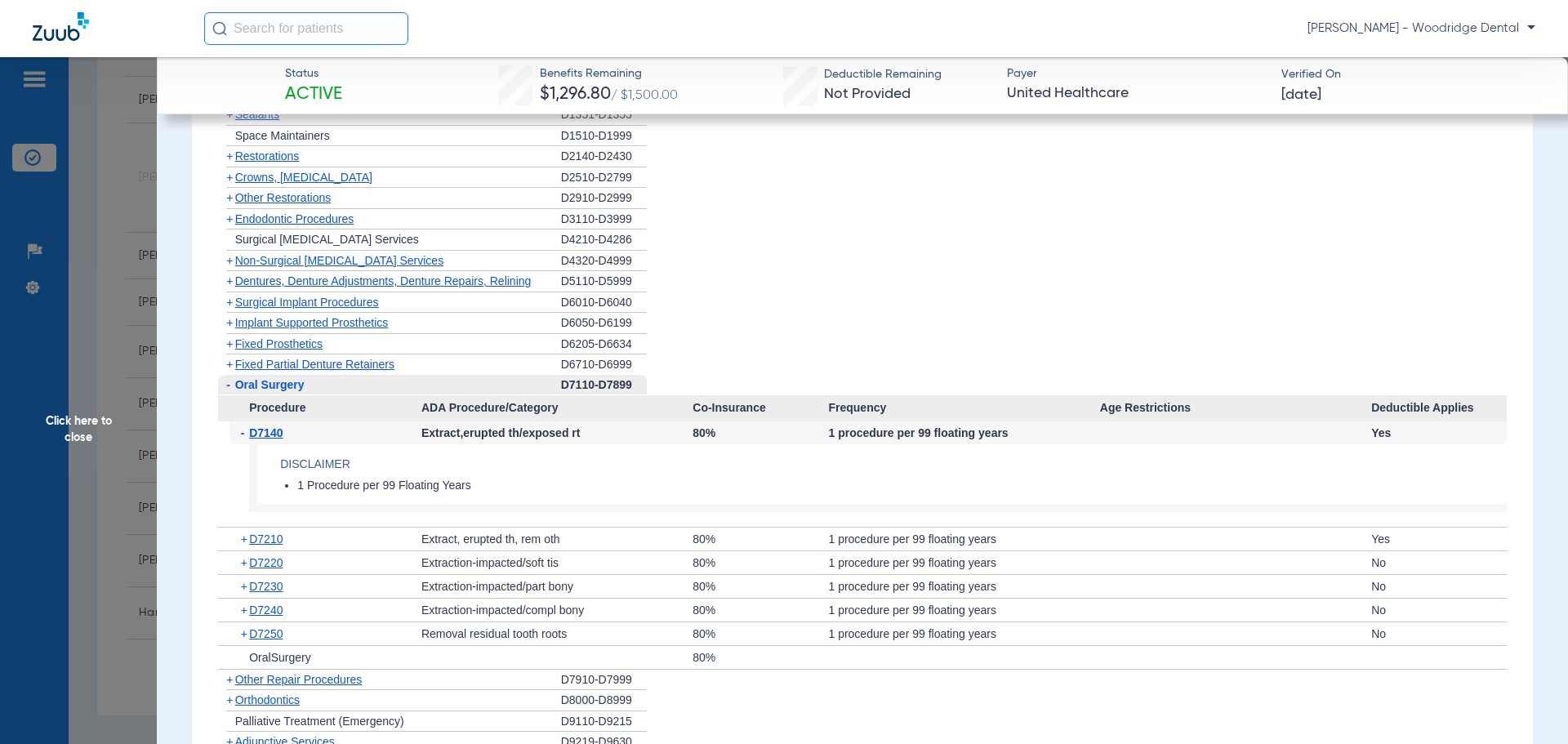
click at [245, 540] on span "+" at bounding box center [245, 539] width 9 height 23
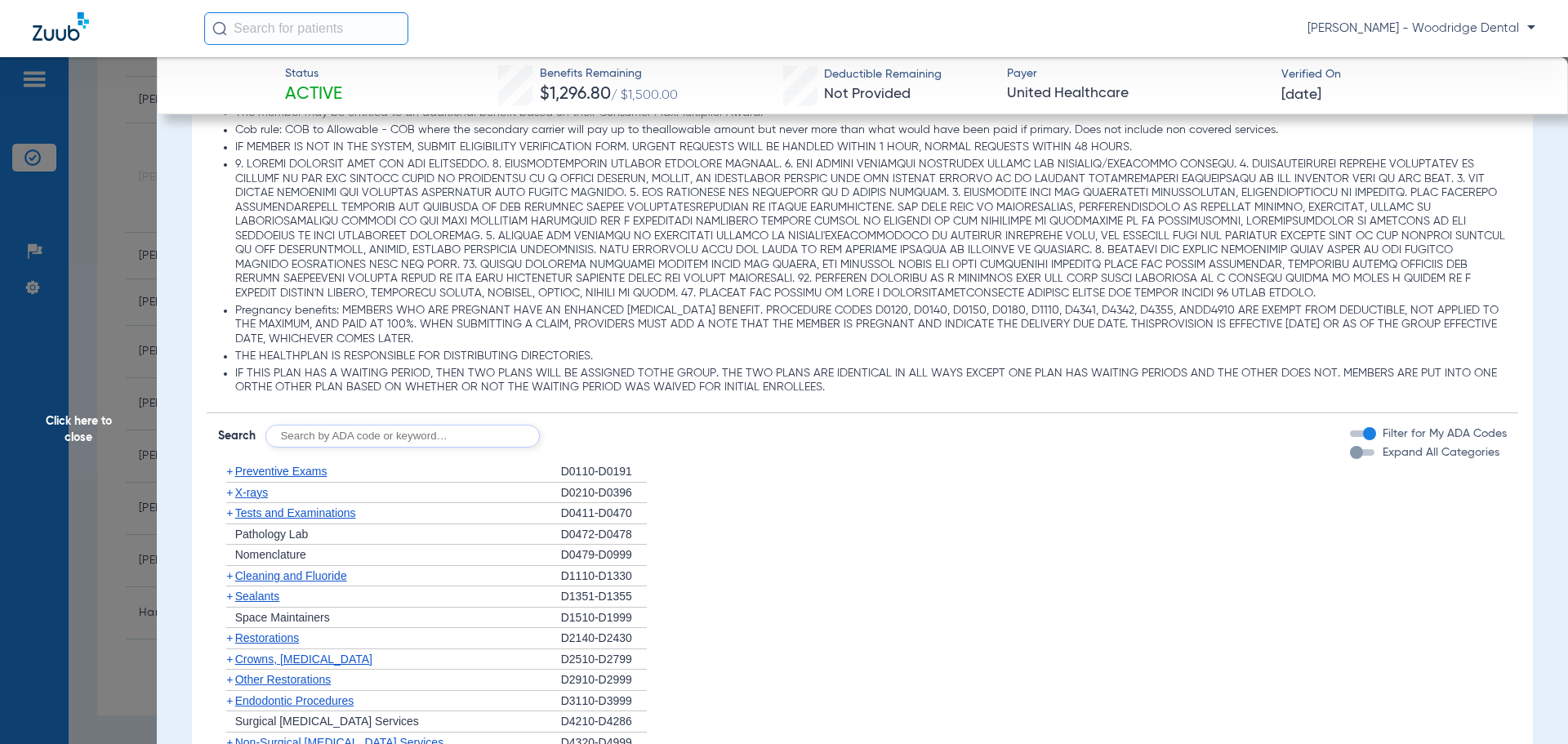
scroll to position [1375, 0]
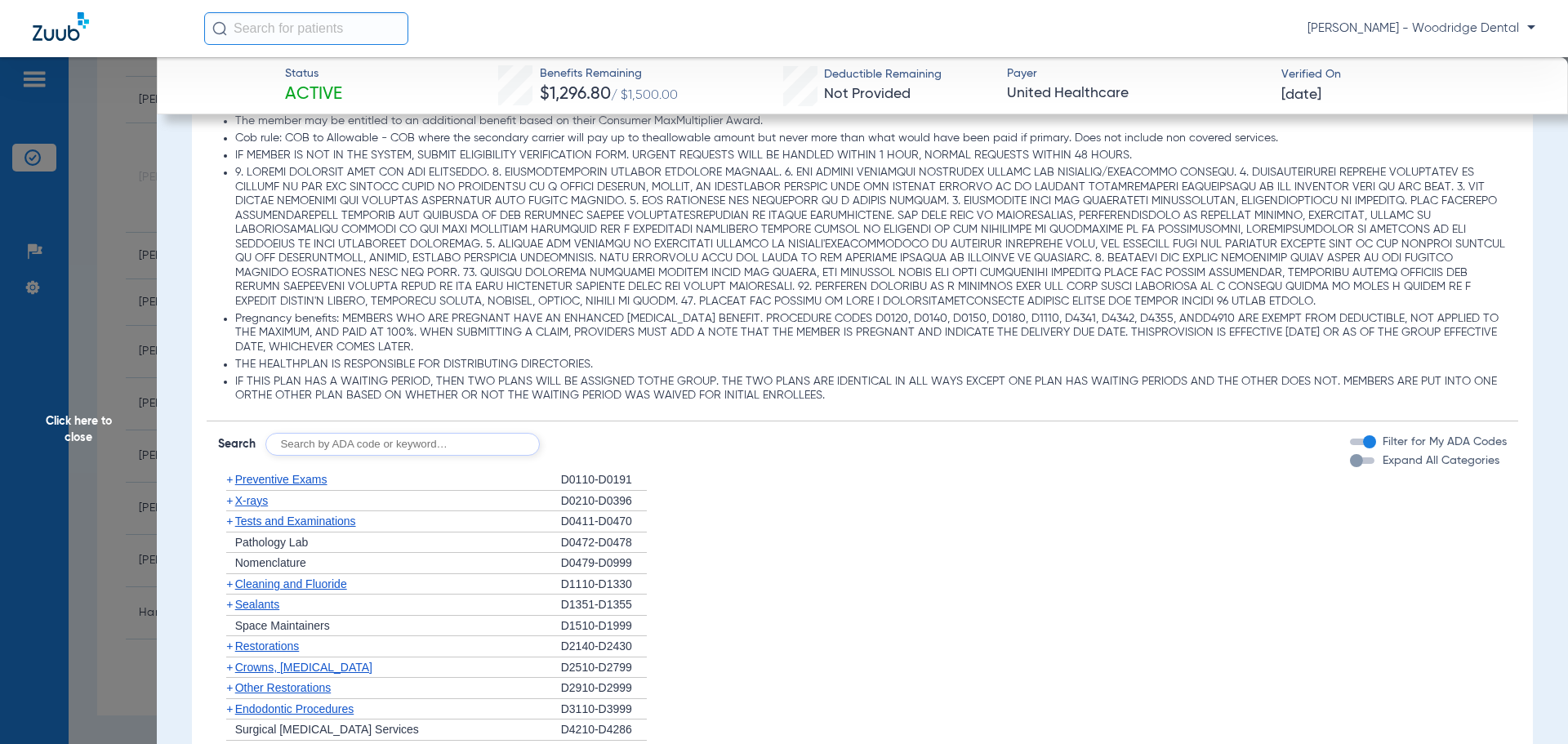
click at [471, 442] on input "text" at bounding box center [403, 444] width 274 height 23
type input "7150"
click button "Search" at bounding box center [600, 444] width 65 height 23
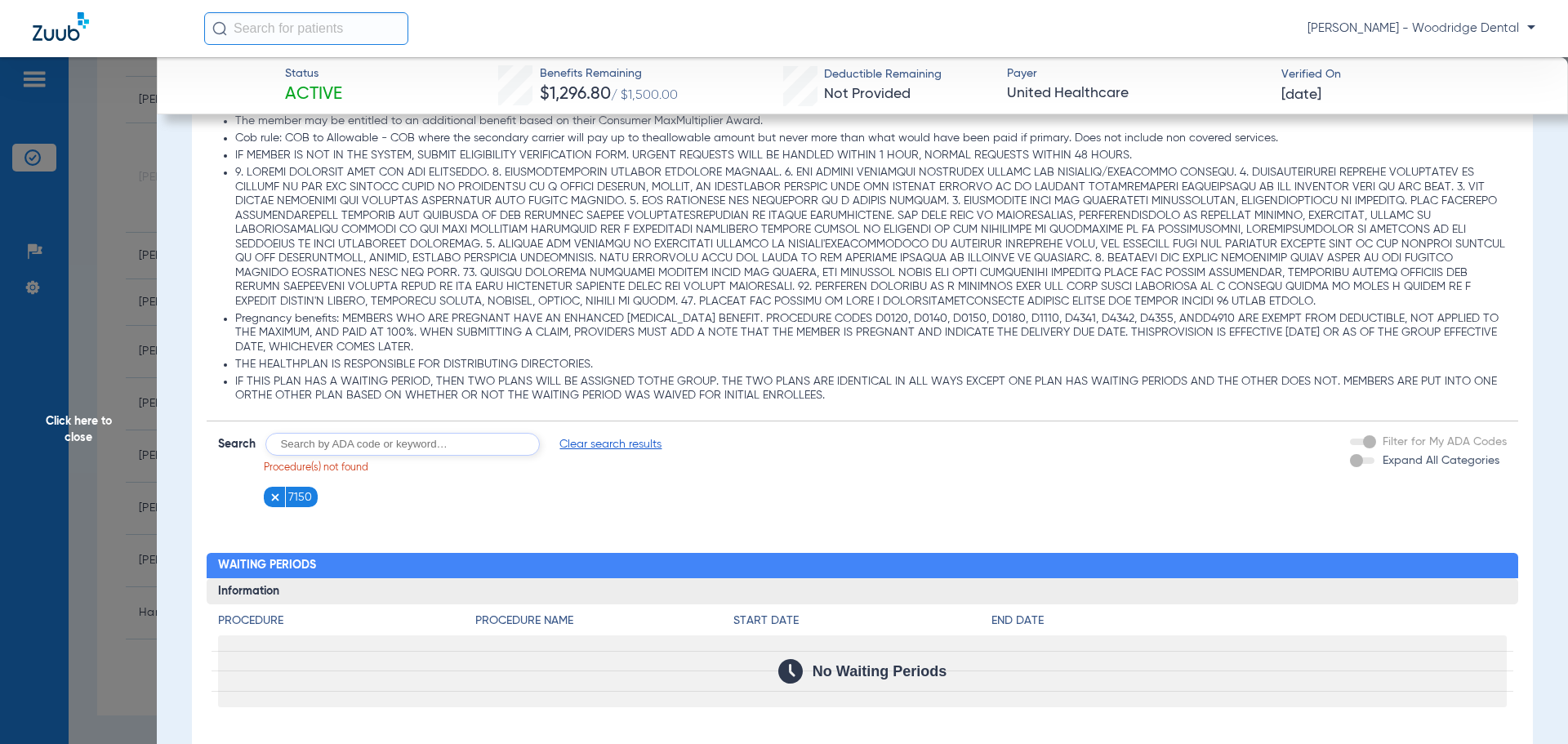
click at [270, 499] on img at bounding box center [276, 498] width 12 height 12
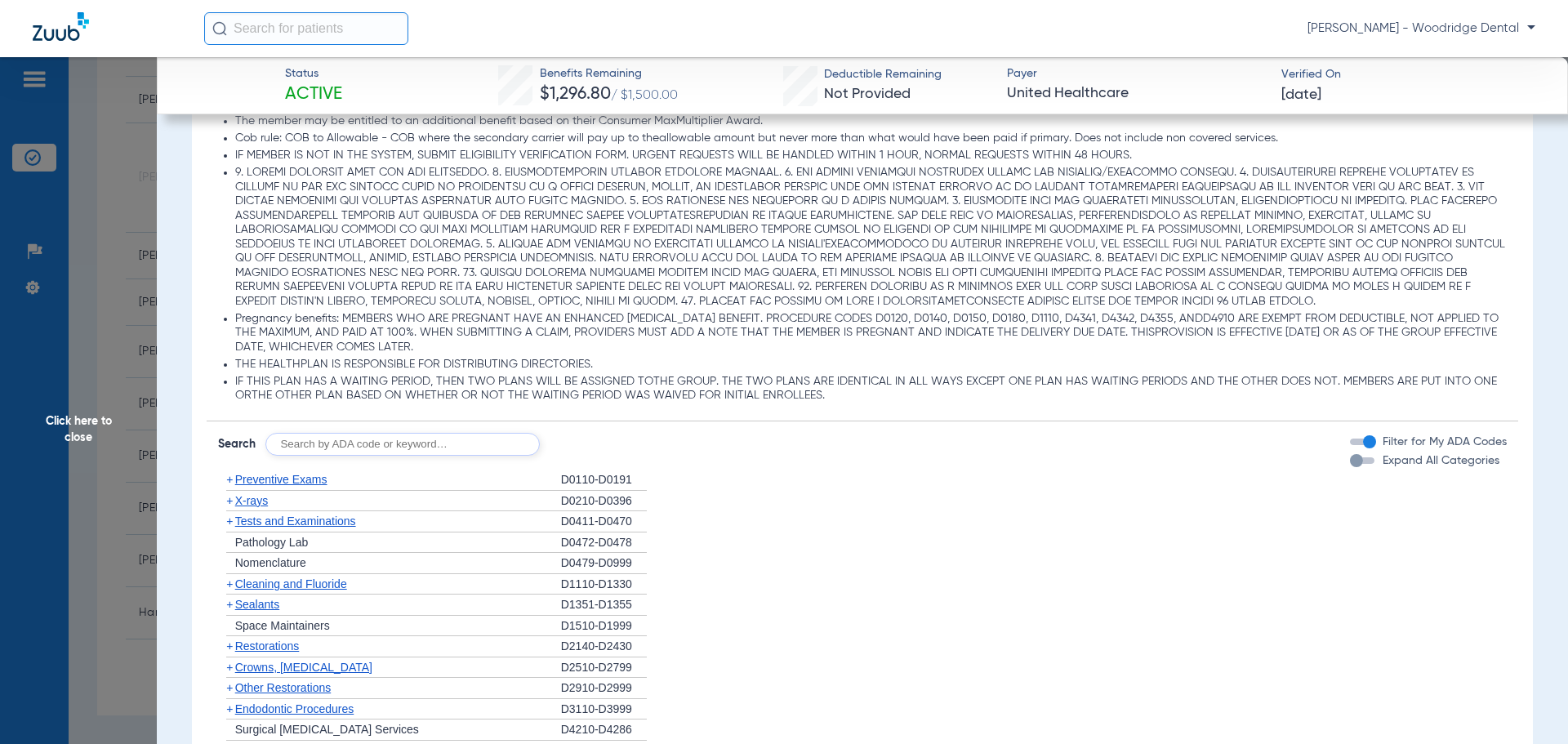
click at [77, 425] on span "Click here to close" at bounding box center [78, 429] width 157 height 744
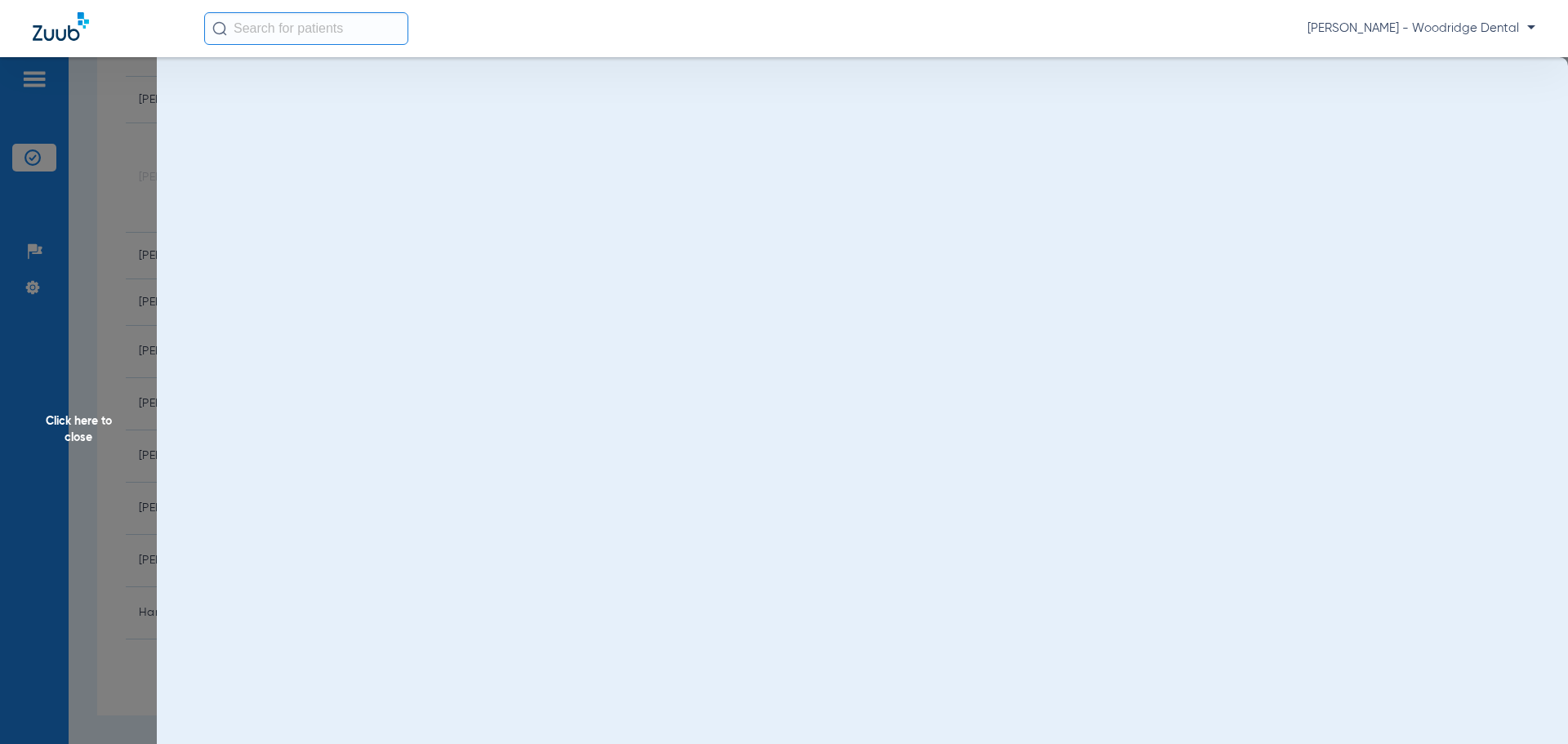
scroll to position [0, 0]
